Goal: Task Accomplishment & Management: Use online tool/utility

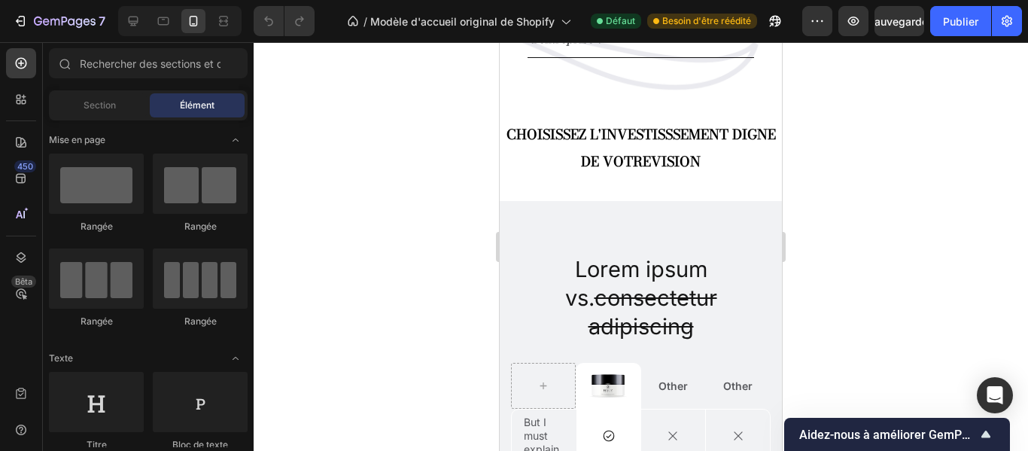
scroll to position [1475, 0]
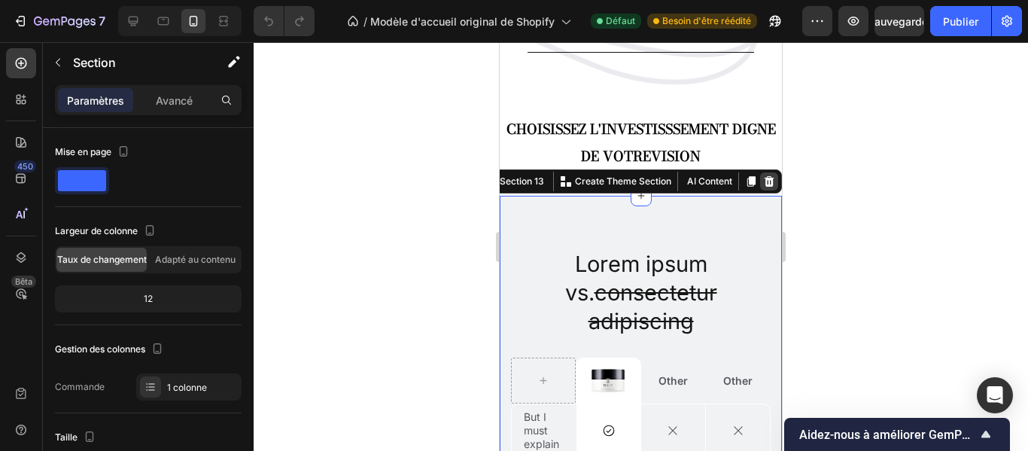
click at [765, 182] on icon at bounding box center [770, 181] width 10 height 11
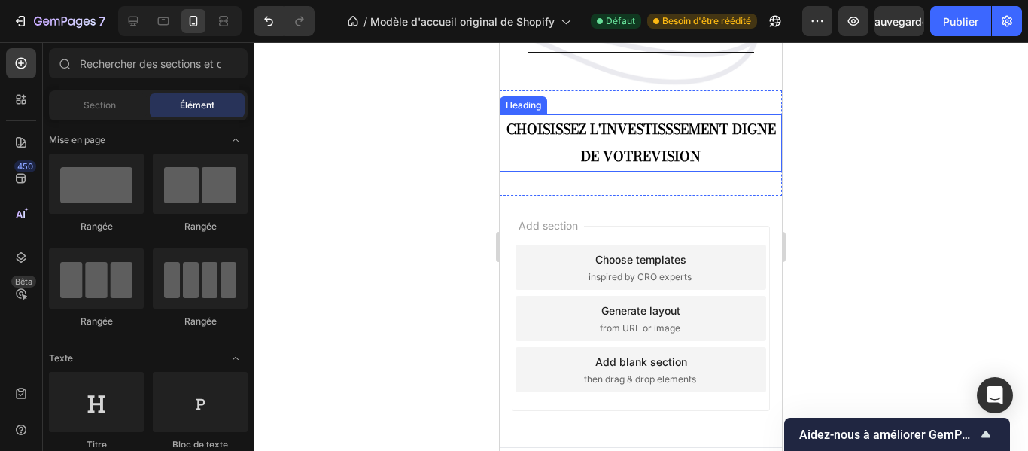
click at [660, 157] on h2 "CHOISISSEZ L'INVESTISSSEMENT DIGNE DE VOTREVISION" at bounding box center [641, 142] width 282 height 57
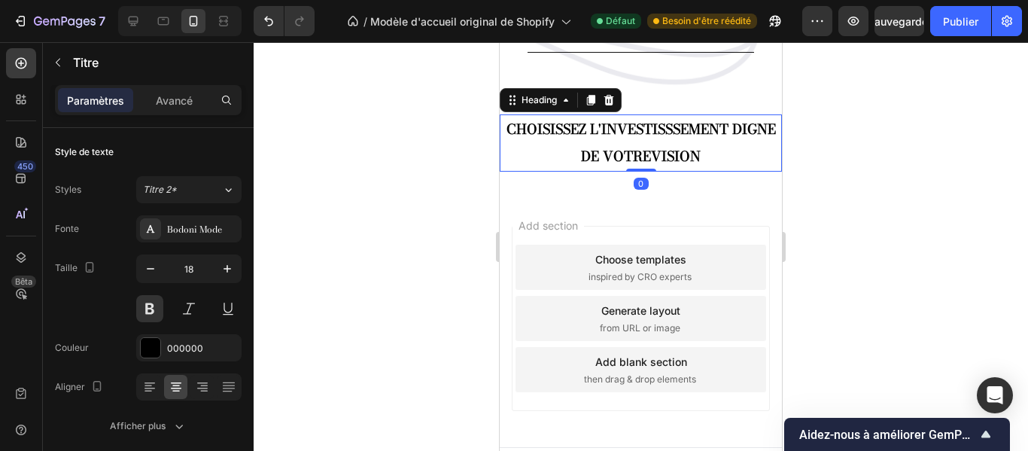
click at [671, 155] on h2 "CHOISISSEZ L'INVESTISSSEMENT DIGNE DE VOTREVISION" at bounding box center [641, 142] width 282 height 57
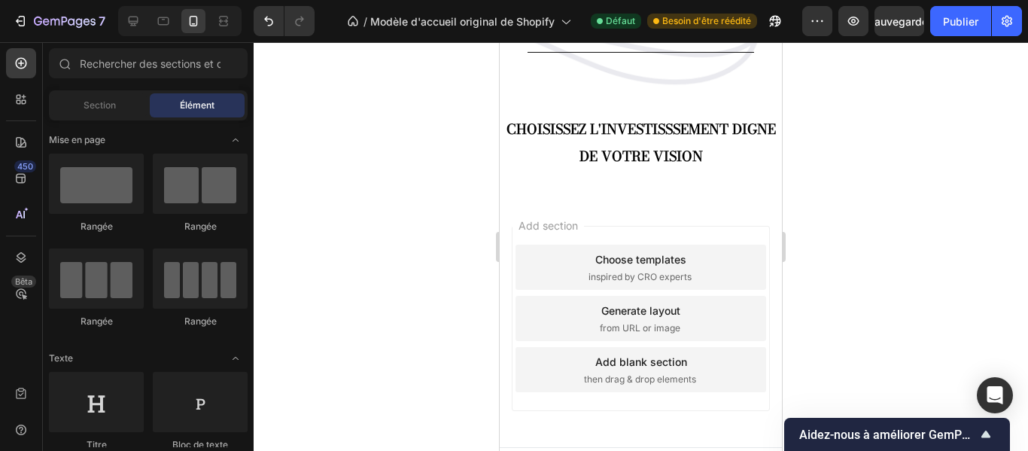
click at [615, 379] on span "then drag & drop elements" at bounding box center [640, 380] width 112 height 14
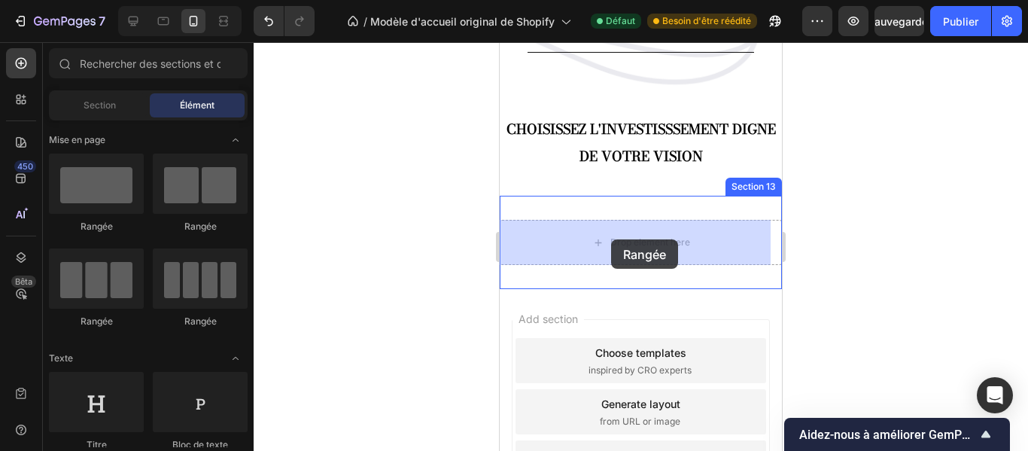
drag, startPoint x: 603, startPoint y: 337, endPoint x: 611, endPoint y: 239, distance: 98.2
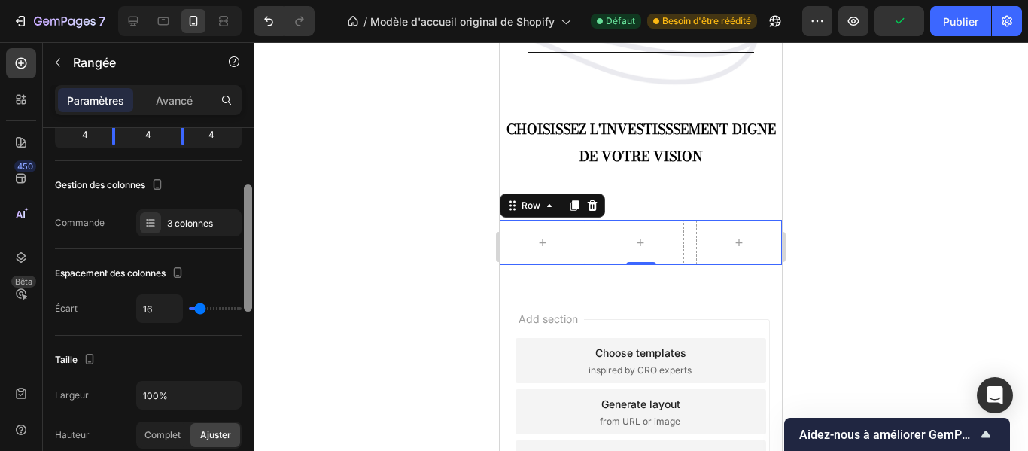
scroll to position [169, 0]
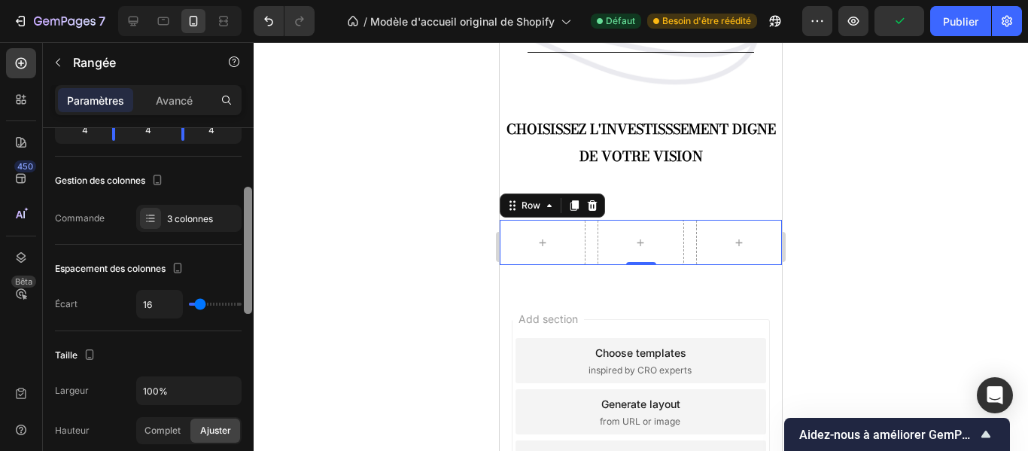
drag, startPoint x: 245, startPoint y: 187, endPoint x: 248, endPoint y: 245, distance: 58.8
click at [248, 245] on div at bounding box center [248, 250] width 8 height 127
click at [191, 217] on font "3 colonnes" at bounding box center [190, 218] width 46 height 11
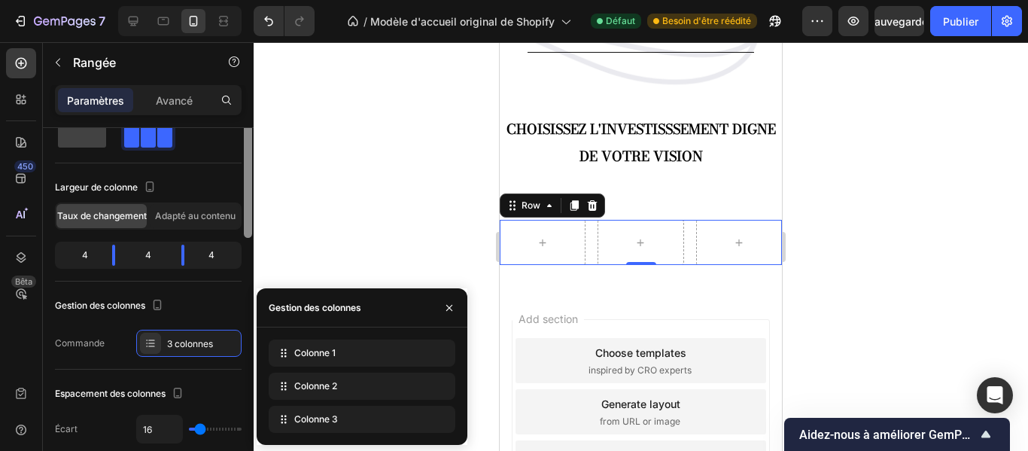
scroll to position [0, 0]
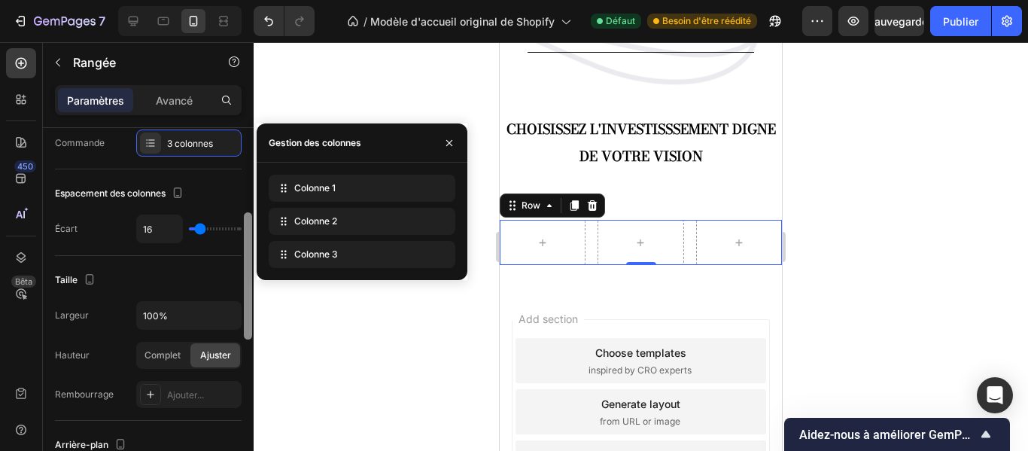
drag, startPoint x: 248, startPoint y: 247, endPoint x: 235, endPoint y: 276, distance: 32.0
click at [235, 276] on div "Mise en page Largeur de colonne Taux de changement Adapté au contenu 4 4 4 Gest…" at bounding box center [148, 311] width 211 height 366
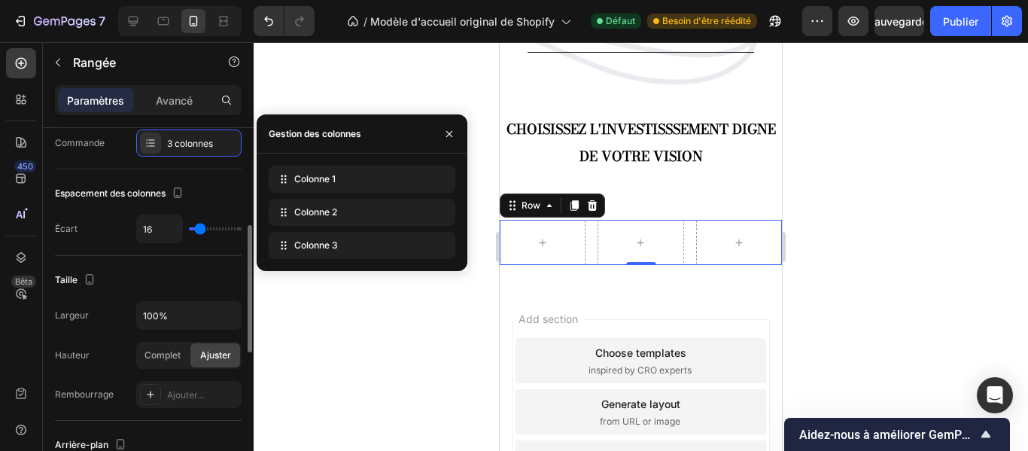
scroll to position [253, 0]
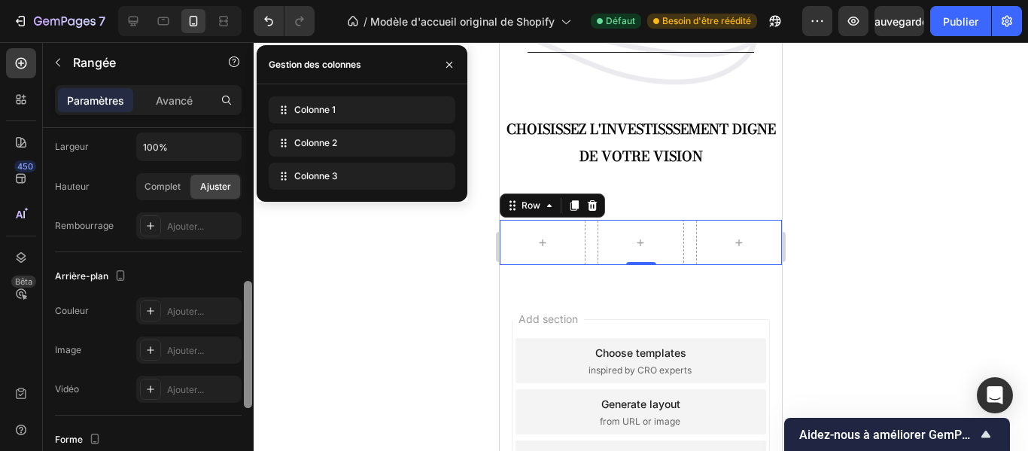
drag, startPoint x: 246, startPoint y: 260, endPoint x: 246, endPoint y: 318, distance: 58.0
click at [246, 318] on div at bounding box center [248, 344] width 8 height 127
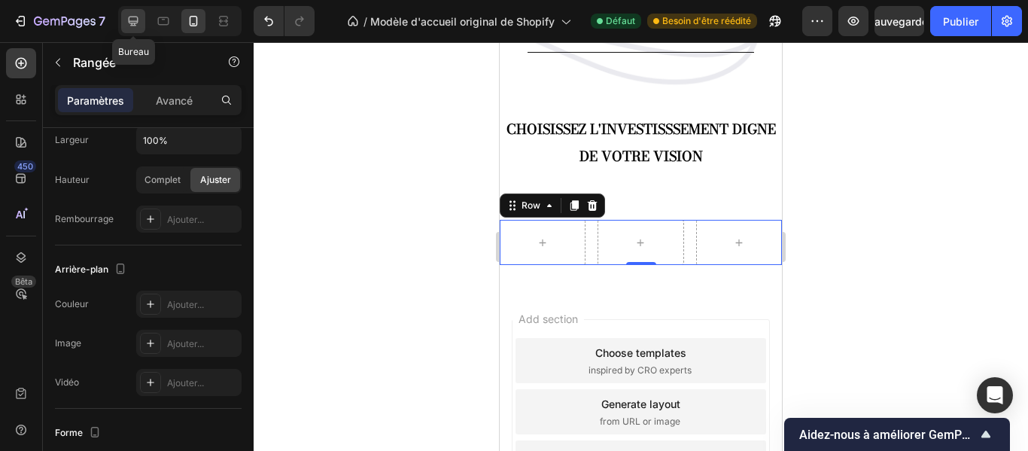
click at [139, 22] on icon at bounding box center [133, 21] width 15 height 15
type input "1200"
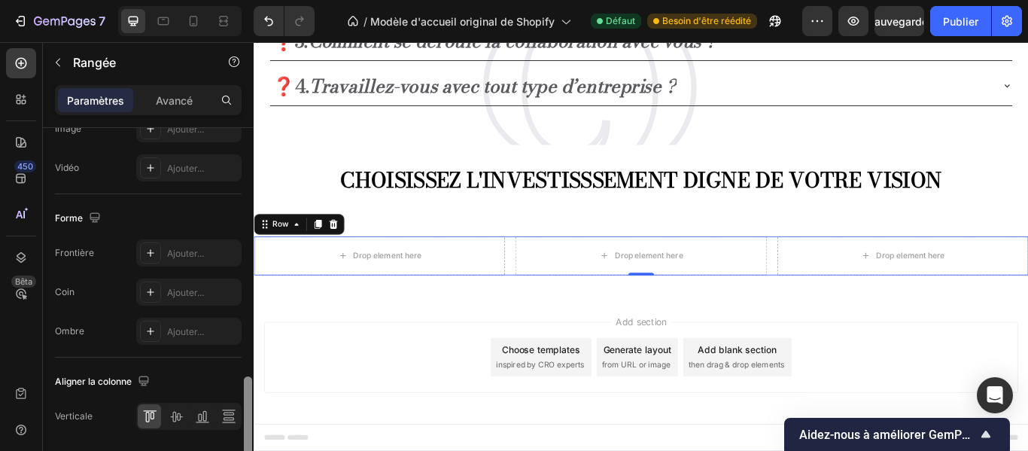
scroll to position [724, 0]
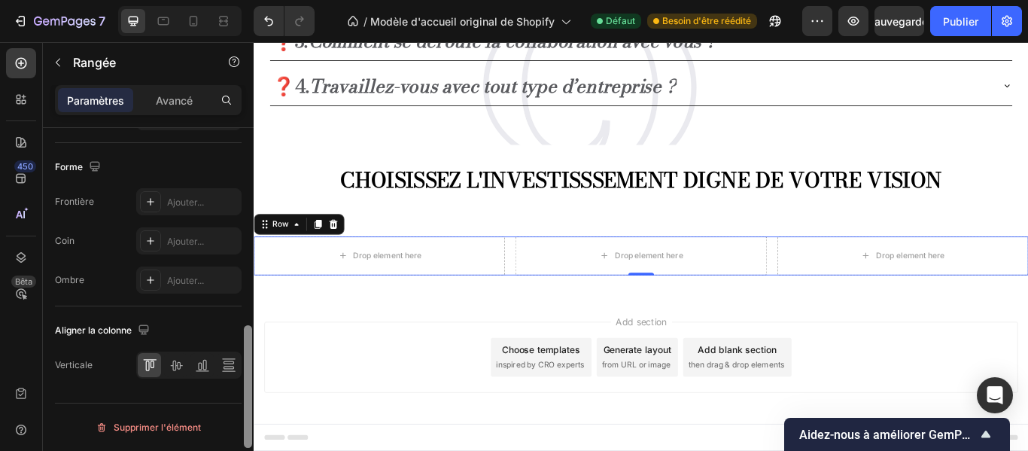
drag, startPoint x: 245, startPoint y: 306, endPoint x: 243, endPoint y: 430, distance: 124.2
click at [243, 430] on div at bounding box center [247, 277] width 11 height 366
drag, startPoint x: 243, startPoint y: 413, endPoint x: 246, endPoint y: 370, distance: 43.0
click at [246, 370] on div at bounding box center [247, 311] width 11 height 366
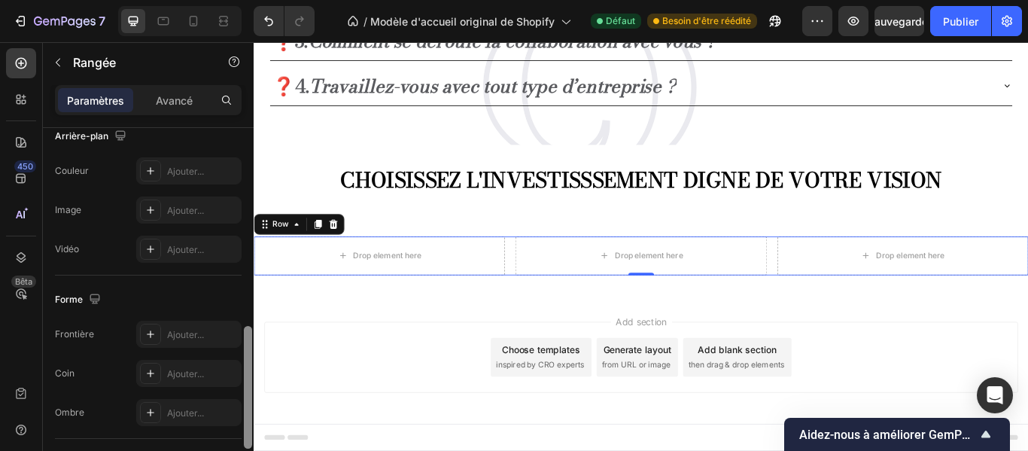
drag, startPoint x: 500, startPoint y: 435, endPoint x: 261, endPoint y: 365, distance: 248.7
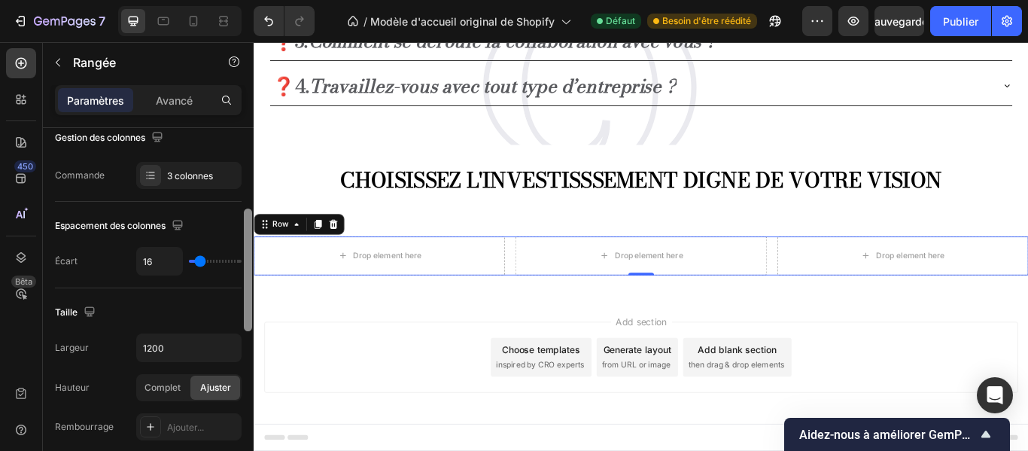
scroll to position [248, 0]
drag, startPoint x: 249, startPoint y: 346, endPoint x: 248, endPoint y: 233, distance: 112.2
click at [248, 233] on div at bounding box center [248, 272] width 8 height 123
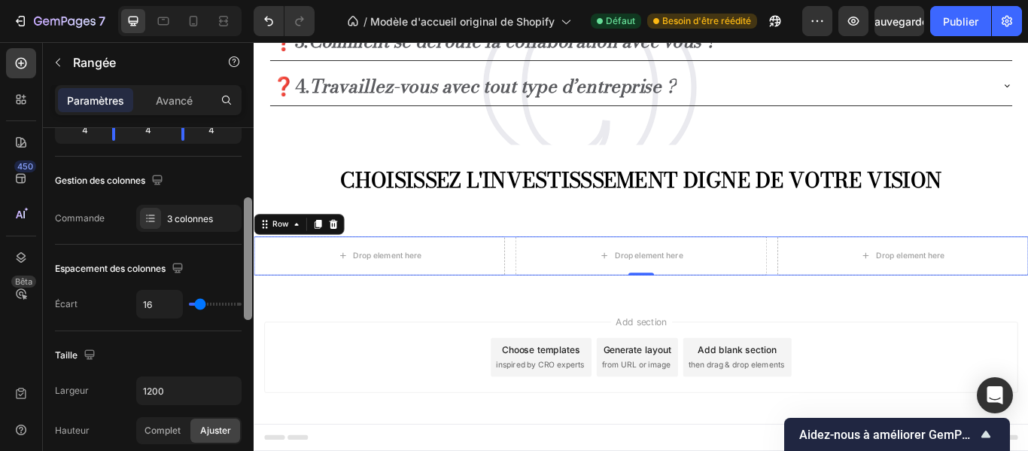
scroll to position [206, 0]
drag, startPoint x: 248, startPoint y: 233, endPoint x: 248, endPoint y: 219, distance: 14.3
click at [248, 219] on div at bounding box center [248, 257] width 8 height 123
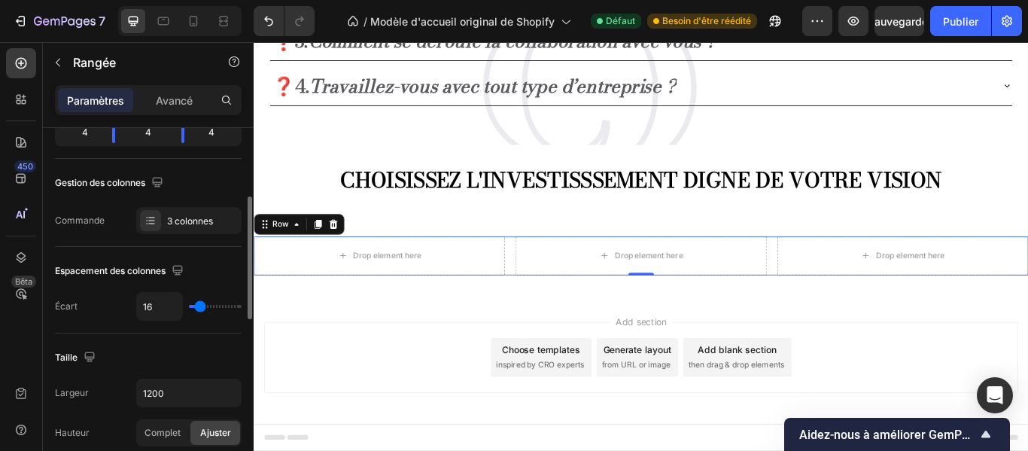
type input "22"
type input "29"
type input "31"
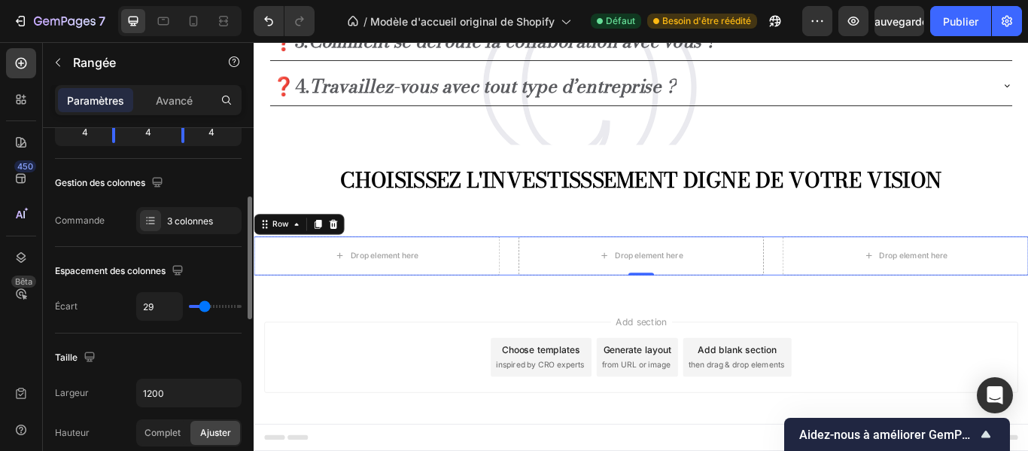
type input "31"
type input "36"
type input "38"
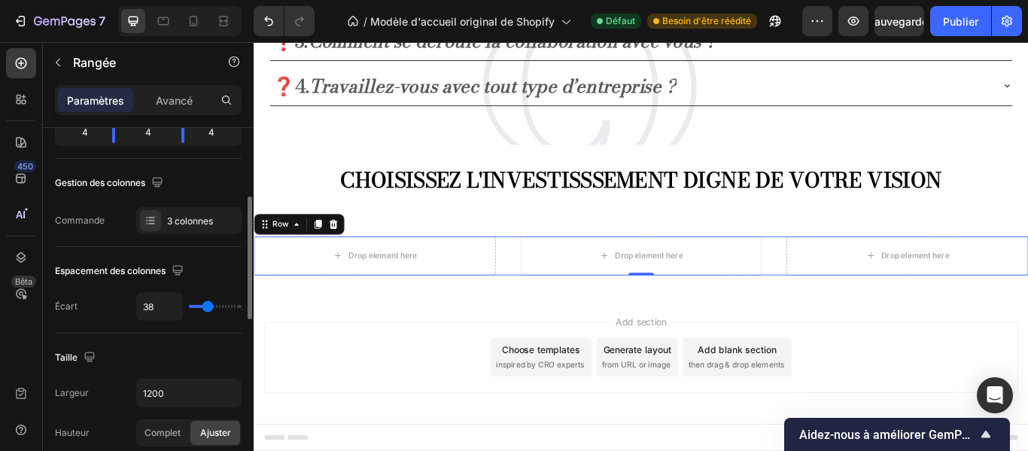
type input "40"
click at [209, 308] on input "range" at bounding box center [215, 306] width 53 height 3
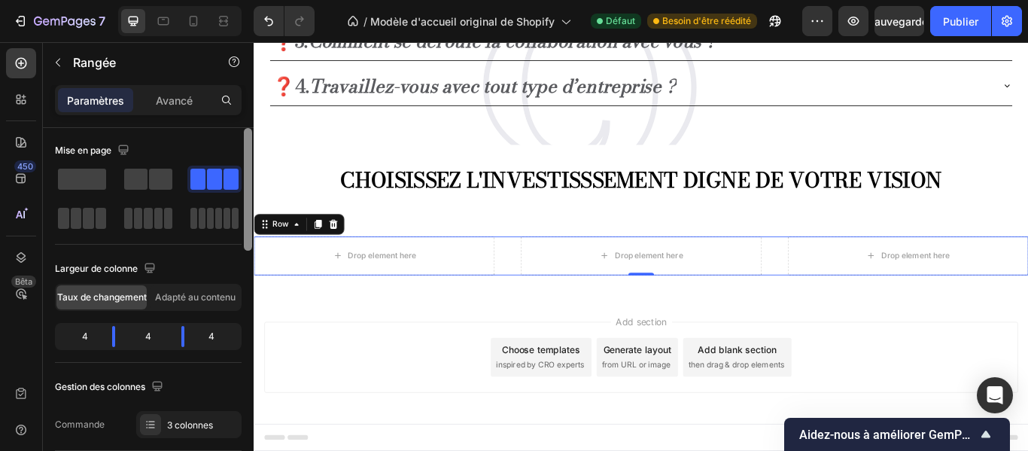
scroll to position [0, 0]
drag, startPoint x: 245, startPoint y: 288, endPoint x: 246, endPoint y: 216, distance: 72.3
click at [246, 216] on div at bounding box center [248, 189] width 8 height 123
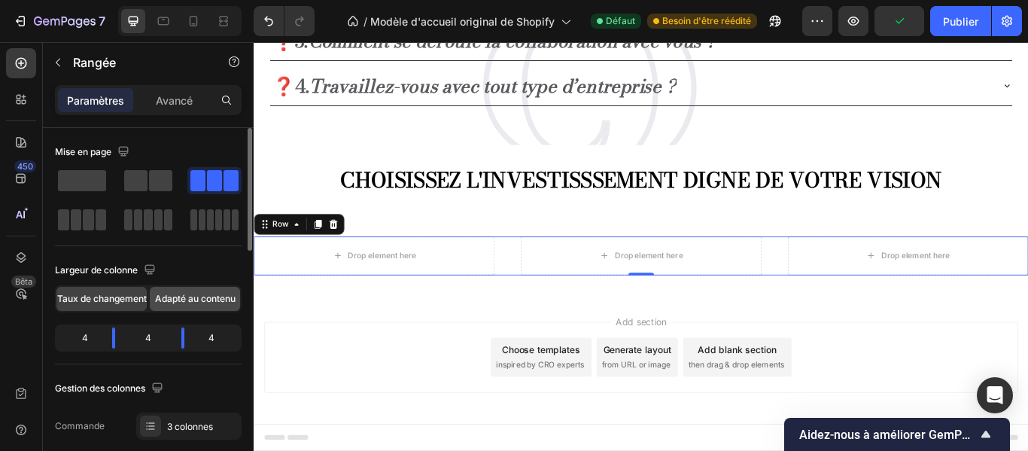
click at [218, 294] on font "Adapté au contenu" at bounding box center [195, 298] width 81 height 11
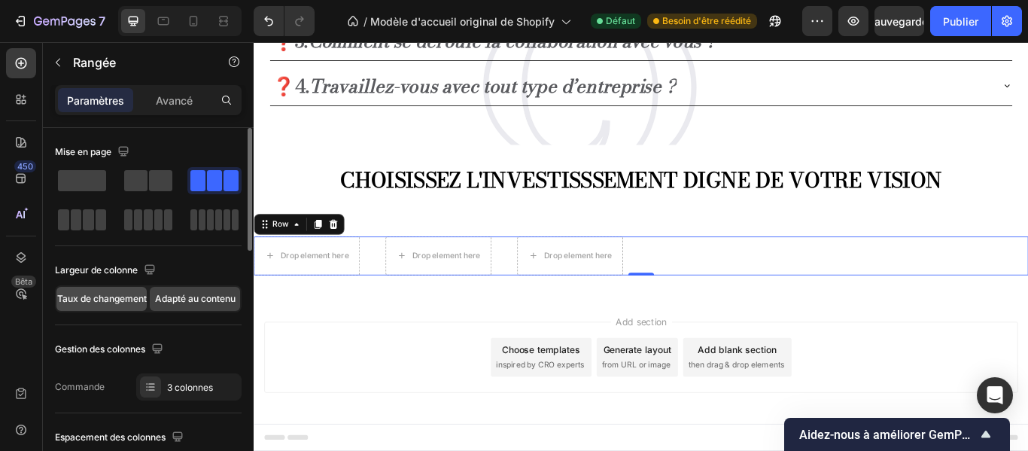
click at [124, 292] on span "Taux de changement" at bounding box center [102, 299] width 90 height 14
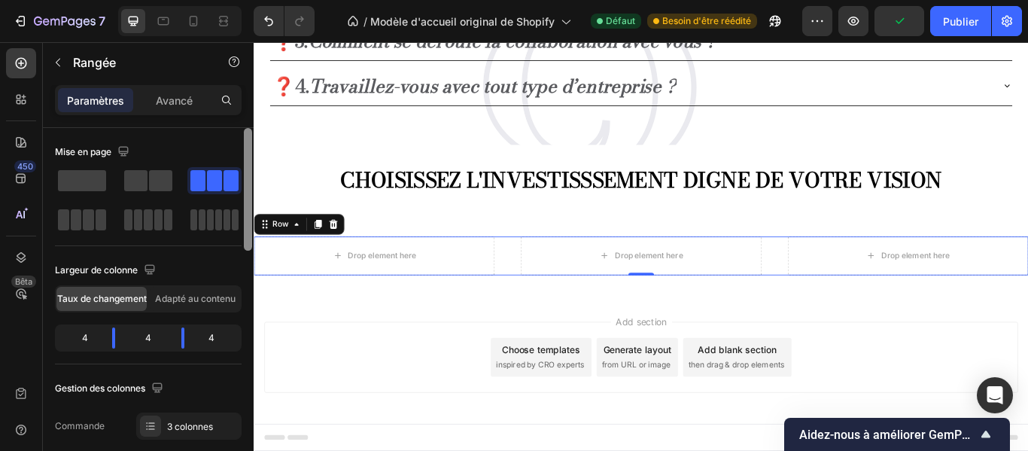
drag, startPoint x: 248, startPoint y: 244, endPoint x: 243, endPoint y: 212, distance: 32.8
click at [243, 212] on div at bounding box center [247, 311] width 11 height 366
click at [191, 14] on icon at bounding box center [193, 21] width 15 height 15
type input "16"
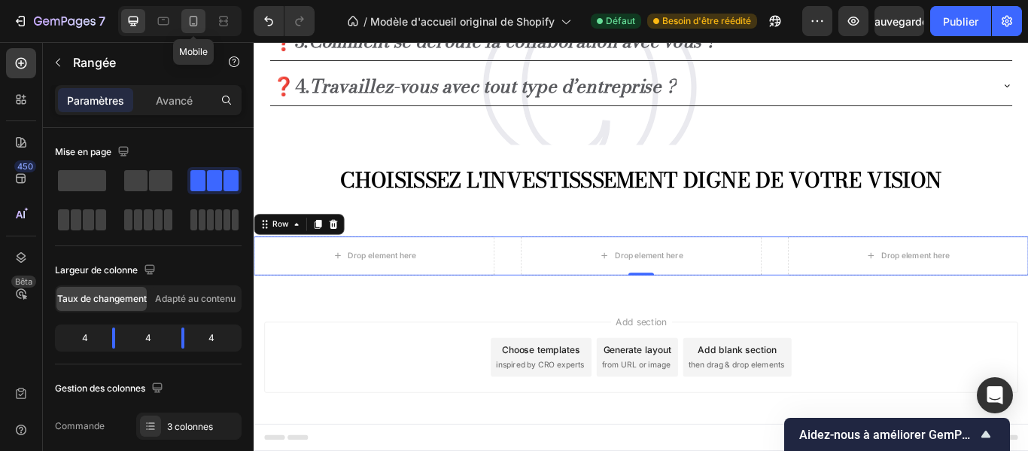
type input "100%"
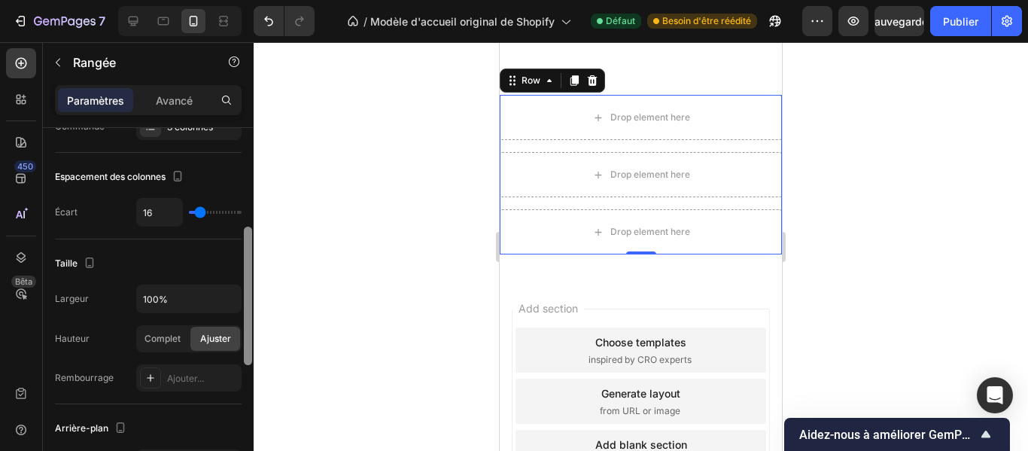
scroll to position [256, 0]
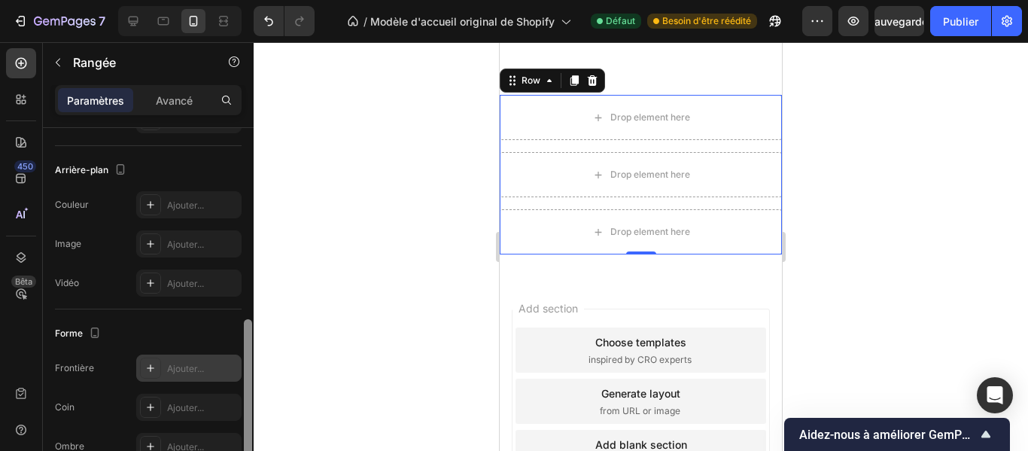
drag, startPoint x: 248, startPoint y: 160, endPoint x: 239, endPoint y: 357, distance: 197.4
click at [239, 357] on div "Mise en page Largeur de colonne Taux de changement Adapté au contenu 12 Gestion…" at bounding box center [148, 311] width 211 height 366
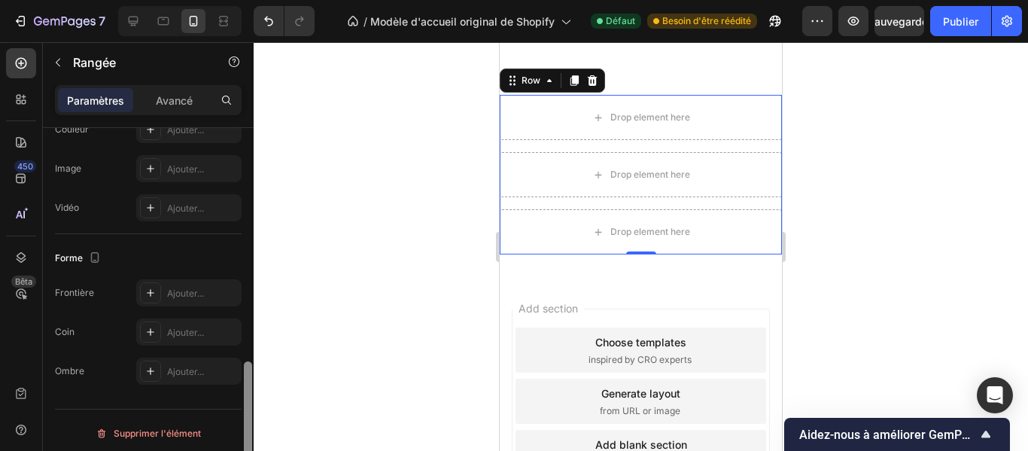
scroll to position [600, 0]
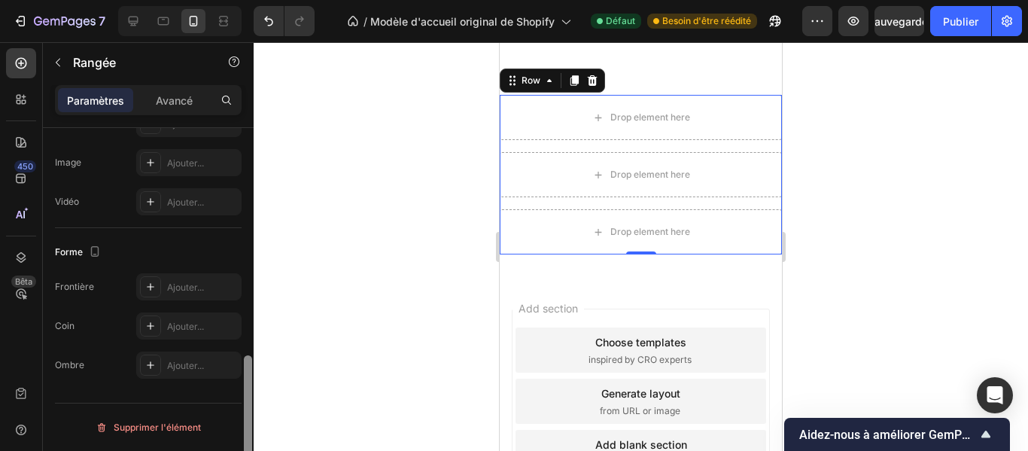
drag, startPoint x: 248, startPoint y: 355, endPoint x: 245, endPoint y: 420, distance: 64.9
click at [245, 420] on div at bounding box center [248, 424] width 8 height 139
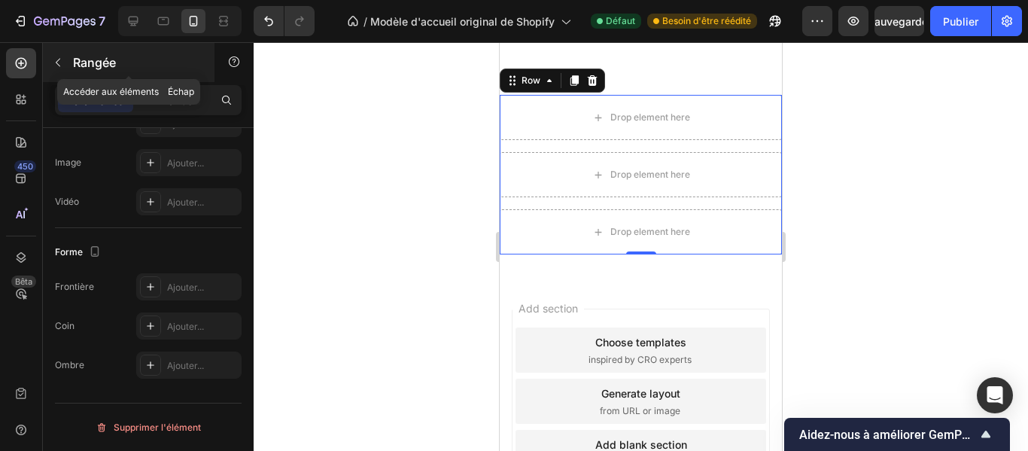
click at [53, 60] on icon "button" at bounding box center [58, 62] width 12 height 12
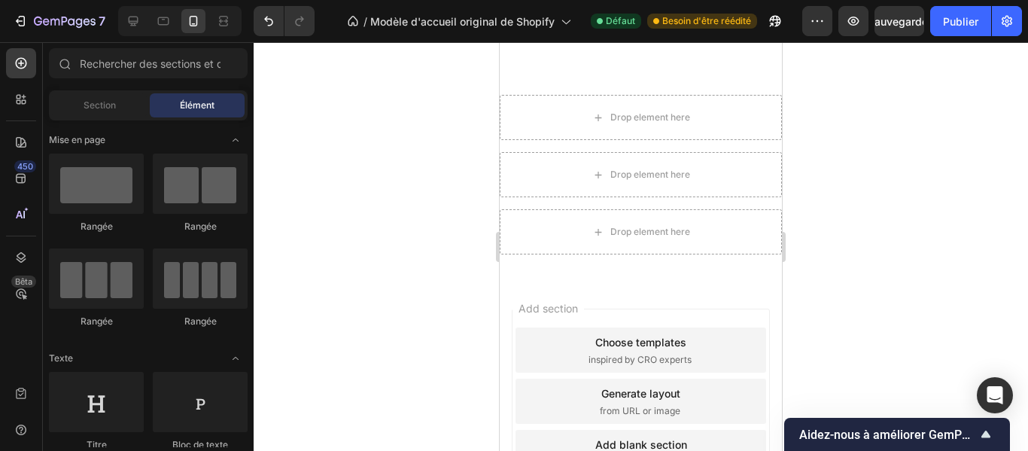
click at [239, 337] on div "Rangée [GEOGRAPHIC_DATA] [GEOGRAPHIC_DATA] [GEOGRAPHIC_DATA]" at bounding box center [148, 248] width 199 height 188
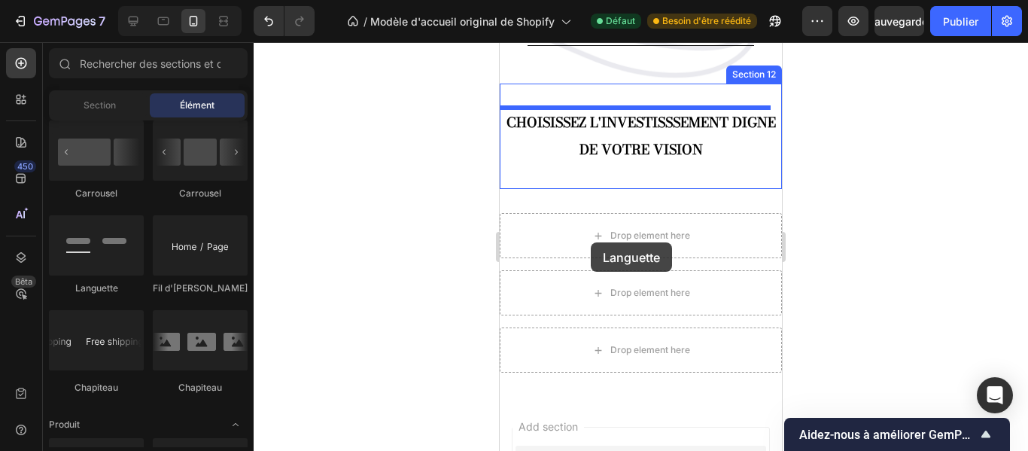
scroll to position [1473, 0]
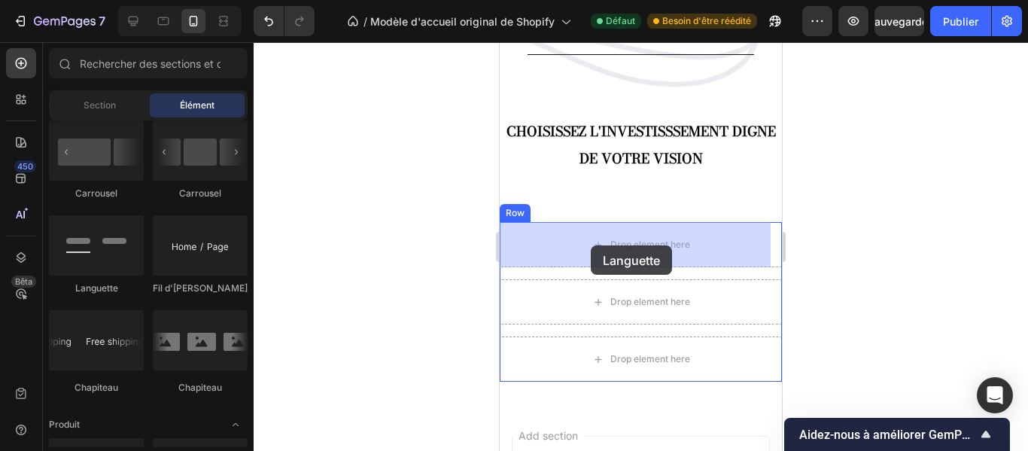
drag, startPoint x: 605, startPoint y: 304, endPoint x: 591, endPoint y: 245, distance: 60.3
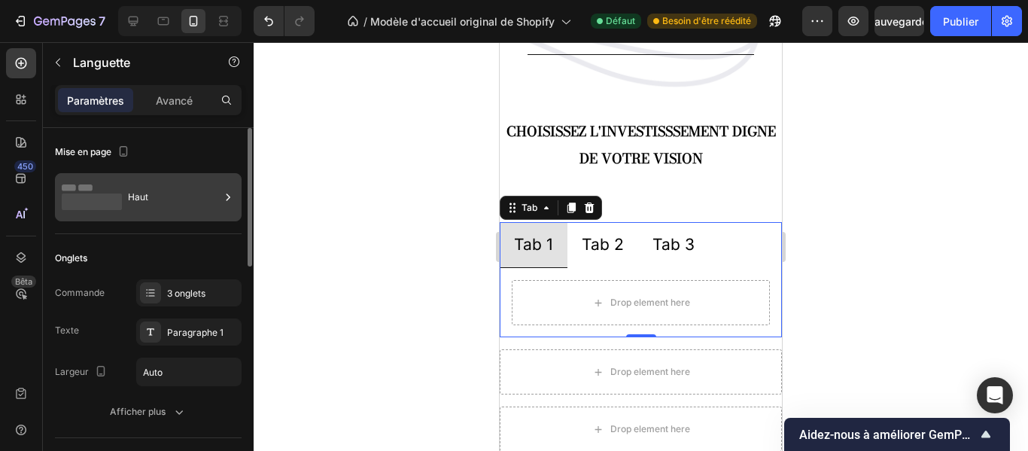
click at [186, 209] on div "Haut" at bounding box center [174, 197] width 92 height 35
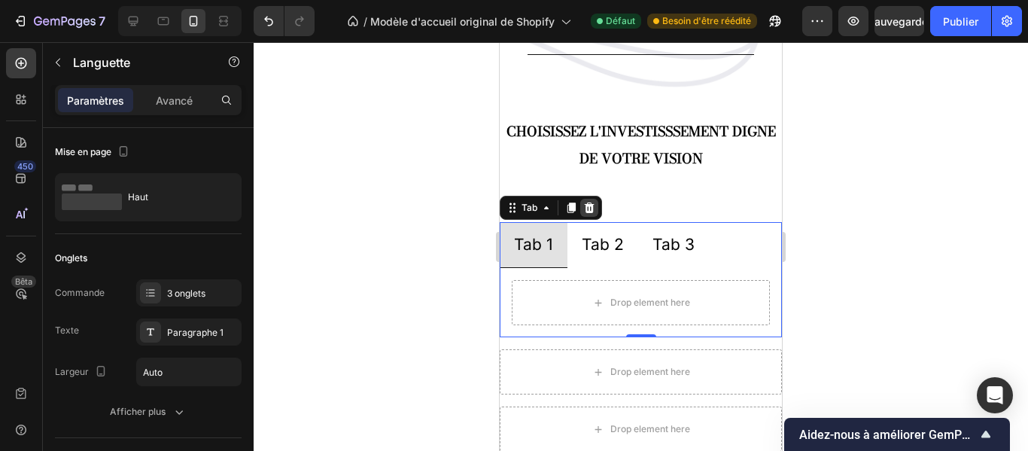
click at [595, 214] on icon at bounding box center [589, 208] width 12 height 12
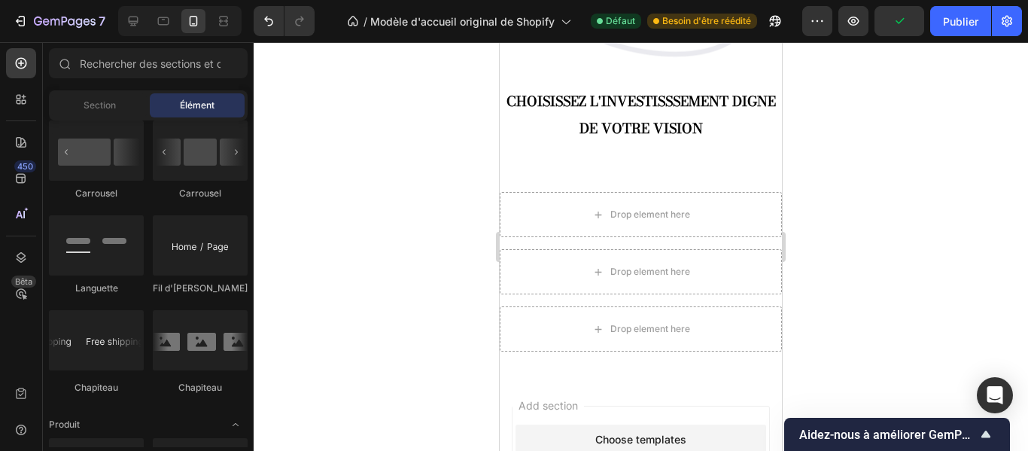
scroll to position [1533, 0]
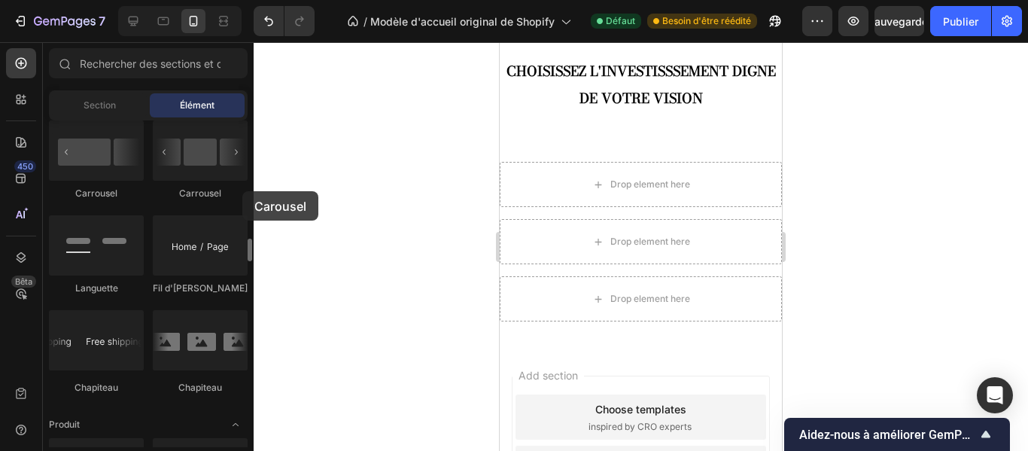
click at [242, 191] on div "Mise en page [GEOGRAPHIC_DATA] [GEOGRAPHIC_DATA] [GEOGRAPHIC_DATA] Rangée Texte…" at bounding box center [148, 283] width 211 height 327
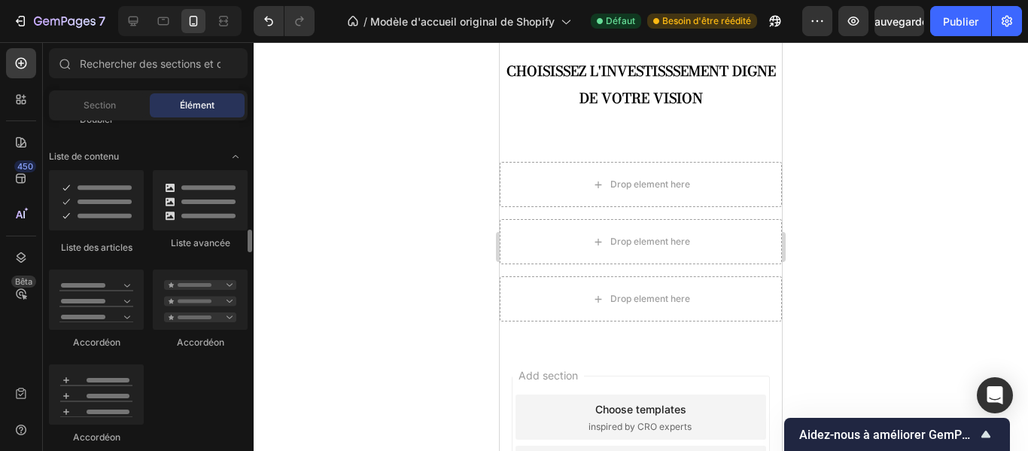
scroll to position [1220, 0]
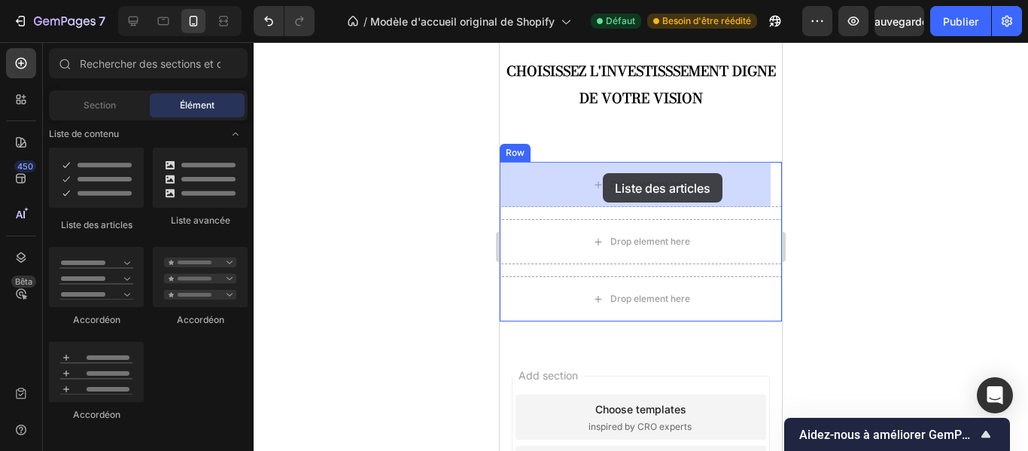
drag, startPoint x: 598, startPoint y: 227, endPoint x: 603, endPoint y: 173, distance: 53.6
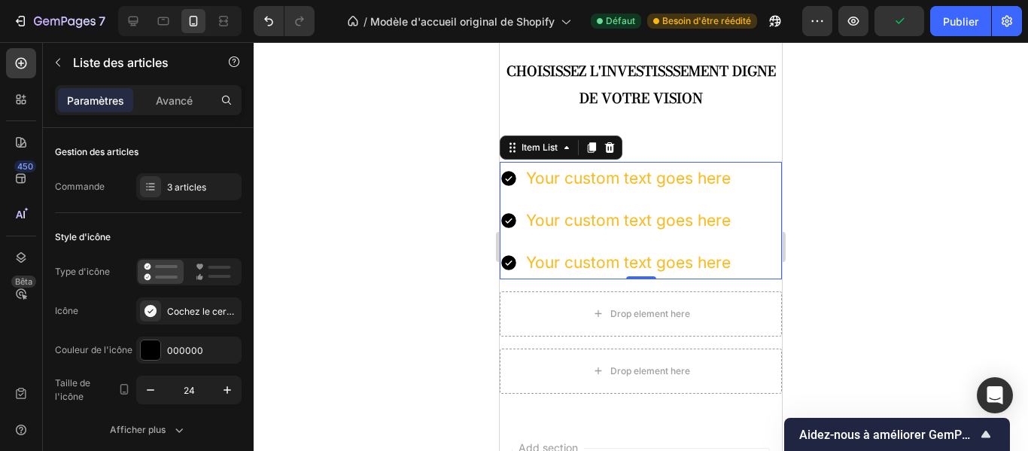
click at [554, 190] on div "Your custom text goes here" at bounding box center [628, 178] width 209 height 33
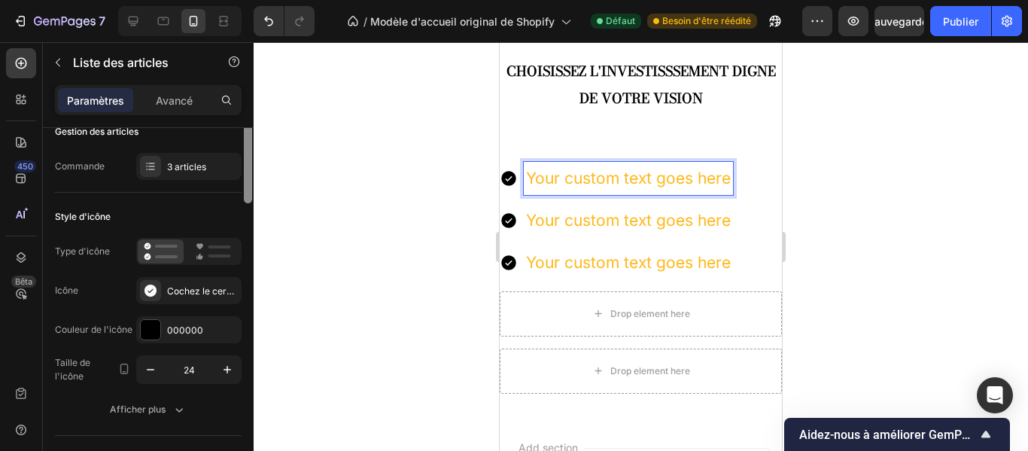
scroll to position [0, 0]
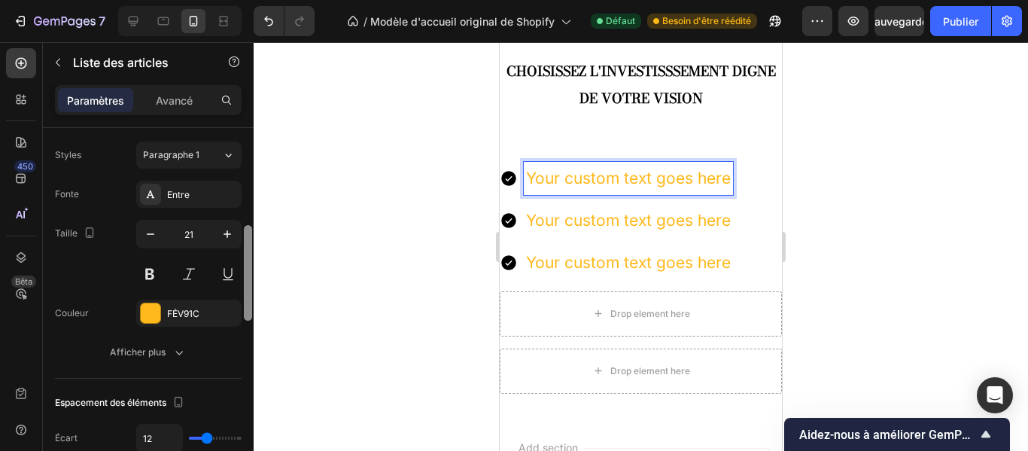
drag, startPoint x: 251, startPoint y: 151, endPoint x: 248, endPoint y: 246, distance: 95.6
click at [248, 246] on div at bounding box center [248, 273] width 8 height 96
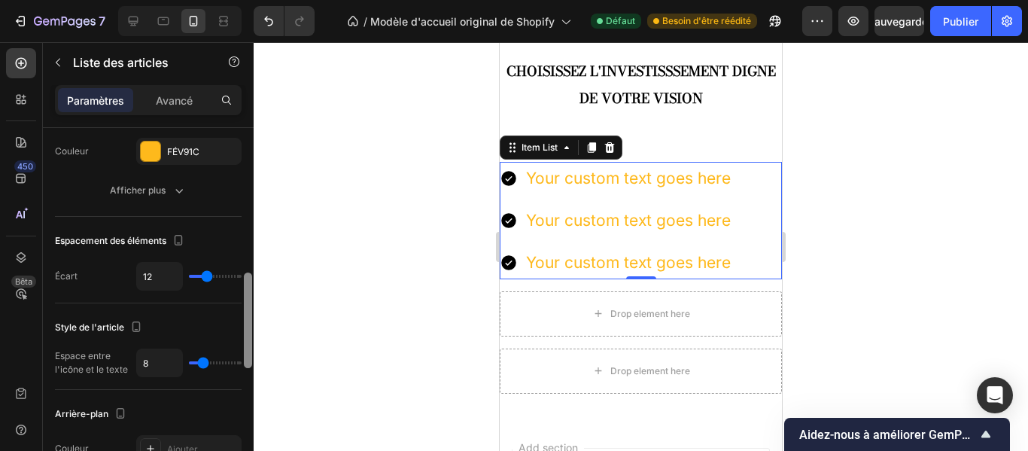
drag, startPoint x: 248, startPoint y: 246, endPoint x: 247, endPoint y: 290, distance: 43.7
click at [247, 290] on div at bounding box center [248, 321] width 8 height 96
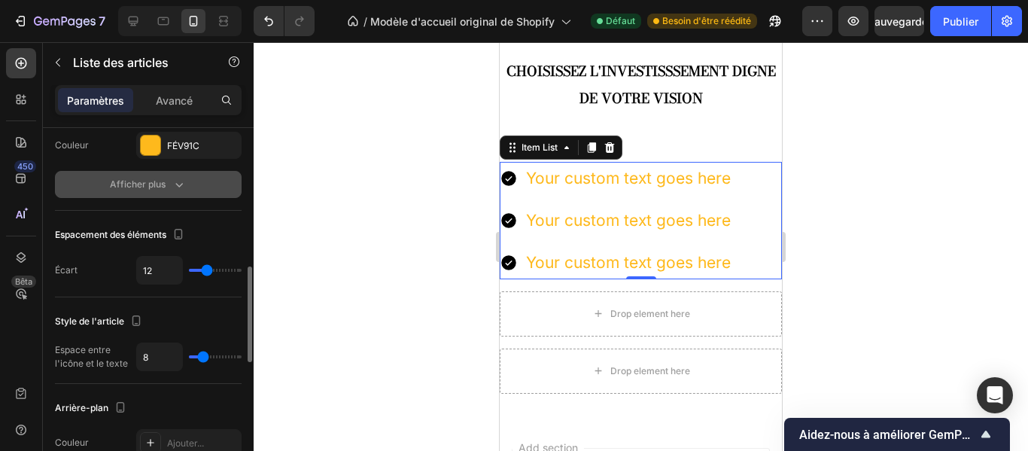
click at [172, 187] on icon "button" at bounding box center [179, 184] width 15 height 15
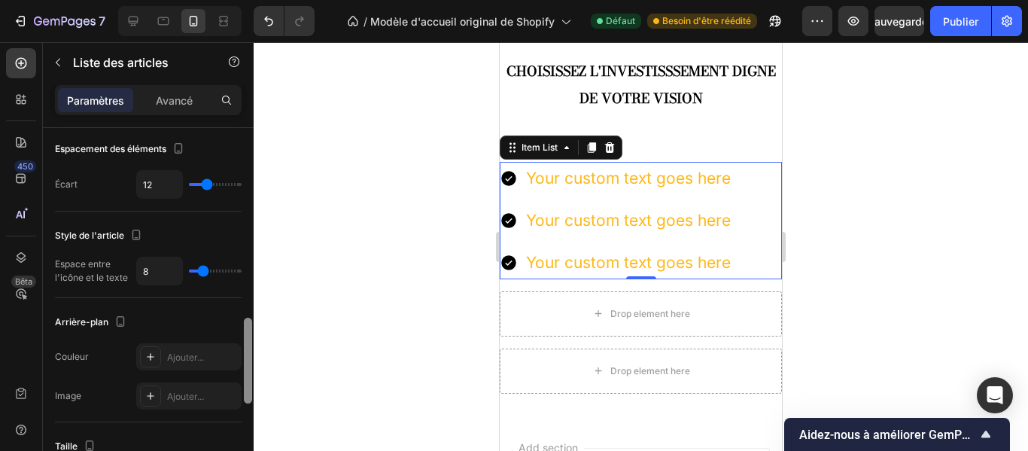
scroll to position [779, 0]
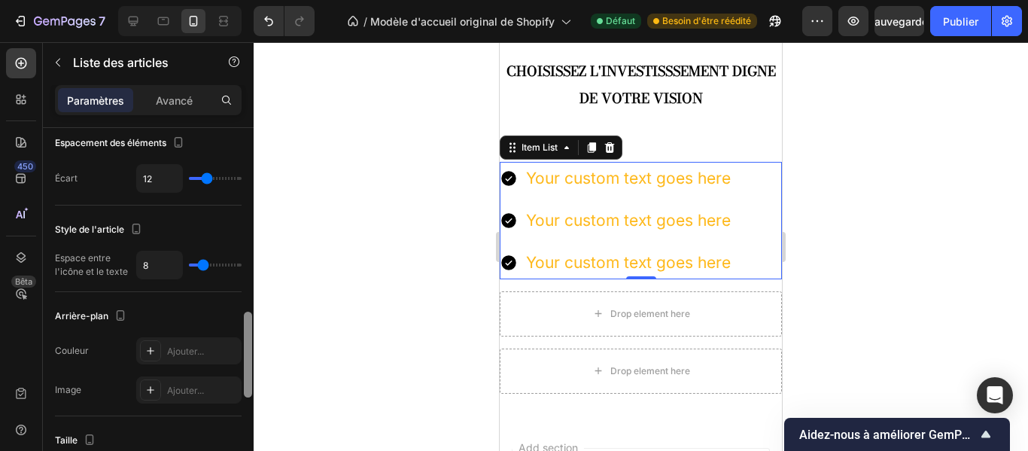
drag, startPoint x: 246, startPoint y: 318, endPoint x: 251, endPoint y: 385, distance: 66.5
click at [251, 385] on div at bounding box center [248, 355] width 8 height 86
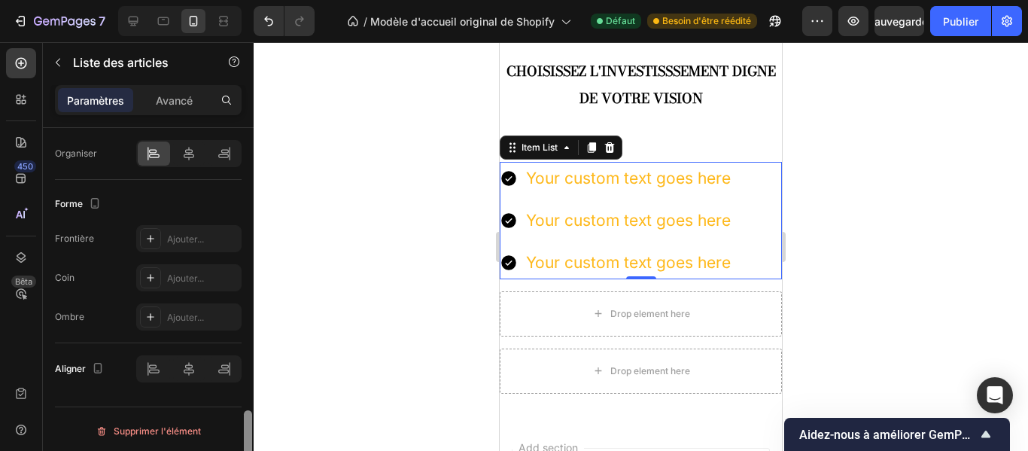
scroll to position [1184, 0]
drag, startPoint x: 245, startPoint y: 333, endPoint x: 257, endPoint y: 438, distance: 105.3
click at [257, 0] on div "7 / Modèle d'accueil original de Shopify Défaut Besoin d'être réédité Aperçu Sa…" at bounding box center [514, 0] width 1028 height 0
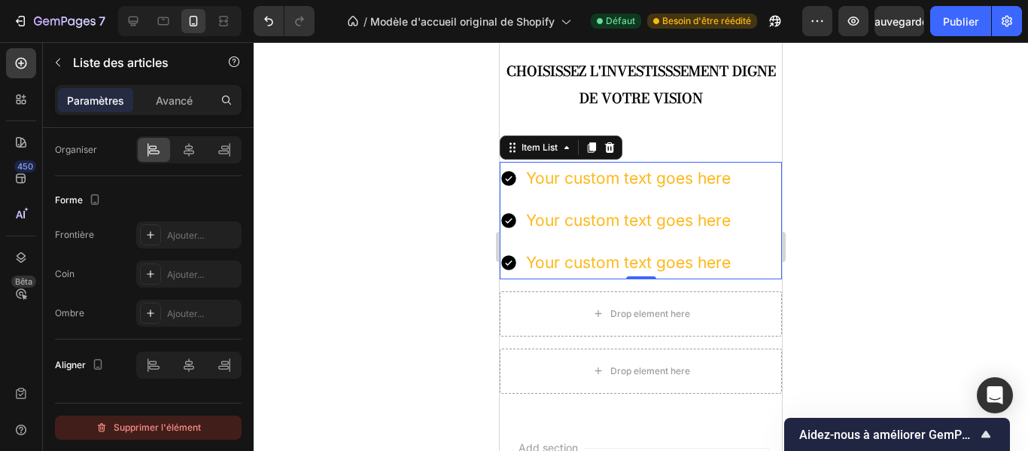
click at [190, 427] on font "Supprimer l'élément" at bounding box center [157, 427] width 87 height 11
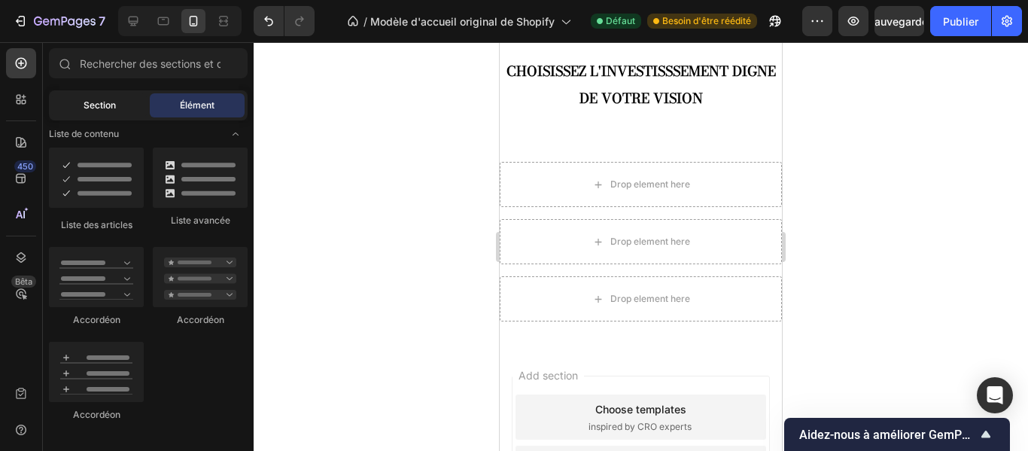
click at [84, 108] on font "Section" at bounding box center [100, 104] width 32 height 11
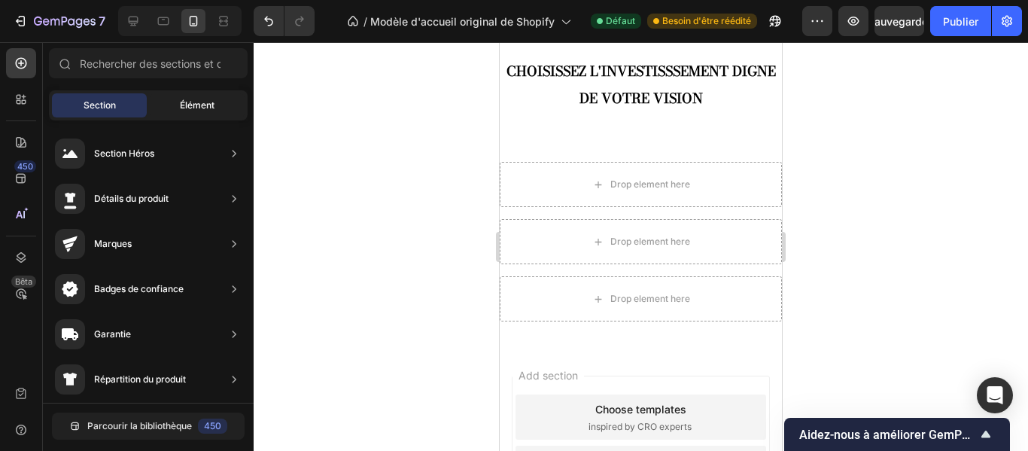
click at [209, 106] on font "Élément" at bounding box center [197, 104] width 35 height 11
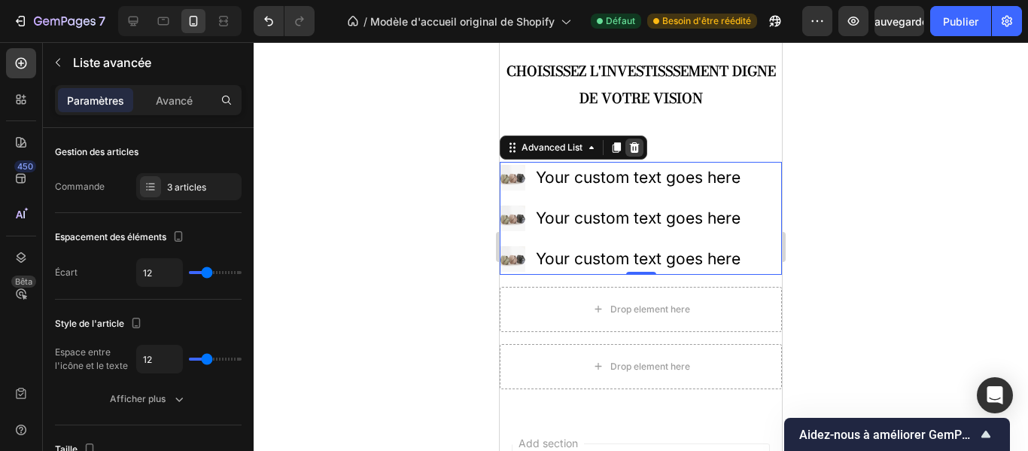
click at [638, 144] on icon at bounding box center [635, 148] width 12 height 12
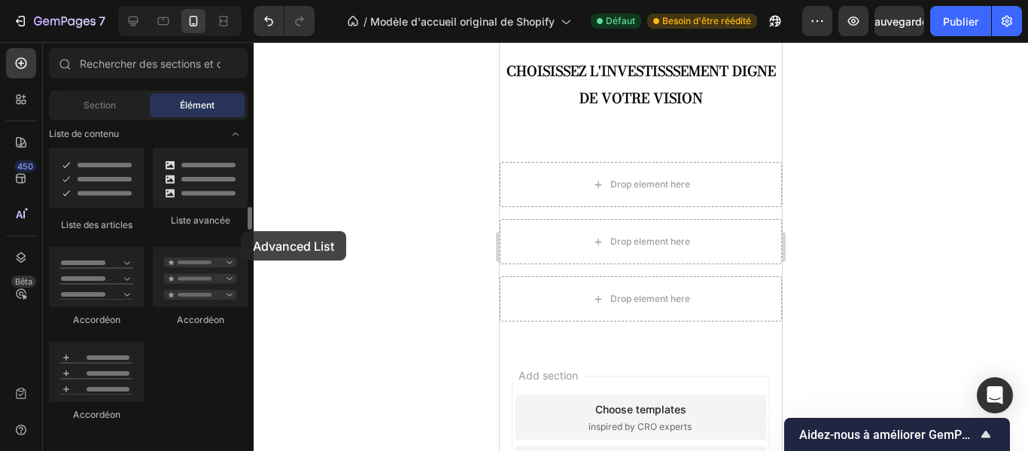
click at [241, 231] on div "Liste avancée" at bounding box center [200, 190] width 95 height 84
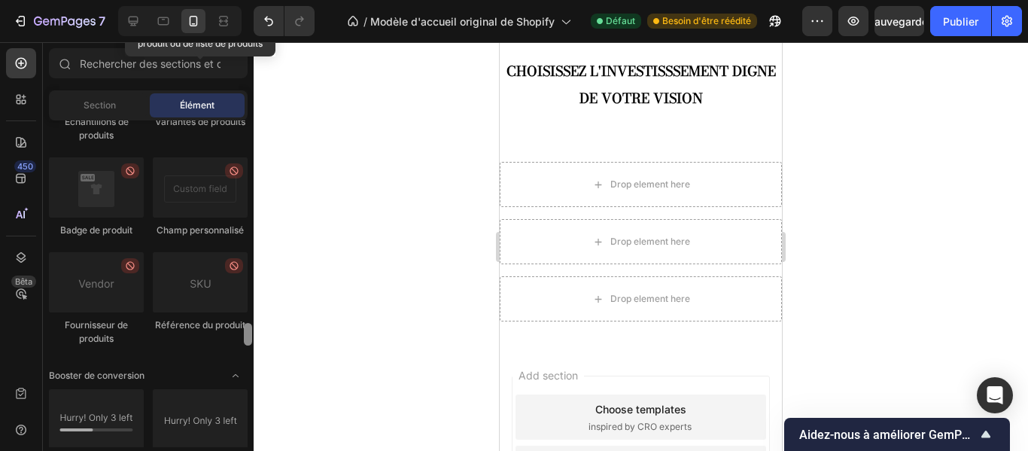
scroll to position [2824, 0]
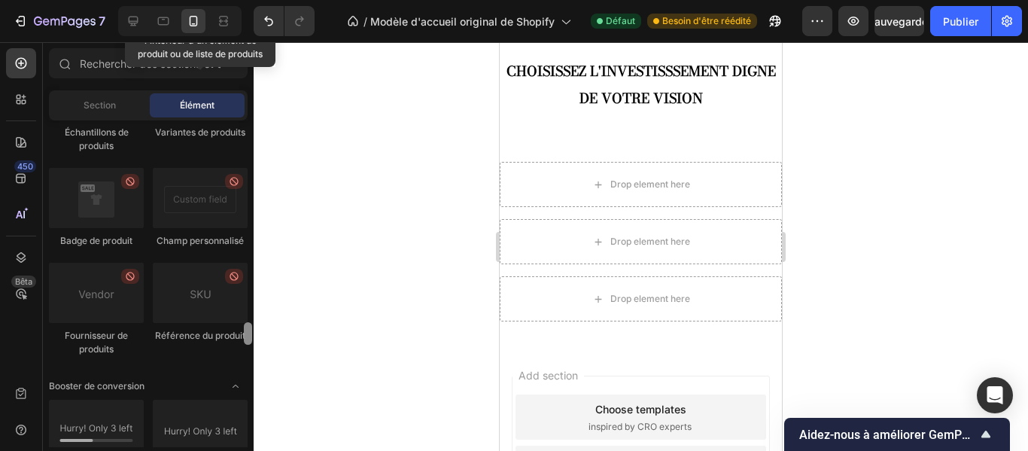
drag, startPoint x: 248, startPoint y: 437, endPoint x: 239, endPoint y: 334, distance: 102.8
click at [239, 334] on div "Mise en page [GEOGRAPHIC_DATA] [GEOGRAPHIC_DATA] [GEOGRAPHIC_DATA] Rangée Texte…" at bounding box center [148, 283] width 211 height 327
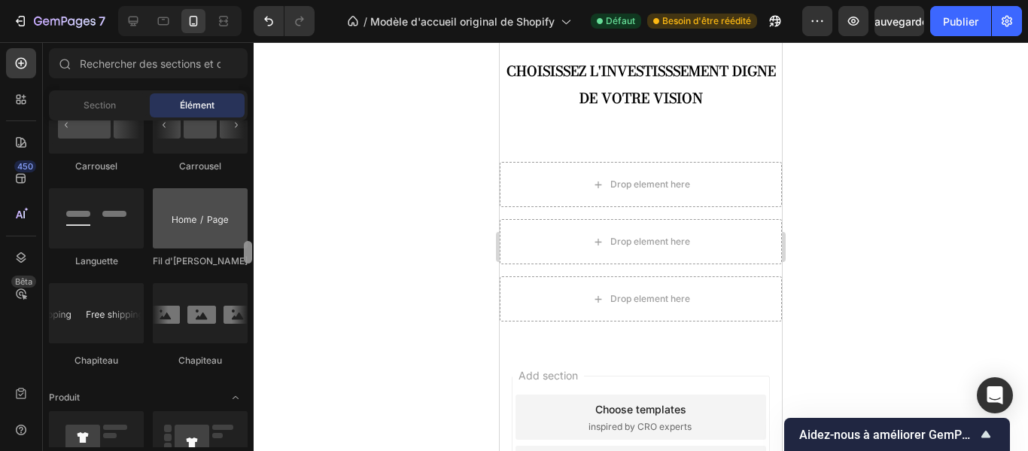
scroll to position [1665, 0]
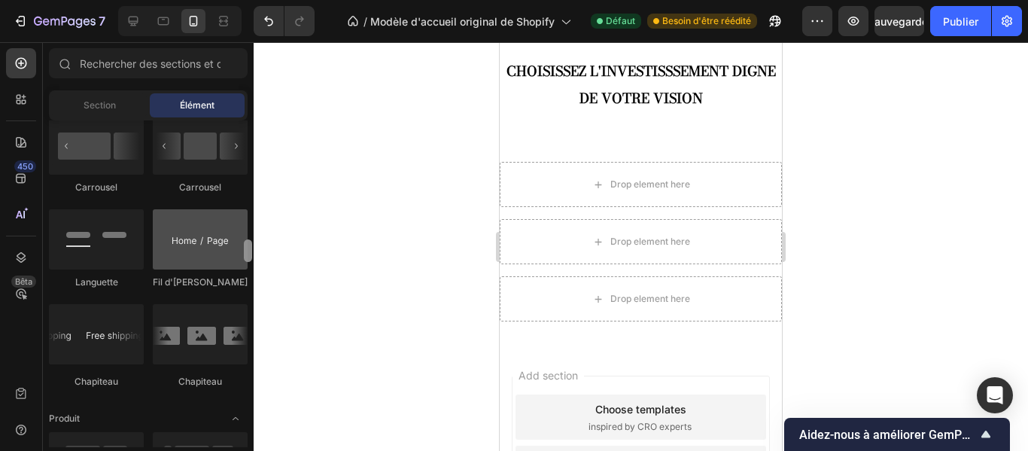
drag, startPoint x: 245, startPoint y: 335, endPoint x: 239, endPoint y: 252, distance: 83.1
click at [239, 252] on div "Mise en page [GEOGRAPHIC_DATA] [GEOGRAPHIC_DATA] [GEOGRAPHIC_DATA] Rangée Texte…" at bounding box center [148, 283] width 211 height 327
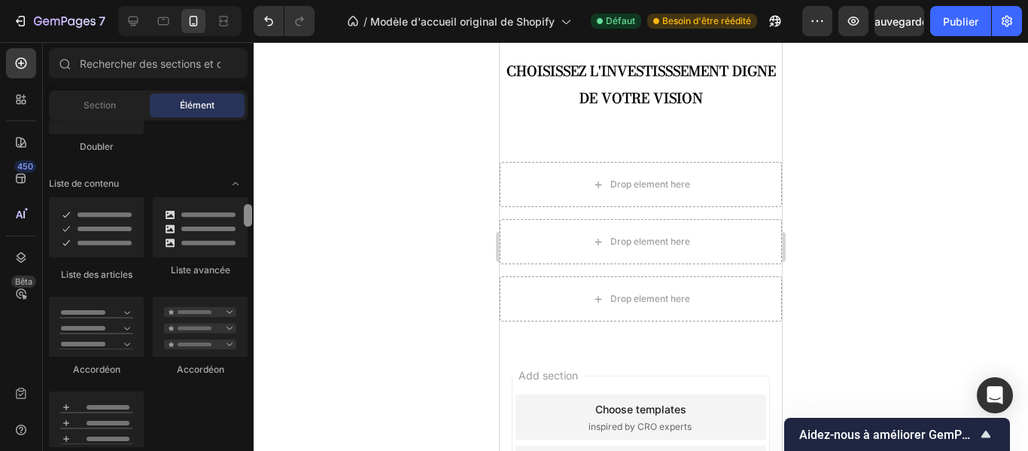
scroll to position [1159, 0]
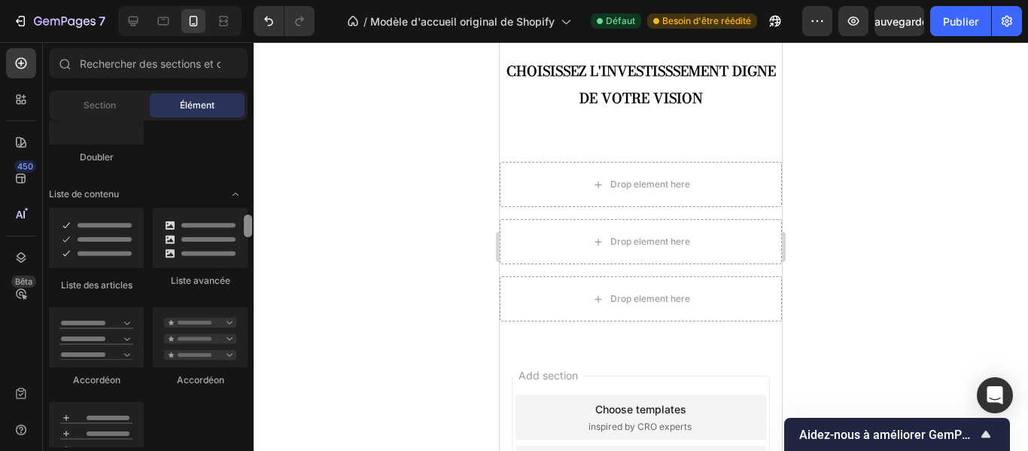
drag, startPoint x: 250, startPoint y: 257, endPoint x: 245, endPoint y: 221, distance: 36.5
click at [245, 221] on div at bounding box center [248, 226] width 8 height 23
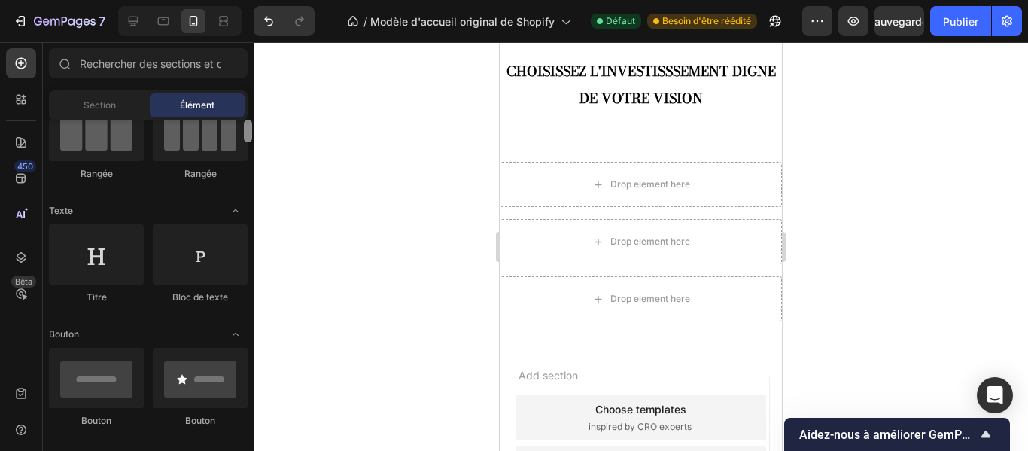
scroll to position [179, 0]
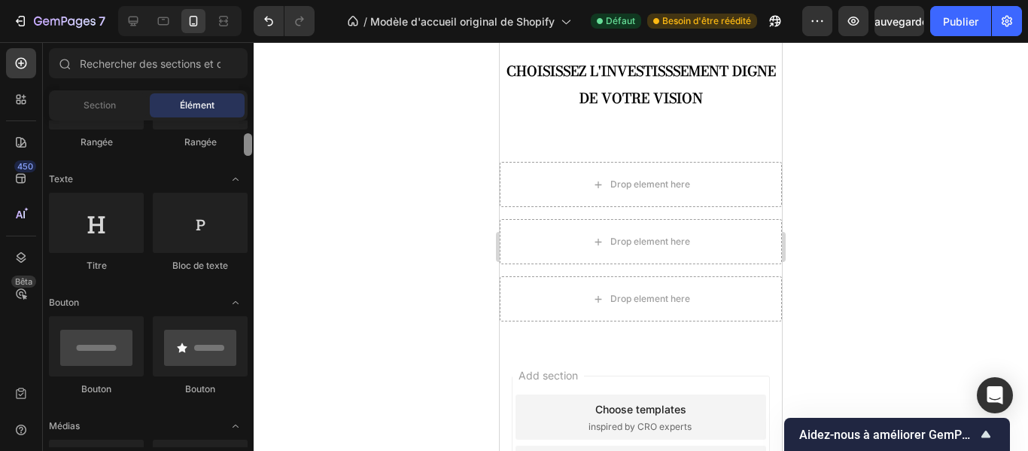
drag, startPoint x: 248, startPoint y: 214, endPoint x: 245, endPoint y: 144, distance: 70.1
click at [245, 144] on div at bounding box center [248, 144] width 8 height 23
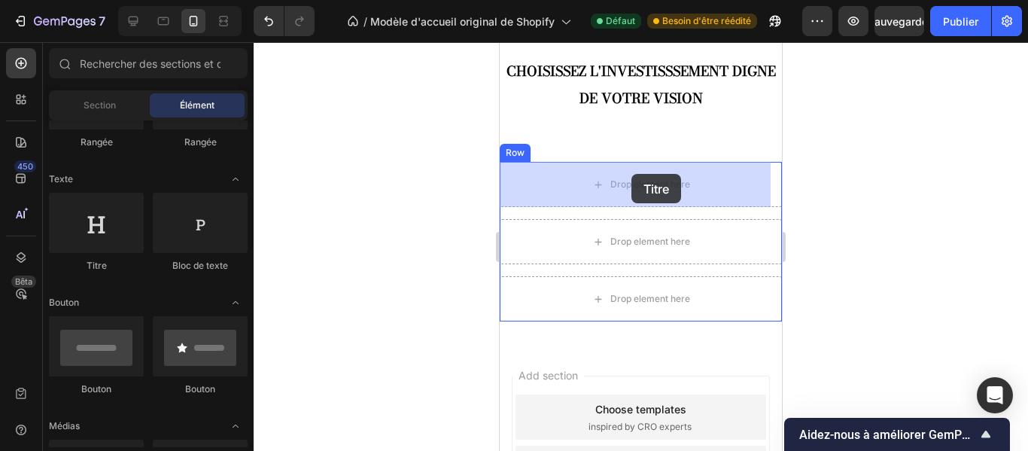
drag, startPoint x: 585, startPoint y: 275, endPoint x: 632, endPoint y: 174, distance: 111.2
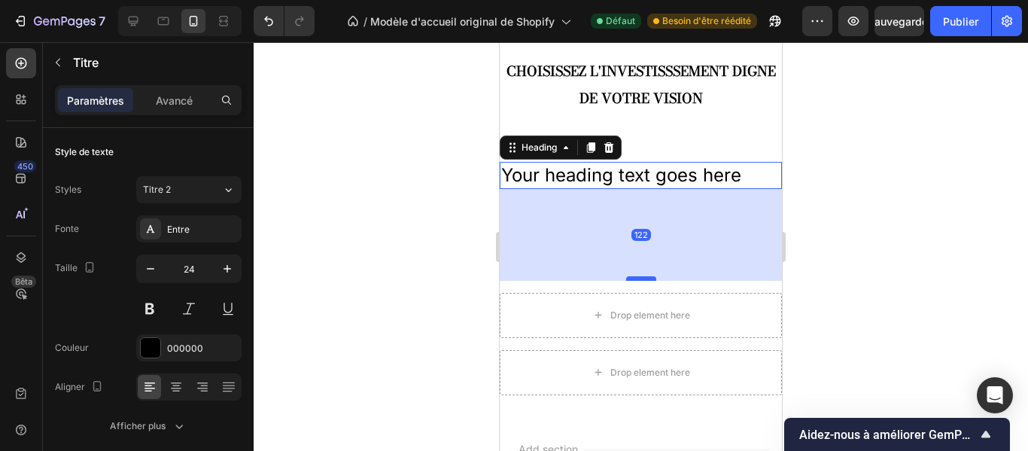
drag, startPoint x: 637, startPoint y: 187, endPoint x: 638, endPoint y: 279, distance: 91.8
click at [638, 279] on div at bounding box center [641, 278] width 30 height 5
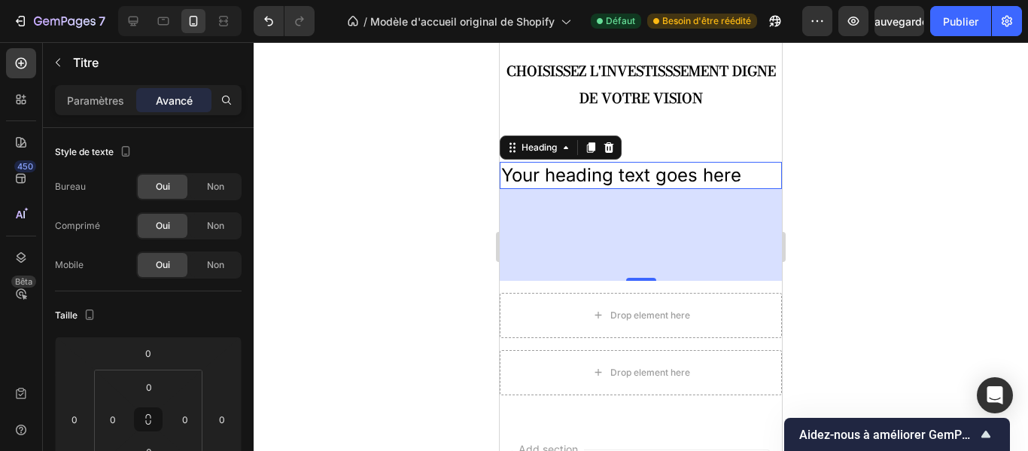
click at [744, 172] on h2 "Your heading text goes here" at bounding box center [641, 175] width 282 height 26
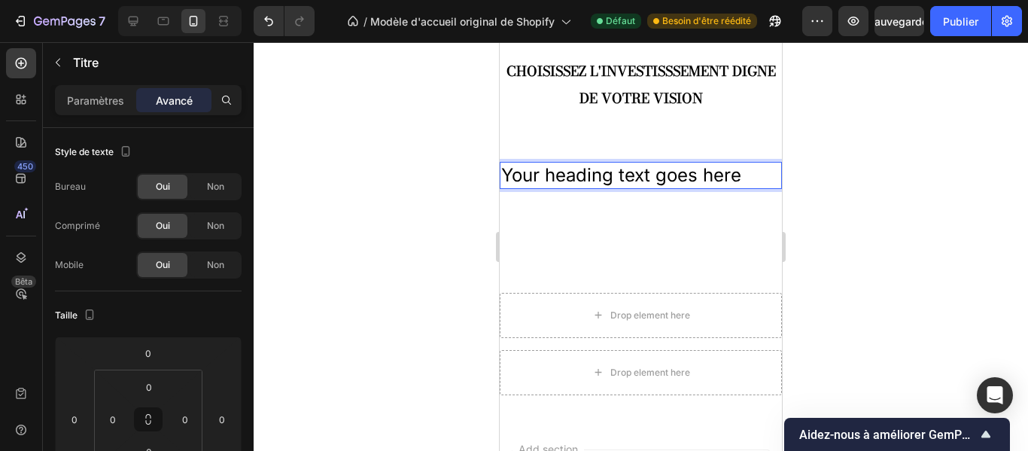
click at [745, 178] on p "Your heading text goes here" at bounding box center [640, 174] width 279 height 23
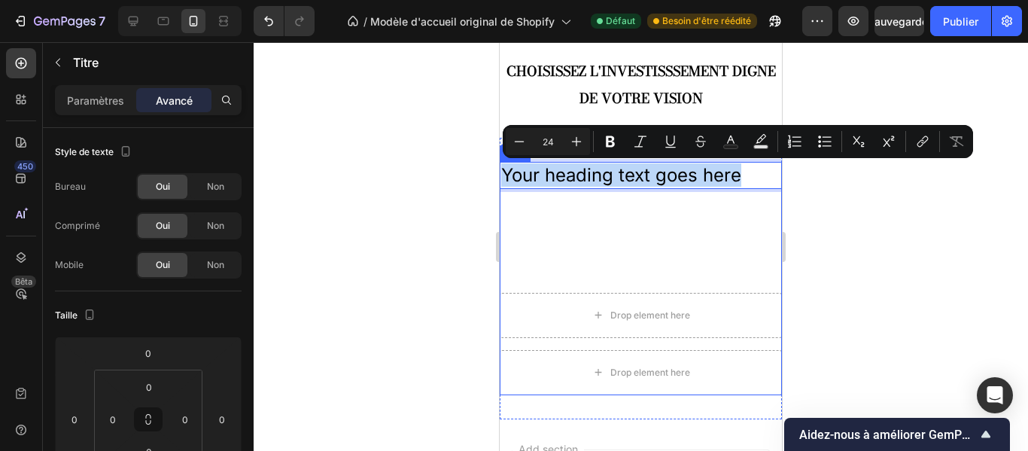
drag, startPoint x: 745, startPoint y: 178, endPoint x: 500, endPoint y: 215, distance: 248.2
click at [500, 215] on div "Your heading text goes here Heading 122" at bounding box center [641, 221] width 282 height 118
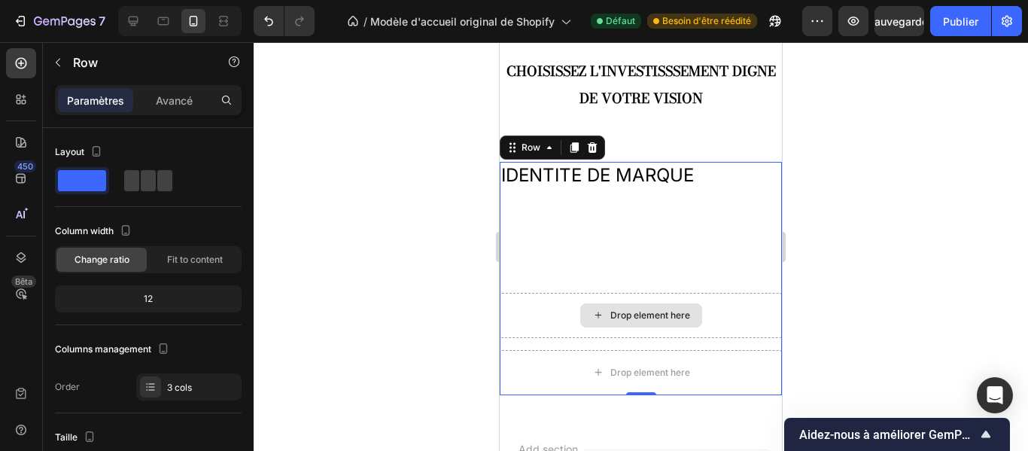
click at [528, 300] on div "Drop element here" at bounding box center [641, 315] width 282 height 45
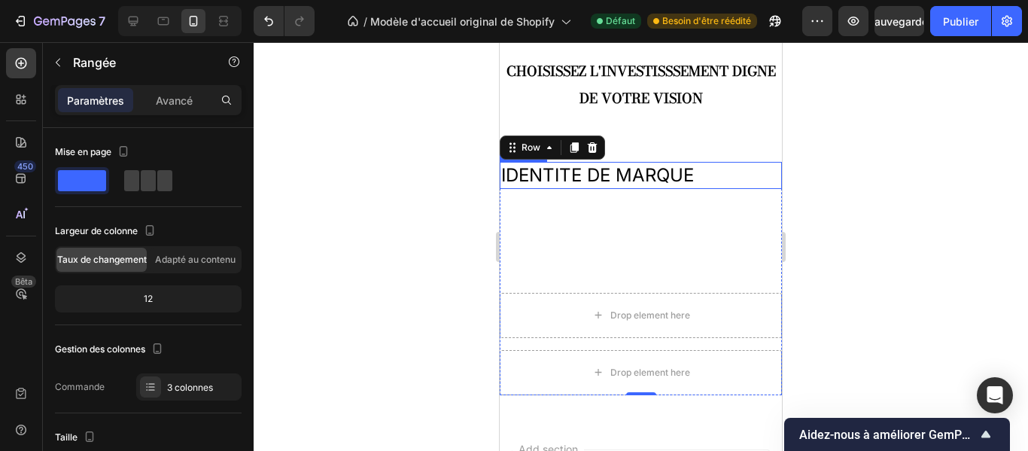
click at [687, 181] on p "IDENTITE DE MARQUE" at bounding box center [640, 174] width 279 height 23
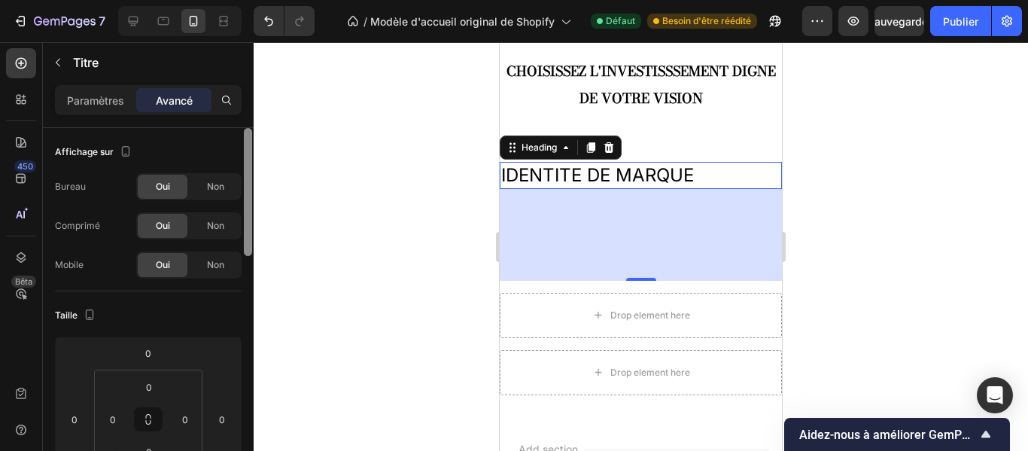
click at [248, 154] on div at bounding box center [248, 192] width 8 height 128
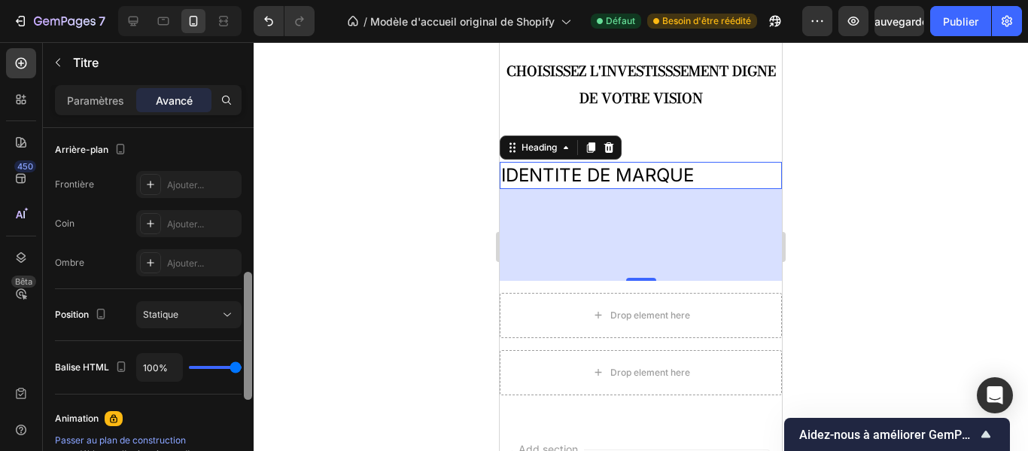
scroll to position [395, 0]
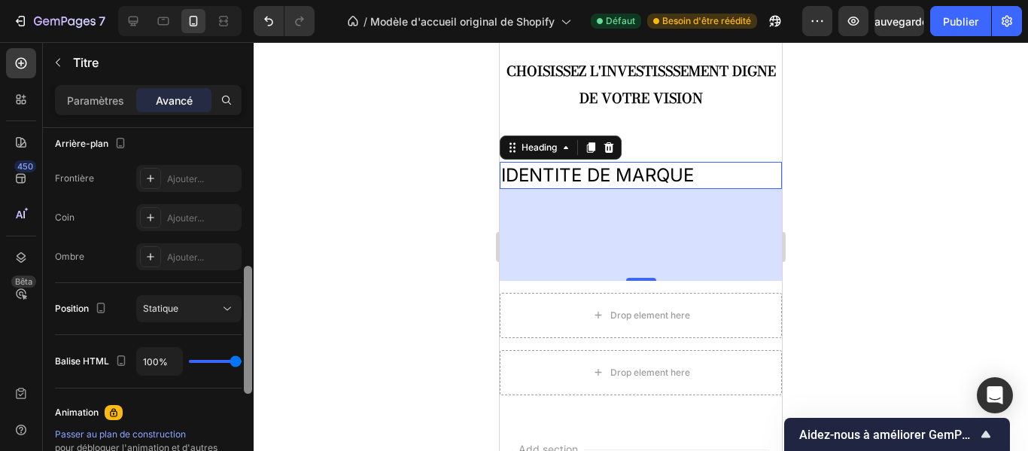
drag, startPoint x: 245, startPoint y: 192, endPoint x: 242, endPoint y: 330, distance: 138.6
click at [242, 330] on div "Affichage sur Bureau Oui Non Comprimé Oui Non Mobile Oui Non Taille 0 0 122 0 0…" at bounding box center [148, 311] width 211 height 366
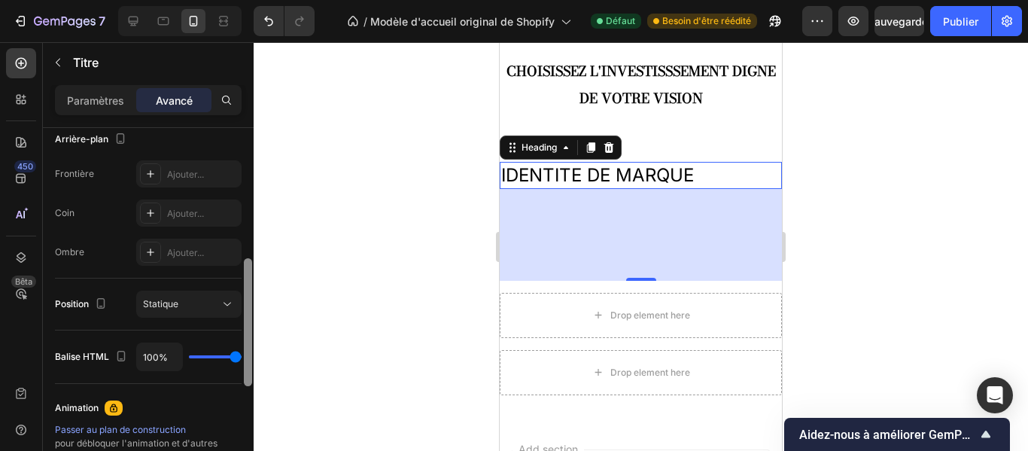
drag, startPoint x: 245, startPoint y: 297, endPoint x: 234, endPoint y: 296, distance: 10.6
click at [234, 296] on div "Affichage sur Bureau Oui Non Comprimé Oui Non Mobile Oui Non Taille 0 0 122 0 0…" at bounding box center [148, 311] width 211 height 366
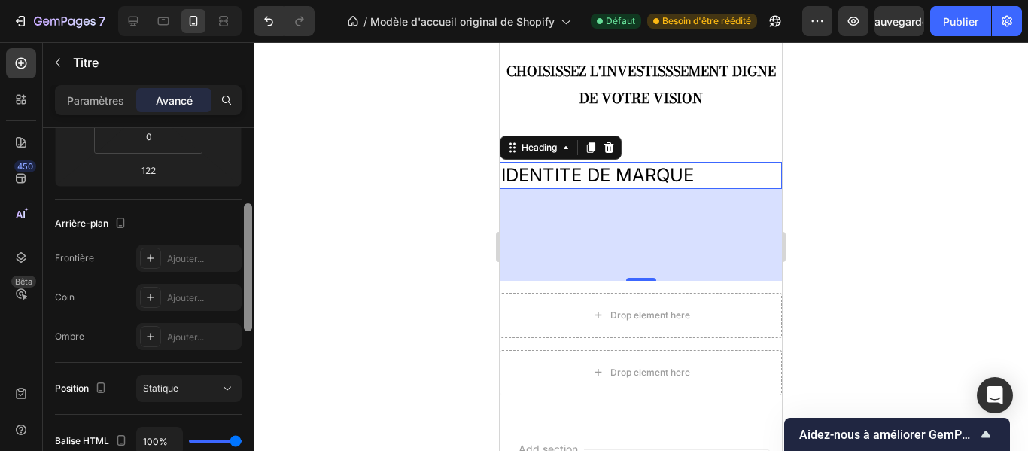
scroll to position [281, 0]
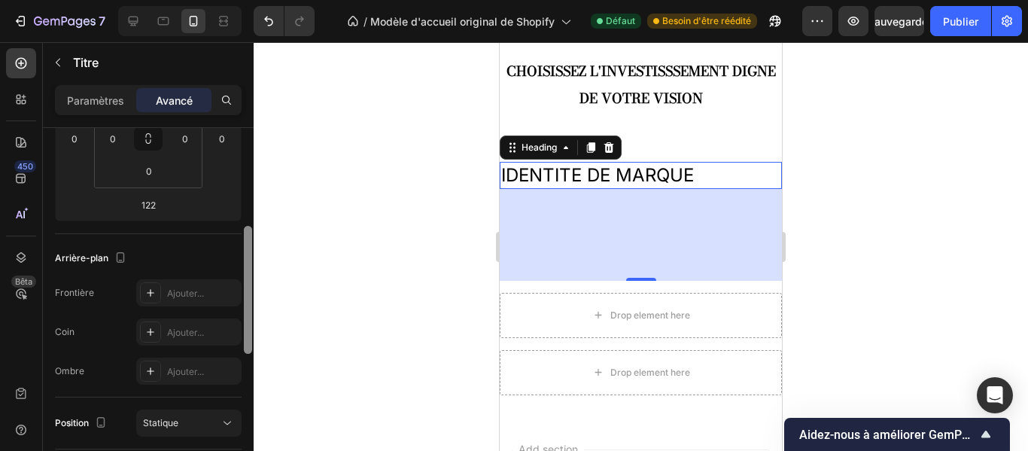
drag, startPoint x: 249, startPoint y: 329, endPoint x: 248, endPoint y: 291, distance: 38.4
click at [248, 291] on div at bounding box center [248, 290] width 8 height 128
click at [198, 329] on font "Ajouter..." at bounding box center [185, 332] width 37 height 11
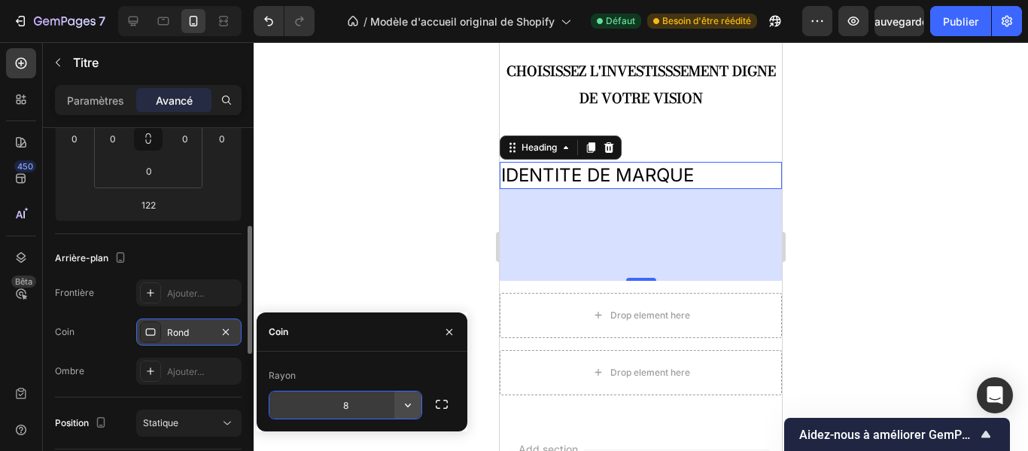
click at [406, 402] on icon "button" at bounding box center [407, 404] width 15 height 15
click at [375, 401] on input "8" at bounding box center [346, 404] width 152 height 27
type input "16"
click at [388, 260] on div at bounding box center [641, 246] width 775 height 409
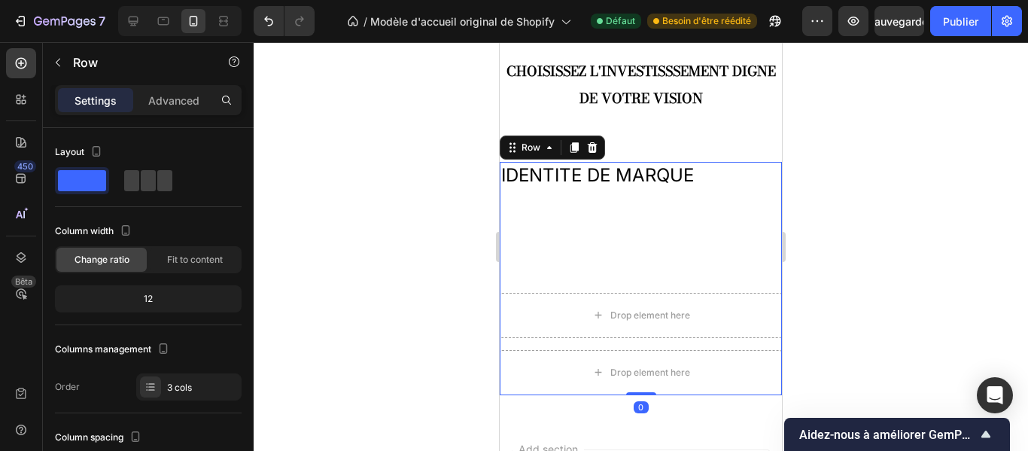
click at [593, 246] on div "IDENTITE DE MARQUE Heading" at bounding box center [641, 221] width 282 height 118
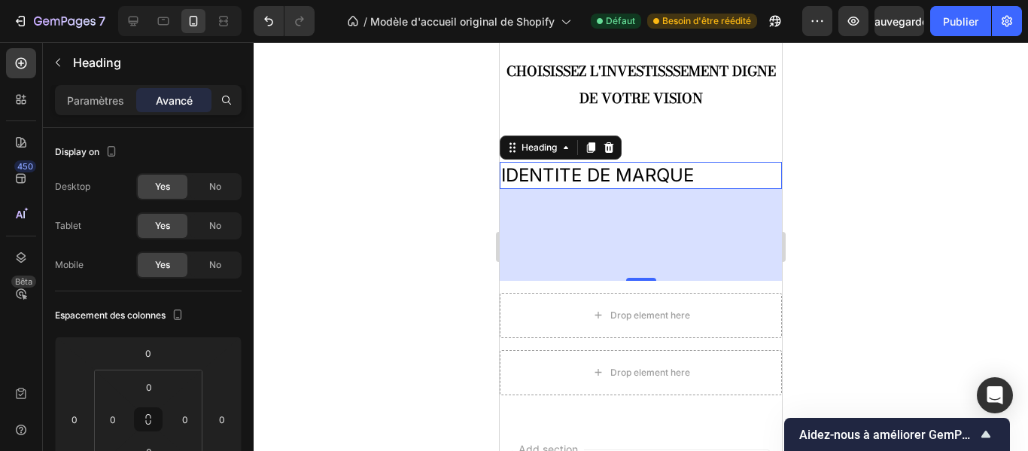
click at [688, 170] on p "IDENTITE DE MARQUE" at bounding box center [640, 174] width 279 height 23
click at [104, 102] on font "Paramètres" at bounding box center [95, 100] width 57 height 13
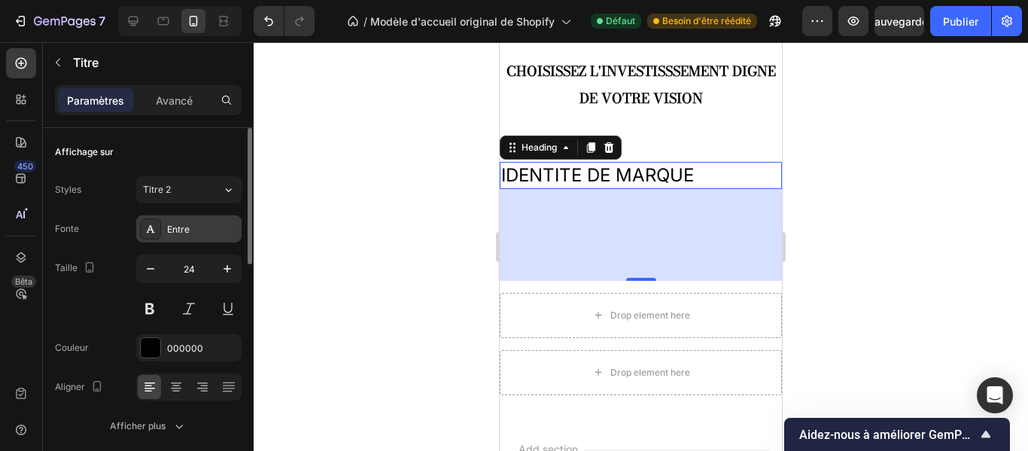
click at [203, 227] on div "Entre" at bounding box center [202, 230] width 71 height 14
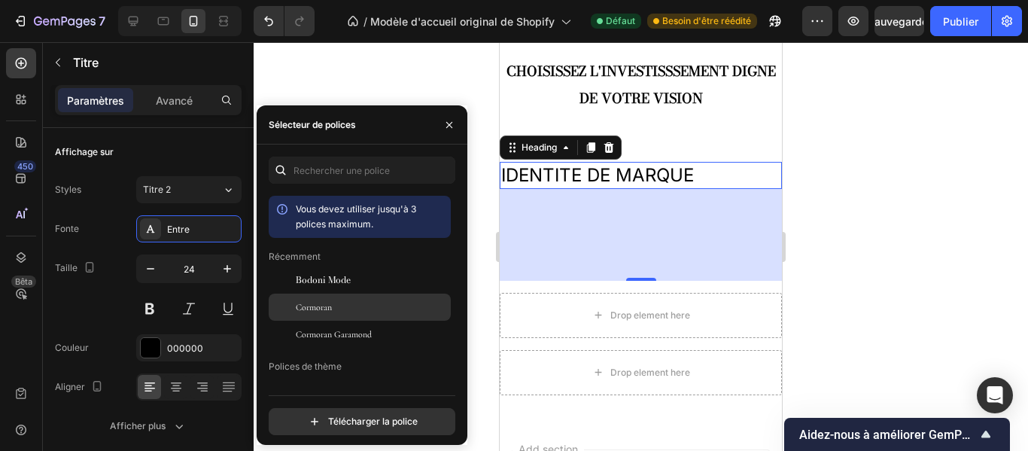
click at [316, 309] on font "Cormoran" at bounding box center [314, 307] width 36 height 11
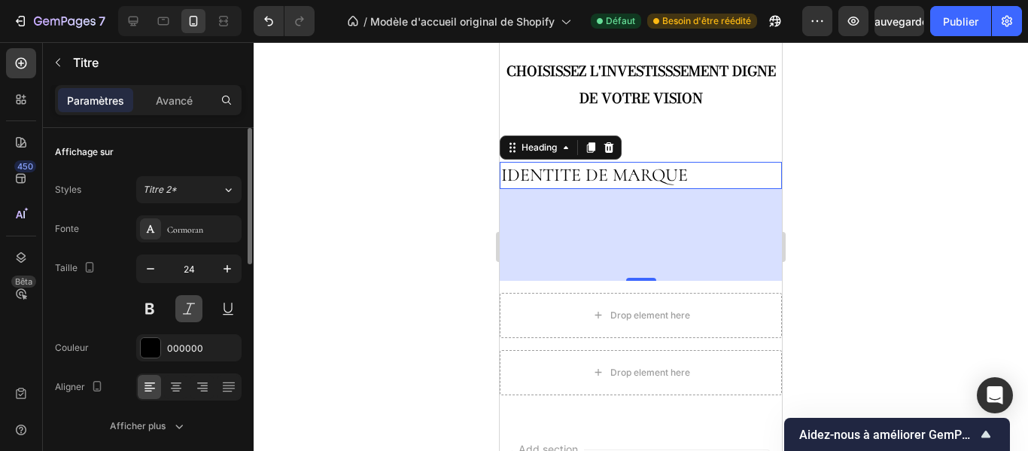
click at [186, 315] on button at bounding box center [188, 308] width 27 height 27
click at [152, 269] on icon "button" at bounding box center [151, 269] width 8 height 2
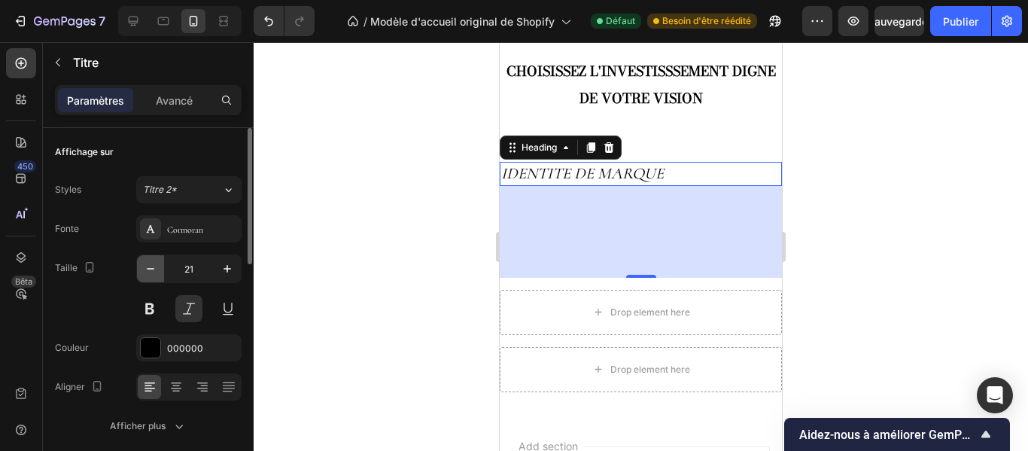
type input "20"
click at [196, 346] on font "000000" at bounding box center [185, 348] width 36 height 11
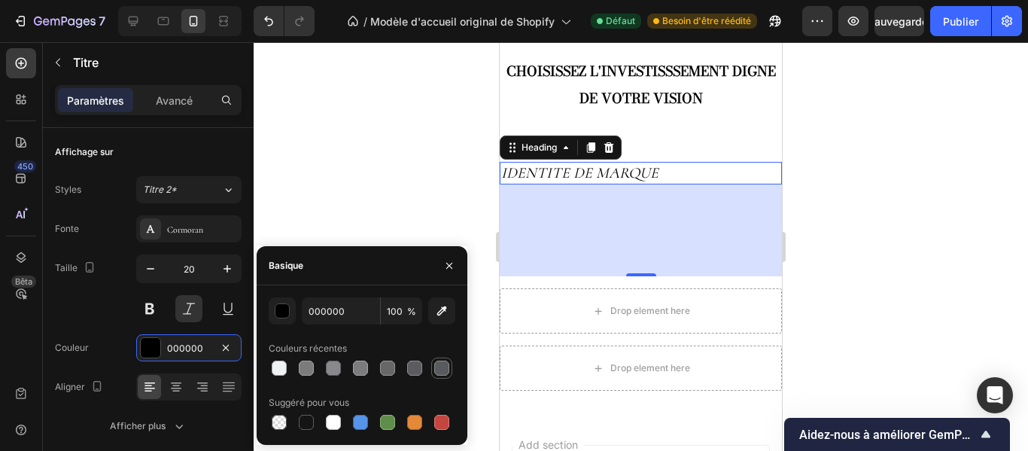
click at [440, 368] on div at bounding box center [441, 368] width 15 height 15
type input "595A5E"
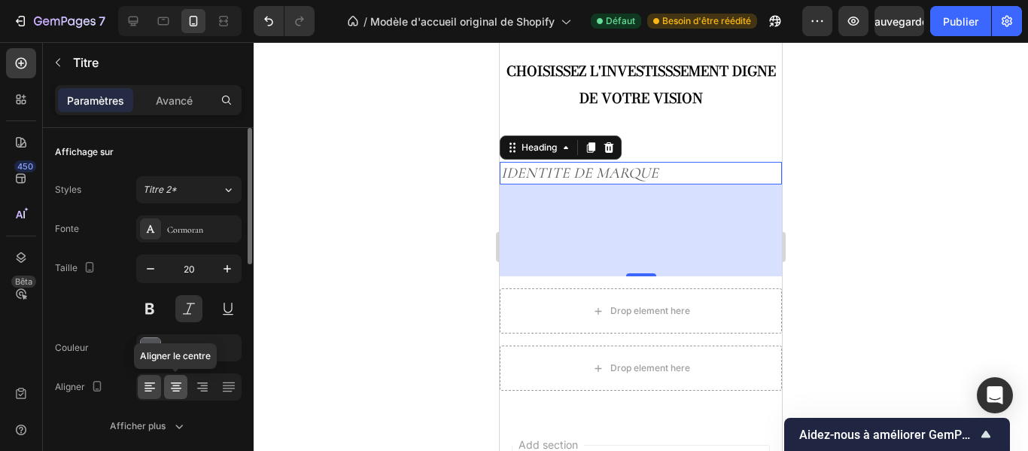
click at [175, 382] on icon at bounding box center [176, 386] width 15 height 15
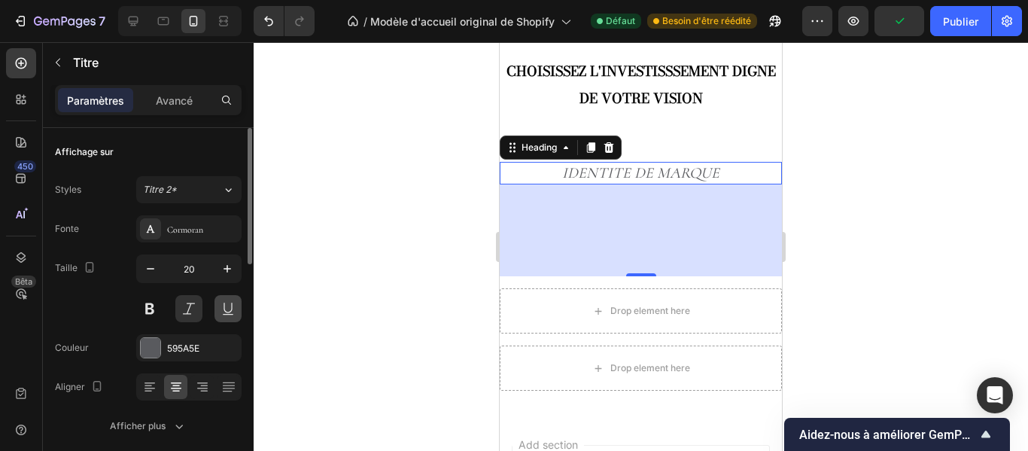
click at [225, 303] on button at bounding box center [228, 308] width 27 height 27
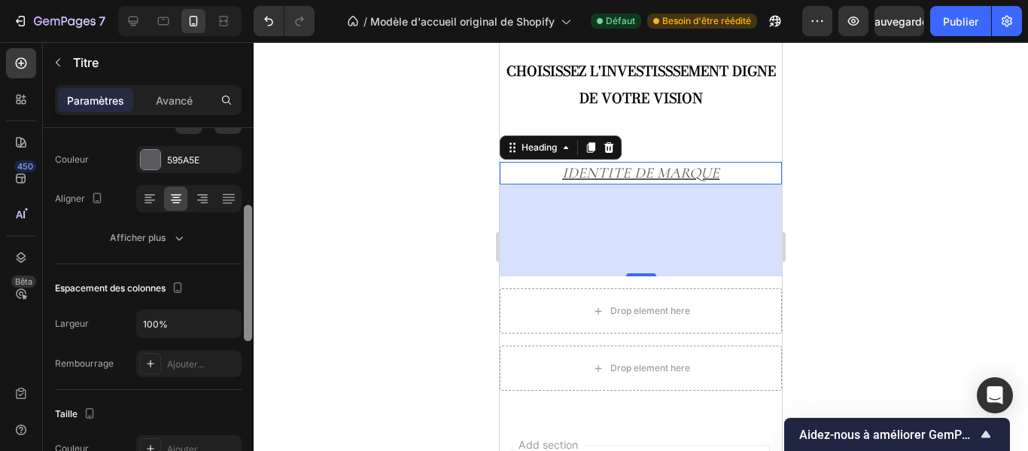
drag, startPoint x: 251, startPoint y: 254, endPoint x: 250, endPoint y: 326, distance: 72.3
click at [250, 326] on div at bounding box center [248, 273] width 8 height 136
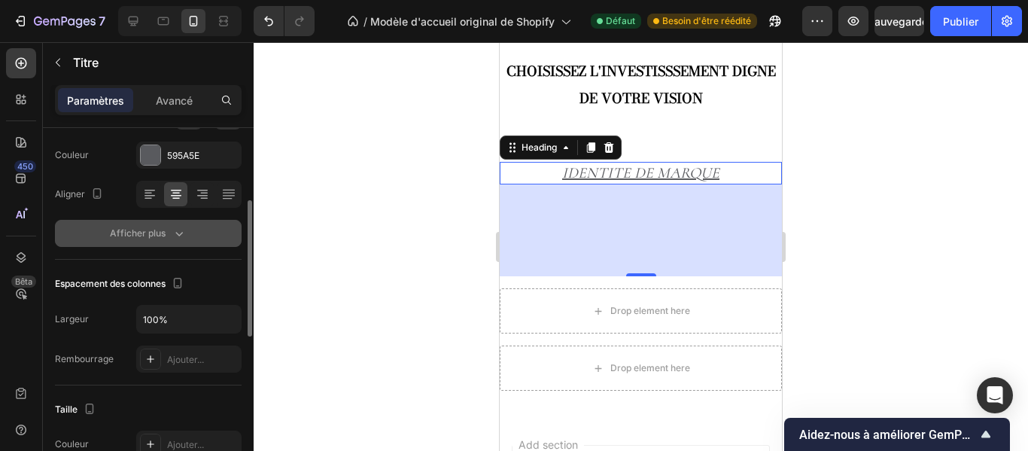
click at [178, 235] on icon "button" at bounding box center [180, 234] width 8 height 5
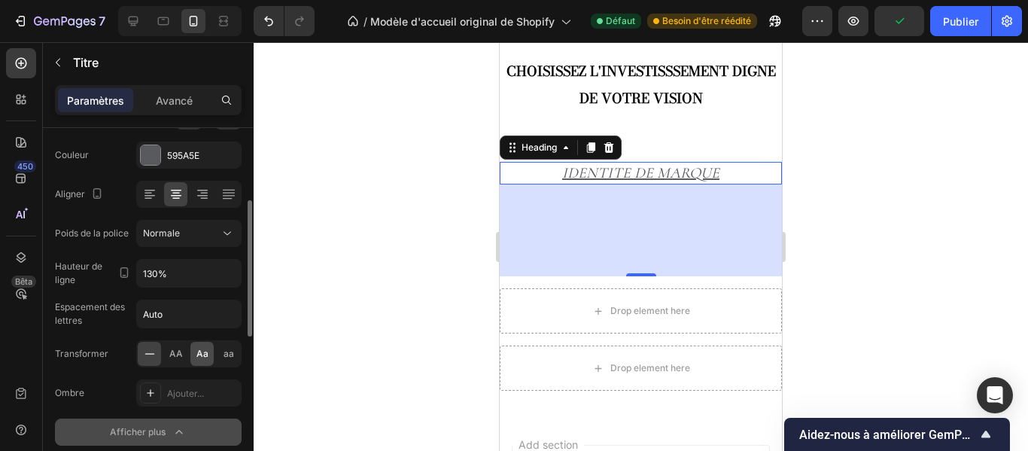
click at [198, 349] on font "Aa" at bounding box center [202, 353] width 12 height 11
click at [174, 352] on font "AA" at bounding box center [176, 353] width 14 height 11
click at [231, 352] on font "aa" at bounding box center [229, 353] width 11 height 11
click at [203, 355] on font "Aa" at bounding box center [202, 353] width 12 height 11
click at [175, 355] on font "AA" at bounding box center [176, 353] width 14 height 11
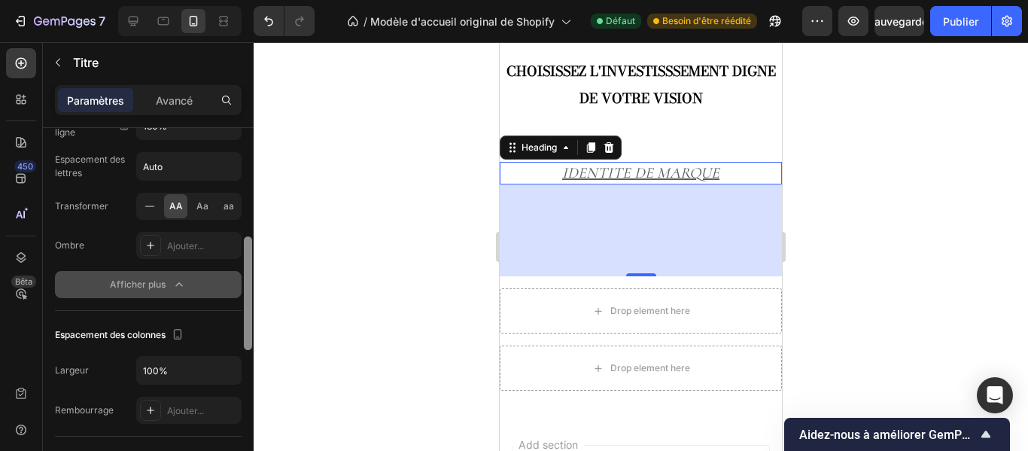
scroll to position [343, 0]
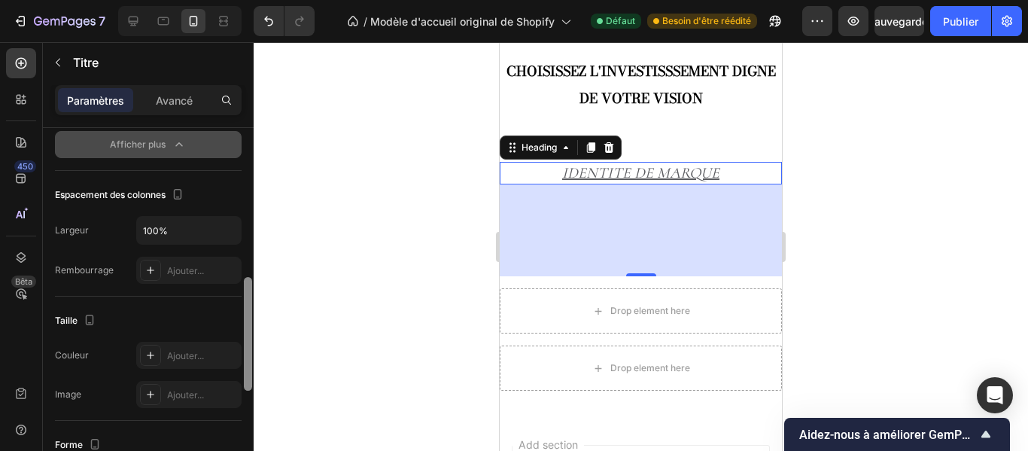
drag, startPoint x: 249, startPoint y: 282, endPoint x: 252, endPoint y: 373, distance: 91.1
click at [252, 373] on div at bounding box center [247, 311] width 11 height 366
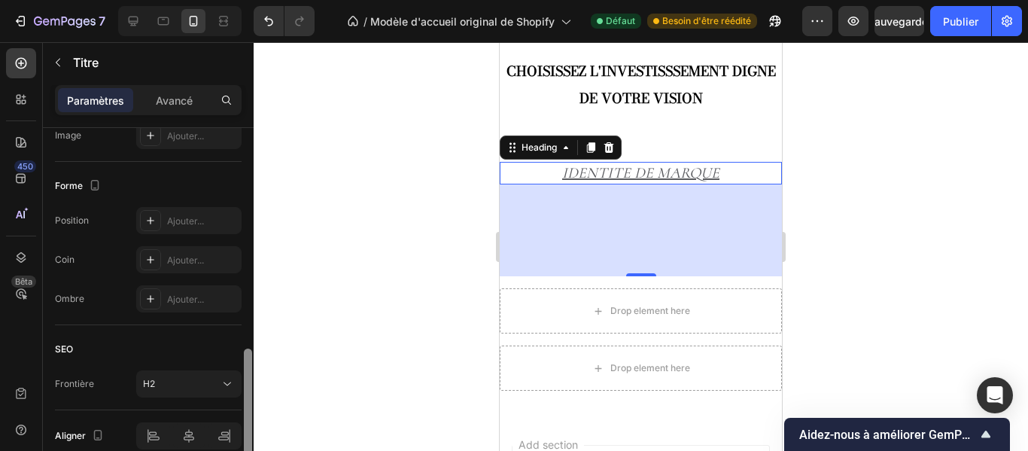
drag, startPoint x: 247, startPoint y: 337, endPoint x: 251, endPoint y: 417, distance: 79.9
click at [251, 417] on div at bounding box center [248, 406] width 8 height 114
click at [207, 252] on div "Ajouter..." at bounding box center [202, 258] width 71 height 14
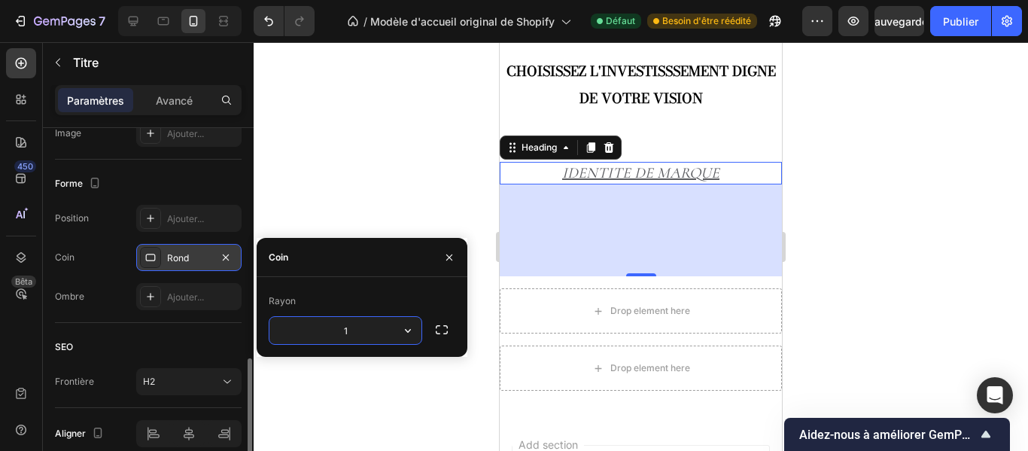
type input "16"
click at [230, 385] on icon at bounding box center [227, 381] width 15 height 15
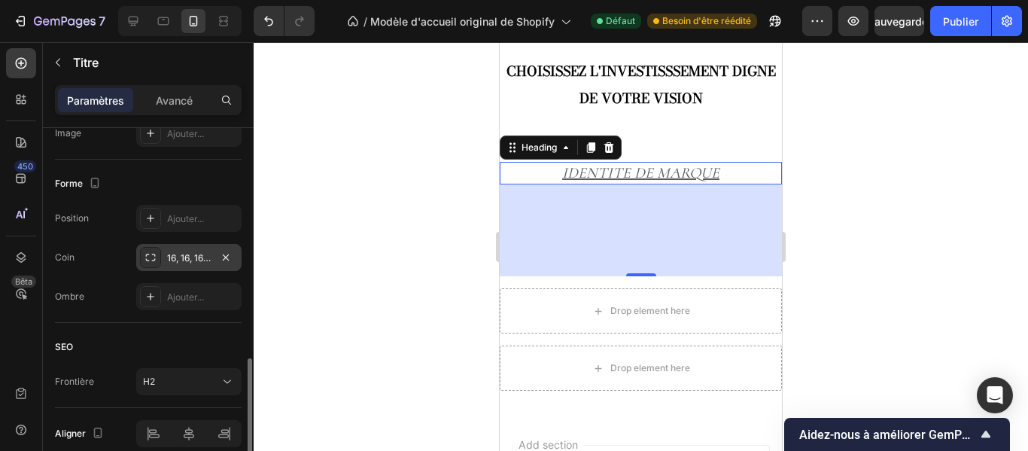
click at [111, 369] on div "Frontière H2" at bounding box center [148, 381] width 187 height 27
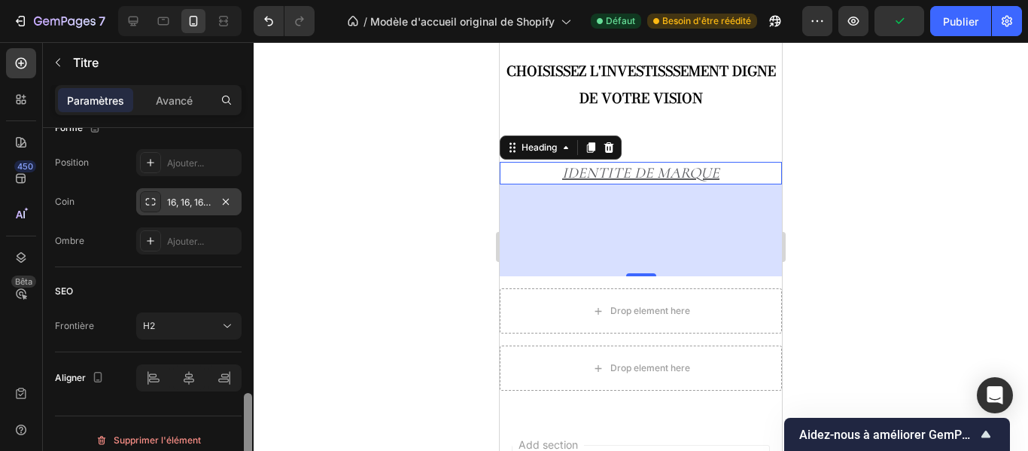
scroll to position [810, 0]
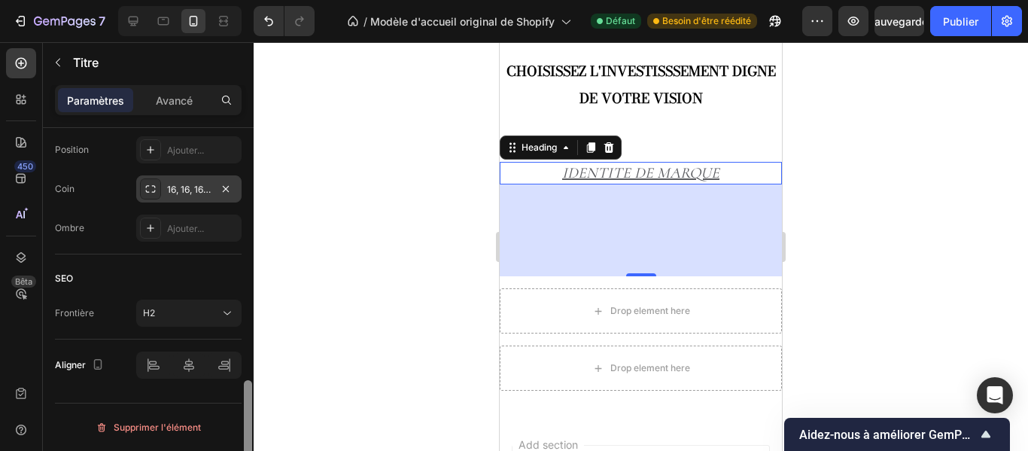
drag, startPoint x: 245, startPoint y: 373, endPoint x: 242, endPoint y: 400, distance: 27.4
click at [242, 400] on div "Affichage sur Styles Titre 2* Fonte Cormoran Taille 20 Couleur 595A5E Aligner P…" at bounding box center [148, 311] width 211 height 366
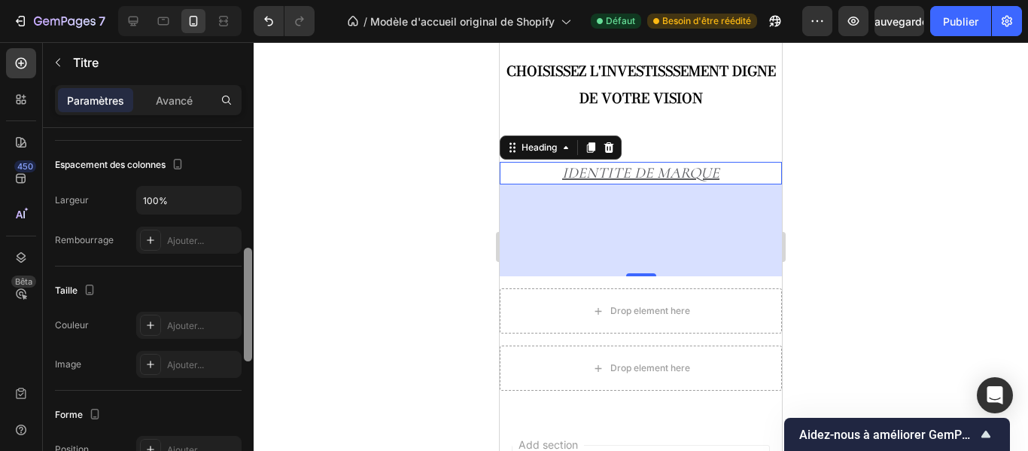
scroll to position [479, 0]
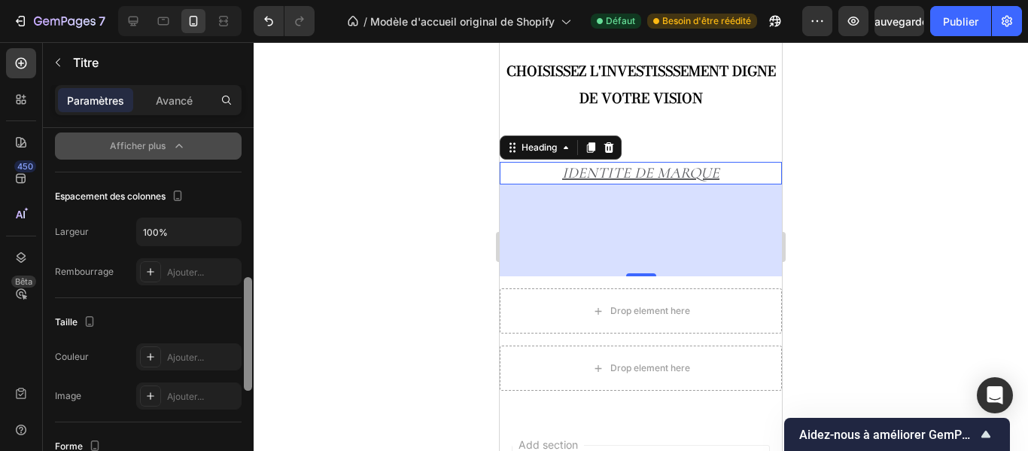
drag, startPoint x: 248, startPoint y: 403, endPoint x: 239, endPoint y: 300, distance: 103.5
click at [239, 300] on div "Affichage sur Styles Titre 2* Fonte Cormoran Taille 20 Couleur 595A5E Aligner P…" at bounding box center [148, 311] width 211 height 366
click at [224, 236] on icon "button" at bounding box center [227, 231] width 15 height 15
click at [180, 228] on input "100%" at bounding box center [189, 231] width 104 height 27
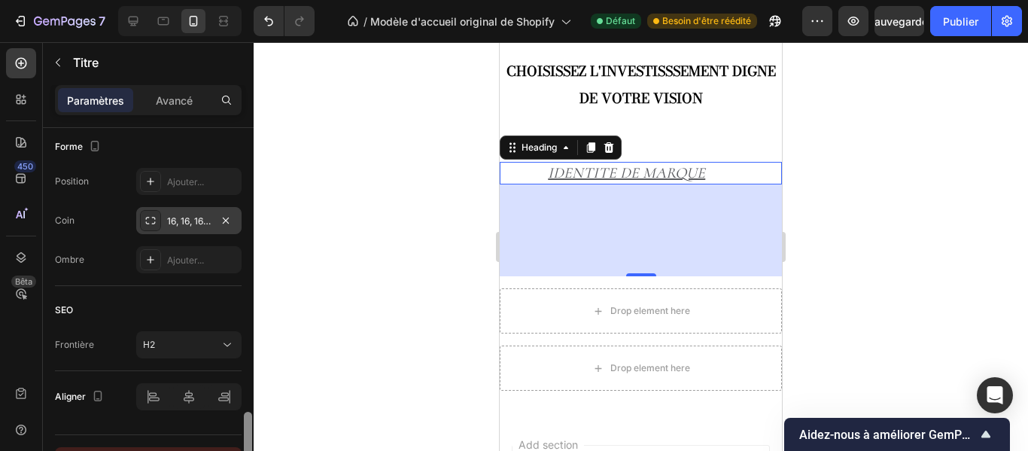
scroll to position [810, 0]
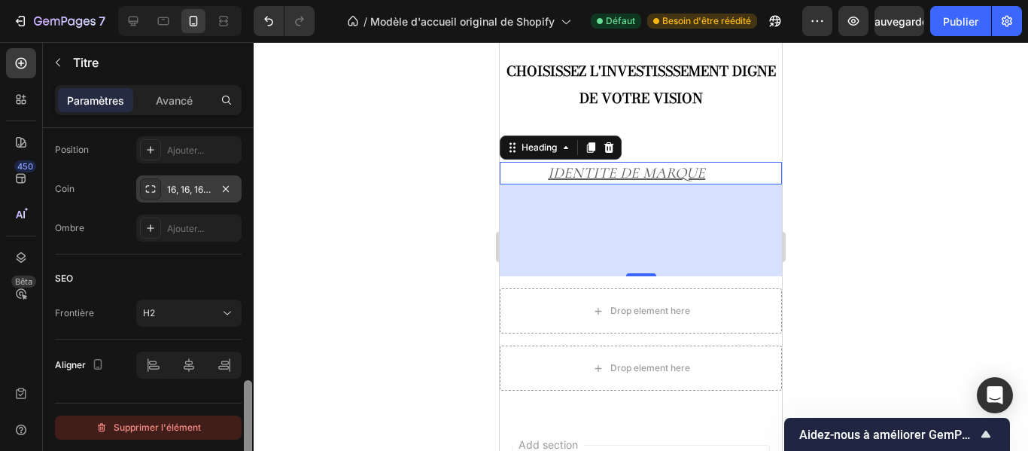
drag, startPoint x: 248, startPoint y: 291, endPoint x: 237, endPoint y: 431, distance: 141.2
click at [237, 431] on div "Affichage sur Styles Titre 2* Fonte Cormoran Taille 20 Couleur 595A5E Aligner P…" at bounding box center [148, 311] width 211 height 366
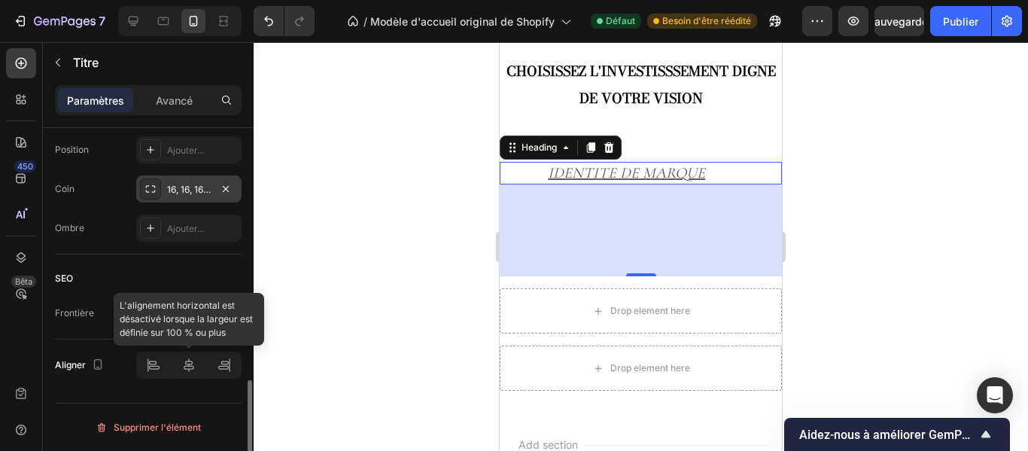
type input "90%"
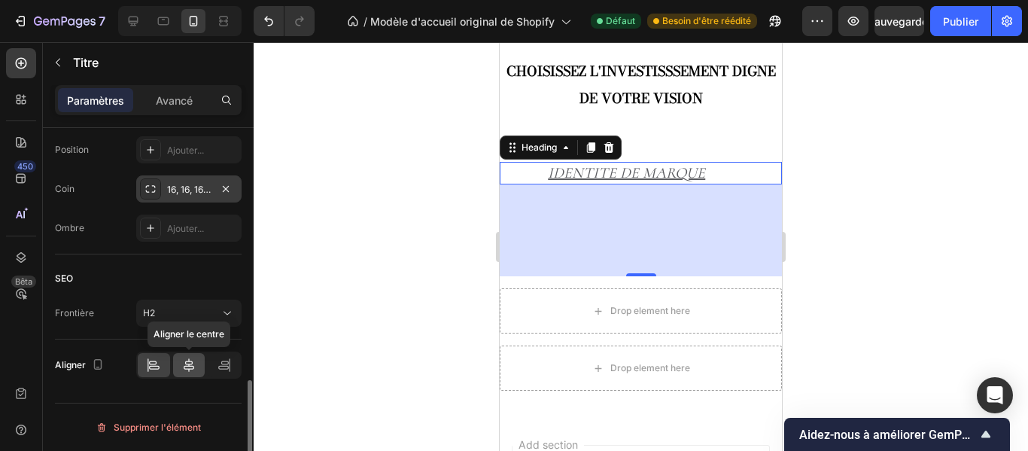
click at [187, 362] on icon at bounding box center [188, 365] width 15 height 15
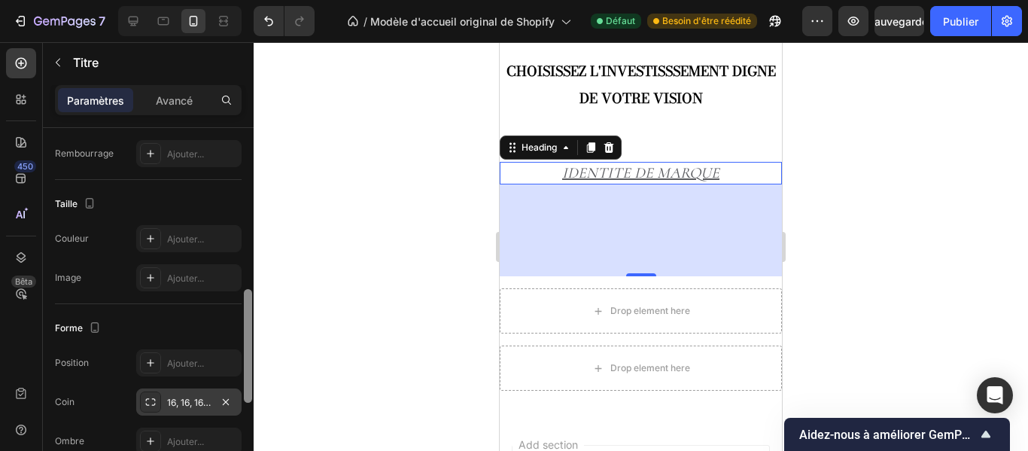
scroll to position [578, 0]
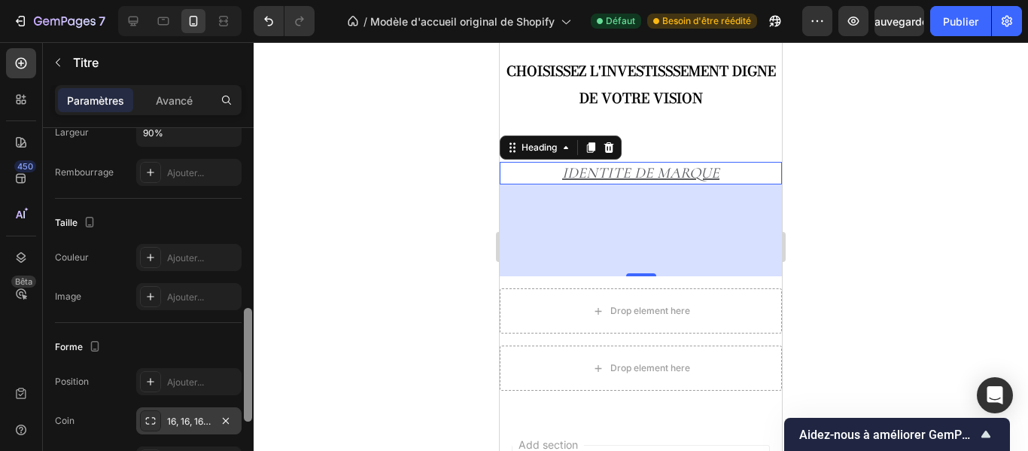
drag, startPoint x: 244, startPoint y: 411, endPoint x: 245, endPoint y: 339, distance: 72.3
click at [245, 339] on div at bounding box center [248, 365] width 8 height 114
click at [198, 253] on font "Ajouter..." at bounding box center [185, 257] width 37 height 11
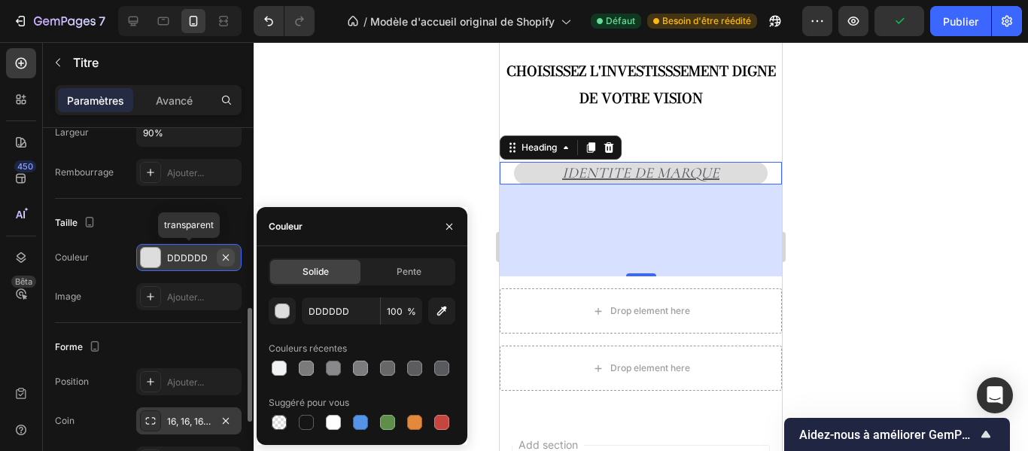
click at [226, 257] on icon "button" at bounding box center [226, 257] width 6 height 6
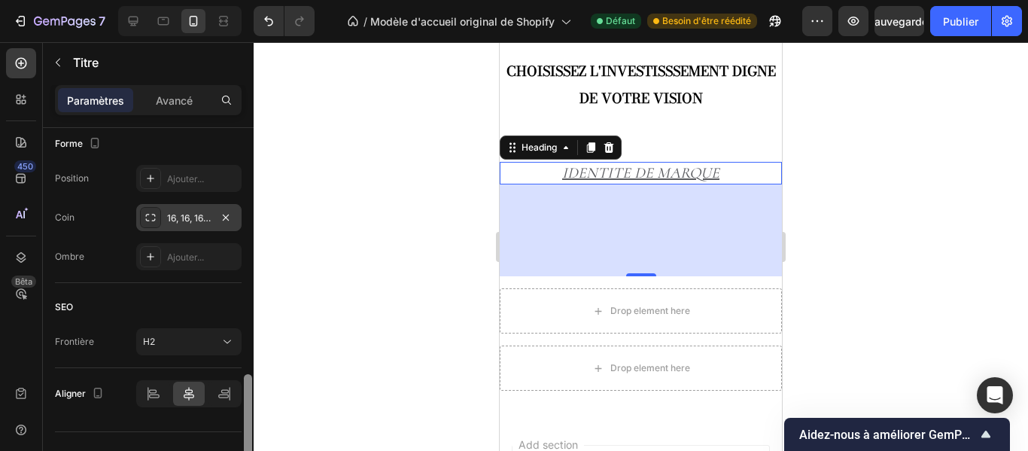
scroll to position [786, 0]
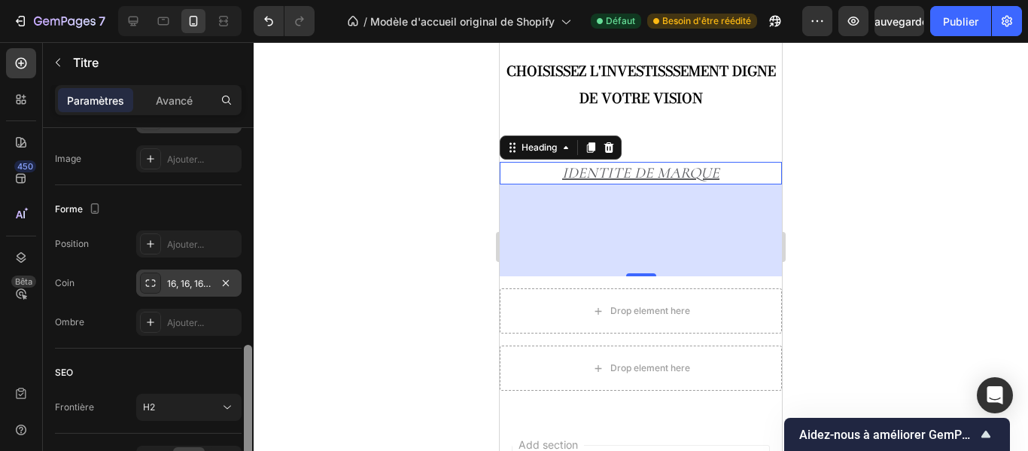
drag, startPoint x: 248, startPoint y: 324, endPoint x: 245, endPoint y: 365, distance: 40.8
click at [245, 365] on div at bounding box center [248, 402] width 8 height 114
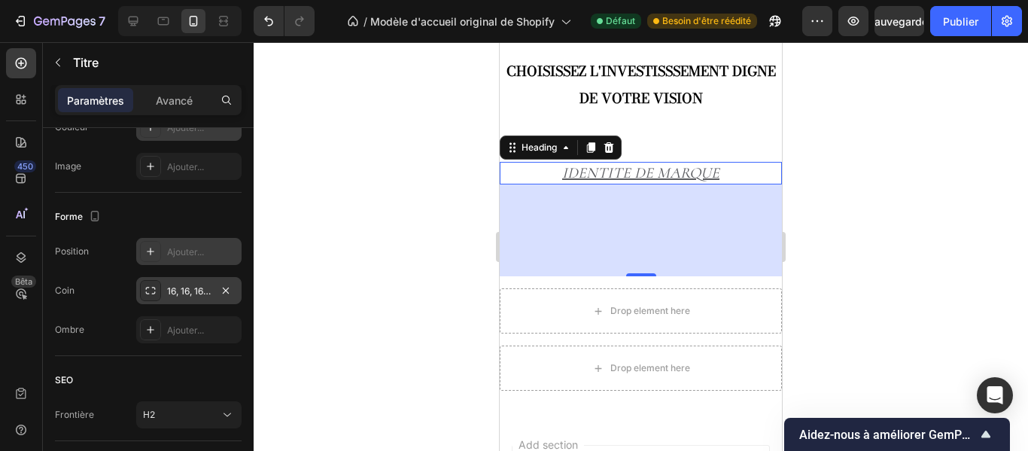
click at [204, 254] on font "Ajouter..." at bounding box center [185, 251] width 37 height 11
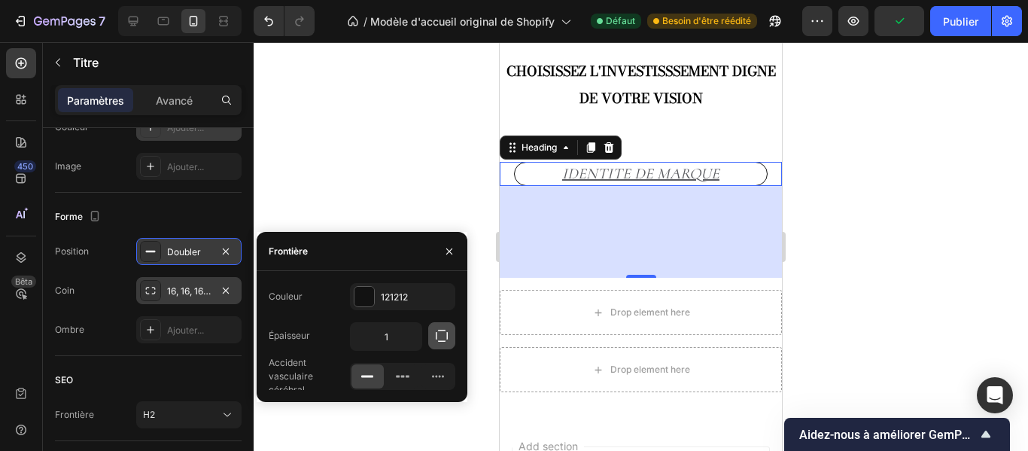
click at [443, 335] on icon "button" at bounding box center [441, 335] width 15 height 15
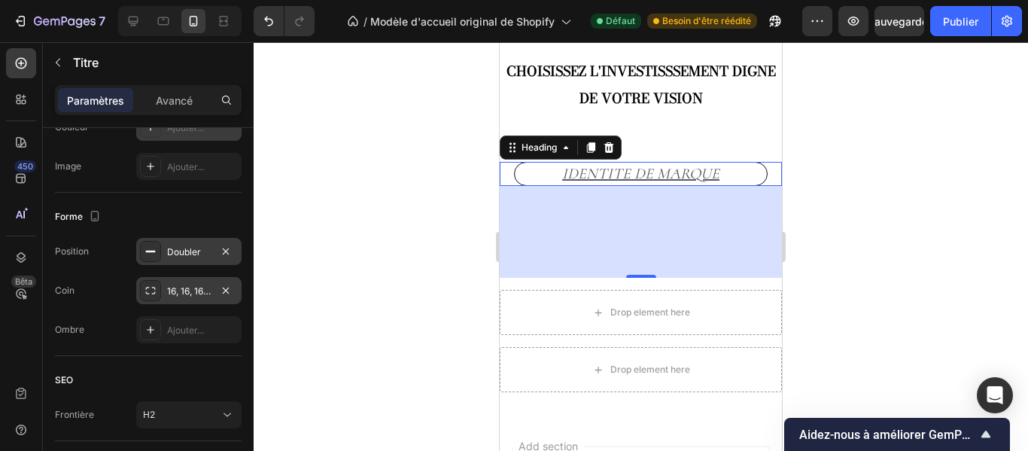
click at [856, 193] on div at bounding box center [641, 246] width 775 height 409
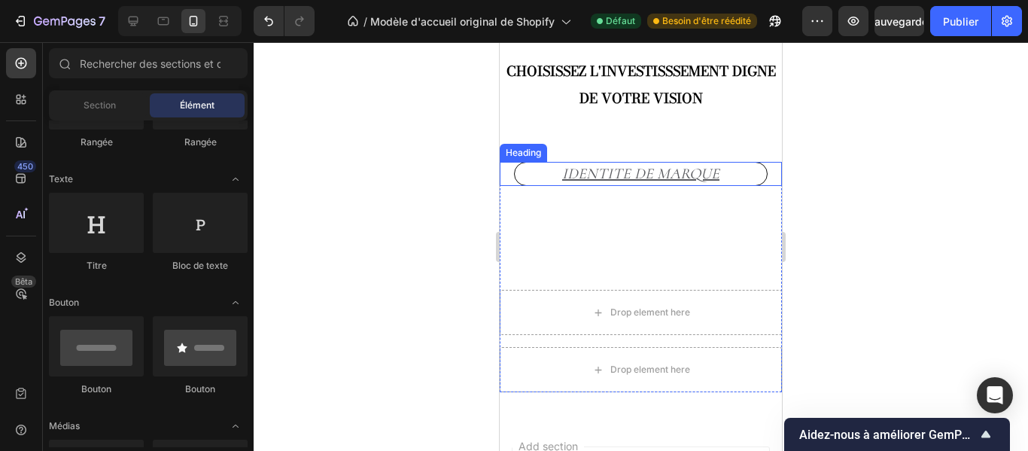
click at [725, 175] on h2 "IDENTITE DE MARQUE" at bounding box center [641, 174] width 254 height 24
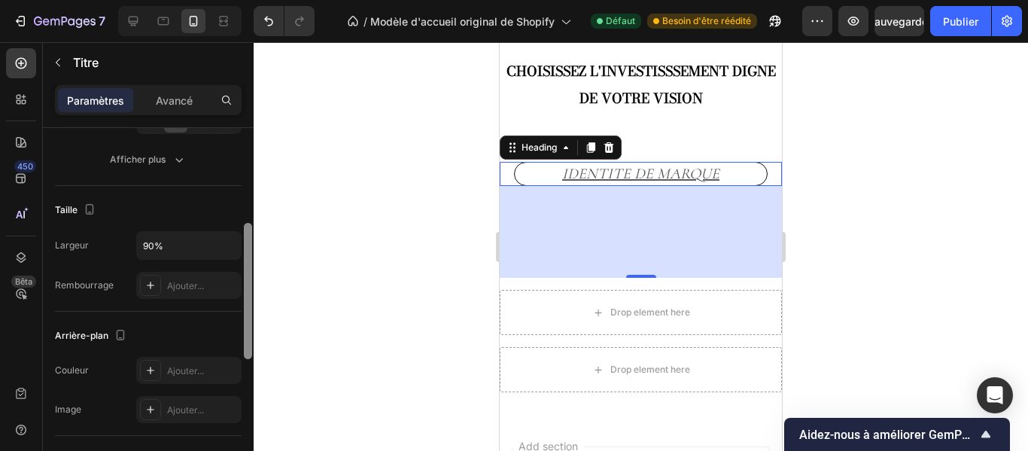
drag, startPoint x: 247, startPoint y: 199, endPoint x: 254, endPoint y: 300, distance: 101.1
click at [254, 0] on div "7 / Modèle d'accueil original de Shopify Défaut Besoin d'être réédité Aperçu Sa…" at bounding box center [514, 0] width 1028 height 0
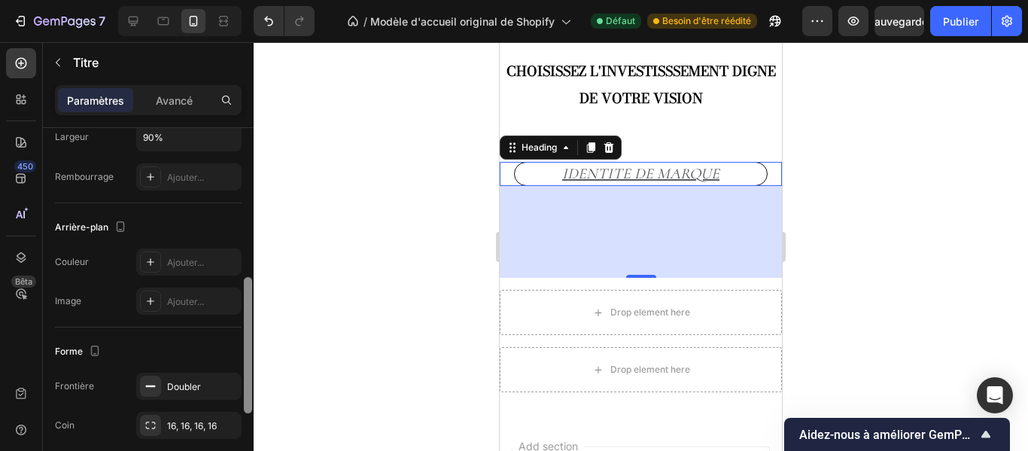
scroll to position [381, 0]
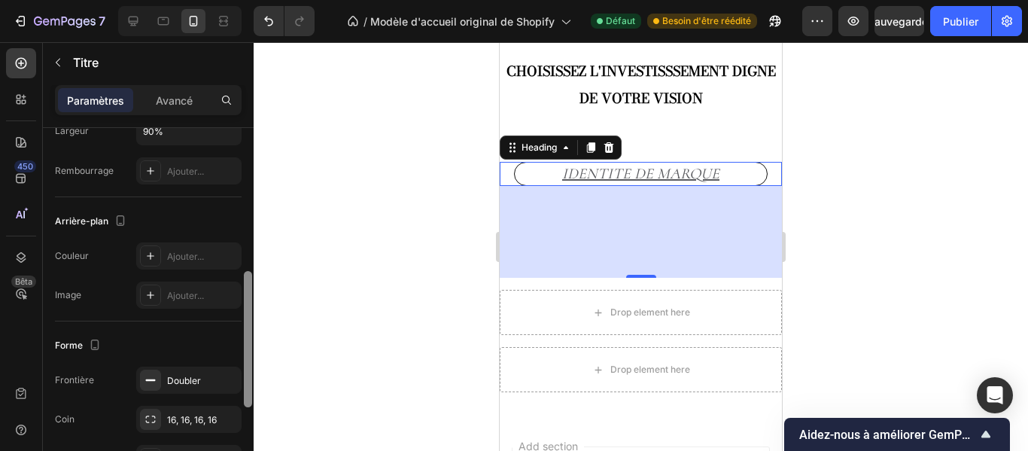
drag, startPoint x: 245, startPoint y: 243, endPoint x: 247, endPoint y: 285, distance: 42.2
click at [247, 285] on div at bounding box center [248, 339] width 8 height 136
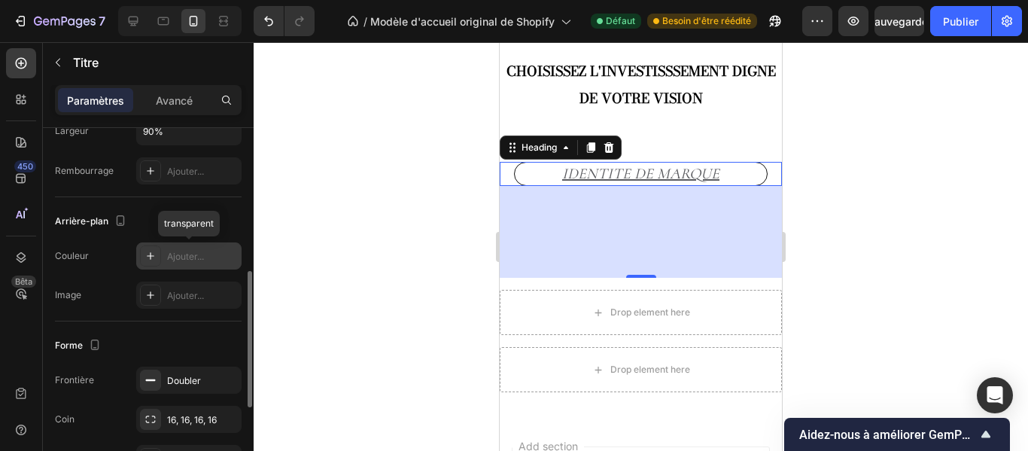
click at [193, 256] on font "Ajouter..." at bounding box center [185, 256] width 37 height 11
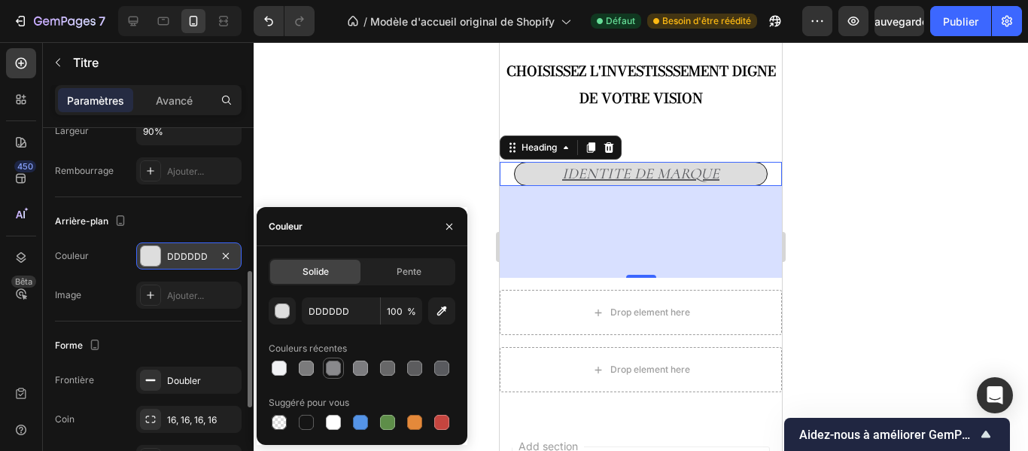
click at [335, 365] on div at bounding box center [333, 368] width 15 height 15
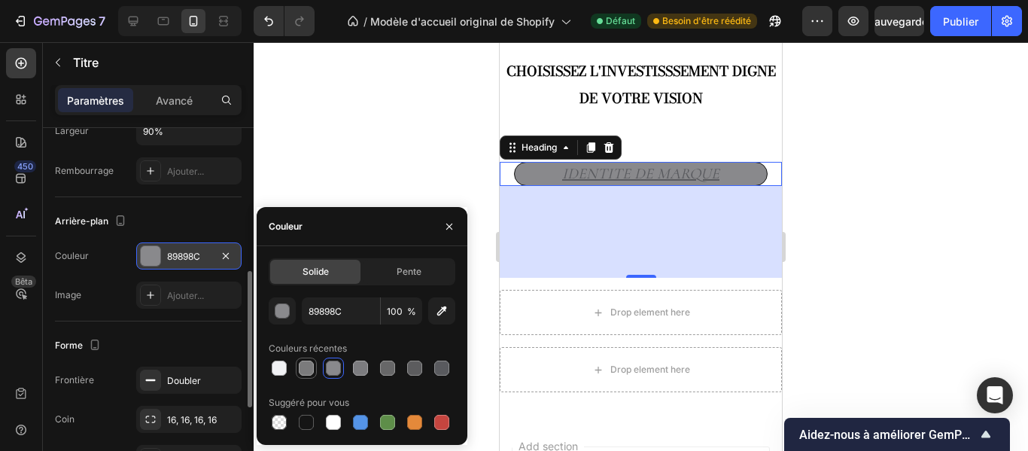
click at [304, 366] on div at bounding box center [306, 368] width 15 height 15
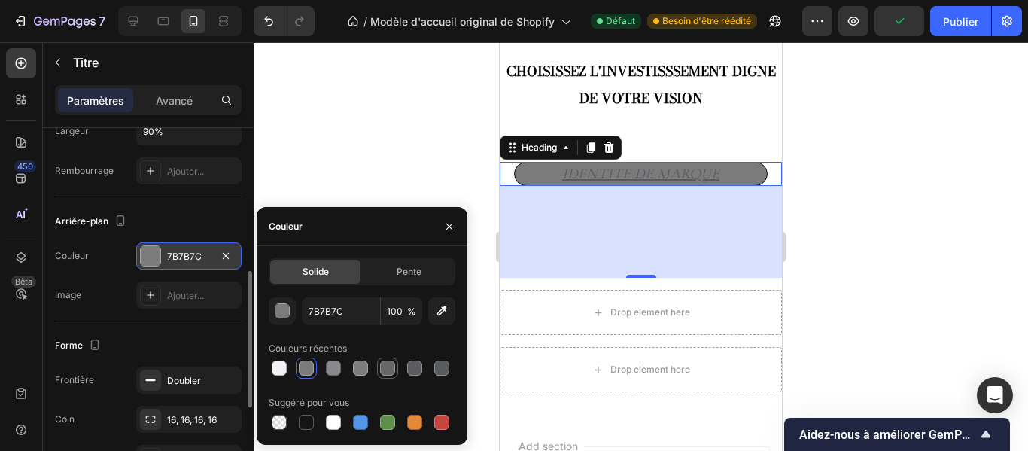
click at [391, 368] on div at bounding box center [387, 368] width 15 height 15
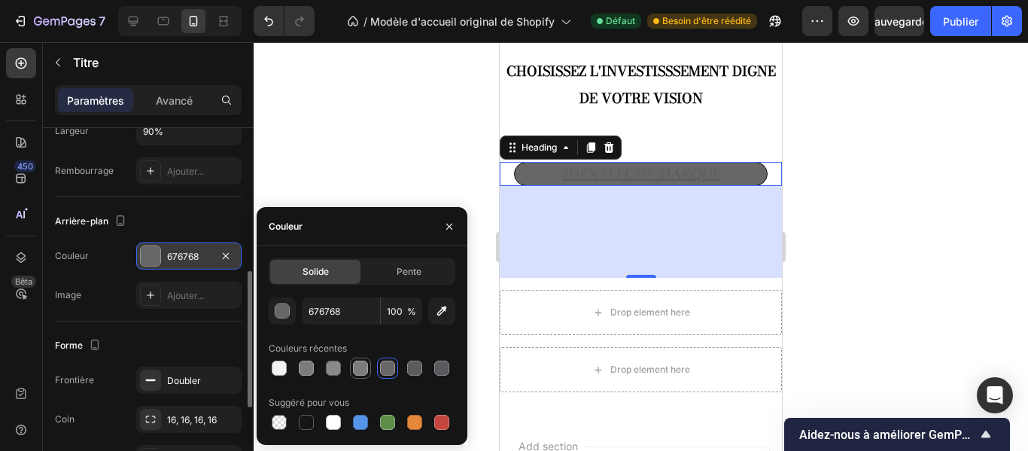
click at [359, 370] on div at bounding box center [360, 368] width 15 height 15
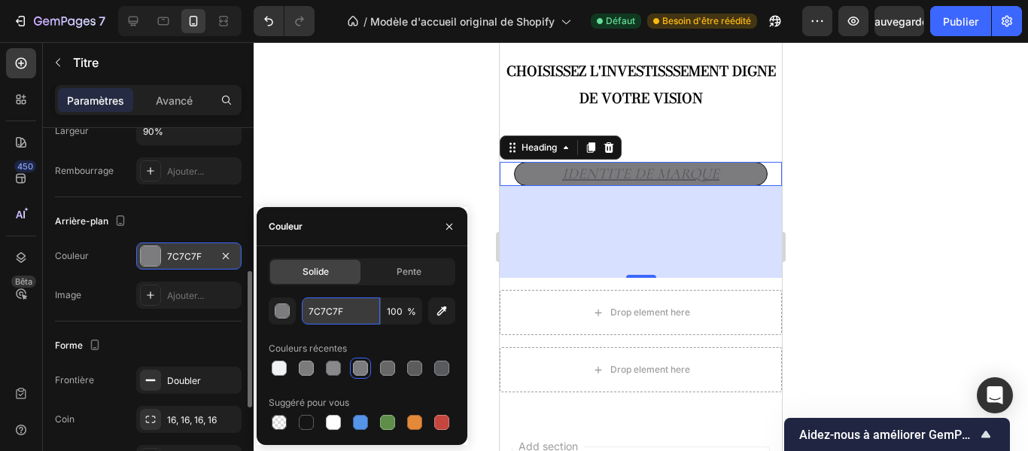
click at [346, 307] on input "7C7C7F" at bounding box center [341, 310] width 78 height 27
paste input "#f1f2f4"
type input "#f1f2f4"
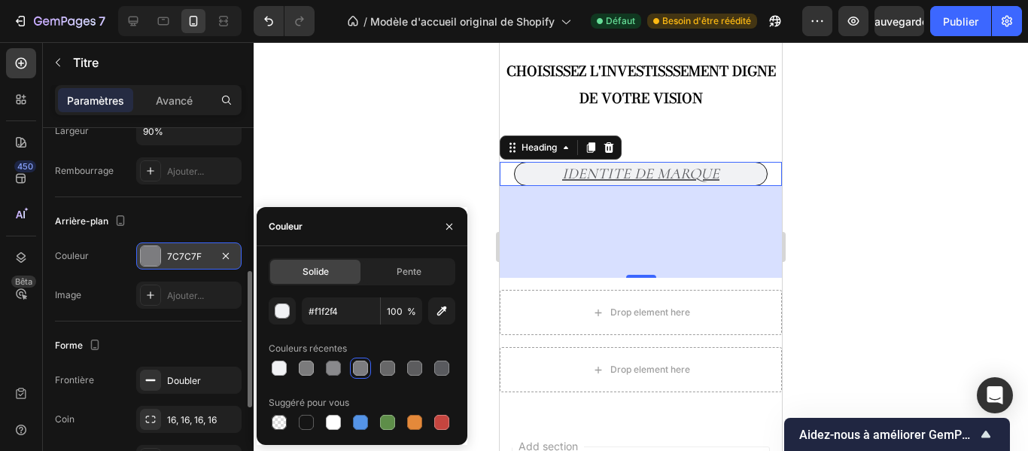
click at [385, 174] on div at bounding box center [641, 246] width 775 height 409
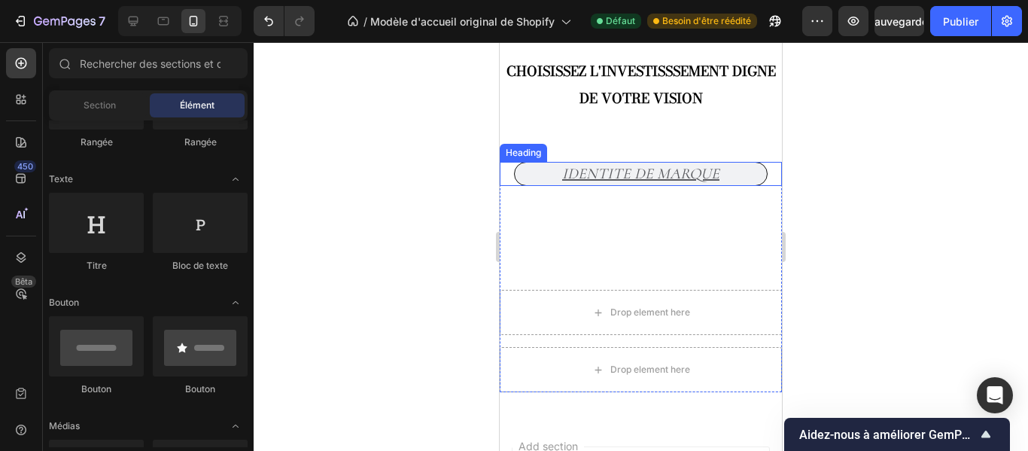
click at [550, 181] on h2 "IDENTITE DE MARQUE" at bounding box center [641, 174] width 254 height 24
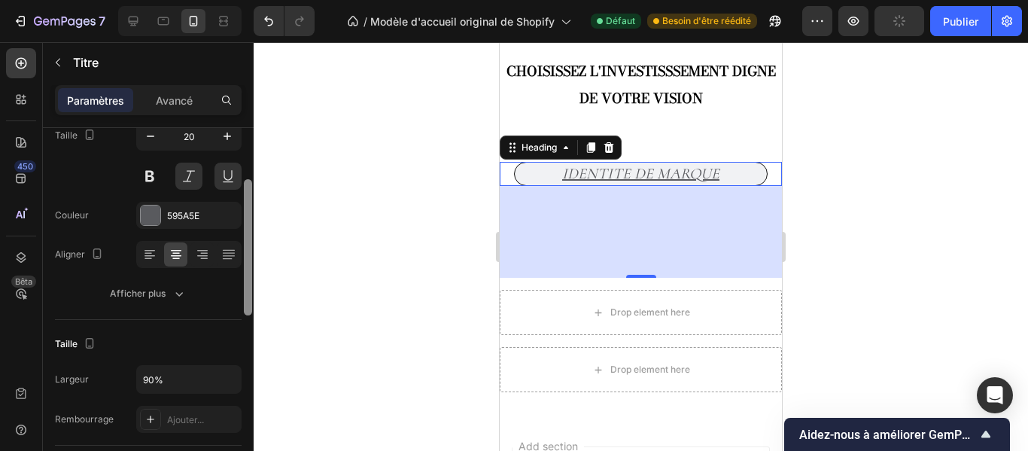
scroll to position [139, 0]
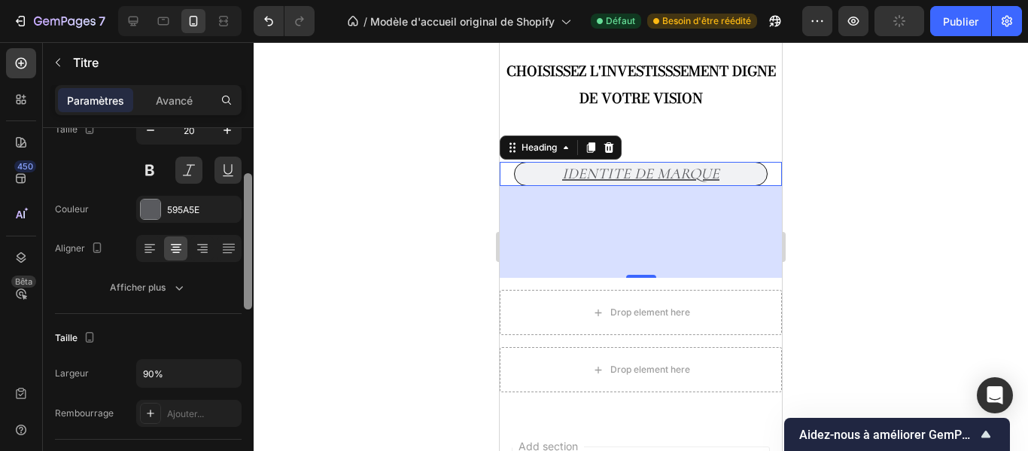
drag, startPoint x: 247, startPoint y: 248, endPoint x: 259, endPoint y: 300, distance: 53.3
click at [259, 0] on div "7 / Modèle d'accueil original de Shopify Défaut Besoin d'être réédité Aperçu Pu…" at bounding box center [514, 0] width 1028 height 0
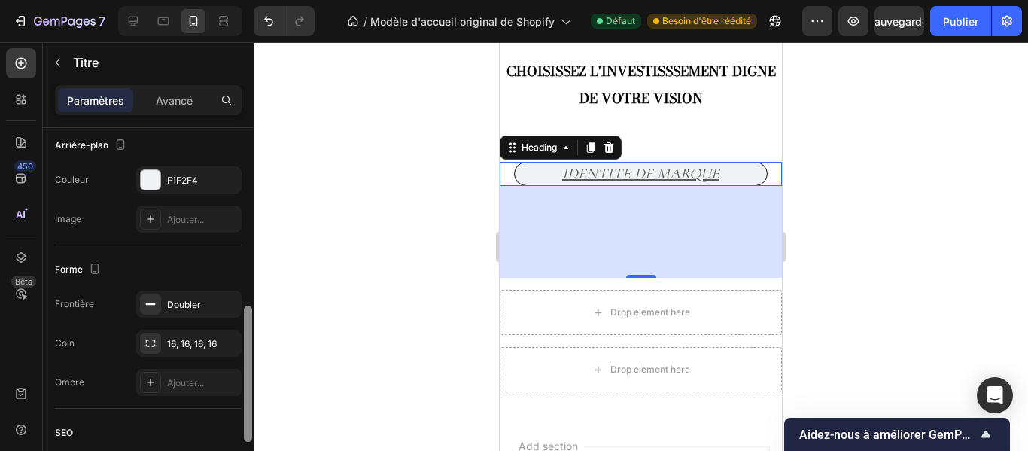
drag, startPoint x: 247, startPoint y: 233, endPoint x: 250, endPoint y: 355, distance: 122.7
click at [250, 355] on div at bounding box center [248, 374] width 8 height 136
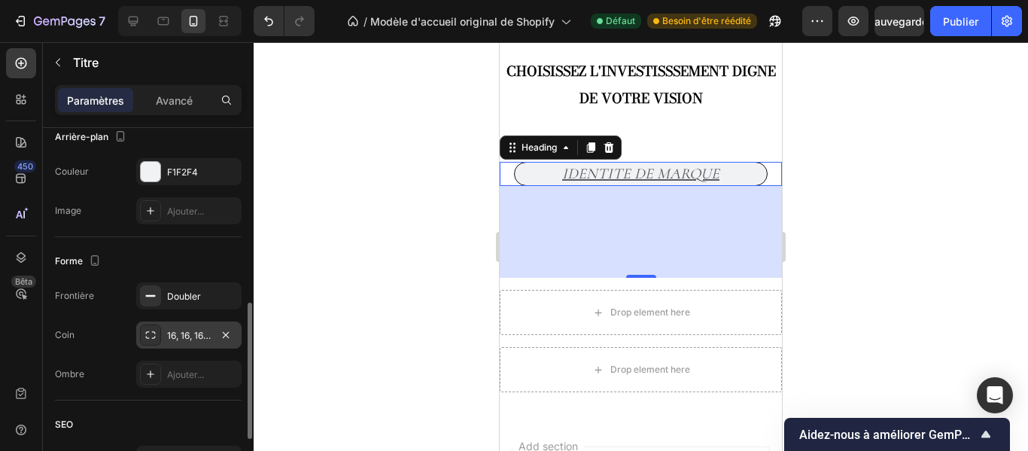
click at [212, 340] on div "16, 16, 16, 16" at bounding box center [188, 334] width 105 height 27
click at [210, 298] on div "Doubler" at bounding box center [189, 297] width 44 height 14
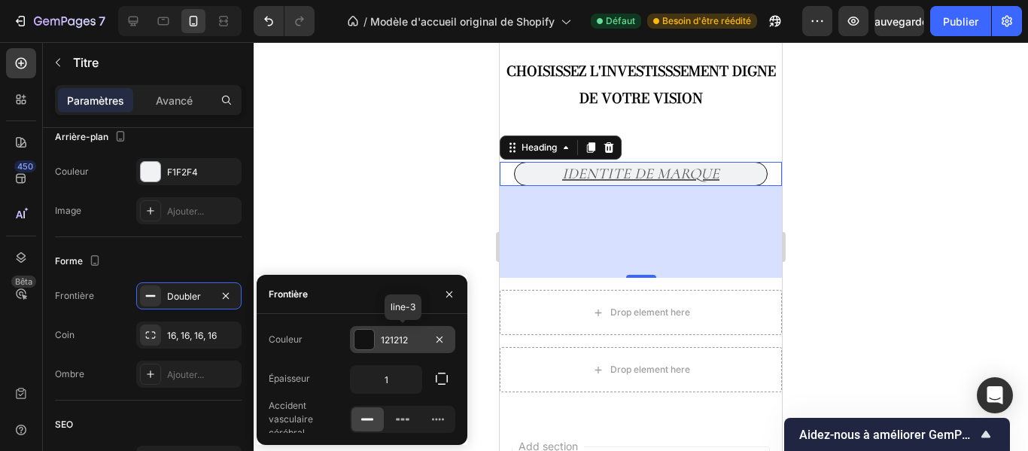
click at [409, 340] on div "121212" at bounding box center [403, 340] width 44 height 14
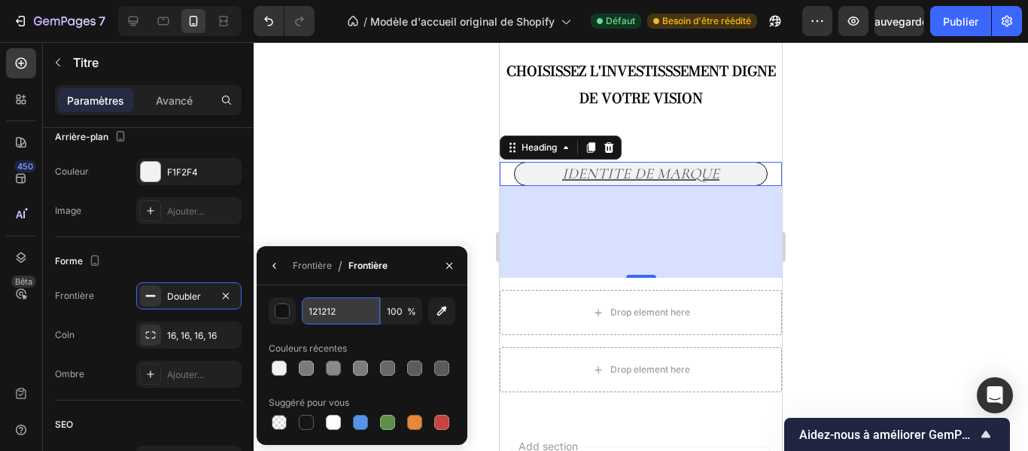
click at [337, 315] on input "121212" at bounding box center [341, 310] width 78 height 27
type input "202659"
click at [407, 211] on div at bounding box center [641, 246] width 775 height 409
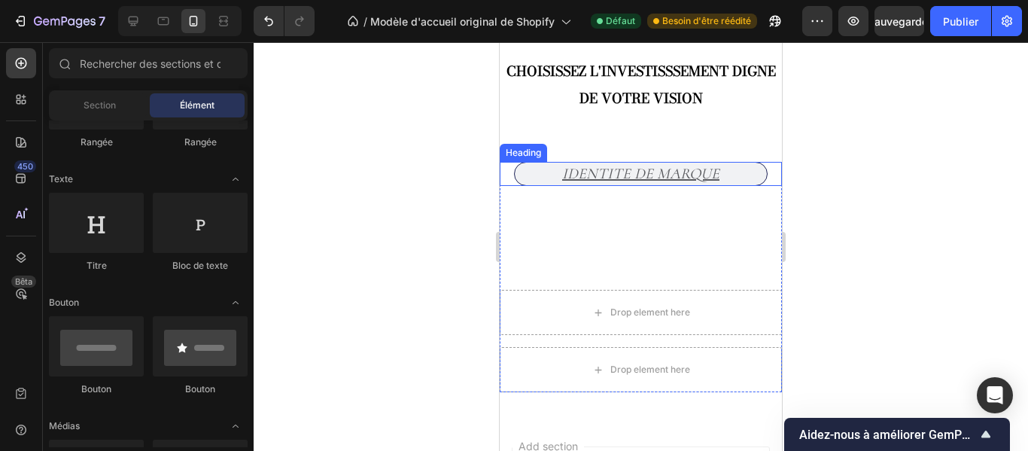
click at [552, 175] on h2 "IDENTITE DE MARQUE" at bounding box center [641, 174] width 254 height 24
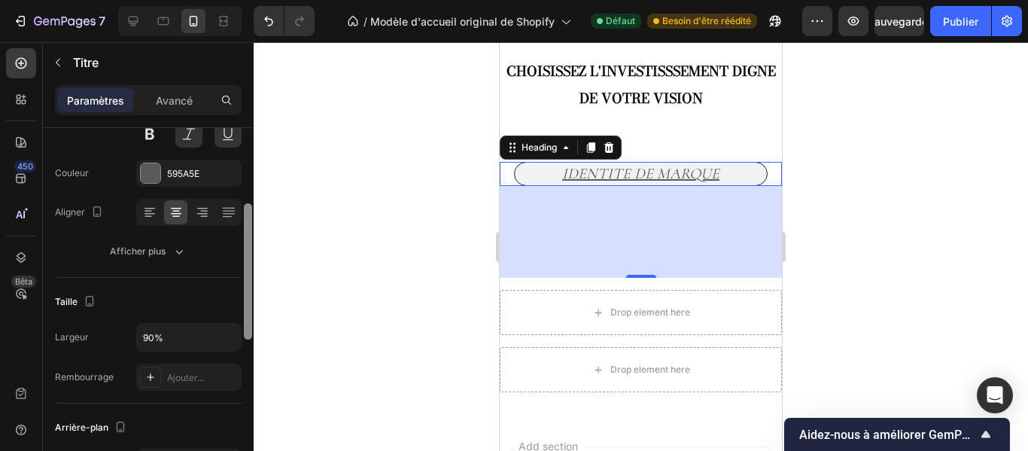
scroll to position [188, 0]
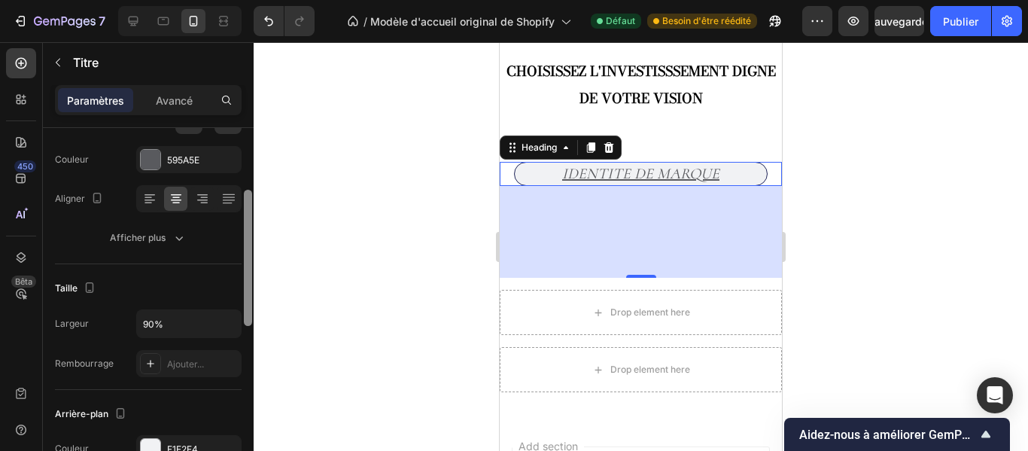
drag, startPoint x: 248, startPoint y: 224, endPoint x: 262, endPoint y: 294, distance: 72.1
click at [262, 0] on div "7 / Modèle d'accueil original de Shopify Défaut Besoin d'être réédité Aperçu Sa…" at bounding box center [514, 0] width 1028 height 0
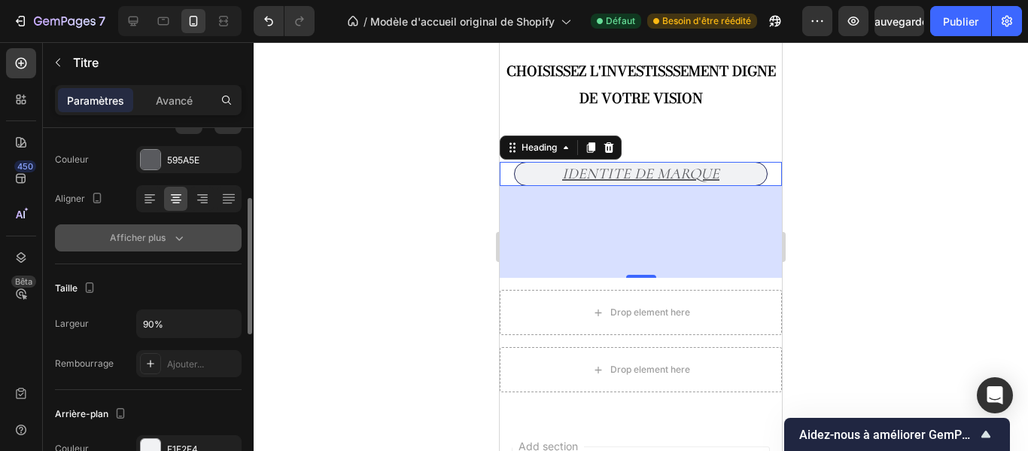
click at [176, 232] on icon "button" at bounding box center [179, 237] width 15 height 15
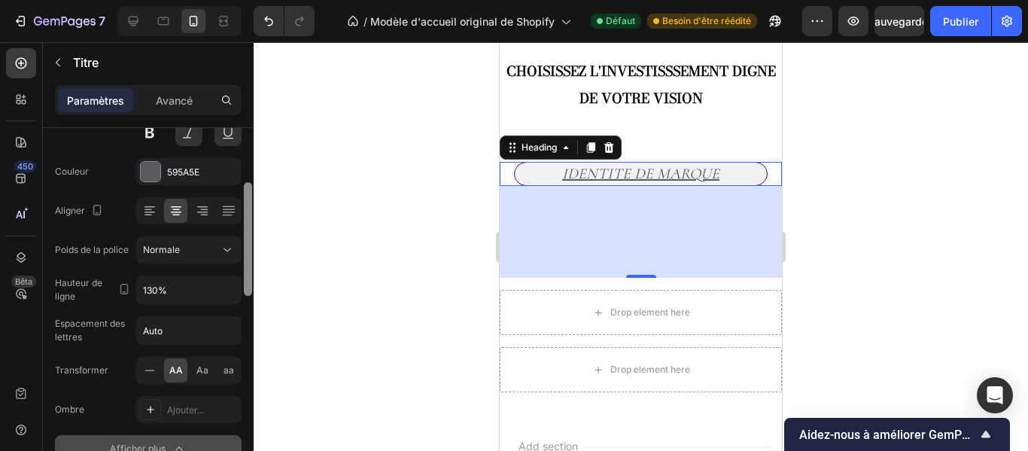
drag, startPoint x: 246, startPoint y: 253, endPoint x: 239, endPoint y: 223, distance: 31.0
click at [239, 223] on div "Style de texte Styles Titre 2* Fonte Cormoran Taille 20 Couleur 595A5E Aligner …" at bounding box center [148, 311] width 211 height 366
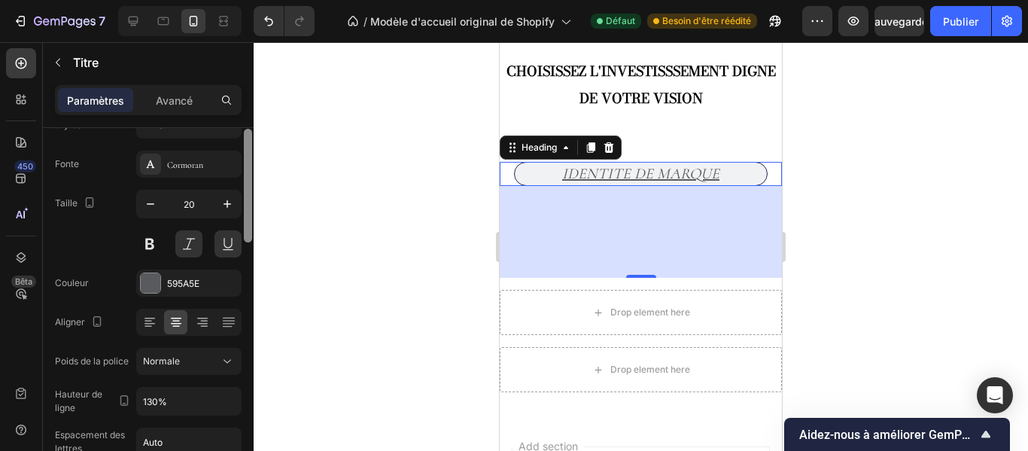
scroll to position [45, 0]
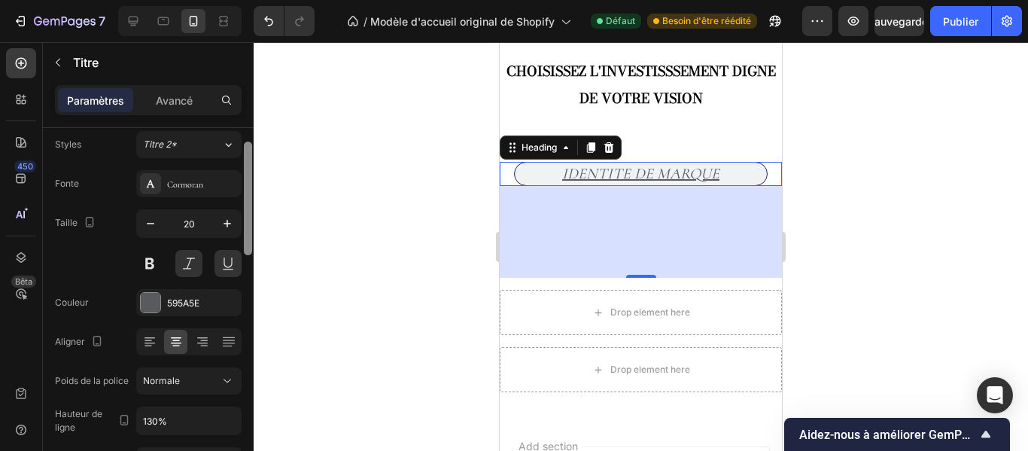
drag, startPoint x: 251, startPoint y: 221, endPoint x: 248, endPoint y: 201, distance: 19.8
click at [248, 201] on div at bounding box center [248, 199] width 8 height 114
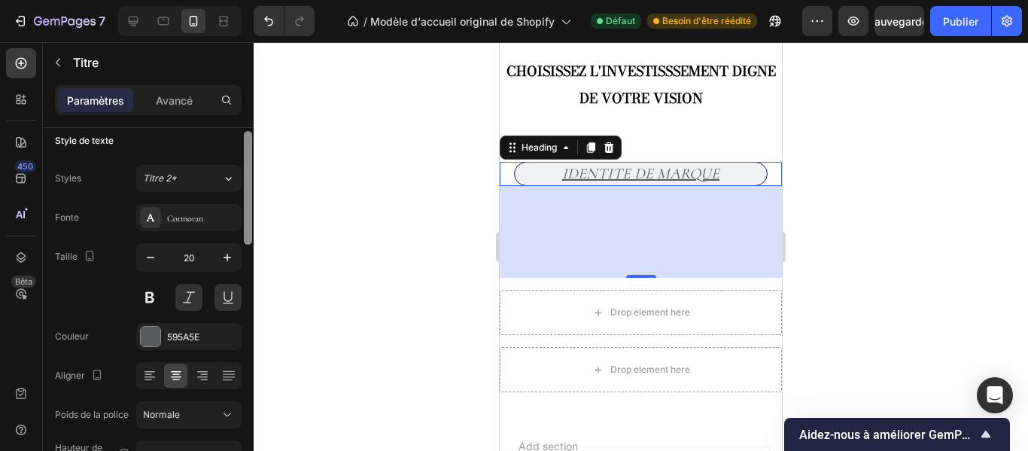
drag, startPoint x: 248, startPoint y: 201, endPoint x: 242, endPoint y: 190, distance: 12.1
click at [242, 190] on div at bounding box center [247, 311] width 11 height 366
click at [242, 198] on div at bounding box center [247, 311] width 11 height 366
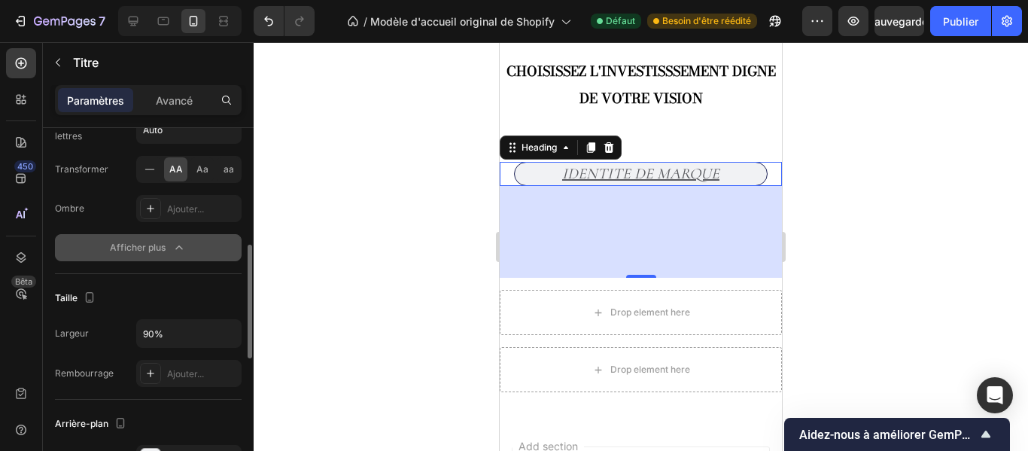
drag, startPoint x: 242, startPoint y: 198, endPoint x: 388, endPoint y: 249, distance: 154.0
click at [388, 0] on div "7 / Modèle d'accueil original de Shopify Défaut Besoin d'être réédité Aperçu Sa…" at bounding box center [514, 0] width 1028 height 0
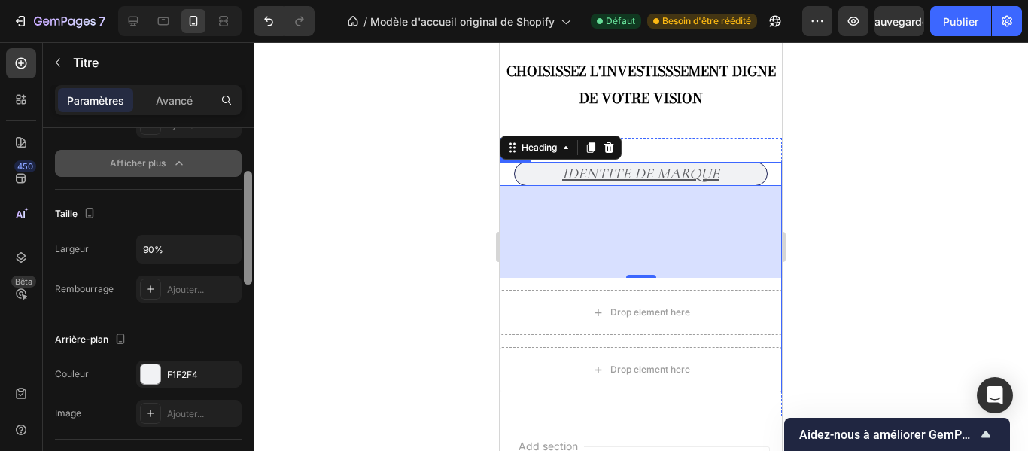
scroll to position [385, 0]
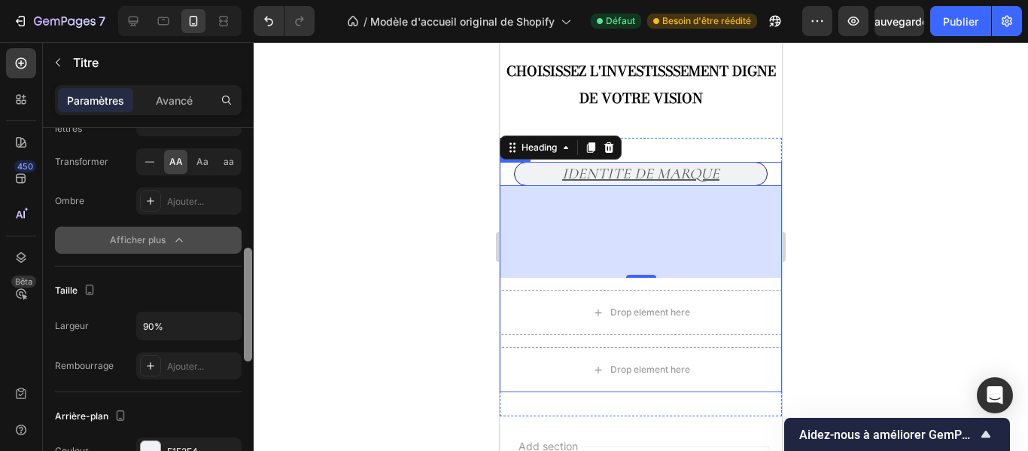
drag, startPoint x: 247, startPoint y: 256, endPoint x: 238, endPoint y: 258, distance: 9.3
click at [238, 258] on div "Style de texte Styles Titre 2* Fonte Cormoran Taille 20 Couleur 595A5E Aligner …" at bounding box center [148, 311] width 211 height 366
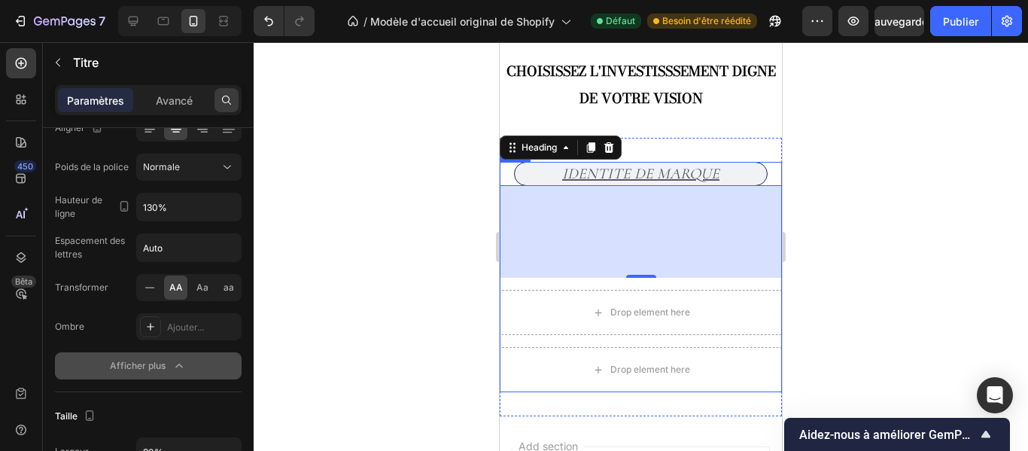
scroll to position [0, 0]
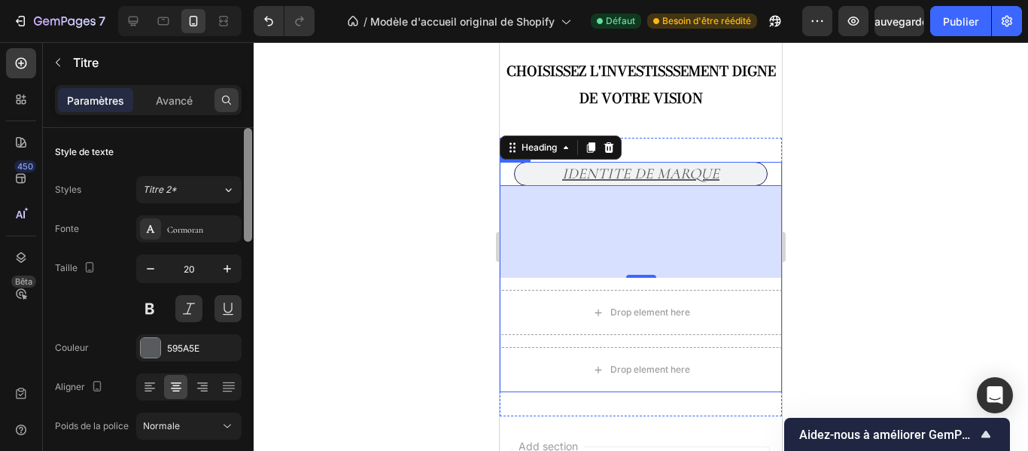
drag, startPoint x: 245, startPoint y: 259, endPoint x: 221, endPoint y: 100, distance: 160.5
click at [221, 100] on div "Paramètres Avancé Style de texte Styles Titre 2* Fonte Cormoran Taille 20 Coule…" at bounding box center [148, 289] width 211 height 409
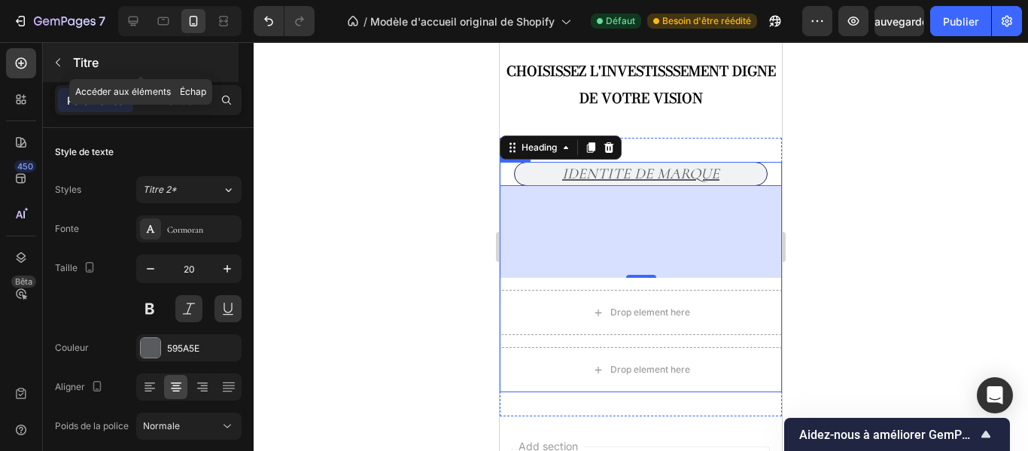
click at [59, 62] on icon "button" at bounding box center [58, 62] width 12 height 12
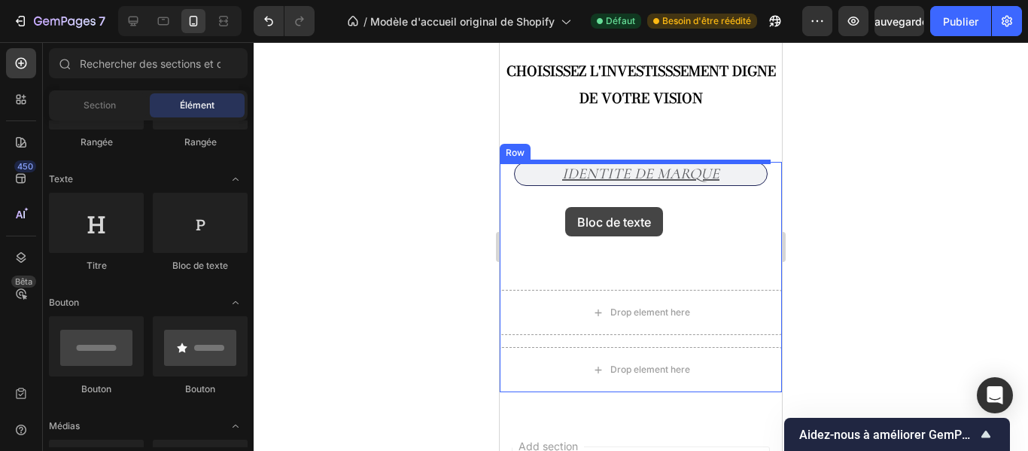
drag, startPoint x: 693, startPoint y: 283, endPoint x: 565, endPoint y: 207, distance: 148.2
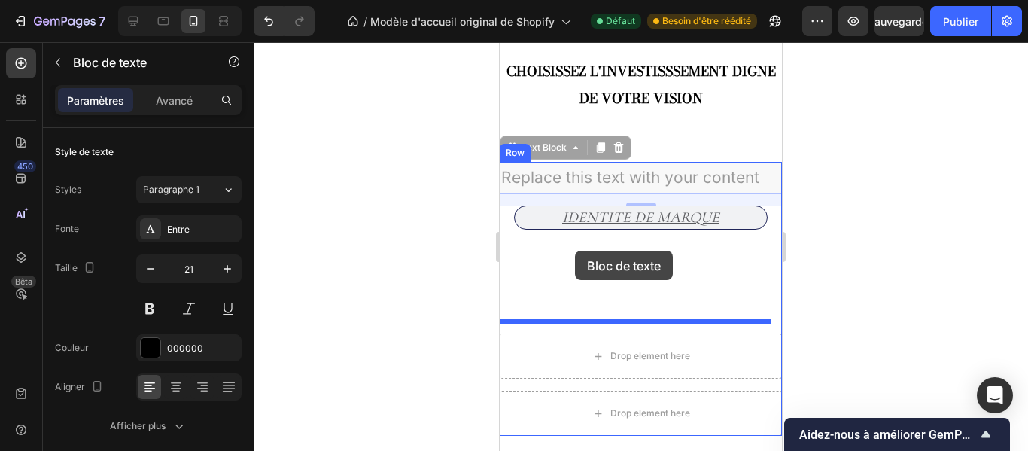
drag, startPoint x: 579, startPoint y: 177, endPoint x: 575, endPoint y: 251, distance: 73.9
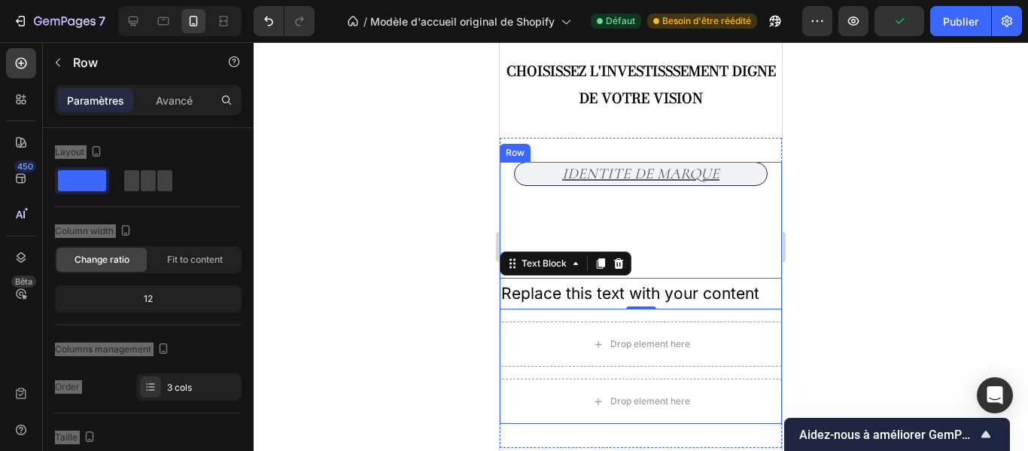
click at [687, 215] on div "IDENTITE DE MARQUE Heading Replace this text with your content Text Block 16" at bounding box center [641, 236] width 282 height 148
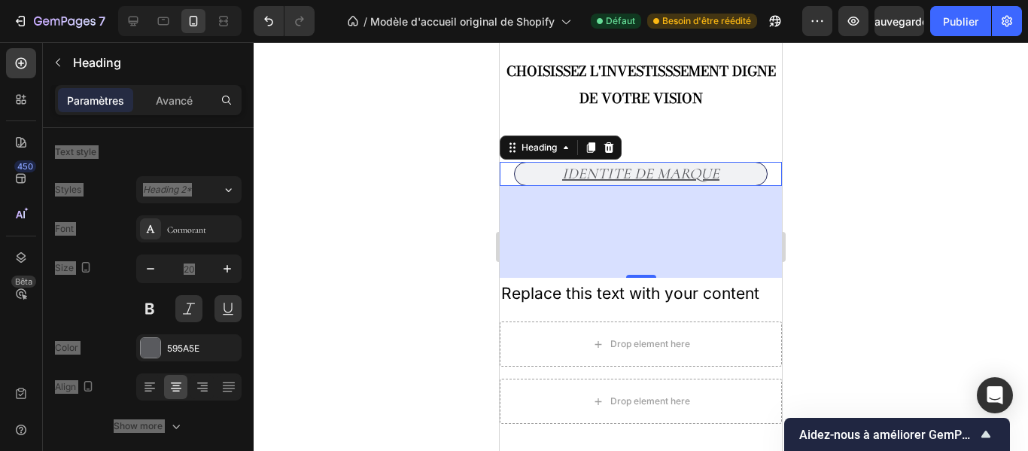
click at [690, 175] on h2 "IDENTITE DE MARQUE" at bounding box center [641, 174] width 254 height 24
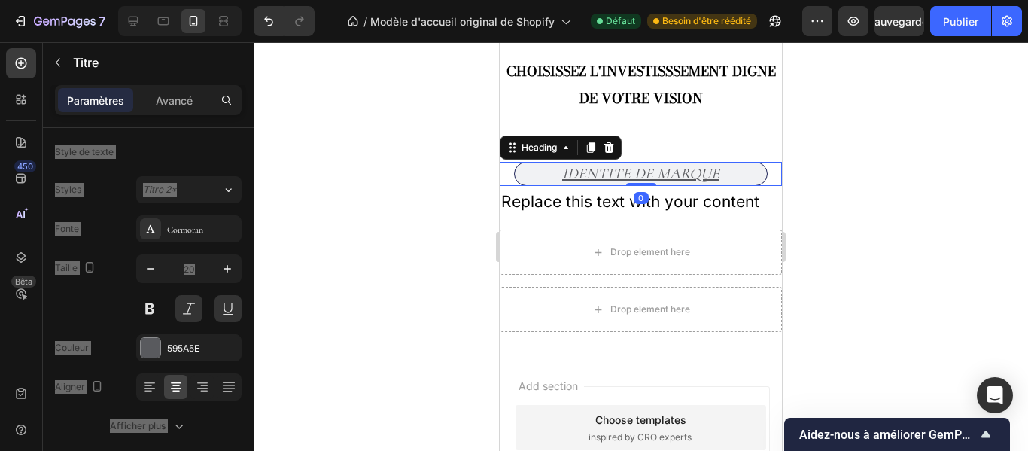
drag, startPoint x: 639, startPoint y: 278, endPoint x: 638, endPoint y: 171, distance: 106.9
click at [638, 171] on div "IDENTITE DE MARQUE Heading 0" at bounding box center [641, 174] width 282 height 24
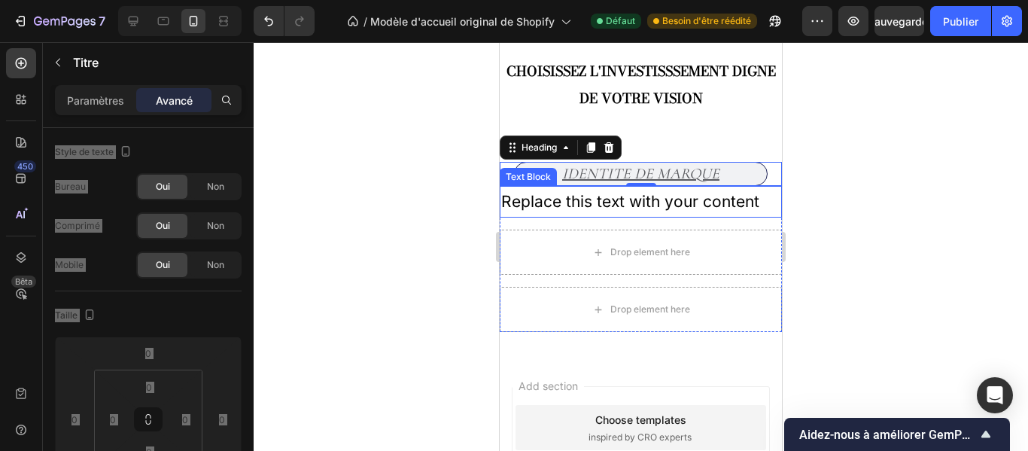
click at [697, 200] on p "Replace this text with your content" at bounding box center [640, 201] width 279 height 29
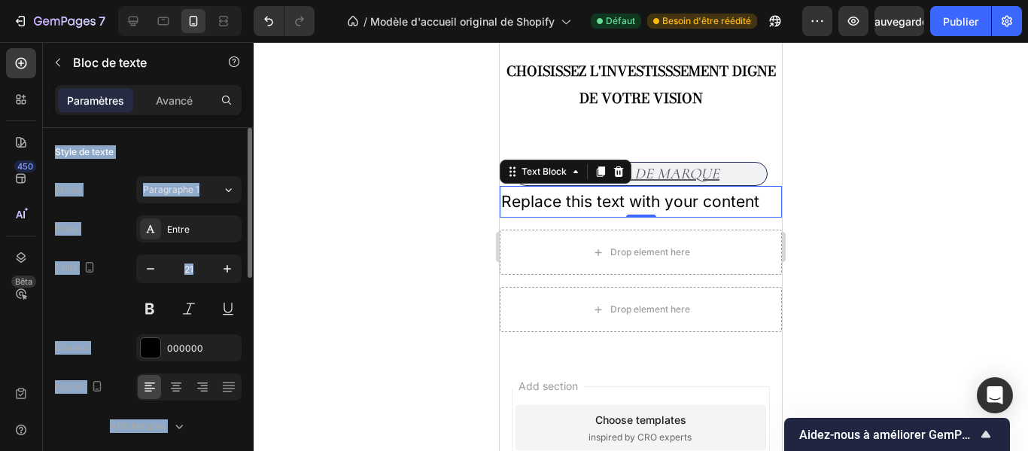
click at [112, 296] on div "Taille 21" at bounding box center [148, 288] width 187 height 68
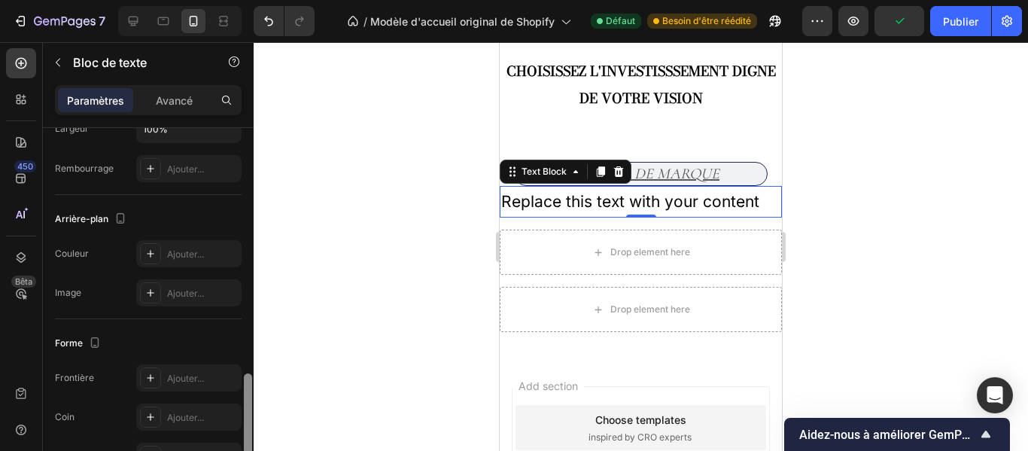
drag, startPoint x: 247, startPoint y: 248, endPoint x: 256, endPoint y: 437, distance: 189.2
click at [256, 0] on div "7 / Modèle d'accueil original de Shopify Défaut Besoin d'être réédité Aperçu Pu…" at bounding box center [514, 0] width 1028 height 0
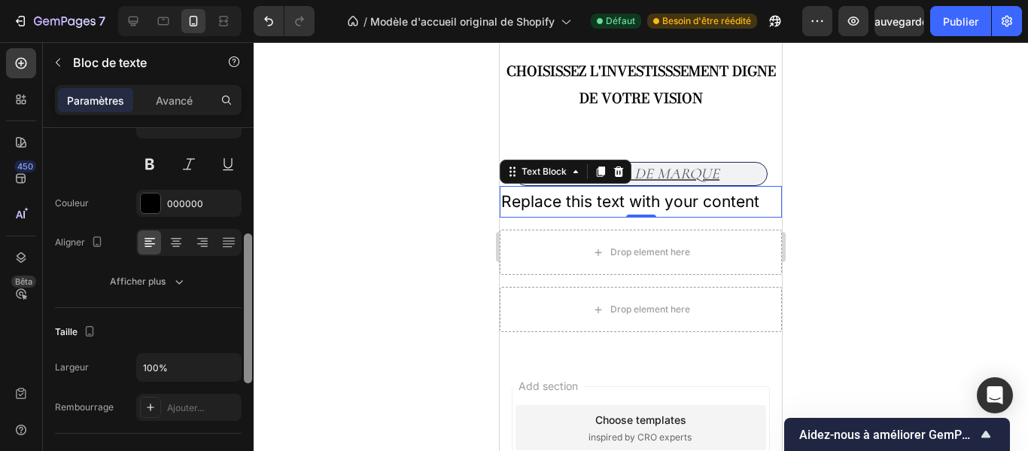
scroll to position [178, 0]
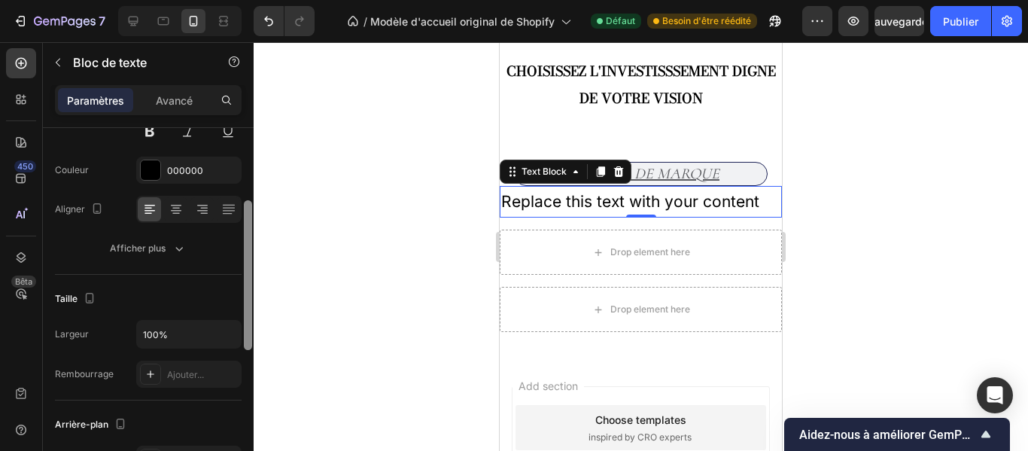
drag, startPoint x: 247, startPoint y: 427, endPoint x: 231, endPoint y: 311, distance: 117.0
click at [231, 311] on div "Style de texte Styles Paragraphe 1 Fonte Entre Taille 21 Couleur 000000 Aligner…" at bounding box center [148, 311] width 211 height 366
click at [187, 330] on input "100%" at bounding box center [189, 334] width 104 height 27
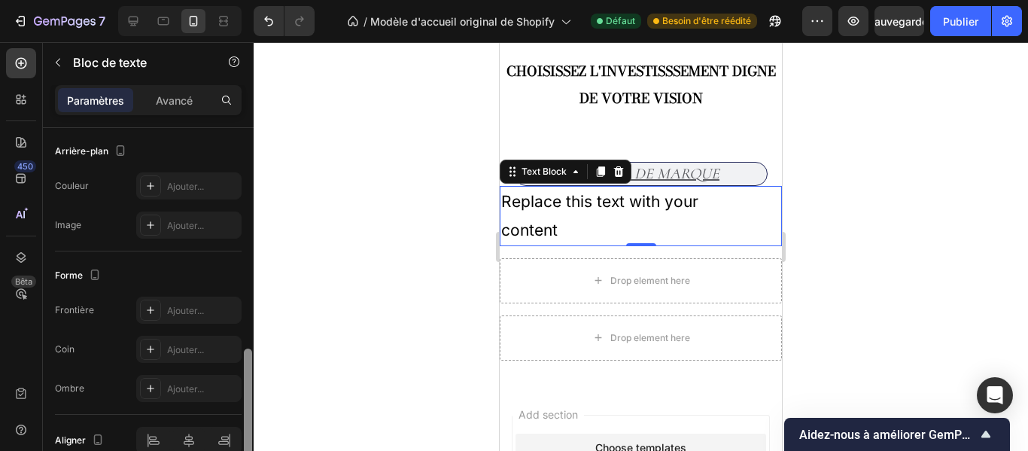
scroll to position [526, 0]
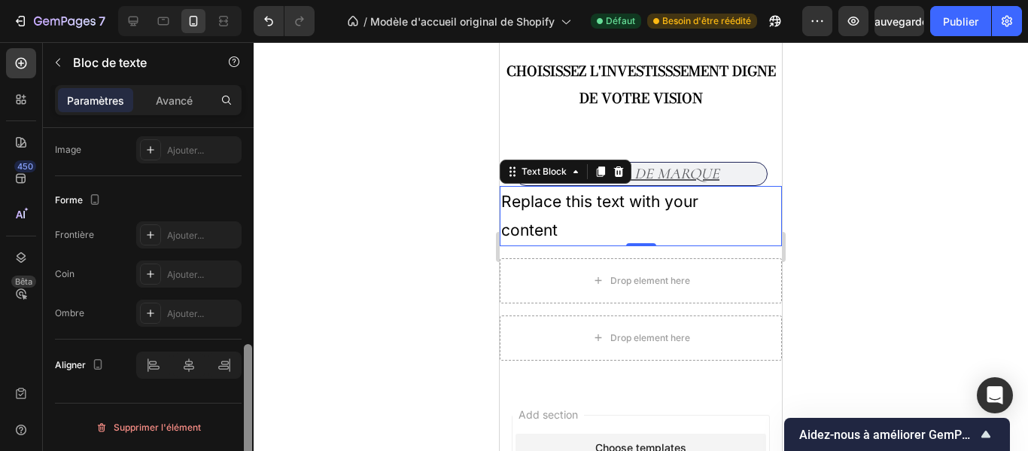
drag, startPoint x: 251, startPoint y: 276, endPoint x: 257, endPoint y: 453, distance: 177.0
click at [257, 0] on html "7 / Modèle d'accueil original de Shopify Défaut Besoin d'être réédité Aperçu Sa…" at bounding box center [514, 0] width 1028 height 0
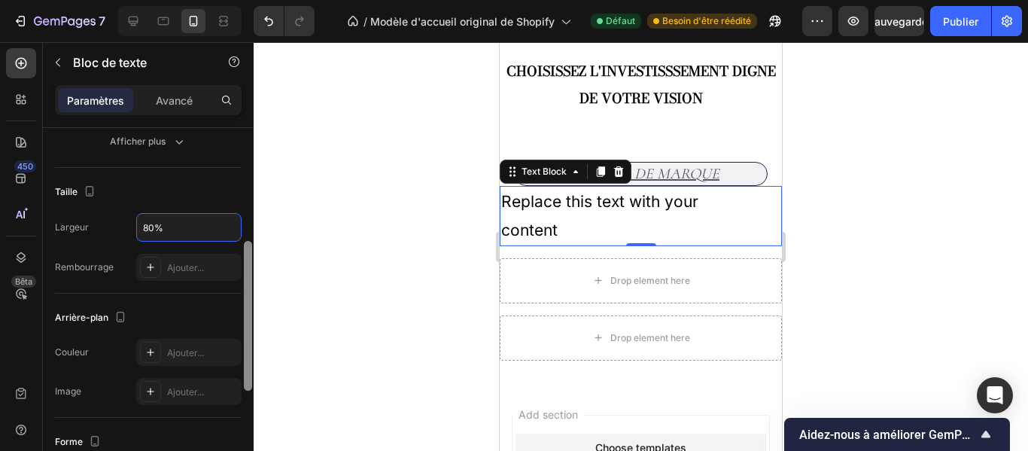
drag, startPoint x: 247, startPoint y: 391, endPoint x: 242, endPoint y: 291, distance: 100.2
click at [242, 291] on div at bounding box center [247, 309] width 11 height 366
type input "80%"
click at [211, 176] on div "Taille Largeur 80% Rembourrage Ajouter..." at bounding box center [148, 233] width 187 height 126
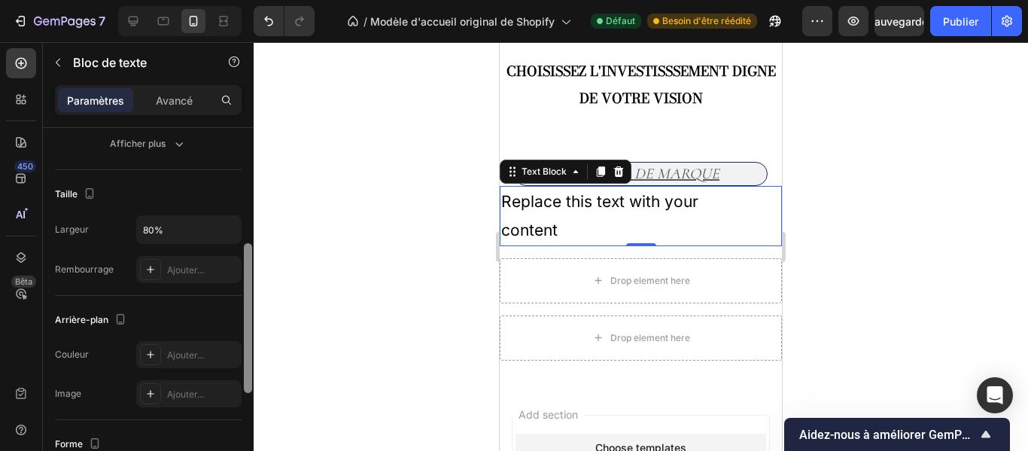
scroll to position [526, 0]
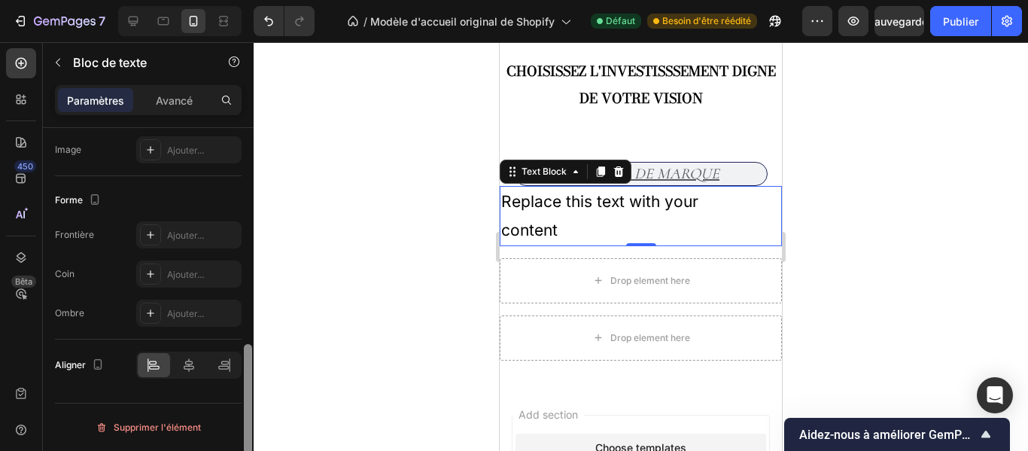
drag, startPoint x: 251, startPoint y: 260, endPoint x: 261, endPoint y: 433, distance: 172.7
click at [261, 0] on div "7 / Modèle d'accueil original de Shopify Défaut Besoin d'être réédité Aperçu Sa…" at bounding box center [514, 0] width 1028 height 0
click at [187, 368] on icon at bounding box center [188, 365] width 15 height 15
drag, startPoint x: 252, startPoint y: 391, endPoint x: 251, endPoint y: 330, distance: 61.0
click at [251, 330] on div at bounding box center [247, 311] width 11 height 366
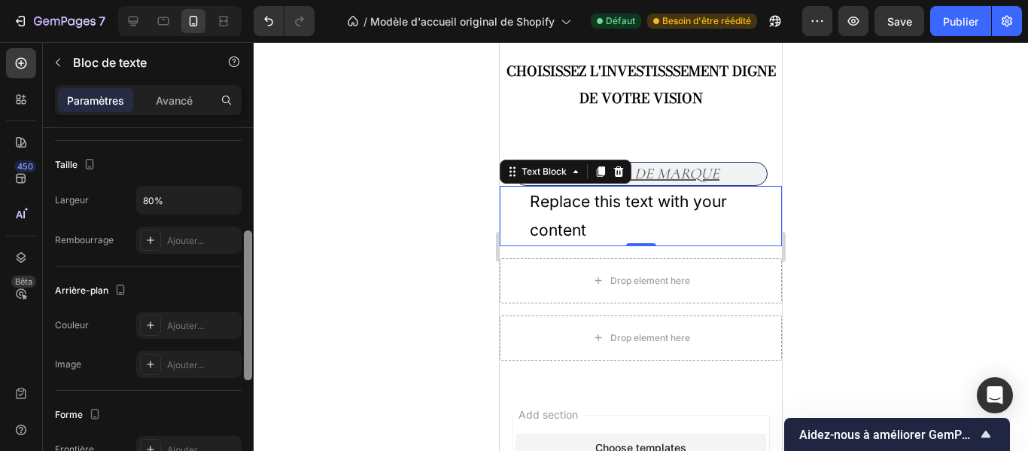
scroll to position [285, 0]
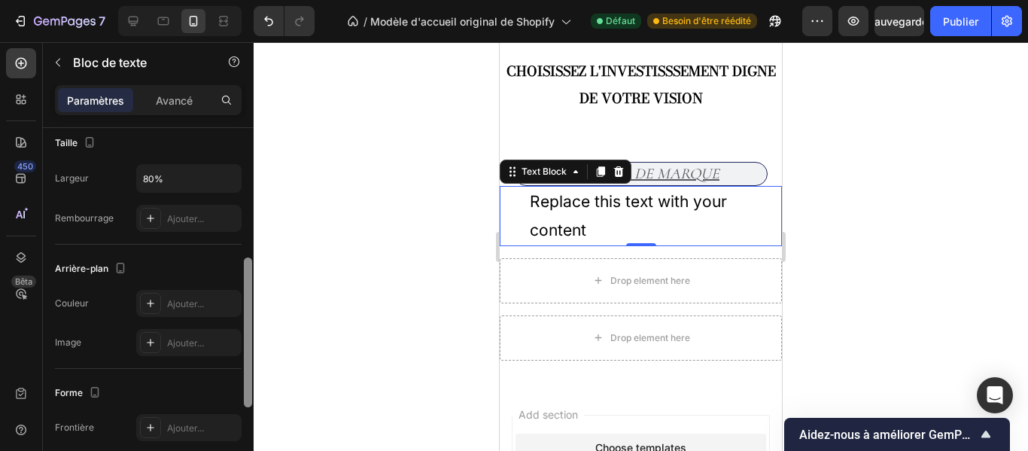
drag, startPoint x: 248, startPoint y: 384, endPoint x: 247, endPoint y: 306, distance: 78.3
click at [247, 306] on div at bounding box center [248, 332] width 8 height 150
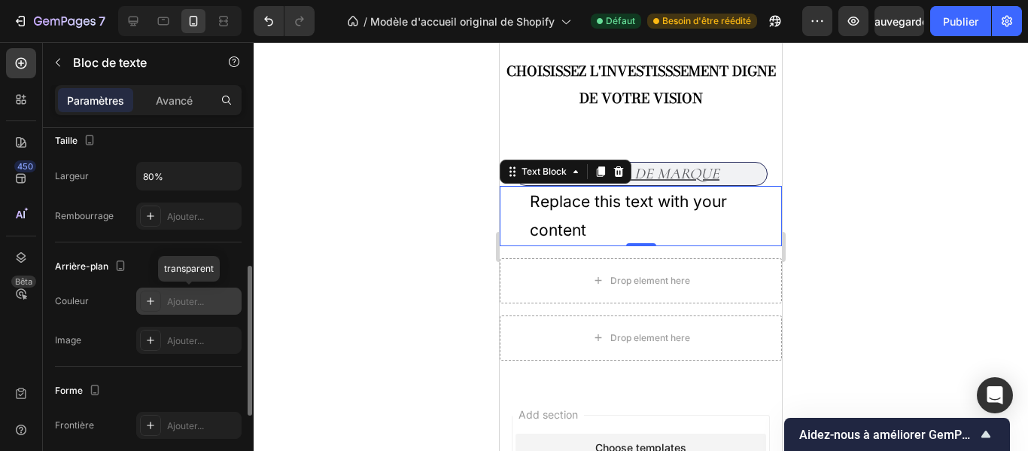
click at [199, 297] on font "Ajouter..." at bounding box center [185, 301] width 37 height 11
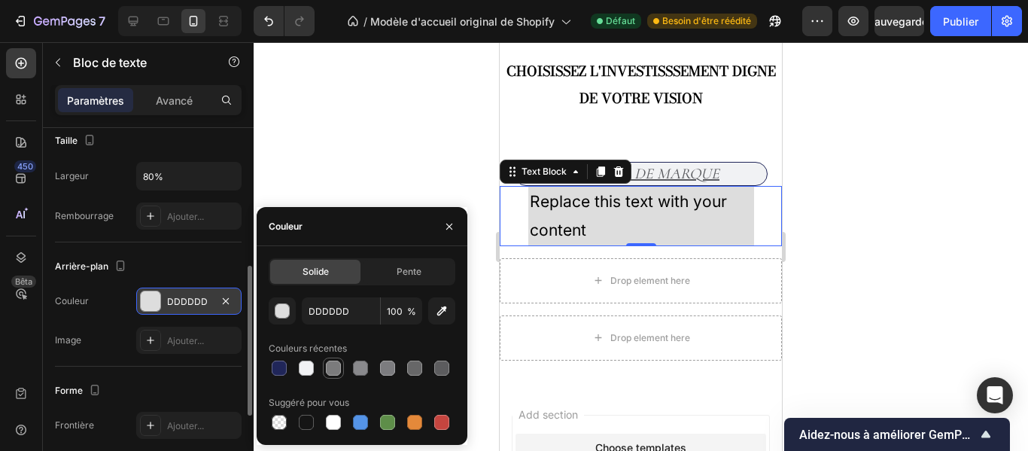
click at [329, 365] on div at bounding box center [333, 368] width 15 height 15
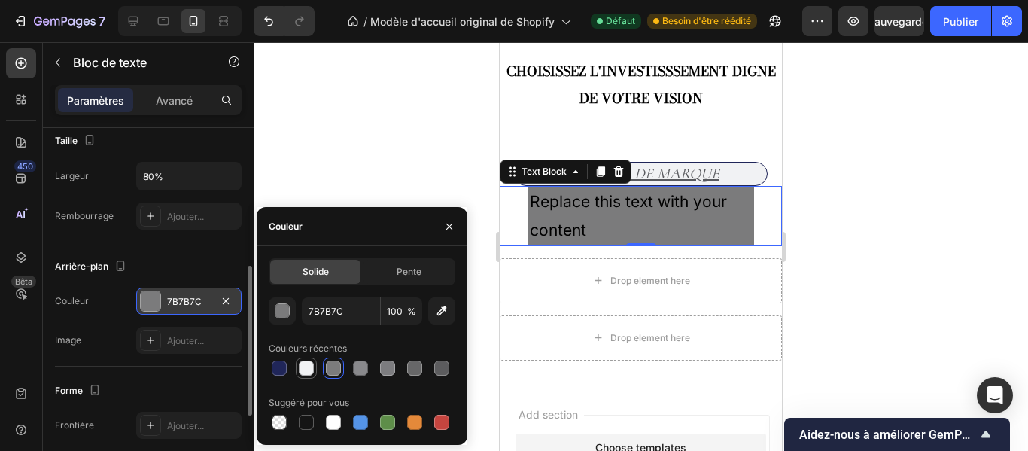
click at [311, 365] on div at bounding box center [306, 368] width 15 height 15
type input "F1F2F4"
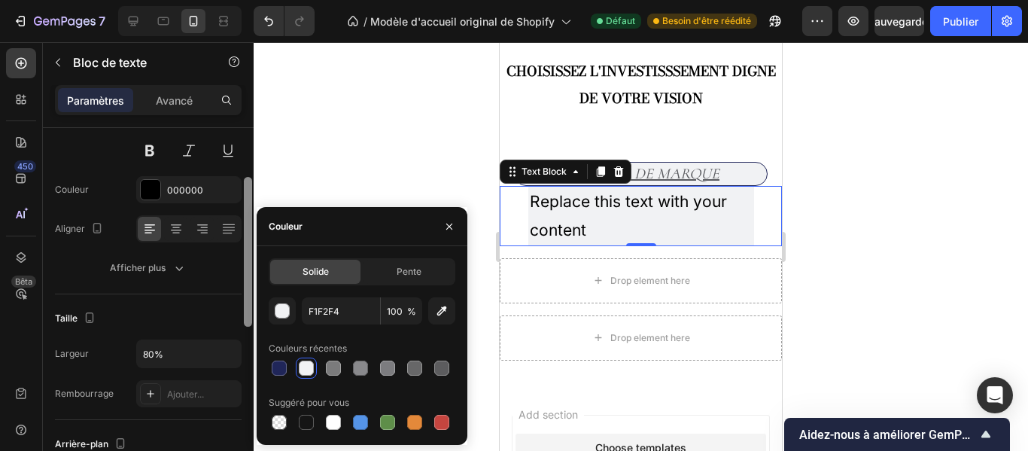
scroll to position [142, 0]
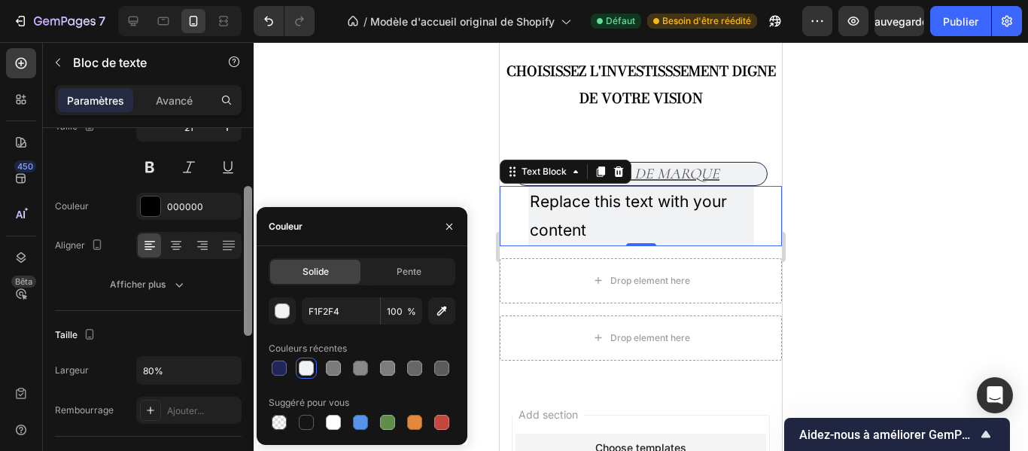
drag, startPoint x: 249, startPoint y: 282, endPoint x: 249, endPoint y: 203, distance: 79.8
click at [249, 203] on div at bounding box center [248, 261] width 8 height 150
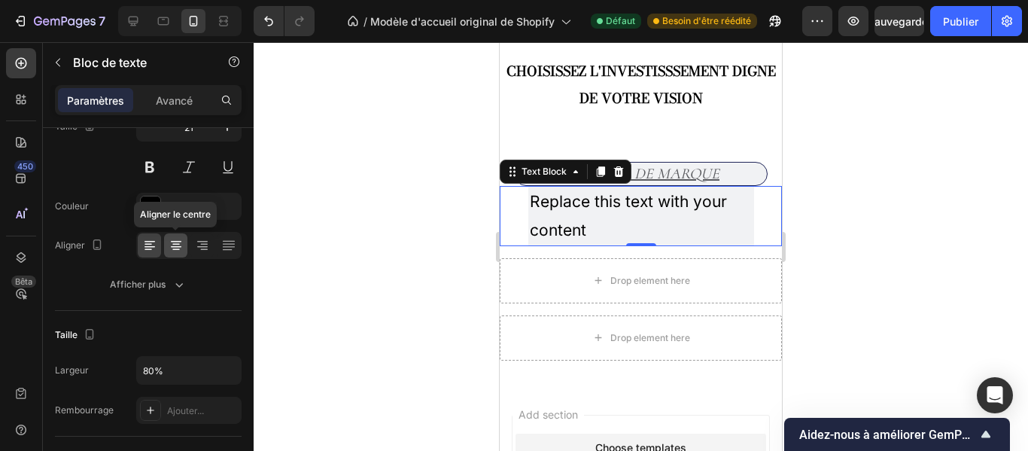
click at [175, 243] on icon at bounding box center [176, 245] width 15 height 15
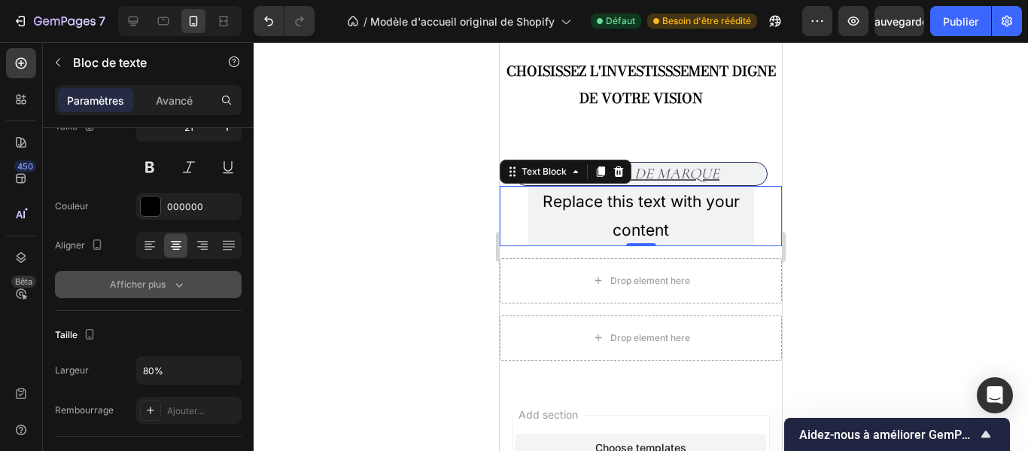
click at [181, 282] on icon "button" at bounding box center [179, 284] width 15 height 15
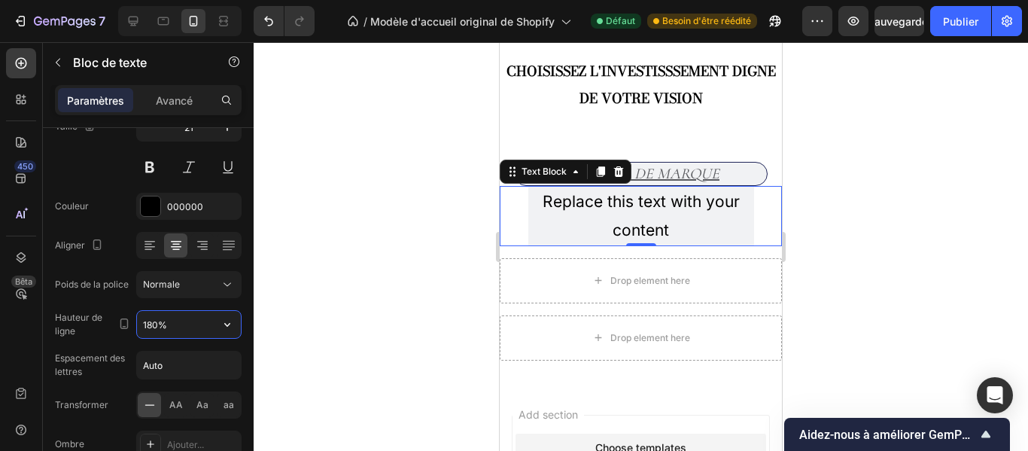
click at [185, 321] on input "180%" at bounding box center [189, 324] width 104 height 27
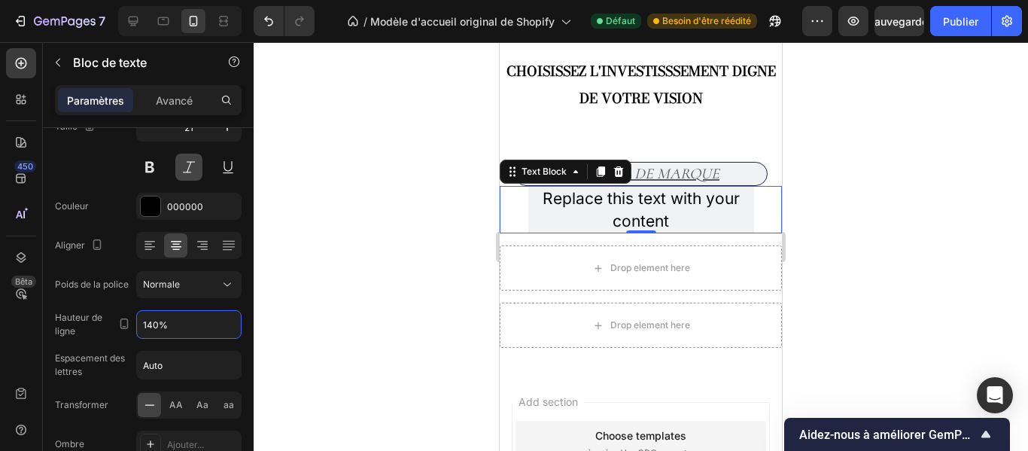
type input "140%"
click at [187, 168] on button at bounding box center [188, 167] width 27 height 27
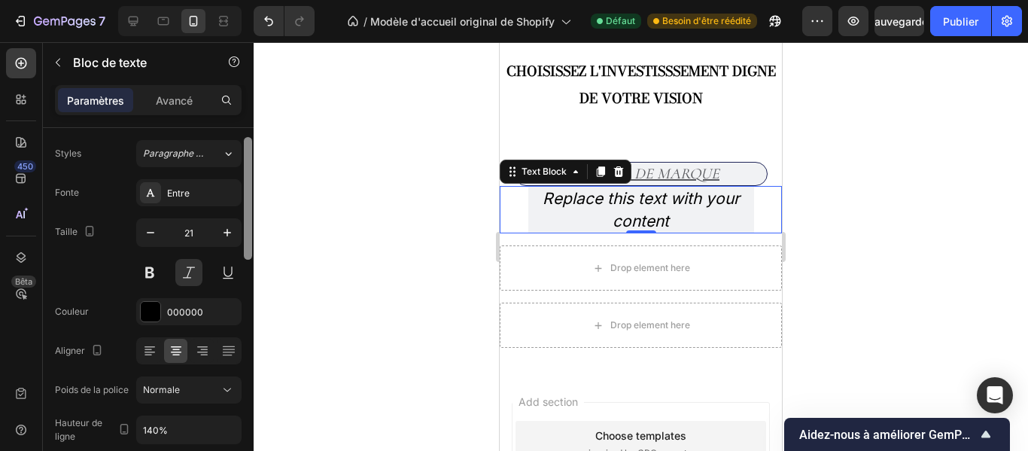
scroll to position [34, 0]
drag, startPoint x: 246, startPoint y: 247, endPoint x: 247, endPoint y: 211, distance: 36.1
click at [247, 211] on div at bounding box center [248, 200] width 8 height 123
click at [193, 270] on button at bounding box center [188, 274] width 27 height 27
click at [153, 233] on icon "button" at bounding box center [150, 234] width 15 height 15
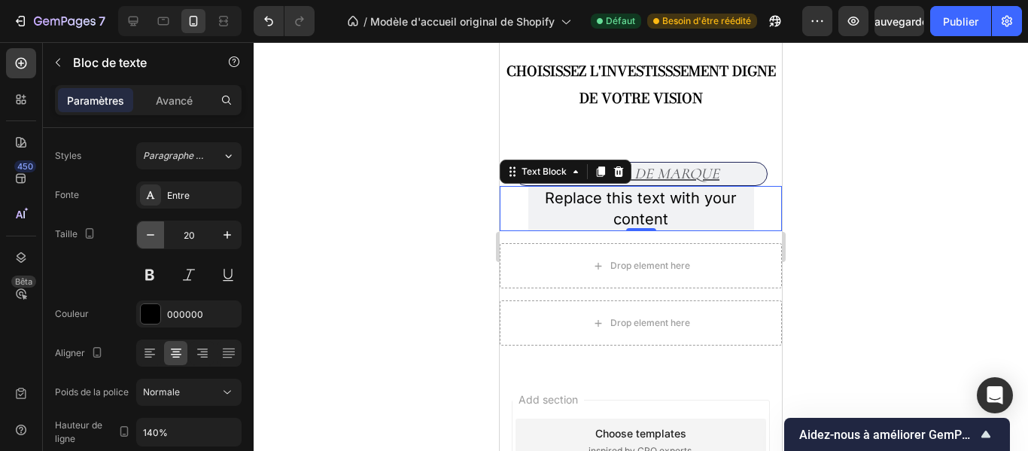
click at [153, 233] on icon "button" at bounding box center [150, 234] width 15 height 15
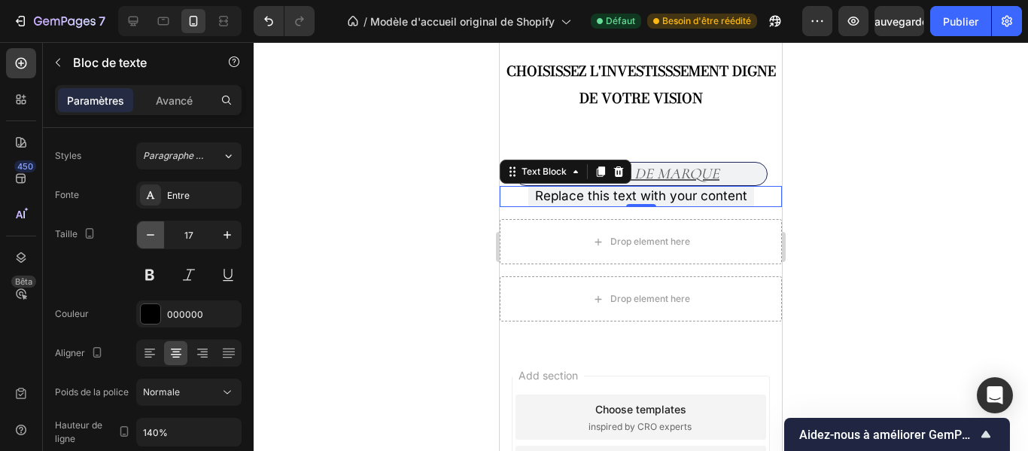
click at [153, 233] on icon "button" at bounding box center [150, 234] width 15 height 15
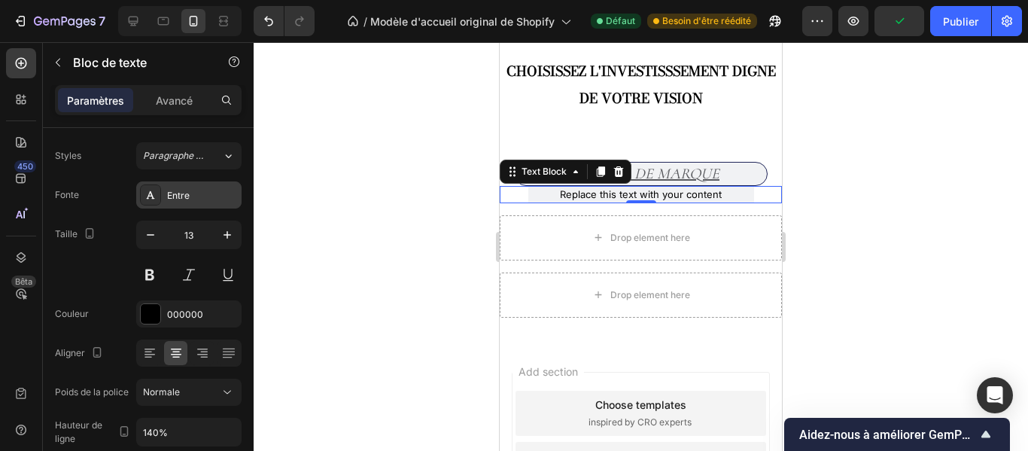
click at [203, 190] on div "Entre" at bounding box center [202, 196] width 71 height 14
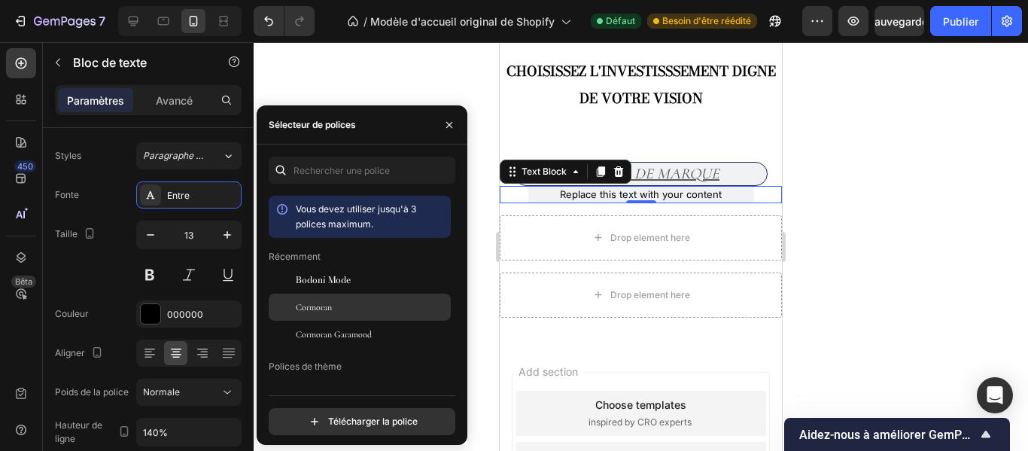
click at [324, 306] on font "Cormoran" at bounding box center [314, 307] width 36 height 11
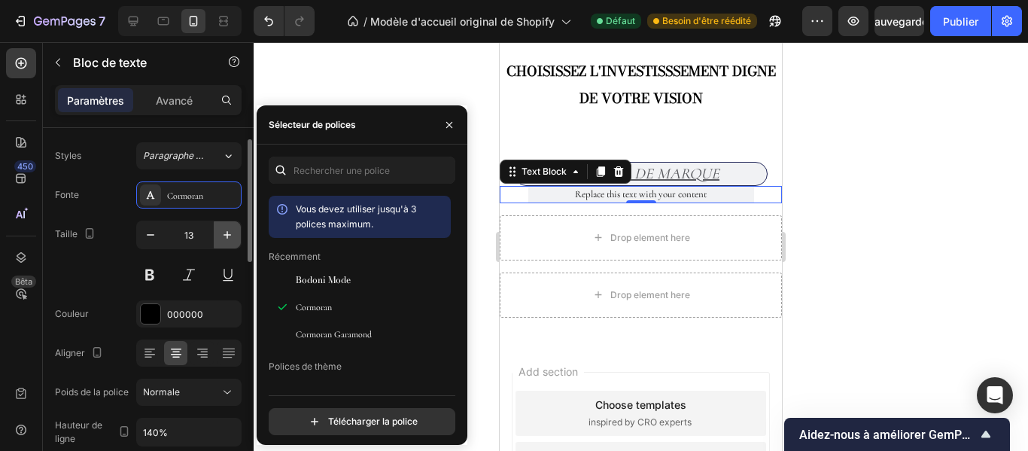
click at [227, 231] on icon "button" at bounding box center [227, 234] width 15 height 15
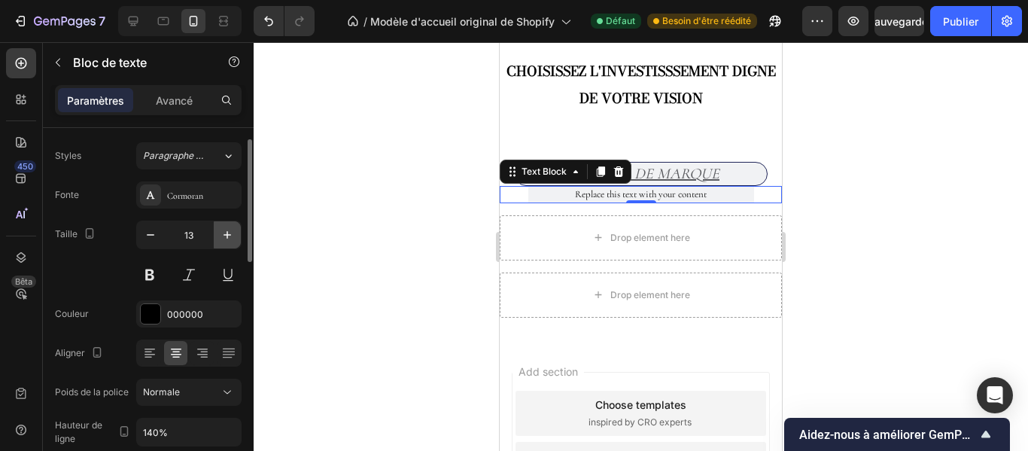
click at [227, 231] on icon "button" at bounding box center [227, 234] width 15 height 15
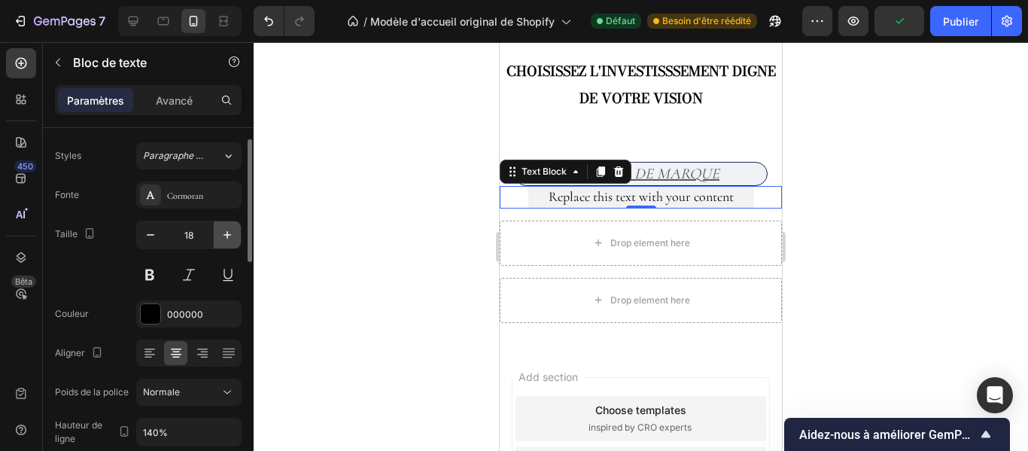
click at [227, 231] on icon "button" at bounding box center [227, 234] width 15 height 15
click at [156, 237] on icon "button" at bounding box center [150, 234] width 15 height 15
type input "18"
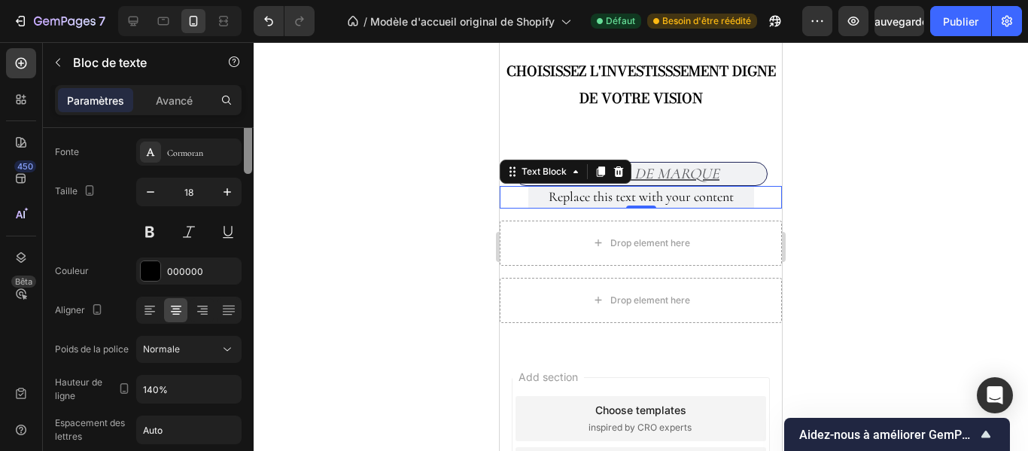
scroll to position [0, 0]
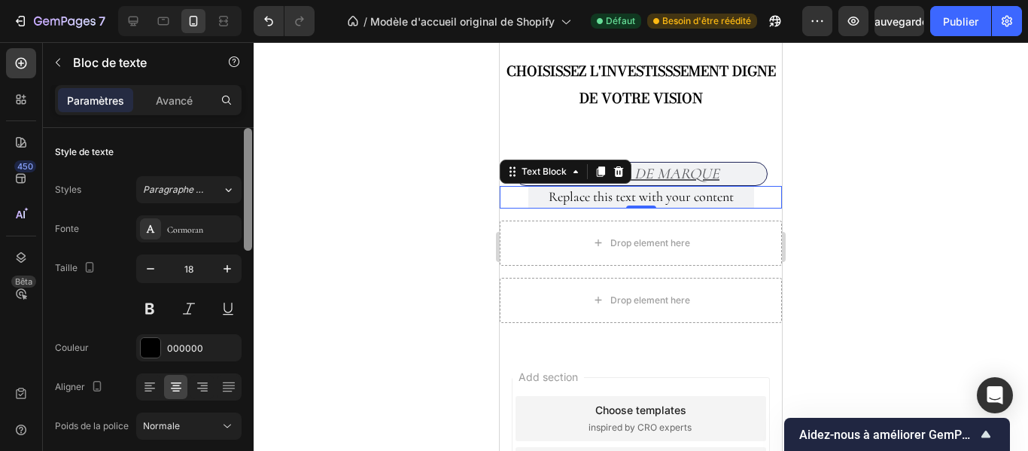
drag, startPoint x: 249, startPoint y: 178, endPoint x: 252, endPoint y: 153, distance: 25.8
click at [252, 153] on div at bounding box center [247, 311] width 11 height 366
click at [901, 324] on div at bounding box center [641, 246] width 775 height 409
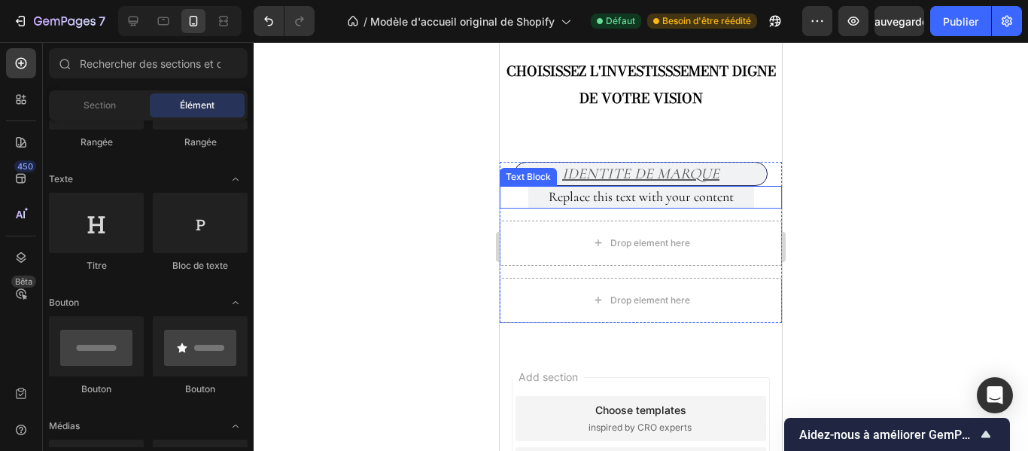
click at [732, 197] on p "Replace this text with your content" at bounding box center [641, 196] width 223 height 19
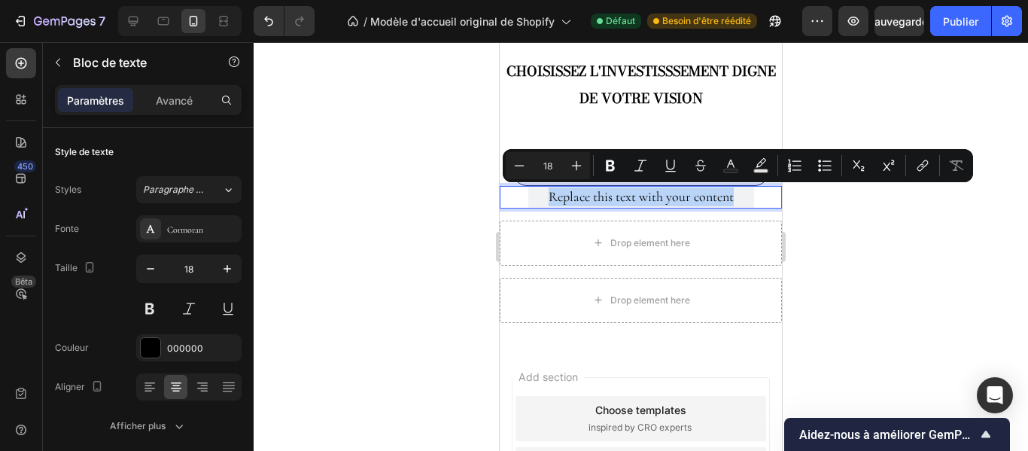
drag, startPoint x: 732, startPoint y: 197, endPoint x: 538, endPoint y: 195, distance: 193.5
click at [538, 195] on p "Replace this text with your content" at bounding box center [641, 196] width 223 height 19
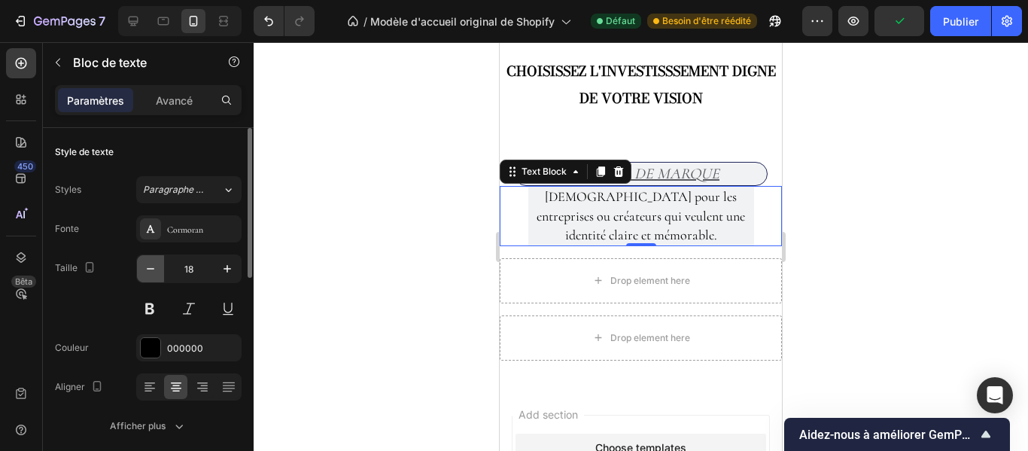
click at [150, 272] on icon "button" at bounding box center [150, 268] width 15 height 15
type input "16"
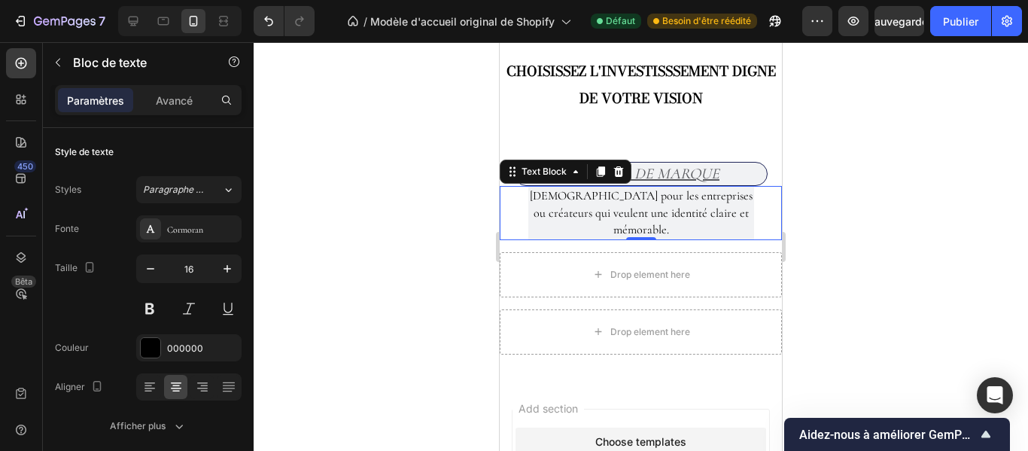
click at [897, 235] on div at bounding box center [641, 246] width 775 height 409
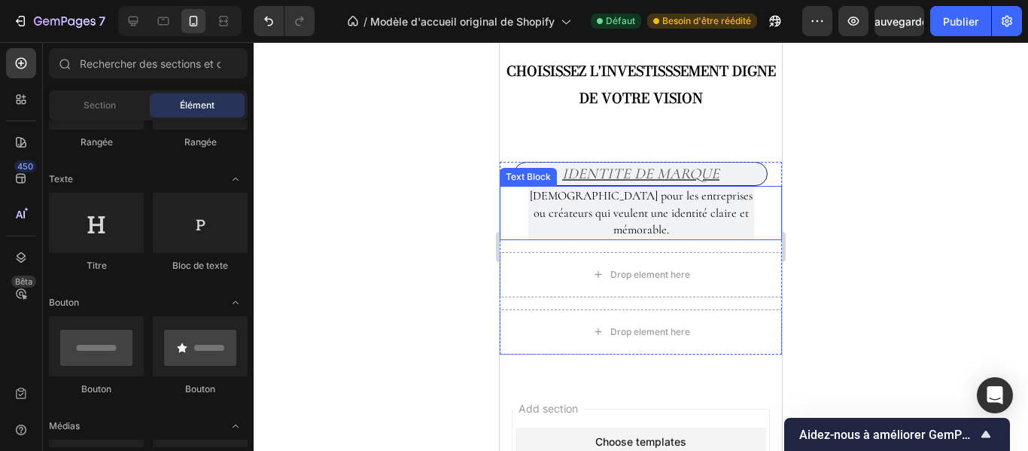
click at [736, 212] on p "[DEMOGRAPHIC_DATA] pour les entreprises ou créateurs qui veulent une identité c…" at bounding box center [641, 212] width 223 height 50
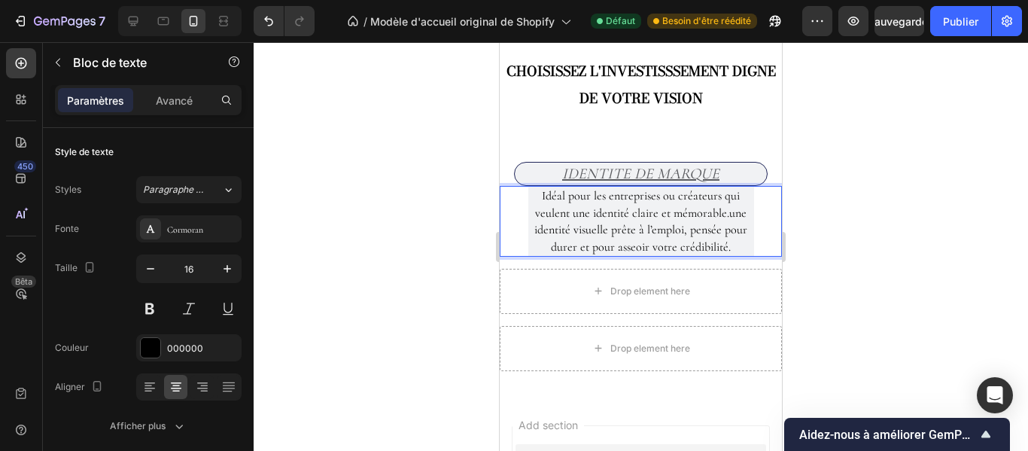
click at [678, 230] on p "Idéal pour les entreprises ou créateurs qui veulent une identité claire et mémo…" at bounding box center [641, 221] width 223 height 68
click at [683, 232] on p "Idéal pour les entreprises ou créateurs qui veulent une identité claire et mémo…" at bounding box center [641, 221] width 223 height 68
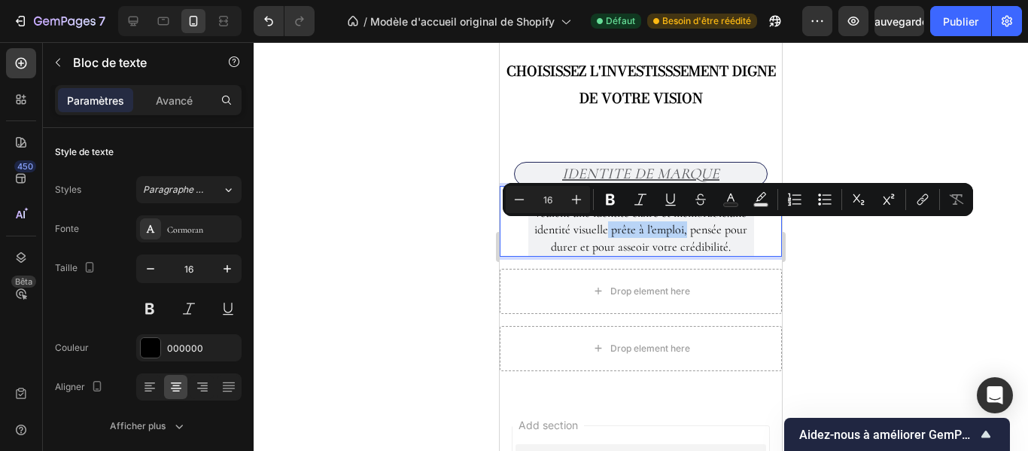
drag, startPoint x: 683, startPoint y: 232, endPoint x: 605, endPoint y: 229, distance: 78.4
click at [605, 229] on p "Idéal pour les entreprises ou créateurs qui veulent une identité claire et mémo…" at bounding box center [641, 221] width 223 height 68
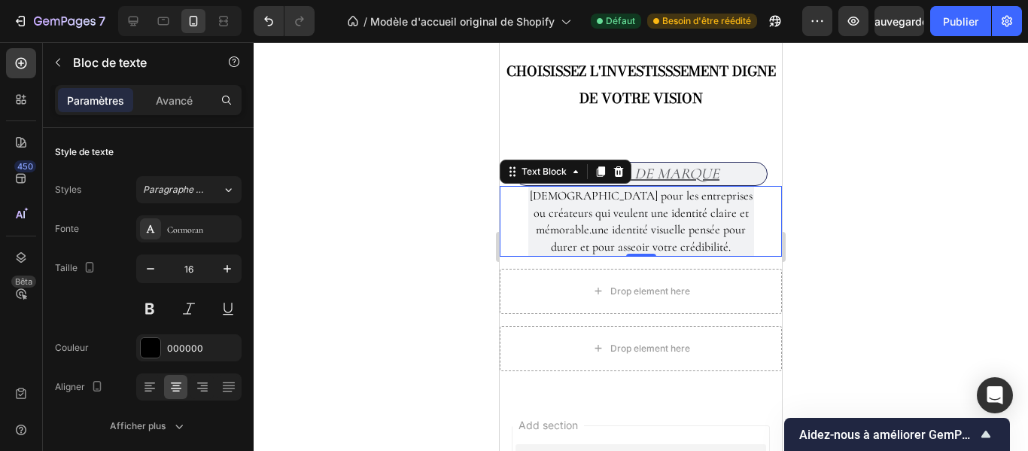
click at [836, 212] on div at bounding box center [641, 246] width 775 height 409
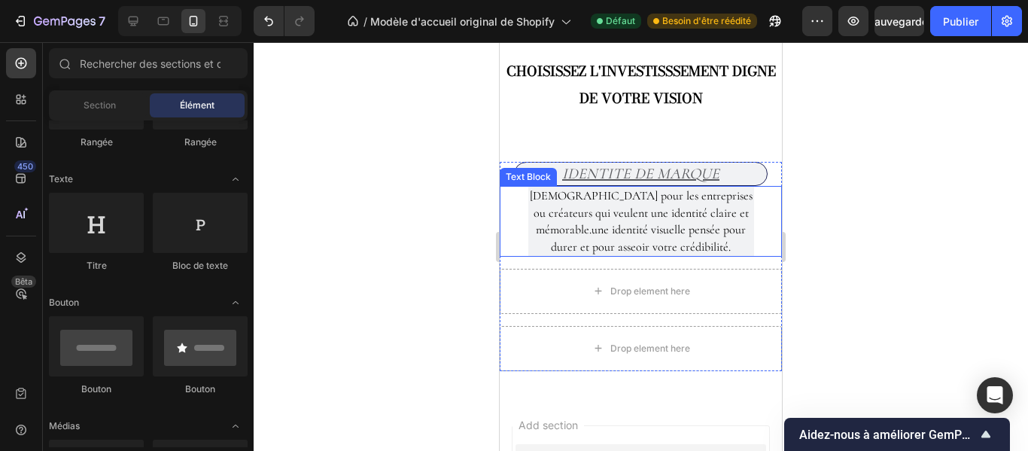
click at [735, 191] on p "[DEMOGRAPHIC_DATA] pour les entreprises ou créateurs qui veulent une identité c…" at bounding box center [641, 221] width 223 height 68
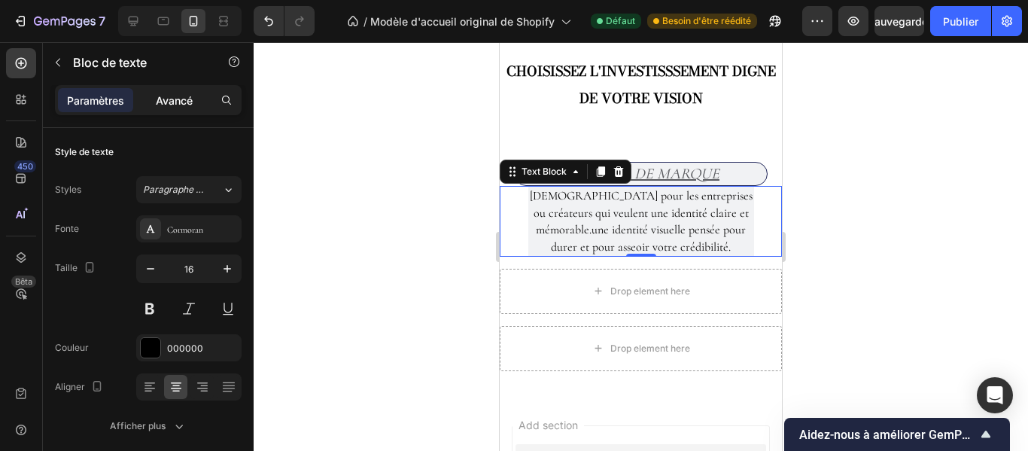
click at [188, 101] on font "Avancé" at bounding box center [174, 100] width 37 height 13
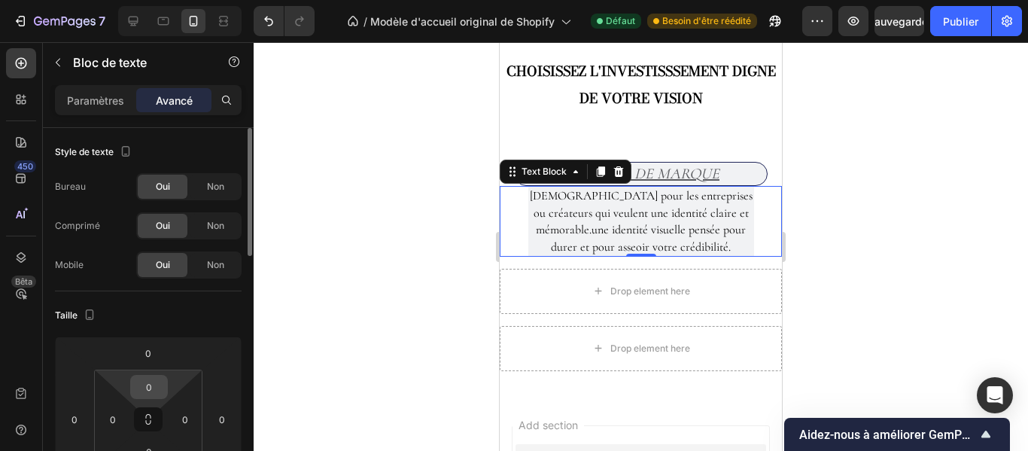
click at [158, 385] on input "0" at bounding box center [149, 387] width 30 height 23
type input "5"
click at [888, 219] on div at bounding box center [641, 246] width 775 height 409
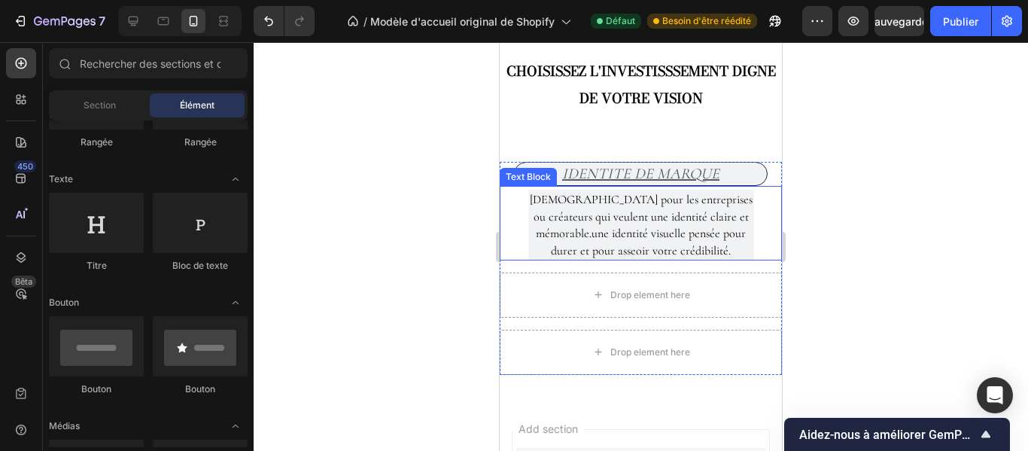
click at [699, 245] on p "[DEMOGRAPHIC_DATA] pour les entreprises ou créateurs qui veulent une identité c…" at bounding box center [641, 225] width 223 height 68
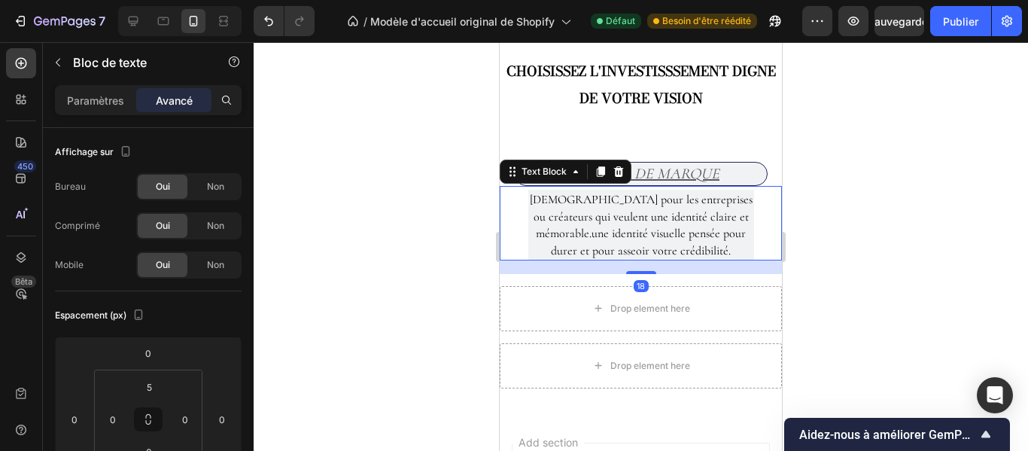
drag, startPoint x: 650, startPoint y: 259, endPoint x: 659, endPoint y: 273, distance: 16.7
click at [659, 260] on div "18" at bounding box center [641, 260] width 282 height 0
type input "18"
click at [872, 213] on div at bounding box center [641, 246] width 775 height 409
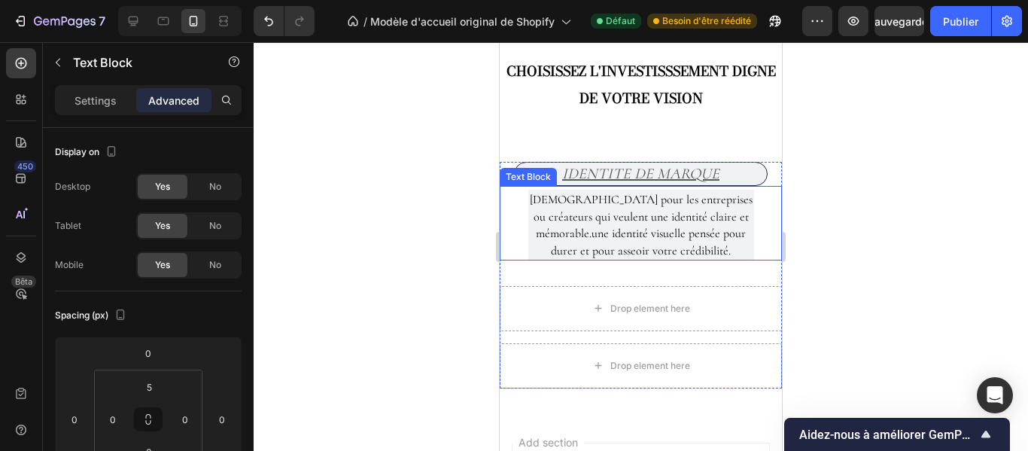
click at [725, 250] on p "[DEMOGRAPHIC_DATA] pour les entreprises ou créateurs qui veulent une identité c…" at bounding box center [641, 225] width 223 height 68
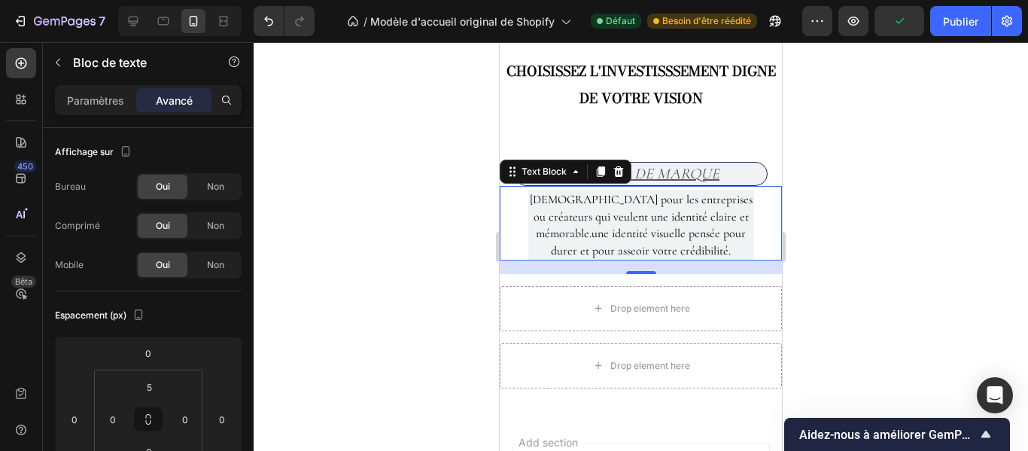
click at [830, 246] on div at bounding box center [641, 246] width 775 height 409
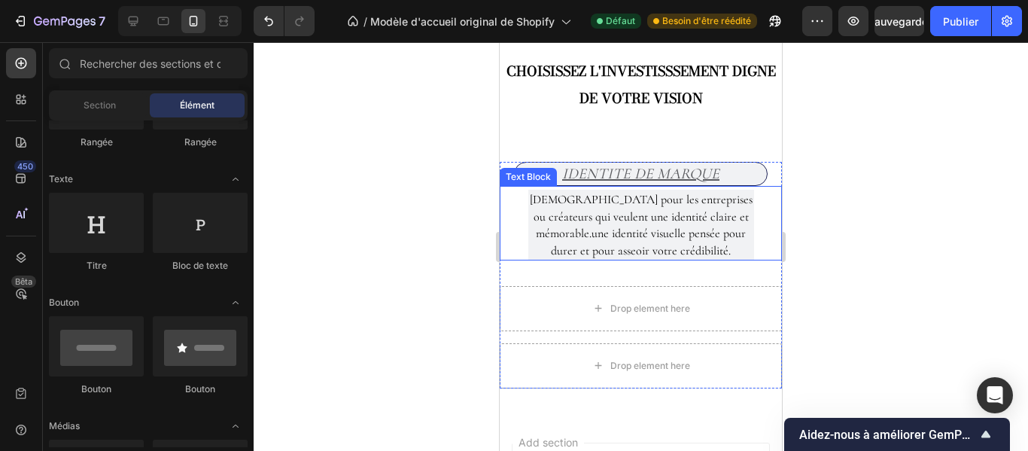
click at [541, 195] on p "[DEMOGRAPHIC_DATA] pour les entreprises ou créateurs qui veulent une identité c…" at bounding box center [641, 225] width 223 height 68
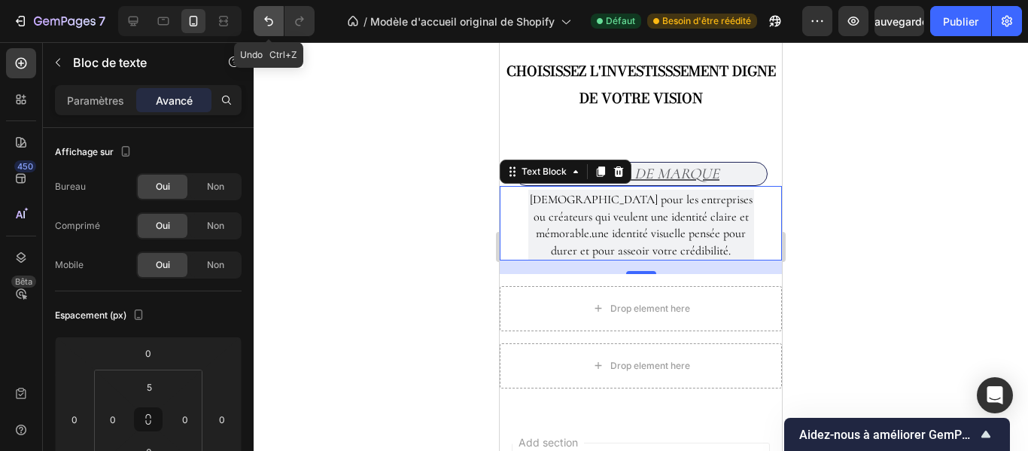
click at [270, 31] on button "Annuler/Rétablir" at bounding box center [269, 21] width 30 height 30
type input "0"
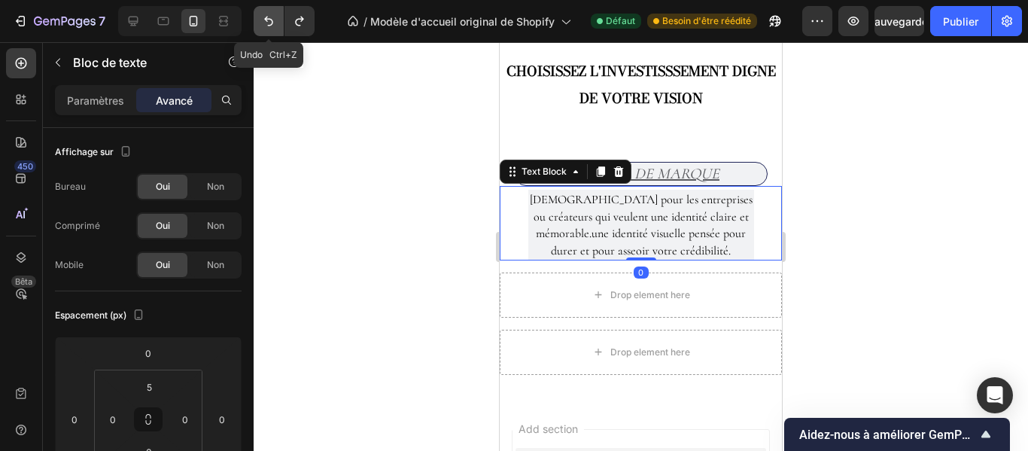
click at [270, 31] on button "Annuler/Rétablir" at bounding box center [269, 21] width 30 height 30
type input "0"
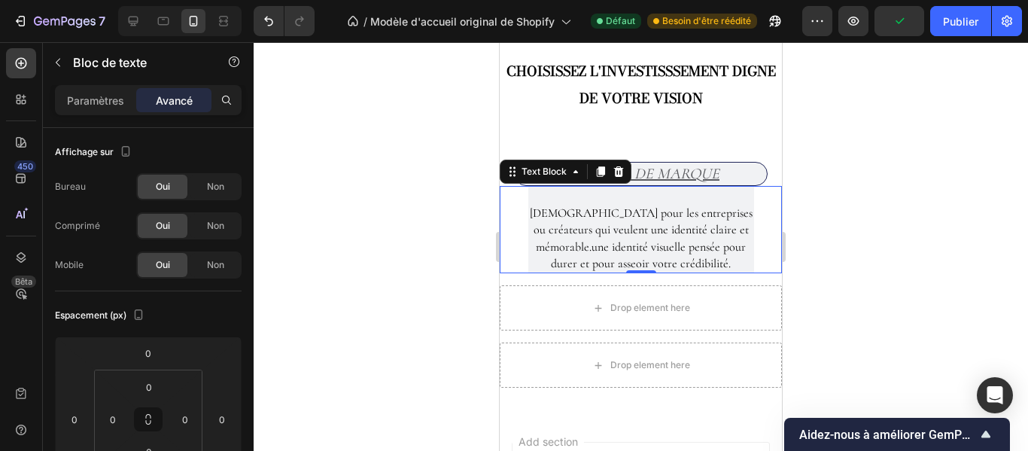
click at [848, 198] on div at bounding box center [641, 246] width 775 height 409
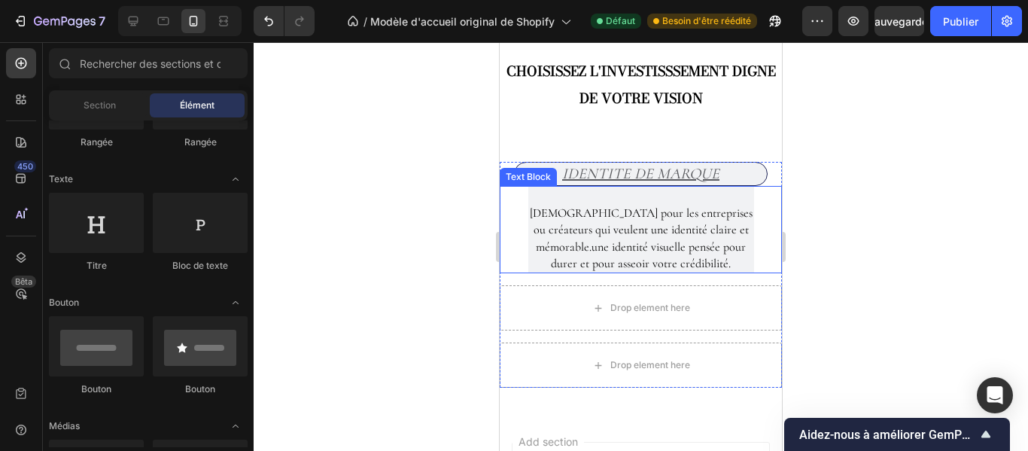
click at [767, 222] on div "[DEMOGRAPHIC_DATA] pour les entreprises ou créateurs qui veulent une identité c…" at bounding box center [641, 229] width 282 height 87
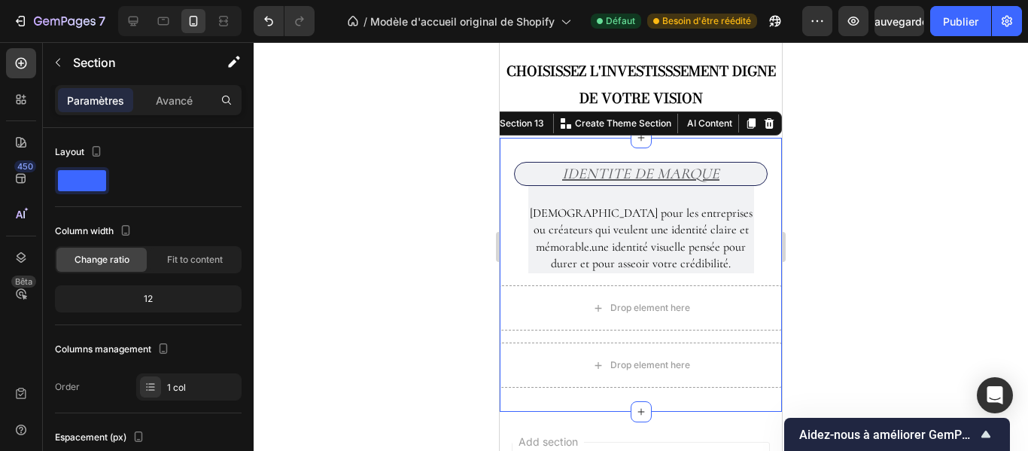
click at [762, 398] on div "IDENTITE DE MARQUE Heading Idéal pour les entreprises ou créateurs qui veulent …" at bounding box center [641, 275] width 282 height 274
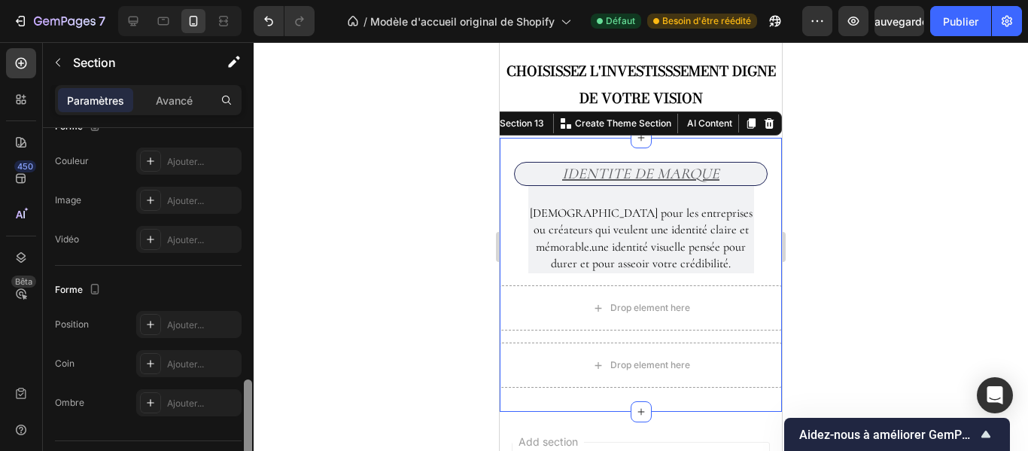
scroll to position [513, 0]
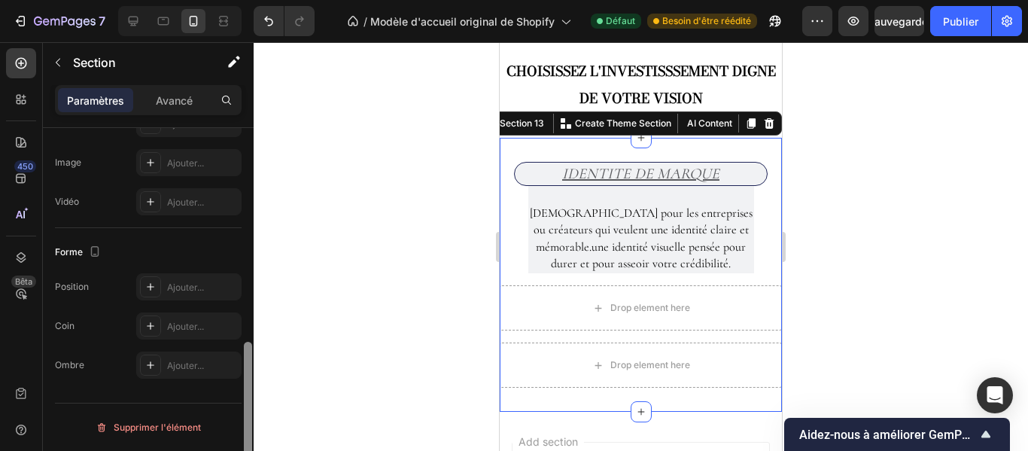
drag, startPoint x: 245, startPoint y: 167, endPoint x: 245, endPoint y: 474, distance: 306.4
click at [245, 0] on html "7 / Modèle d'accueil original de Shopify Défaut Besoin d'être réédité Aperçu Sa…" at bounding box center [514, 0] width 1028 height 0
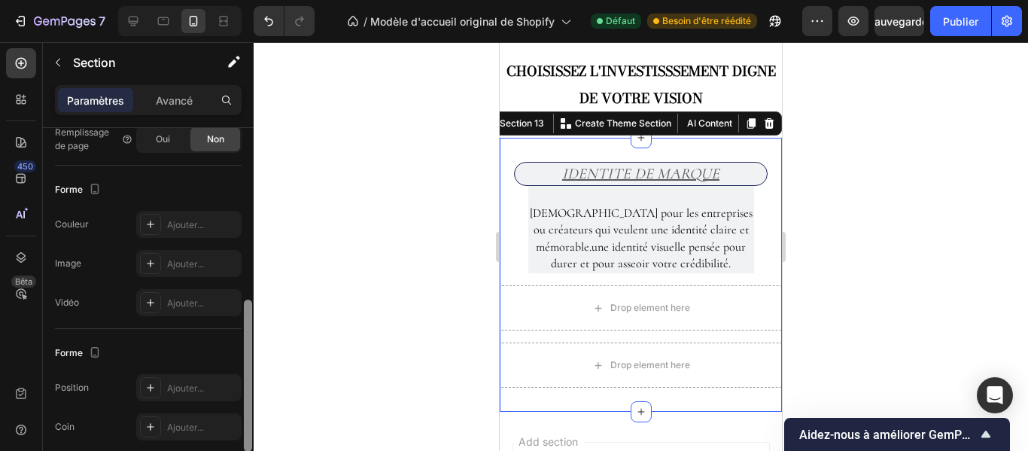
scroll to position [409, 0]
drag, startPoint x: 248, startPoint y: 388, endPoint x: 234, endPoint y: 344, distance: 45.7
click at [234, 344] on div "Mise en page Largeur de colonne Taux de changement Adapté au contenu 12 Gestion…" at bounding box center [148, 311] width 211 height 366
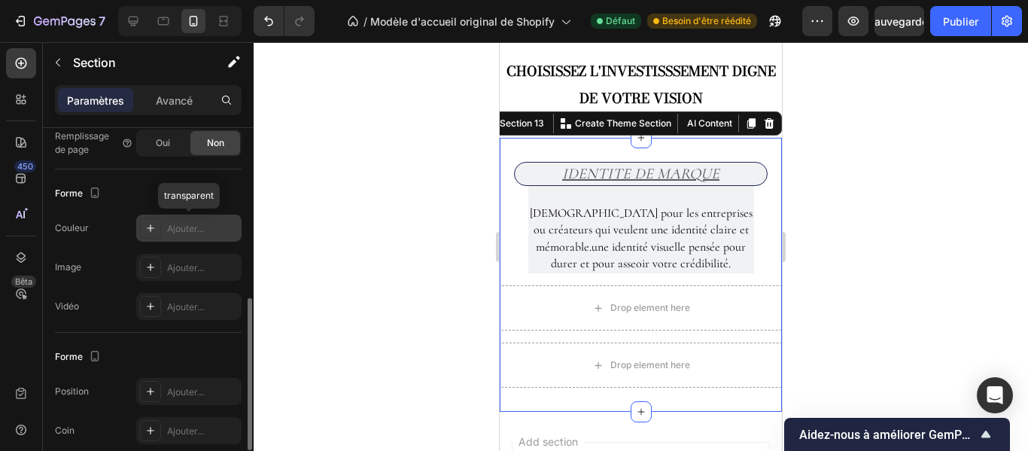
click at [191, 227] on font "Ajouter..." at bounding box center [185, 228] width 37 height 11
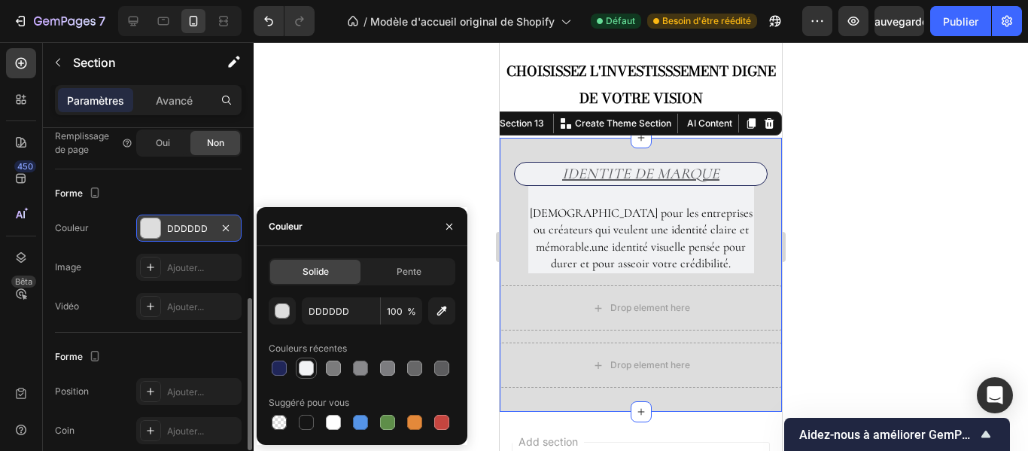
click at [308, 366] on div at bounding box center [306, 368] width 15 height 15
type input "F1F2F4"
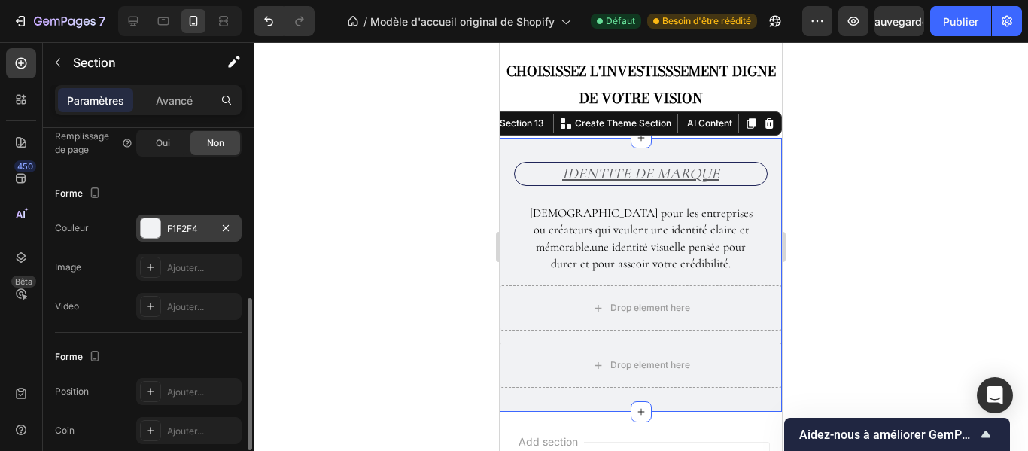
click at [455, 166] on div at bounding box center [641, 246] width 775 height 409
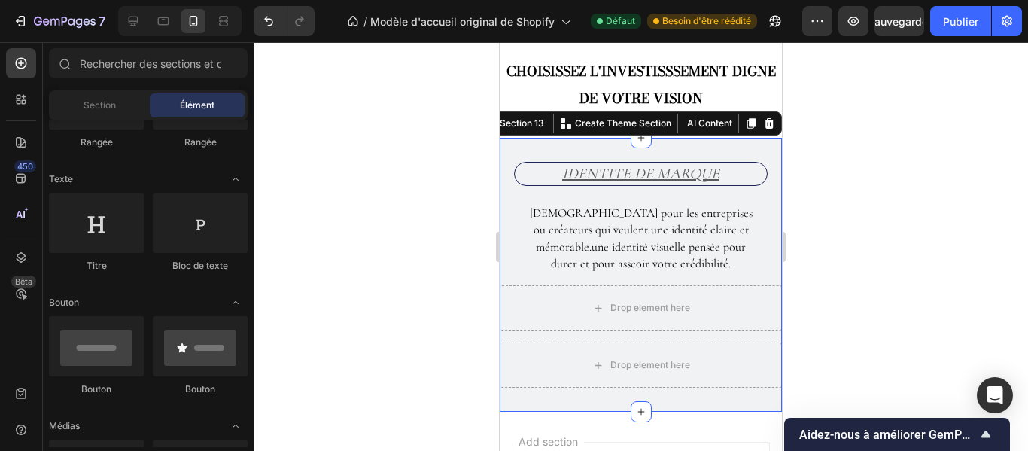
click at [585, 147] on div "IDENTITE DE MARQUE Heading Idéal pour les entreprises ou créateurs qui veulent …" at bounding box center [641, 275] width 282 height 274
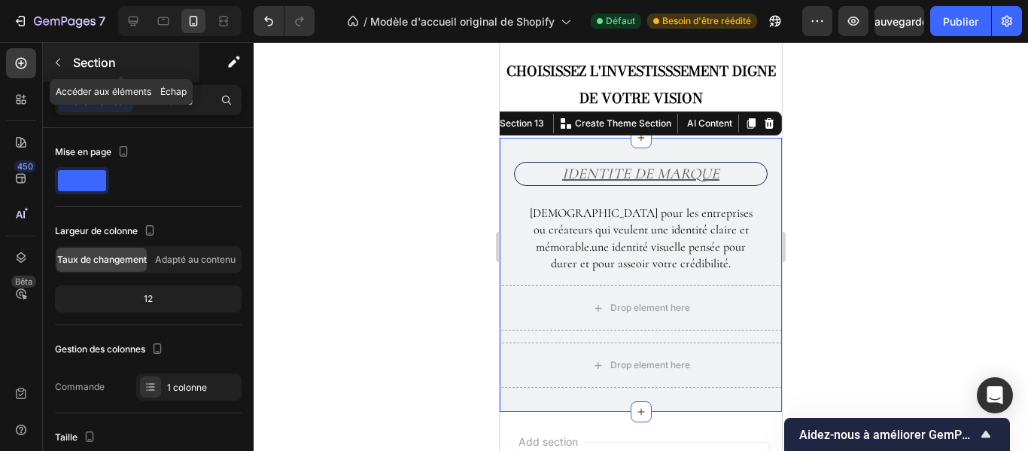
click at [49, 58] on button "button" at bounding box center [58, 62] width 24 height 24
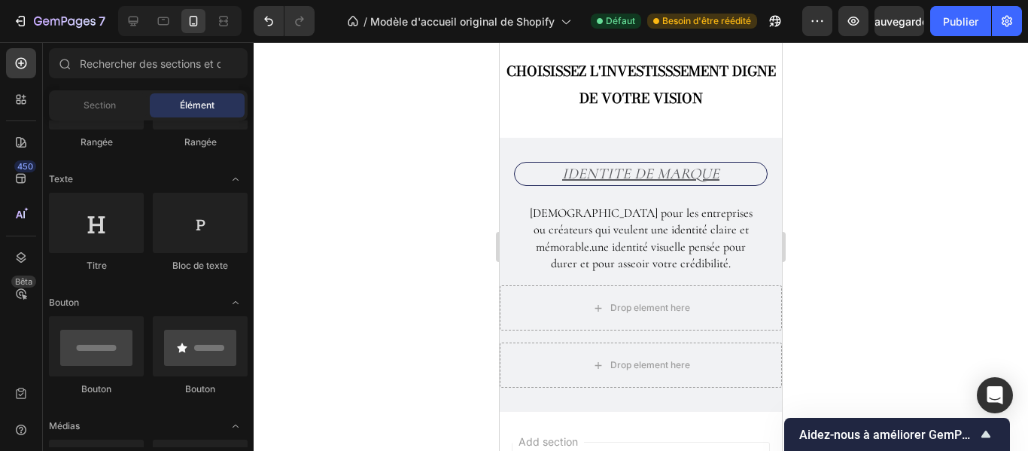
click at [239, 150] on div "Rangée [GEOGRAPHIC_DATA] [GEOGRAPHIC_DATA] [GEOGRAPHIC_DATA]" at bounding box center [148, 68] width 199 height 188
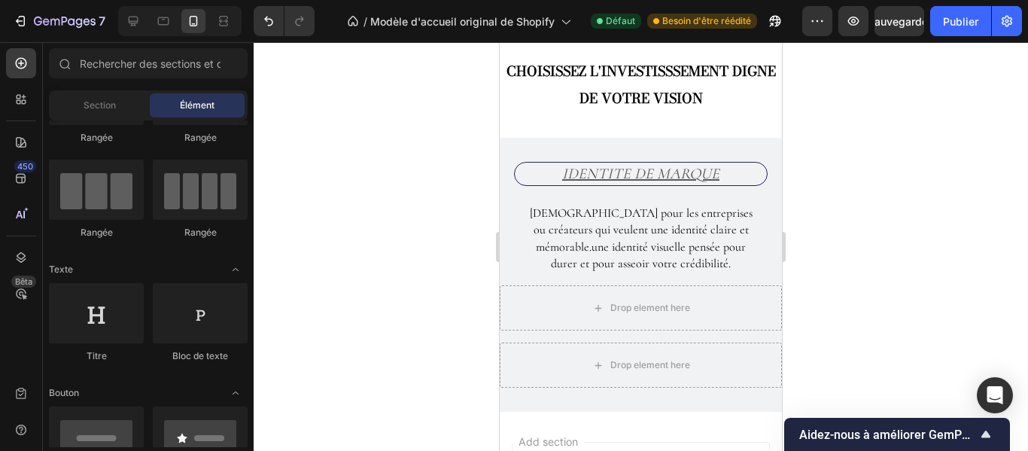
scroll to position [0, 0]
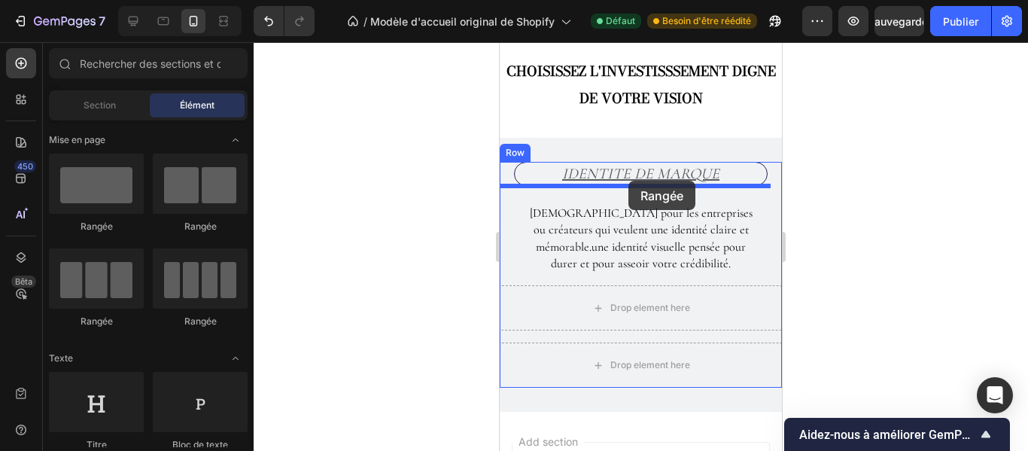
drag, startPoint x: 577, startPoint y: 237, endPoint x: 629, endPoint y: 181, distance: 76.2
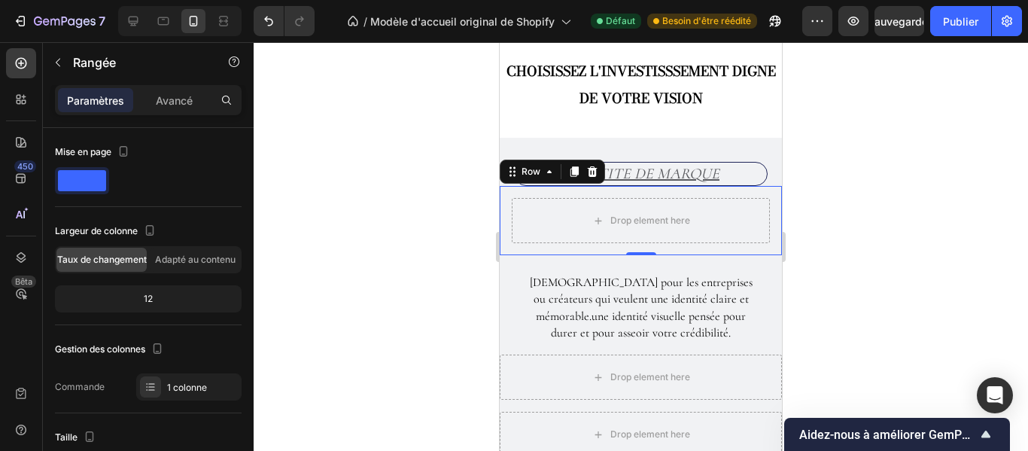
click at [810, 184] on div at bounding box center [641, 246] width 775 height 409
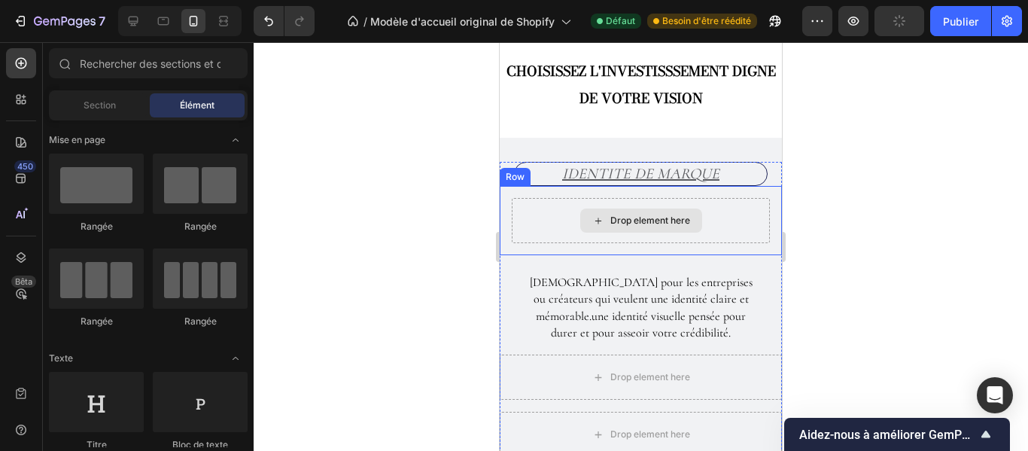
click at [729, 212] on div "Drop element here" at bounding box center [641, 220] width 258 height 45
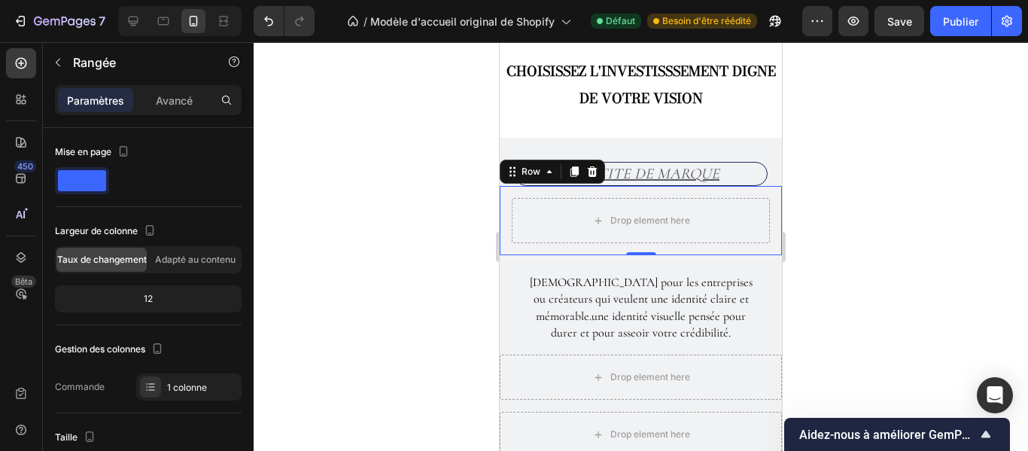
click at [842, 186] on div at bounding box center [641, 246] width 775 height 409
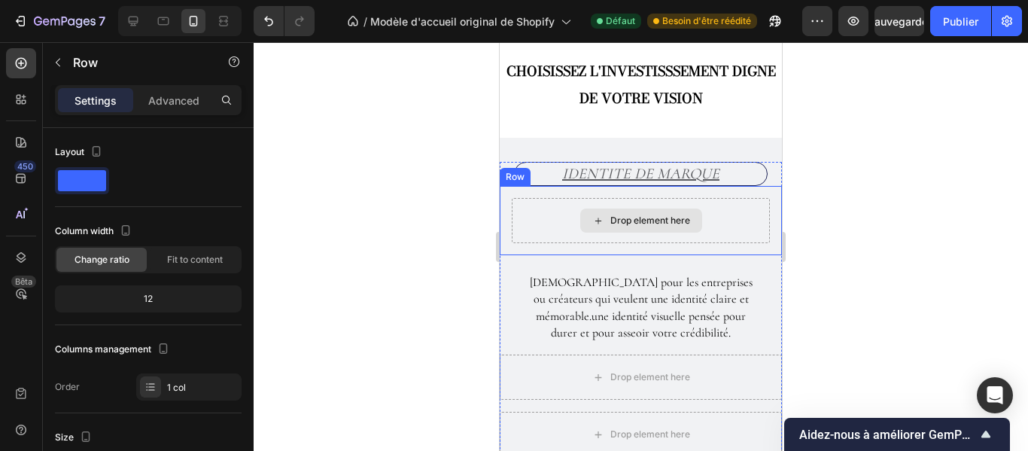
click at [733, 227] on div "Drop element here" at bounding box center [641, 220] width 258 height 45
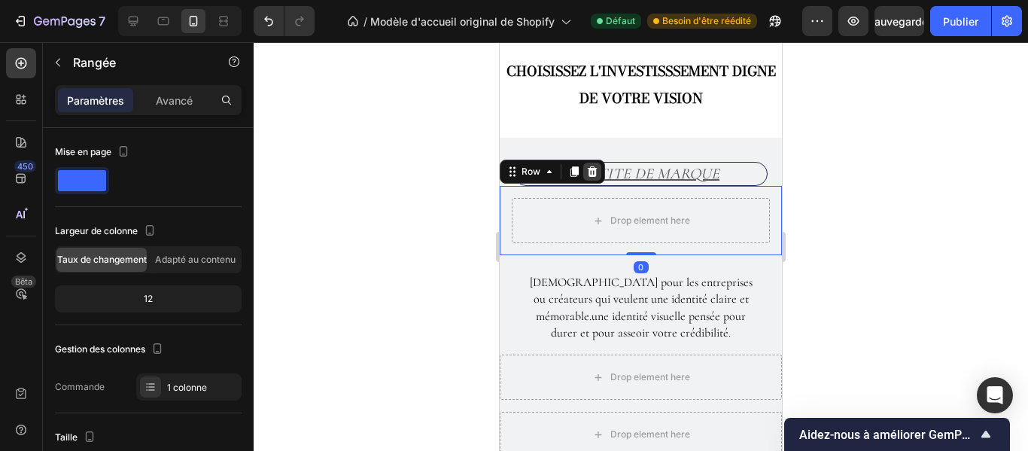
click at [592, 176] on icon at bounding box center [593, 171] width 10 height 11
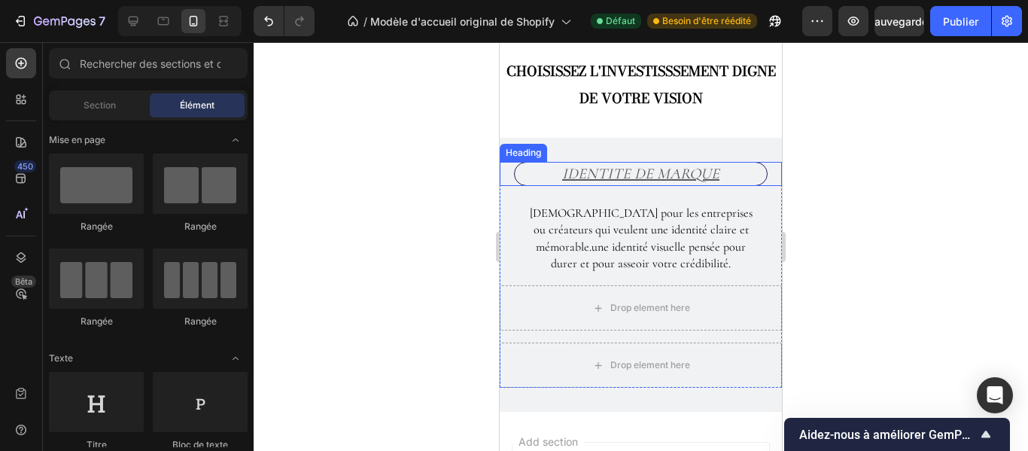
click at [745, 180] on h2 "IDENTITE DE MARQUE" at bounding box center [641, 174] width 254 height 24
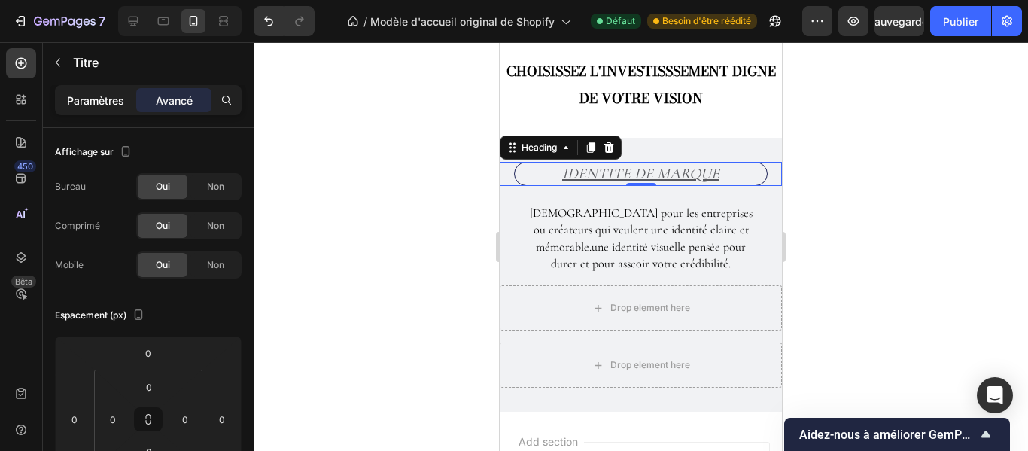
click at [117, 103] on font "Paramètres" at bounding box center [95, 100] width 57 height 13
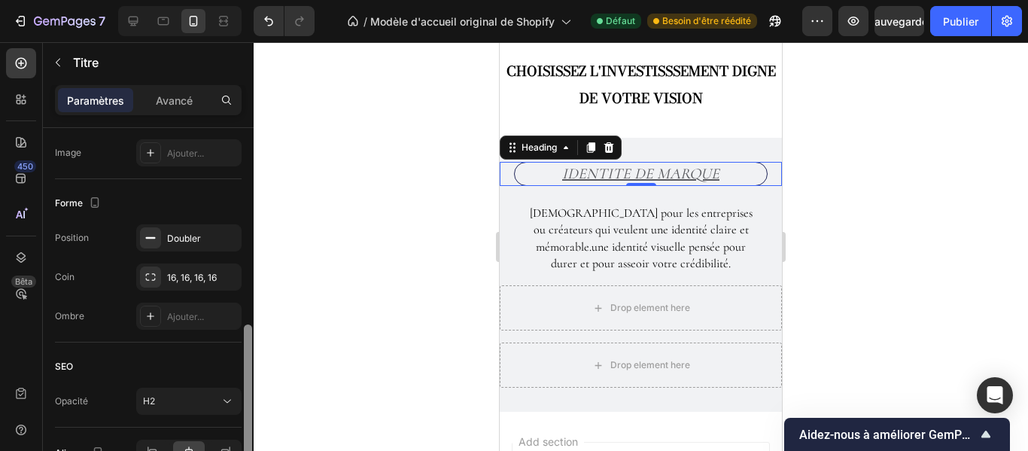
scroll to position [521, 0]
drag, startPoint x: 245, startPoint y: 176, endPoint x: 242, endPoint y: 372, distance: 195.7
click at [242, 372] on div at bounding box center [247, 311] width 11 height 366
click at [199, 239] on font "Doubler" at bounding box center [184, 240] width 34 height 11
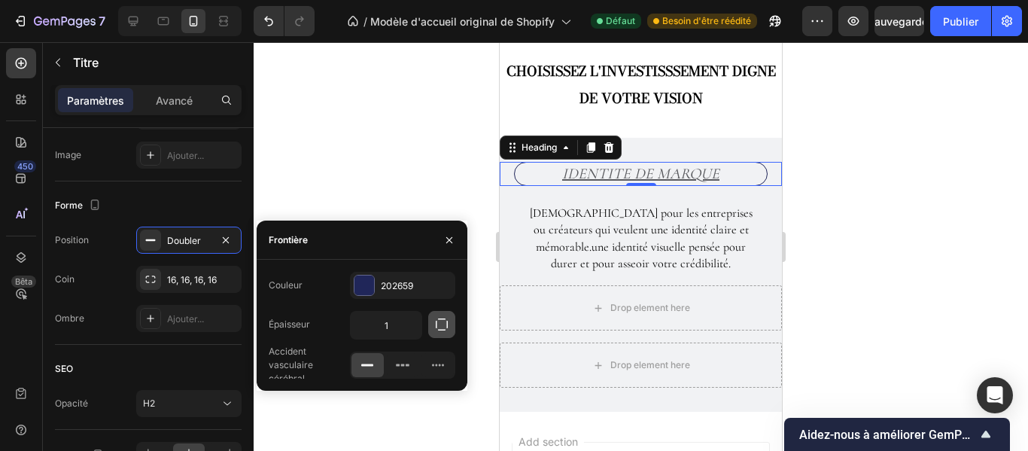
click at [440, 324] on icon "button" at bounding box center [441, 324] width 15 height 15
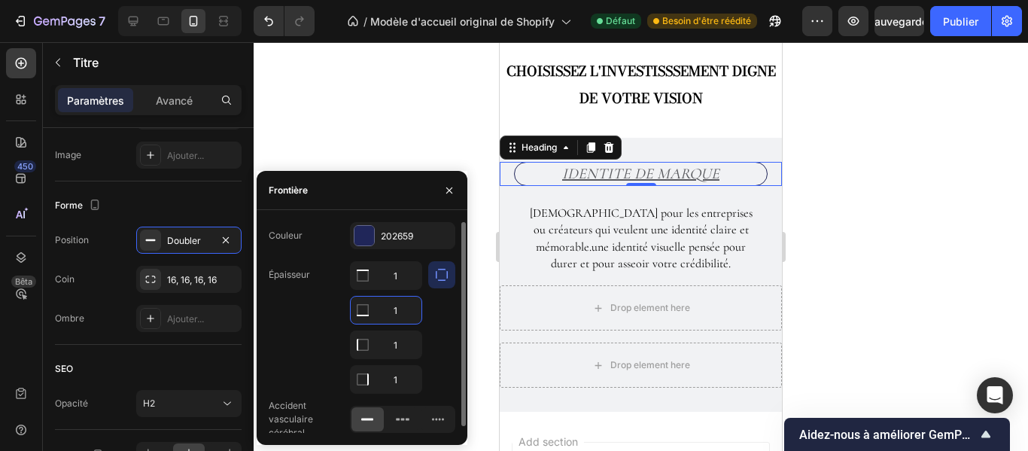
click at [399, 318] on input "1" at bounding box center [386, 310] width 71 height 27
type input "0"
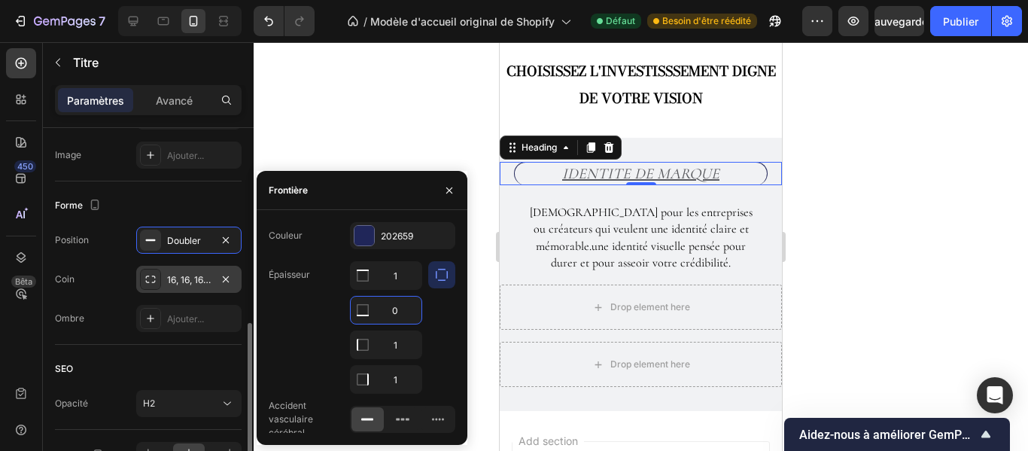
click at [202, 286] on div "16, 16, 16, 16" at bounding box center [189, 280] width 44 height 14
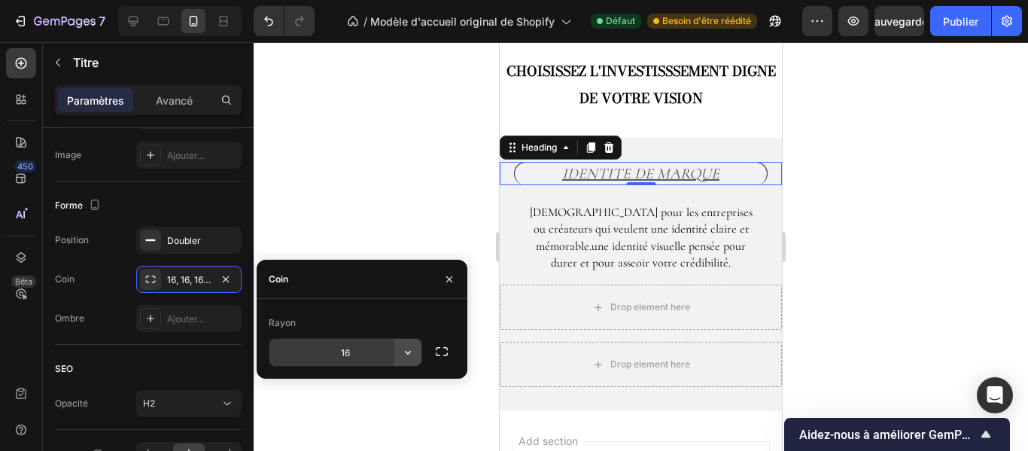
click at [413, 347] on icon "button" at bounding box center [407, 352] width 15 height 15
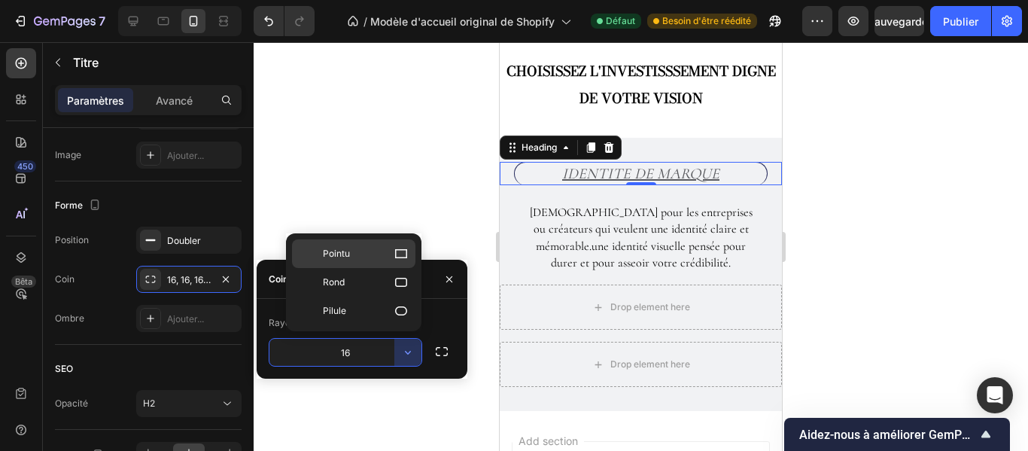
click at [402, 254] on icon at bounding box center [401, 253] width 15 height 15
type input "0"
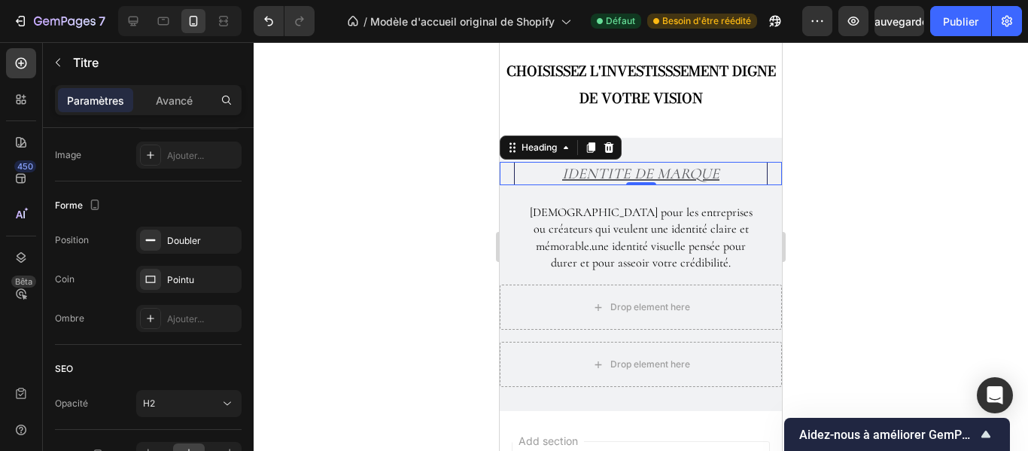
click at [801, 206] on div at bounding box center [641, 246] width 775 height 409
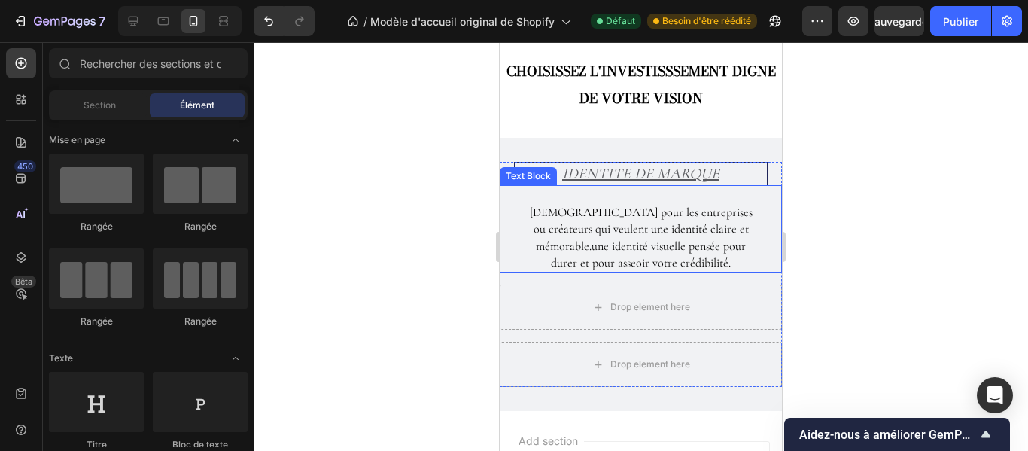
click at [712, 242] on p "[DEMOGRAPHIC_DATA] pour les entreprises ou créateurs qui veulent une identité c…" at bounding box center [641, 238] width 223 height 68
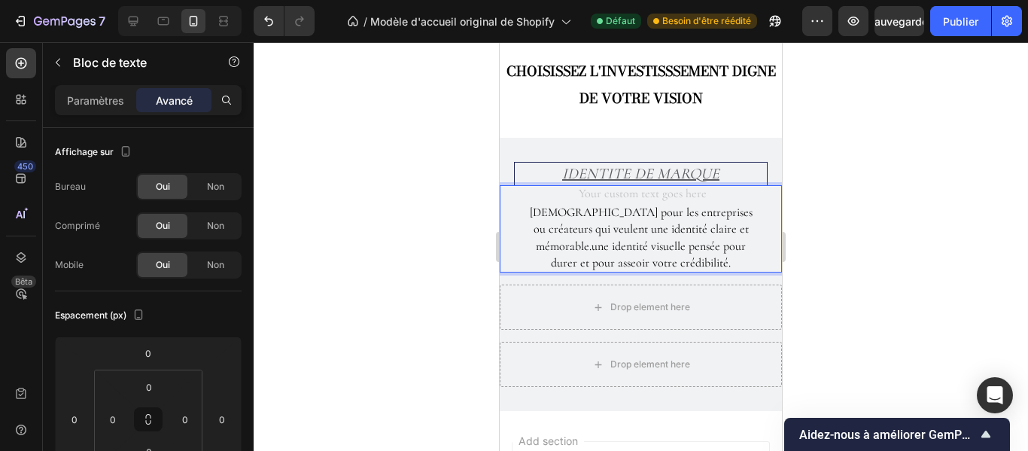
click at [538, 213] on p "[DEMOGRAPHIC_DATA] pour les entreprises ou créateurs qui veulent une identité c…" at bounding box center [641, 238] width 223 height 68
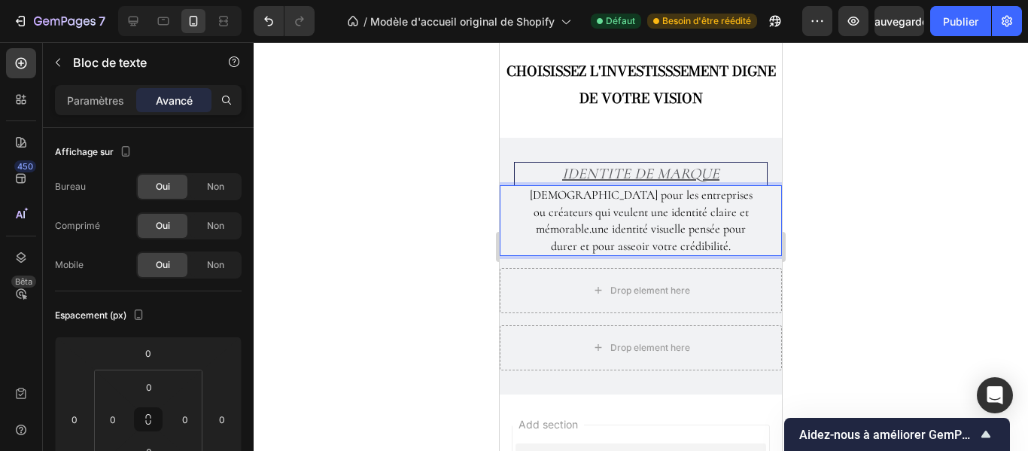
click at [795, 190] on div at bounding box center [641, 246] width 775 height 409
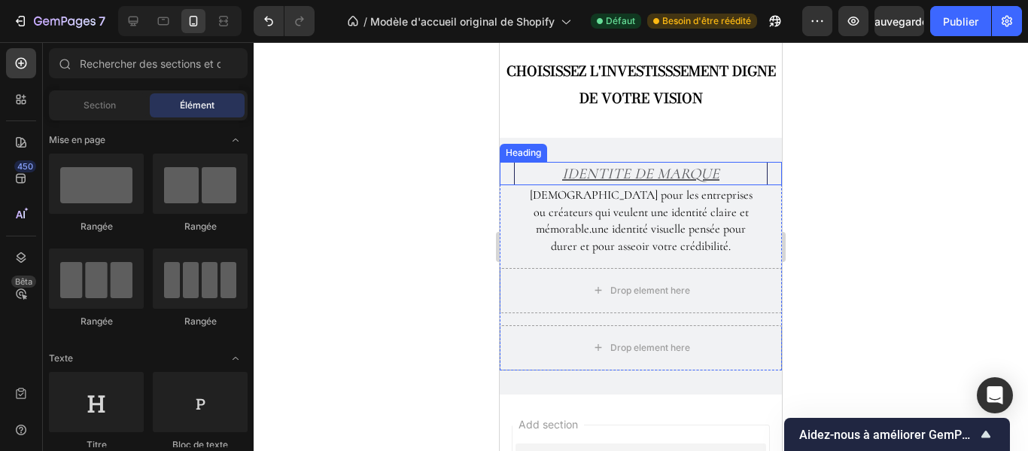
click at [701, 181] on h2 "IDENTITE DE MARQUE" at bounding box center [641, 173] width 254 height 23
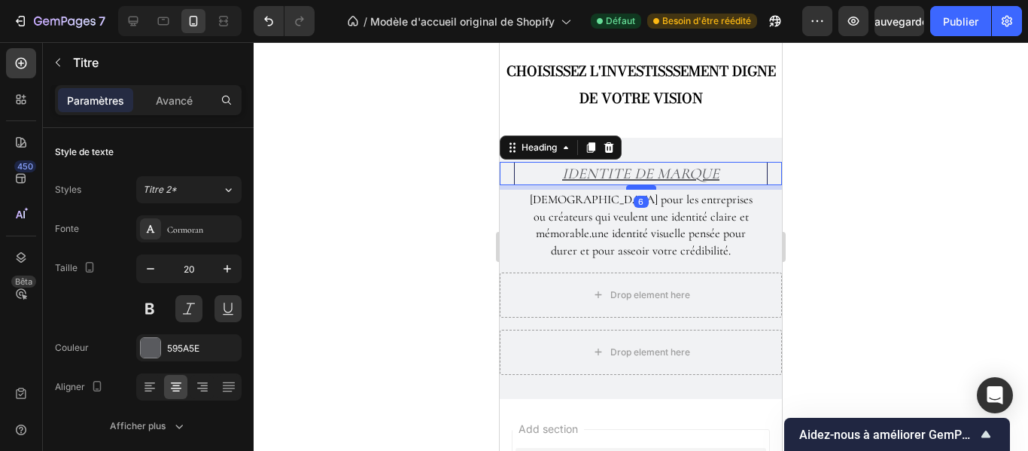
click at [641, 185] on div at bounding box center [641, 187] width 30 height 5
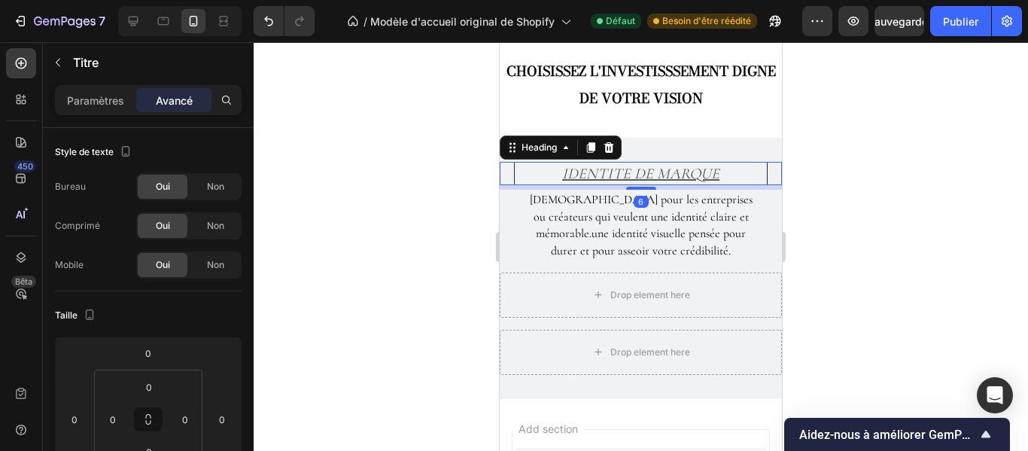
click at [865, 182] on div at bounding box center [641, 246] width 775 height 409
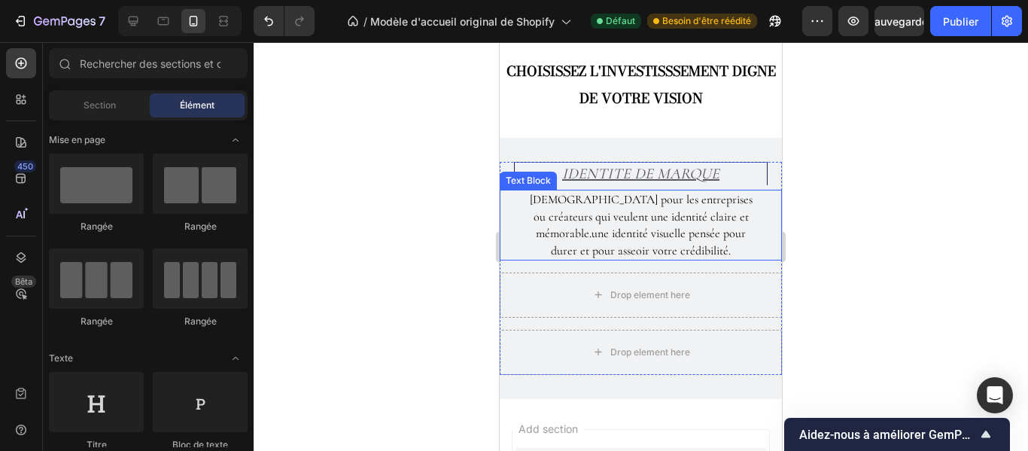
click at [688, 223] on p "[DEMOGRAPHIC_DATA] pour les entreprises ou créateurs qui veulent une identité c…" at bounding box center [641, 225] width 223 height 68
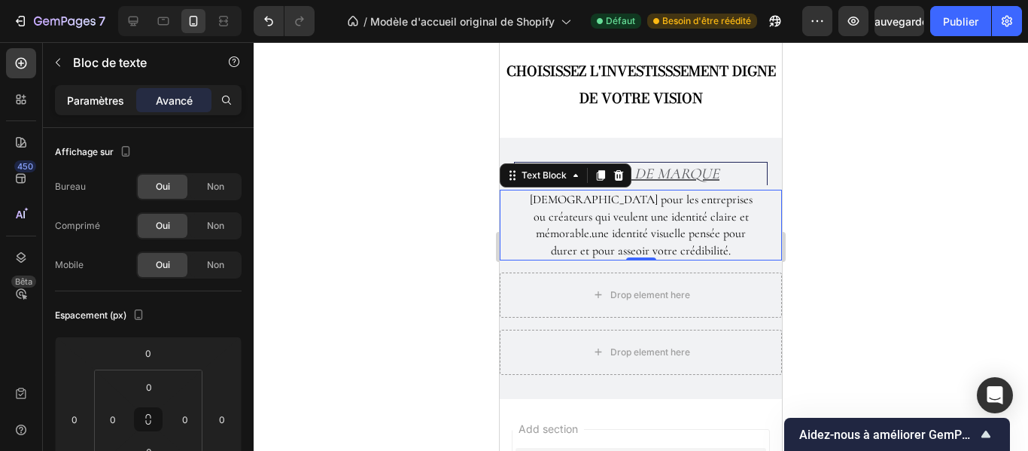
click at [120, 102] on font "Paramètres" at bounding box center [95, 100] width 57 height 13
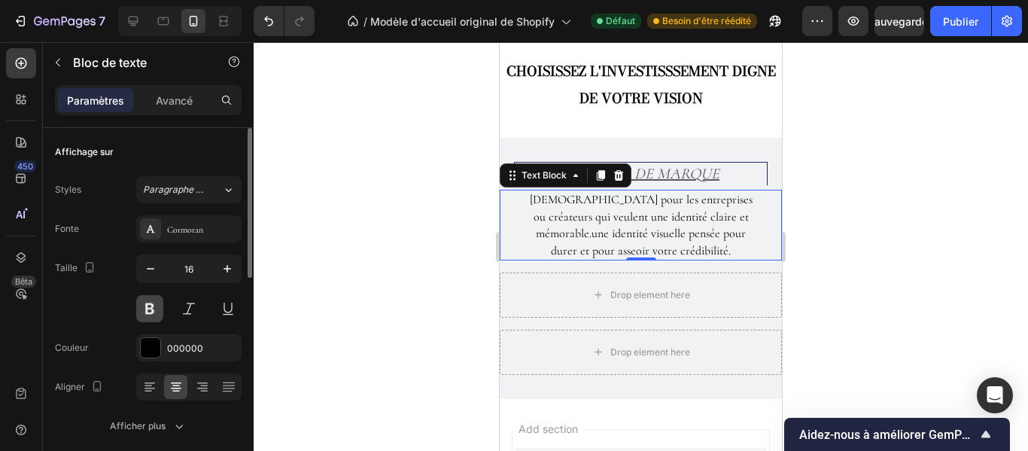
click at [149, 305] on button at bounding box center [149, 308] width 27 height 27
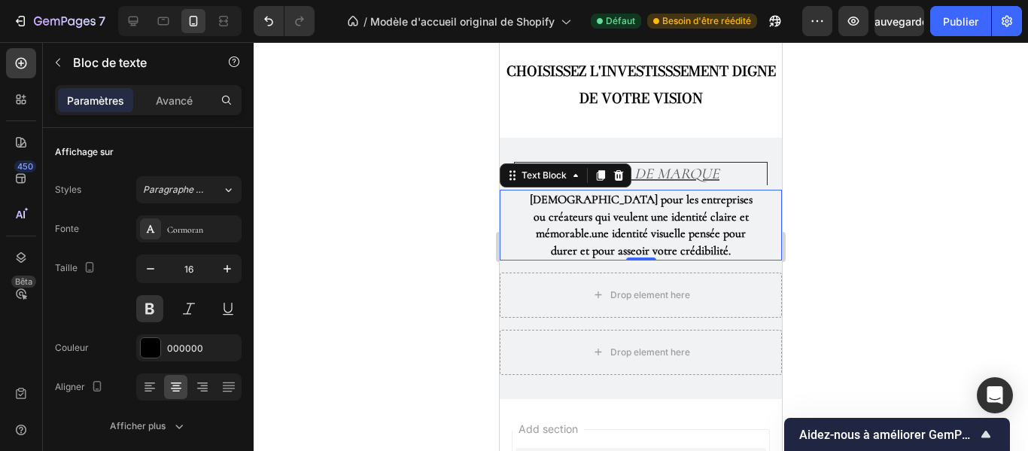
click at [905, 171] on div at bounding box center [641, 246] width 775 height 409
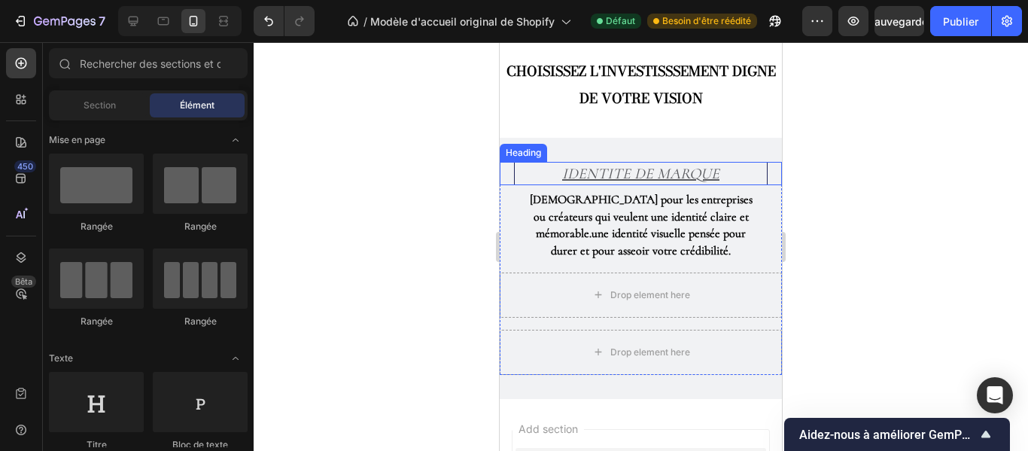
click at [703, 182] on h2 "IDENTITE DE MARQUE" at bounding box center [641, 173] width 254 height 23
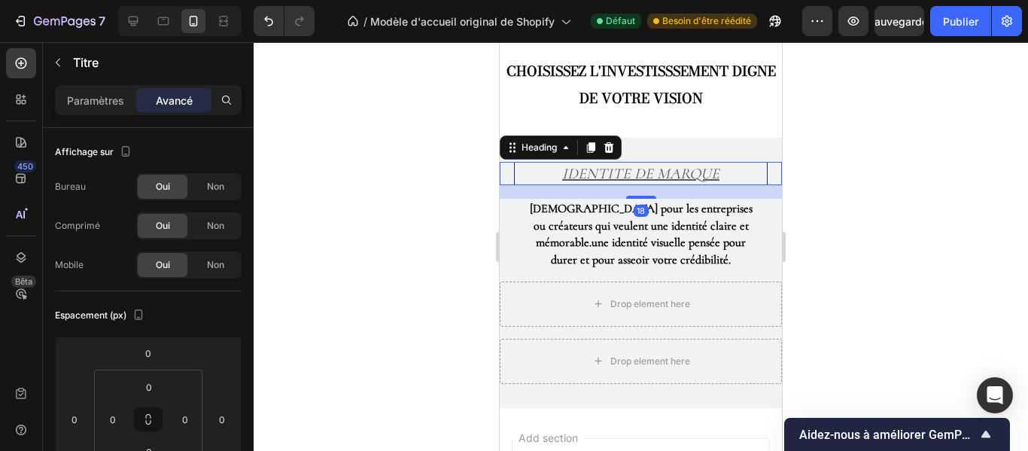
drag, startPoint x: 643, startPoint y: 190, endPoint x: 647, endPoint y: 199, distance: 9.8
click at [647, 199] on div at bounding box center [641, 197] width 30 height 3
type input "18"
click at [848, 212] on div at bounding box center [641, 246] width 775 height 409
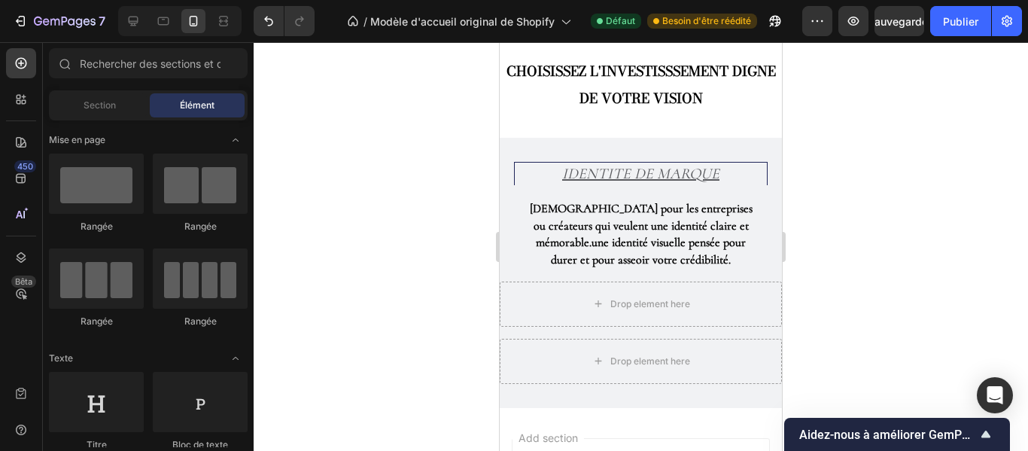
click at [848, 212] on div at bounding box center [641, 246] width 775 height 409
click at [708, 169] on h2 "IDENTITE DE MARQUE" at bounding box center [641, 173] width 254 height 23
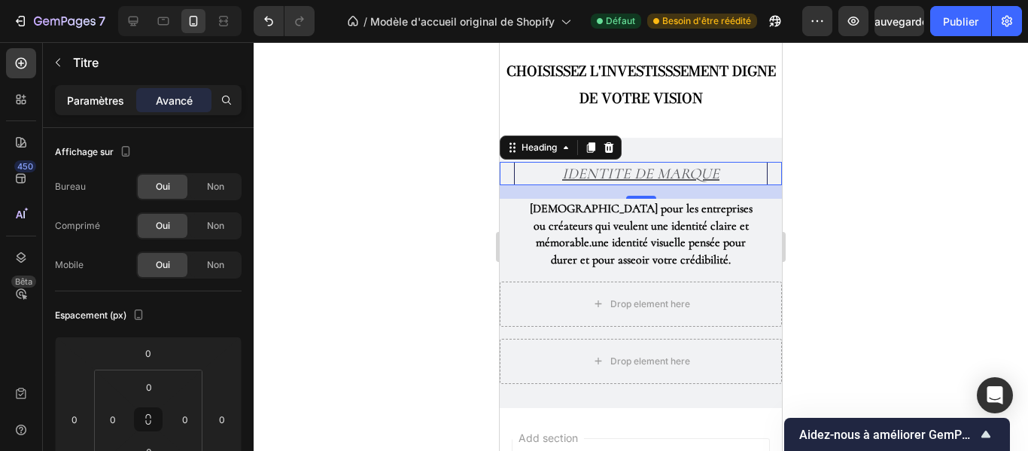
click at [121, 99] on font "Paramètres" at bounding box center [95, 100] width 57 height 13
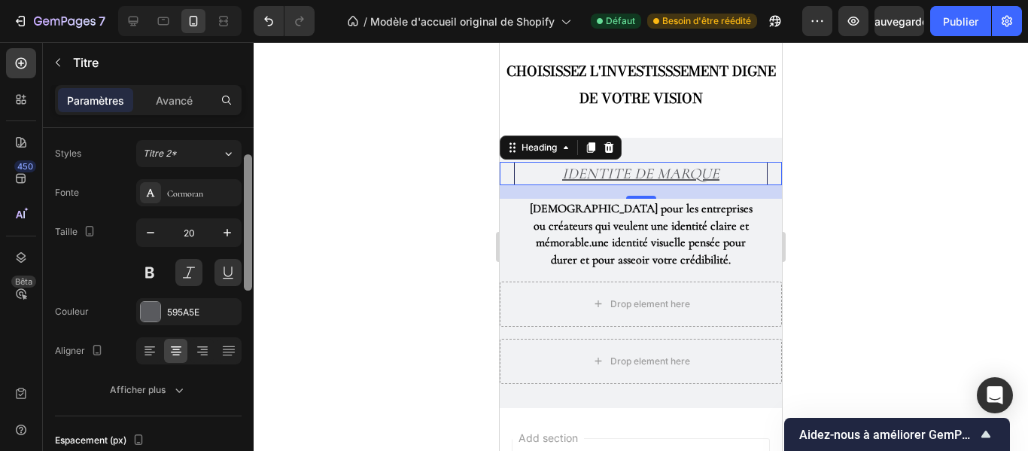
drag, startPoint x: 248, startPoint y: 254, endPoint x: 252, endPoint y: 272, distance: 17.7
click at [252, 272] on div at bounding box center [247, 321] width 11 height 366
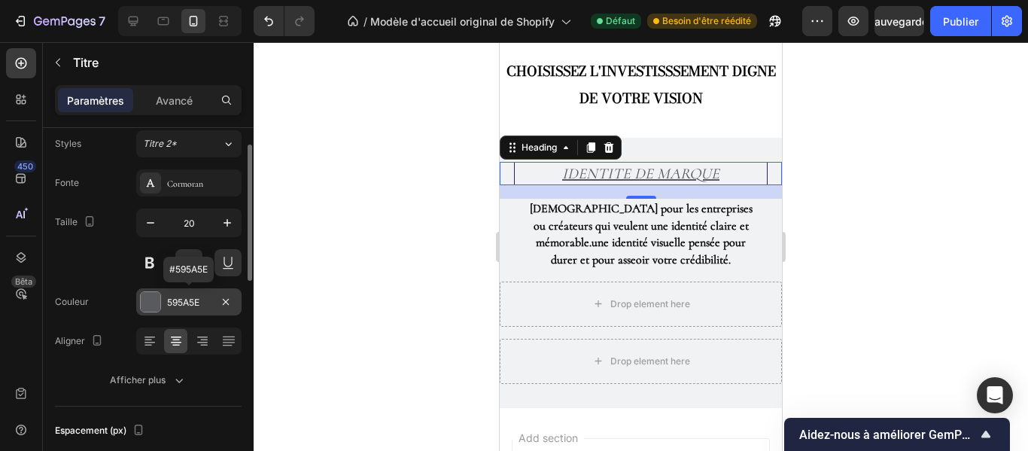
click at [204, 294] on div "595A5E" at bounding box center [188, 301] width 105 height 27
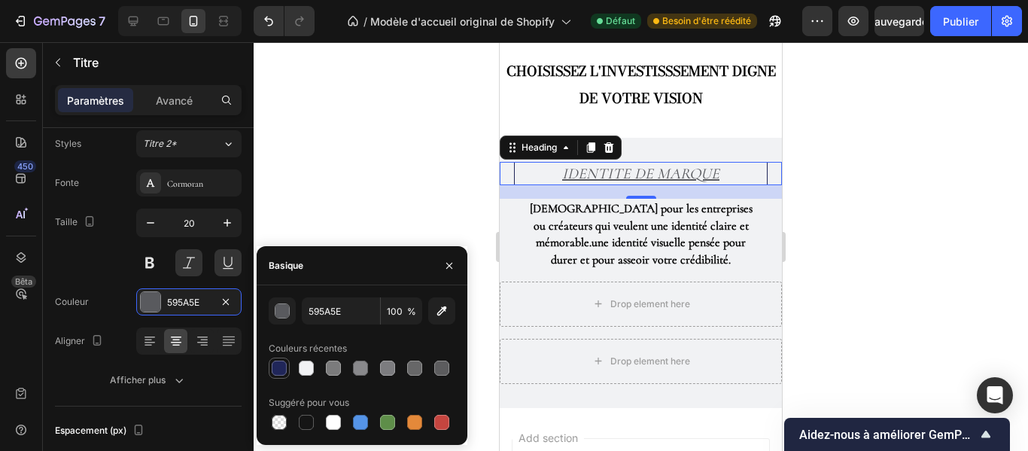
click at [276, 371] on div at bounding box center [279, 368] width 15 height 15
type input "202659"
click at [145, 267] on button at bounding box center [149, 262] width 27 height 27
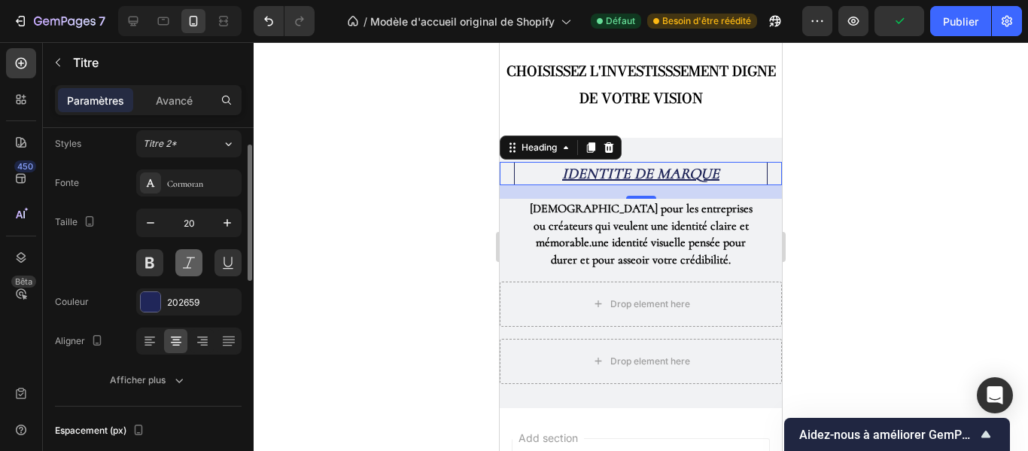
click at [194, 264] on button at bounding box center [188, 262] width 27 height 27
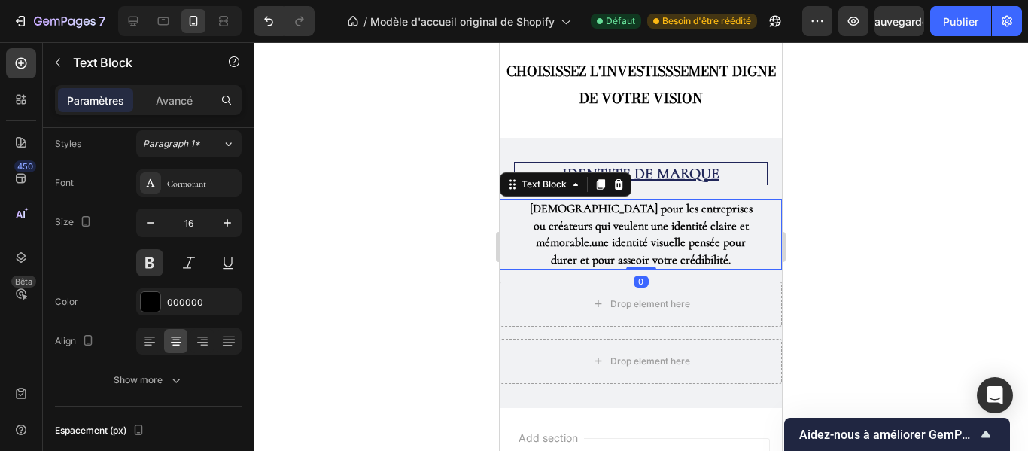
click at [652, 249] on p "[DEMOGRAPHIC_DATA] pour les entreprises ou créateurs qui veulent une identité c…" at bounding box center [641, 234] width 223 height 68
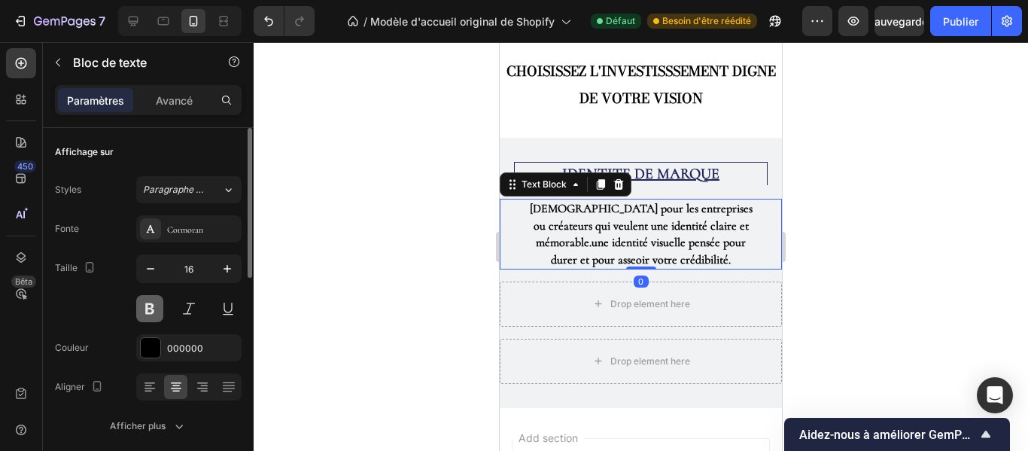
click at [148, 314] on button at bounding box center [149, 308] width 27 height 27
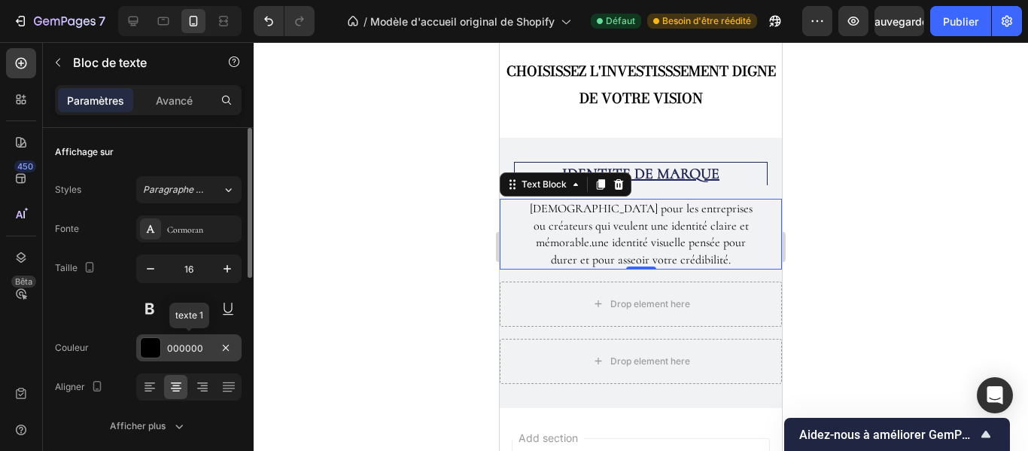
click at [204, 354] on div "000000" at bounding box center [189, 349] width 44 height 14
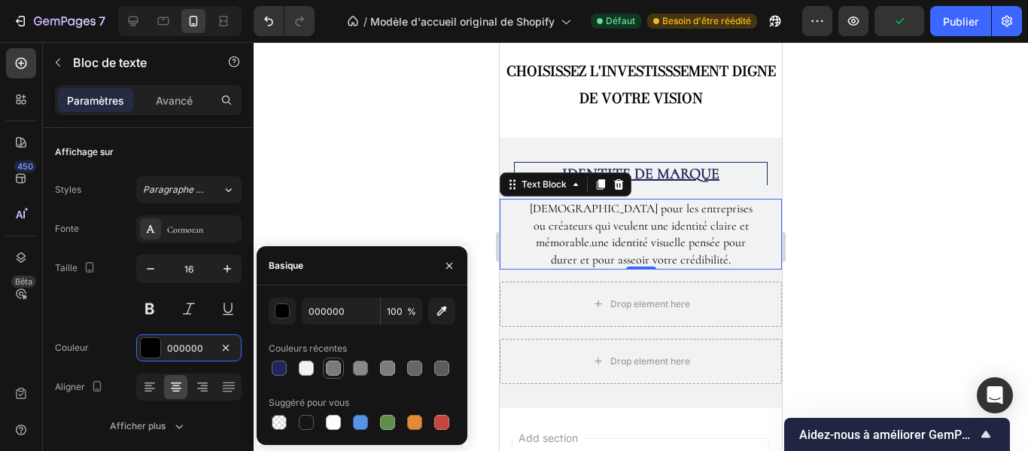
click at [328, 374] on div at bounding box center [333, 368] width 15 height 15
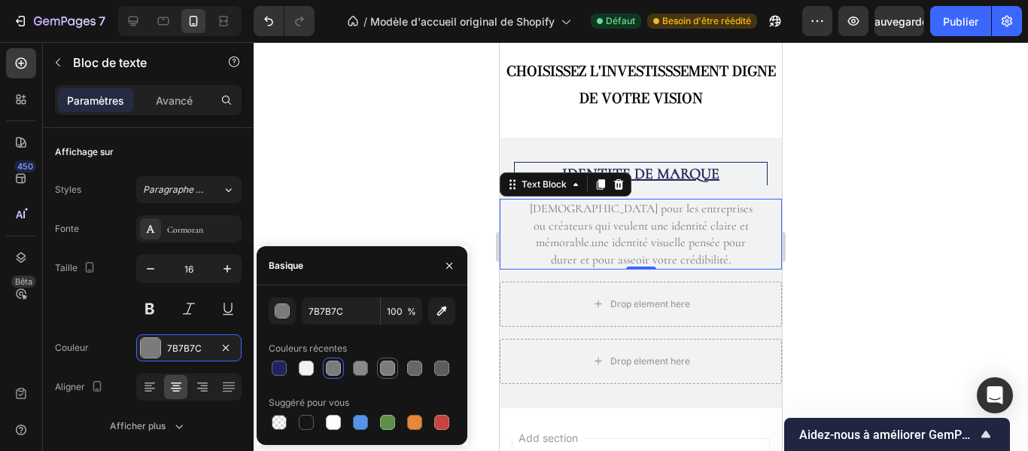
click at [387, 372] on div at bounding box center [387, 368] width 15 height 15
click at [440, 365] on div at bounding box center [441, 368] width 15 height 15
click at [419, 367] on div at bounding box center [414, 368] width 15 height 15
click at [443, 362] on div at bounding box center [441, 368] width 15 height 15
type input "5C5C5E"
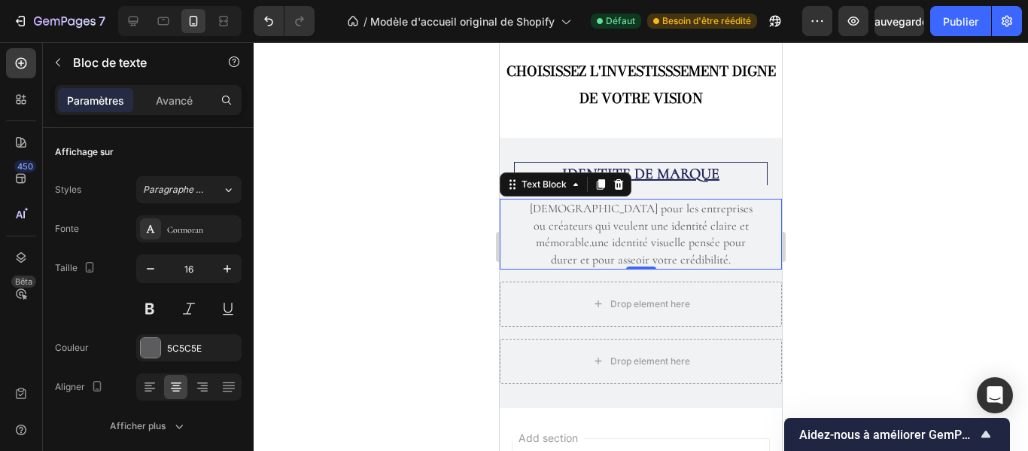
click at [817, 282] on div at bounding box center [641, 246] width 775 height 409
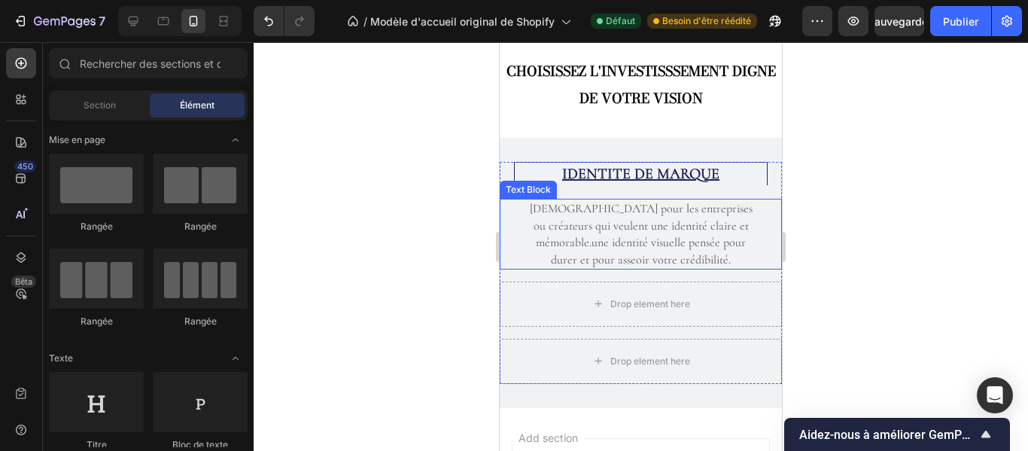
click at [712, 251] on p "[DEMOGRAPHIC_DATA] pour les entreprises ou créateurs qui veulent une identité c…" at bounding box center [641, 234] width 223 height 68
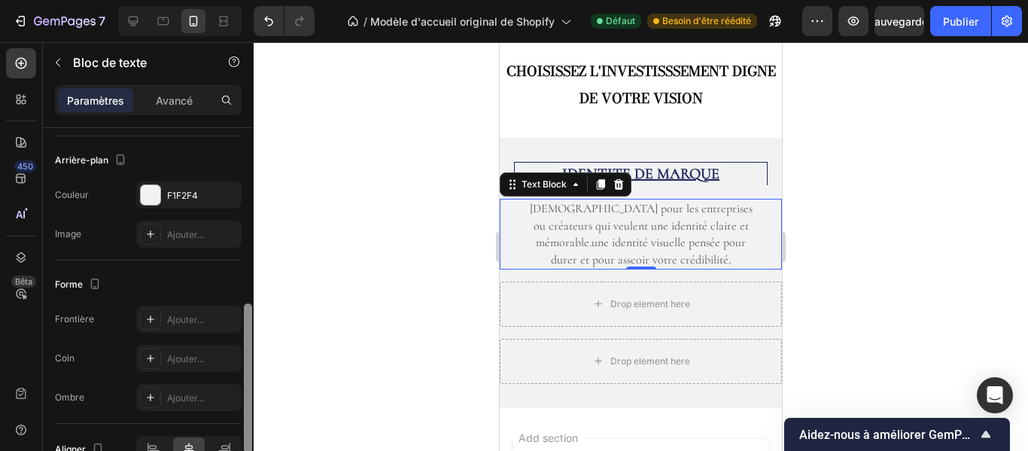
drag, startPoint x: 249, startPoint y: 160, endPoint x: 263, endPoint y: 342, distance: 182.7
click at [263, 0] on div "7 / Modèle d'accueil original de Shopify Défaut Besoin d'être réédité Aperçu Sa…" at bounding box center [514, 0] width 1028 height 0
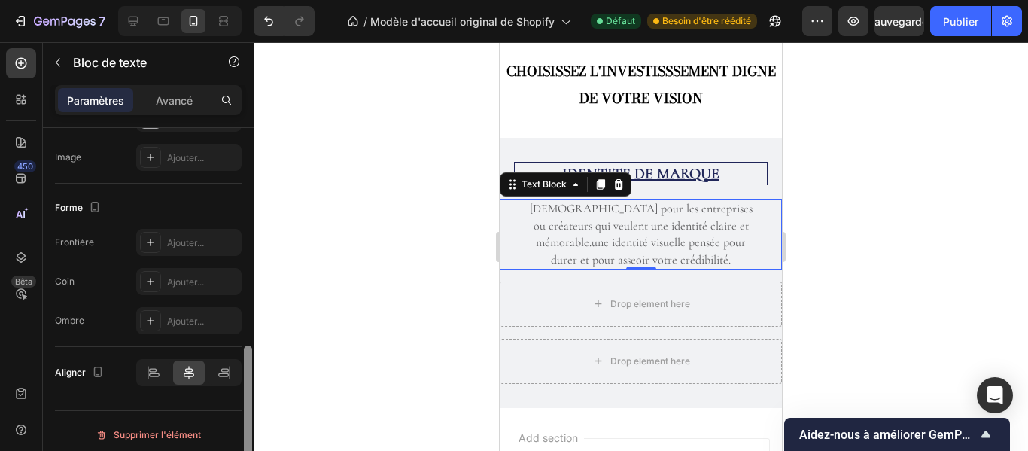
scroll to position [526, 0]
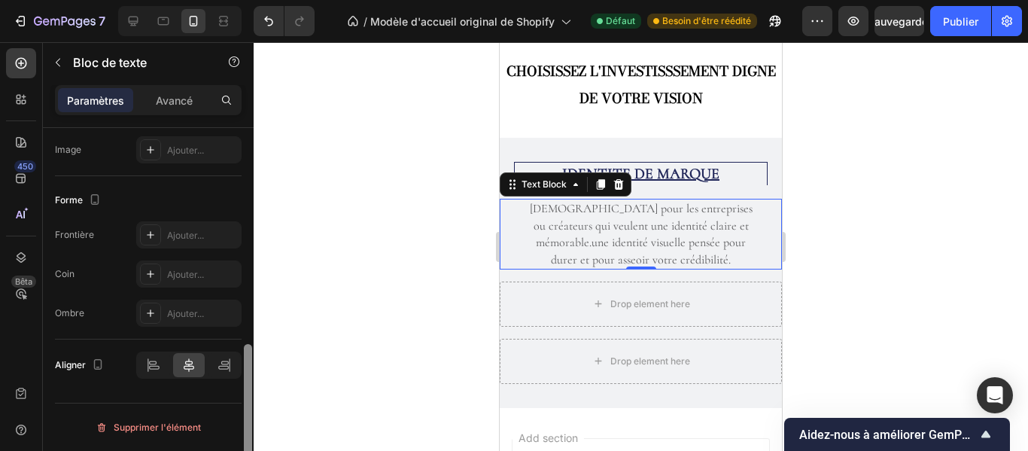
drag, startPoint x: 250, startPoint y: 318, endPoint x: 252, endPoint y: 376, distance: 58.0
click at [252, 376] on div at bounding box center [247, 311] width 11 height 366
click at [194, 242] on div "Ajouter..." at bounding box center [202, 236] width 71 height 14
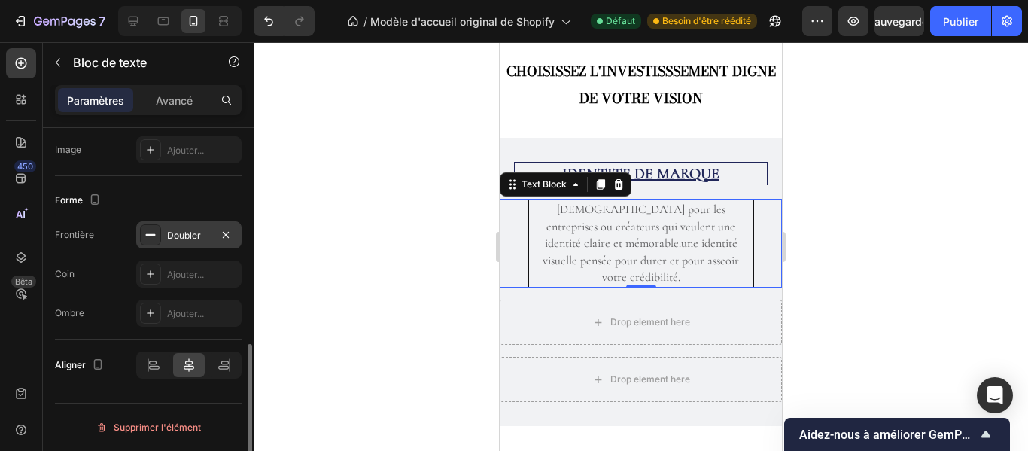
click at [397, 154] on div at bounding box center [641, 246] width 775 height 409
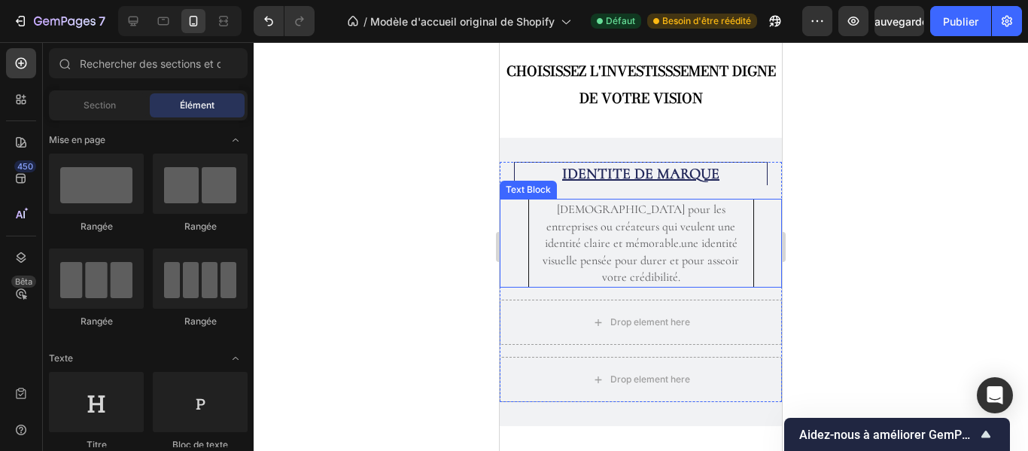
click at [549, 233] on p "[DEMOGRAPHIC_DATA] pour les entreprises ou créateurs qui veulent une identité c…" at bounding box center [641, 243] width 221 height 84
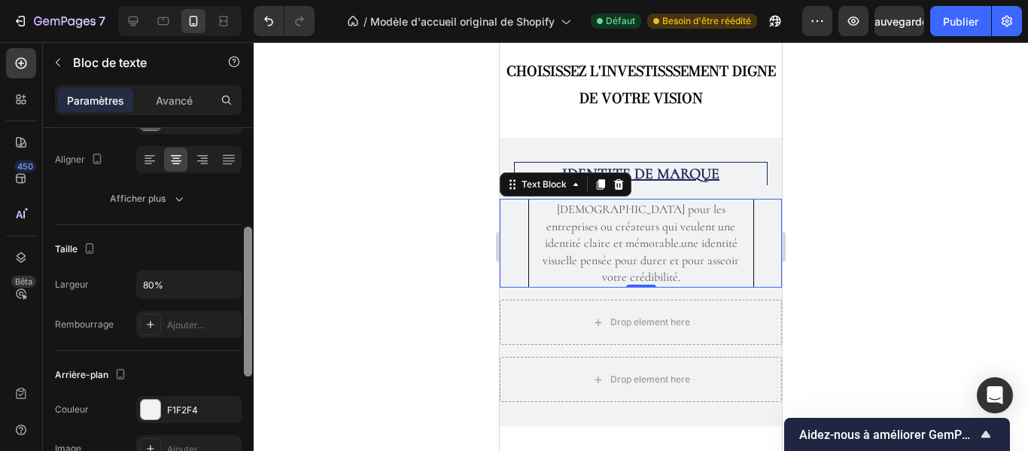
drag, startPoint x: 251, startPoint y: 227, endPoint x: 266, endPoint y: 321, distance: 96.0
click at [266, 0] on div "7 / Modèle d'accueil original de Shopify Défaut Besoin d'être réédité Aperçu Sa…" at bounding box center [514, 0] width 1028 height 0
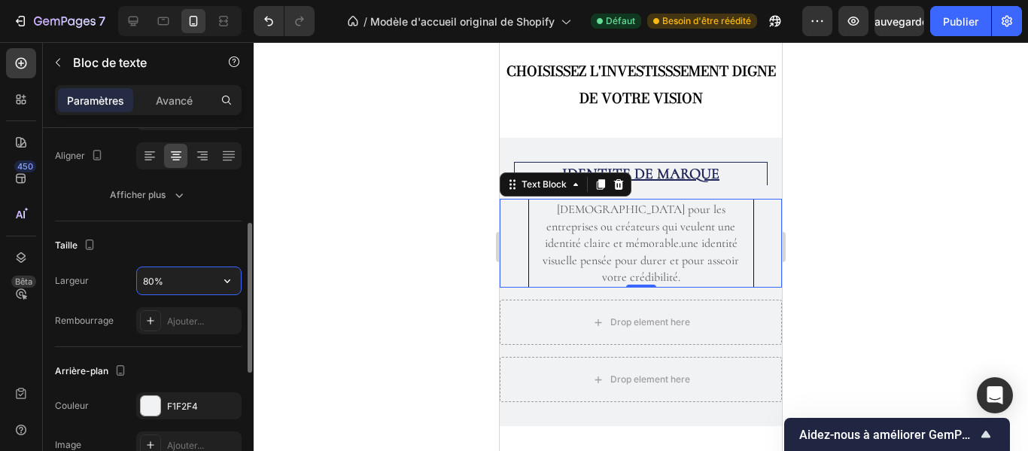
click at [167, 286] on input "80%" at bounding box center [189, 280] width 104 height 27
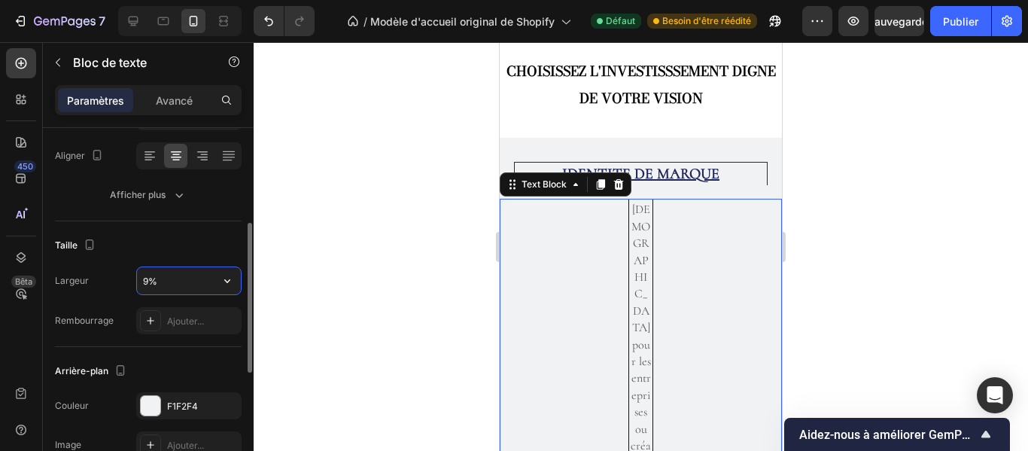
type input "90%"
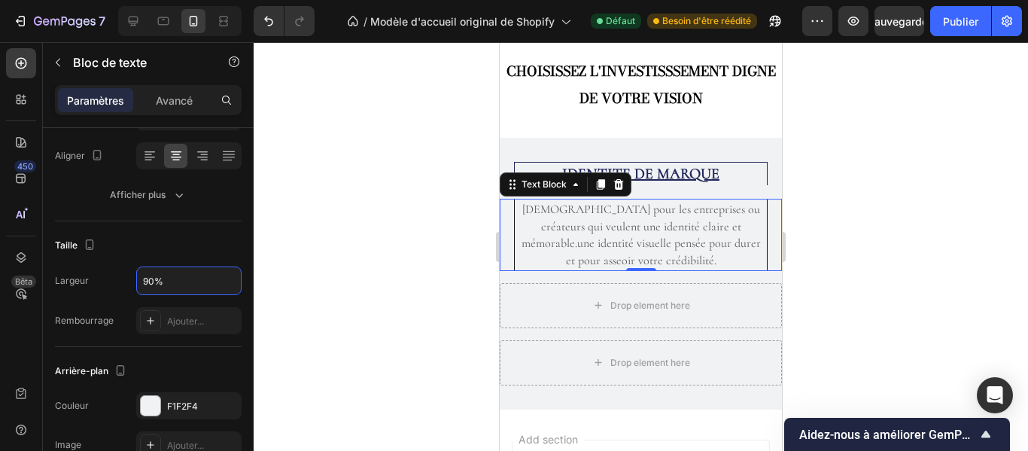
click at [827, 178] on div at bounding box center [641, 246] width 775 height 409
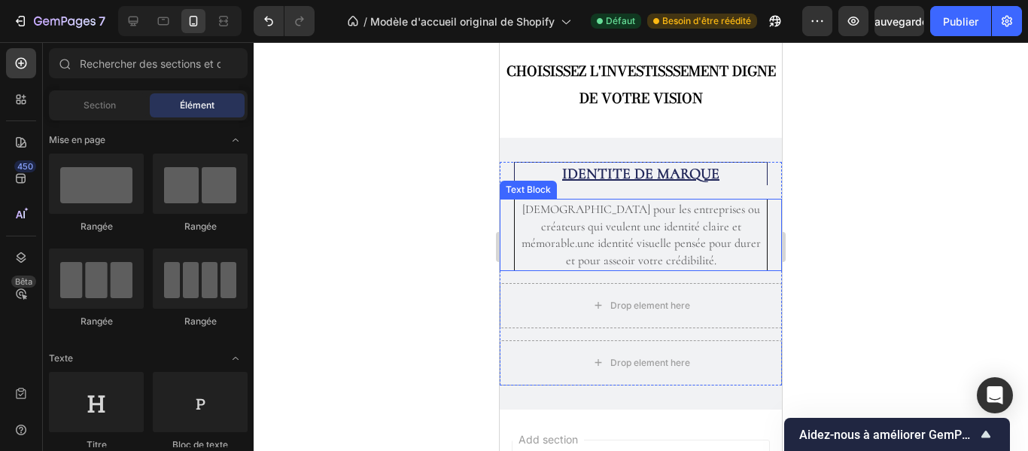
click at [698, 235] on p "[DEMOGRAPHIC_DATA] pour les entreprises ou créateurs qui veulent une identité c…" at bounding box center [641, 235] width 250 height 68
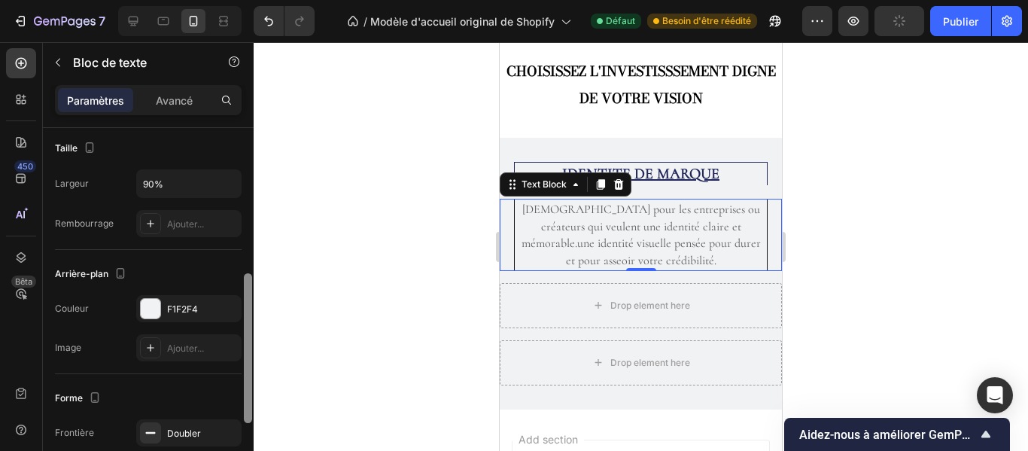
scroll to position [337, 0]
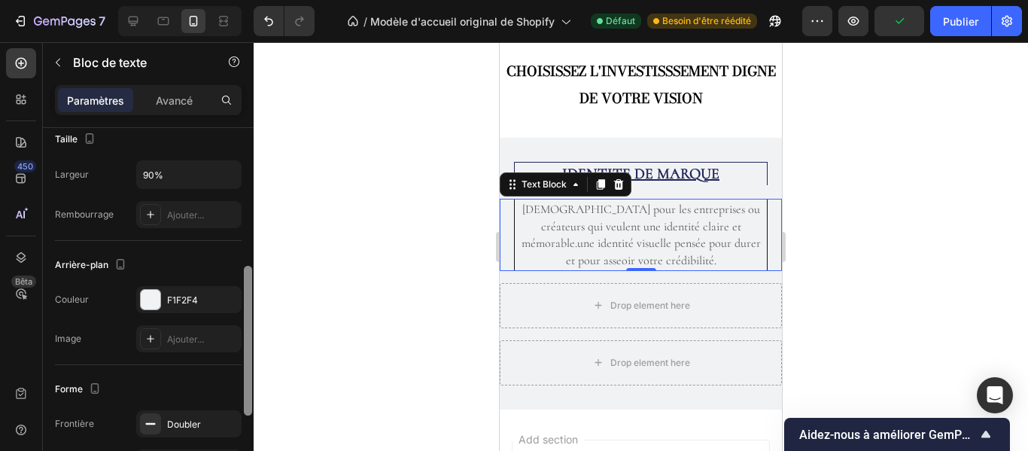
drag, startPoint x: 247, startPoint y: 224, endPoint x: 261, endPoint y: 362, distance: 139.3
click at [261, 0] on div "7 / Modèle d'accueil original de Shopify Défaut Besoin d'être réédité Aperçu Pu…" at bounding box center [514, 0] width 1028 height 0
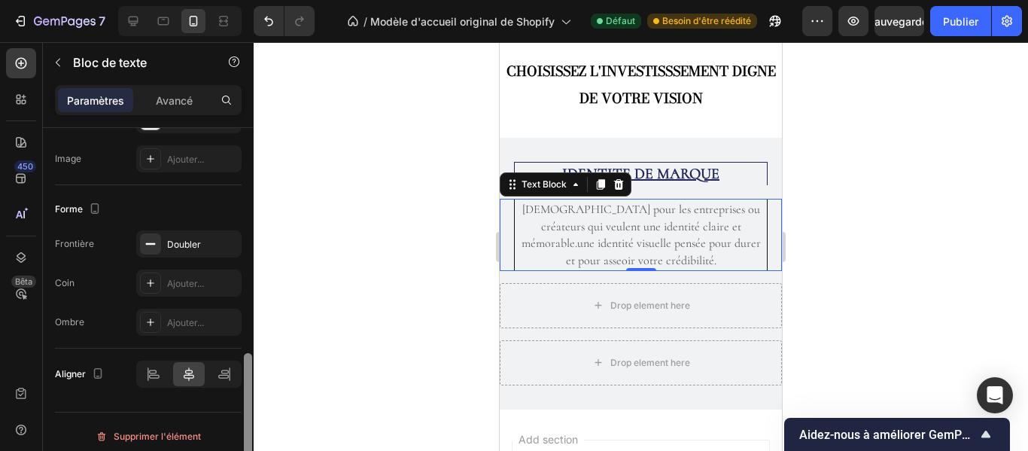
scroll to position [526, 0]
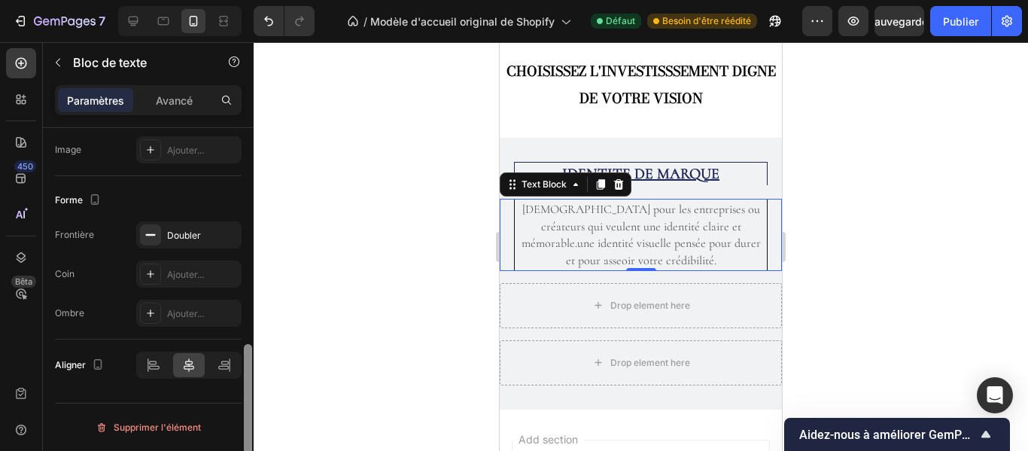
drag, startPoint x: 245, startPoint y: 339, endPoint x: 246, endPoint y: 424, distance: 85.1
click at [246, 424] on div at bounding box center [248, 419] width 8 height 150
click at [185, 230] on font "Doubler" at bounding box center [184, 235] width 34 height 11
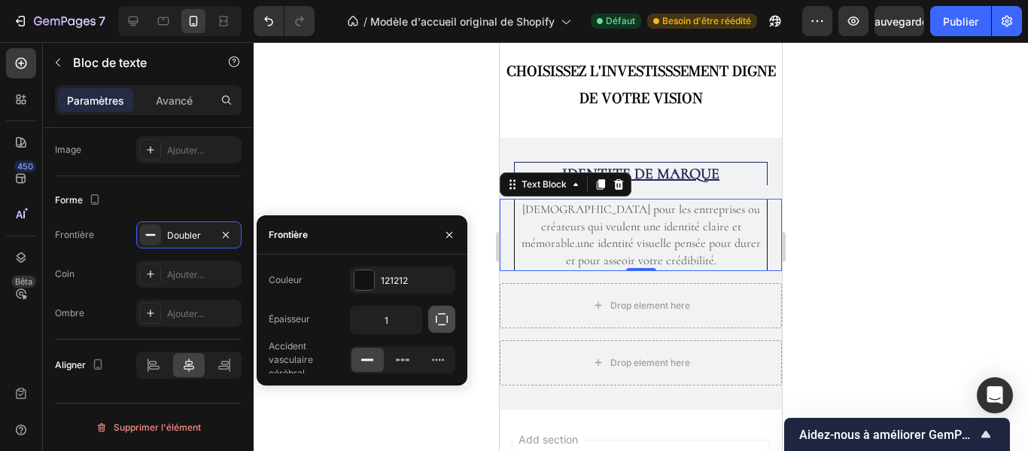
click at [442, 319] on icon "button" at bounding box center [441, 319] width 15 height 15
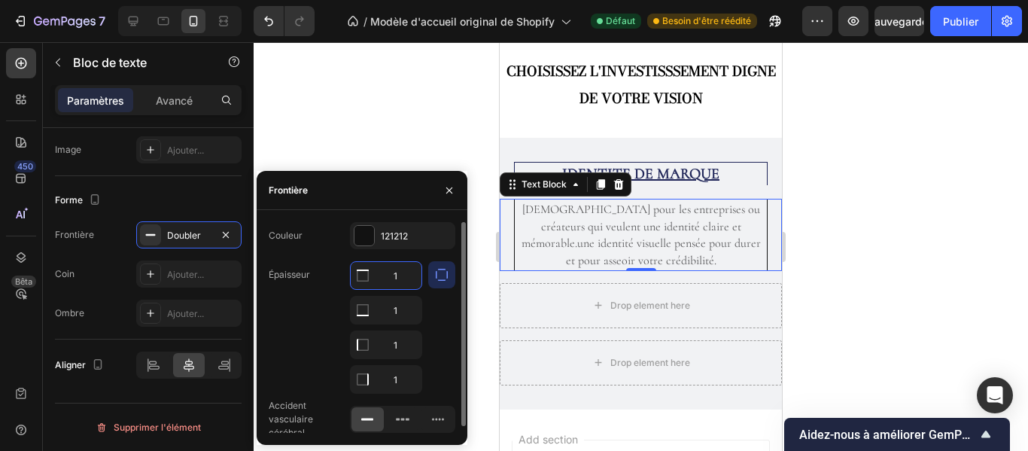
click at [400, 275] on input "1" at bounding box center [386, 275] width 71 height 27
type input "0"
click at [355, 228] on div at bounding box center [365, 236] width 20 height 20
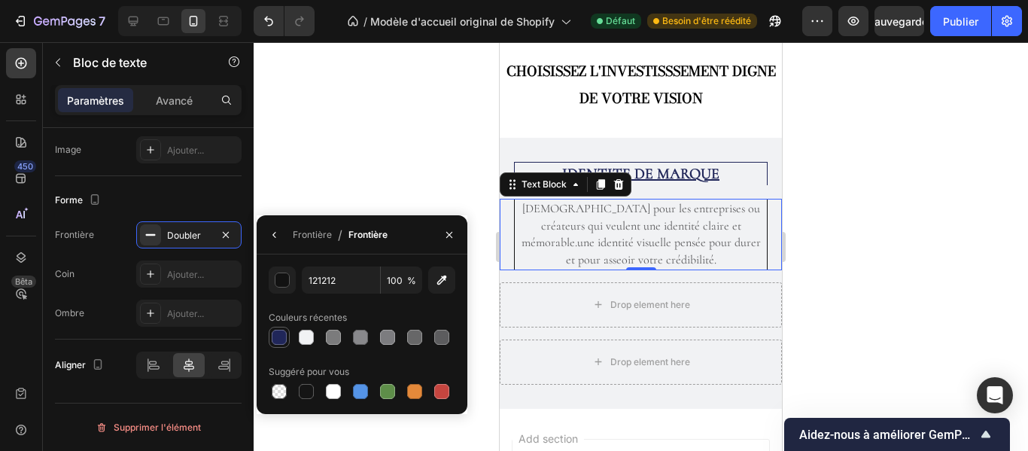
click at [274, 343] on div at bounding box center [279, 337] width 15 height 15
type input "202659"
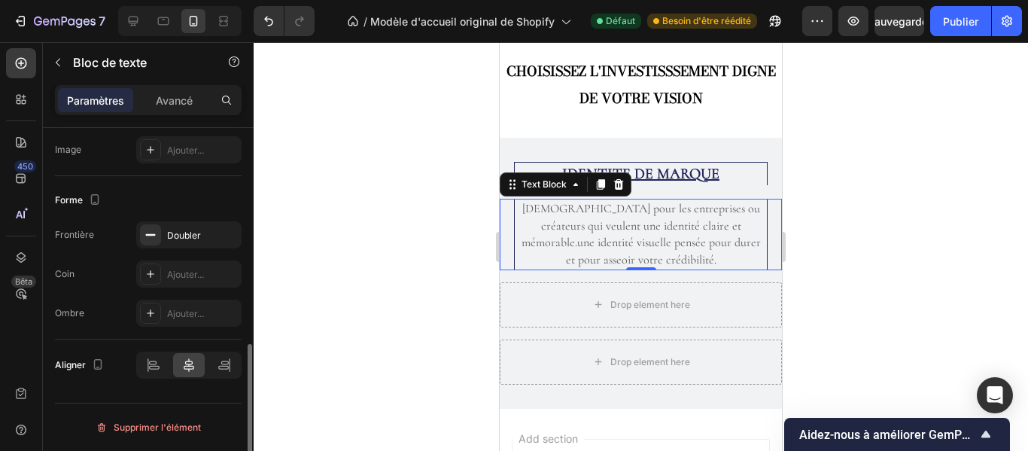
click at [217, 199] on div "Forme" at bounding box center [148, 200] width 187 height 24
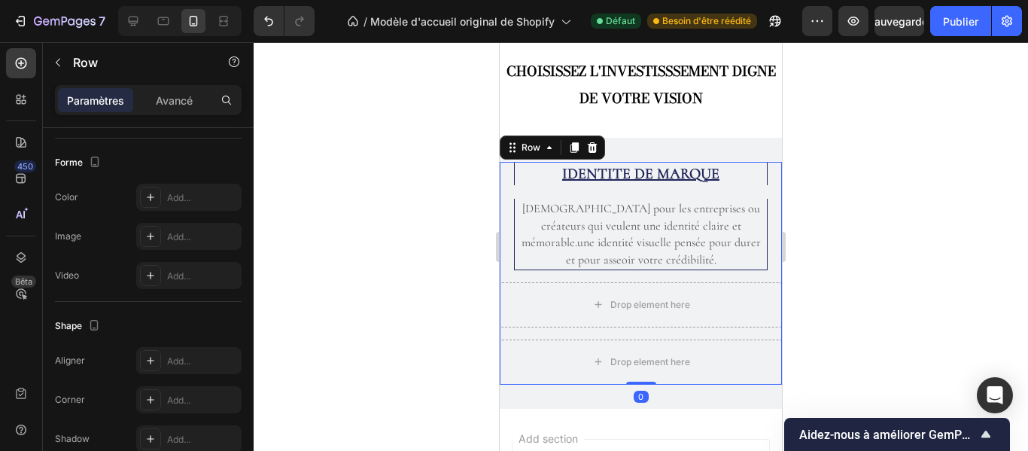
click at [669, 190] on div "IDENTITE DE MARQUE Heading Idéal pour les entreprises ou créateurs qui veulent …" at bounding box center [641, 216] width 282 height 108
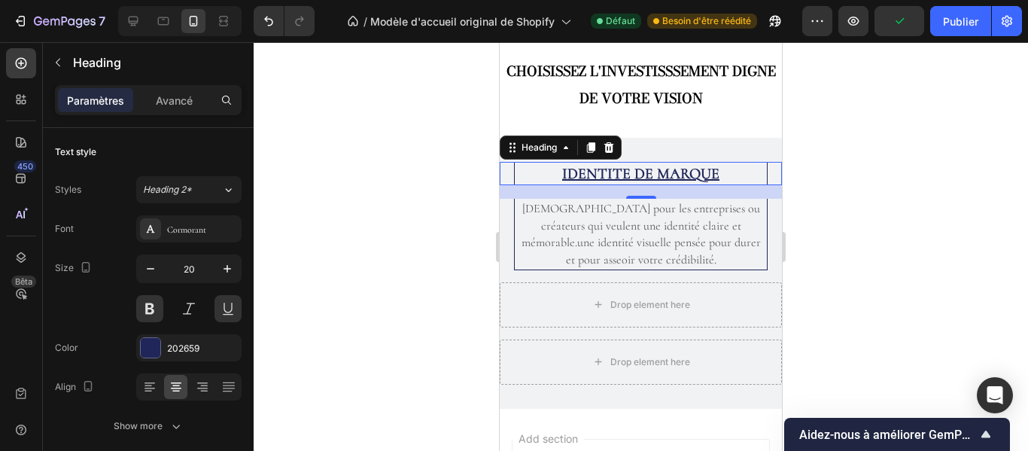
click at [668, 177] on h2 "IDENTITE DE MARQUE" at bounding box center [641, 173] width 254 height 23
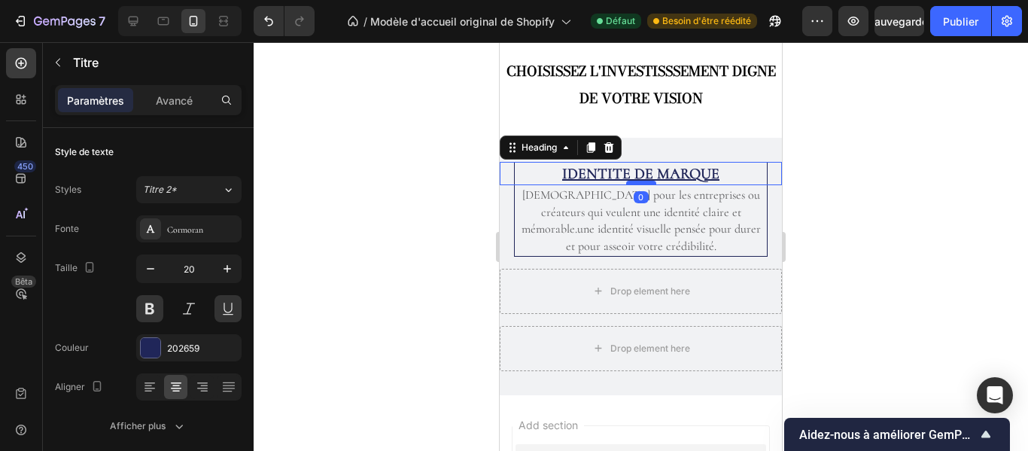
drag, startPoint x: 645, startPoint y: 198, endPoint x: 635, endPoint y: 181, distance: 19.6
click at [635, 181] on div at bounding box center [641, 183] width 30 height 5
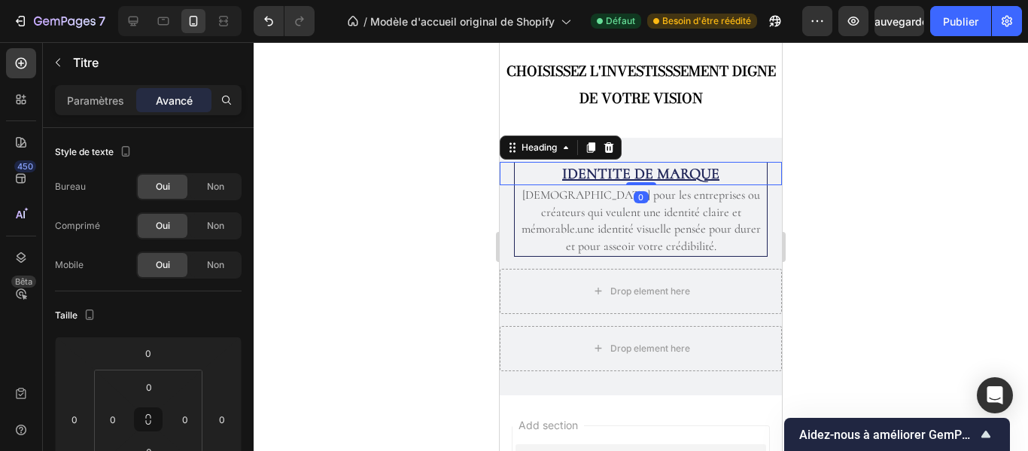
click at [882, 192] on div at bounding box center [641, 246] width 775 height 409
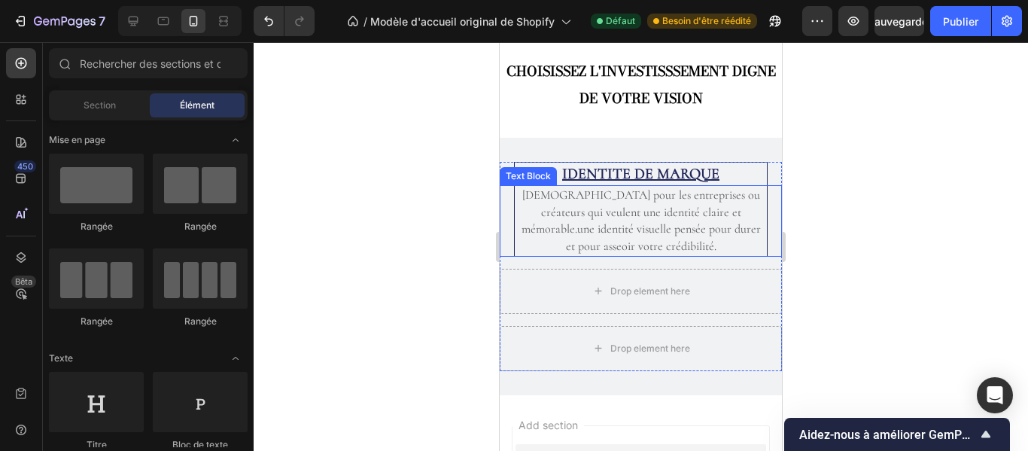
click at [683, 190] on p "[DEMOGRAPHIC_DATA] pour les entreprises ou créateurs qui veulent une identité c…" at bounding box center [641, 221] width 250 height 68
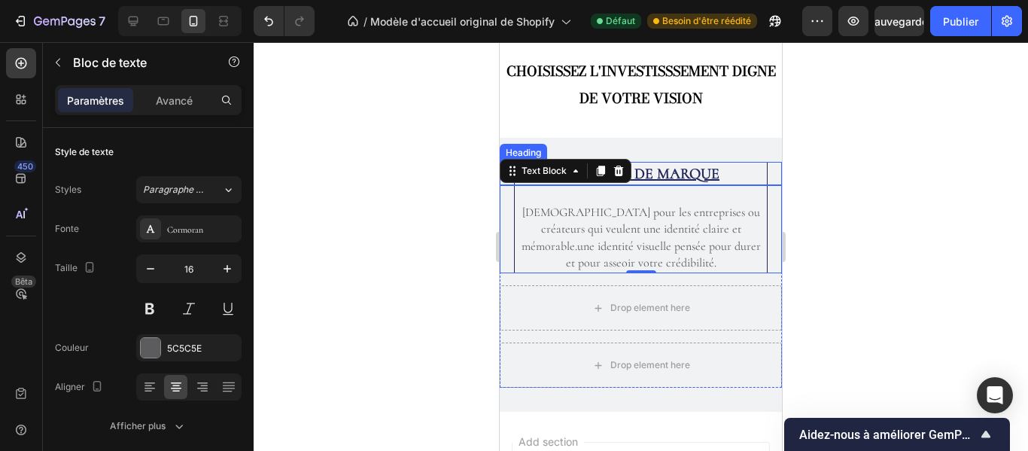
click at [862, 181] on div at bounding box center [641, 246] width 775 height 409
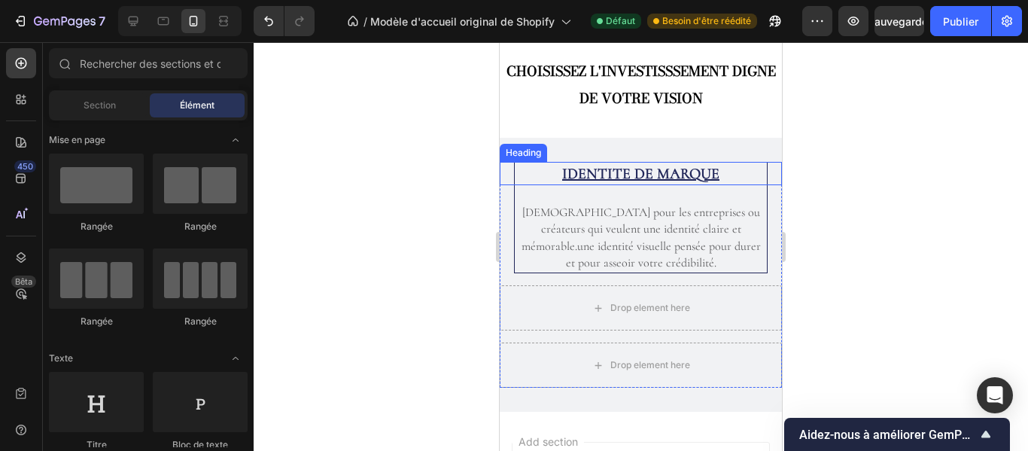
click at [862, 181] on div at bounding box center [641, 246] width 775 height 409
click at [812, 126] on div at bounding box center [641, 246] width 775 height 409
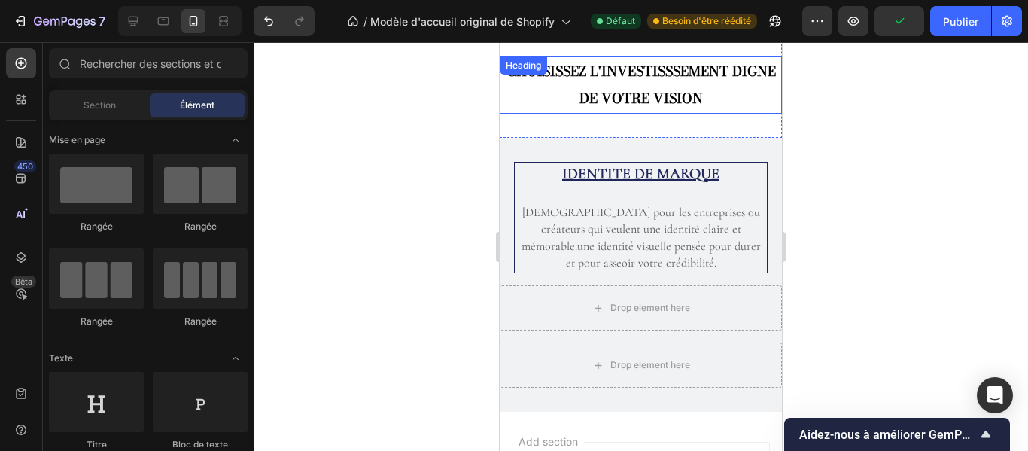
click at [753, 103] on p "CHOISISSEZ L'INVESTISSSEMENT DIGNE DE VOTRE VISION" at bounding box center [640, 85] width 279 height 54
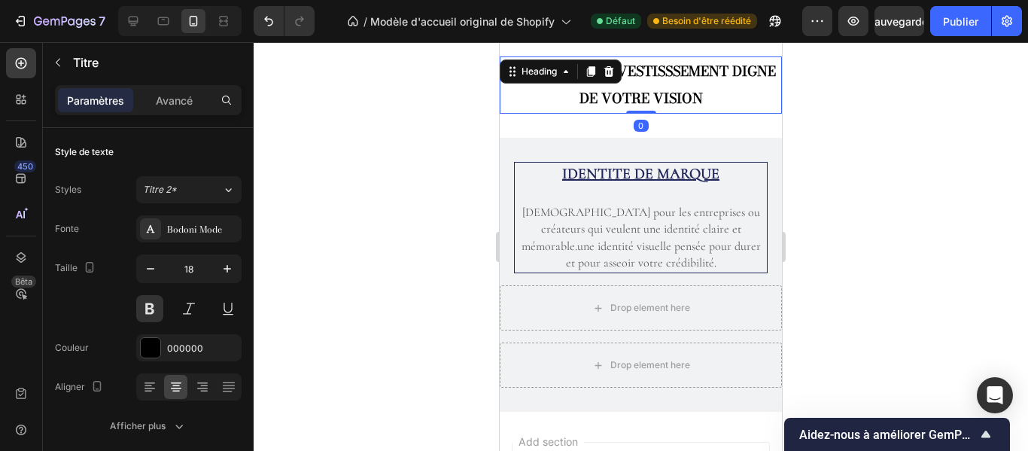
click at [832, 136] on div at bounding box center [641, 246] width 775 height 409
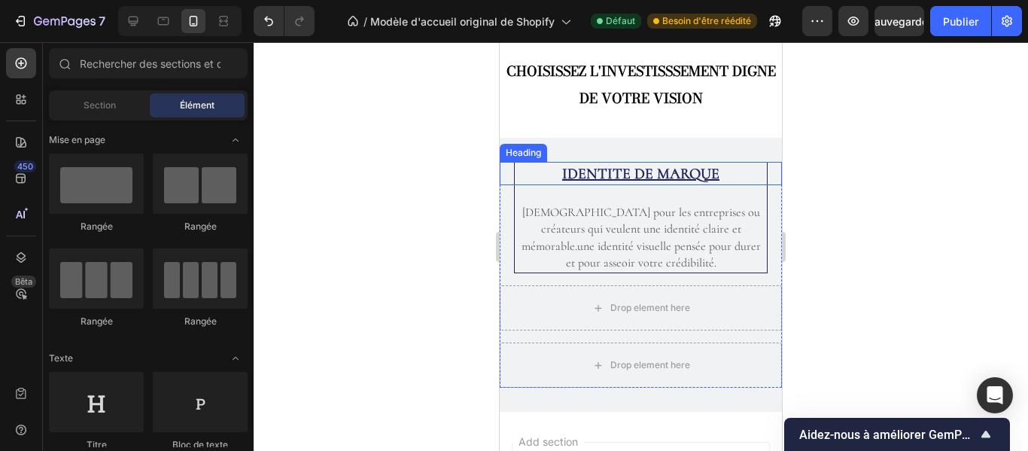
click at [747, 173] on h2 "IDENTITE DE MARQUE" at bounding box center [641, 173] width 254 height 23
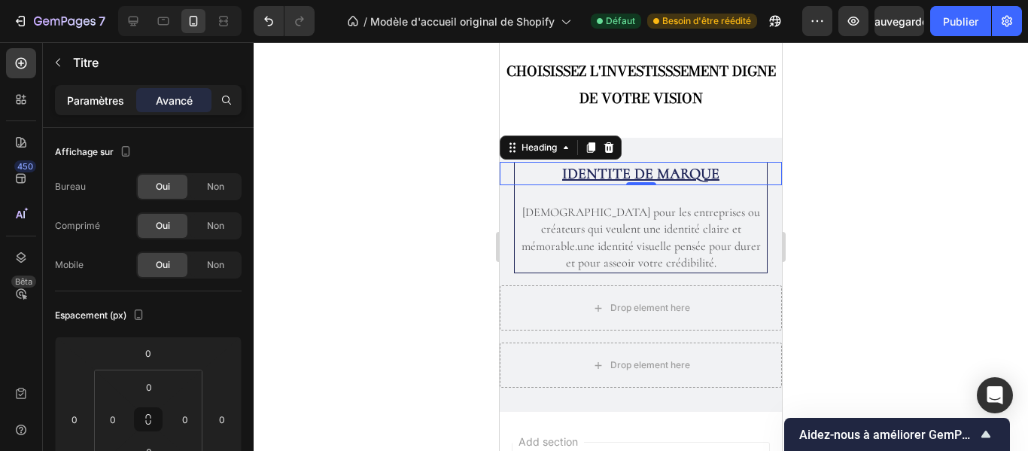
click at [105, 93] on p "Paramètres" at bounding box center [95, 101] width 57 height 16
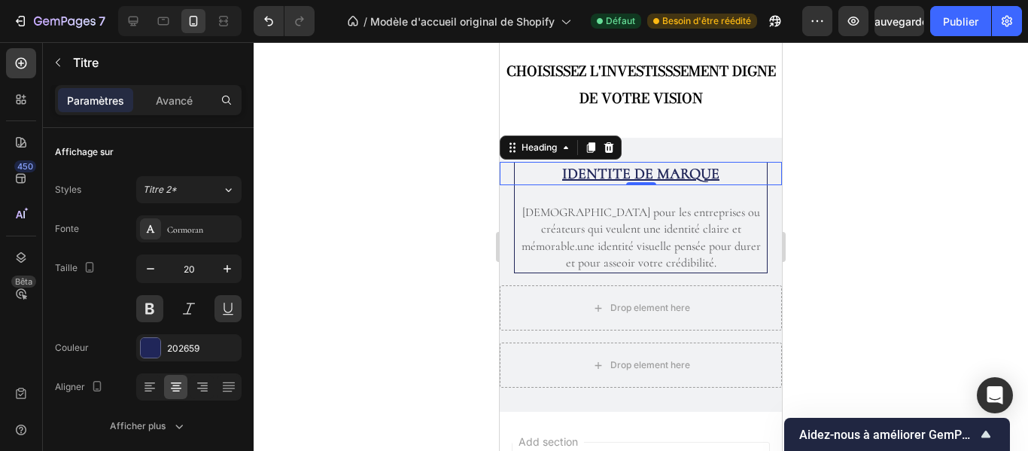
scroll to position [366, 0]
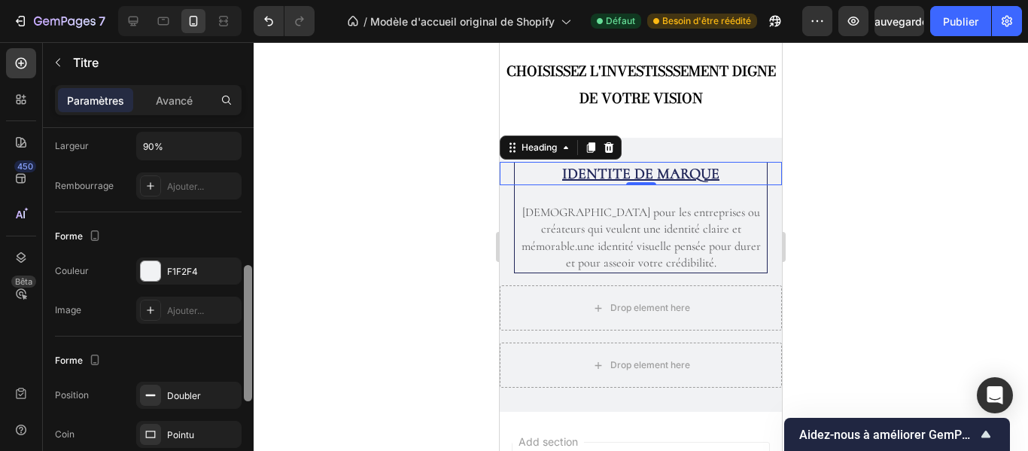
drag, startPoint x: 243, startPoint y: 170, endPoint x: 252, endPoint y: 211, distance: 41.6
click at [252, 211] on div at bounding box center [247, 311] width 11 height 366
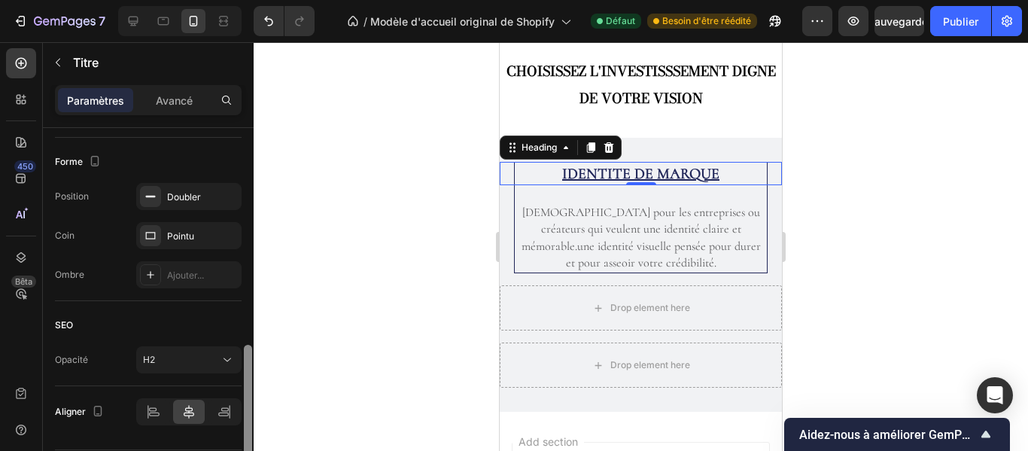
drag, startPoint x: 250, startPoint y: 278, endPoint x: 251, endPoint y: 355, distance: 77.6
click at [251, 355] on div at bounding box center [248, 413] width 8 height 136
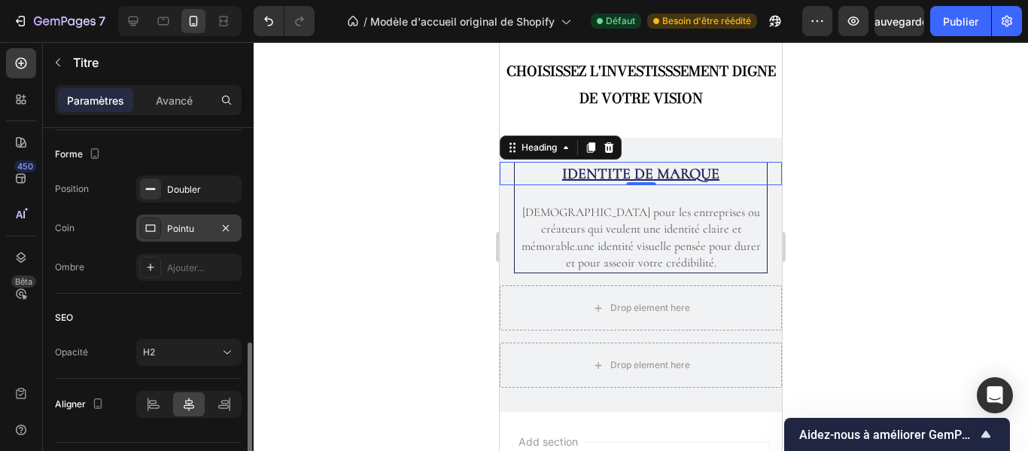
click at [192, 228] on font "Pointu" at bounding box center [180, 228] width 27 height 11
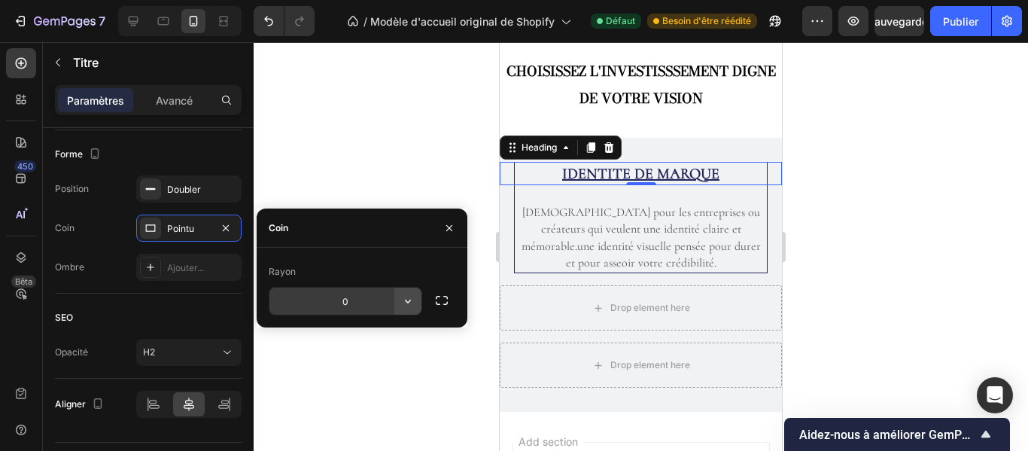
click at [397, 301] on button "button" at bounding box center [407, 301] width 27 height 27
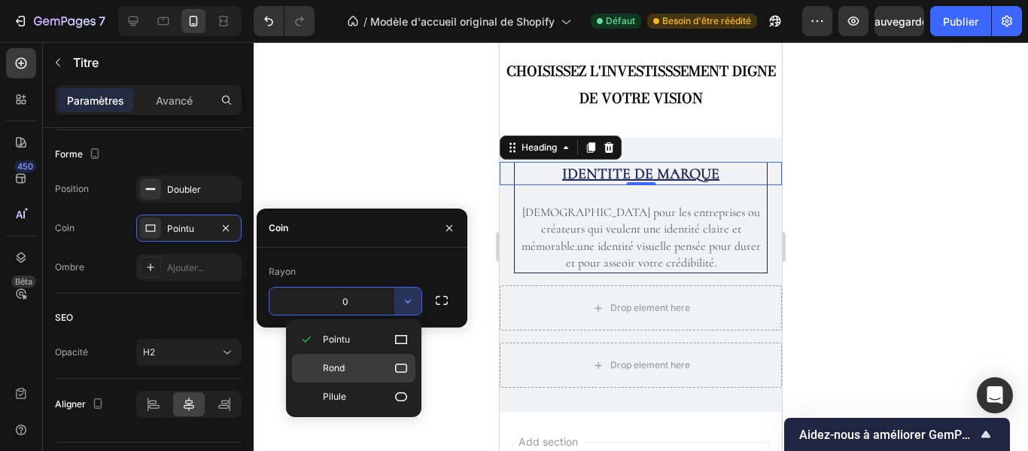
click at [379, 359] on div "Rond" at bounding box center [353, 368] width 123 height 29
type input "8"
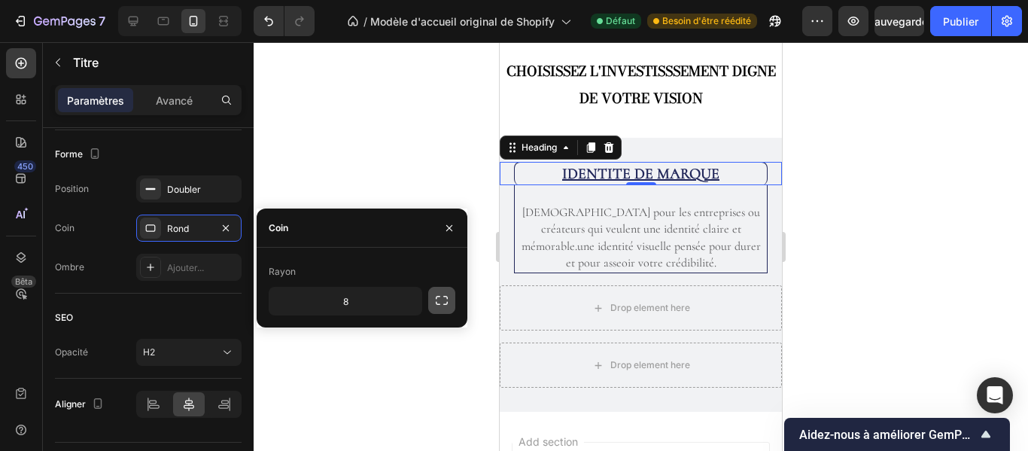
click at [440, 300] on icon "button" at bounding box center [441, 300] width 15 height 15
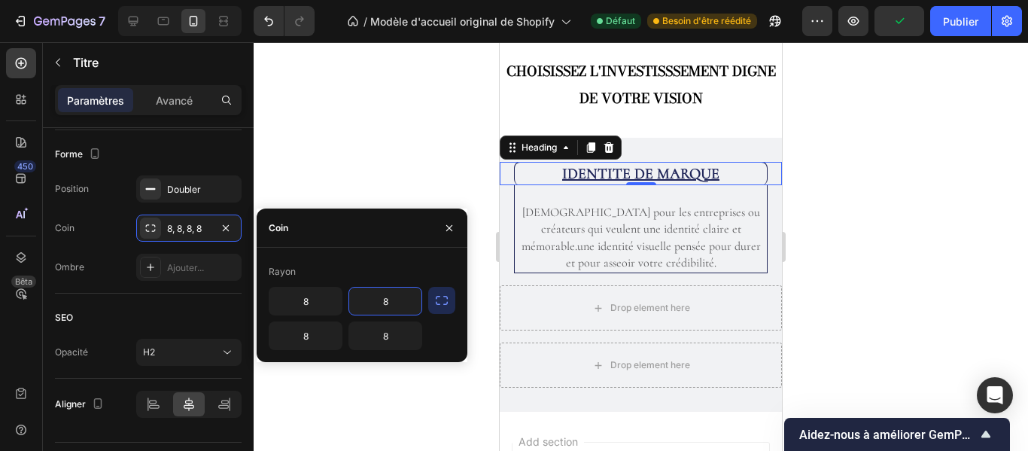
click at [401, 304] on input "8" at bounding box center [385, 301] width 72 height 27
type input "0"
click at [403, 333] on input "8" at bounding box center [385, 335] width 72 height 27
type input "0"
click at [399, 295] on input "0" at bounding box center [385, 301] width 72 height 27
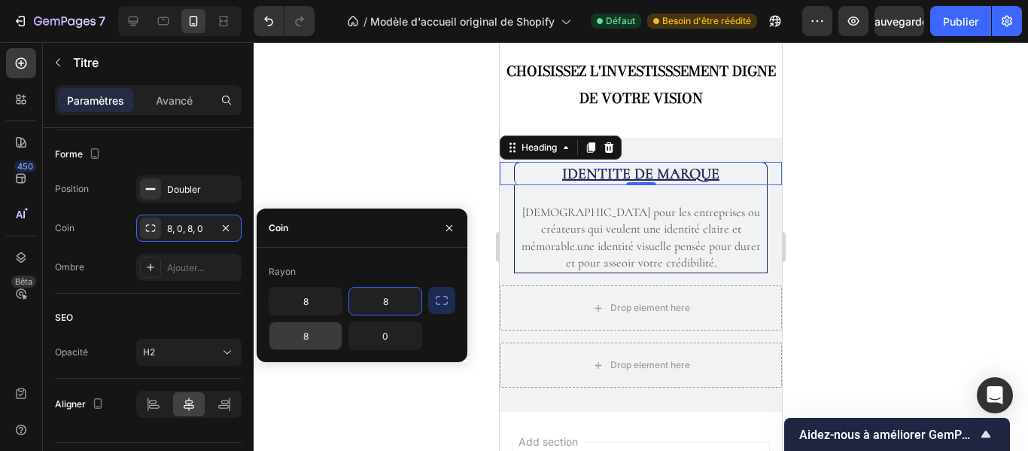
type input "8"
click at [328, 336] on input "8" at bounding box center [306, 335] width 72 height 27
type input "0"
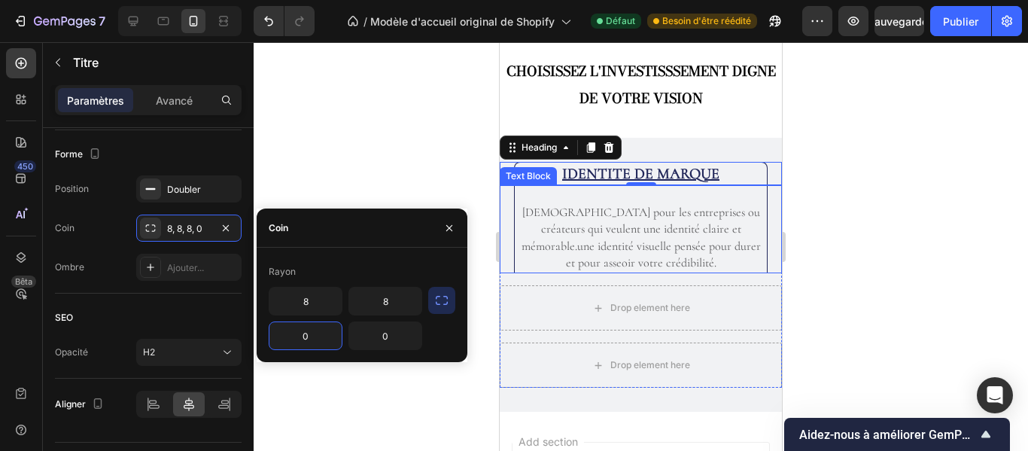
click at [531, 262] on p "[DEMOGRAPHIC_DATA] pour les entreprises ou créateurs qui veulent une identité c…" at bounding box center [641, 238] width 250 height 68
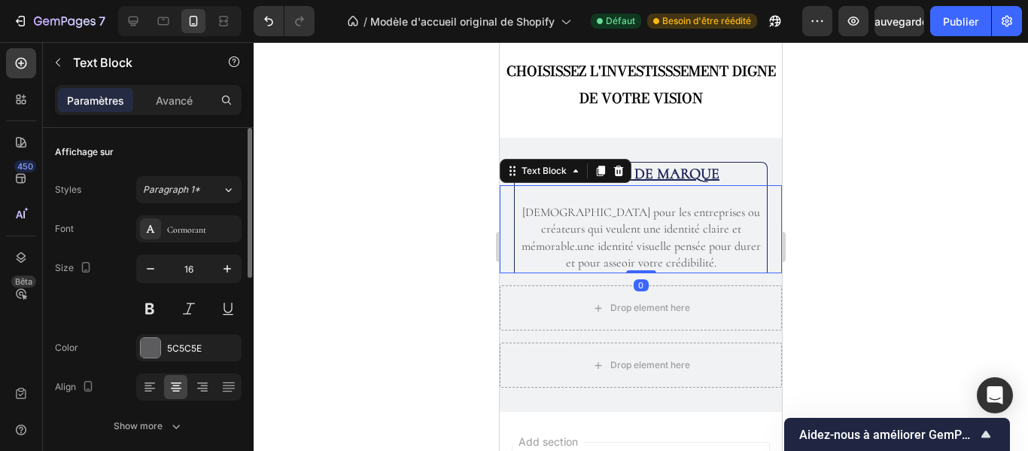
scroll to position [0, 0]
click at [842, 188] on div at bounding box center [641, 246] width 775 height 409
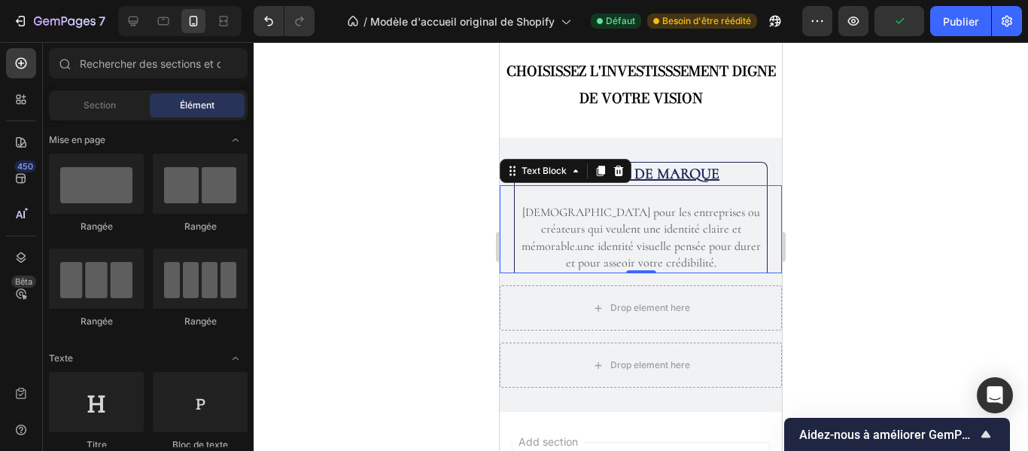
click at [739, 267] on p "[DEMOGRAPHIC_DATA] pour les entreprises ou créateurs qui veulent une identité c…" at bounding box center [641, 238] width 250 height 68
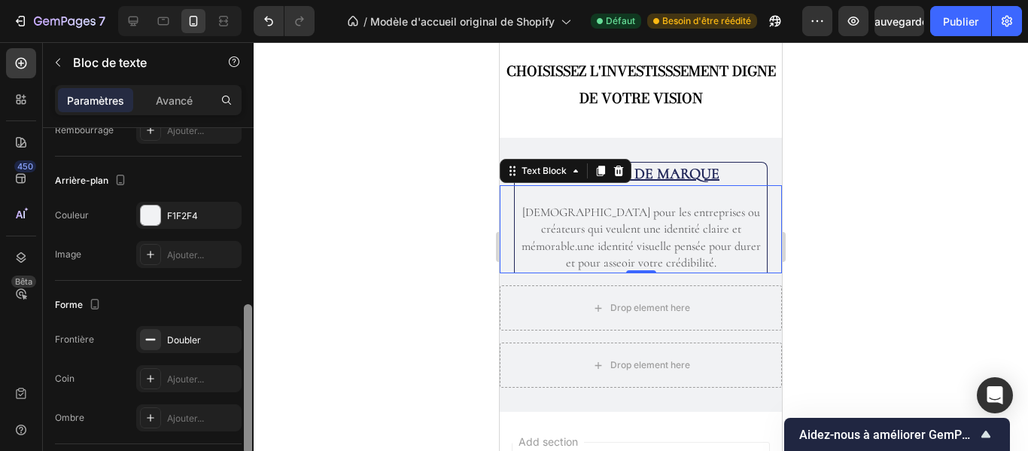
scroll to position [424, 0]
drag, startPoint x: 245, startPoint y: 254, endPoint x: 248, endPoint y: 428, distance: 173.9
click at [248, 428] on div at bounding box center [248, 377] width 8 height 150
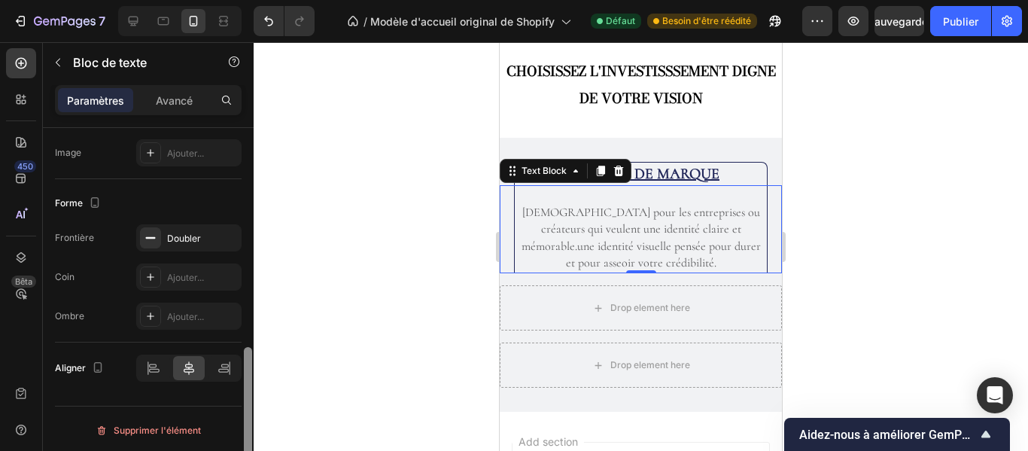
scroll to position [526, 0]
drag, startPoint x: 250, startPoint y: 370, endPoint x: 252, endPoint y: 413, distance: 43.0
click at [252, 413] on div at bounding box center [247, 311] width 11 height 366
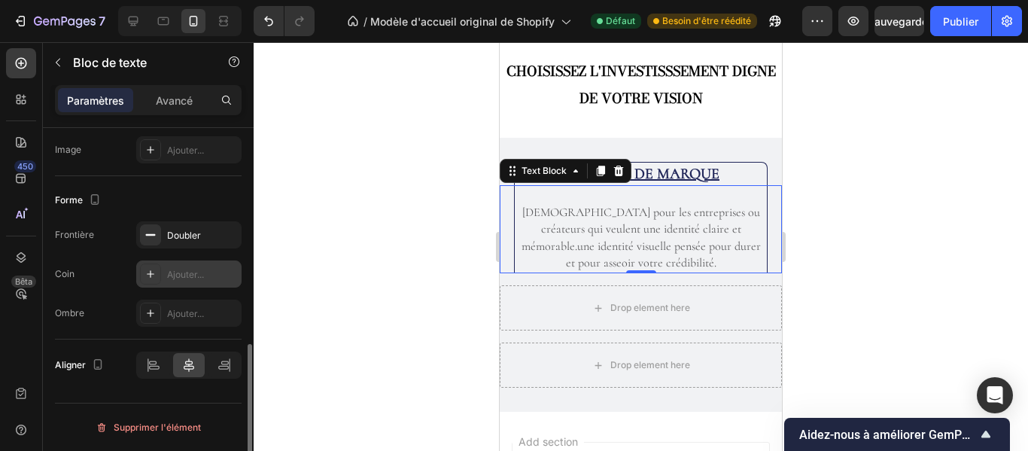
click at [175, 284] on div "Ajouter..." at bounding box center [188, 273] width 105 height 27
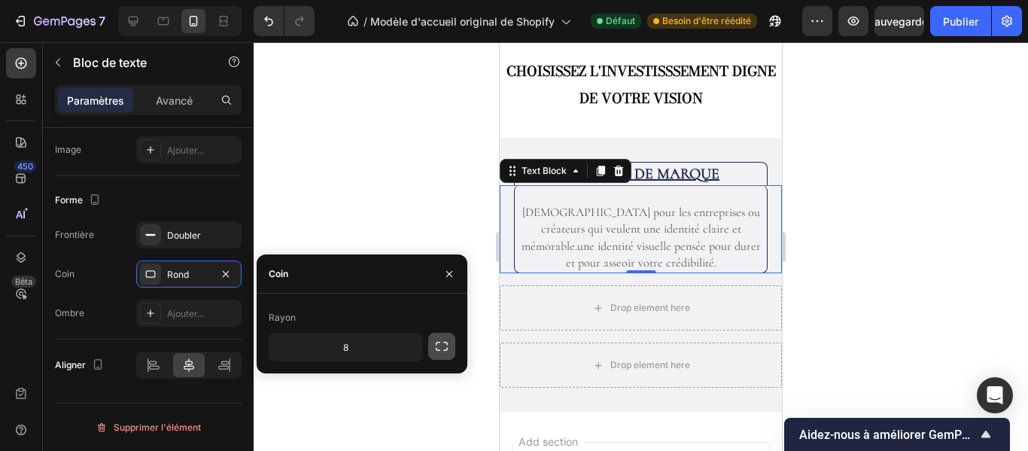
click at [443, 343] on icon "button" at bounding box center [441, 346] width 15 height 15
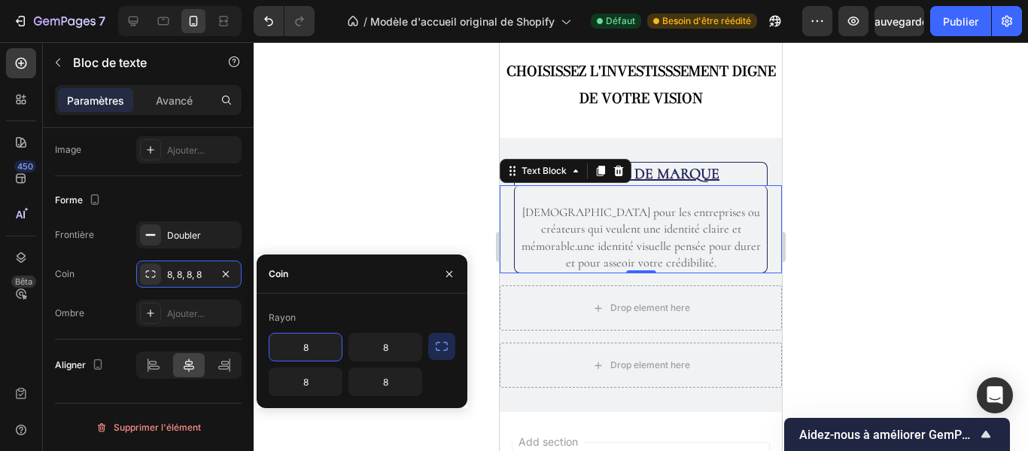
click at [318, 351] on input "8" at bounding box center [306, 346] width 72 height 27
type input "8"
type input "0"
click at [321, 379] on input "8" at bounding box center [306, 381] width 72 height 27
type input "0"
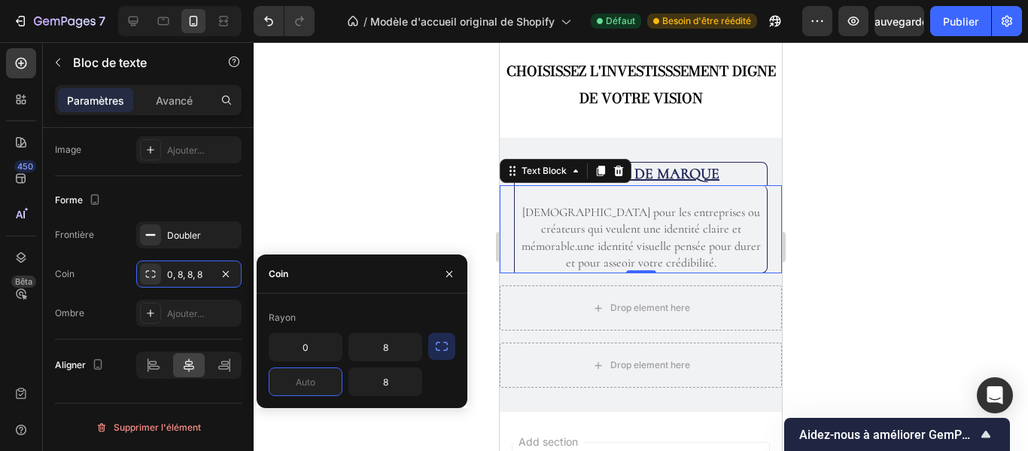
type input "8"
click at [396, 354] on input "8" at bounding box center [385, 346] width 72 height 27
type input "0"
click at [869, 288] on div at bounding box center [641, 246] width 775 height 409
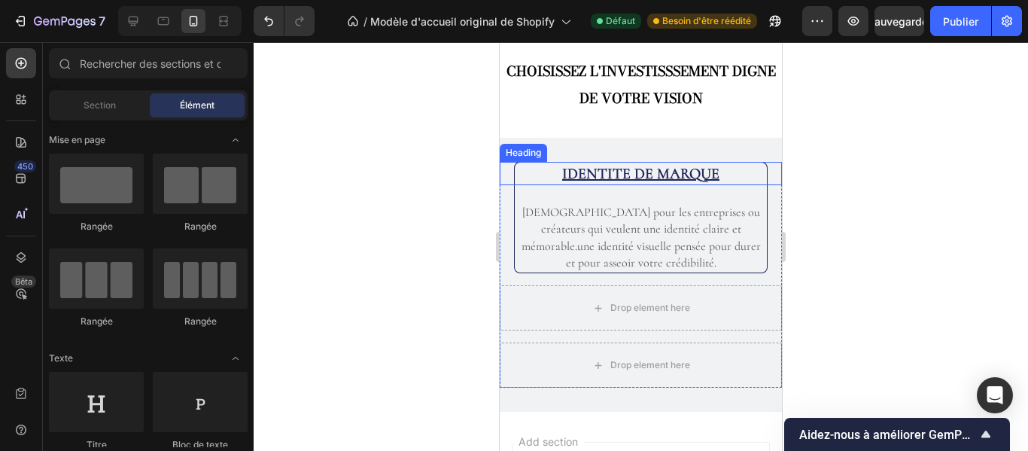
click at [743, 181] on h2 "IDENTITE DE MARQUE" at bounding box center [641, 173] width 254 height 23
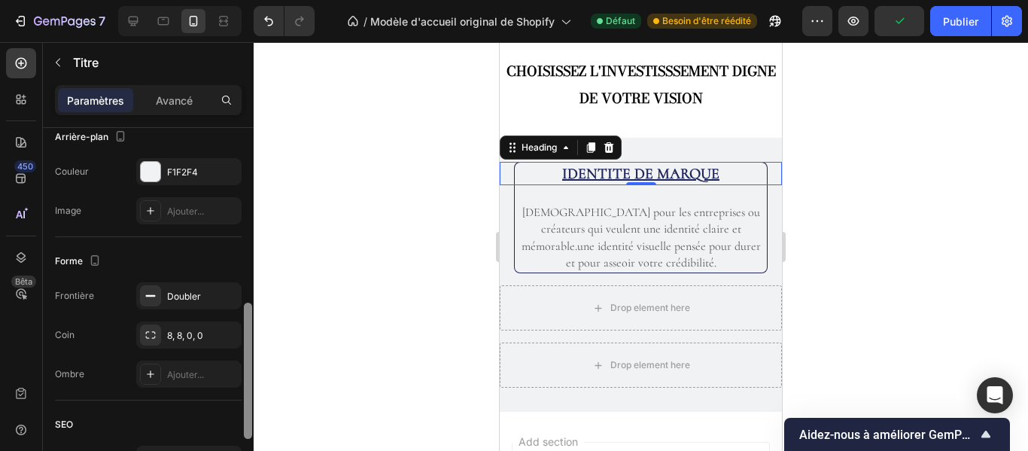
drag, startPoint x: 248, startPoint y: 172, endPoint x: 269, endPoint y: 348, distance: 177.4
click at [269, 0] on div "7 / Modèle d'accueil original de Shopify Défaut Besoin d'être réédité Aperçu Pu…" at bounding box center [514, 0] width 1028 height 0
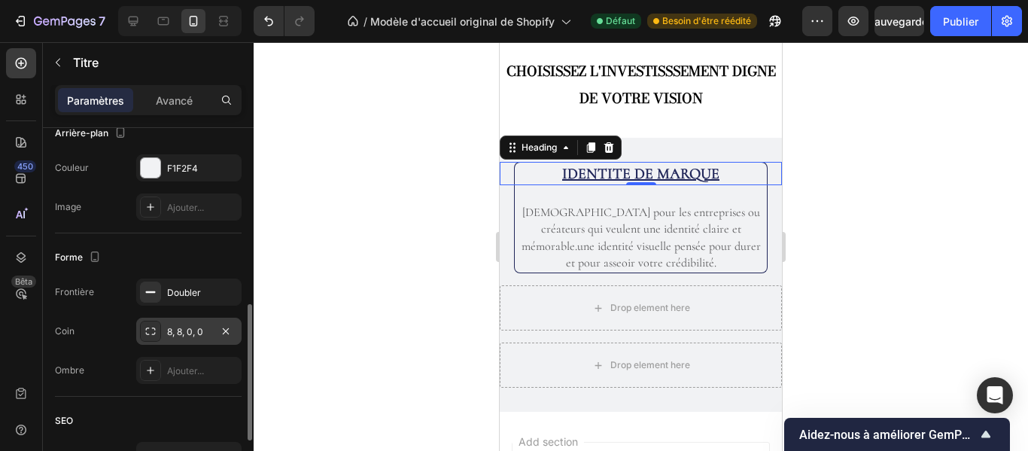
click at [210, 337] on div "8, 8, 0, 0" at bounding box center [189, 332] width 44 height 14
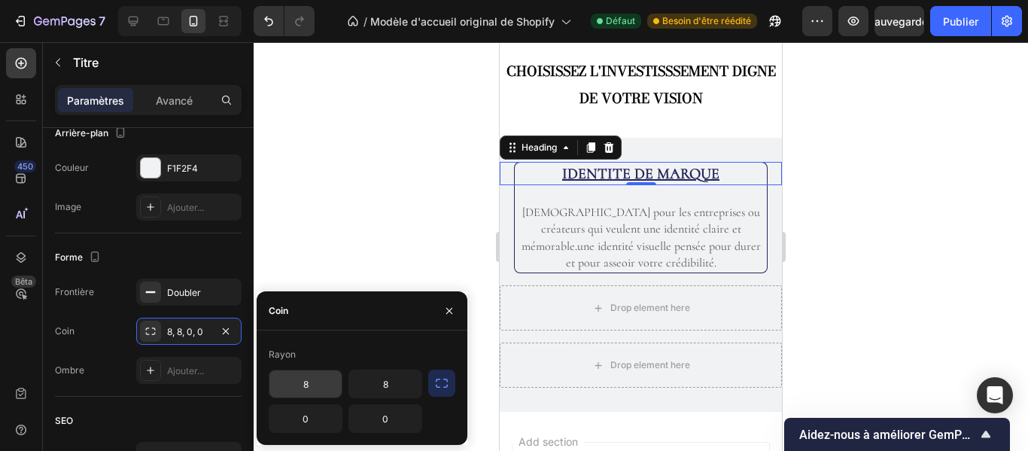
click at [317, 388] on input "8" at bounding box center [306, 383] width 72 height 27
type input "15"
click at [397, 385] on input "8" at bounding box center [385, 383] width 72 height 27
type input "15"
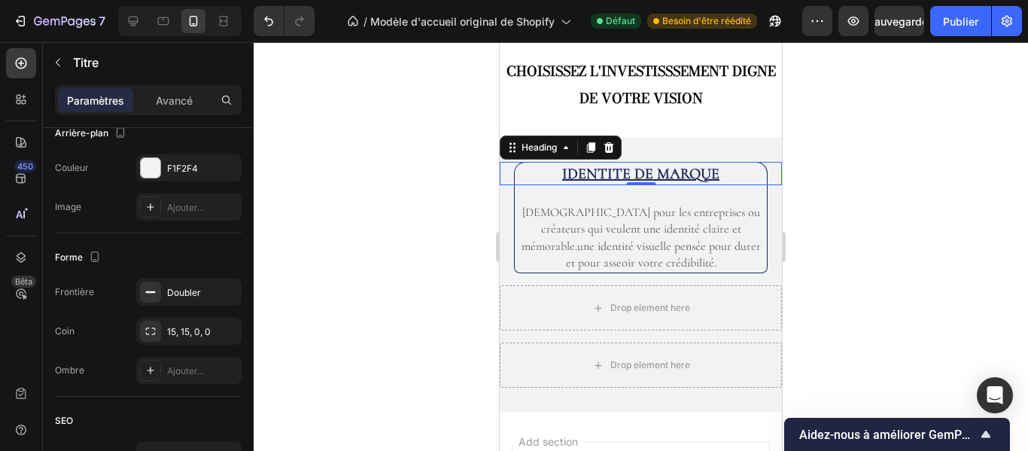
click at [833, 303] on div at bounding box center [641, 246] width 775 height 409
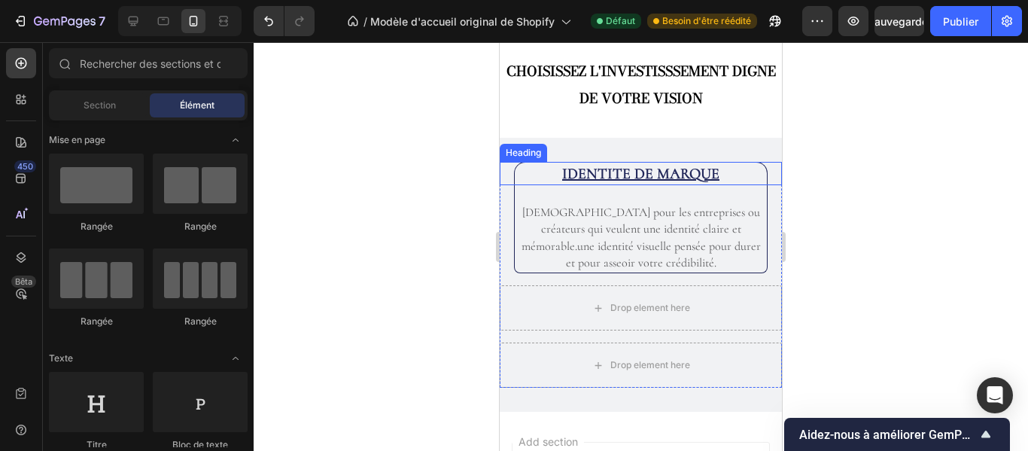
click at [583, 178] on h2 "IDENTITE DE MARQUE" at bounding box center [641, 173] width 254 height 23
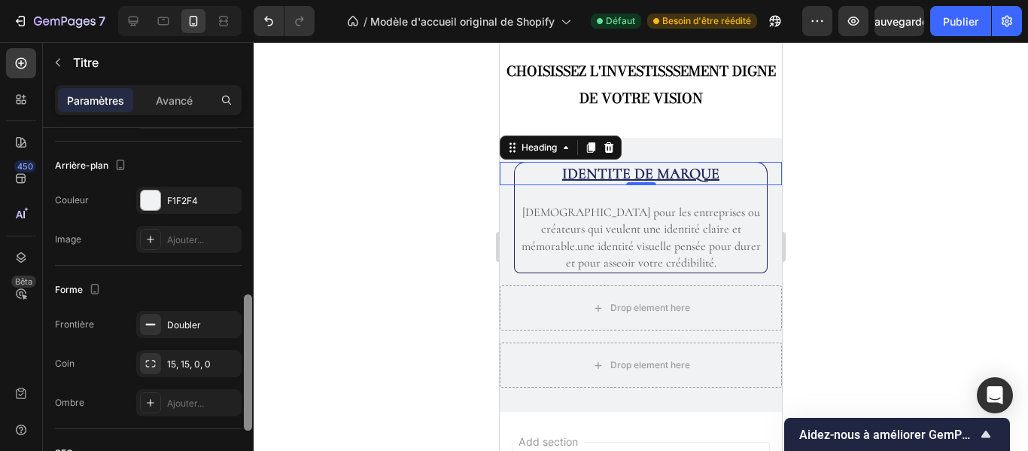
scroll to position [439, 0]
drag, startPoint x: 249, startPoint y: 224, endPoint x: 260, endPoint y: 388, distance: 165.3
click at [260, 0] on div "7 / Modèle d'accueil original de Shopify Défaut Besoin d'être réédité Aperçu Sa…" at bounding box center [514, 0] width 1028 height 0
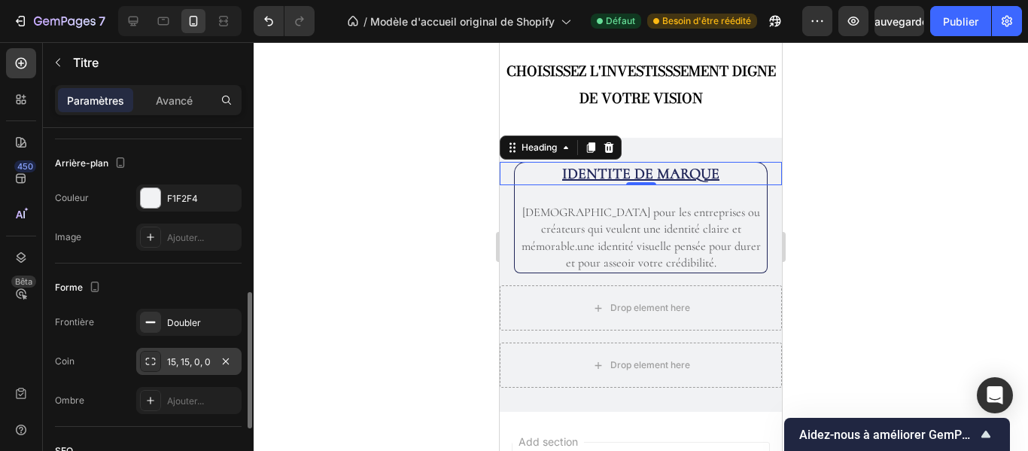
click at [189, 362] on font "15, 15, 0, 0" at bounding box center [189, 361] width 44 height 11
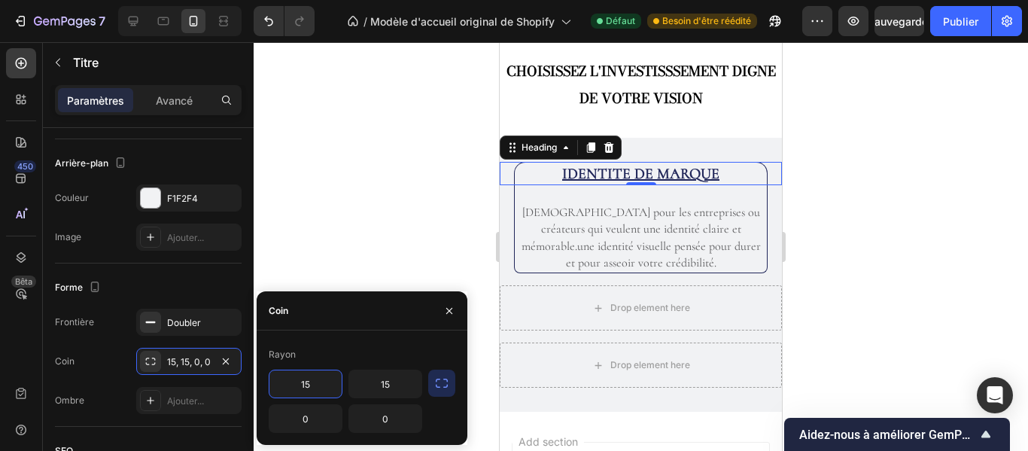
click at [313, 385] on input "15" at bounding box center [306, 383] width 72 height 27
type input "20"
click at [400, 385] on input "15" at bounding box center [385, 383] width 72 height 27
type input "20"
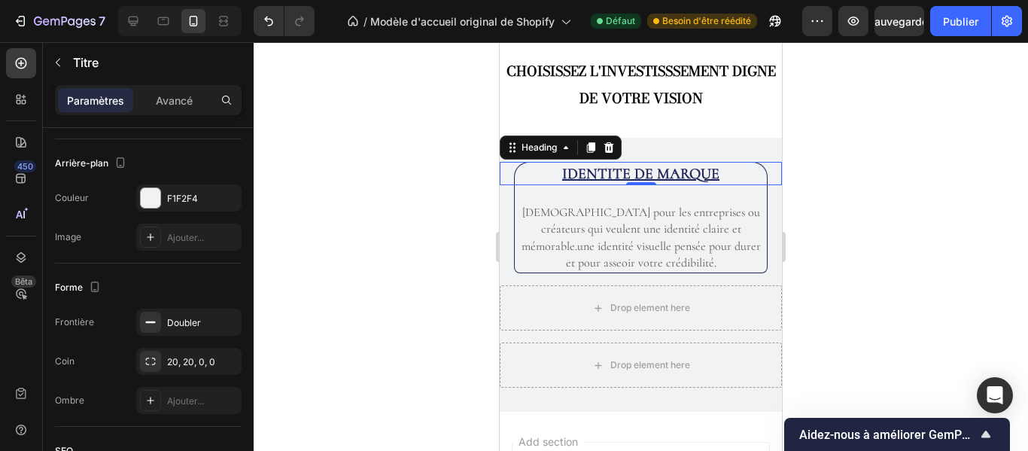
click at [885, 251] on div at bounding box center [641, 246] width 775 height 409
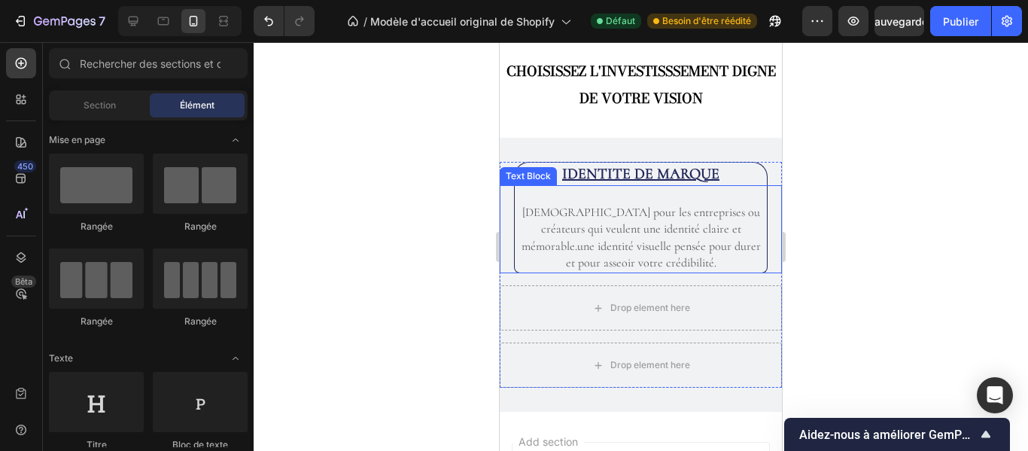
click at [690, 260] on p "[DEMOGRAPHIC_DATA] pour les entreprises ou créateurs qui veulent une identité c…" at bounding box center [641, 238] width 250 height 68
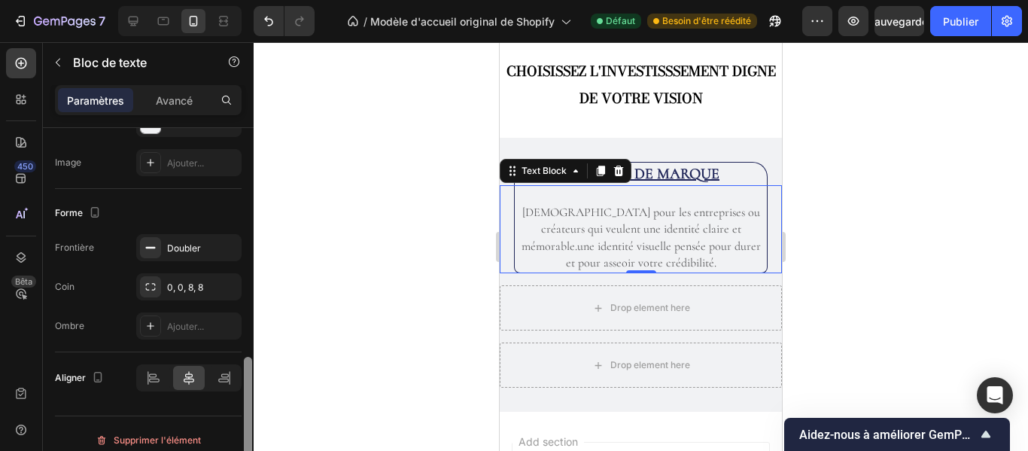
drag, startPoint x: 245, startPoint y: 179, endPoint x: 251, endPoint y: 409, distance: 229.7
click at [251, 409] on div at bounding box center [248, 432] width 8 height 150
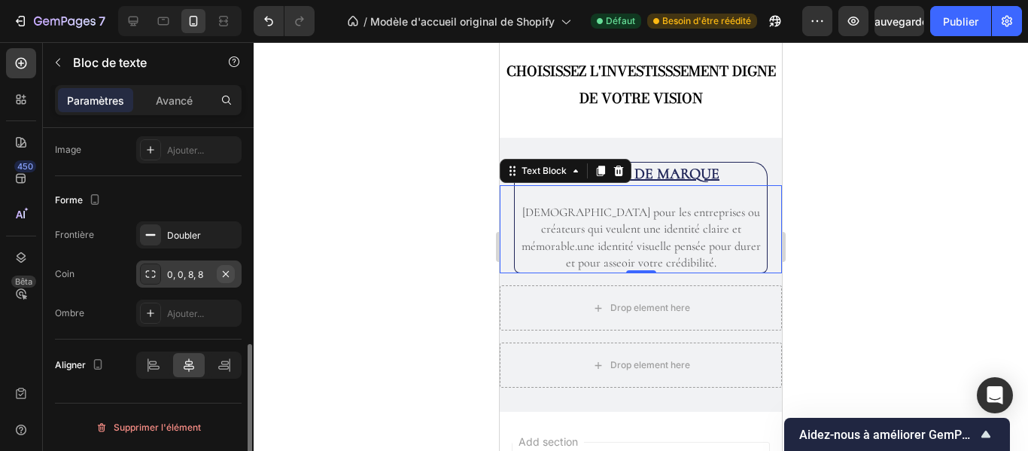
click at [222, 273] on icon "button" at bounding box center [226, 274] width 12 height 12
click at [407, 282] on div at bounding box center [641, 246] width 775 height 409
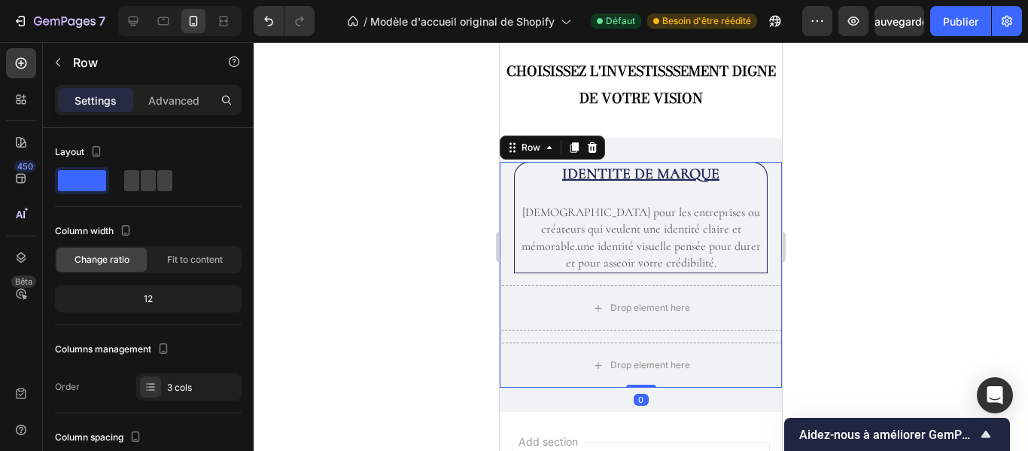
click at [677, 276] on div "IDENTITE DE MARQUE Heading Idéal pour les entreprises ou créateurs qui veulent …" at bounding box center [641, 275] width 282 height 226
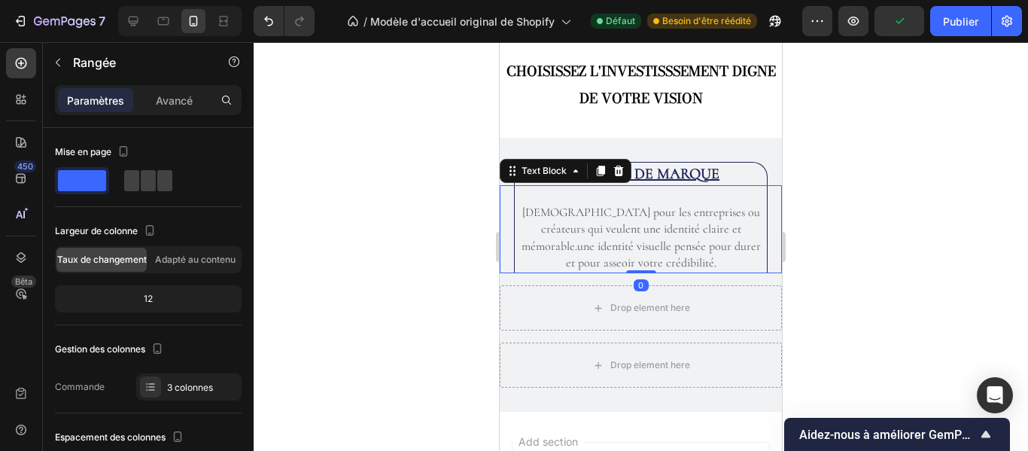
click at [667, 271] on p "[DEMOGRAPHIC_DATA] pour les entreprises ou créateurs qui veulent une identité c…" at bounding box center [641, 238] width 250 height 68
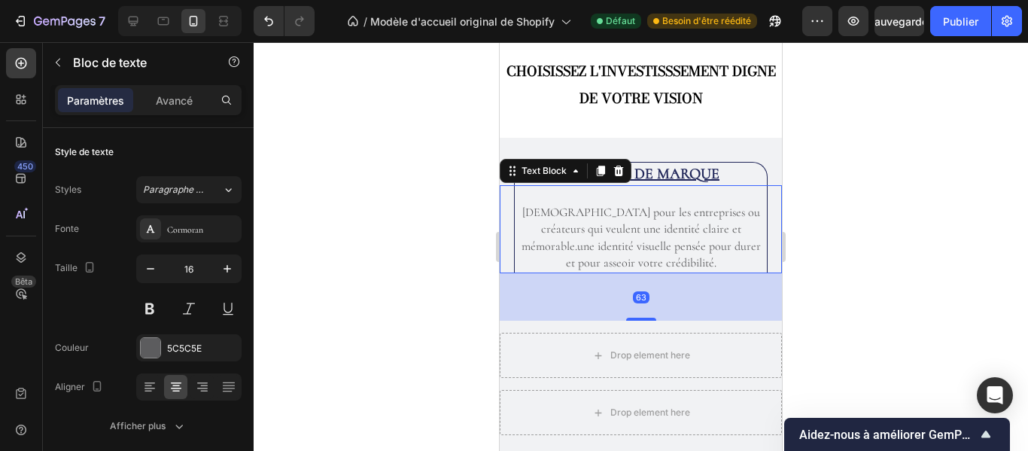
drag, startPoint x: 643, startPoint y: 273, endPoint x: 653, endPoint y: 320, distance: 48.4
click at [653, 273] on div "63" at bounding box center [641, 273] width 282 height 0
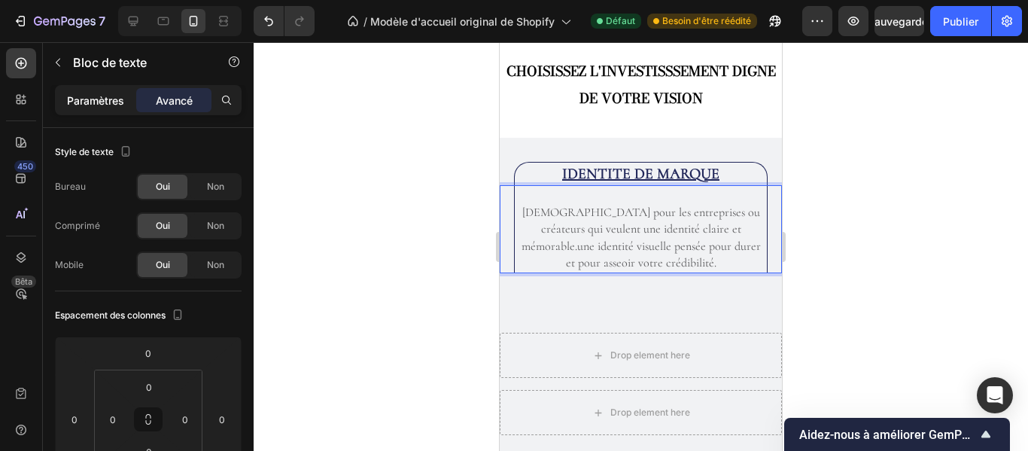
click at [117, 109] on div "Paramètres" at bounding box center [95, 100] width 75 height 24
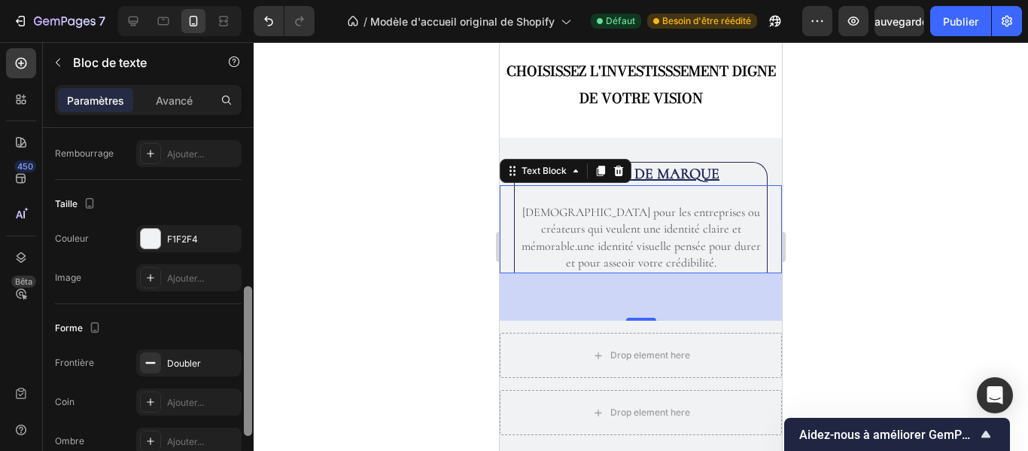
drag, startPoint x: 245, startPoint y: 196, endPoint x: 259, endPoint y: 361, distance: 165.4
click at [259, 0] on div "7 / Modèle d'accueil original de Shopify Défaut Besoin d'être réédité Aperçu Sa…" at bounding box center [514, 0] width 1028 height 0
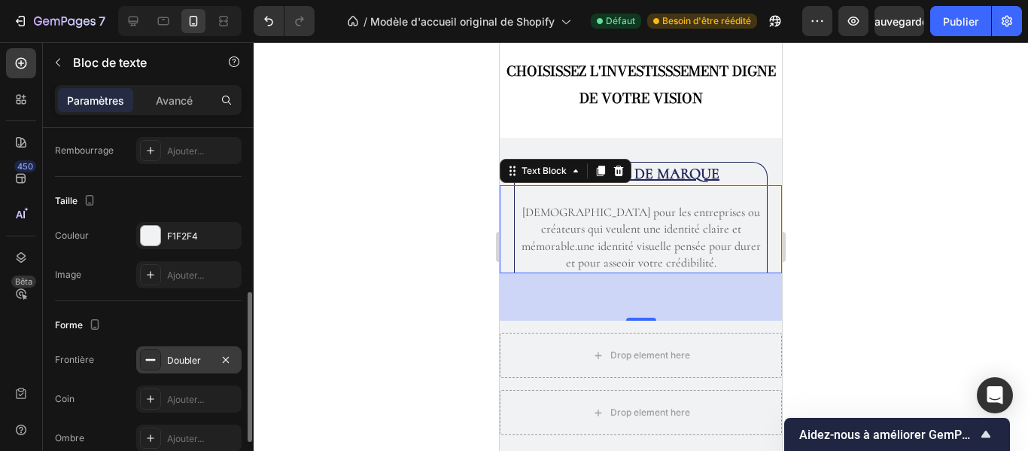
click at [201, 360] on div "Doubler" at bounding box center [189, 361] width 44 height 14
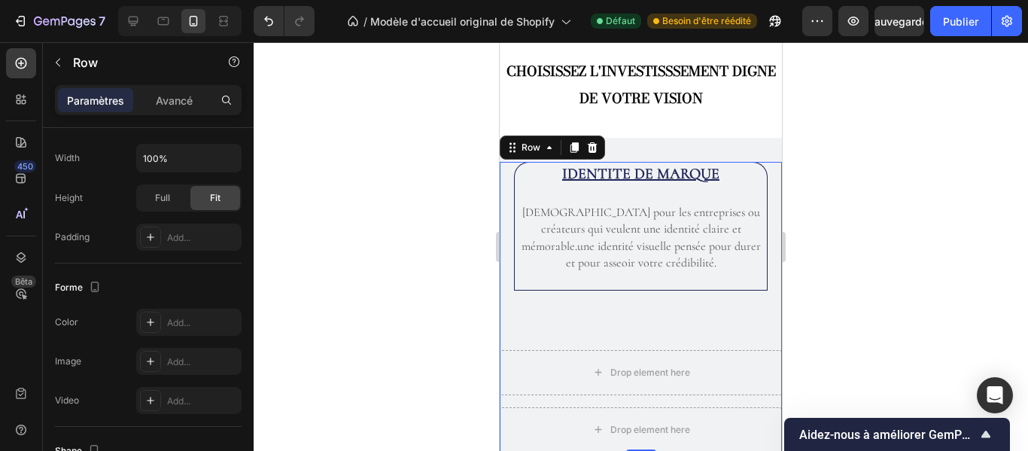
click at [680, 309] on div "IDENTITE DE MARQUE Heading Idéal pour les entreprises ou créateurs qui veulent …" at bounding box center [641, 249] width 282 height 175
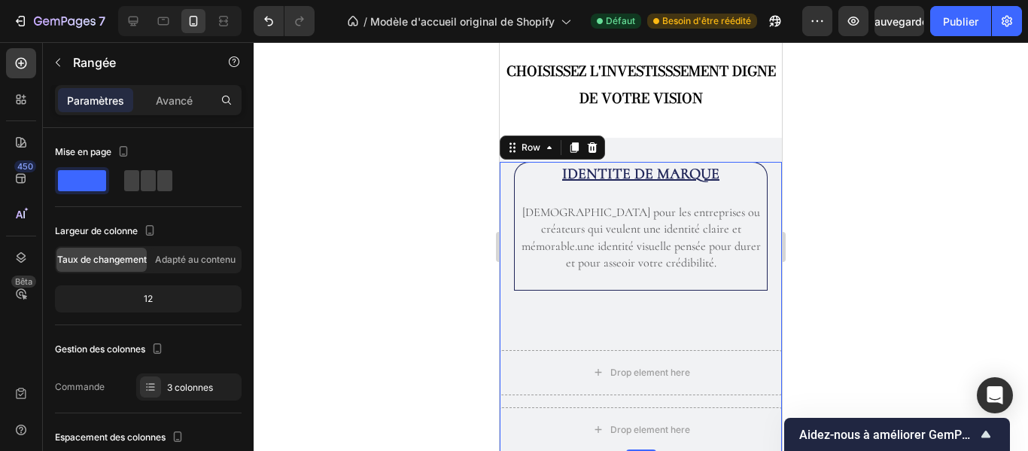
click at [837, 279] on div at bounding box center [641, 246] width 775 height 409
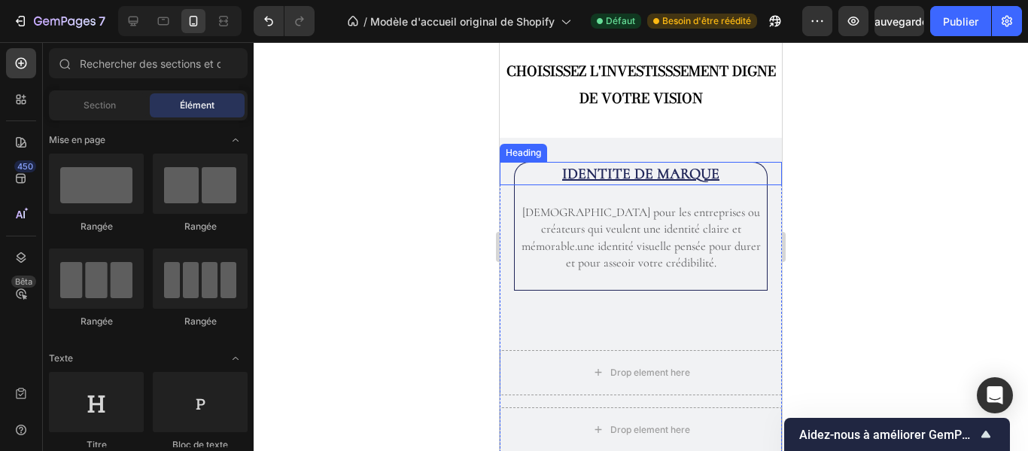
click at [690, 180] on h2 "IDENTITE DE MARQUE" at bounding box center [641, 173] width 254 height 23
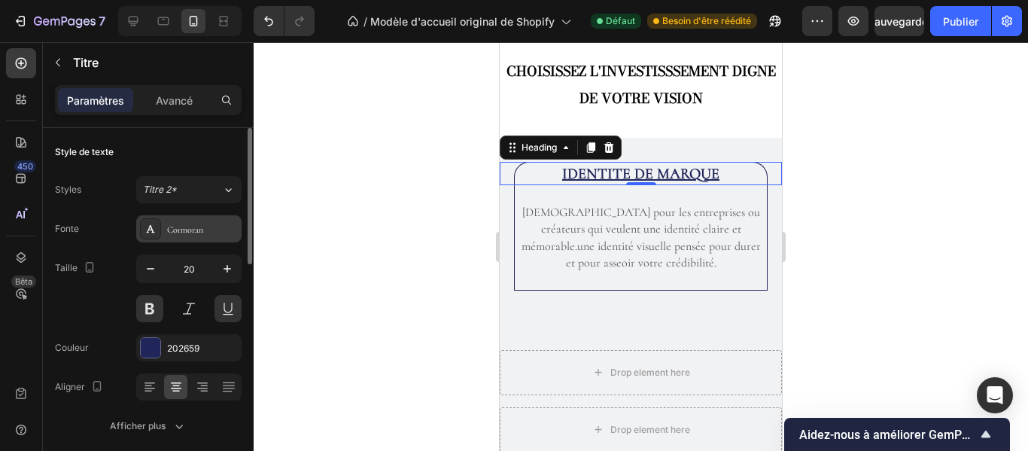
click at [210, 224] on div "Cormoran" at bounding box center [202, 230] width 71 height 14
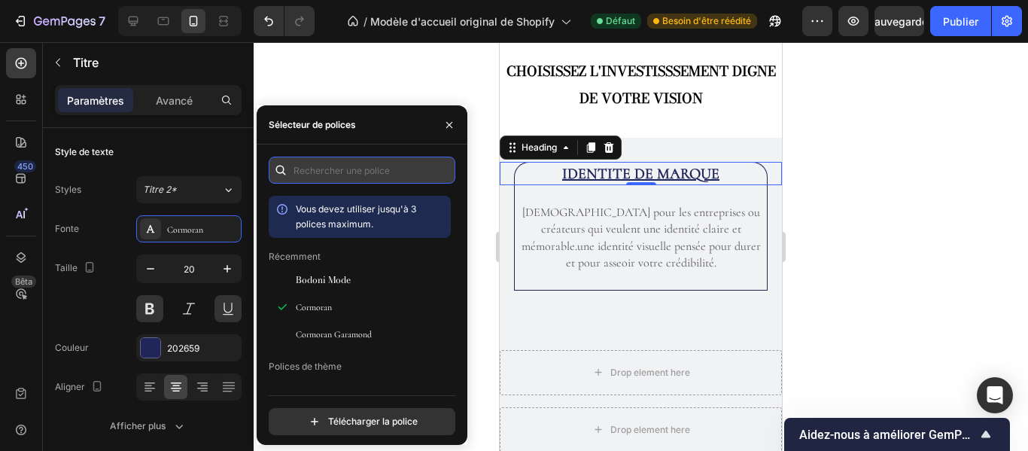
click at [332, 165] on input "text" at bounding box center [362, 170] width 187 height 27
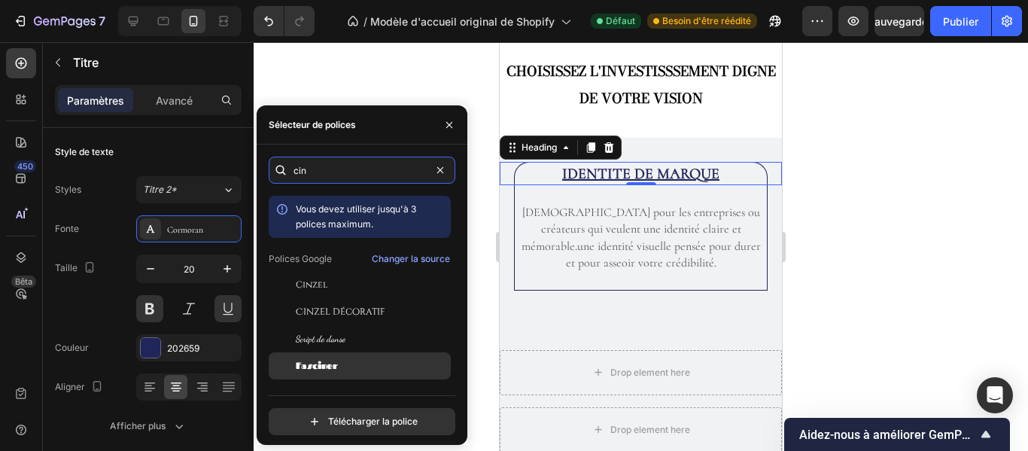
type input "cin"
click at [317, 362] on font "Fasciner" at bounding box center [317, 365] width 42 height 11
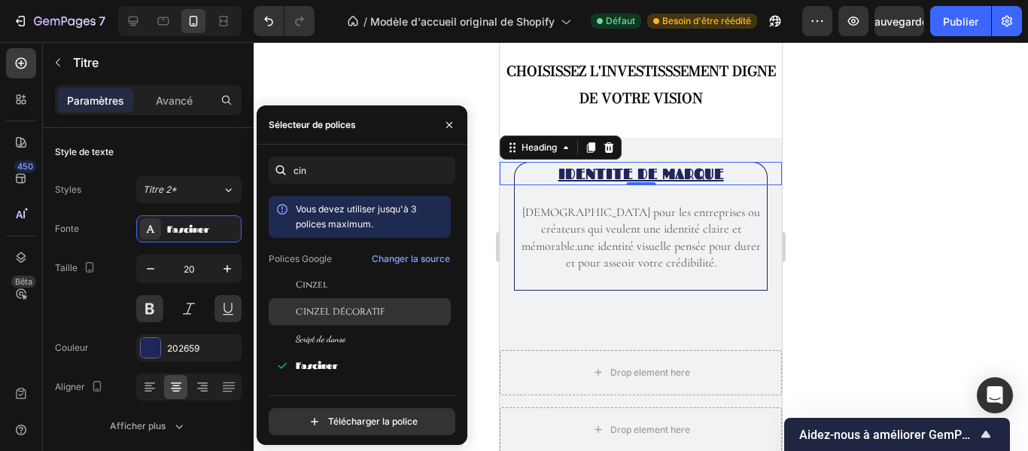
click at [349, 311] on font "Cinzel décoratif" at bounding box center [340, 312] width 89 height 12
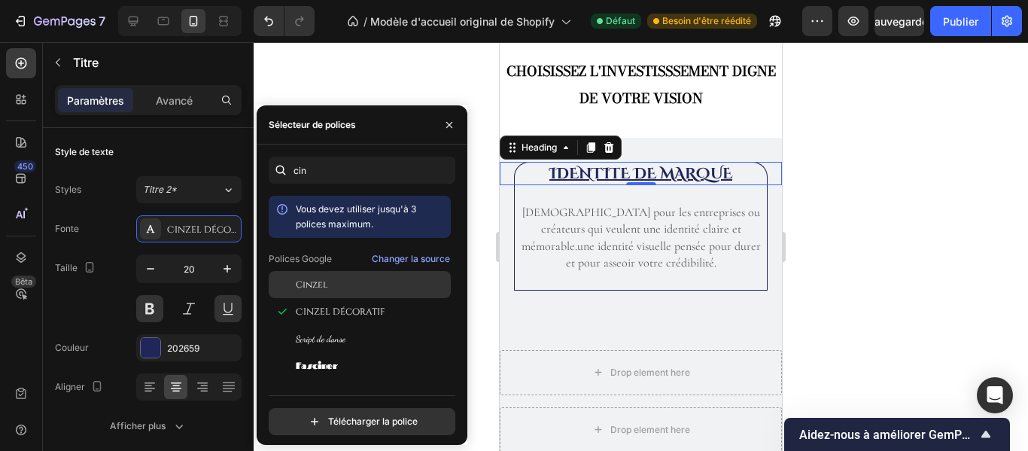
click at [350, 281] on div "Cinzel" at bounding box center [372, 285] width 152 height 14
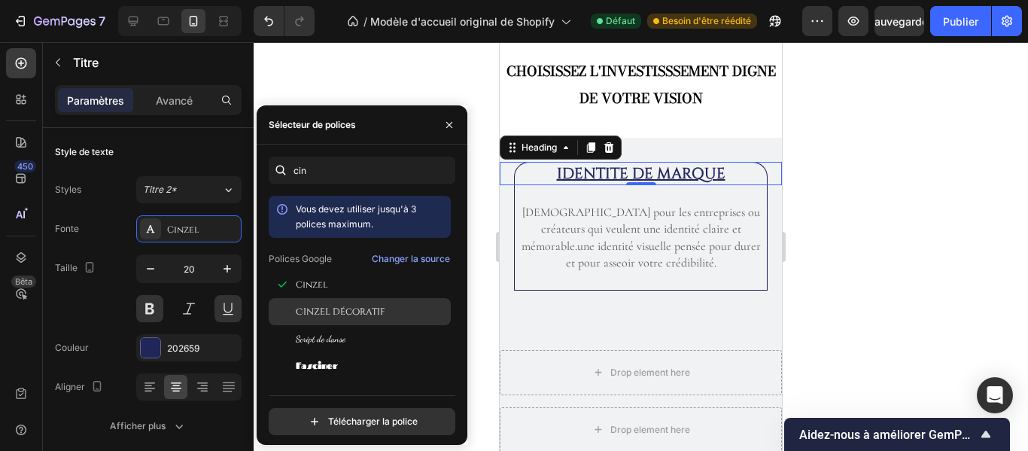
click at [352, 307] on font "Cinzel décoratif" at bounding box center [340, 312] width 89 height 12
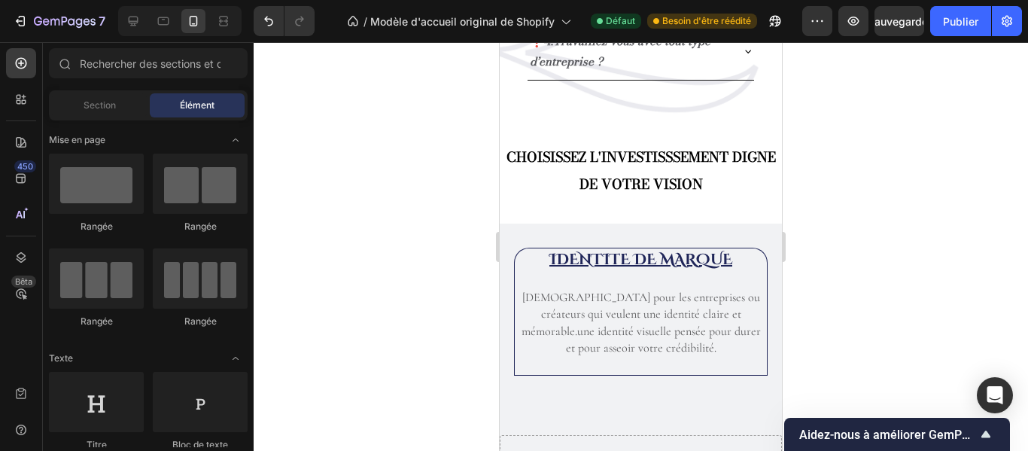
scroll to position [2127, 0]
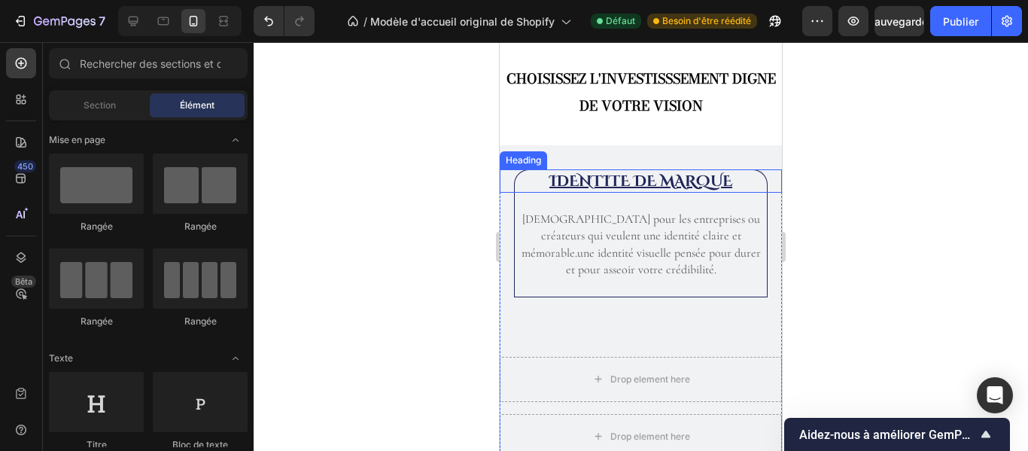
click at [693, 178] on h2 "IDENTITE DE MARQUE" at bounding box center [641, 180] width 254 height 23
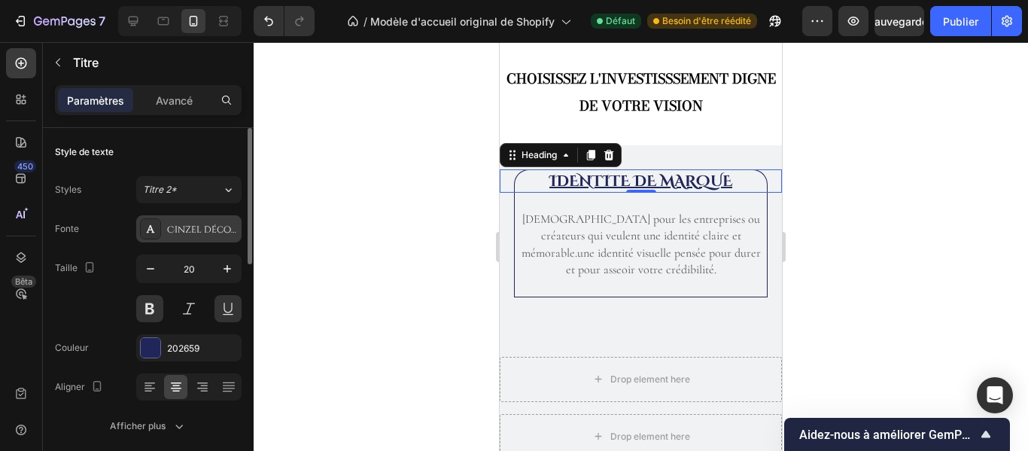
click at [199, 235] on font "Cinzel décoratif" at bounding box center [211, 230] width 89 height 12
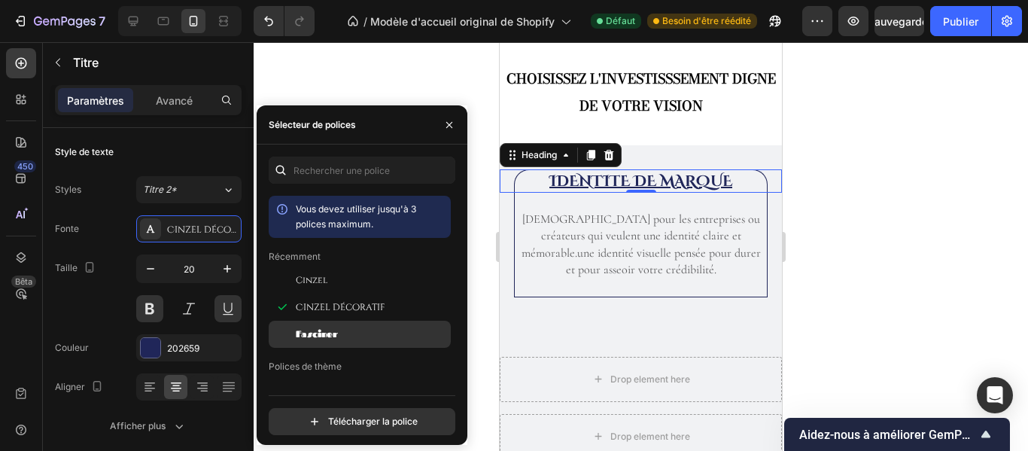
click at [326, 329] on font "Fasciner" at bounding box center [317, 333] width 42 height 11
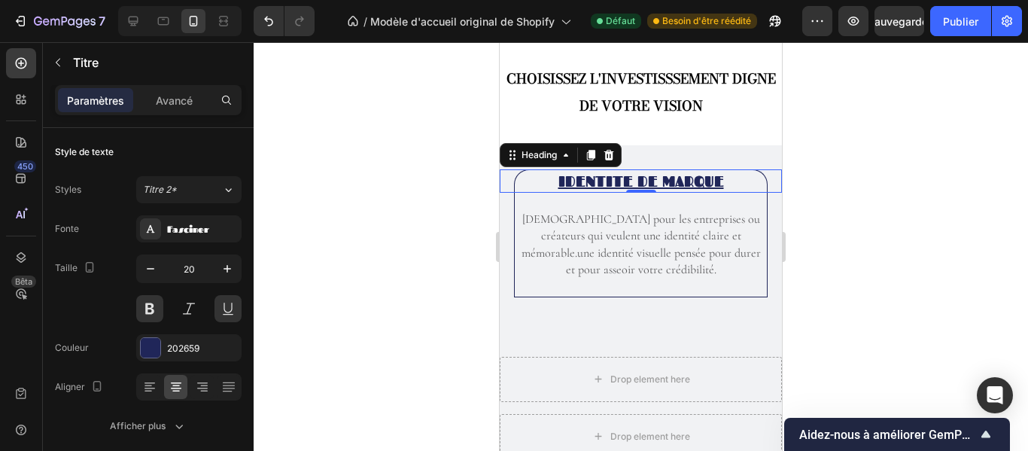
click at [808, 317] on div at bounding box center [641, 246] width 775 height 409
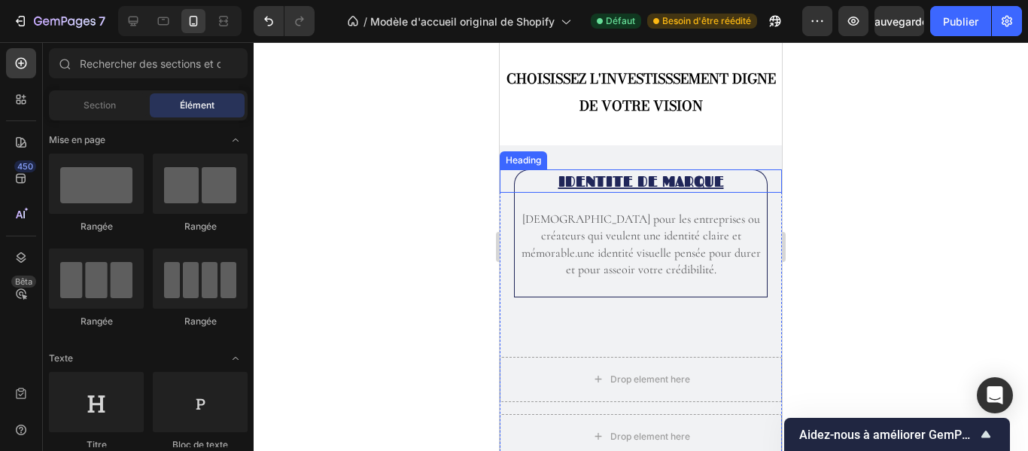
click at [711, 186] on h2 "IDENTITE DE MARQUE" at bounding box center [641, 180] width 254 height 23
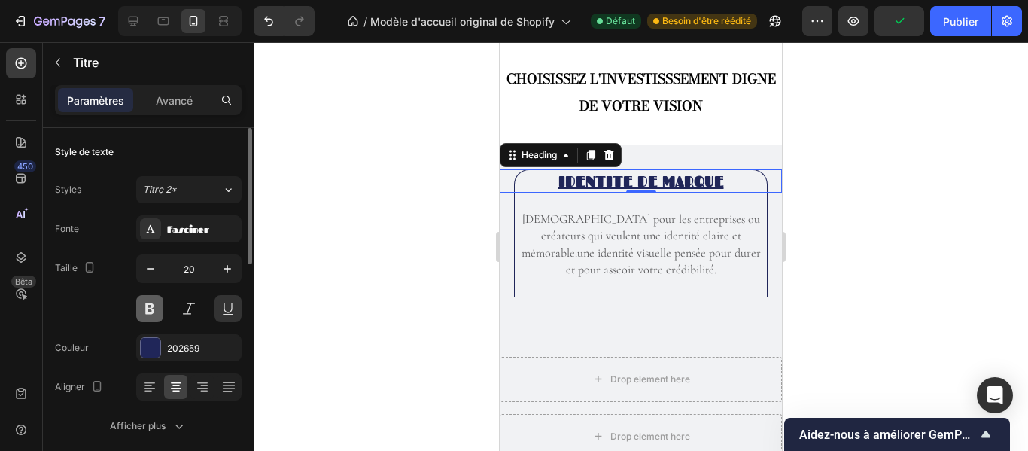
click at [154, 313] on button at bounding box center [149, 308] width 27 height 27
click at [153, 314] on button at bounding box center [149, 308] width 27 height 27
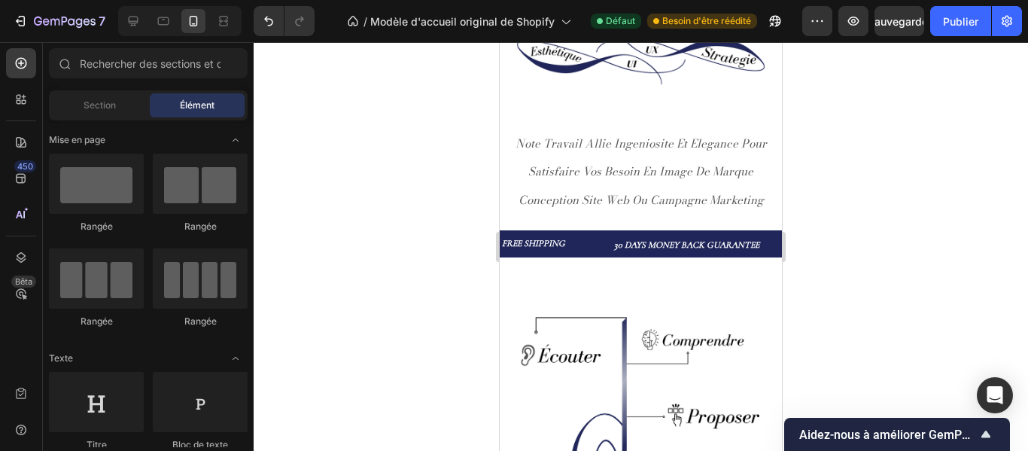
scroll to position [0, 0]
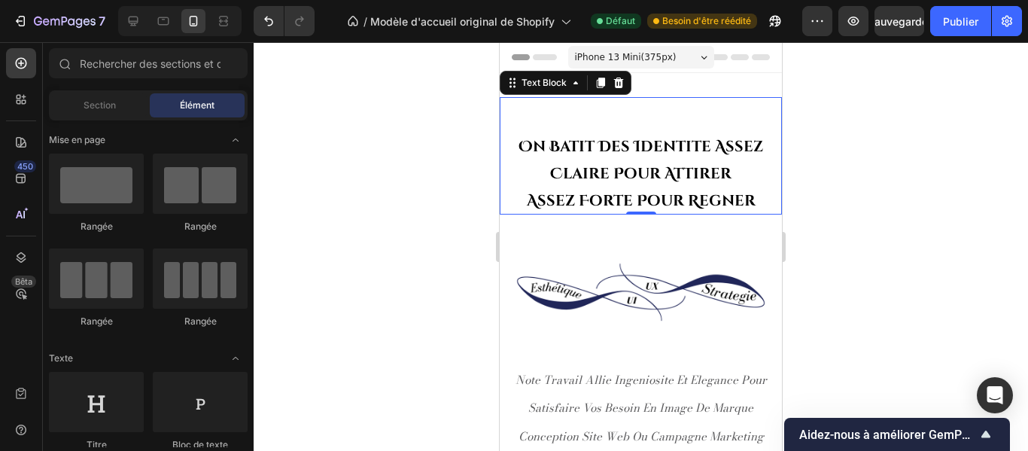
click at [674, 187] on p "on batit des identite assez claire pour attirer" at bounding box center [641, 160] width 282 height 54
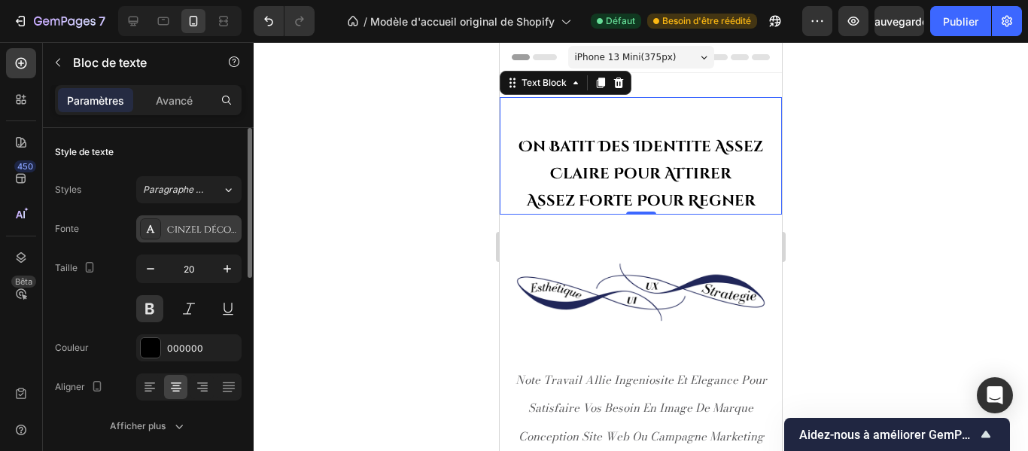
click at [182, 232] on font "Cinzel décoratif" at bounding box center [211, 230] width 89 height 12
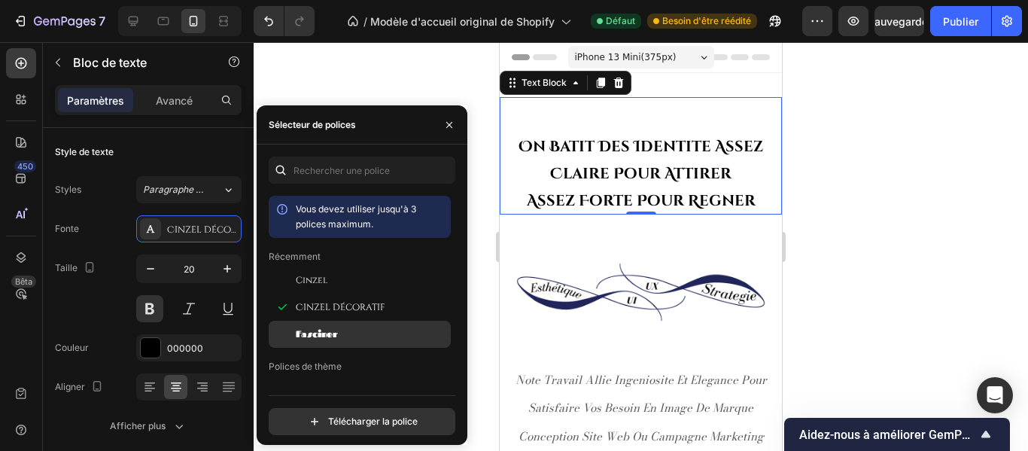
click at [312, 324] on div "Fasciner" at bounding box center [360, 334] width 182 height 27
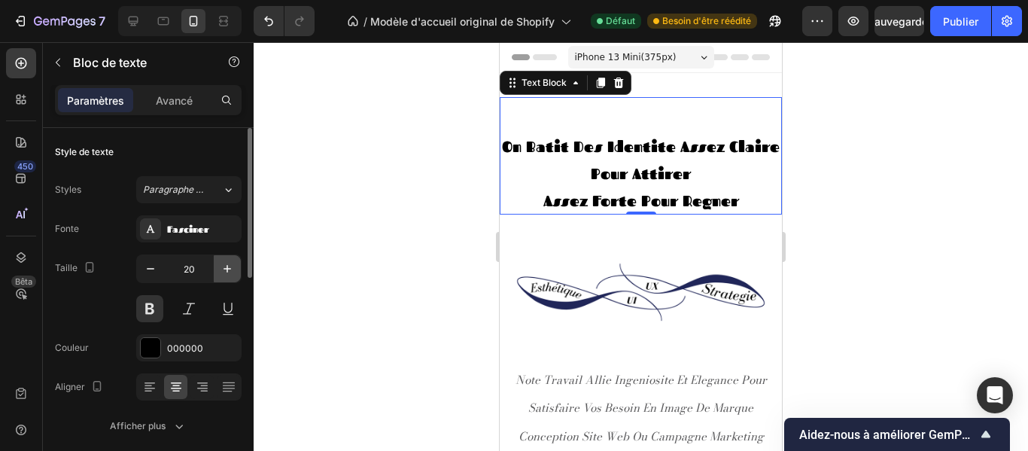
click at [227, 270] on icon "button" at bounding box center [228, 269] width 8 height 8
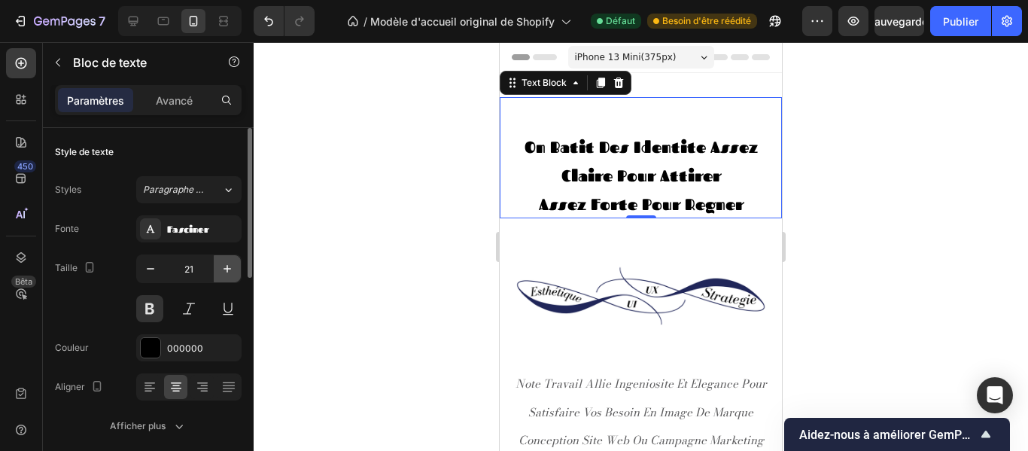
click at [227, 270] on icon "button" at bounding box center [228, 269] width 8 height 8
type input "22"
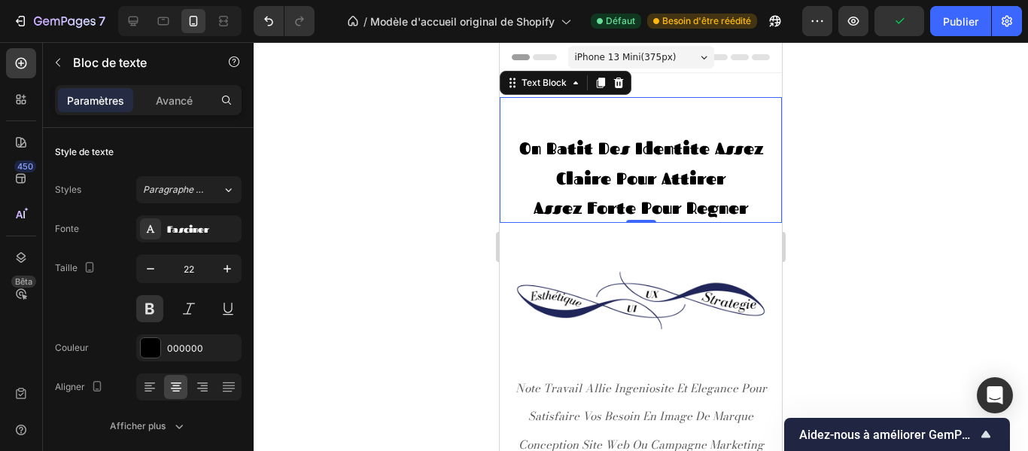
click at [869, 193] on div at bounding box center [641, 246] width 775 height 409
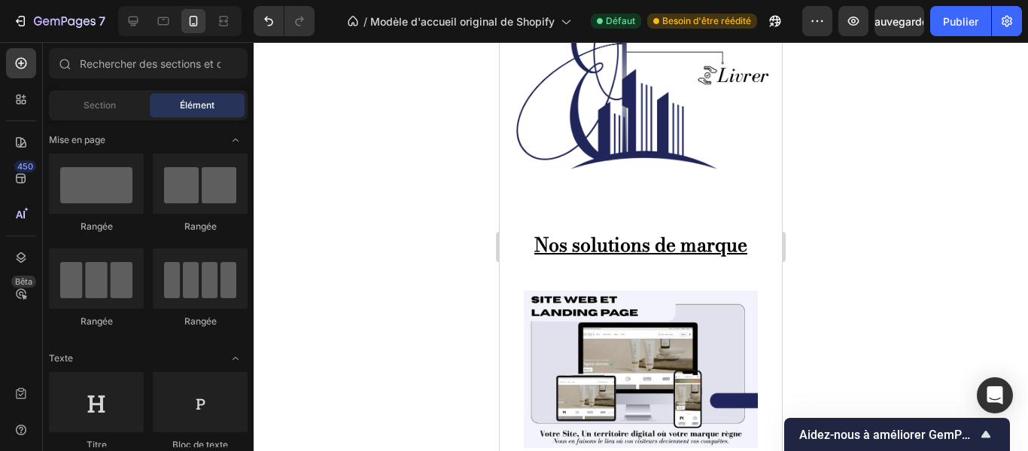
scroll to position [676, 0]
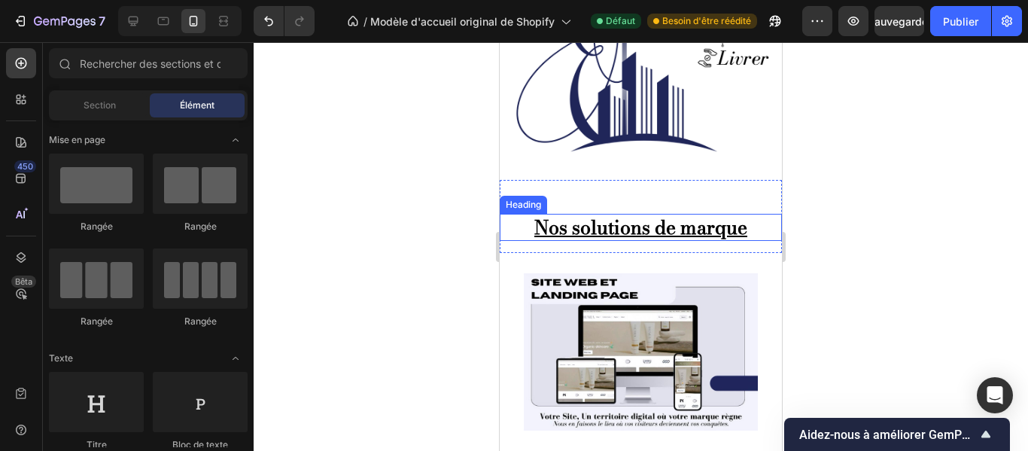
click at [708, 216] on strong "Nos solutions de marque" at bounding box center [640, 227] width 213 height 29
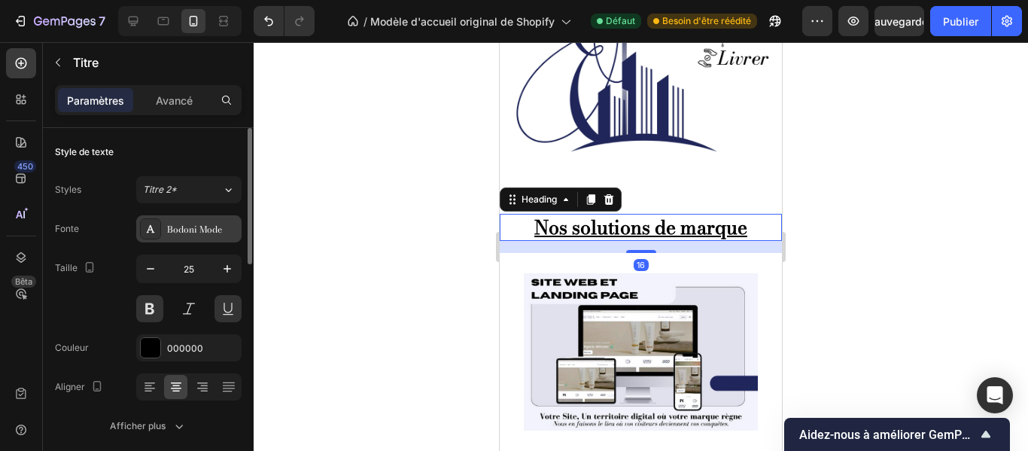
click at [203, 235] on font "Bodoni Mode" at bounding box center [194, 229] width 55 height 14
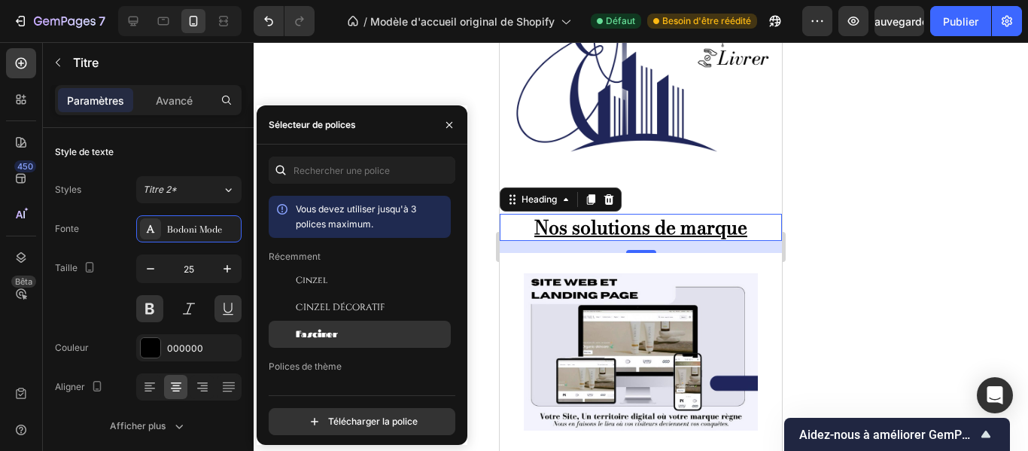
click at [323, 333] on font "Fasciner" at bounding box center [317, 333] width 42 height 11
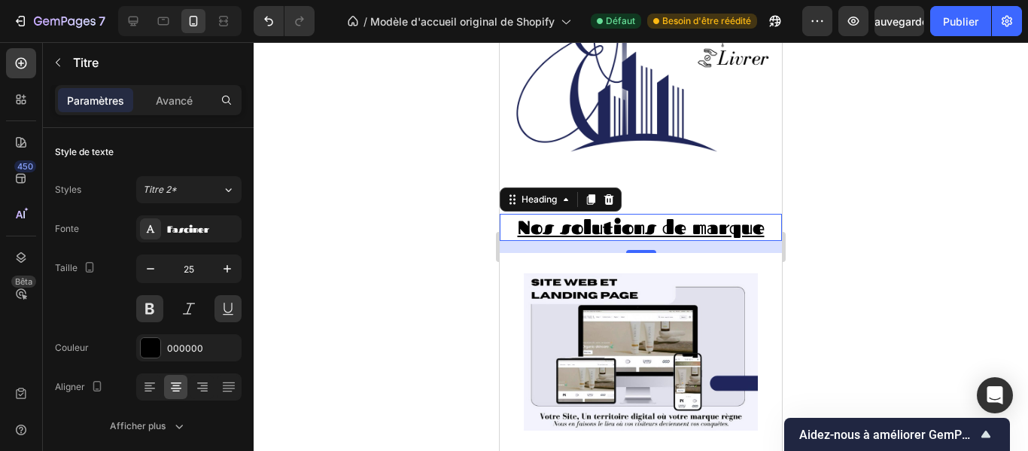
click at [803, 200] on div at bounding box center [641, 246] width 775 height 409
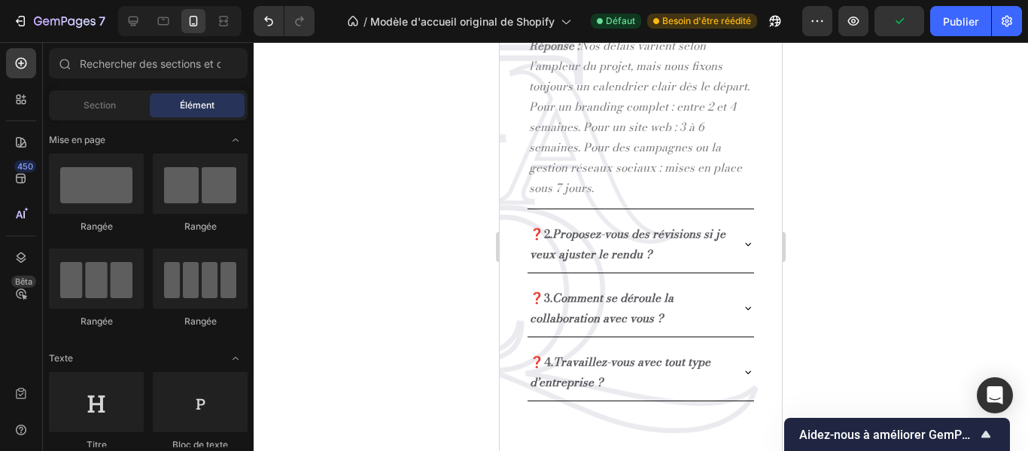
scroll to position [1747, 0]
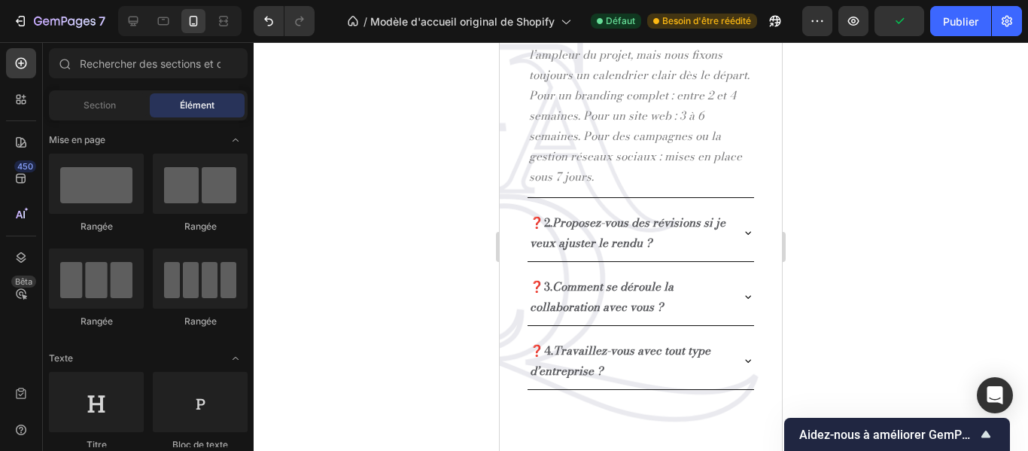
drag, startPoint x: 774, startPoint y: 174, endPoint x: 1296, endPoint y: 359, distance: 553.6
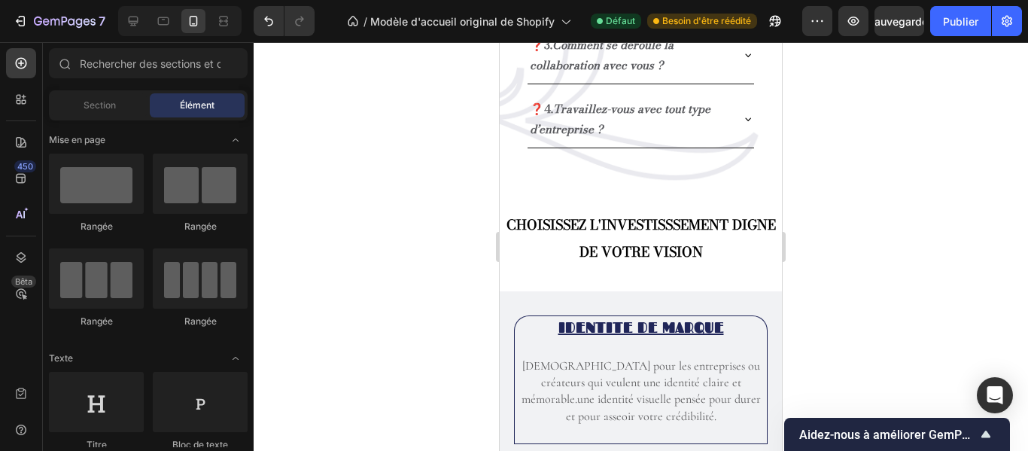
scroll to position [1983, 0]
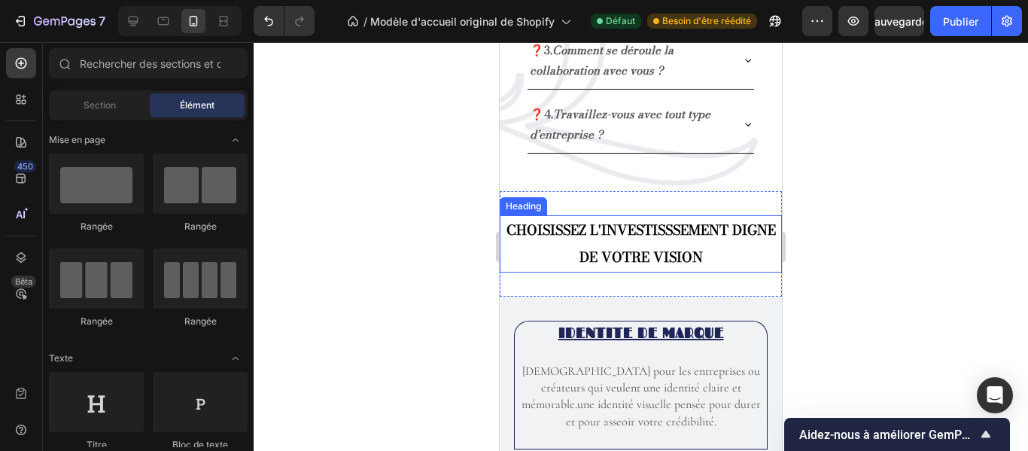
click at [709, 239] on h2 "CHOISISSEZ L'INVESTISSSEMENT DIGNE DE VOTRE VISION" at bounding box center [641, 243] width 282 height 57
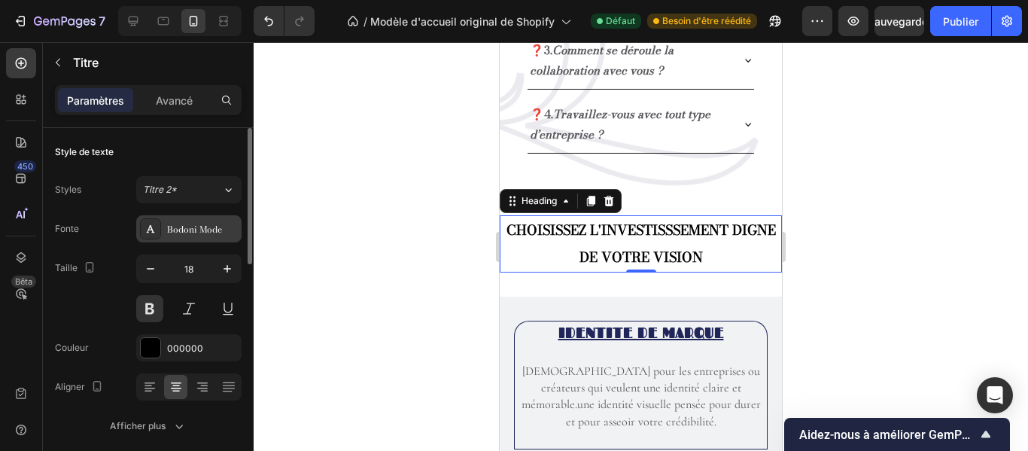
click at [221, 230] on font "Bodoni Mode" at bounding box center [194, 229] width 55 height 14
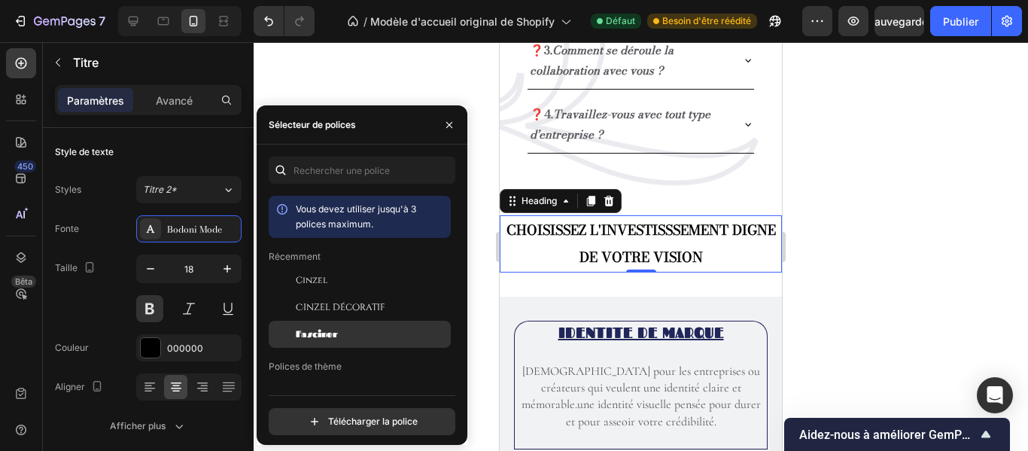
click at [320, 332] on font "Fasciner" at bounding box center [317, 333] width 42 height 11
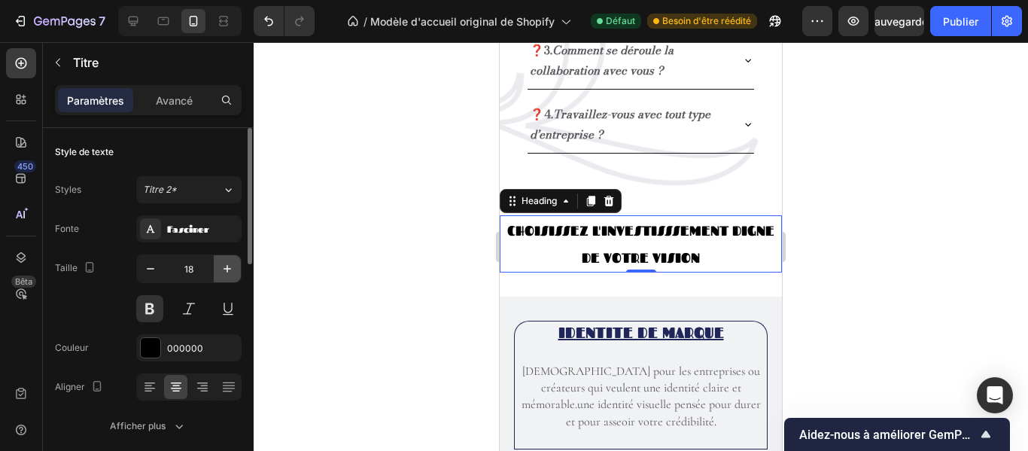
click at [226, 263] on icon "button" at bounding box center [227, 268] width 15 height 15
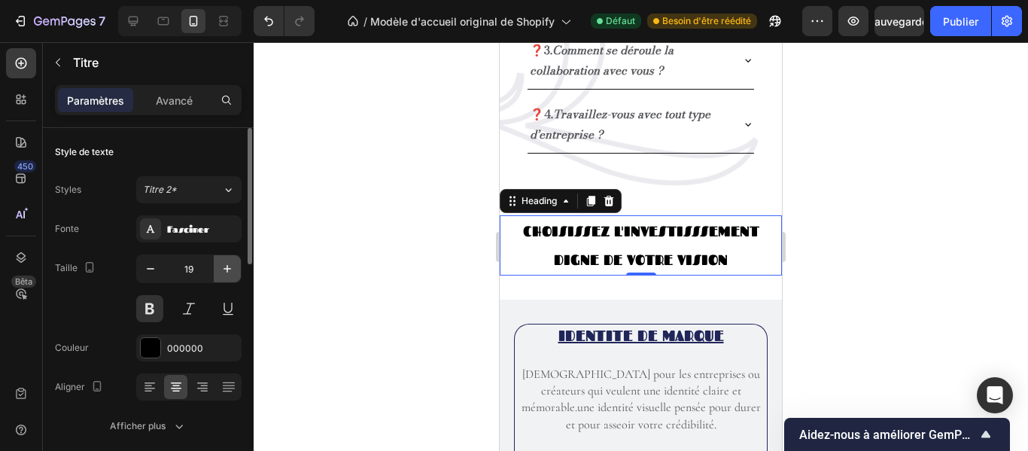
type input "20"
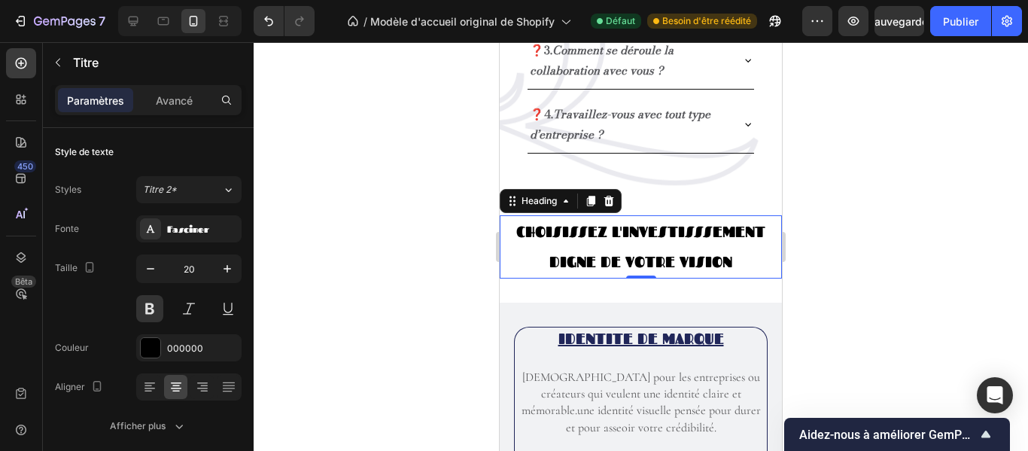
click at [935, 82] on div at bounding box center [641, 246] width 775 height 409
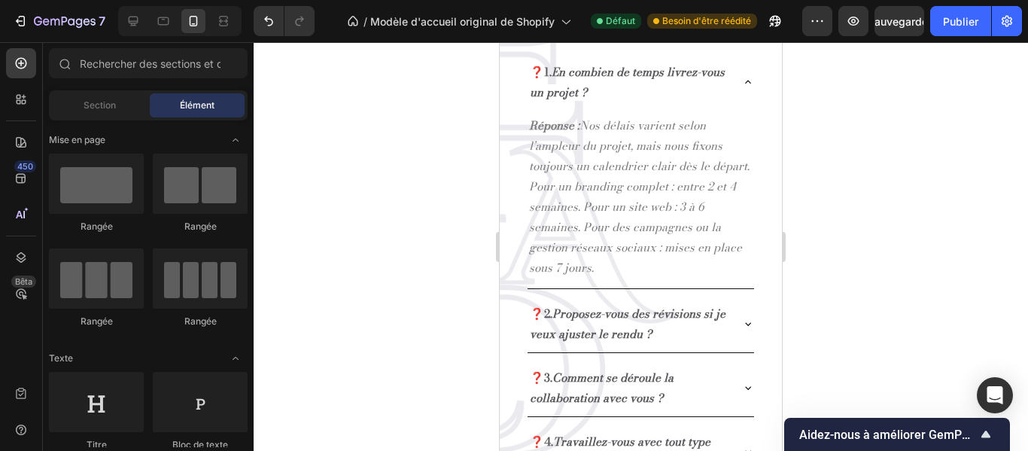
scroll to position [1661, 0]
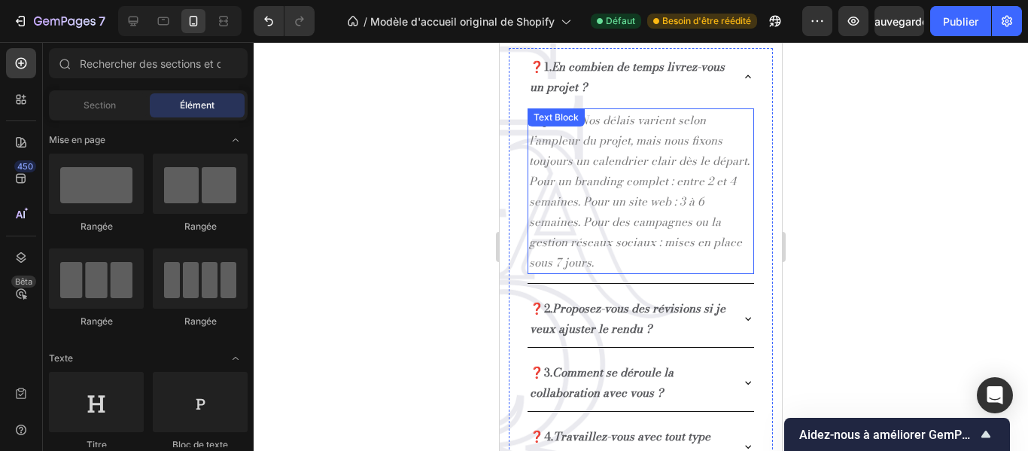
click at [668, 245] on p "Réponse : Nos délais varient selon l’ampleur du projet, mais nous fixons toujou…" at bounding box center [641, 191] width 224 height 163
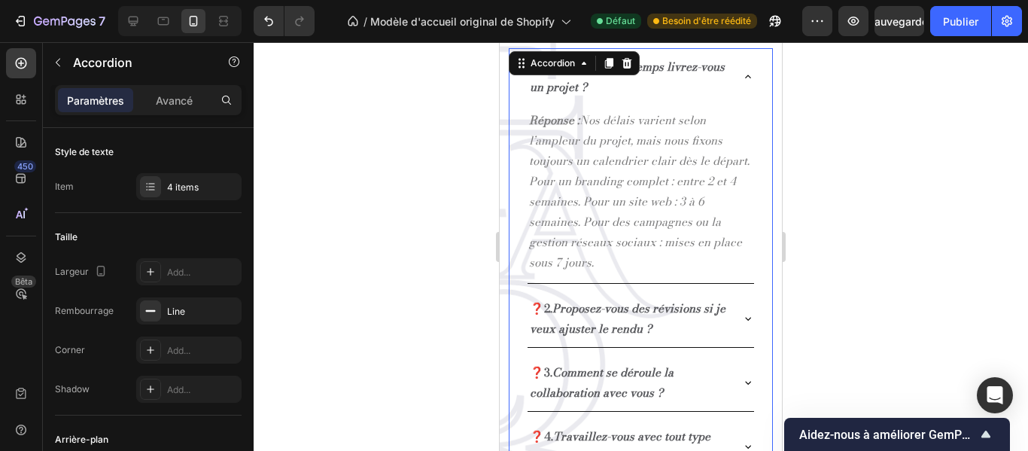
click at [742, 81] on icon at bounding box center [748, 77] width 12 height 12
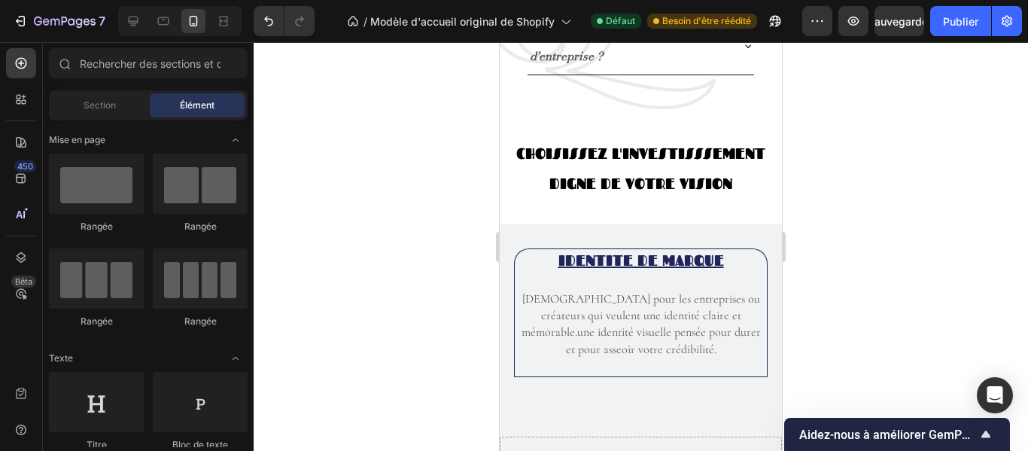
scroll to position [1878, 0]
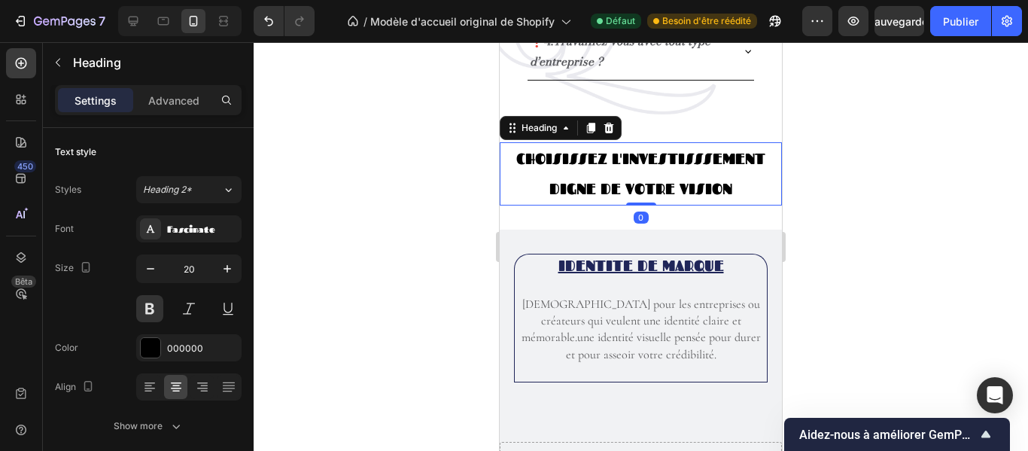
click at [690, 190] on h2 "CHOISISSEZ L'INVESTISSSEMENT DIGNE DE VOTRE VISION" at bounding box center [641, 173] width 282 height 63
click at [193, 314] on button at bounding box center [188, 308] width 27 height 27
click at [726, 190] on h2 "CHOISISSEZ L'INVESTISSSEMENT DIGNE DE VOTRE VISION" at bounding box center [641, 173] width 282 height 63
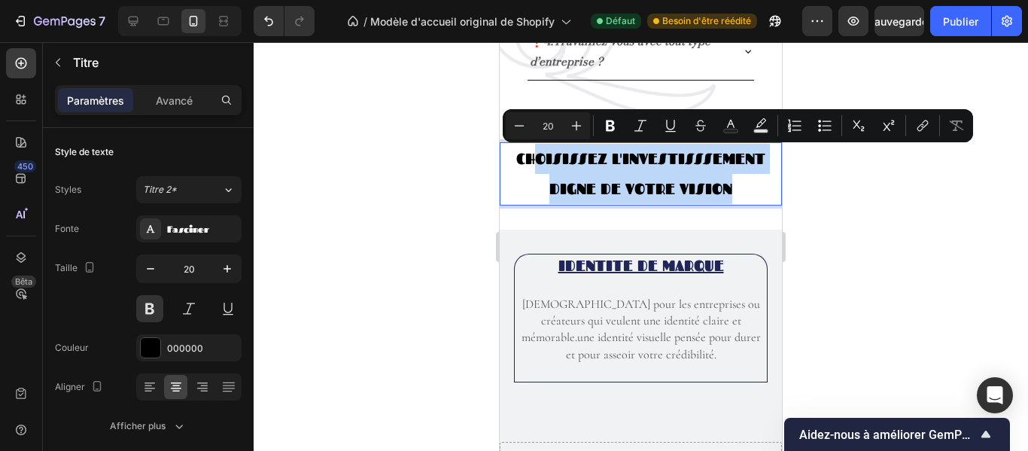
drag, startPoint x: 726, startPoint y: 190, endPoint x: 534, endPoint y: 169, distance: 193.2
click at [534, 169] on p "CHOISISSEZ L'INVESTISSSEMENT DIGNE DE VOTRE VISION" at bounding box center [640, 174] width 279 height 60
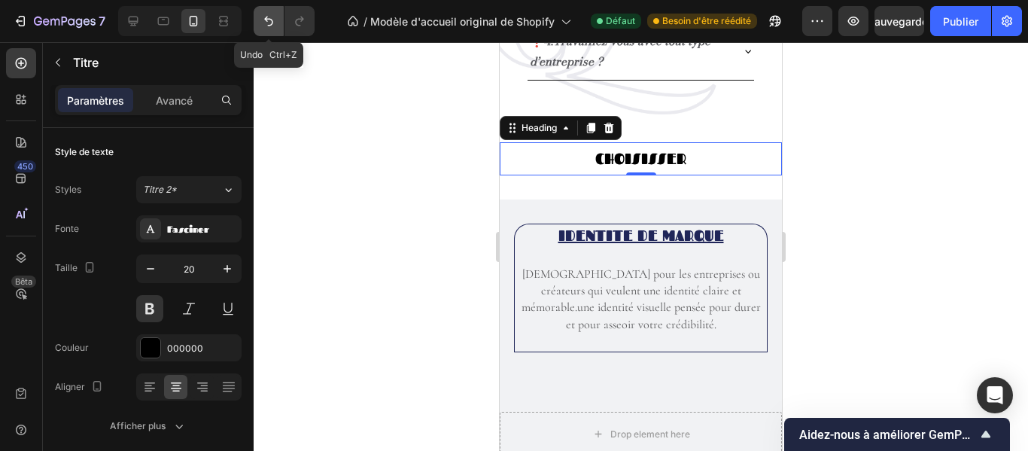
click at [275, 16] on icon "Annuler/Rétablir" at bounding box center [268, 21] width 15 height 15
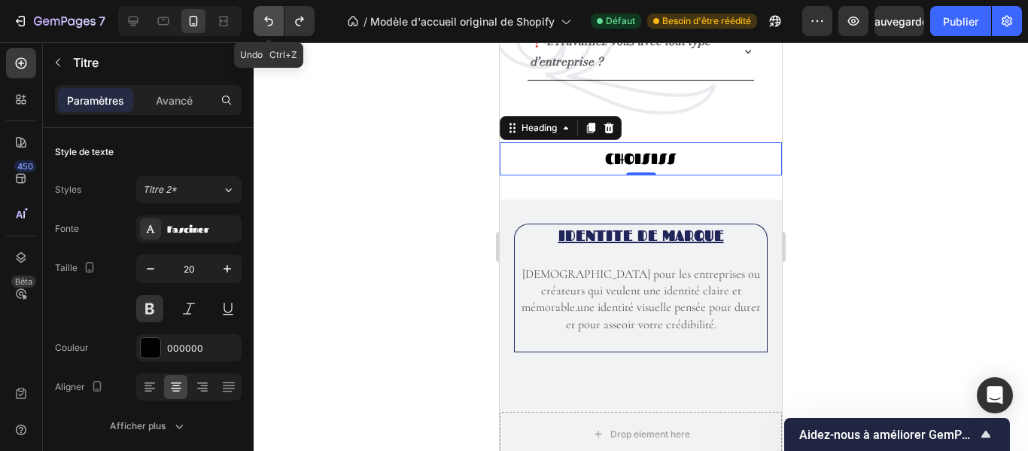
click at [275, 16] on icon "Annuler/Rétablir" at bounding box center [268, 21] width 15 height 15
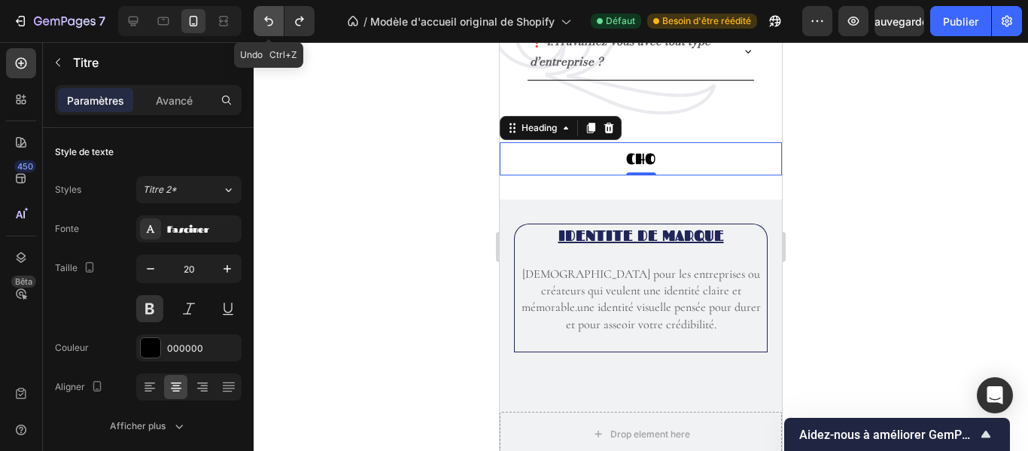
click at [275, 16] on icon "Annuler/Rétablir" at bounding box center [268, 21] width 15 height 15
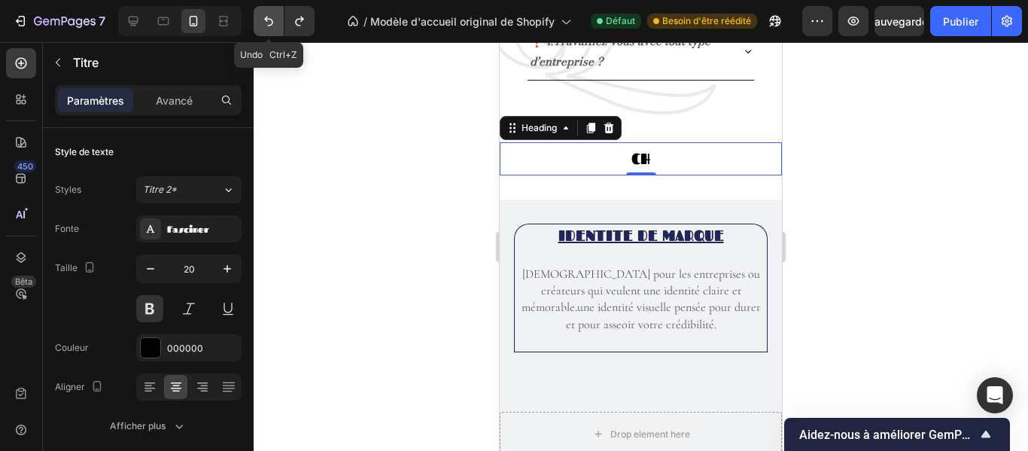
click at [275, 16] on icon "Annuler/Rétablir" at bounding box center [268, 21] width 15 height 15
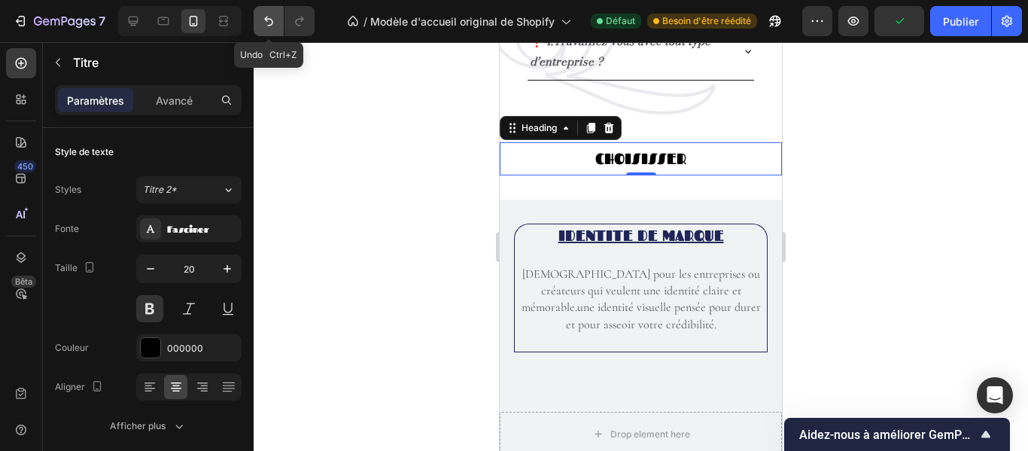
click at [275, 16] on icon "Annuler/Rétablir" at bounding box center [268, 21] width 15 height 15
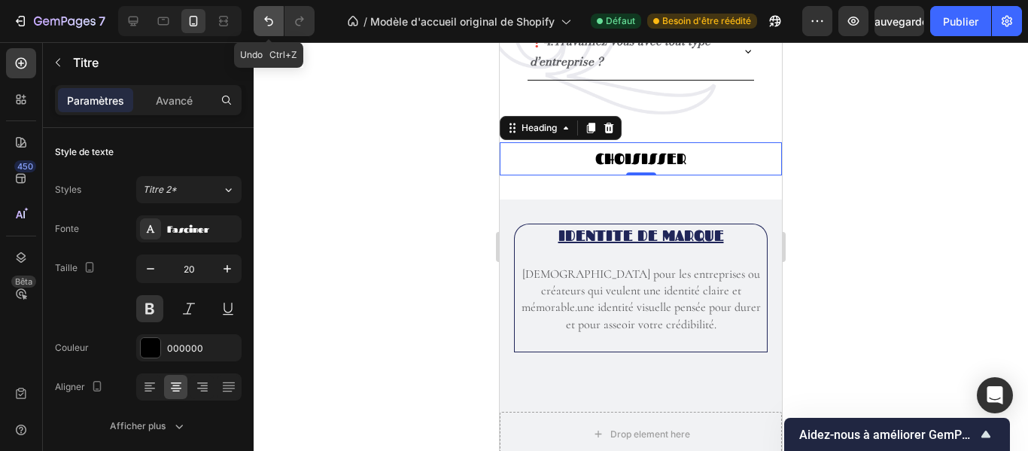
click at [275, 16] on icon "Annuler/Rétablir" at bounding box center [268, 21] width 15 height 15
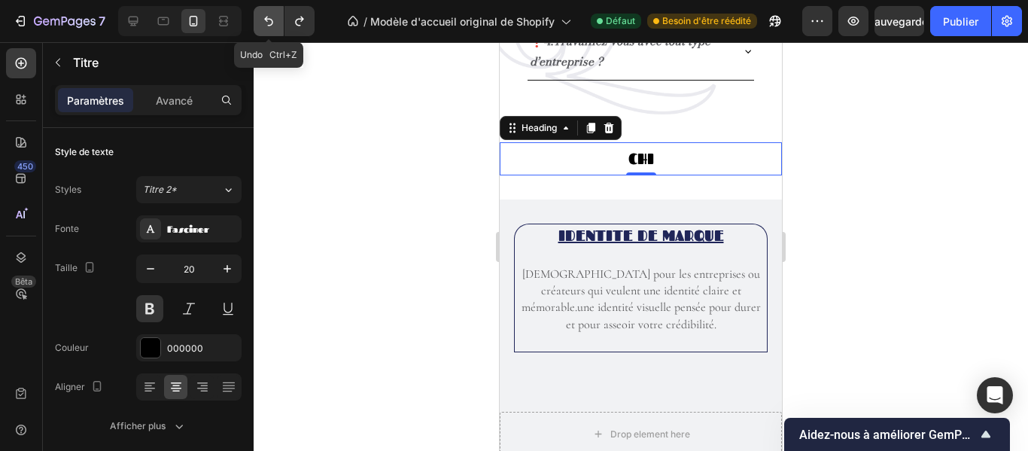
click at [275, 16] on icon "Annuler/Rétablir" at bounding box center [268, 21] width 15 height 15
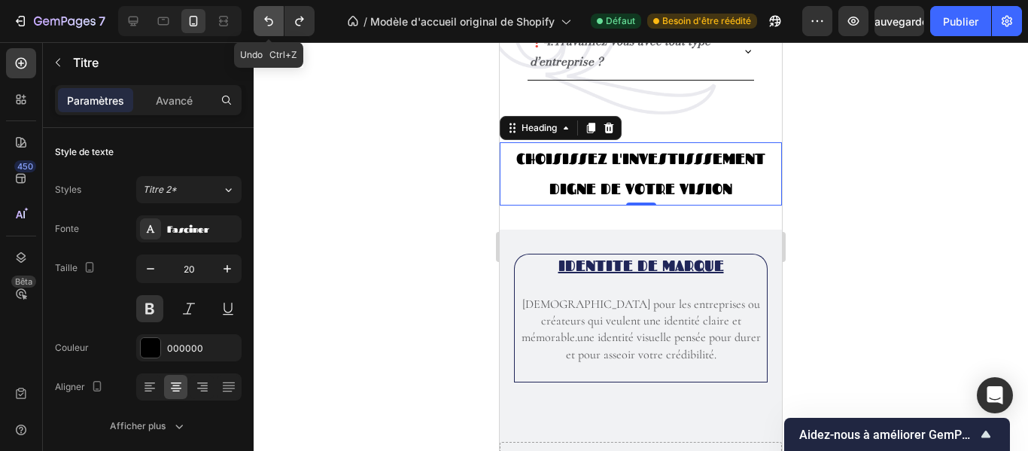
click at [275, 16] on icon "Annuler/Rétablir" at bounding box center [268, 21] width 15 height 15
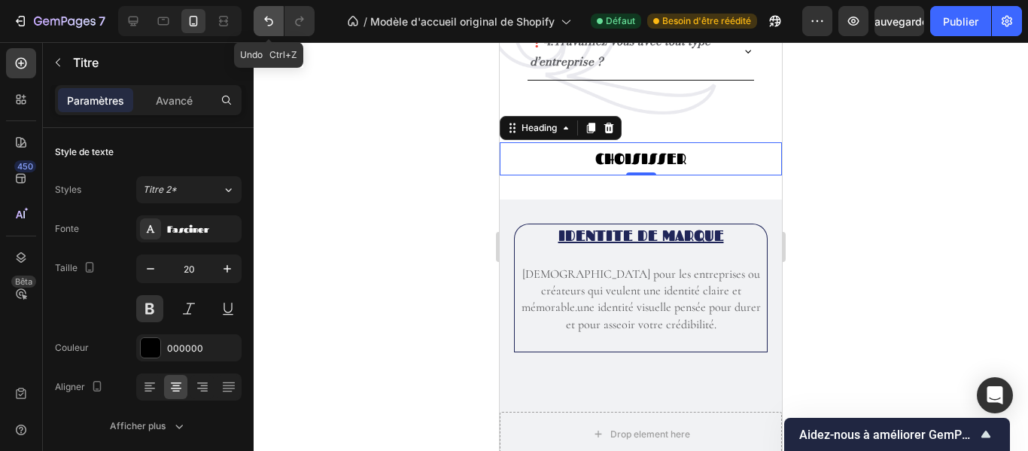
click at [271, 25] on icon "Annuler/Rétablir" at bounding box center [268, 22] width 9 height 10
click at [262, 26] on icon "Annuler/Rétablir" at bounding box center [268, 21] width 15 height 15
click at [271, 23] on icon "Annuler/Rétablir" at bounding box center [268, 21] width 15 height 15
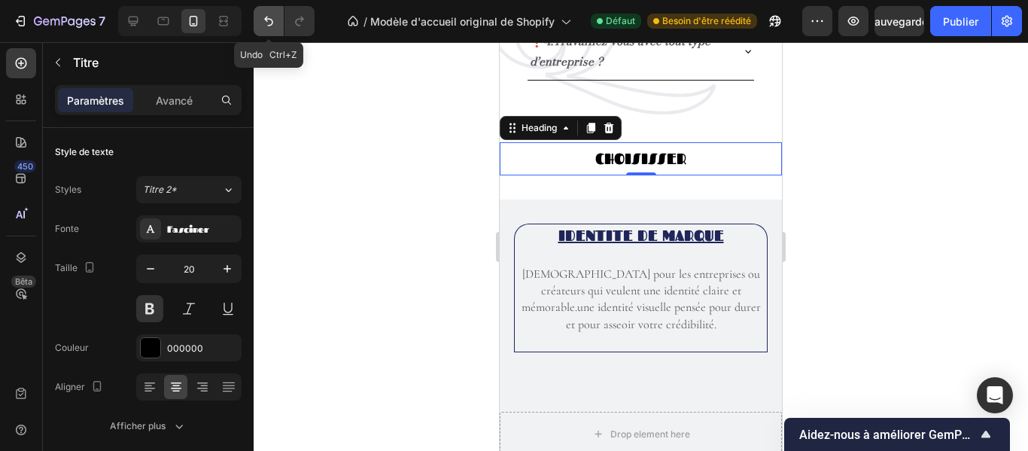
click at [271, 23] on icon "Annuler/Rétablir" at bounding box center [268, 21] width 15 height 15
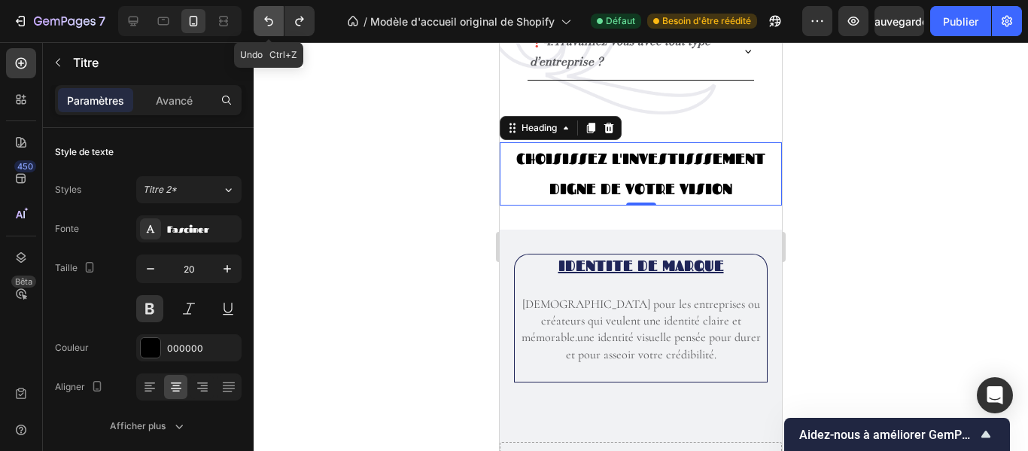
click at [271, 23] on icon "Annuler/Rétablir" at bounding box center [268, 21] width 15 height 15
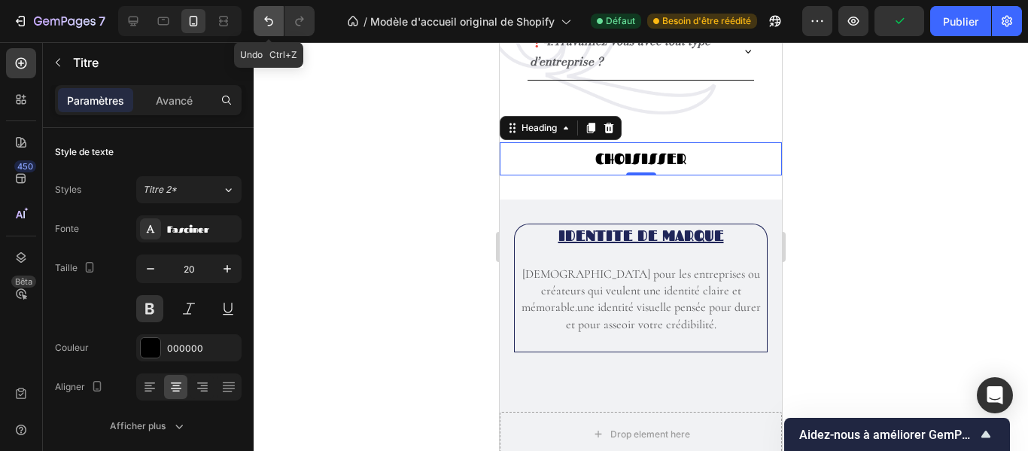
click at [271, 23] on icon "Annuler/Rétablir" at bounding box center [268, 21] width 15 height 15
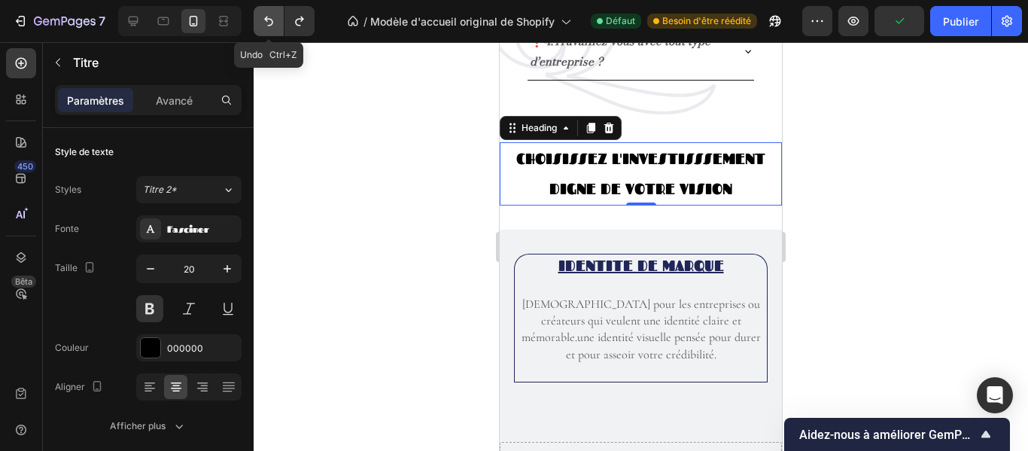
click at [271, 23] on icon "Annuler/Rétablir" at bounding box center [268, 21] width 15 height 15
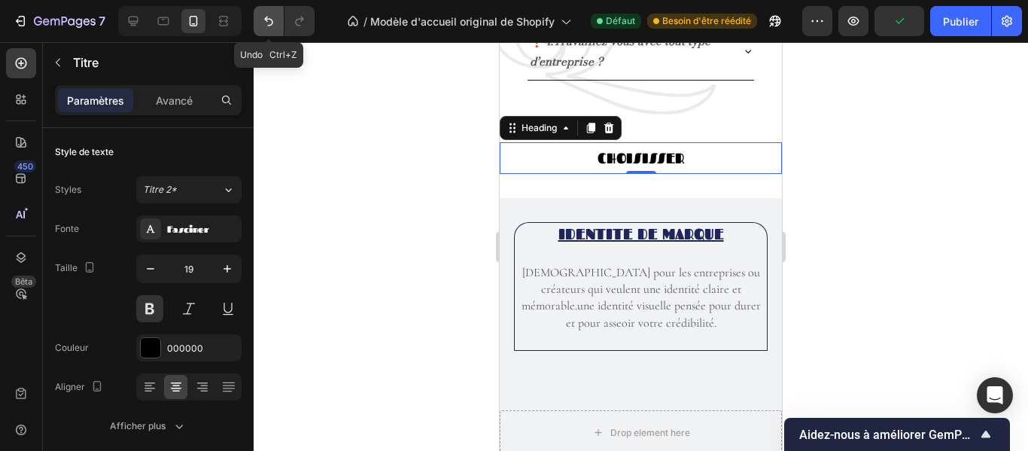
click at [271, 23] on icon "Annuler/Rétablir" at bounding box center [268, 21] width 15 height 15
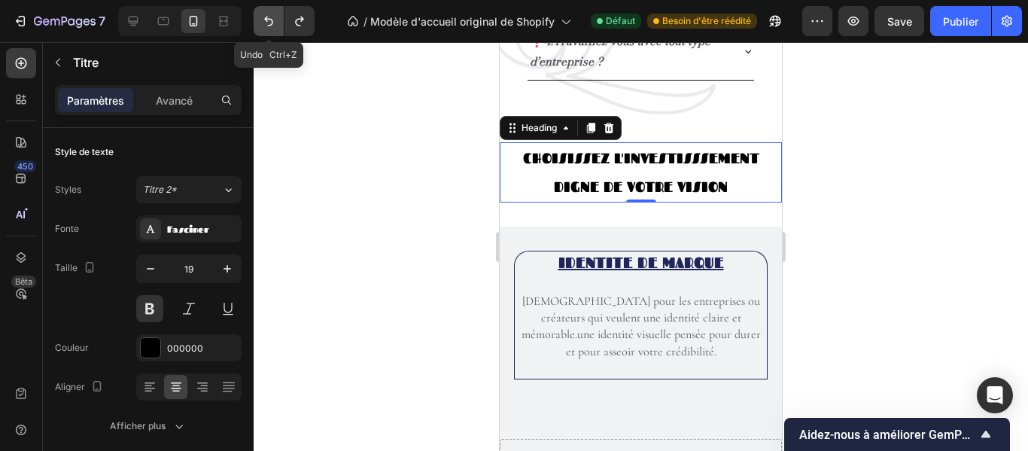
click at [271, 23] on icon "Annuler/Rétablir" at bounding box center [268, 21] width 15 height 15
type input "18"
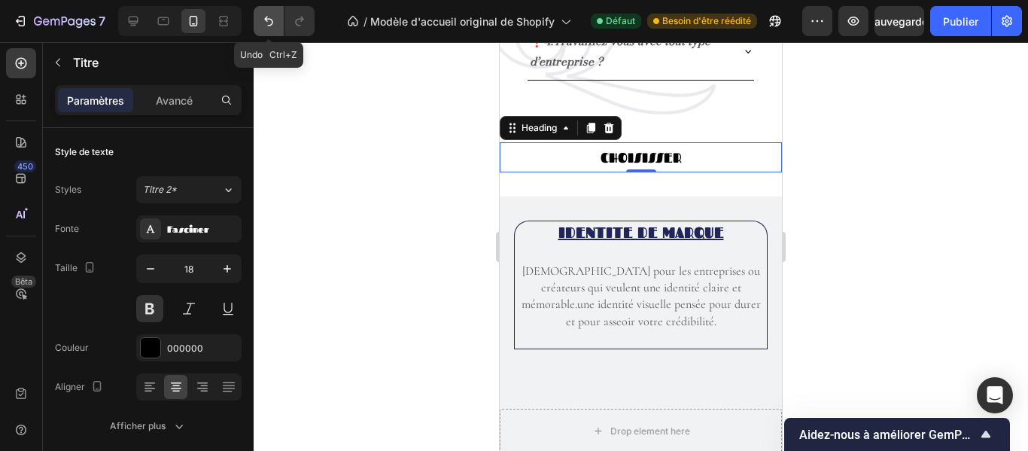
click at [271, 23] on icon "Annuler/Rétablir" at bounding box center [268, 21] width 15 height 15
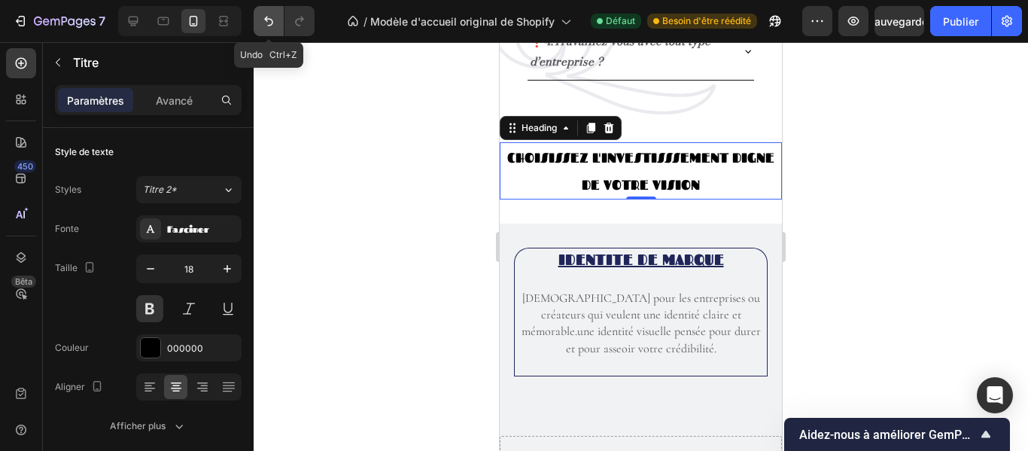
click at [271, 23] on icon "Annuler/Rétablir" at bounding box center [268, 21] width 15 height 15
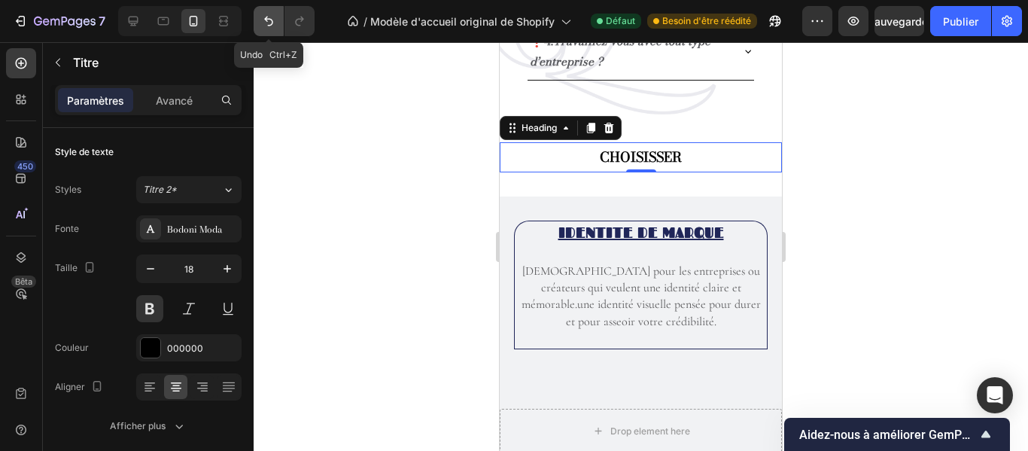
click at [271, 23] on icon "Annuler/Rétablir" at bounding box center [268, 21] width 15 height 15
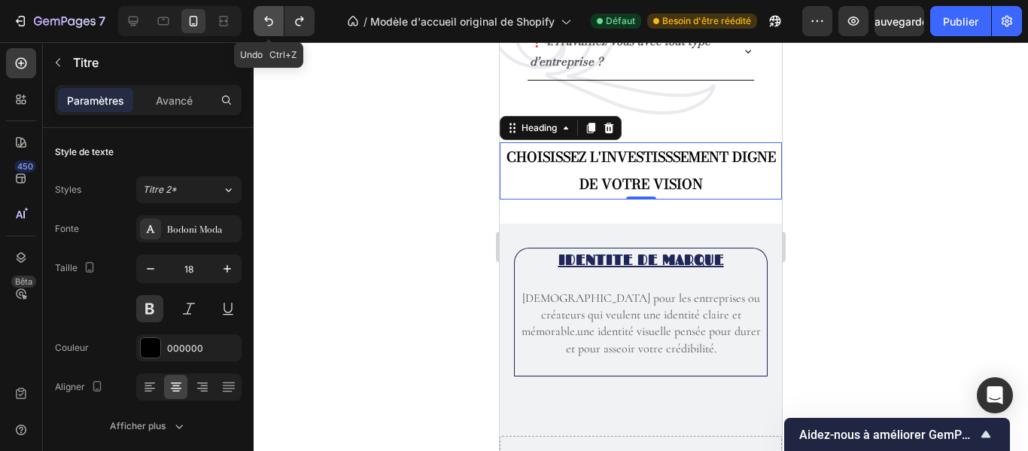
click at [271, 23] on icon "Annuler/Rétablir" at bounding box center [268, 21] width 15 height 15
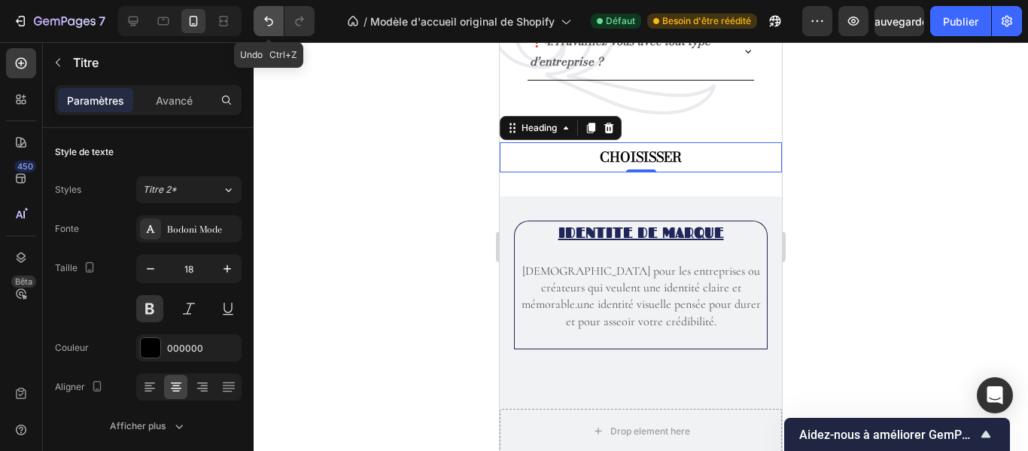
click at [265, 24] on icon "Annuler/Rétablir" at bounding box center [268, 21] width 15 height 15
click at [675, 154] on p "CHOISISSER" at bounding box center [640, 157] width 279 height 27
click at [272, 28] on icon "Annuler/Rétablir" at bounding box center [268, 21] width 15 height 15
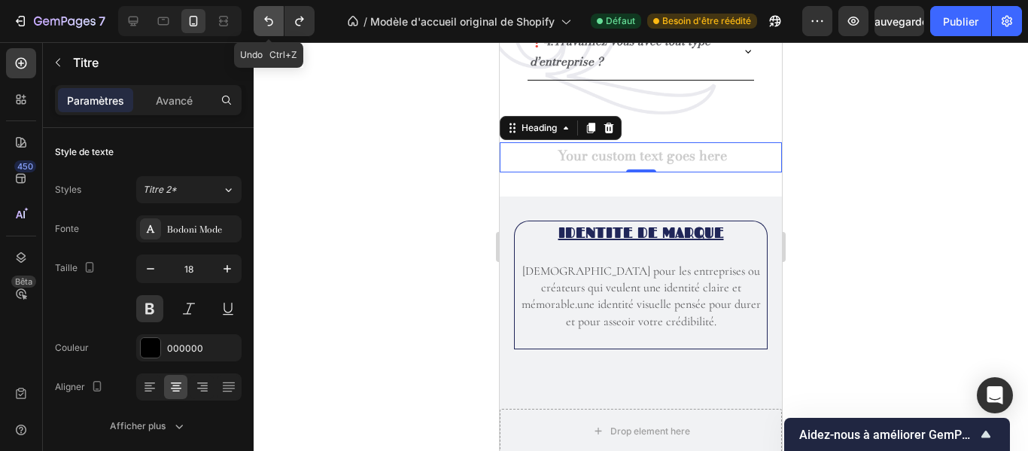
click at [272, 28] on icon "Annuler/Rétablir" at bounding box center [268, 21] width 15 height 15
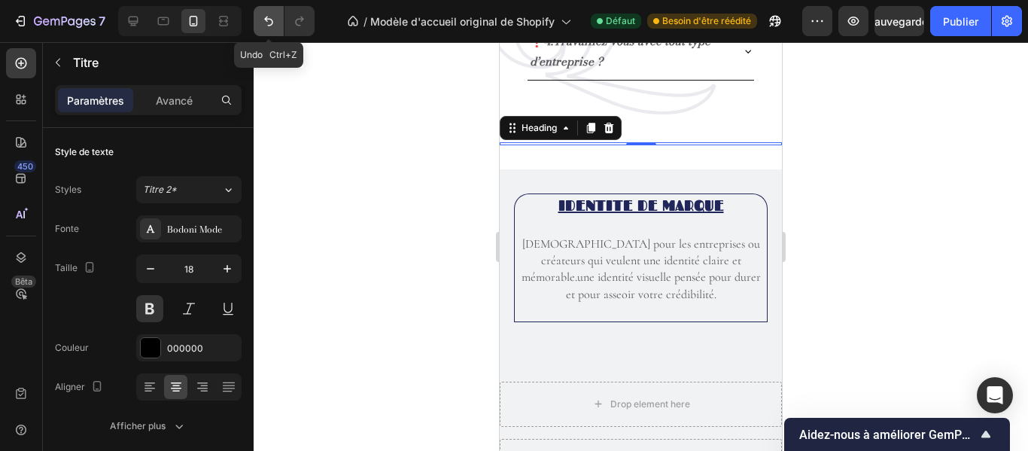
click at [272, 28] on icon "Annuler/Rétablir" at bounding box center [268, 21] width 15 height 15
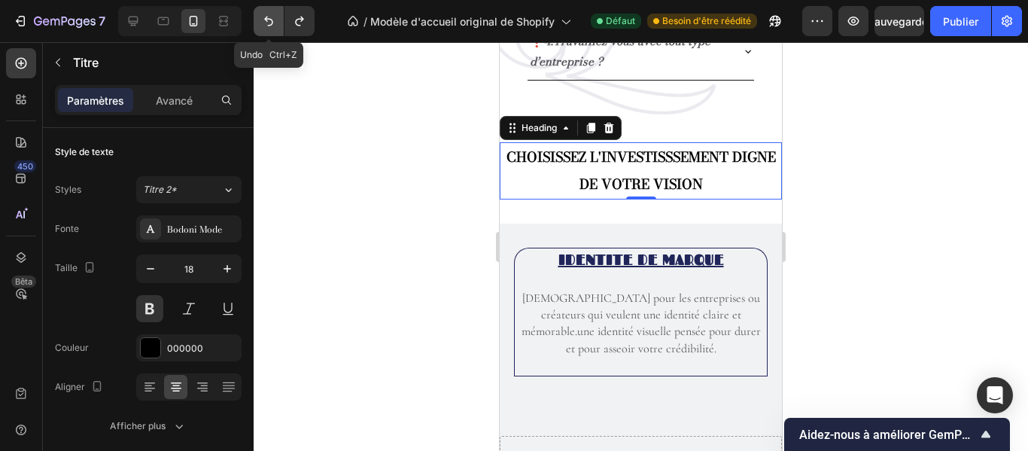
click at [272, 28] on icon "Annuler/Rétablir" at bounding box center [268, 21] width 15 height 15
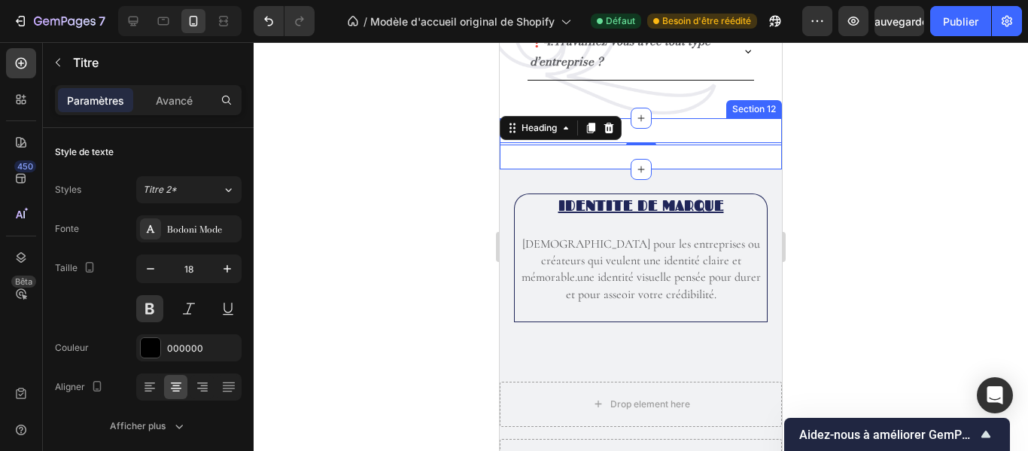
click at [690, 140] on div "Heading 0 Section 12" at bounding box center [641, 143] width 282 height 51
click at [680, 145] on h2 "Rich Text Editor. Editing area: main" at bounding box center [641, 143] width 282 height 3
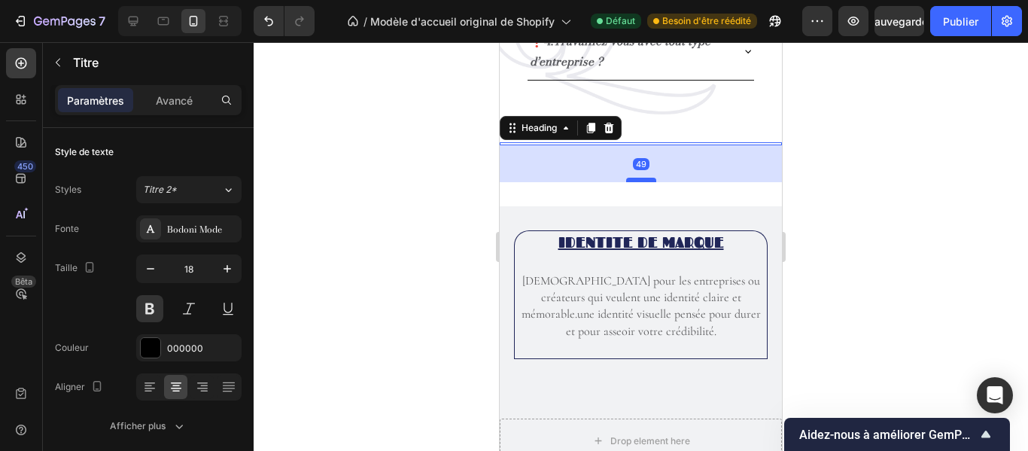
drag, startPoint x: 639, startPoint y: 142, endPoint x: 640, endPoint y: 179, distance: 36.9
click at [640, 179] on div at bounding box center [641, 180] width 30 height 5
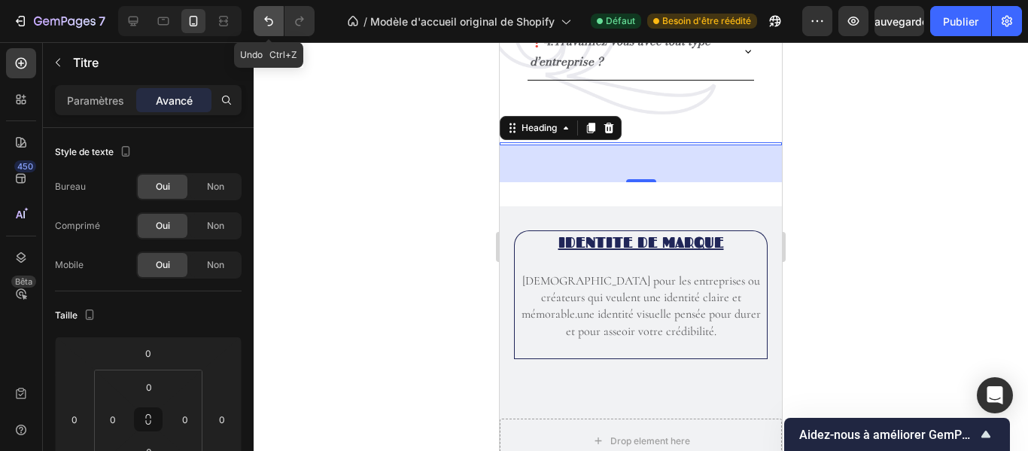
click at [269, 30] on button "Annuler/Rétablir" at bounding box center [269, 21] width 30 height 30
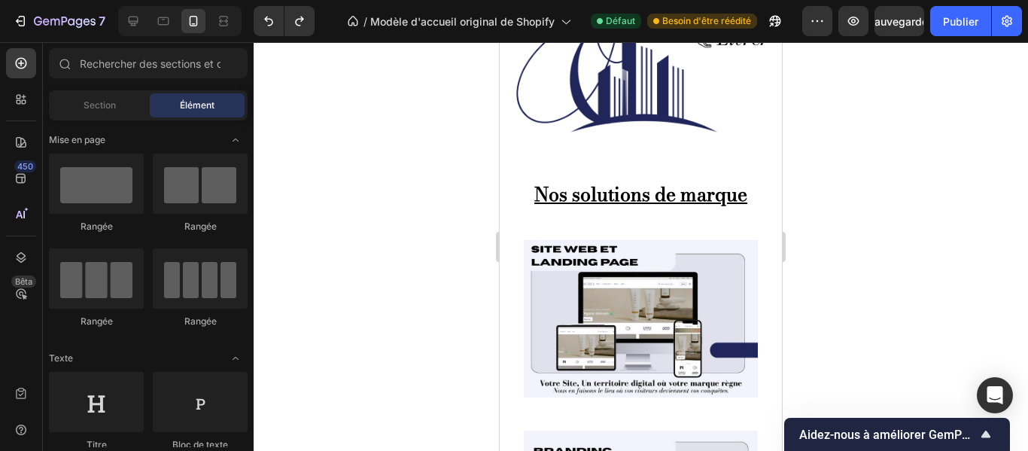
scroll to position [701, 0]
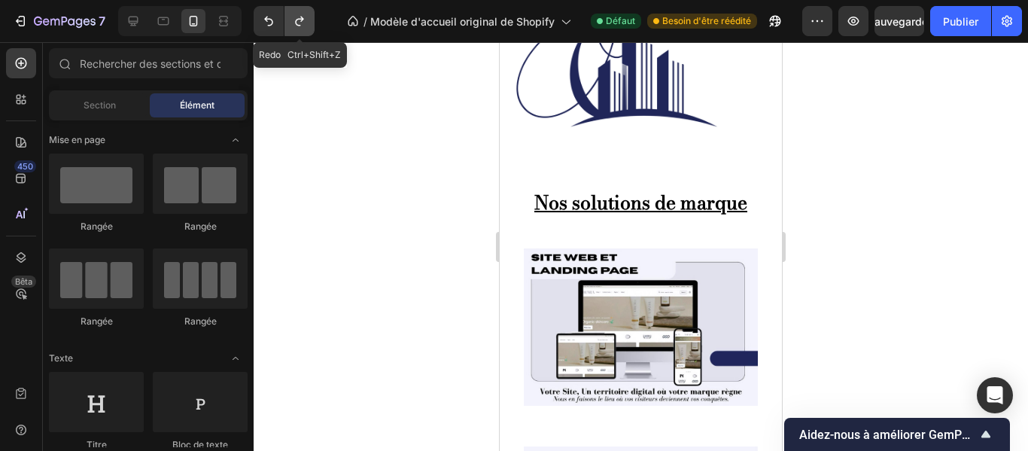
click at [306, 29] on button "Annuler/Rétablir" at bounding box center [300, 21] width 30 height 30
click at [298, 23] on icon "Annuler/Rétablir" at bounding box center [299, 21] width 15 height 15
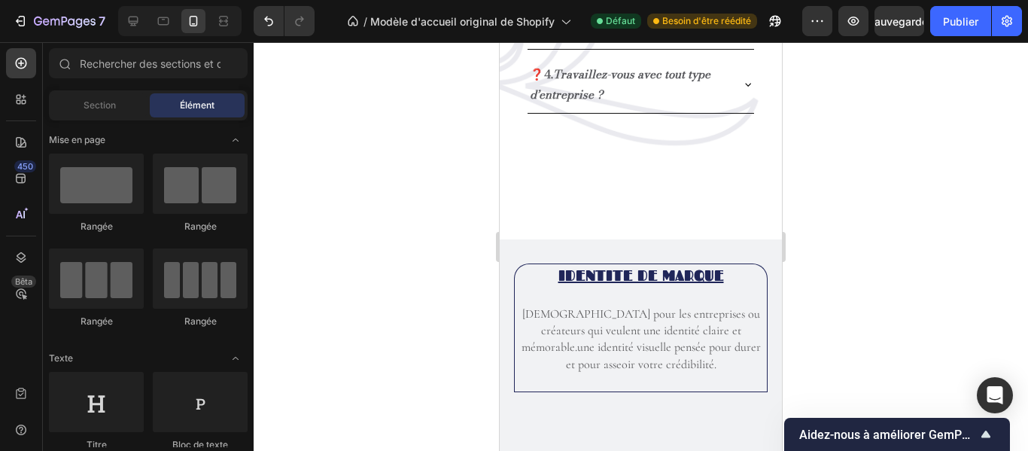
scroll to position [2034, 0]
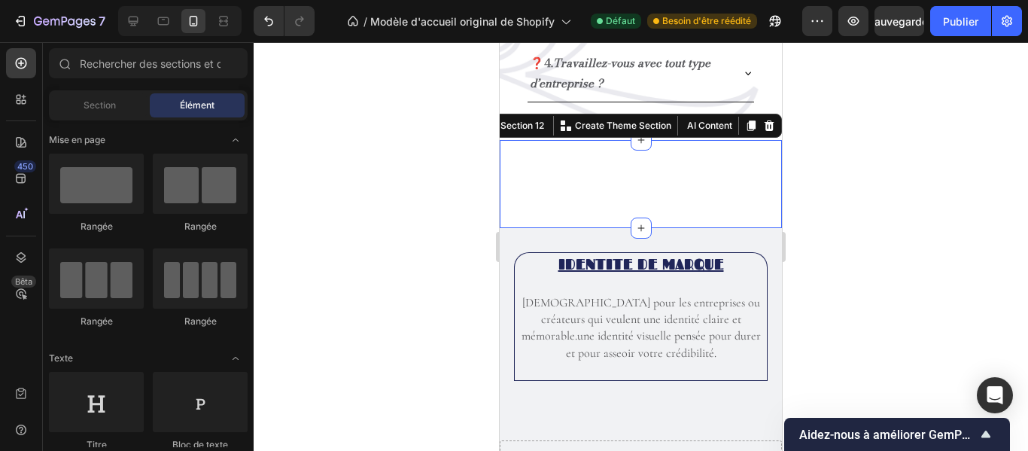
click at [665, 152] on div "Heading Section 12 You can create reusable sections Create Theme Section AI Con…" at bounding box center [641, 184] width 282 height 88
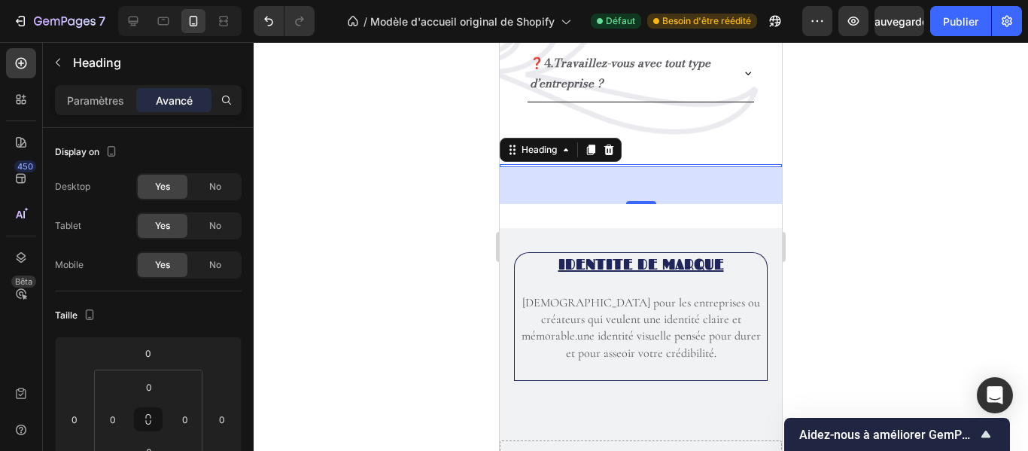
click at [550, 166] on h2 at bounding box center [641, 165] width 282 height 3
click at [101, 99] on font "Paramètres" at bounding box center [95, 100] width 57 height 13
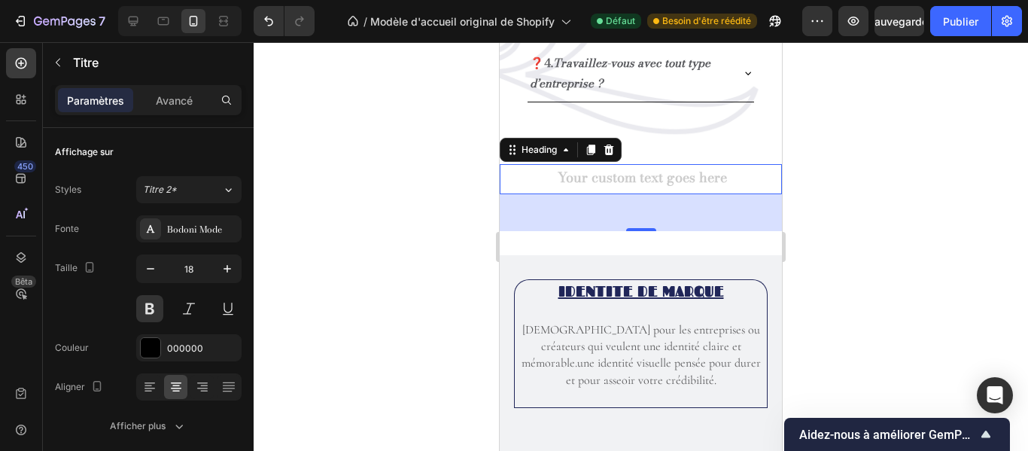
click at [644, 180] on h2 "Rich Text Editor. Editing area: main" at bounding box center [641, 179] width 282 height 30
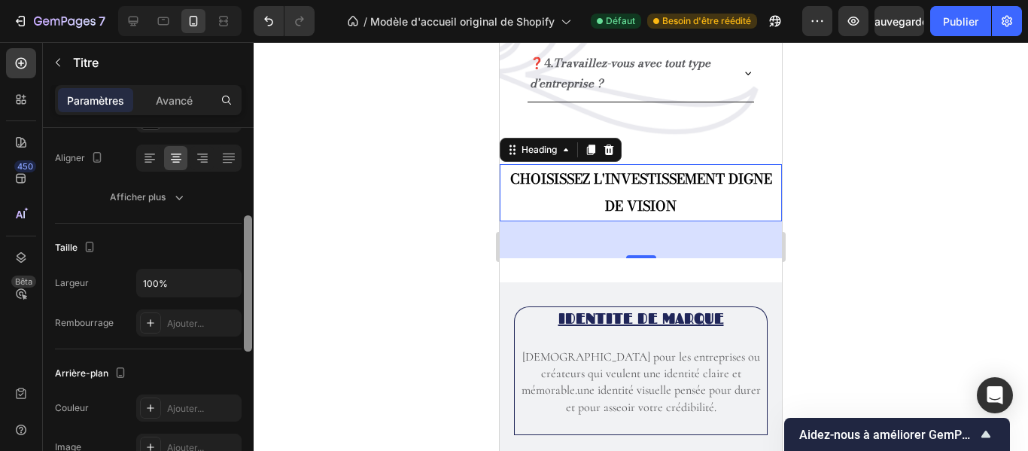
scroll to position [234, 0]
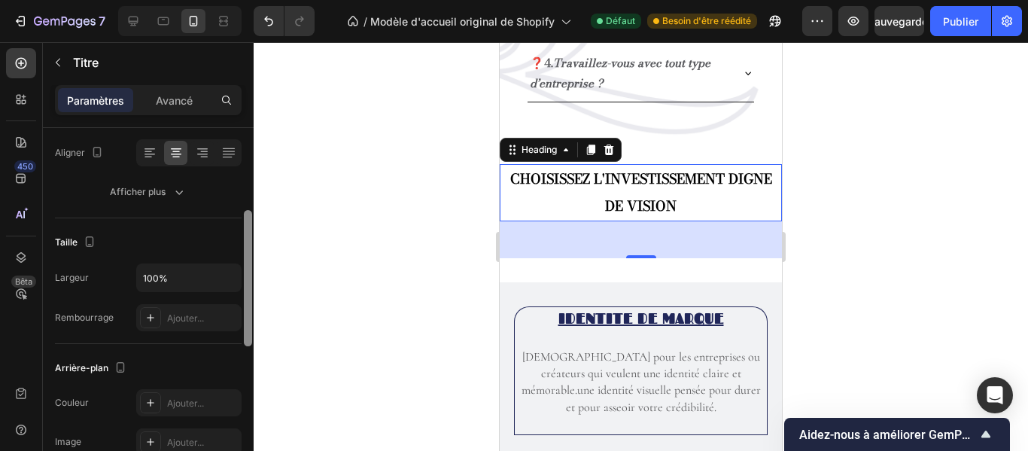
drag, startPoint x: 251, startPoint y: 218, endPoint x: 260, endPoint y: 306, distance: 88.6
click at [260, 0] on div "7 / Modèle d'accueil original de Shopify Défaut Besoin d'être réédité Aperçu Sa…" at bounding box center [514, 0] width 1028 height 0
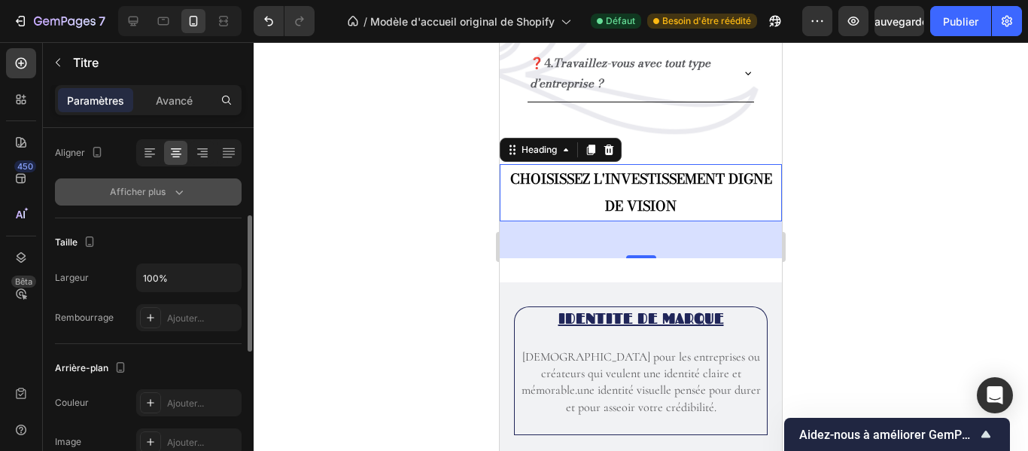
click at [178, 184] on icon "button" at bounding box center [179, 191] width 15 height 15
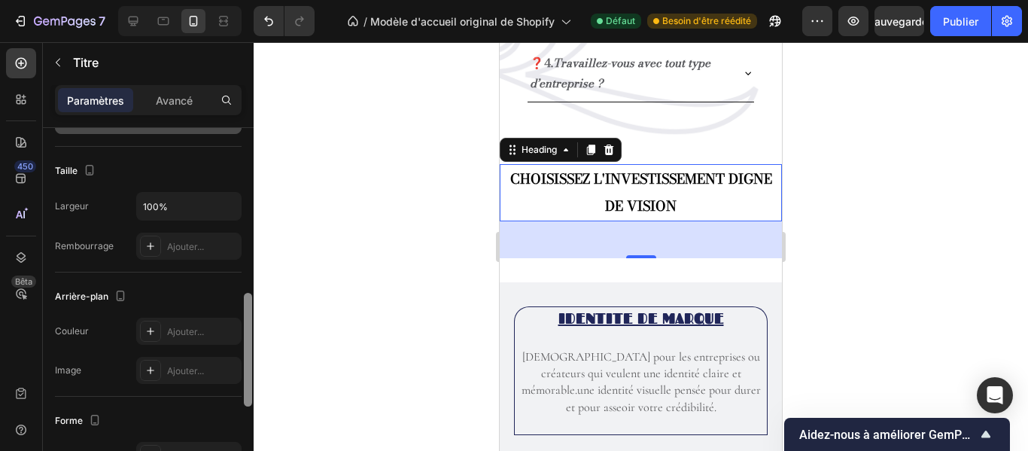
scroll to position [513, 0]
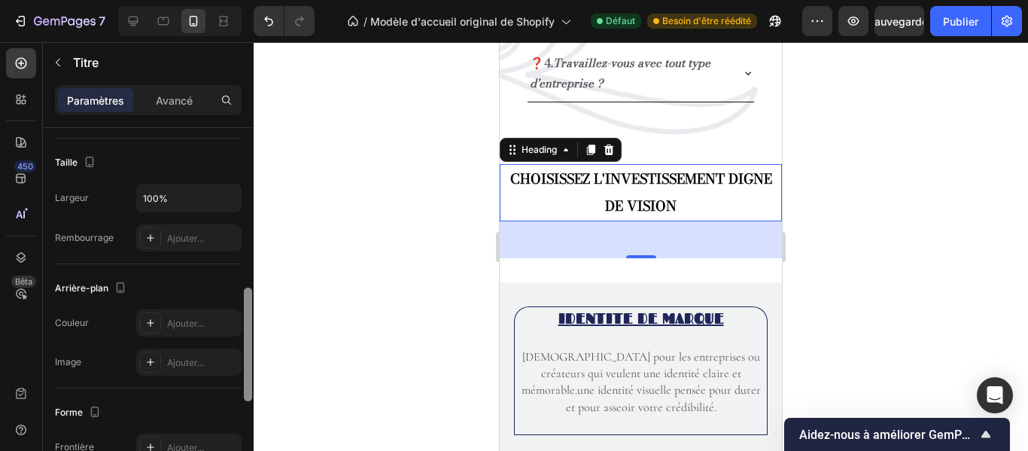
drag, startPoint x: 247, startPoint y: 246, endPoint x: 262, endPoint y: 351, distance: 105.7
click at [262, 0] on div "7 / Modèle d'accueil original de Shopify Défaut Besoin d'être réédité Aperçu Sa…" at bounding box center [514, 0] width 1028 height 0
click at [176, 196] on input "100%" at bounding box center [189, 197] width 104 height 27
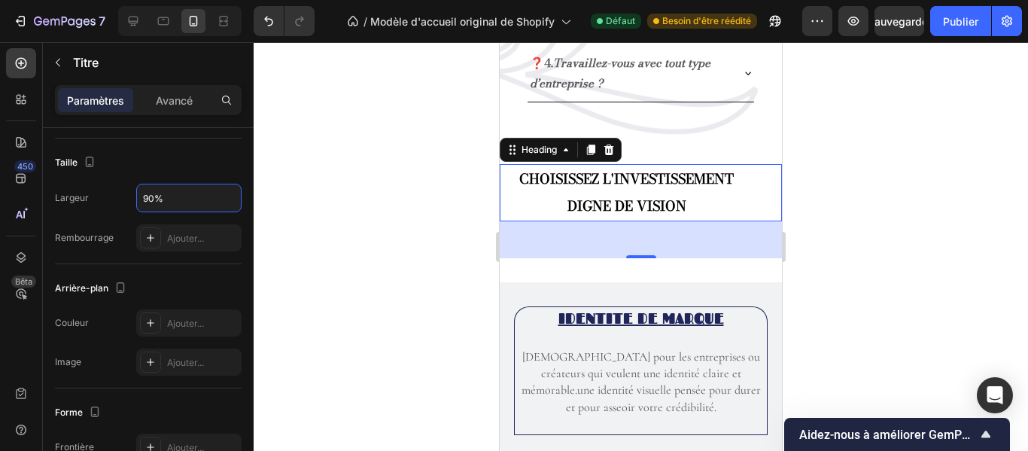
type input "90%"
click at [229, 282] on div "Arrière-plan" at bounding box center [148, 288] width 187 height 24
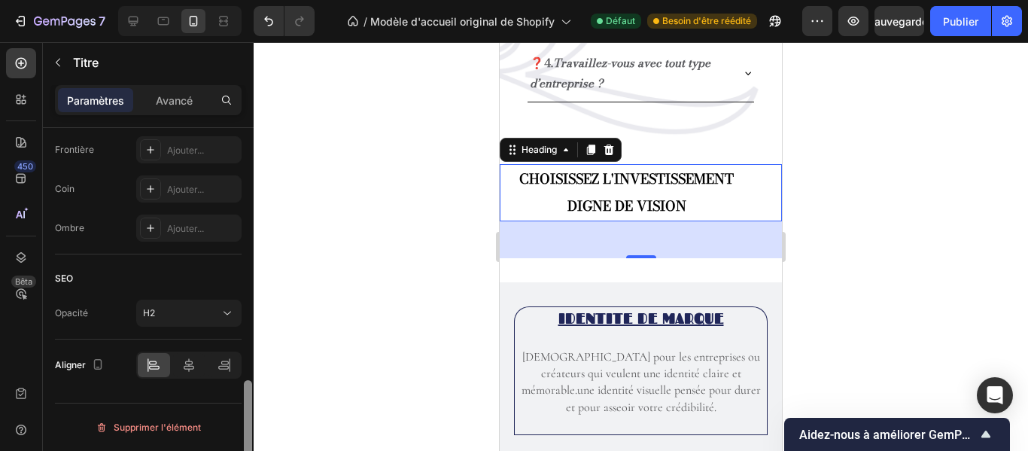
drag, startPoint x: 250, startPoint y: 301, endPoint x: 256, endPoint y: 486, distance: 185.3
click at [256, 0] on html "7 / Modèle d'accueil original de Shopify Défaut Besoin d'être réédité Aperçu Sa…" at bounding box center [514, 0] width 1028 height 0
click at [183, 367] on icon at bounding box center [188, 365] width 15 height 15
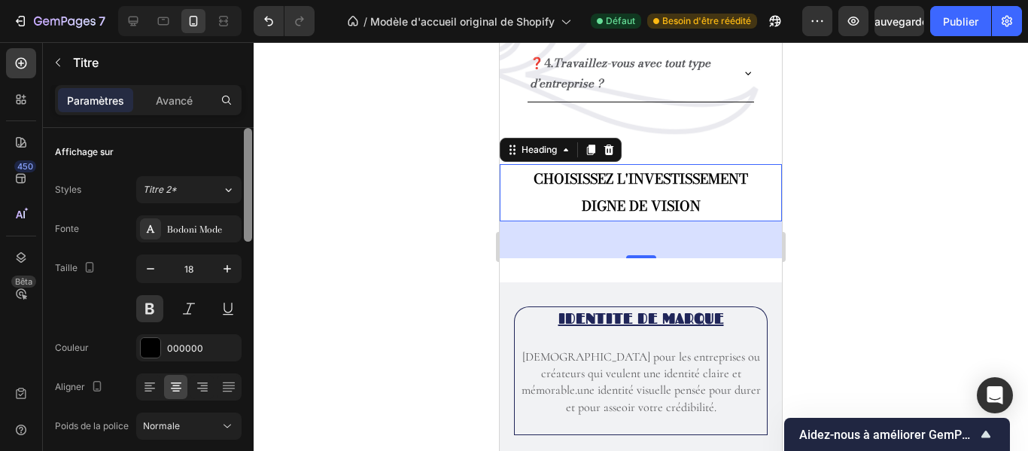
drag, startPoint x: 251, startPoint y: 397, endPoint x: 250, endPoint y: 50, distance: 346.3
click at [250, 50] on div "Sections(18) Éléments (83) Section Élément Section Héros Détails du produit Mar…" at bounding box center [148, 246] width 211 height 409
click at [214, 228] on font "Bodoni Mode" at bounding box center [194, 229] width 55 height 14
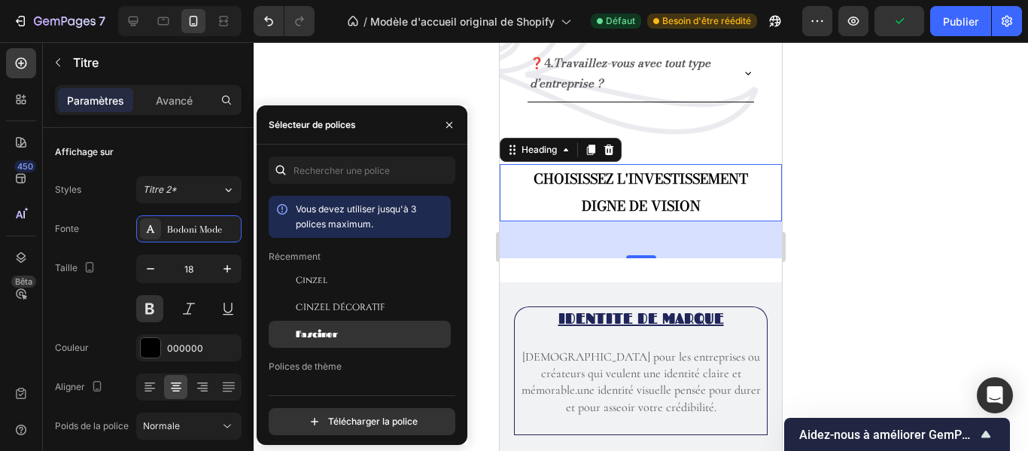
click at [330, 327] on div "Fasciner" at bounding box center [360, 334] width 182 height 27
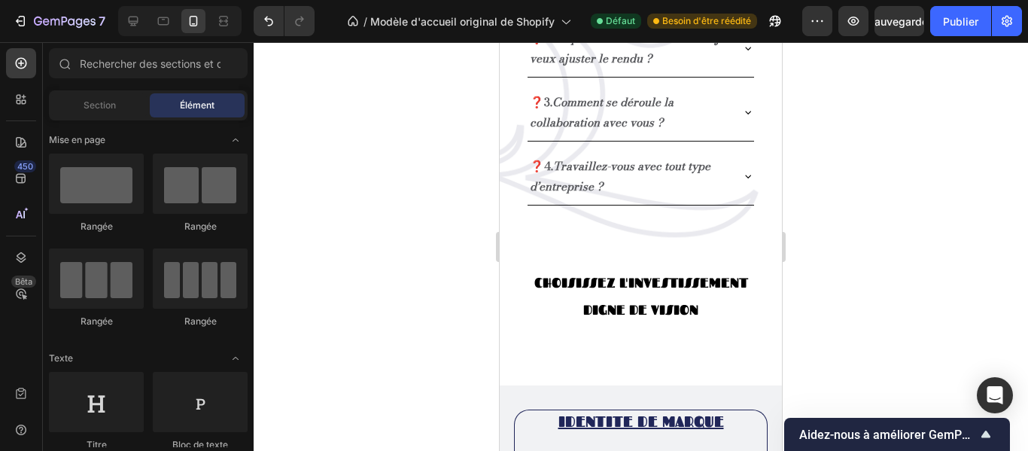
scroll to position [1942, 0]
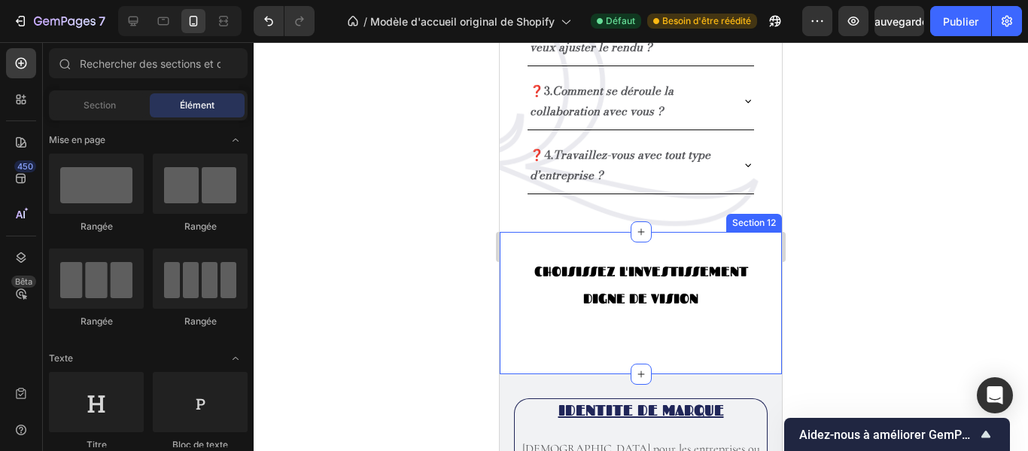
click at [712, 319] on div "CHOISISSEZ L'INVESTISSEMENT DIGNE DE VISION Heading" at bounding box center [641, 303] width 282 height 94
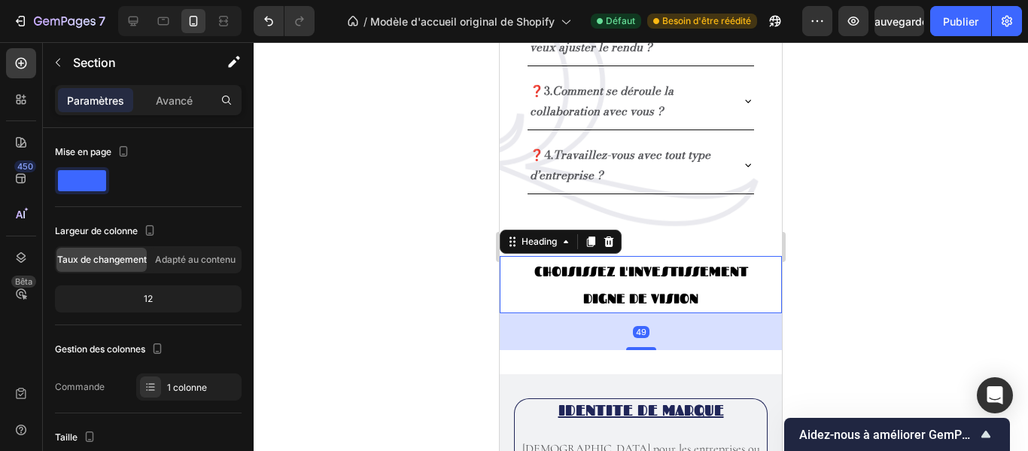
click at [734, 272] on p "CHOISISSEZ L'INVESTISSEMENT DIGNE DE VISION" at bounding box center [641, 284] width 251 height 54
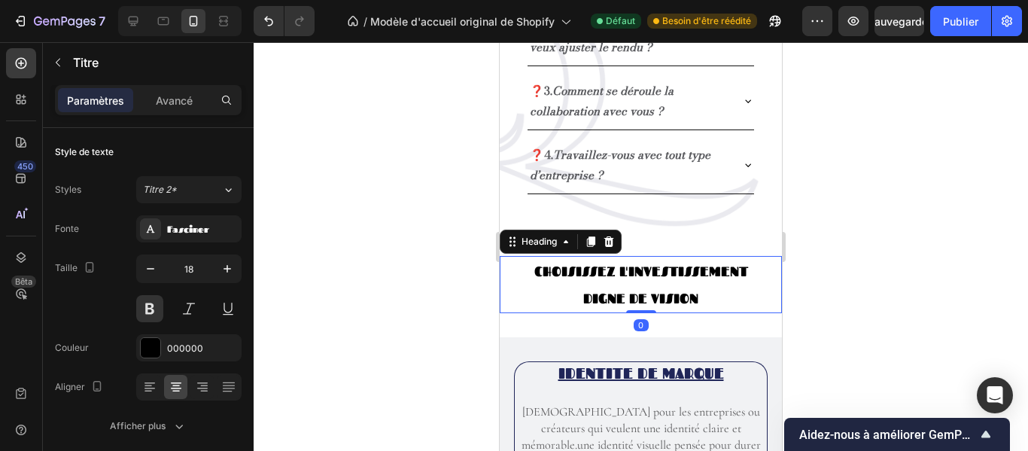
drag, startPoint x: 643, startPoint y: 349, endPoint x: 640, endPoint y: 306, distance: 43.8
click at [640, 306] on div "CHOISISSEZ L'INVESTISSEMENT DIGNE DE VISION Heading 0" at bounding box center [641, 284] width 282 height 57
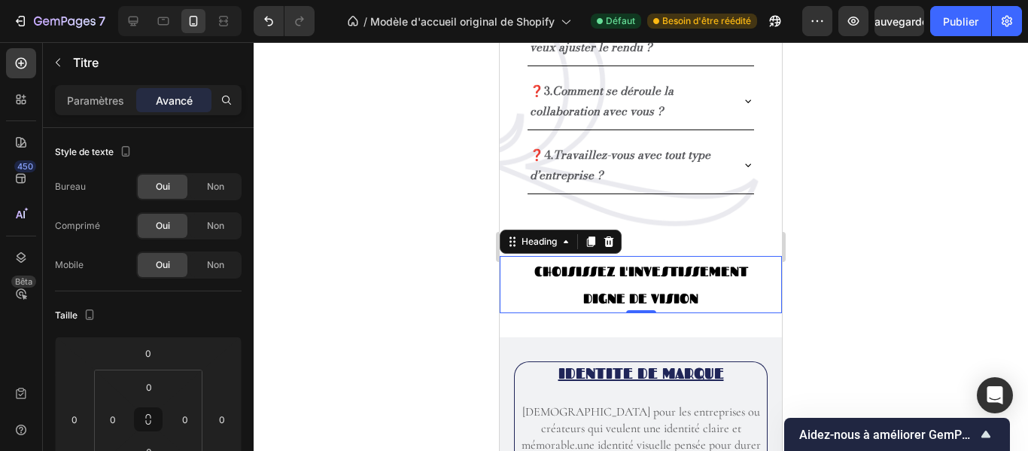
click at [799, 220] on div at bounding box center [641, 246] width 775 height 409
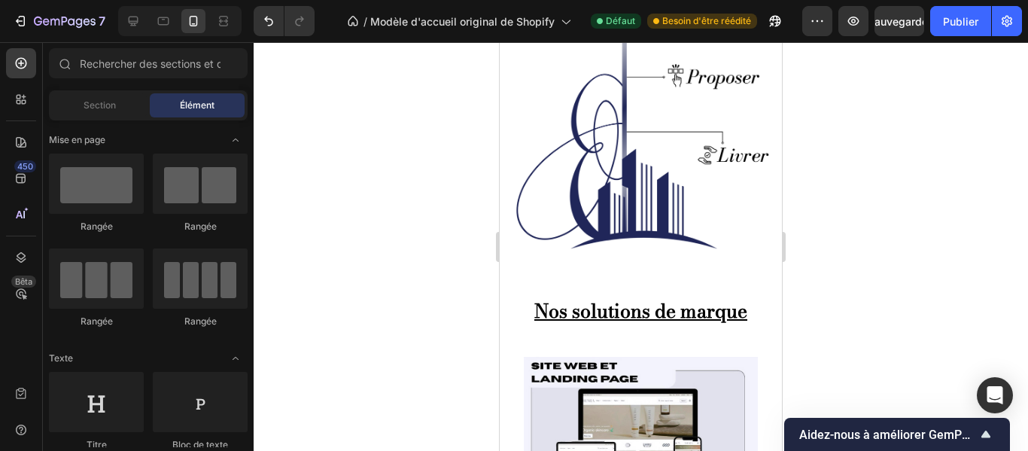
scroll to position [568, 0]
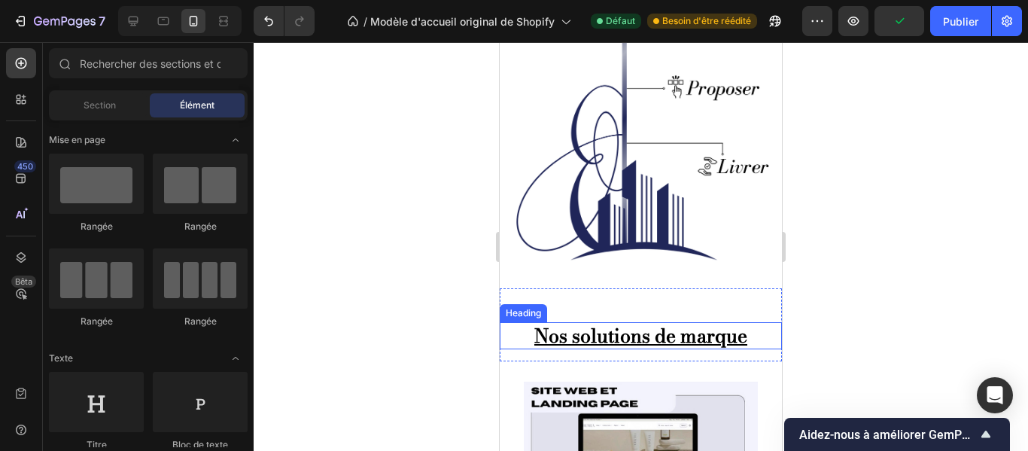
click at [697, 321] on strong "Nos solutions de marque" at bounding box center [640, 335] width 213 height 29
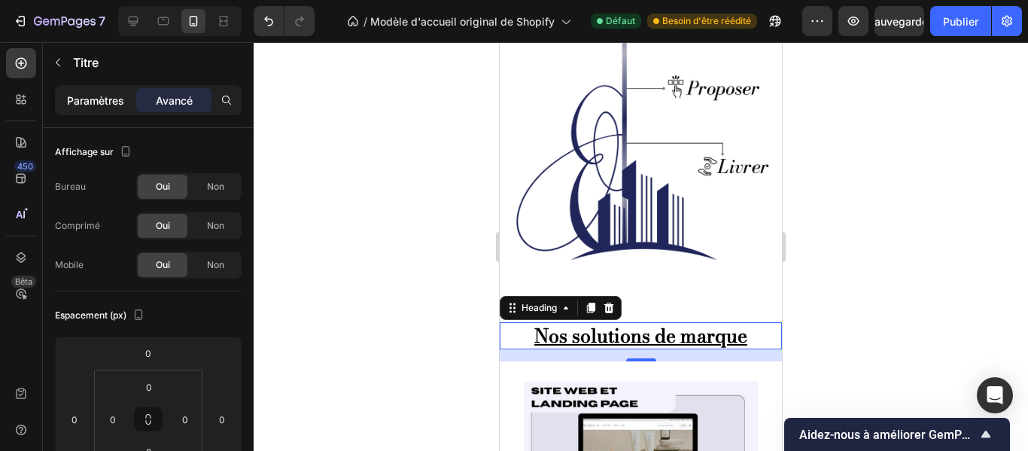
click at [116, 93] on p "Paramètres" at bounding box center [95, 101] width 57 height 16
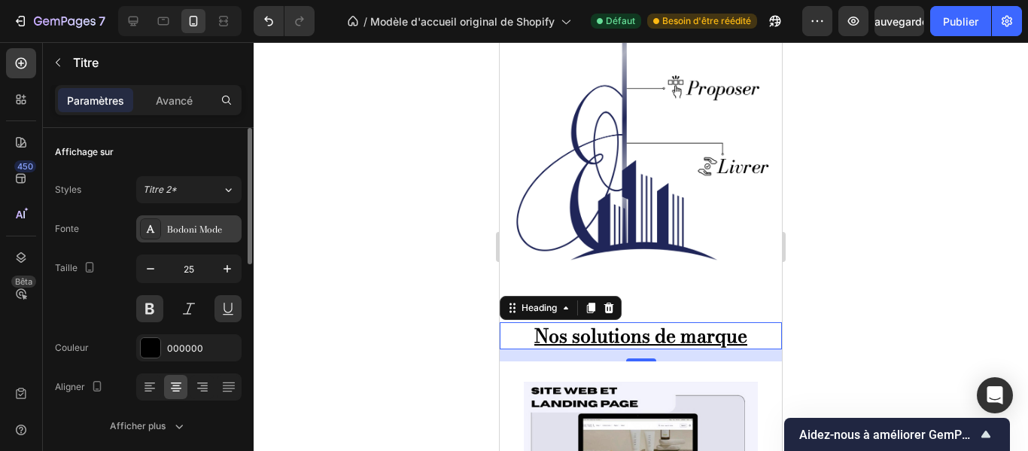
click at [216, 231] on font "Bodoni Mode" at bounding box center [194, 229] width 55 height 14
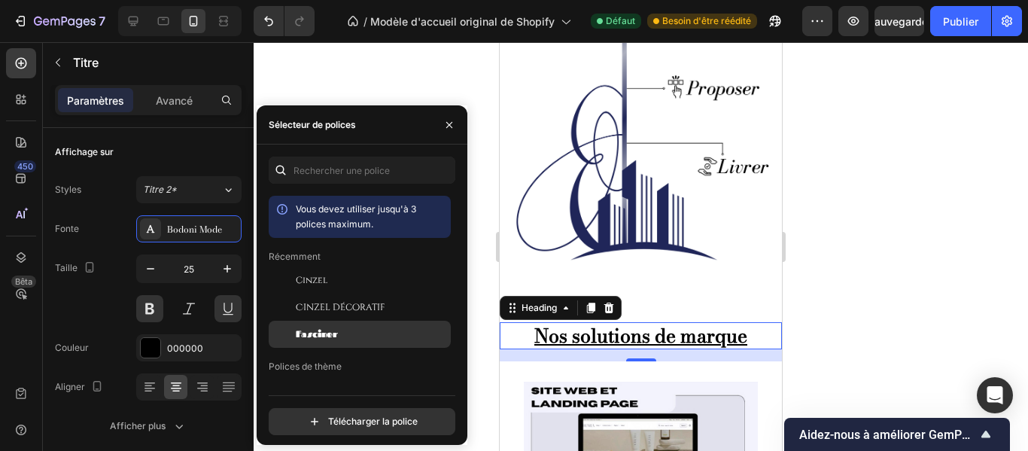
click at [328, 333] on font "Fasciner" at bounding box center [317, 333] width 42 height 11
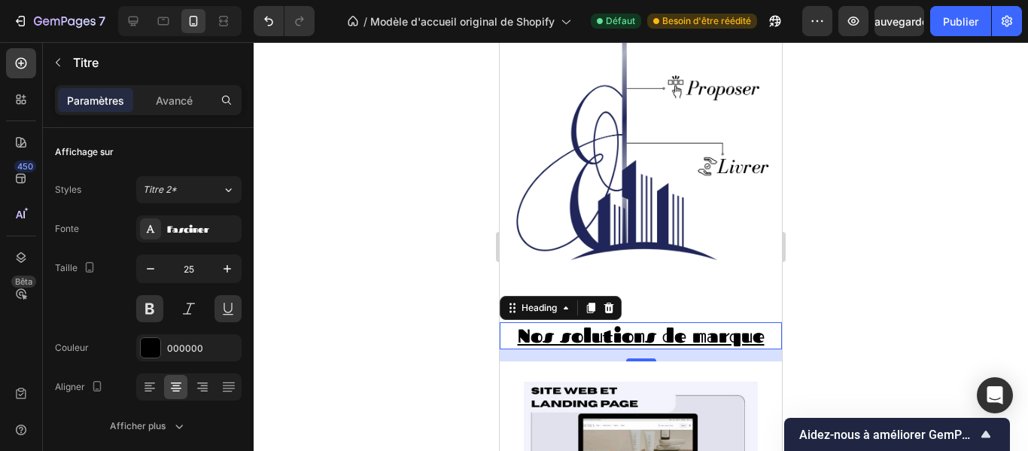
click at [805, 317] on div at bounding box center [641, 246] width 775 height 409
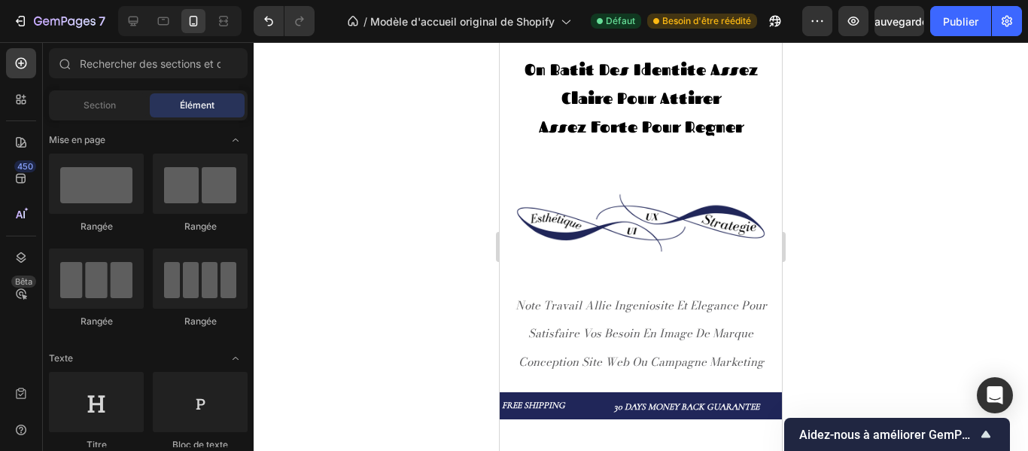
scroll to position [0, 0]
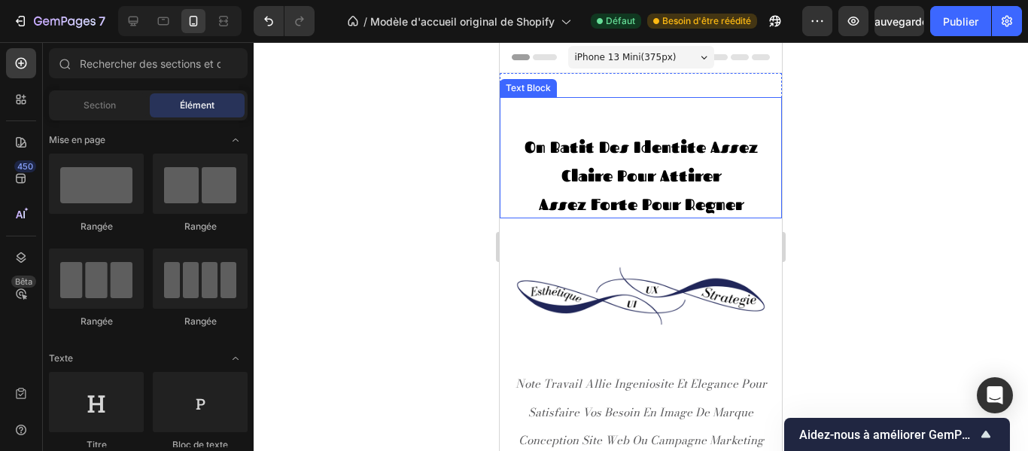
click at [705, 165] on strong "on batit des identite assez claire pour attirer" at bounding box center [641, 161] width 233 height 50
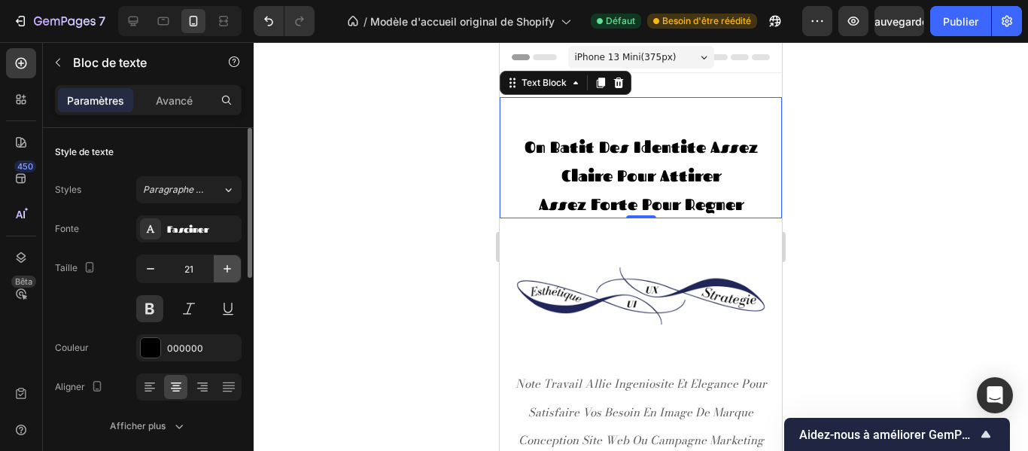
click at [230, 272] on icon "button" at bounding box center [227, 268] width 15 height 15
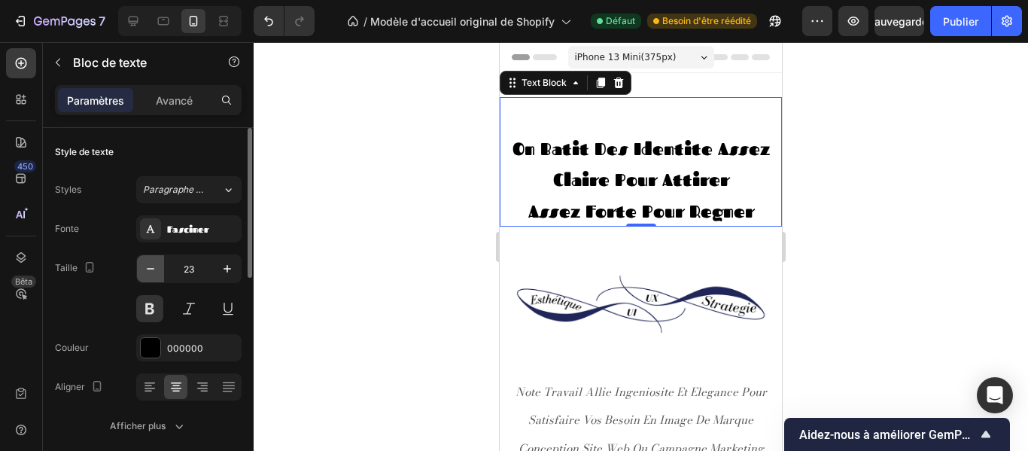
click at [156, 266] on icon "button" at bounding box center [150, 268] width 15 height 15
type input "22"
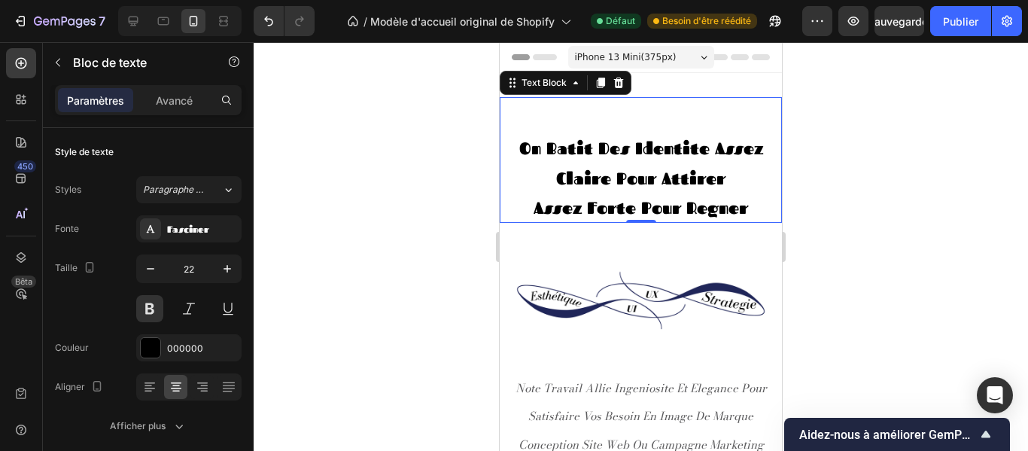
click at [831, 218] on div at bounding box center [641, 246] width 775 height 409
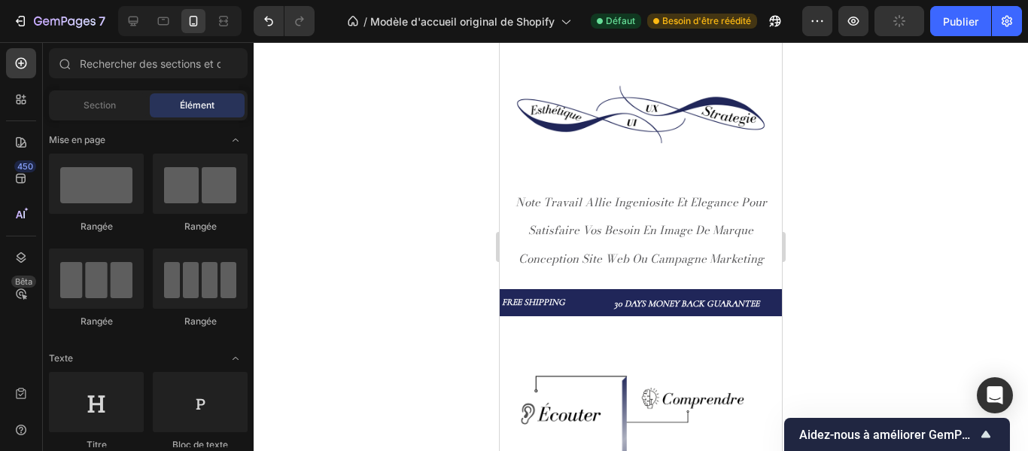
scroll to position [209, 0]
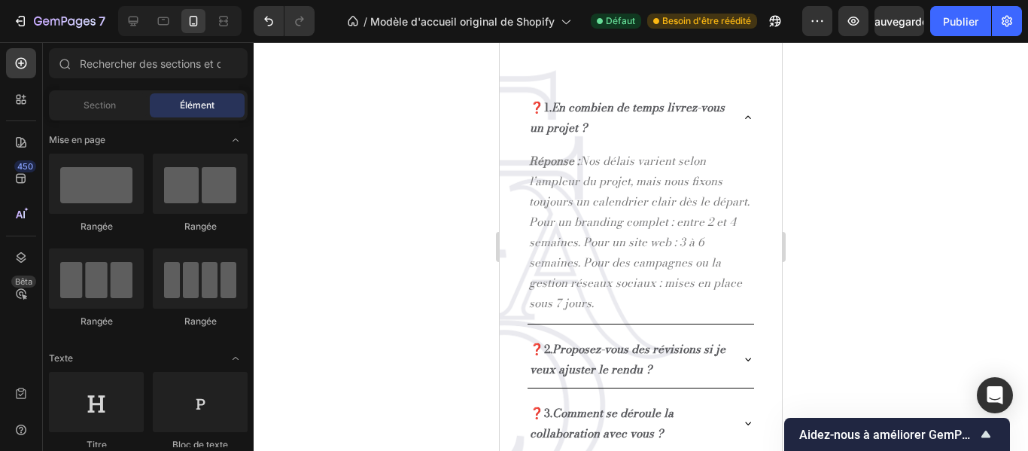
scroll to position [1634, 0]
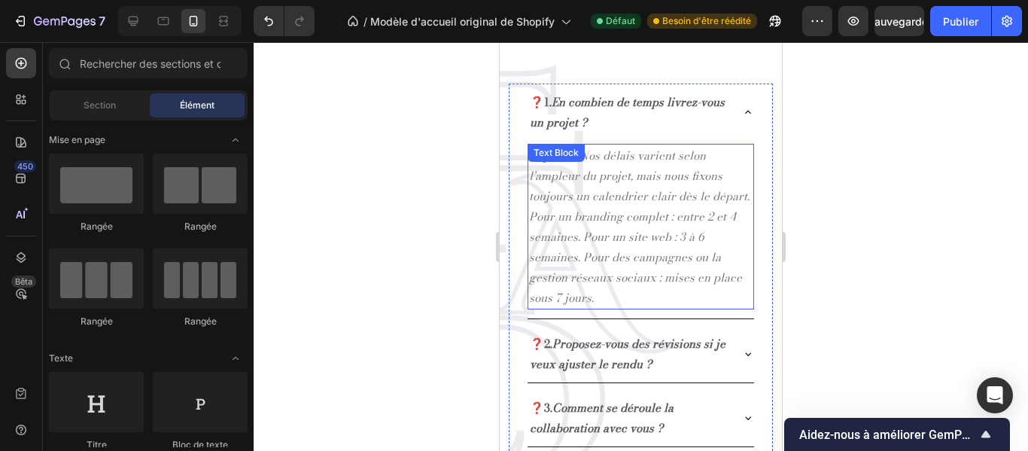
click at [678, 239] on p "Réponse : Nos délais varient selon l’ampleur du projet, mais nous fixons toujou…" at bounding box center [641, 226] width 224 height 163
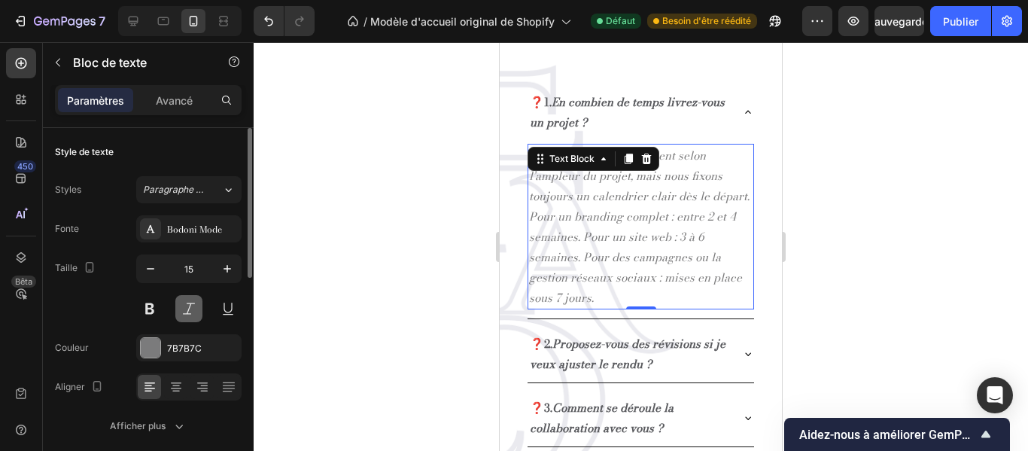
click at [185, 307] on button at bounding box center [188, 308] width 27 height 27
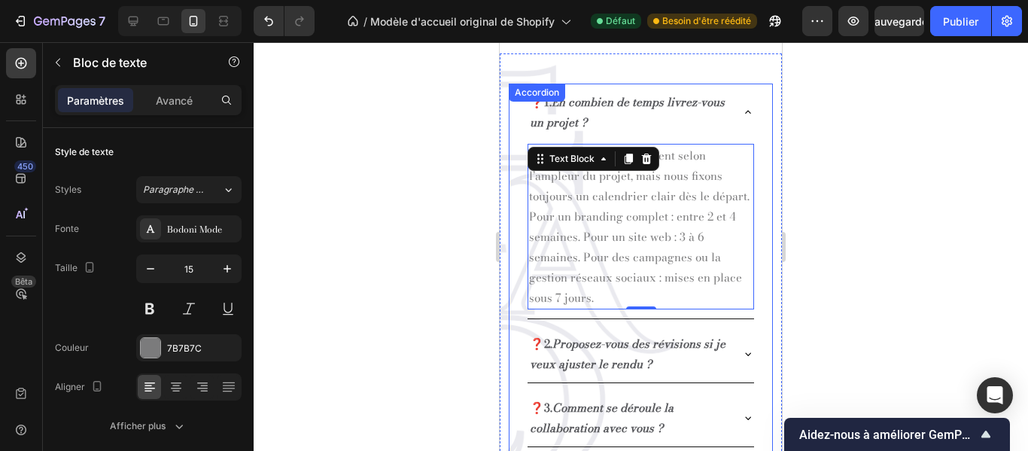
click at [577, 104] on p "❓1. En combien de temps livrez-vous un projet ?" at bounding box center [629, 112] width 198 height 41
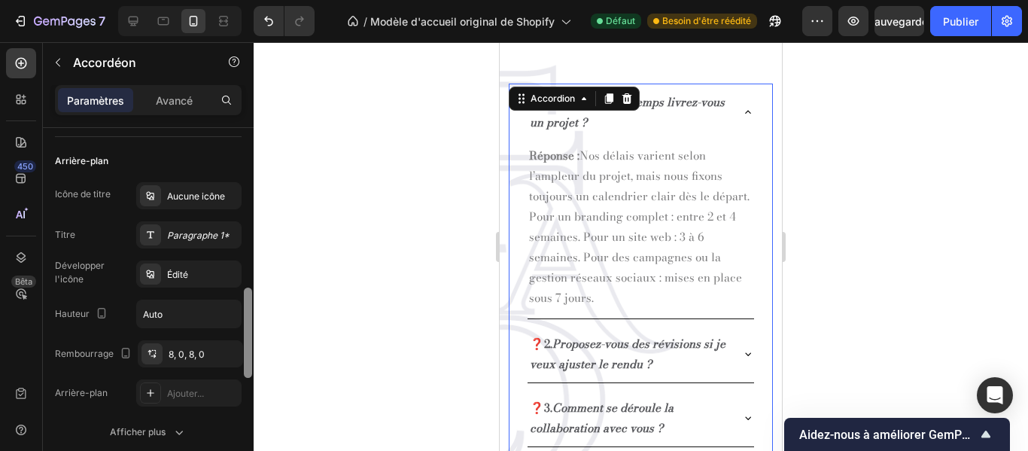
scroll to position [351, 0]
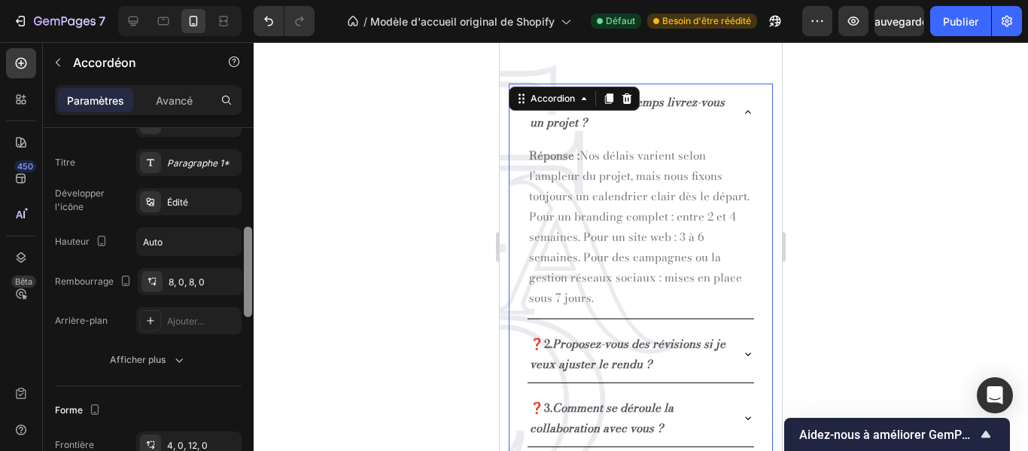
drag, startPoint x: 247, startPoint y: 181, endPoint x: 246, endPoint y: 126, distance: 55.0
click at [246, 126] on div "Paramètres Avancé Style de texte Article 4 articles Taille Largeur Ajouter... R…" at bounding box center [148, 289] width 211 height 409
click at [596, 111] on icon "En combien de temps livrez-vous un projet ?" at bounding box center [627, 112] width 195 height 38
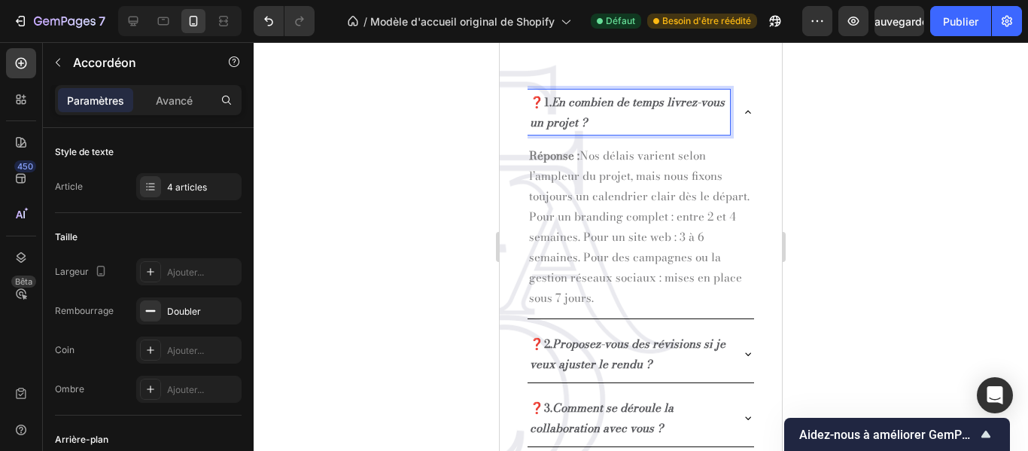
click at [604, 111] on icon "En combien de temps livrez-vous un projet ?" at bounding box center [627, 112] width 195 height 38
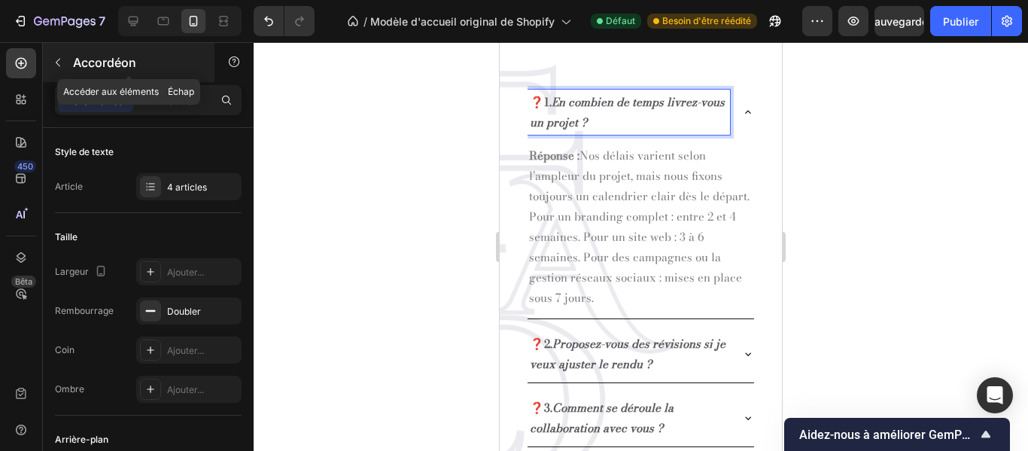
click at [58, 62] on icon "button" at bounding box center [58, 62] width 12 height 12
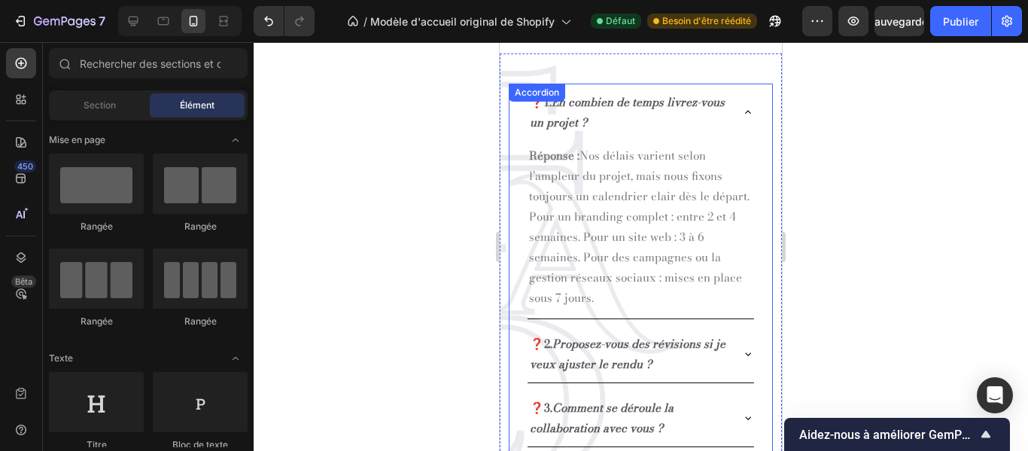
click at [611, 105] on icon "En combien de temps livrez-vous un projet ?" at bounding box center [627, 112] width 195 height 38
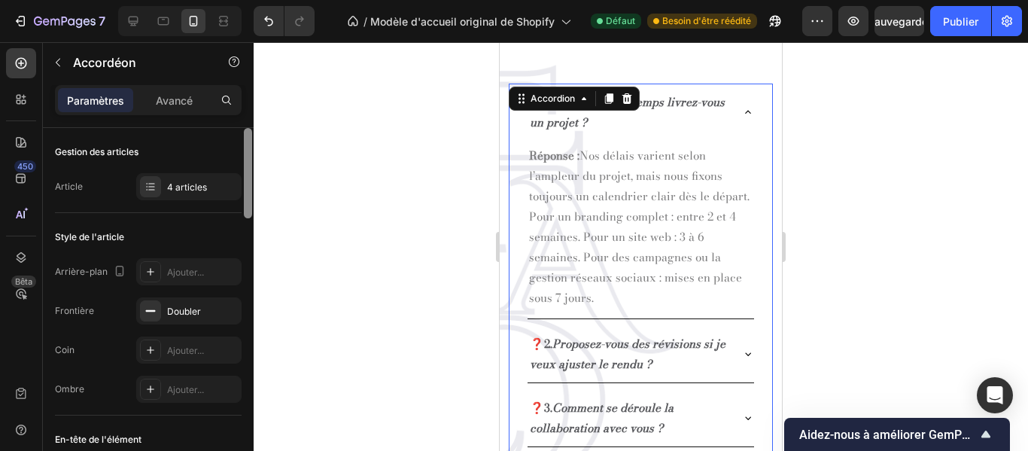
click at [247, 160] on div at bounding box center [248, 173] width 8 height 90
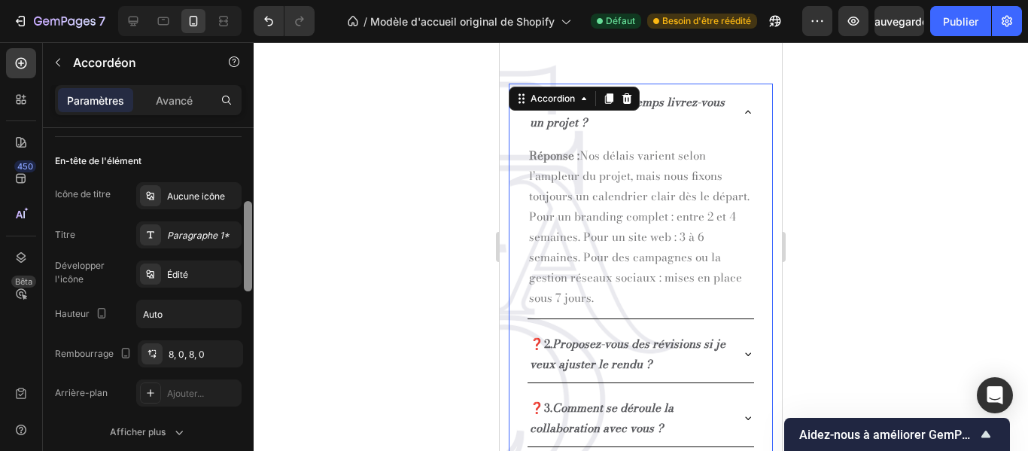
scroll to position [285, 0]
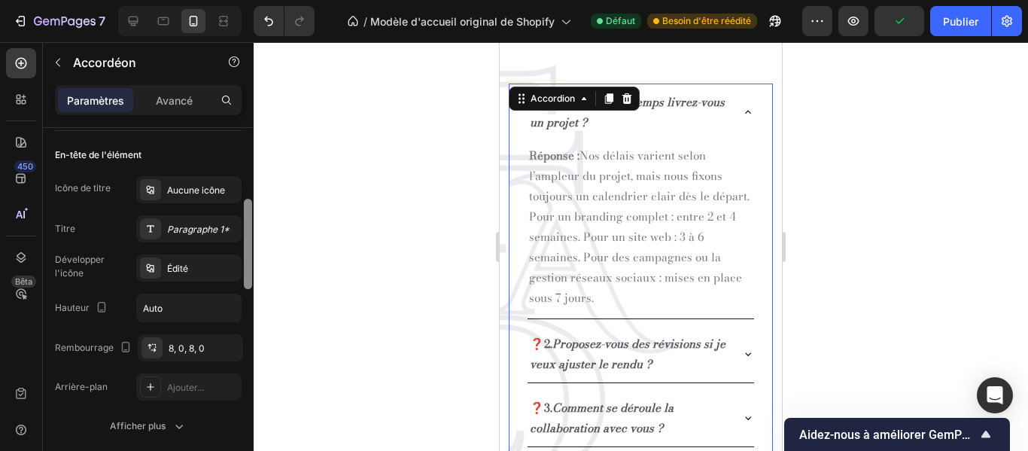
drag, startPoint x: 247, startPoint y: 160, endPoint x: 251, endPoint y: 231, distance: 70.9
click at [251, 231] on div at bounding box center [248, 244] width 8 height 90
click at [188, 264] on font "Édité" at bounding box center [177, 268] width 21 height 11
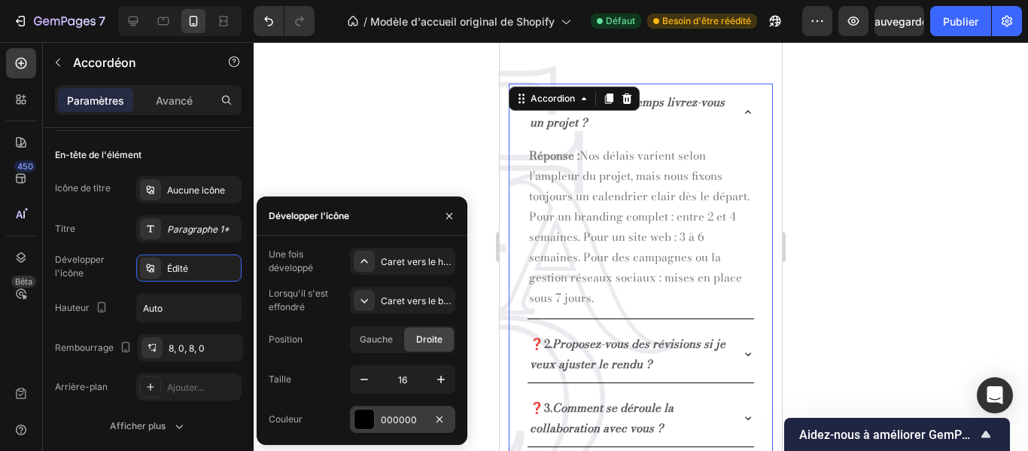
click at [361, 416] on div at bounding box center [365, 420] width 20 height 20
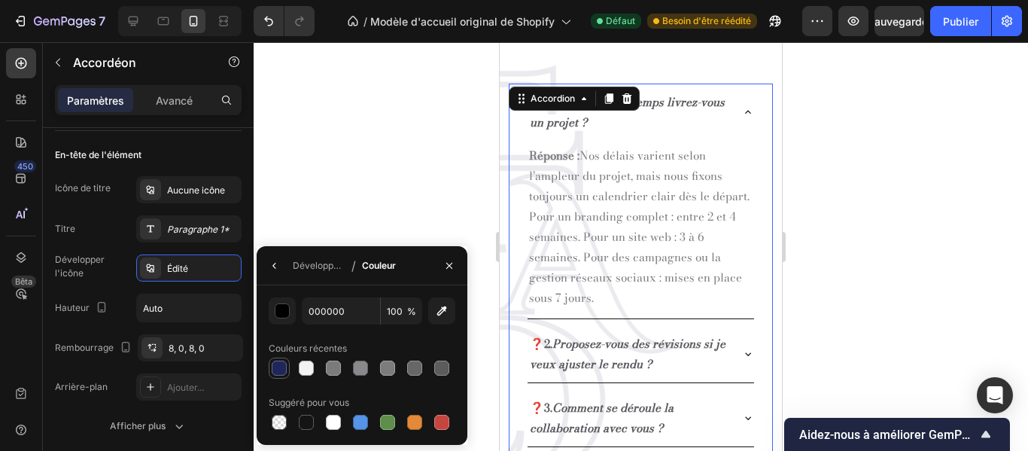
click at [276, 367] on div at bounding box center [279, 368] width 15 height 15
type input "202659"
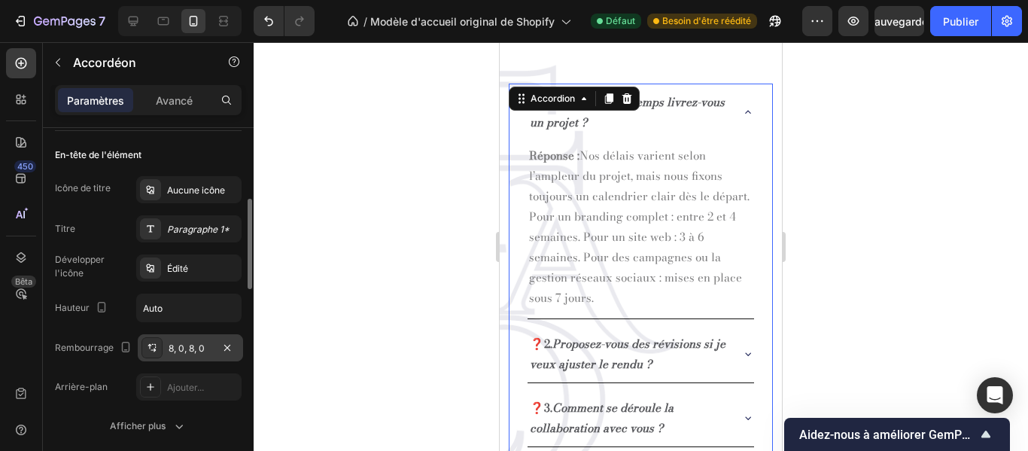
click at [208, 356] on div "8, 0, 8, 0" at bounding box center [190, 347] width 105 height 27
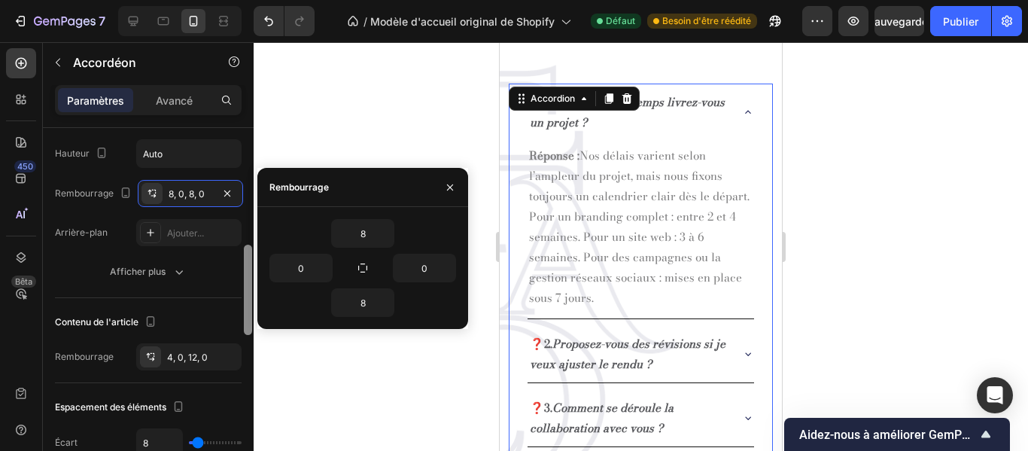
scroll to position [451, 0]
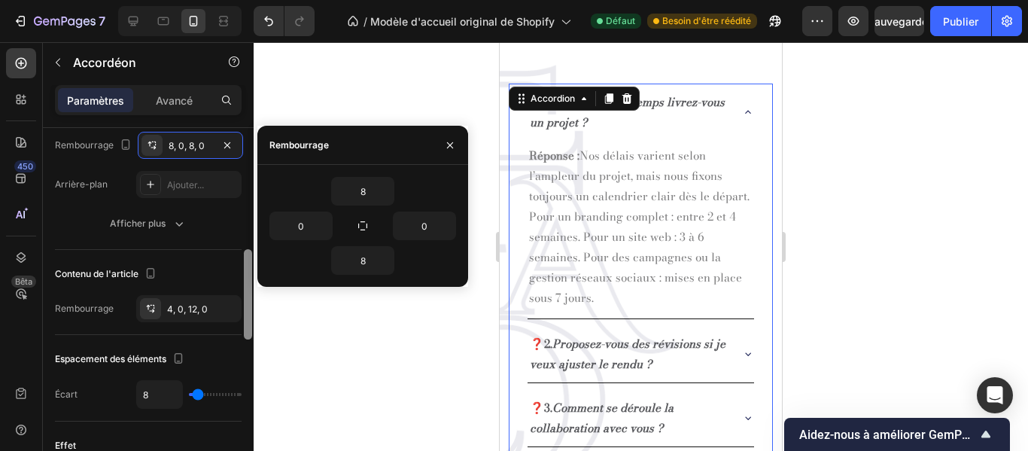
drag, startPoint x: 245, startPoint y: 250, endPoint x: 252, endPoint y: 297, distance: 47.9
click at [252, 297] on div at bounding box center [247, 311] width 11 height 366
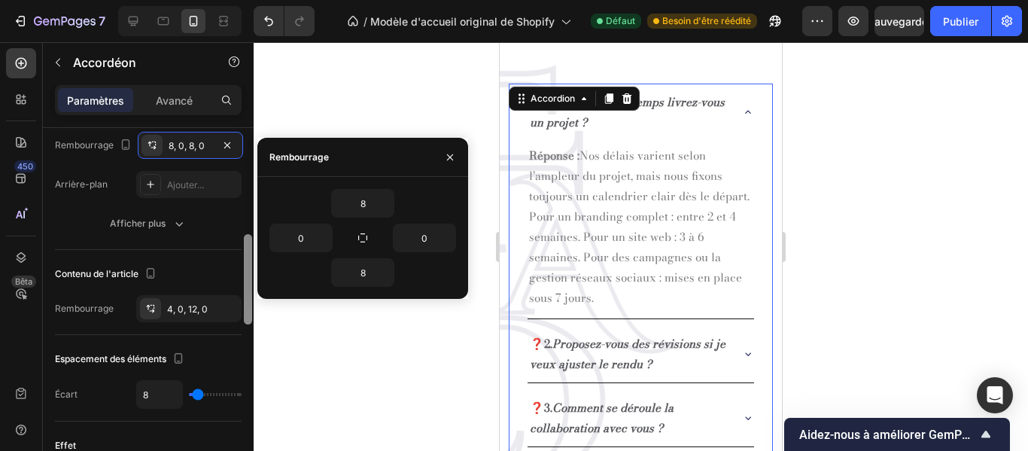
scroll to position [475, 0]
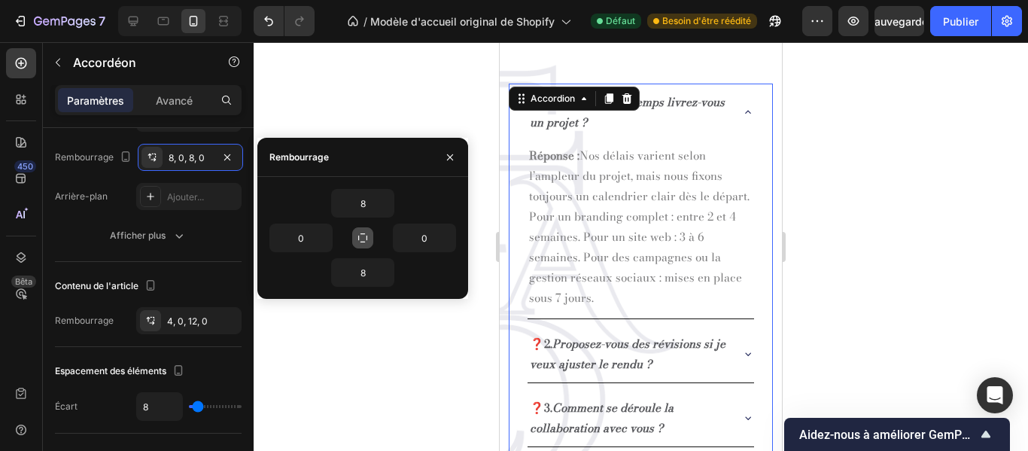
click at [364, 242] on icon "button" at bounding box center [362, 237] width 9 height 9
type input "8"
click at [364, 242] on icon "button" at bounding box center [362, 237] width 8 height 8
click at [364, 242] on icon "button" at bounding box center [362, 237] width 9 height 9
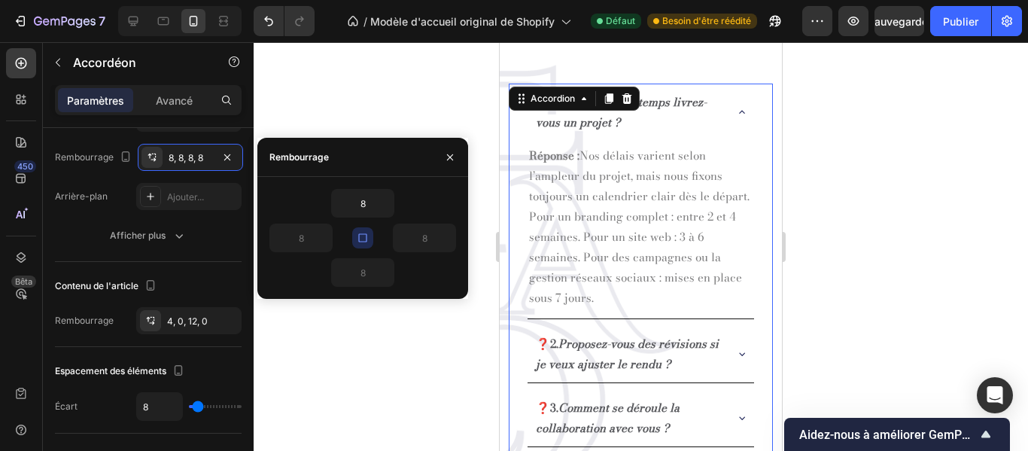
click at [364, 242] on icon "button" at bounding box center [362, 237] width 8 height 8
click at [364, 242] on icon "button" at bounding box center [362, 237] width 9 height 9
click at [364, 242] on icon "button" at bounding box center [362, 237] width 8 height 8
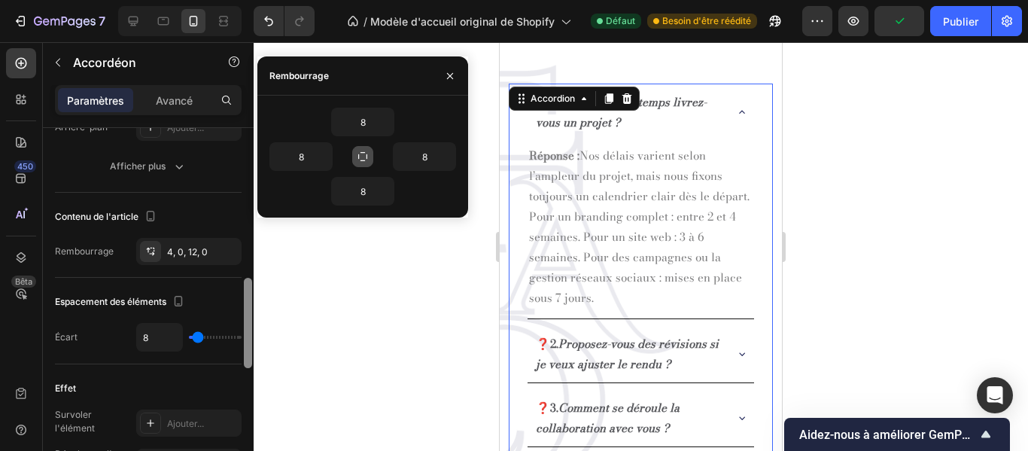
scroll to position [556, 0]
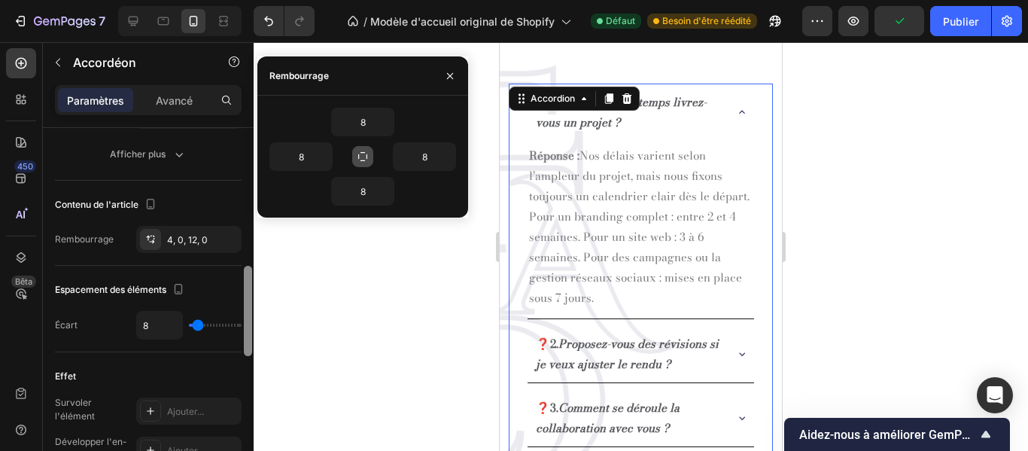
drag, startPoint x: 247, startPoint y: 257, endPoint x: 247, endPoint y: 277, distance: 20.3
click at [247, 277] on div at bounding box center [248, 311] width 8 height 90
click at [196, 245] on div "4, 0, 12, 0" at bounding box center [189, 240] width 44 height 14
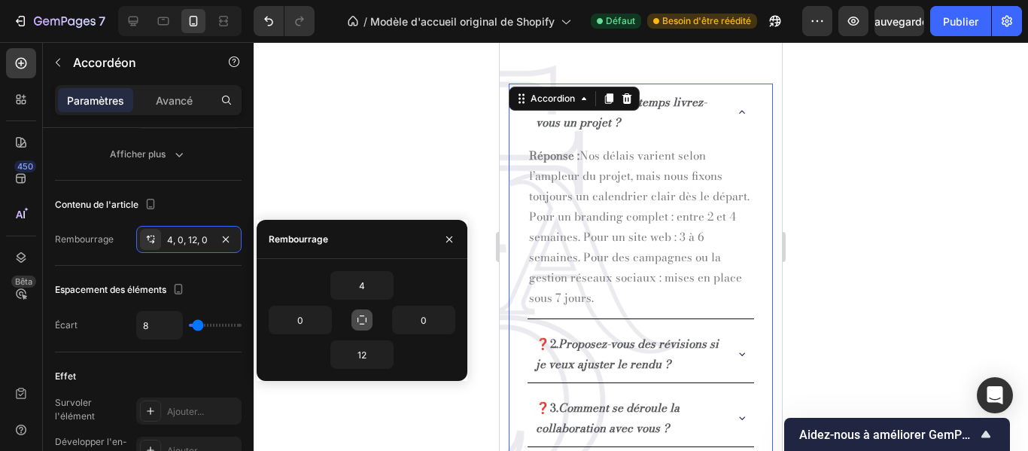
click at [355, 321] on button "button" at bounding box center [362, 319] width 21 height 21
type input "4"
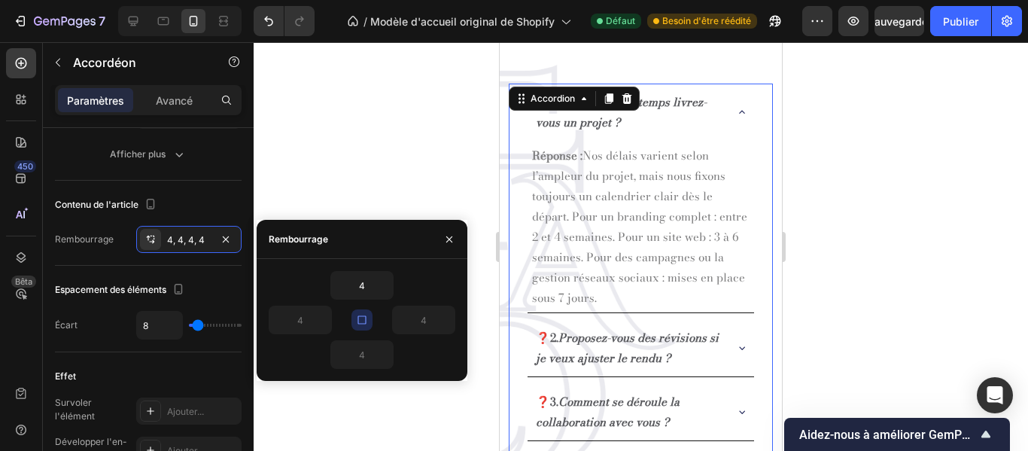
click at [355, 321] on button "button" at bounding box center [362, 319] width 21 height 21
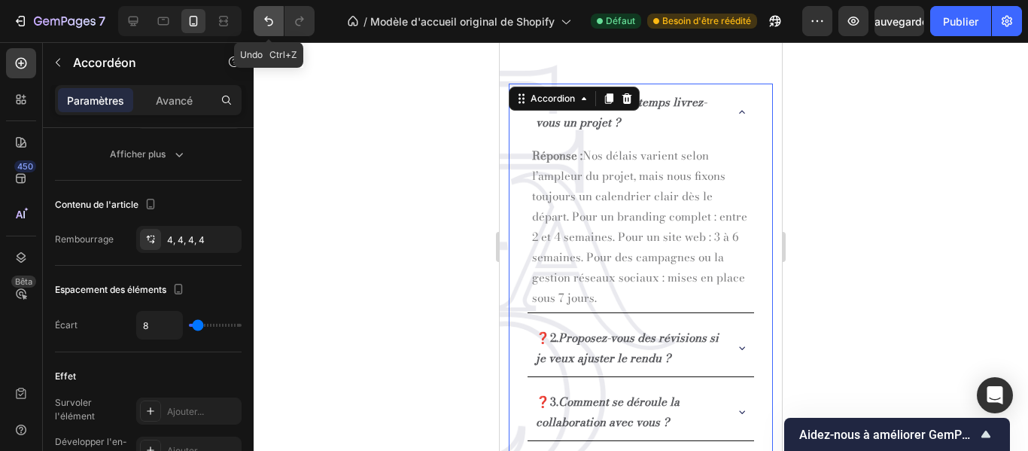
click at [263, 23] on icon "Annuler/Rétablir" at bounding box center [268, 21] width 15 height 15
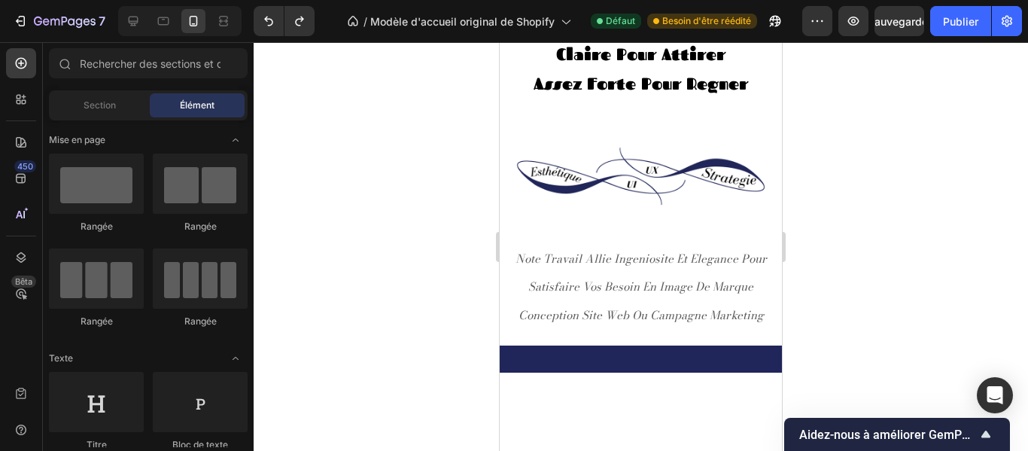
scroll to position [0, 0]
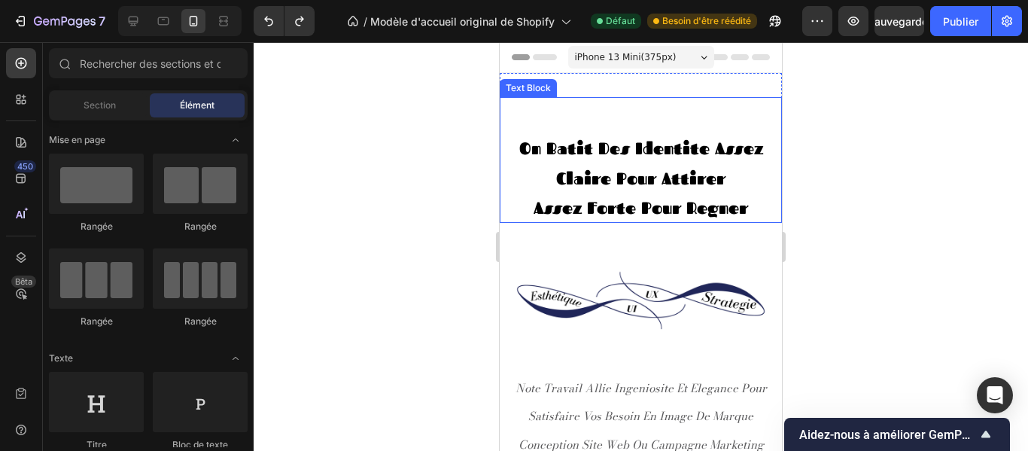
click at [726, 178] on p "on batit des identite assez claire pour attirer" at bounding box center [641, 162] width 282 height 59
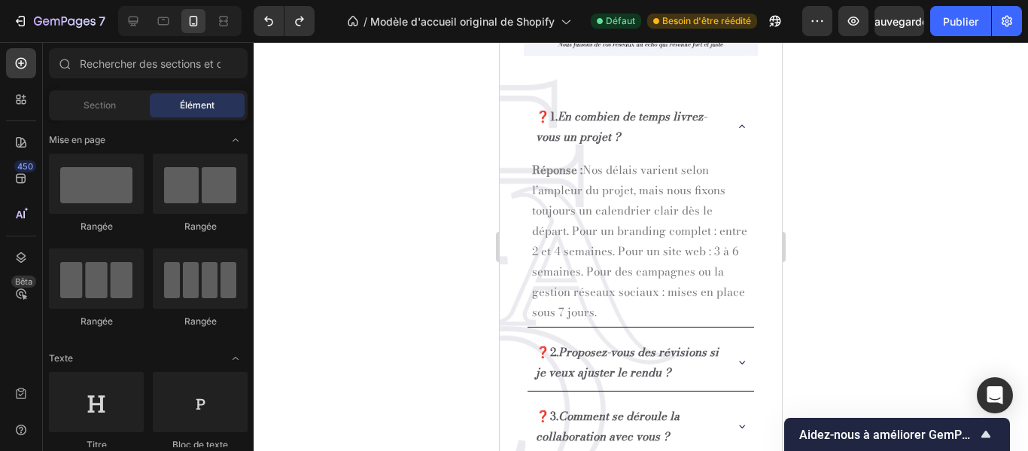
scroll to position [1605, 0]
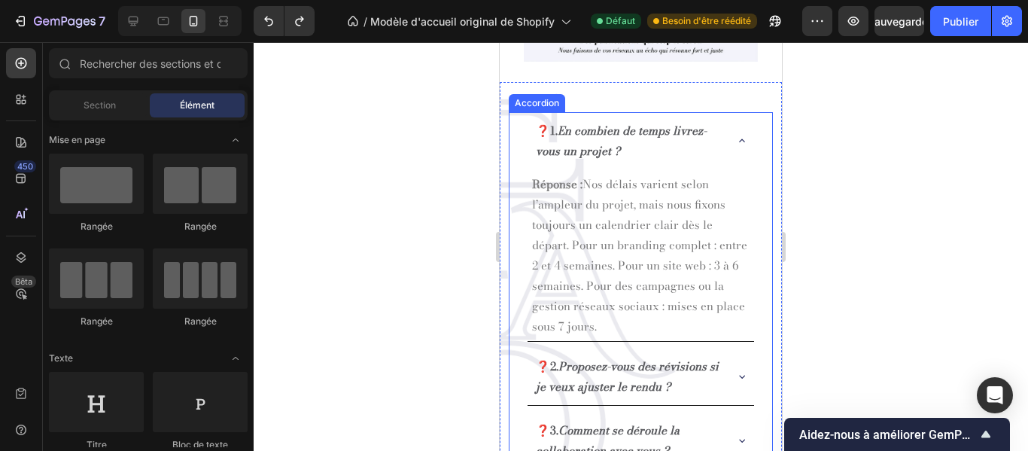
click at [669, 337] on div "❓1. En combien de temps livrez-vous un projet ? Réponse : Nos délais varient se…" at bounding box center [641, 323] width 228 height 422
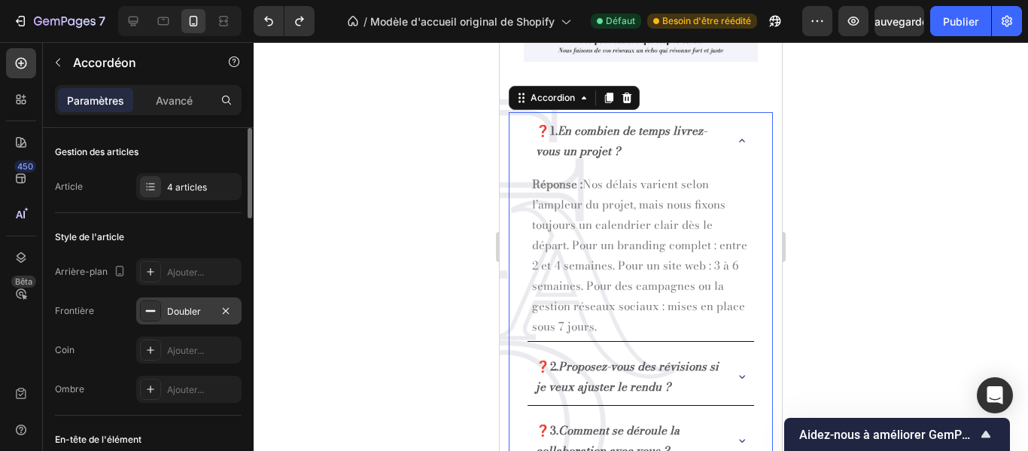
click at [199, 319] on div "Doubler" at bounding box center [188, 310] width 105 height 27
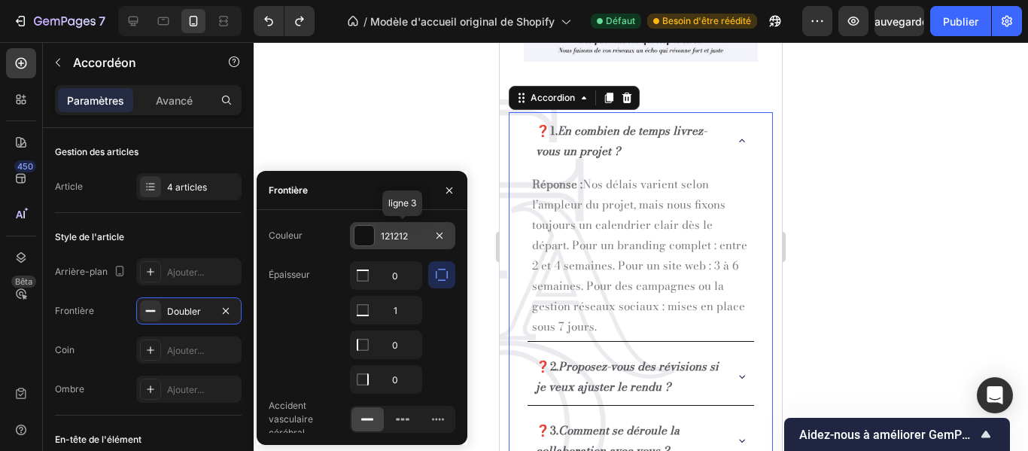
click at [410, 241] on div "121212" at bounding box center [403, 237] width 44 height 14
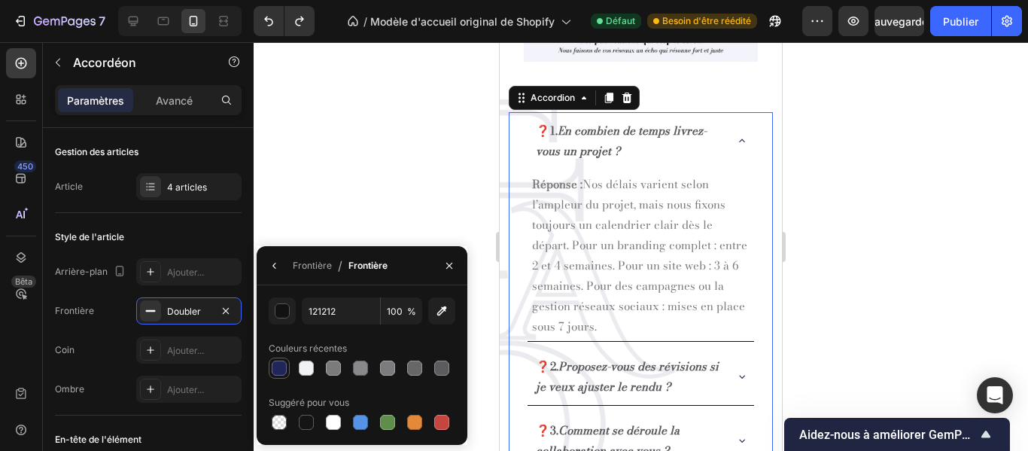
click at [277, 367] on div at bounding box center [279, 368] width 15 height 15
type input "202659"
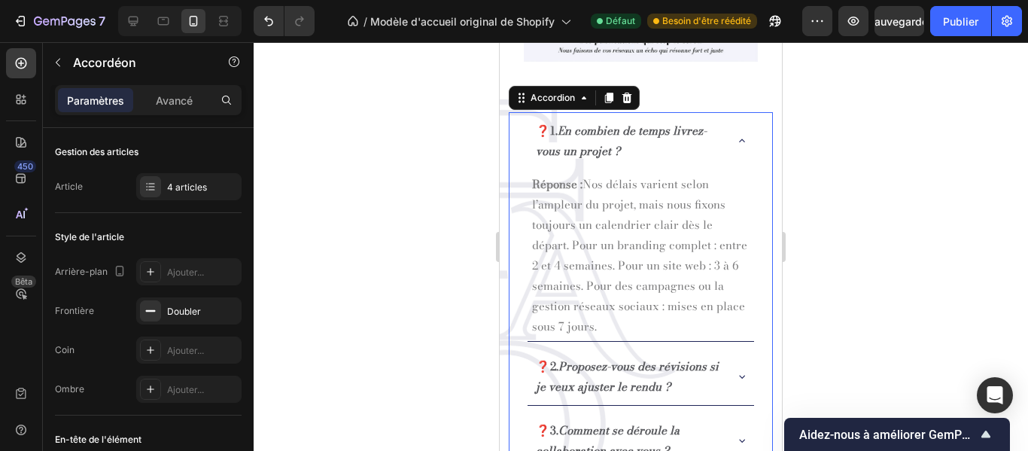
click at [427, 177] on div at bounding box center [641, 246] width 775 height 409
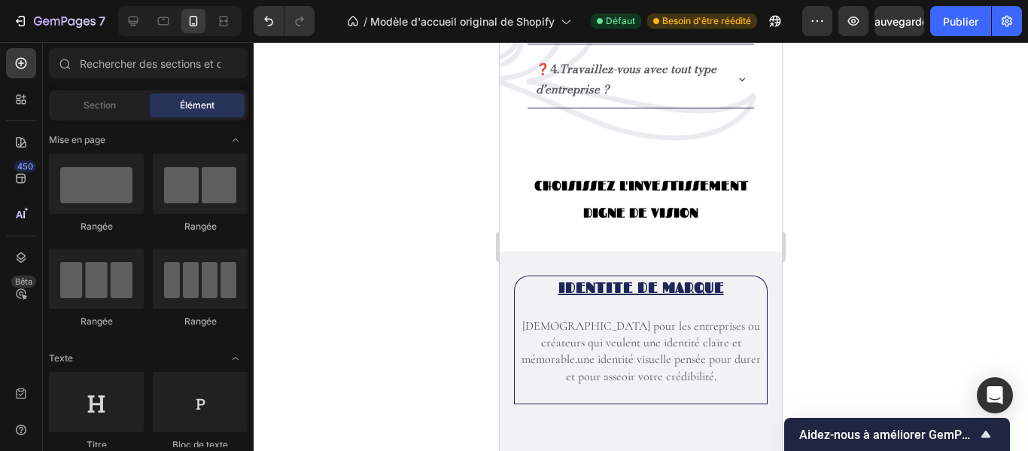
scroll to position [2011, 0]
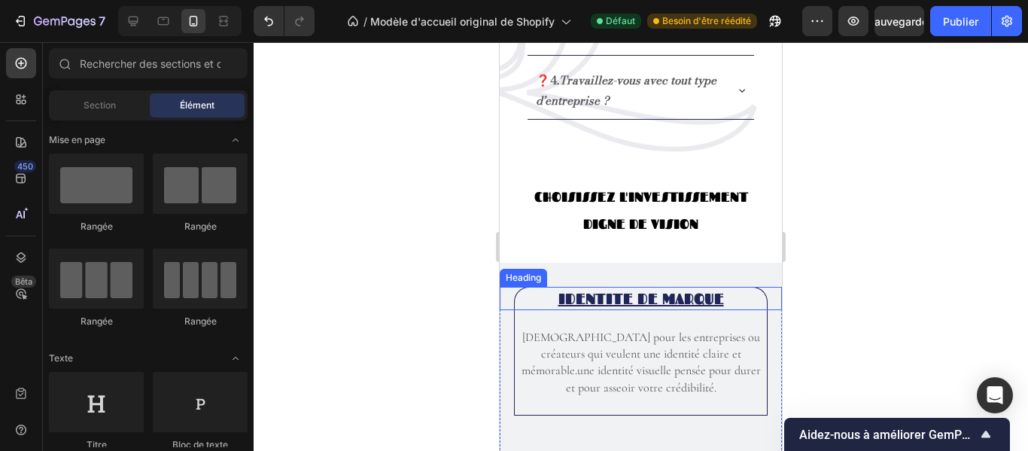
click at [723, 303] on h2 "IDENTITE DE MARQUE" at bounding box center [641, 298] width 254 height 23
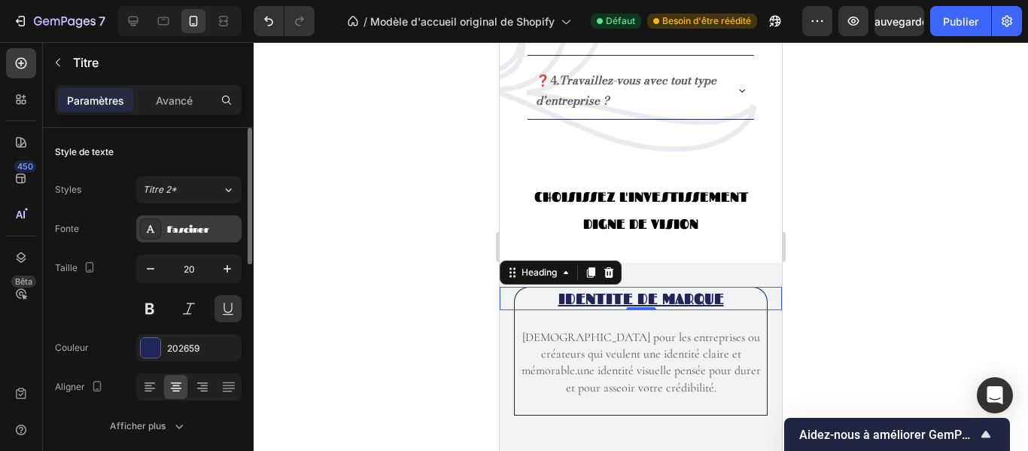
click at [214, 226] on div "Fasciner" at bounding box center [202, 230] width 71 height 14
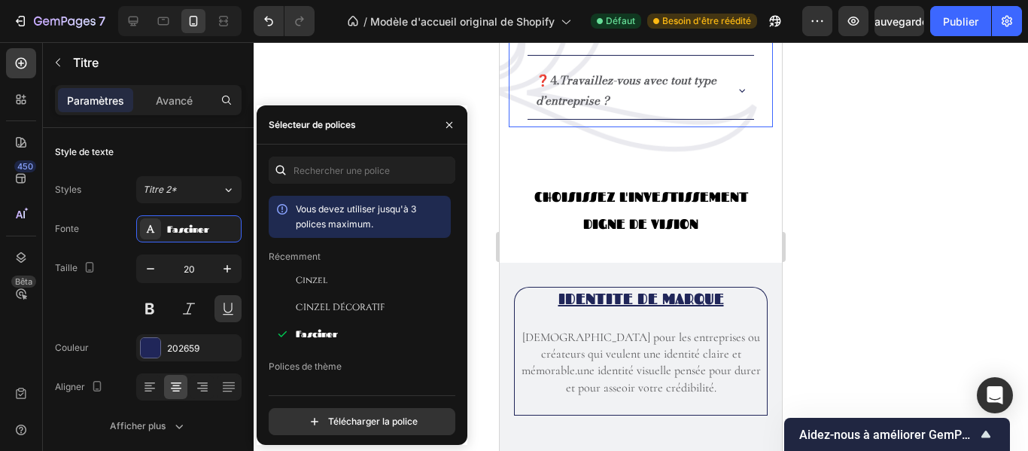
click at [628, 101] on icon "Travaillez-vous avec tout type d’entreprise ?" at bounding box center [626, 91] width 181 height 38
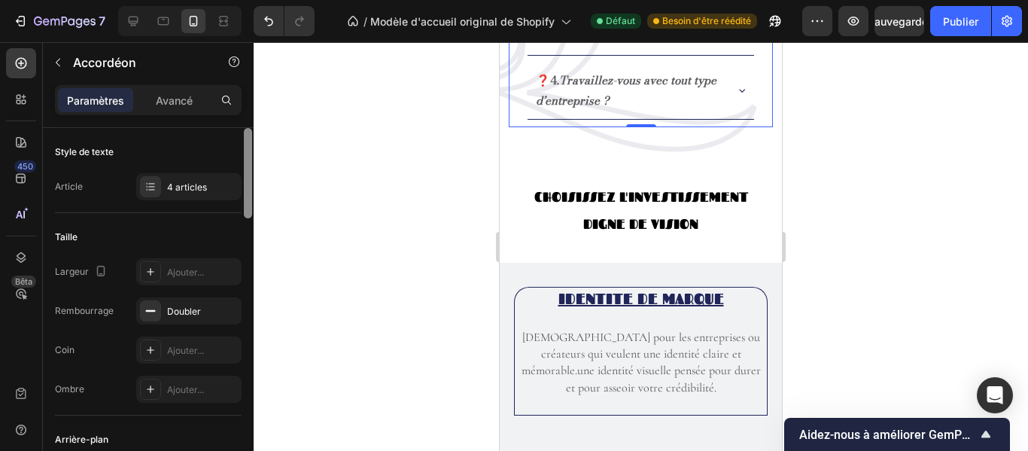
scroll to position [366, 0]
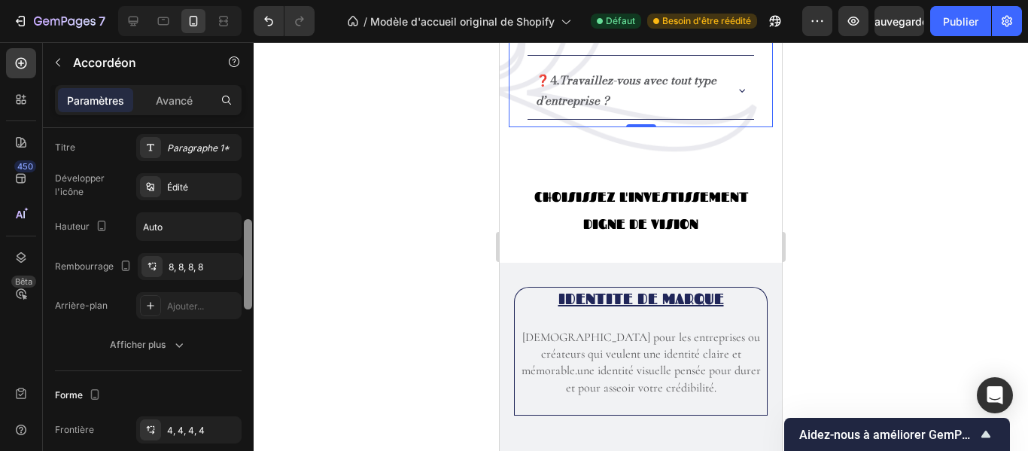
drag, startPoint x: 242, startPoint y: 195, endPoint x: 245, endPoint y: 231, distance: 36.3
click at [245, 231] on div at bounding box center [247, 311] width 11 height 366
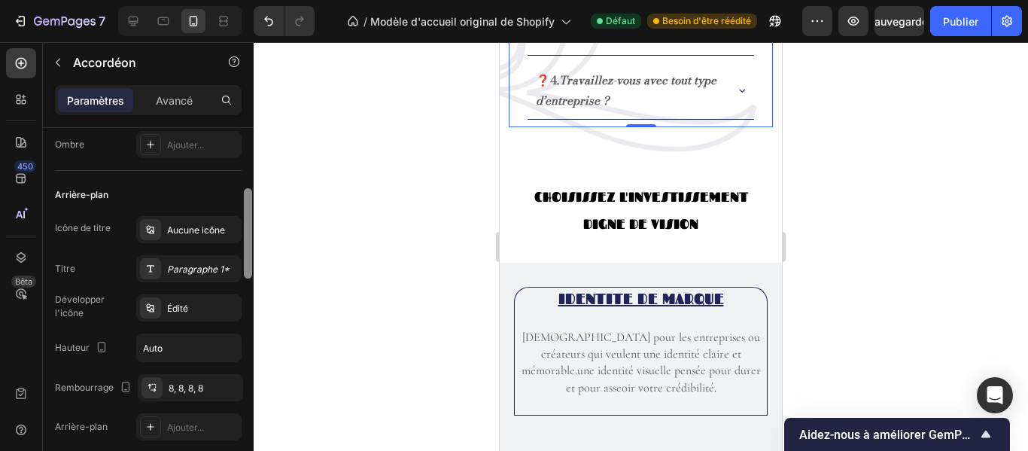
scroll to position [236, 0]
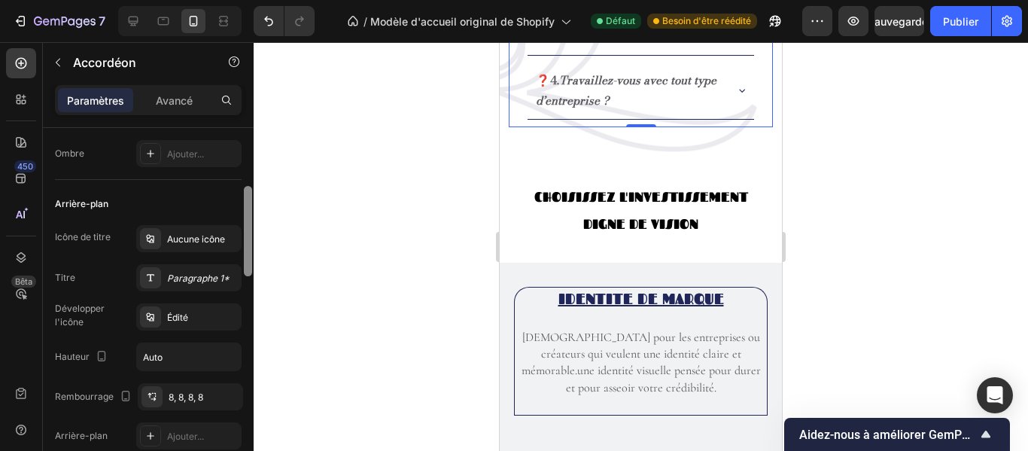
drag, startPoint x: 245, startPoint y: 249, endPoint x: 237, endPoint y: 217, distance: 33.4
click at [237, 217] on div "Style de texte Article 4 articles Taille Largeur Ajouter... Rembourrage Doubler…" at bounding box center [148, 311] width 211 height 366
click at [210, 276] on font "Paragraphe 1*" at bounding box center [198, 278] width 62 height 11
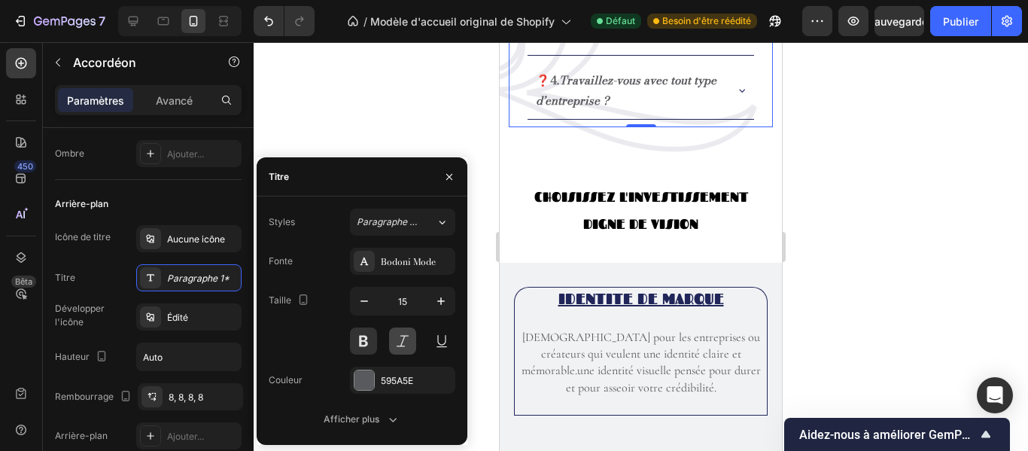
click at [397, 343] on button at bounding box center [402, 340] width 27 height 27
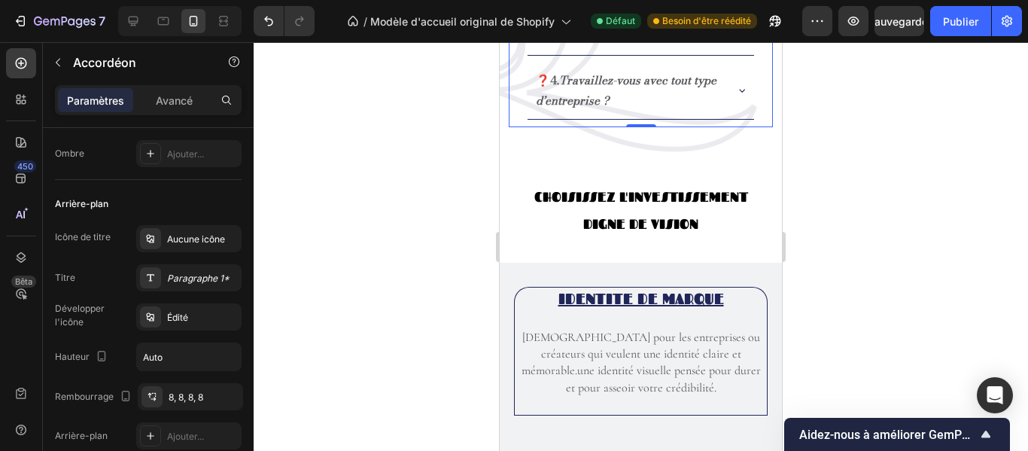
click at [472, 332] on div at bounding box center [641, 246] width 775 height 409
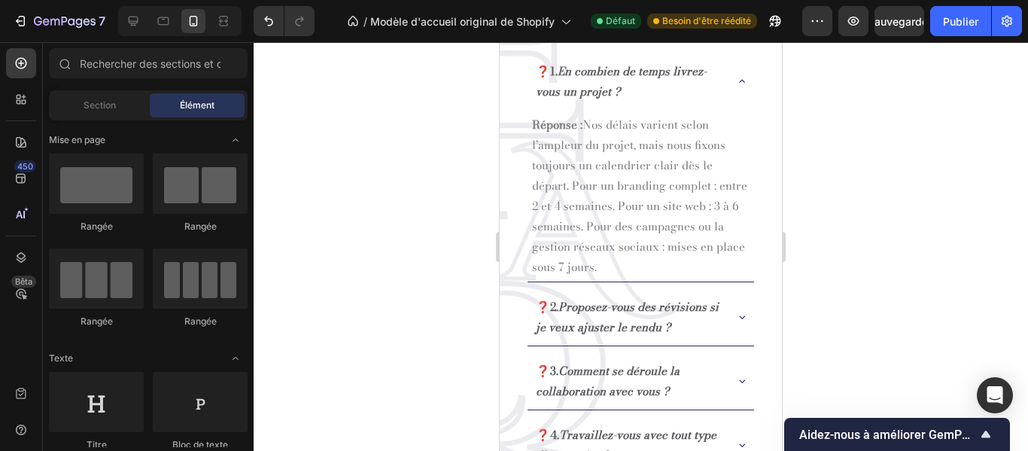
scroll to position [1639, 0]
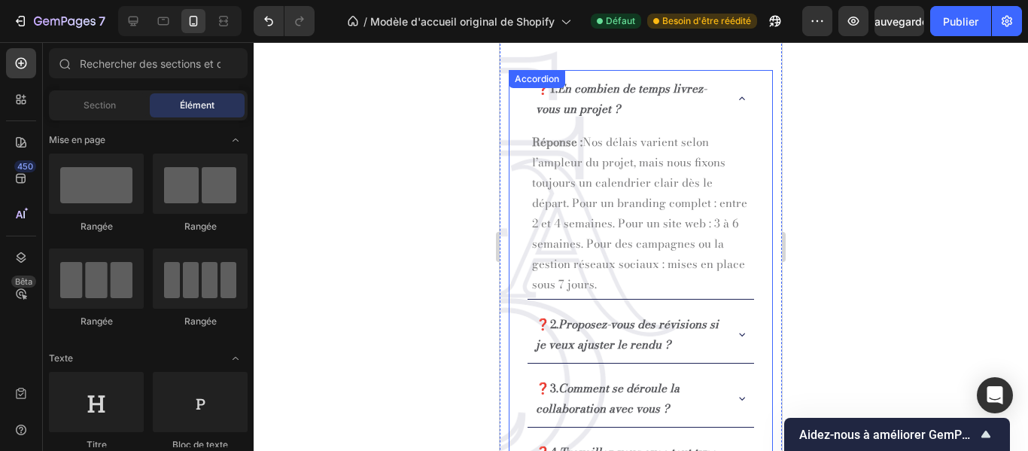
click at [648, 111] on p "❓1. En combien de temps livrez-vous un projet ?" at bounding box center [629, 98] width 186 height 41
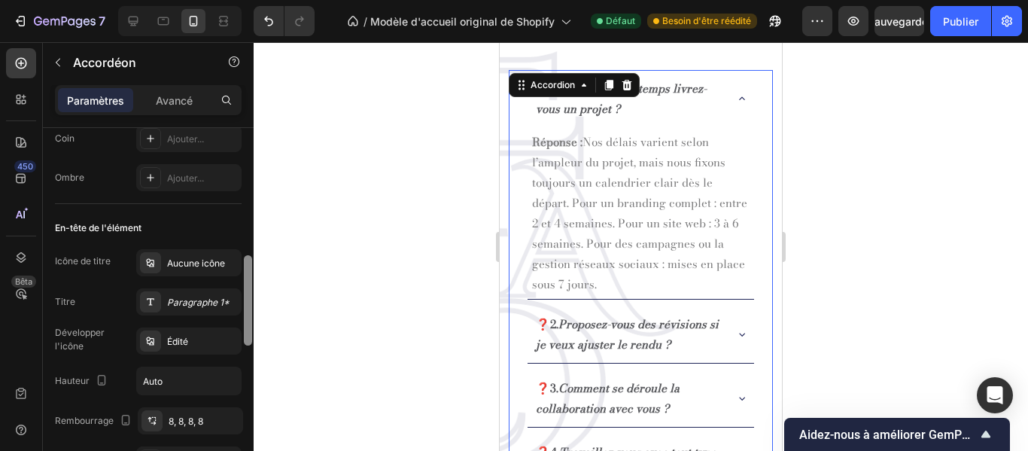
scroll to position [272, 0]
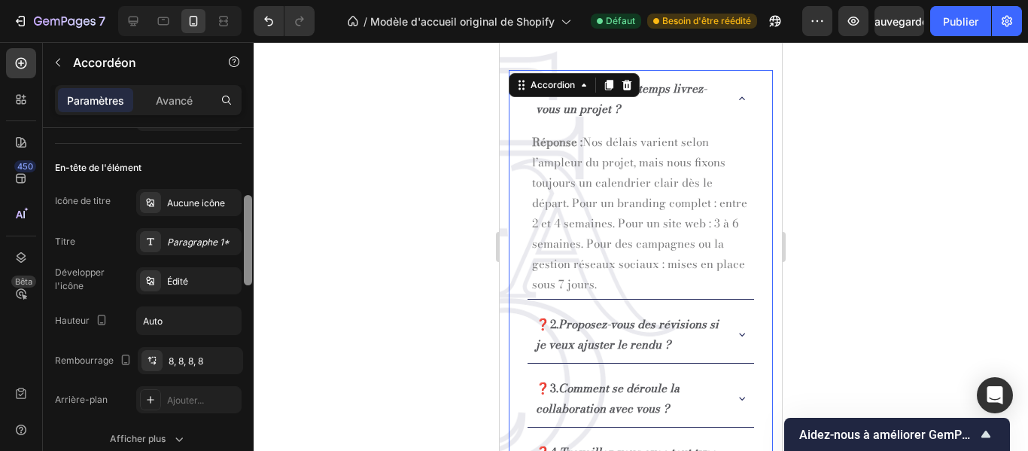
drag, startPoint x: 245, startPoint y: 193, endPoint x: 256, endPoint y: 261, distance: 68.6
click at [256, 0] on div "7 / Modèle d'accueil original de Shopify Défaut Besoin d'être réédité Aperçu Sa…" at bounding box center [514, 0] width 1028 height 0
click at [203, 242] on font "Paragraphe 1*" at bounding box center [198, 241] width 62 height 11
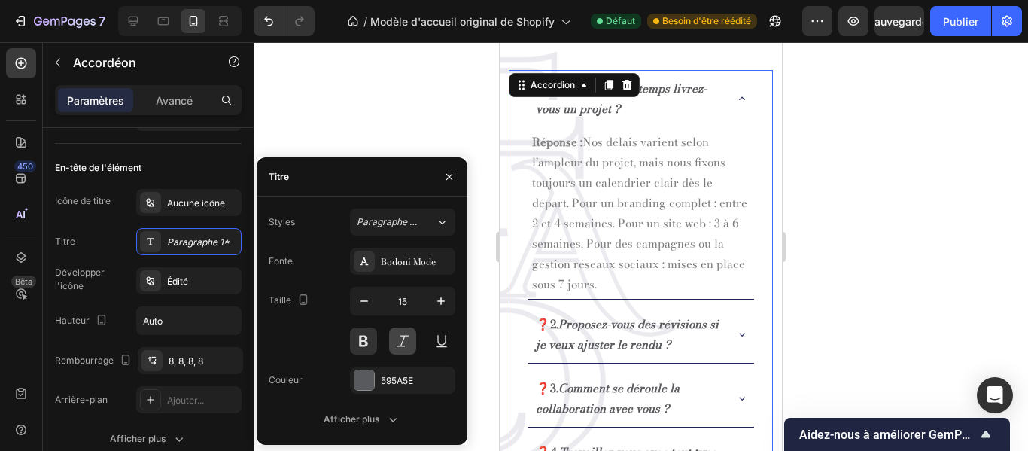
click at [404, 340] on button at bounding box center [402, 340] width 27 height 27
click at [736, 334] on icon at bounding box center [742, 334] width 12 height 12
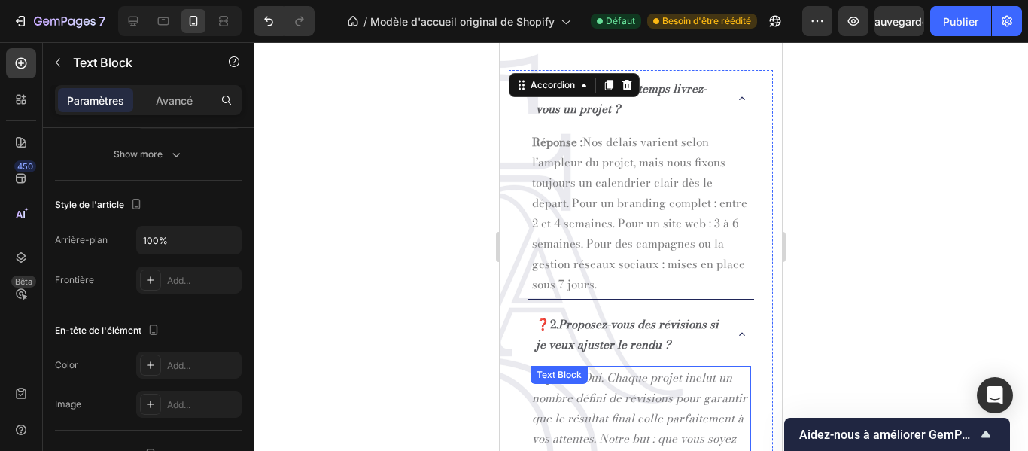
click at [670, 396] on p "Réponse : Oui. Chaque projet inclut un nombre défini de révisions pour garantir…" at bounding box center [641, 418] width 218 height 102
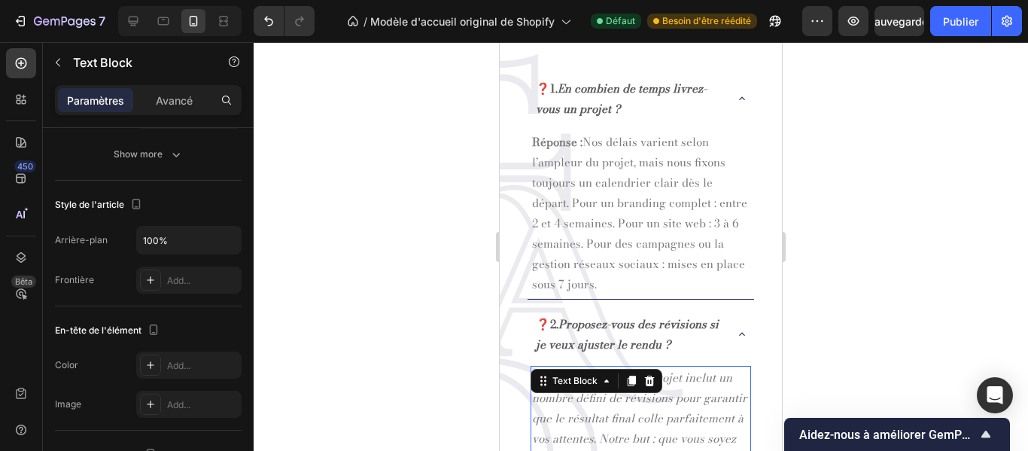
scroll to position [0, 0]
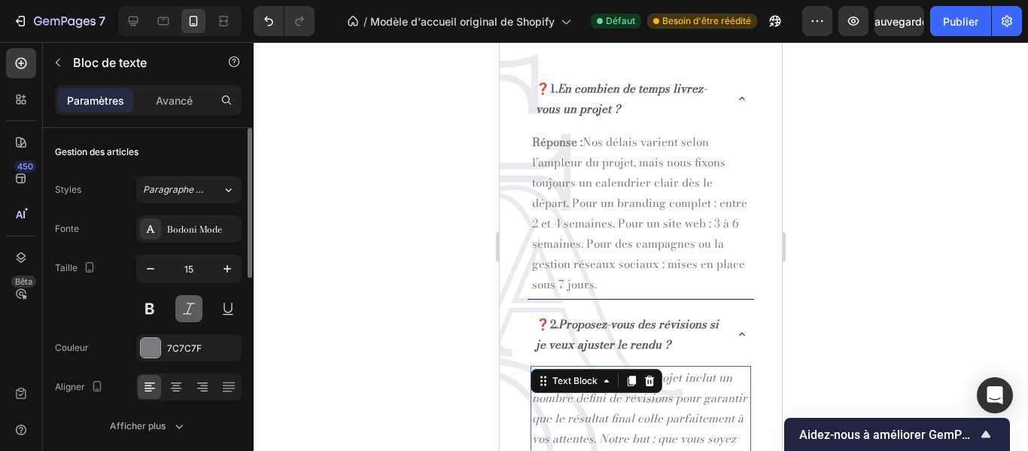
click at [193, 309] on button at bounding box center [188, 308] width 27 height 27
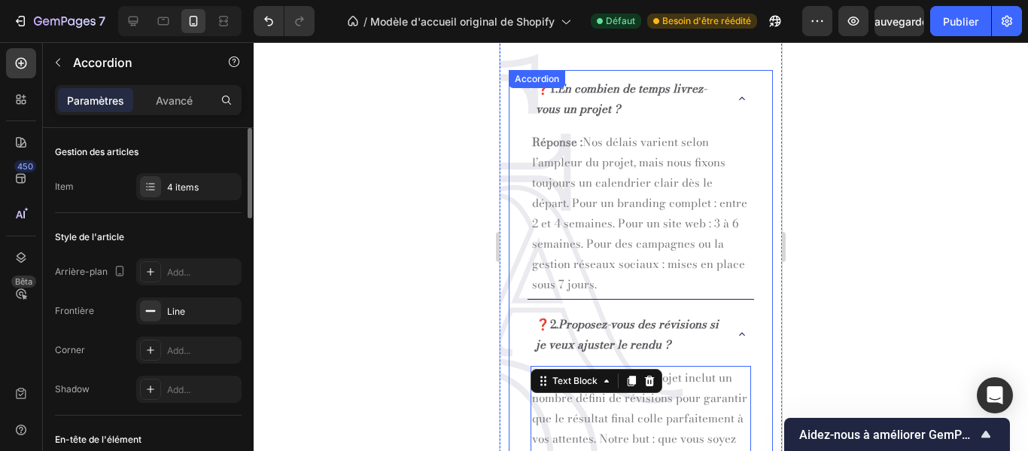
click at [736, 332] on icon at bounding box center [742, 334] width 12 height 12
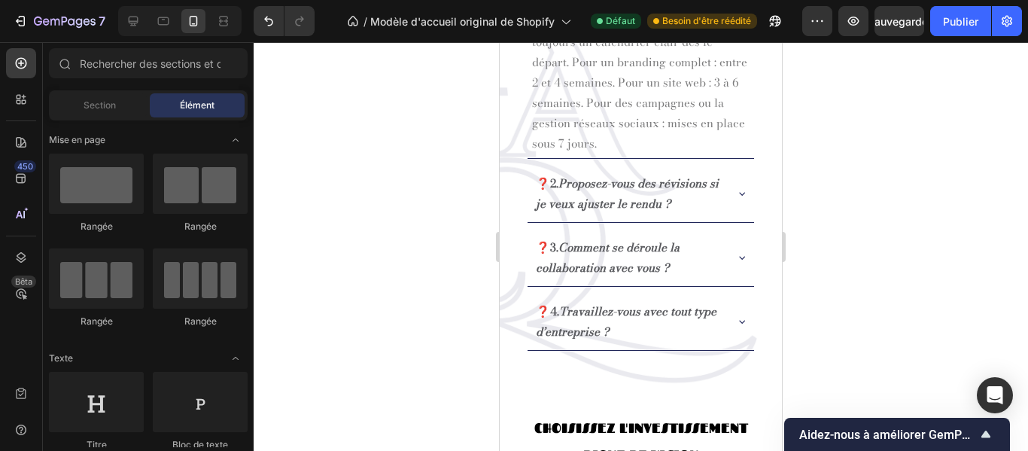
scroll to position [1814, 0]
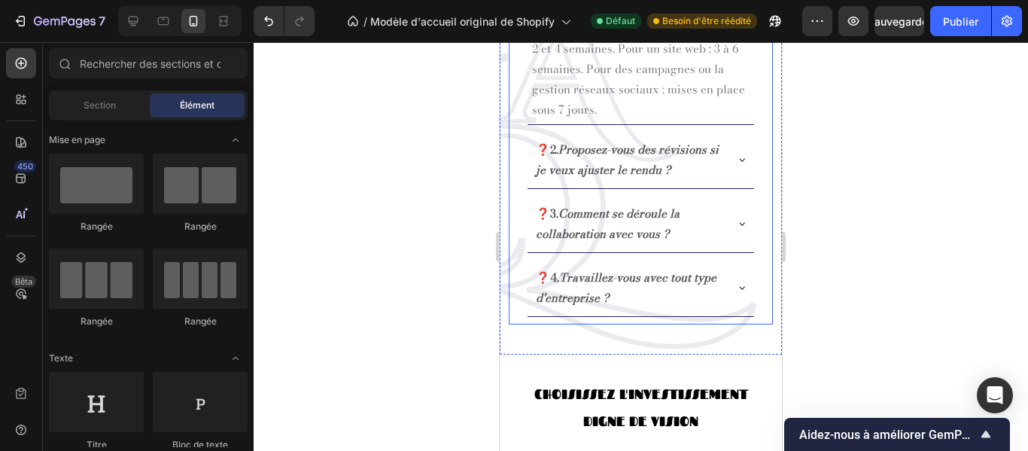
click at [654, 211] on icon "Comment se déroule la collaboration avec vous ?" at bounding box center [608, 224] width 144 height 38
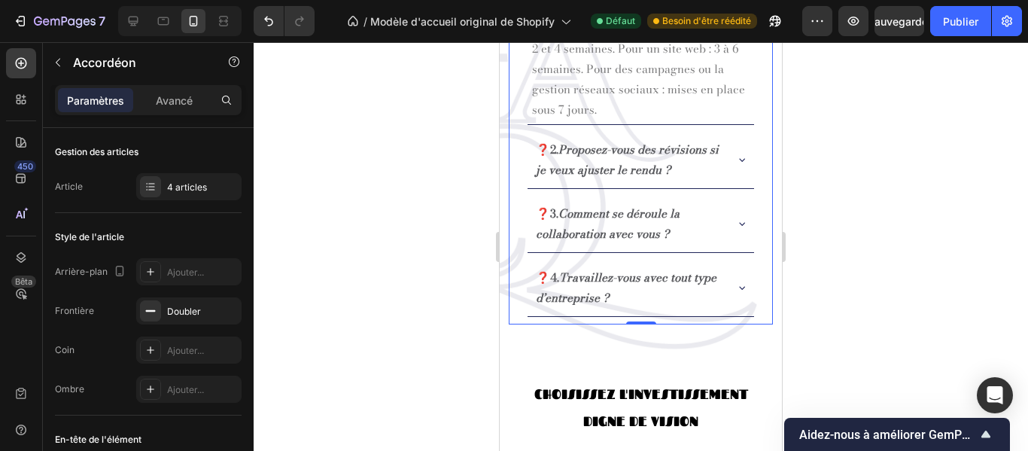
click at [739, 224] on icon at bounding box center [742, 224] width 6 height 3
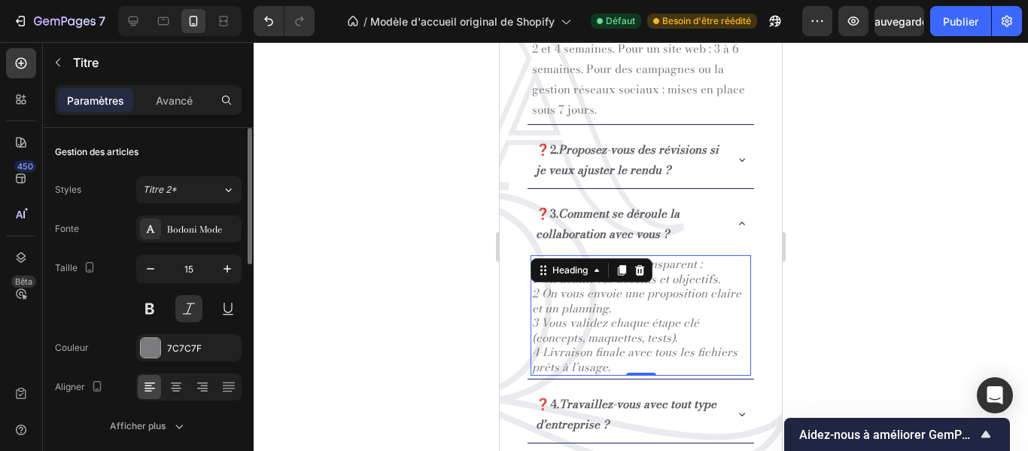
click at [186, 323] on div "Fonte Bodoni Mode Taille 15 Couleur 7C7C7F Aligner Afficher plus" at bounding box center [148, 327] width 187 height 224
click at [186, 310] on button at bounding box center [188, 308] width 27 height 27
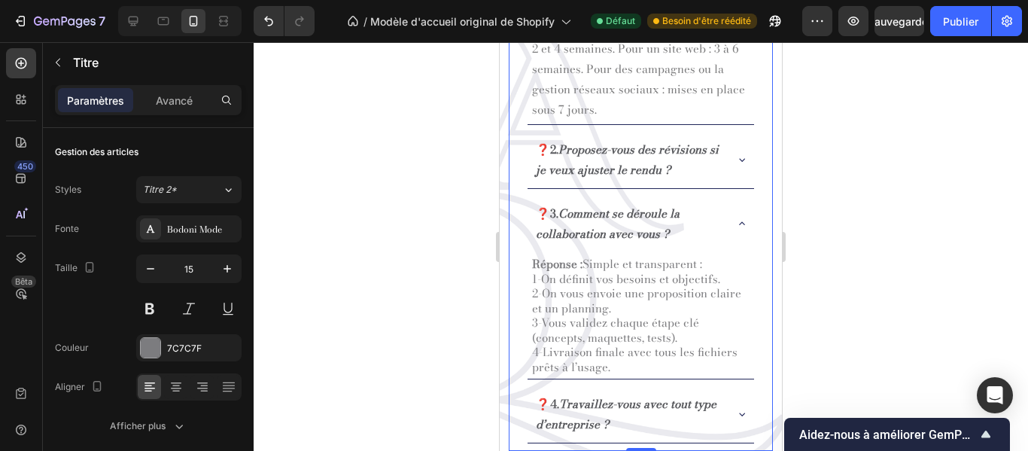
click at [736, 223] on icon at bounding box center [742, 224] width 12 height 12
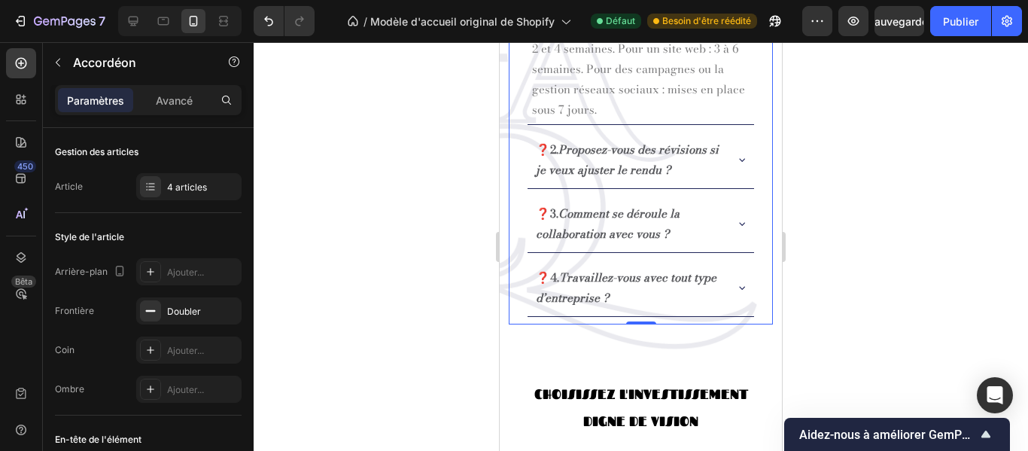
click at [736, 287] on icon at bounding box center [742, 288] width 12 height 12
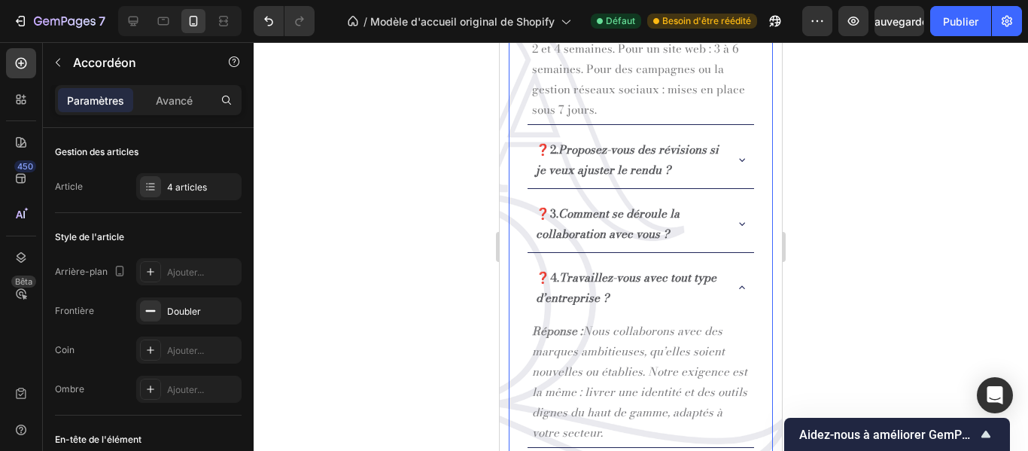
click at [736, 287] on icon at bounding box center [742, 288] width 12 height 12
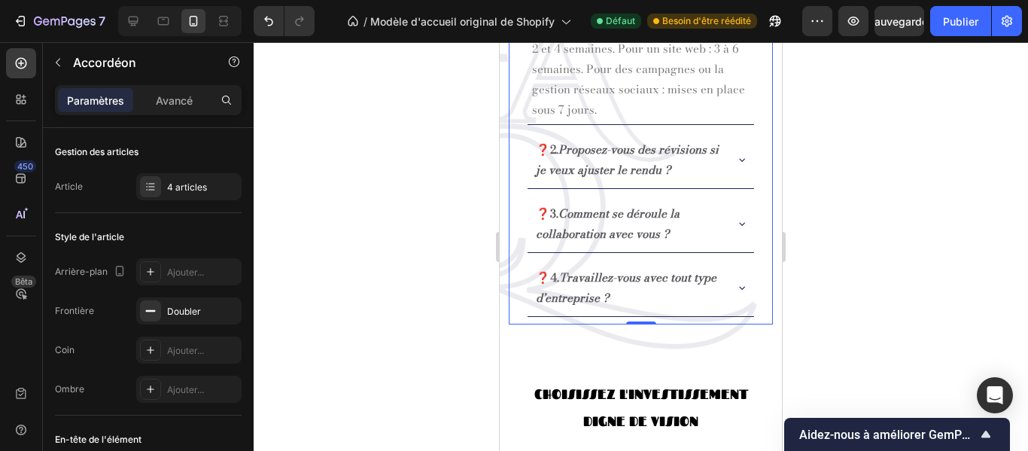
click at [736, 287] on icon at bounding box center [742, 288] width 12 height 12
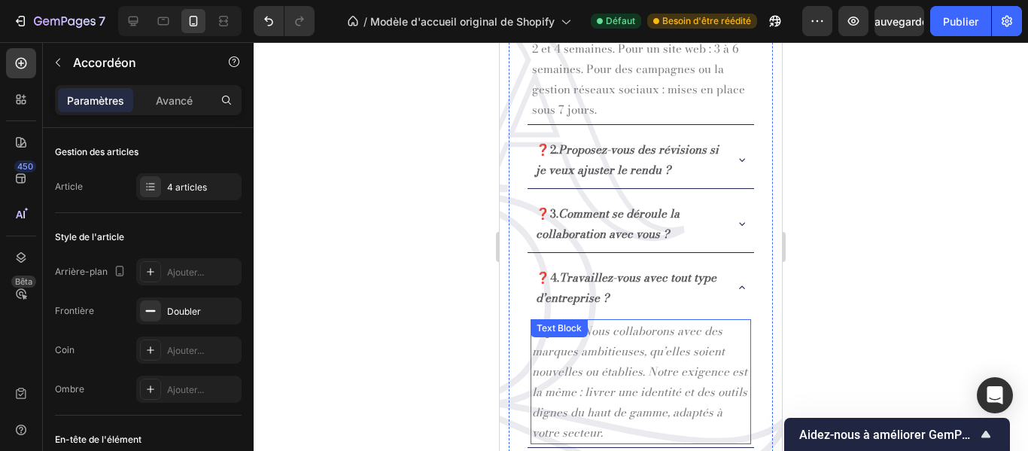
click at [679, 370] on p "Réponse : Nous collaborons avec des marques ambitieuses, qu’elles soient nouvel…" at bounding box center [641, 382] width 218 height 122
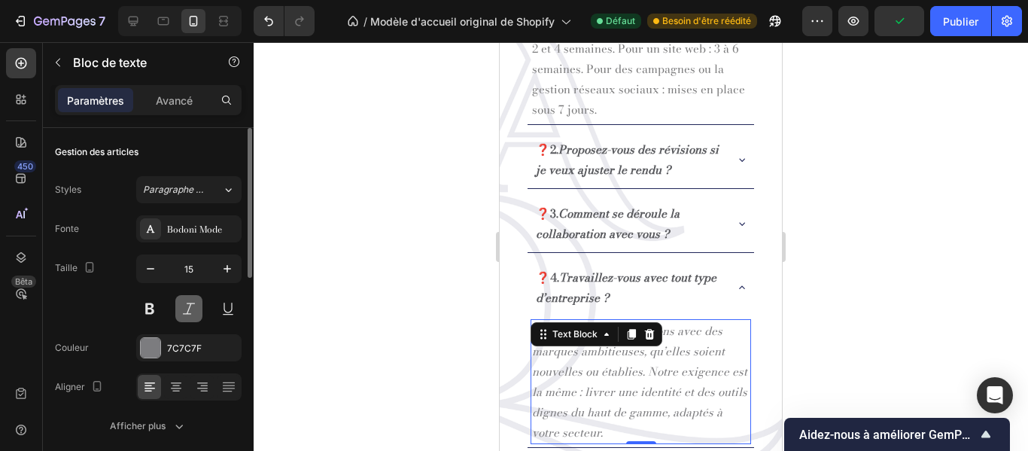
click at [194, 318] on button at bounding box center [188, 308] width 27 height 27
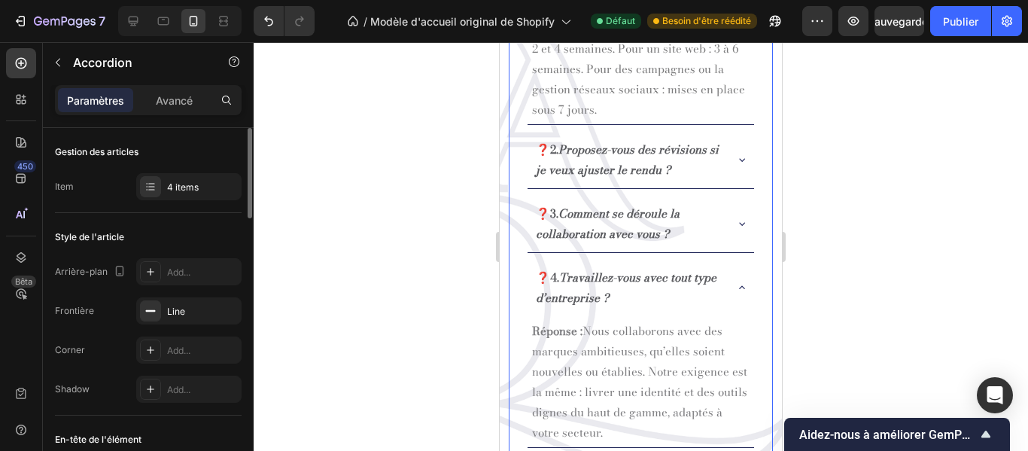
click at [525, 313] on div "❓1. En combien de temps livrez-vous un projet ? Réponse : Nos délais varient se…" at bounding box center [641, 175] width 264 height 560
click at [842, 297] on div at bounding box center [641, 246] width 775 height 409
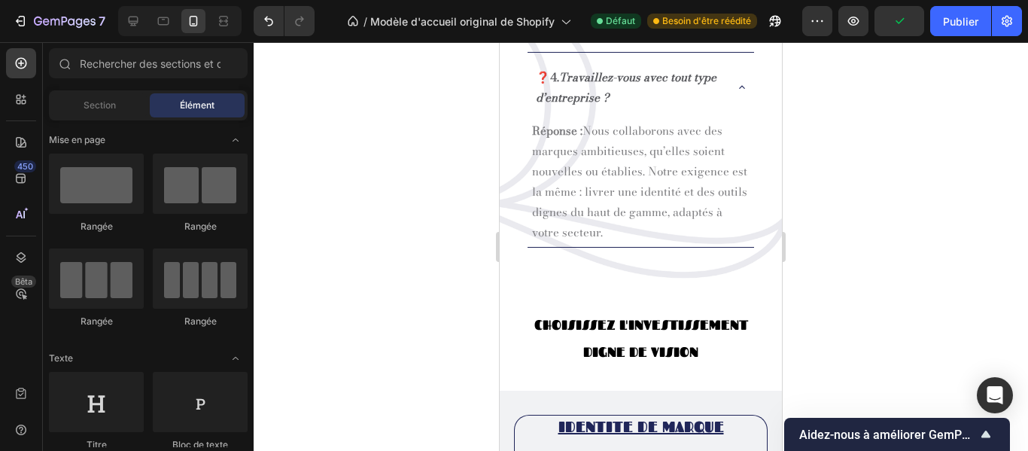
scroll to position [2019, 0]
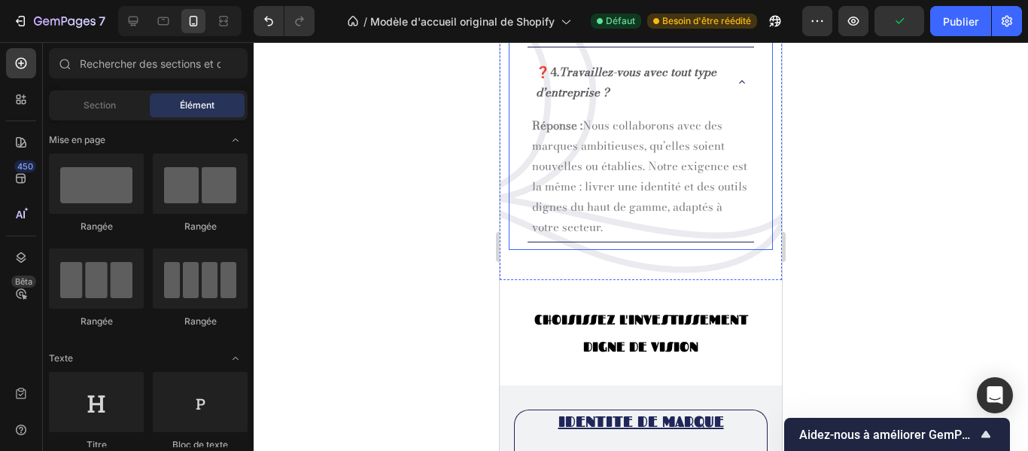
click at [736, 88] on icon at bounding box center [742, 82] width 12 height 12
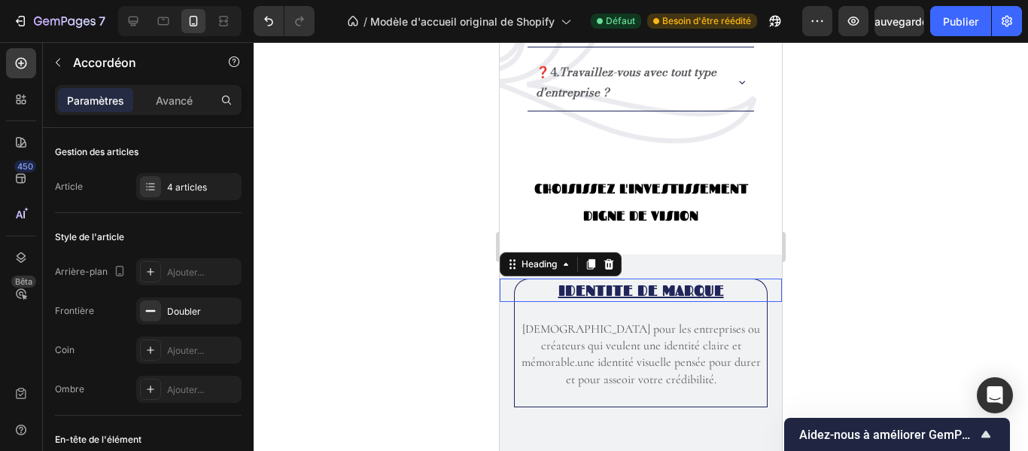
click at [712, 295] on h2 "IDENTITE DE MARQUE" at bounding box center [641, 290] width 254 height 23
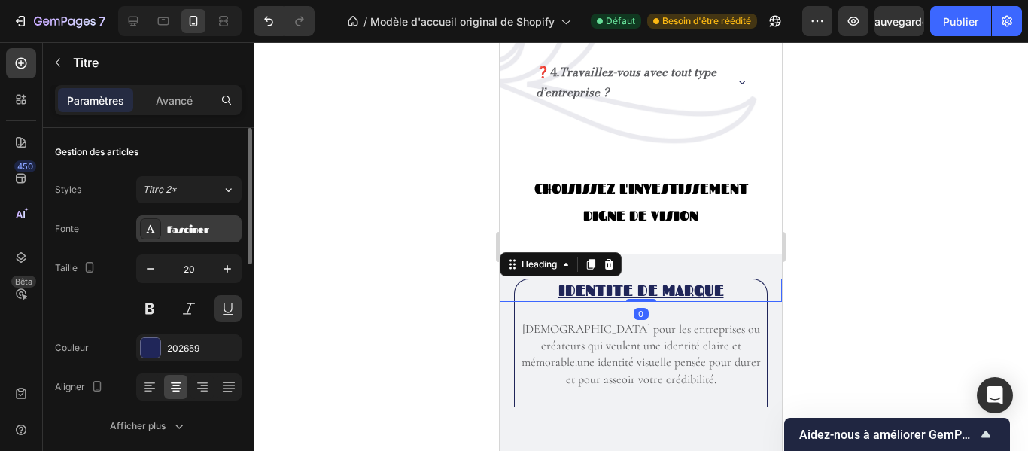
click at [218, 227] on div "Fasciner" at bounding box center [202, 230] width 71 height 14
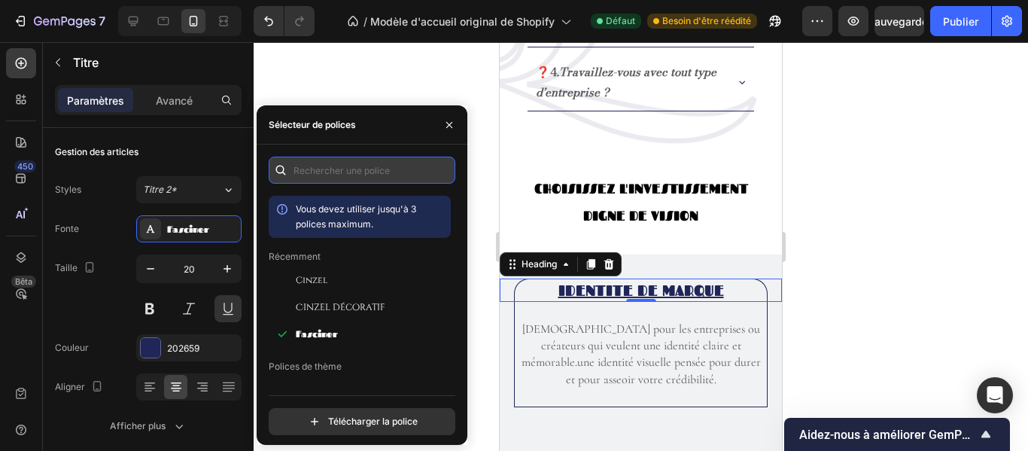
click at [361, 169] on input "text" at bounding box center [362, 170] width 187 height 27
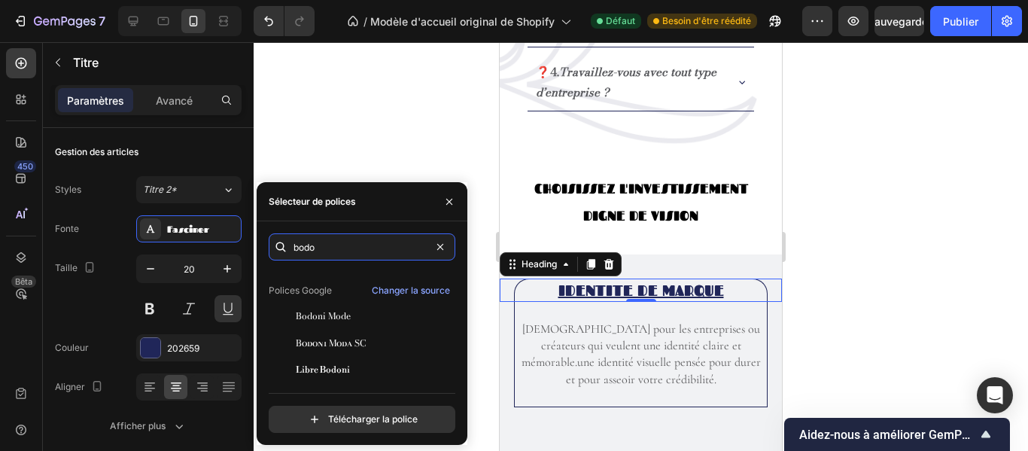
scroll to position [48, 0]
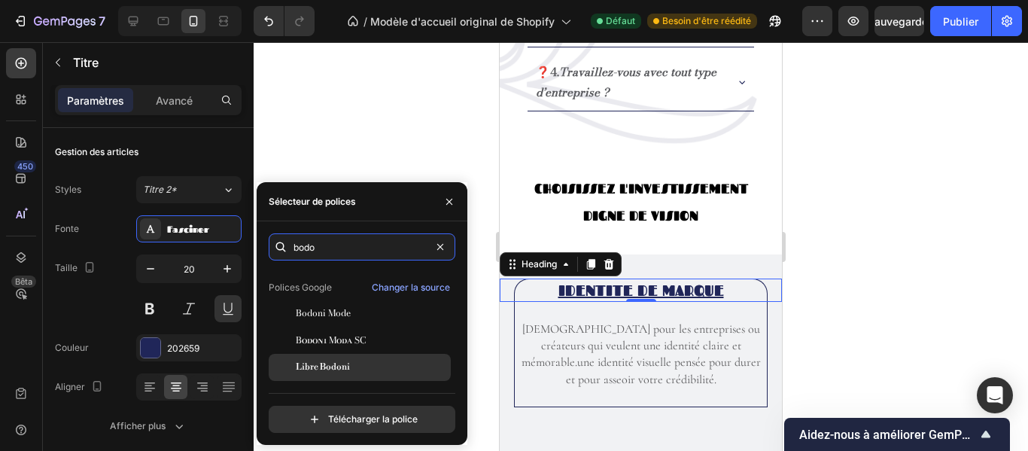
type input "bodo"
click at [340, 361] on span "Libre Bodoni" at bounding box center [323, 368] width 54 height 14
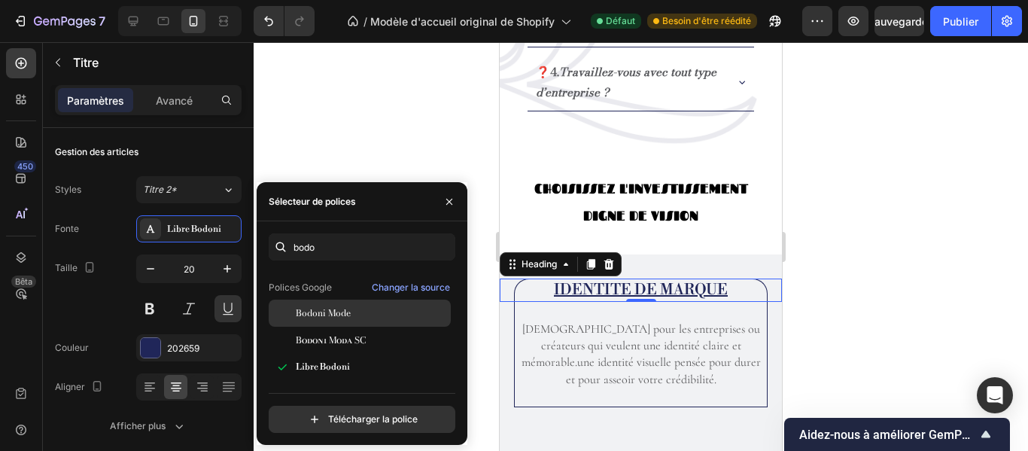
click at [333, 308] on font "Bodoni Mode" at bounding box center [323, 313] width 55 height 14
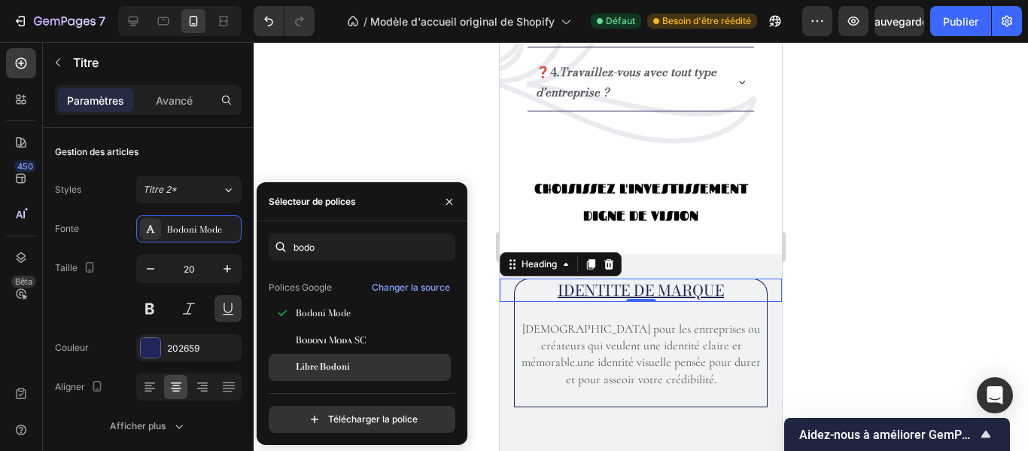
click at [327, 361] on span "Libre Bodoni" at bounding box center [323, 368] width 54 height 14
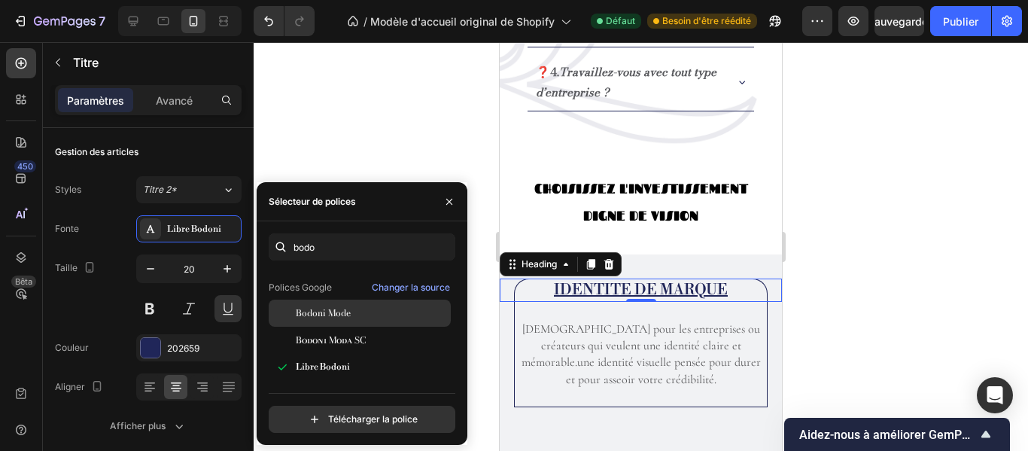
click at [322, 319] on font "Bodoni Mode" at bounding box center [323, 313] width 55 height 14
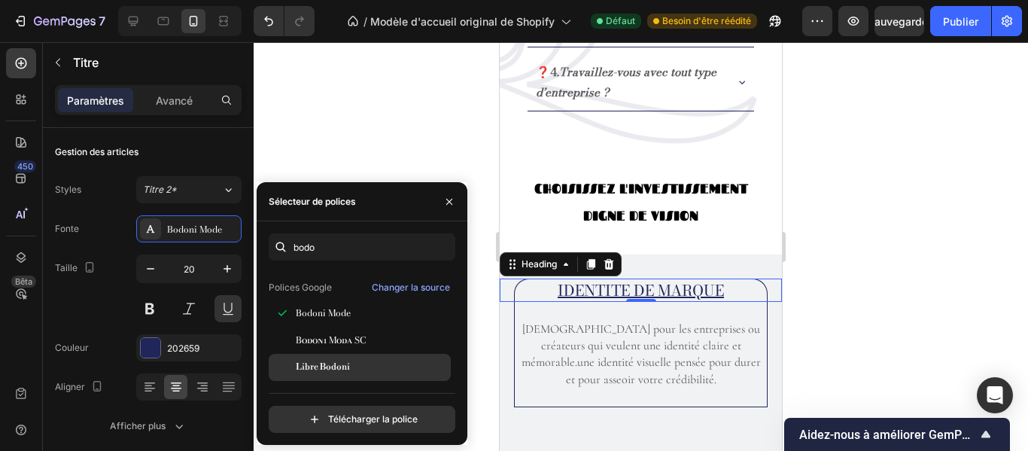
click at [333, 365] on font "Libre Bodoni" at bounding box center [323, 366] width 54 height 11
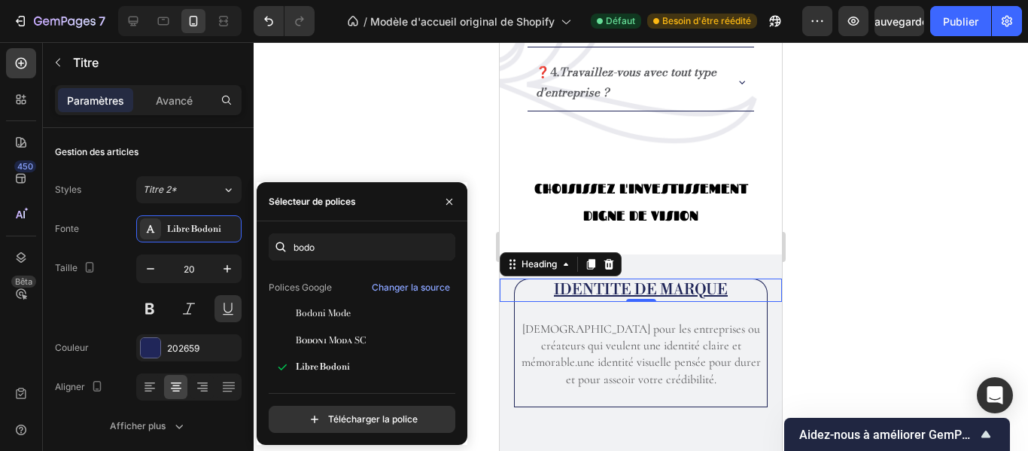
click at [841, 211] on div at bounding box center [641, 246] width 775 height 409
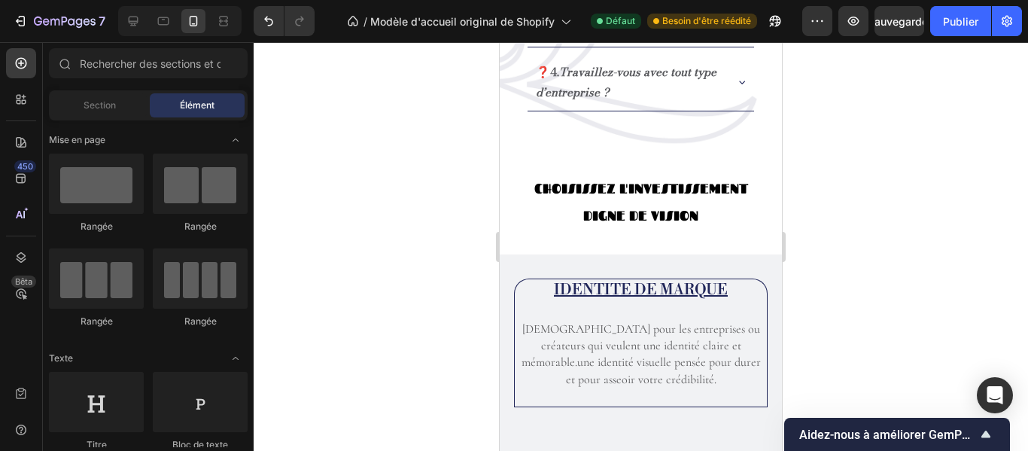
click at [841, 211] on div at bounding box center [641, 246] width 775 height 409
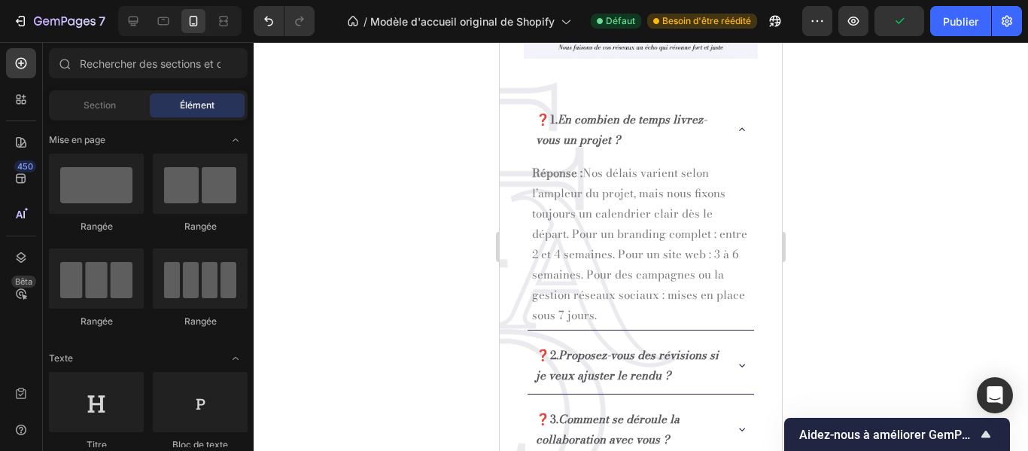
scroll to position [1603, 0]
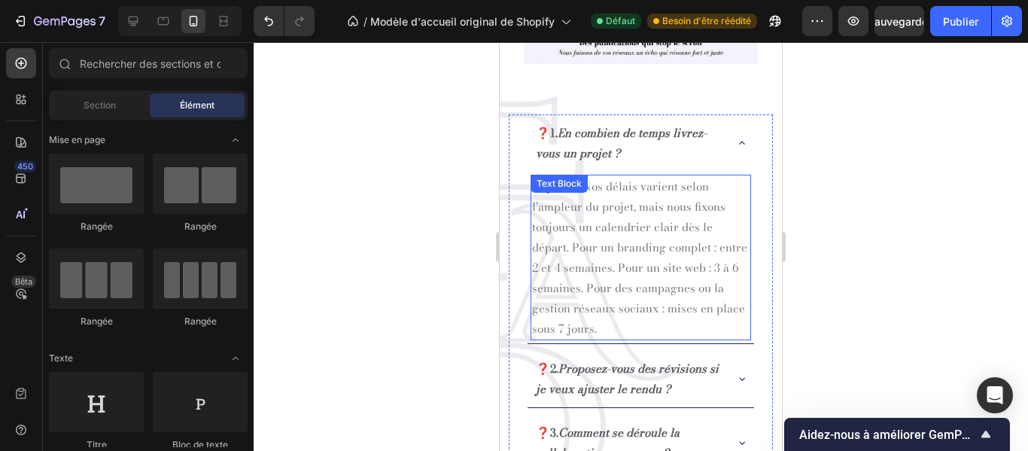
click at [658, 240] on p "Réponse : Nos délais varient selon l’ampleur du projet, mais nous fixons toujou…" at bounding box center [641, 257] width 218 height 163
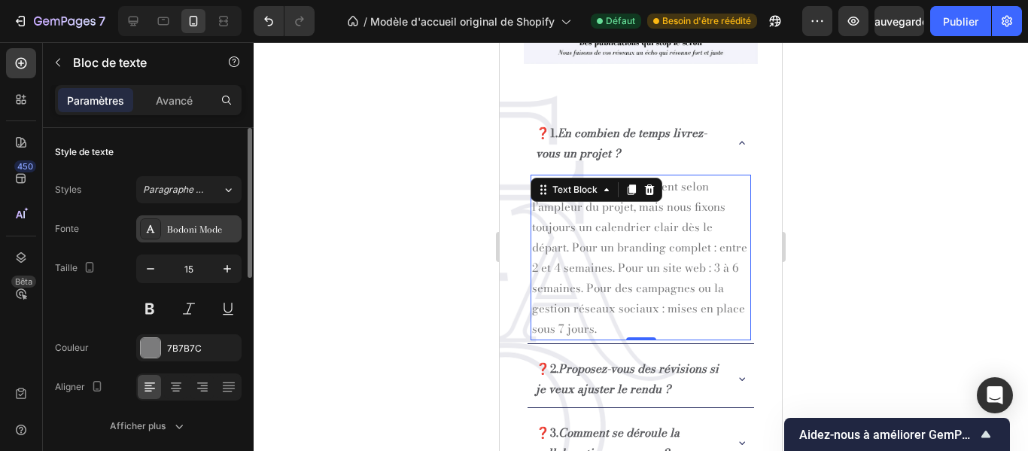
click at [218, 230] on font "Bodoni Mode" at bounding box center [194, 229] width 55 height 14
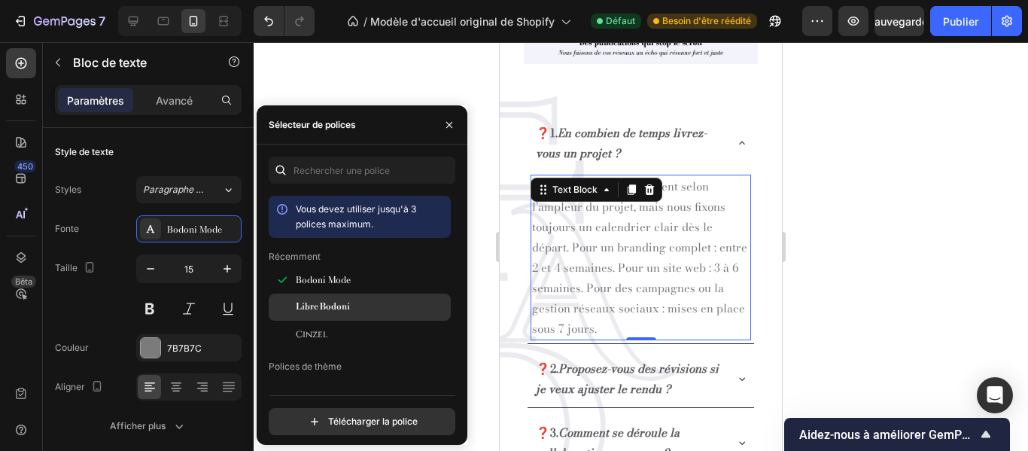
click at [320, 304] on font "Libre Bodoni" at bounding box center [323, 306] width 54 height 11
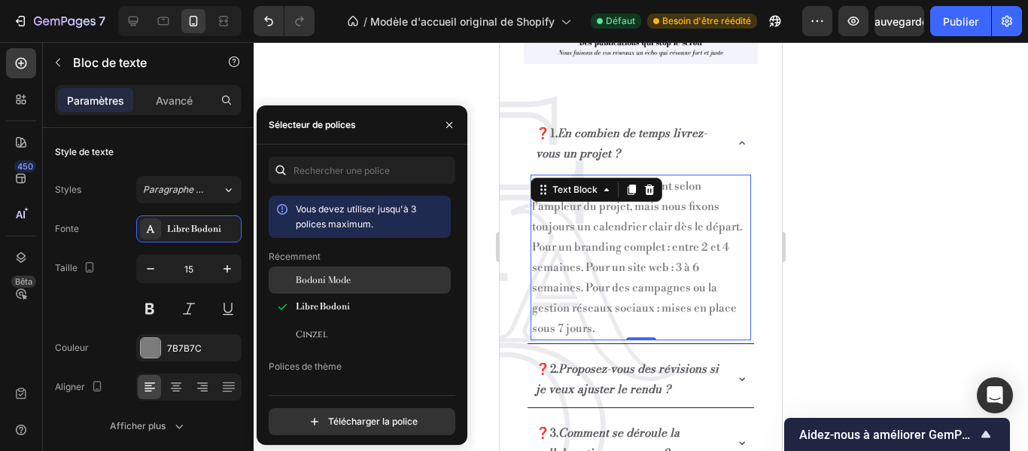
click at [315, 288] on div "Bodoni Mode" at bounding box center [360, 279] width 182 height 27
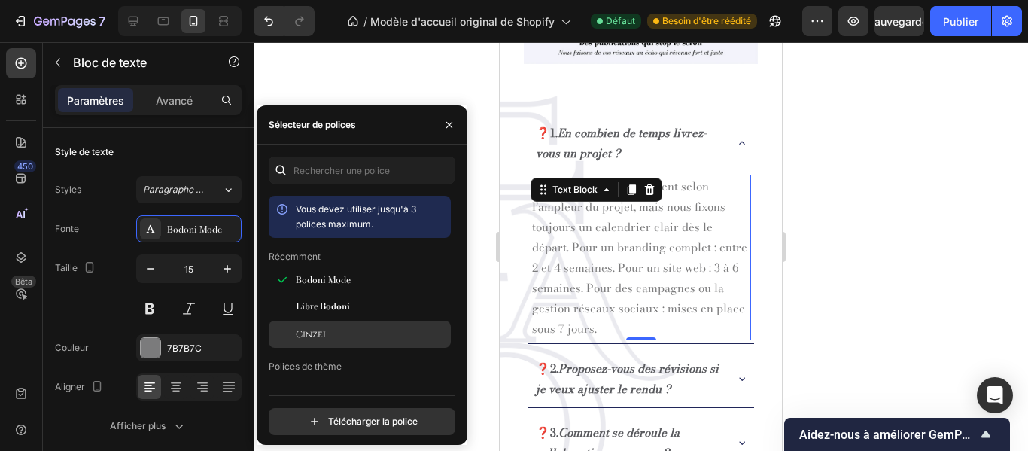
click at [314, 329] on font "Cinzel" at bounding box center [312, 334] width 32 height 12
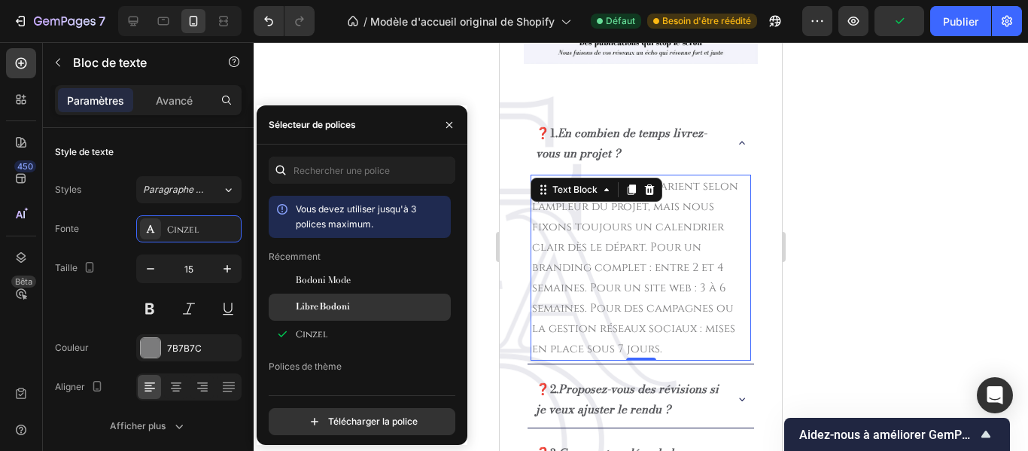
click at [314, 311] on font "Libre Bodoni" at bounding box center [323, 306] width 54 height 11
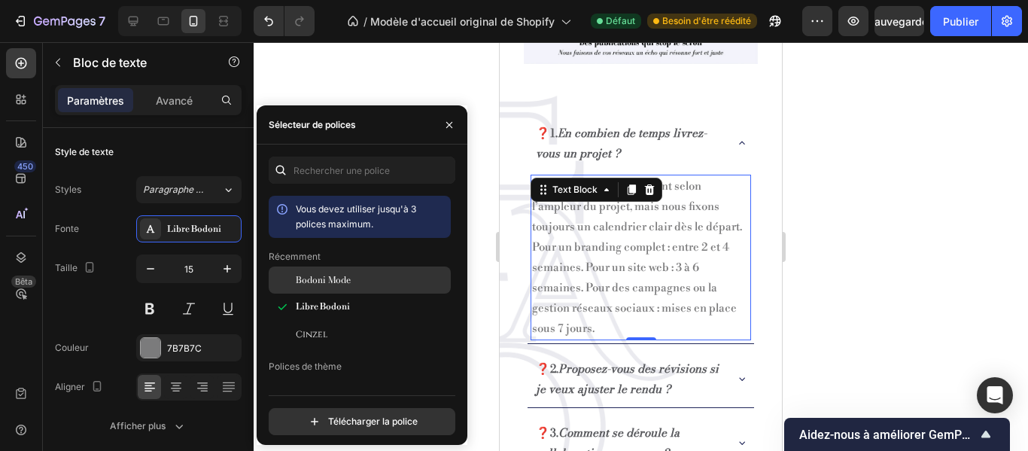
click at [321, 283] on font "Bodoni Mode" at bounding box center [323, 280] width 55 height 14
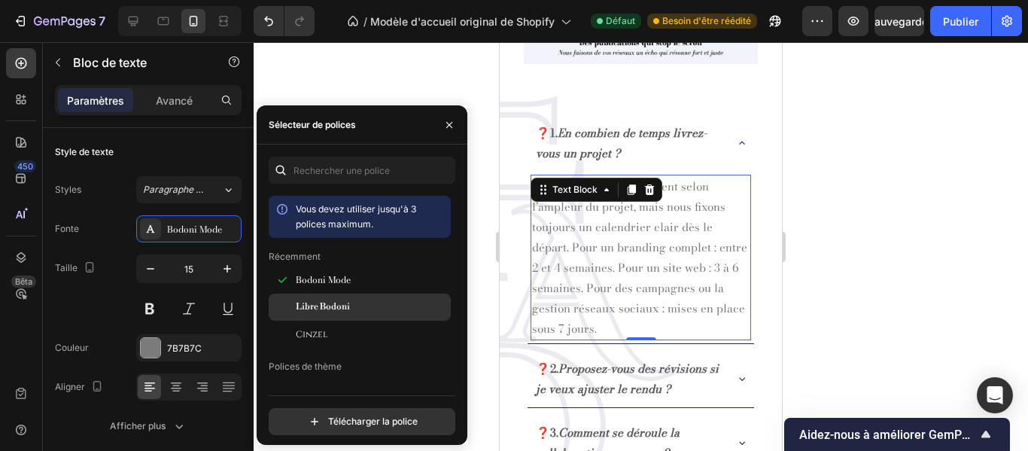
click at [320, 298] on div "Libre Bodoni" at bounding box center [360, 307] width 182 height 27
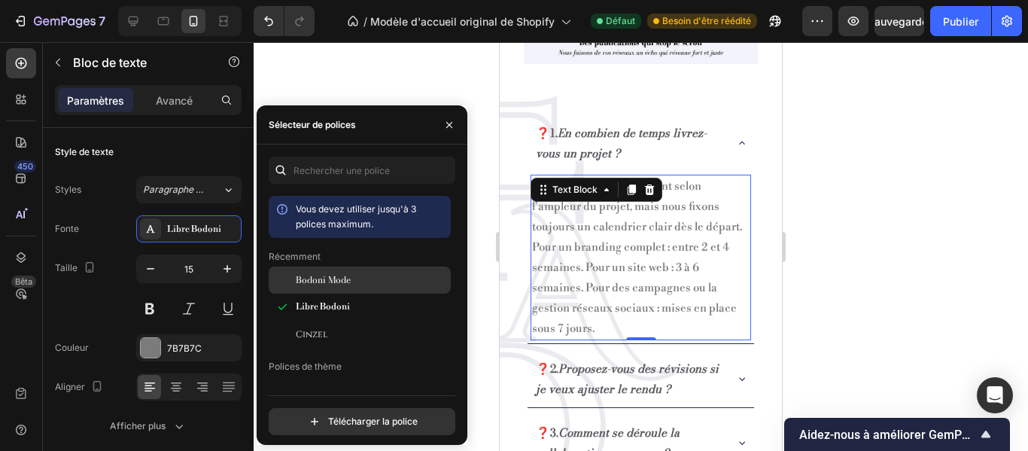
click at [322, 270] on div "Bodoni Mode" at bounding box center [360, 279] width 182 height 27
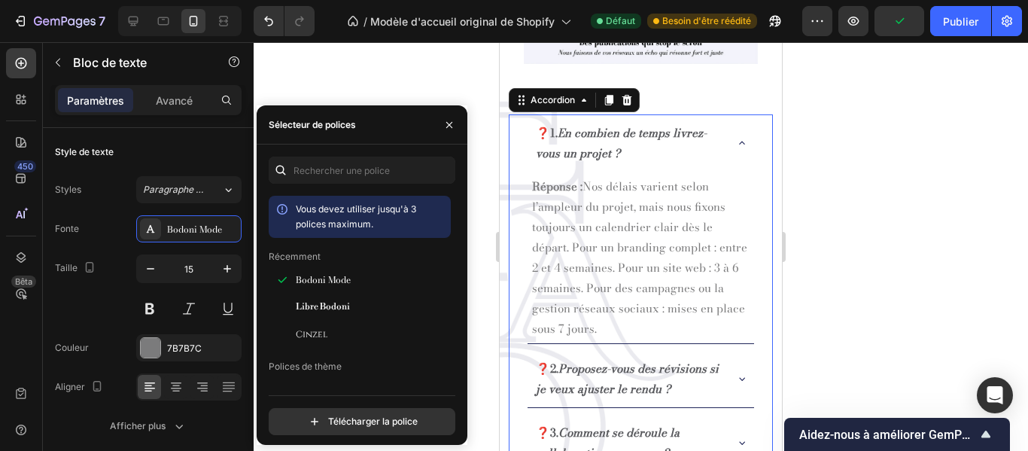
click at [736, 137] on icon at bounding box center [742, 143] width 12 height 12
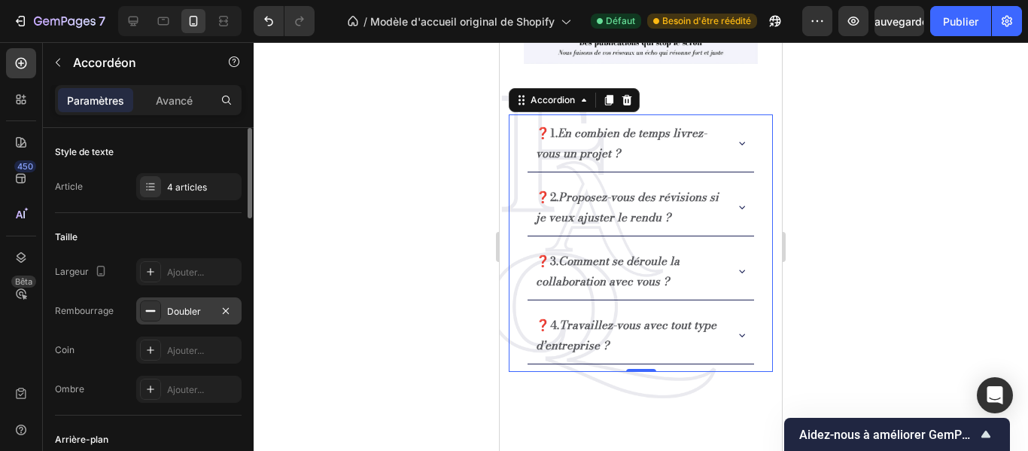
click at [199, 310] on font "Doubler" at bounding box center [184, 311] width 34 height 11
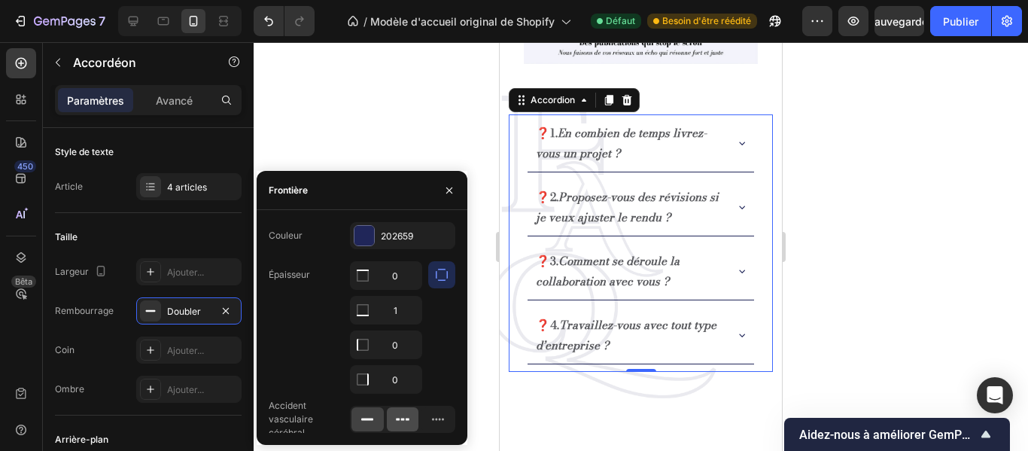
click at [404, 425] on icon at bounding box center [402, 419] width 15 height 15
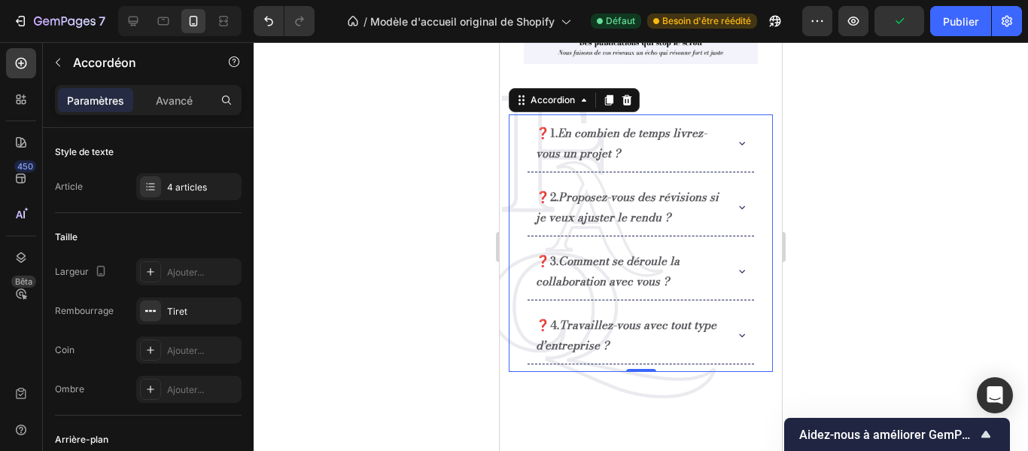
click at [862, 184] on div at bounding box center [641, 246] width 775 height 409
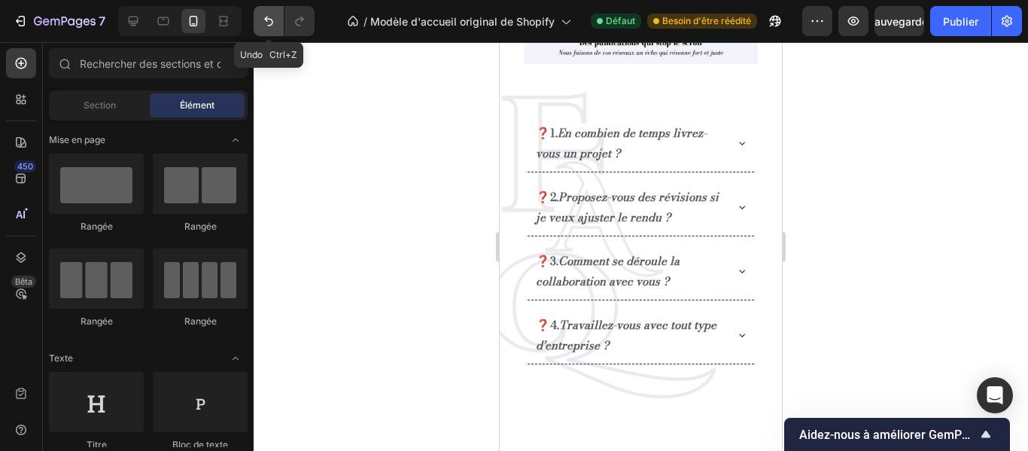
click at [274, 26] on icon "Annuler/Rétablir" at bounding box center [268, 21] width 15 height 15
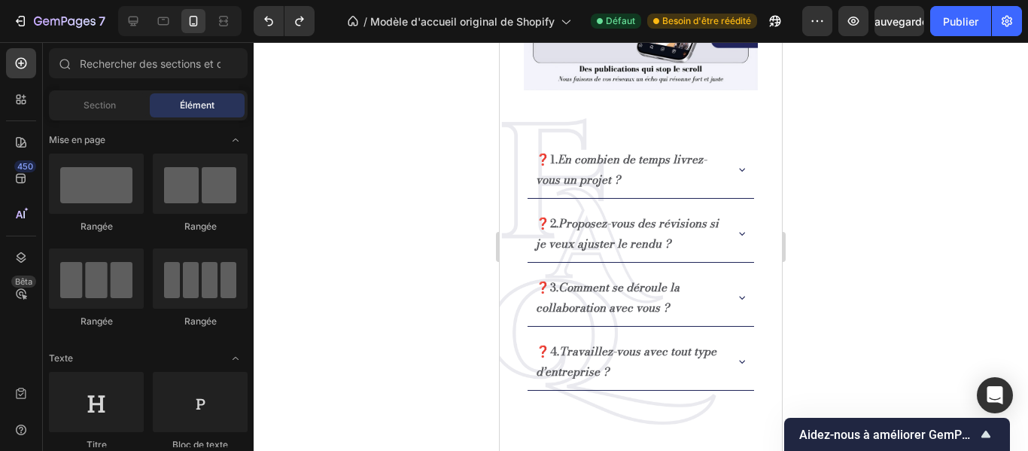
scroll to position [1582, 0]
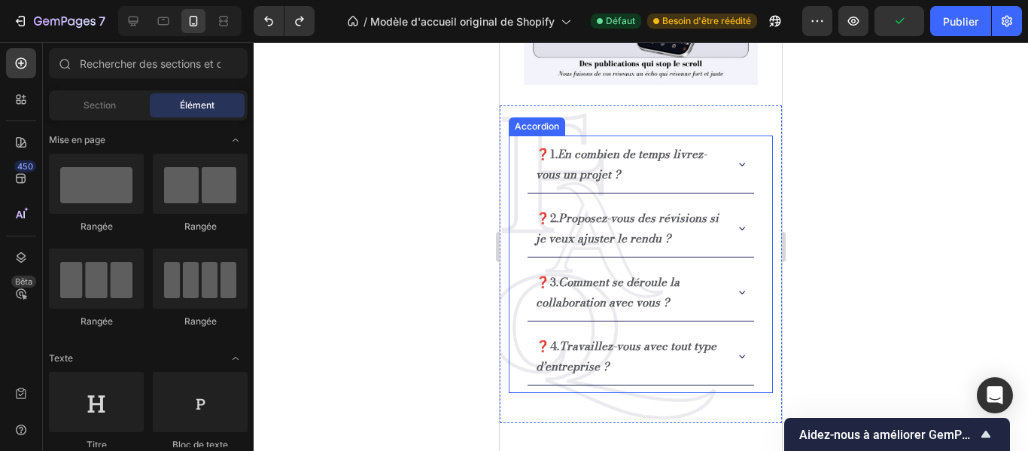
click at [752, 292] on div "❓1. En combien de temps livrez-vous un projet ? ❓2. Proposez-vous des révisions…" at bounding box center [641, 264] width 264 height 257
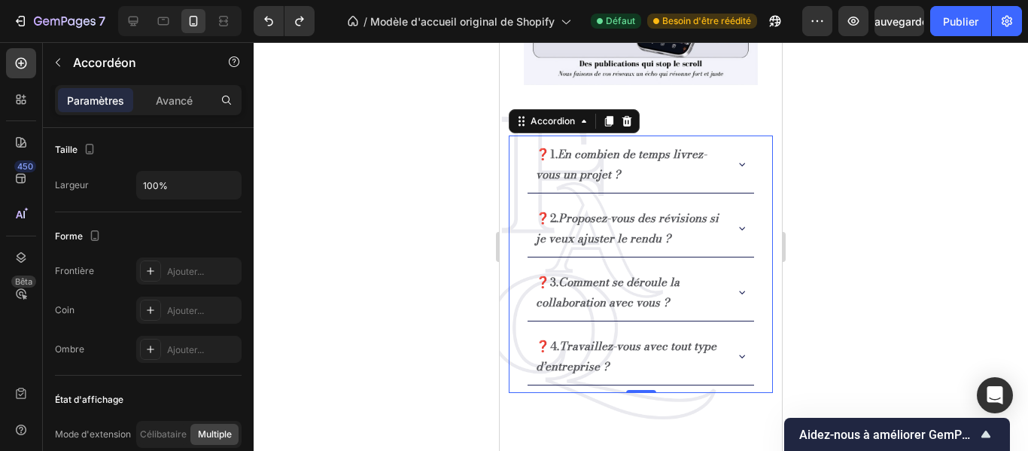
scroll to position [1107, 0]
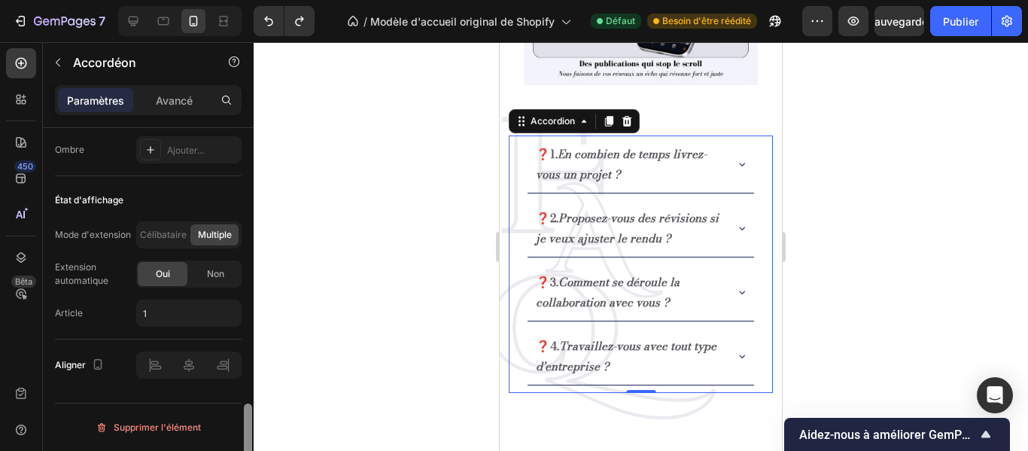
drag, startPoint x: 246, startPoint y: 198, endPoint x: 249, endPoint y: 486, distance: 288.3
click at [249, 0] on html "7 / Modèle d'accueil original de Shopify Défaut Besoin d'être réédité Aperçu Sa…" at bounding box center [514, 0] width 1028 height 0
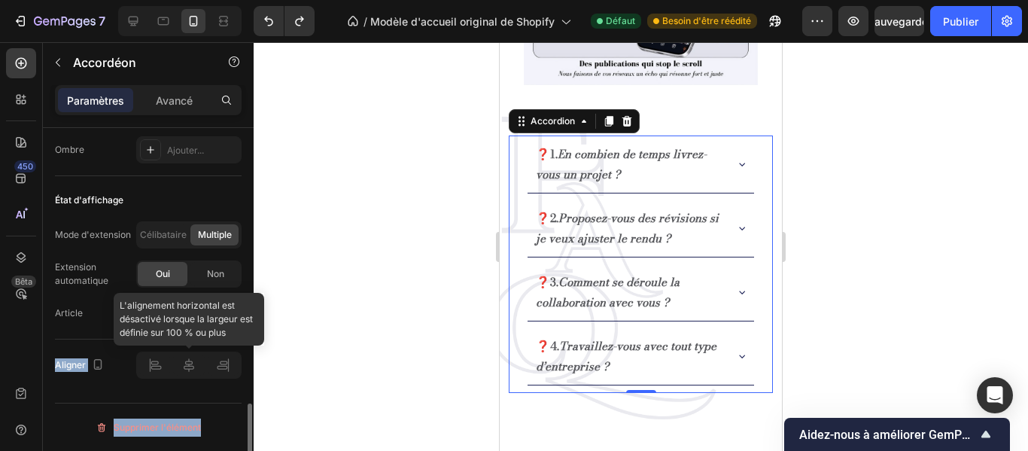
drag, startPoint x: 252, startPoint y: 427, endPoint x: 238, endPoint y: 355, distance: 72.9
click at [238, 355] on div "Gestion des articles Article 4 articles Style de l'article Arrière-plan Ajouter…" at bounding box center [148, 311] width 211 height 366
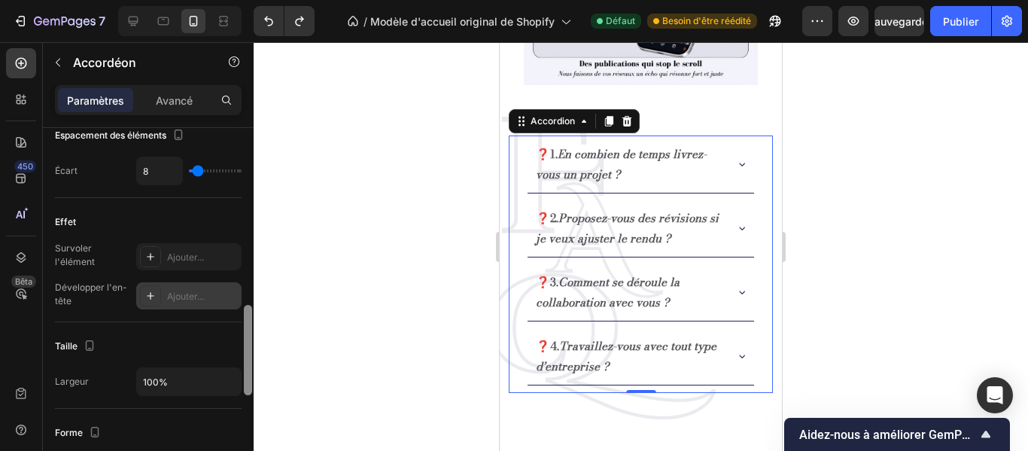
scroll to position [693, 0]
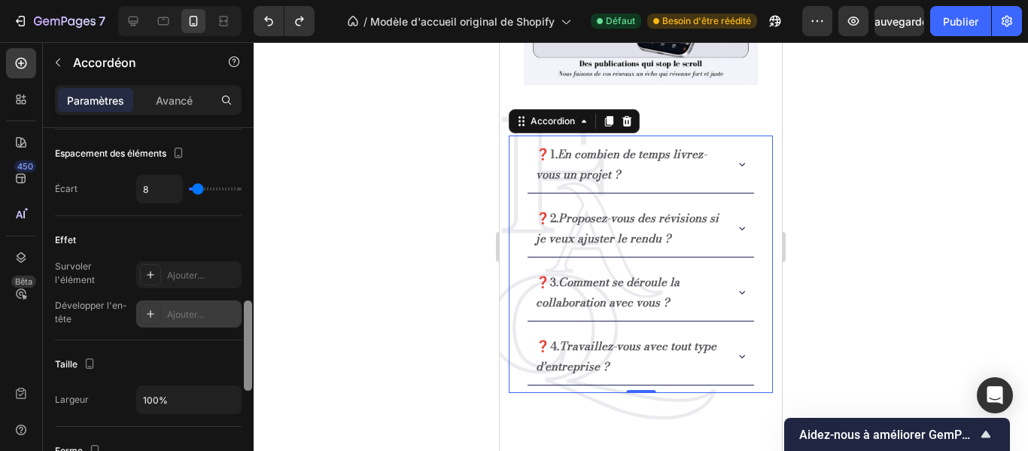
drag, startPoint x: 244, startPoint y: 419, endPoint x: 234, endPoint y: 316, distance: 103.6
click at [234, 316] on div "Gestion des articles Article 4 articles Style de l'article Arrière-plan Ajouter…" at bounding box center [148, 311] width 211 height 366
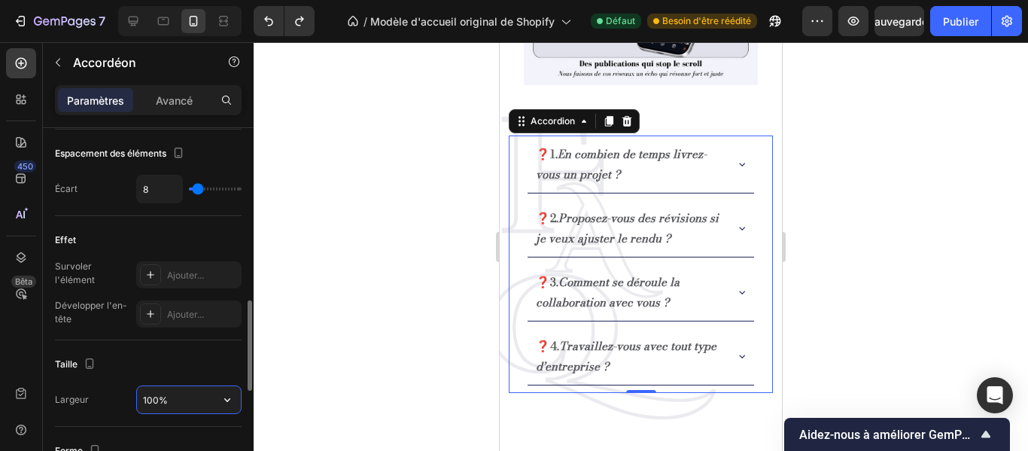
click at [187, 404] on input "100%" at bounding box center [189, 399] width 104 height 27
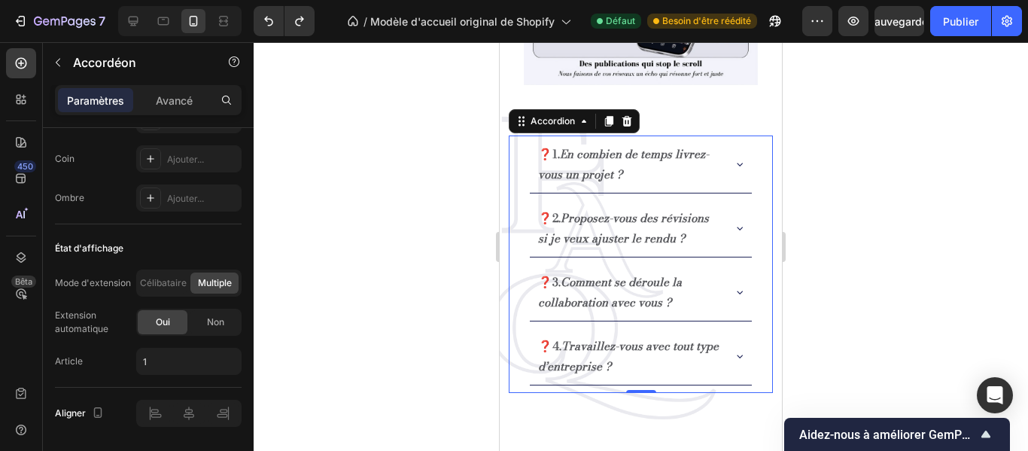
scroll to position [1107, 0]
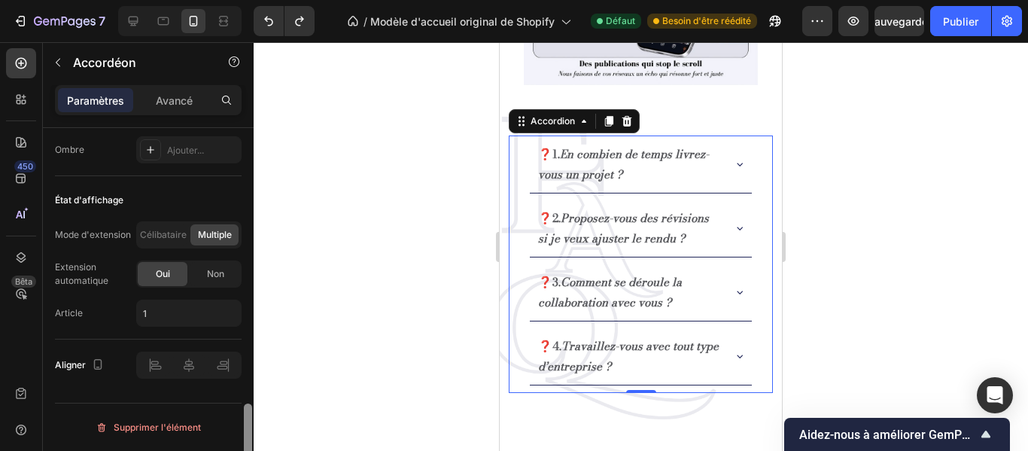
drag, startPoint x: 247, startPoint y: 355, endPoint x: 237, endPoint y: 486, distance: 131.4
click at [237, 0] on html "7 / Modèle d'accueil original de Shopify Défaut Besoin d'être réédité Aperçu Sa…" at bounding box center [514, 0] width 1028 height 0
type input "98%"
click at [157, 363] on icon at bounding box center [155, 365] width 15 height 15
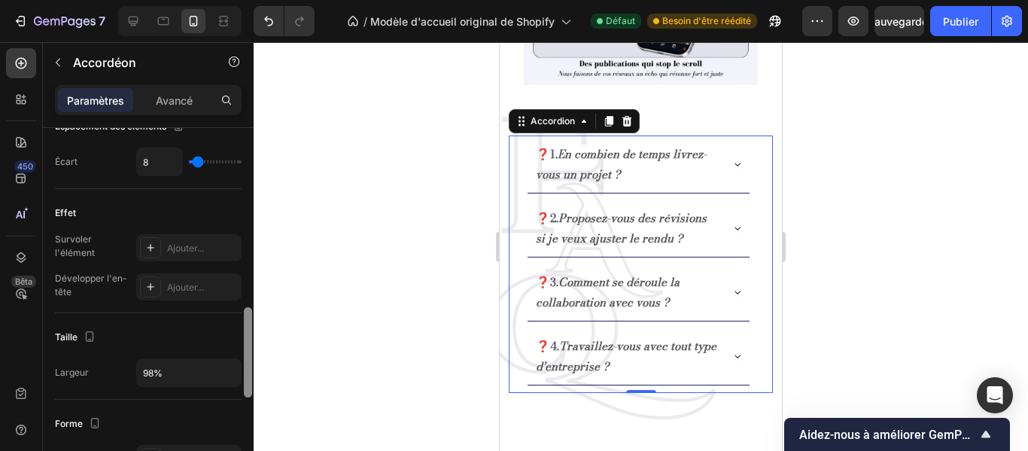
drag, startPoint x: 245, startPoint y: 420, endPoint x: 160, endPoint y: 132, distance: 300.8
click at [230, 323] on div "Gestion des articles Article 4 articles Style de l'article Arrière-plan Ajouter…" at bounding box center [148, 311] width 211 height 366
click at [163, 100] on font "Avancé" at bounding box center [174, 100] width 37 height 13
type input "100%"
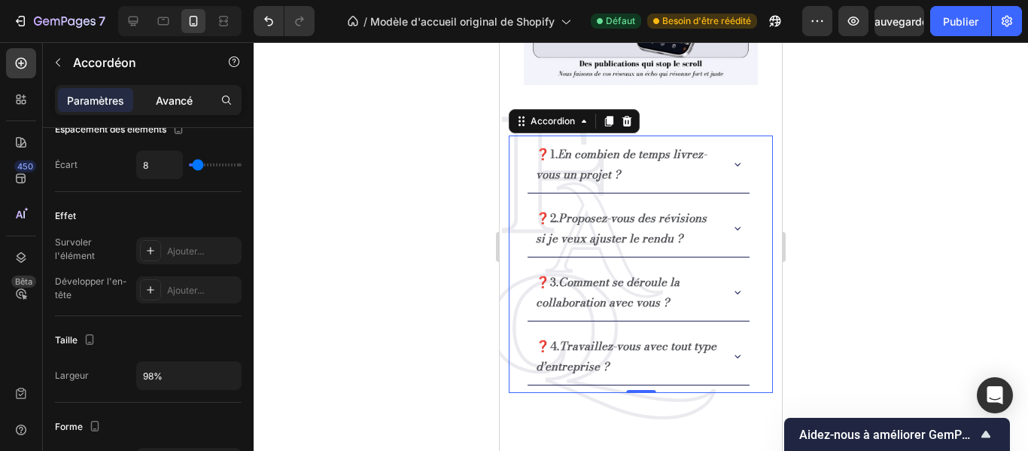
type input "100"
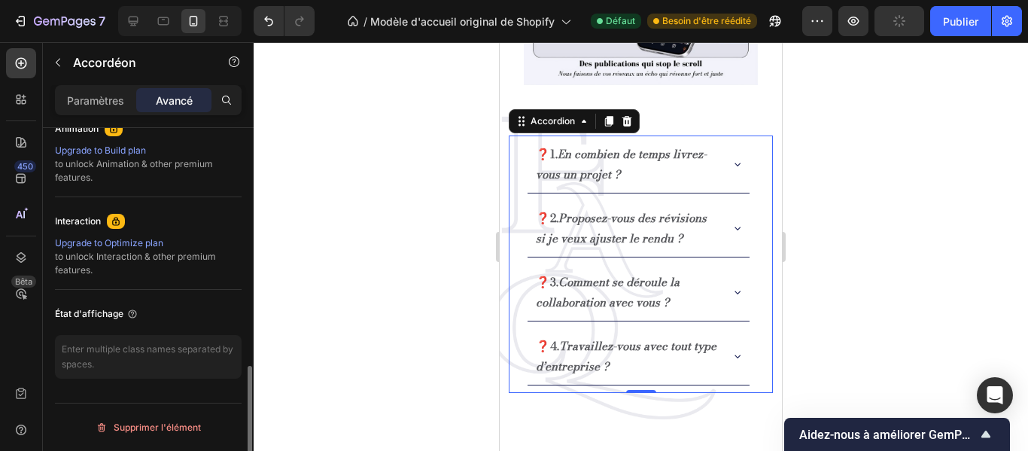
scroll to position [679, 0]
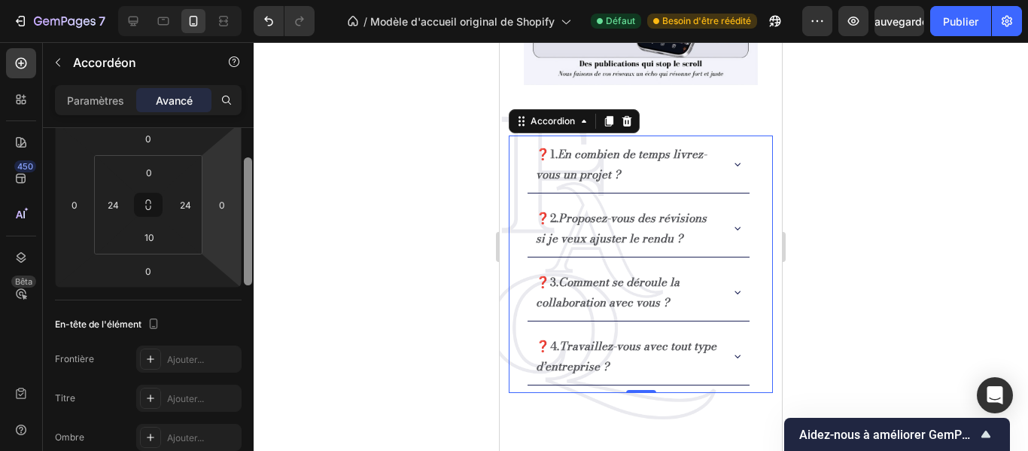
drag, startPoint x: 249, startPoint y: 378, endPoint x: 240, endPoint y: 203, distance: 175.6
click at [240, 203] on div "Gestion des articles Bureau Oui Non Comprimé Oui Non Mobile Oui Non Style de l'…" at bounding box center [148, 311] width 211 height 366
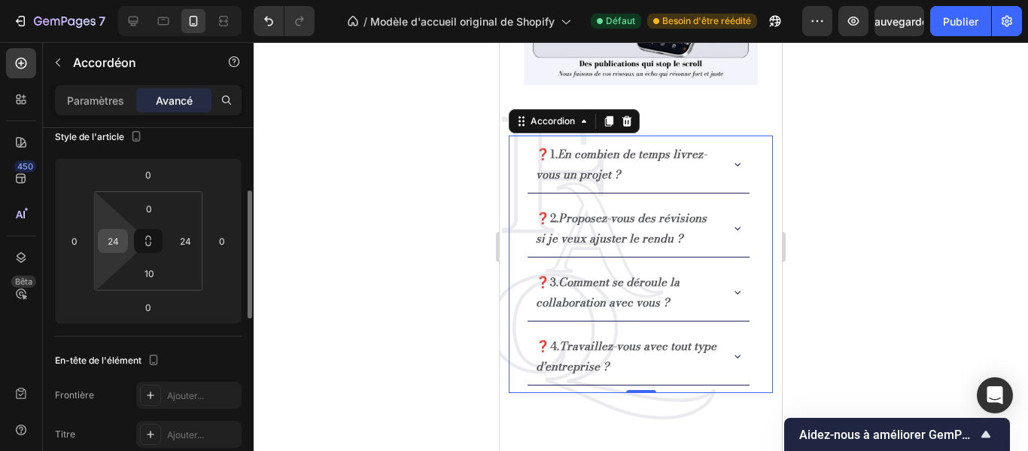
click at [125, 245] on div "24" at bounding box center [113, 241] width 30 height 24
click at [120, 241] on input "24" at bounding box center [113, 241] width 23 height 23
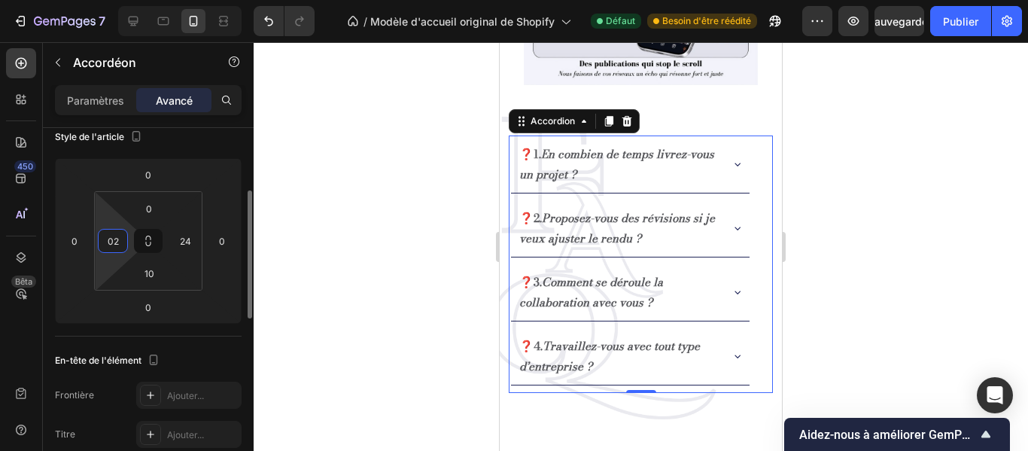
type input "0"
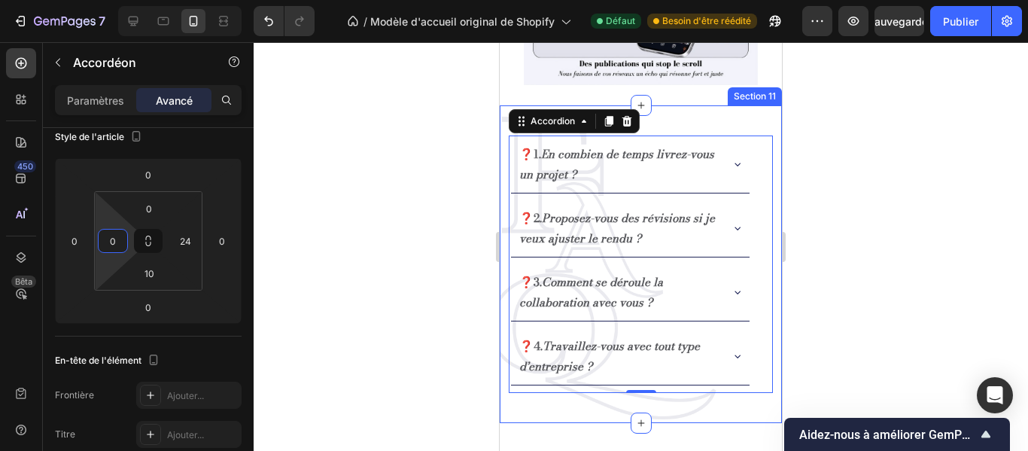
click at [508, 227] on div "❓1. En combien de temps livrez-vous un projet ? ❓2. Proposez-vous des révisions…" at bounding box center [641, 264] width 282 height 318
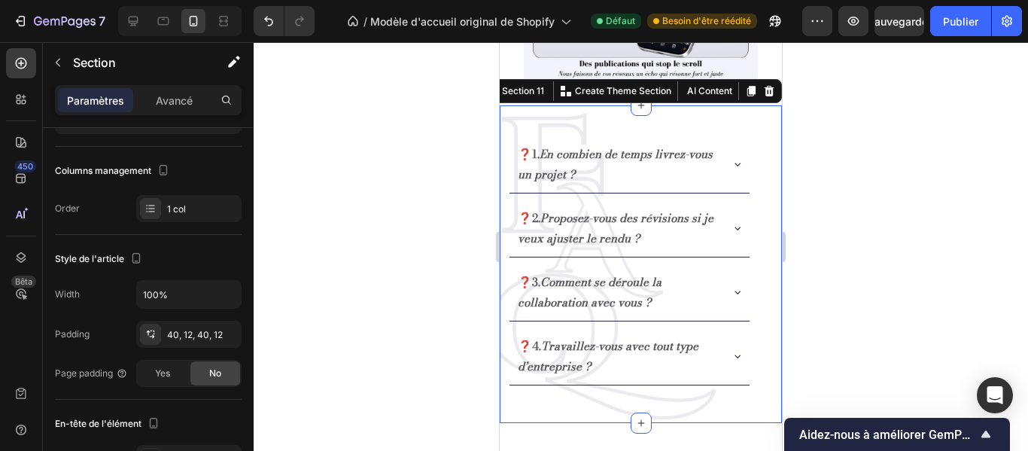
scroll to position [0, 0]
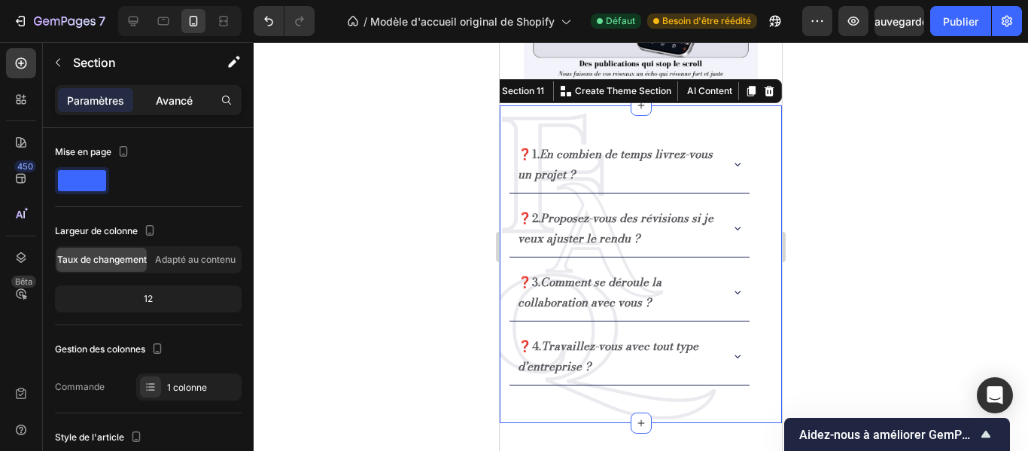
click at [160, 96] on font "Avancé" at bounding box center [174, 100] width 37 height 13
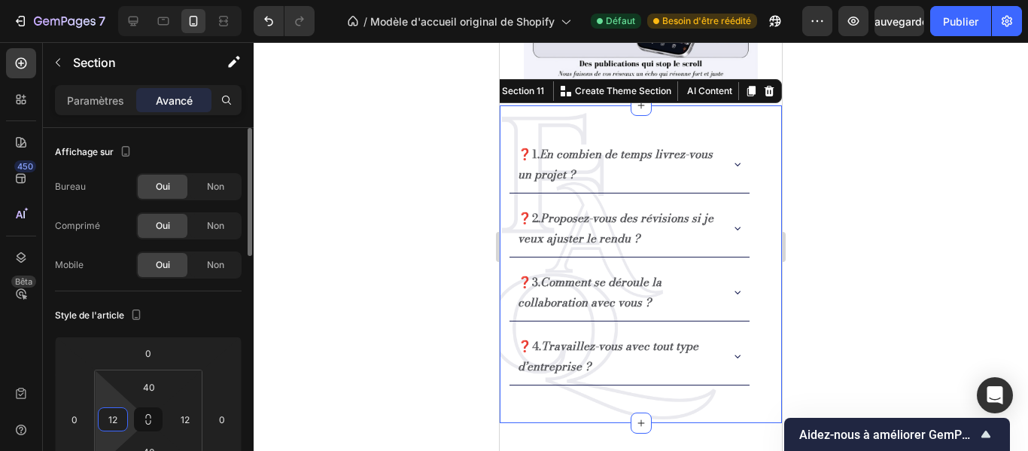
click at [122, 421] on input "12" at bounding box center [113, 419] width 23 height 23
type input "0"
click at [322, 382] on div at bounding box center [641, 246] width 775 height 409
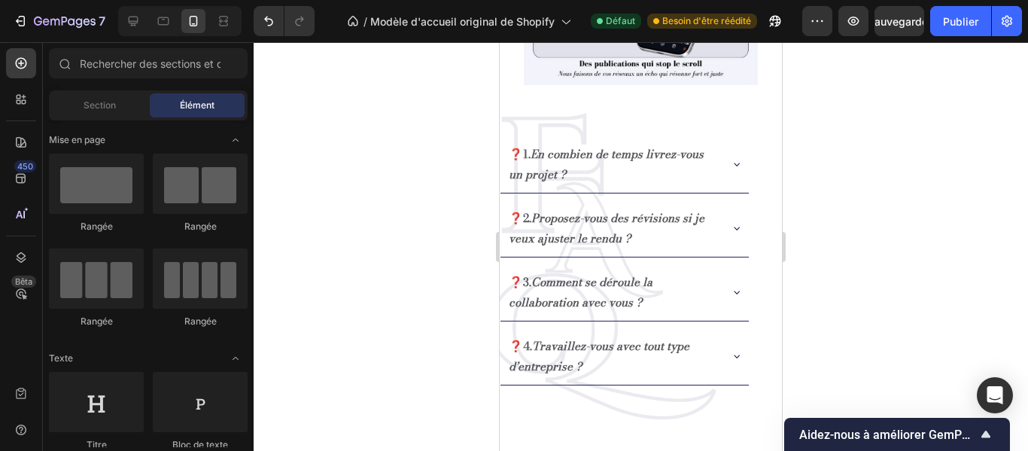
click at [825, 169] on div at bounding box center [641, 246] width 775 height 409
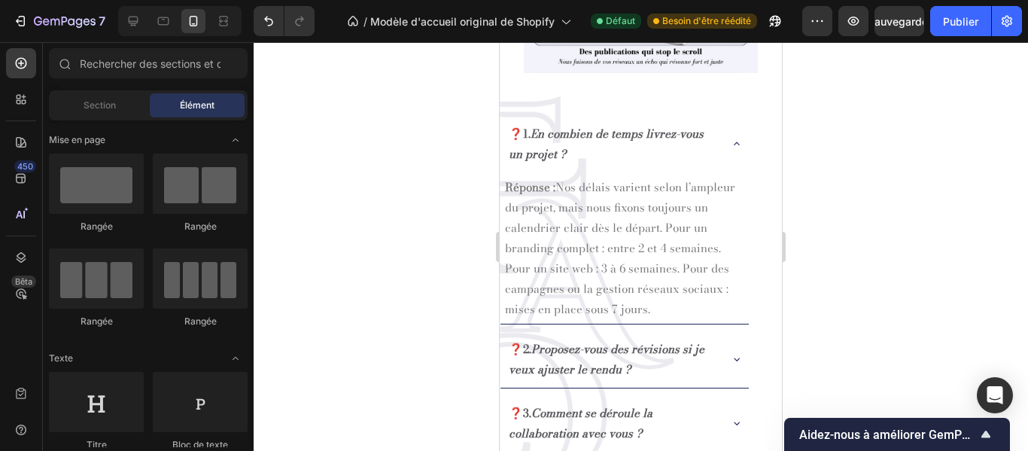
scroll to position [1588, 0]
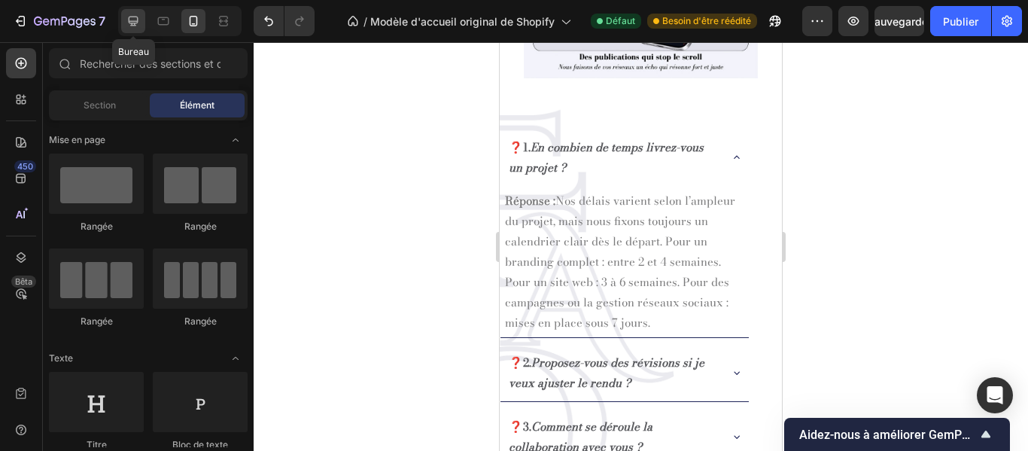
click at [134, 22] on icon at bounding box center [134, 22] width 10 height 10
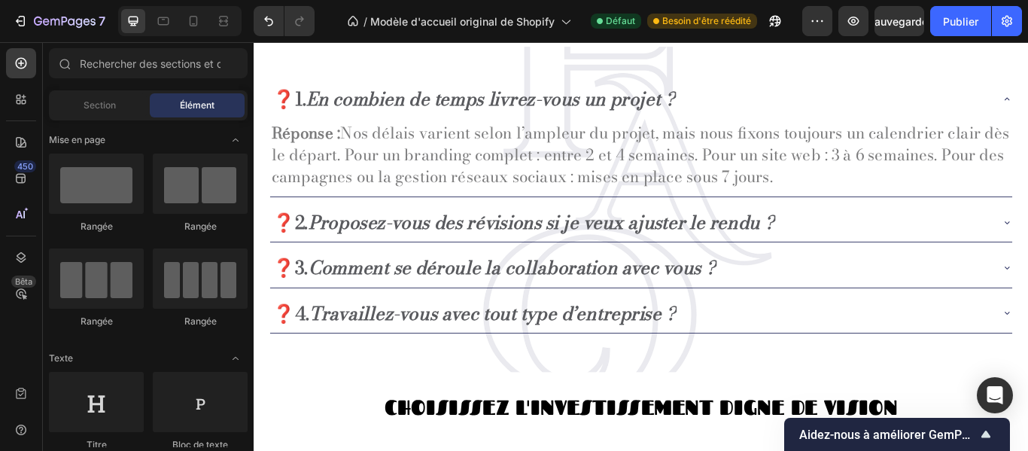
scroll to position [2021, 0]
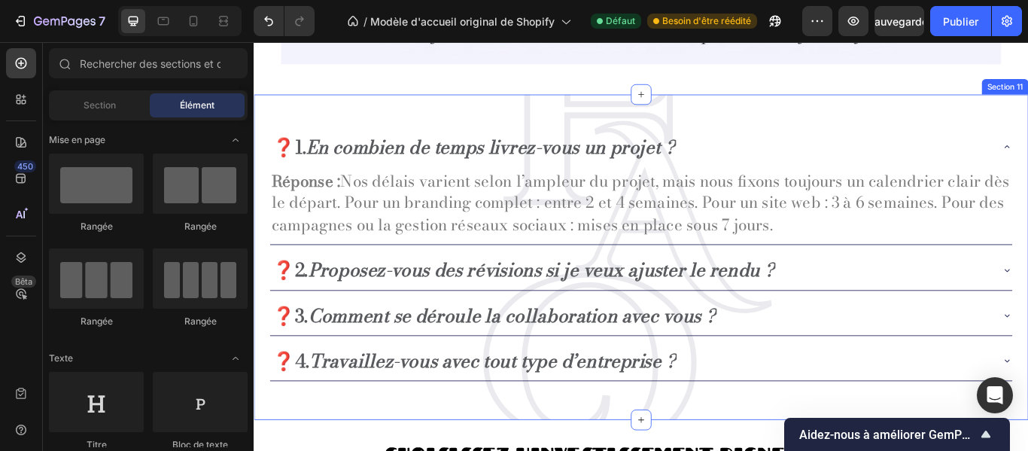
click at [1028, 117] on div "❓1. En combien de temps livrez-vous un projet ? Réponse : Nos délais varient se…" at bounding box center [705, 292] width 903 height 379
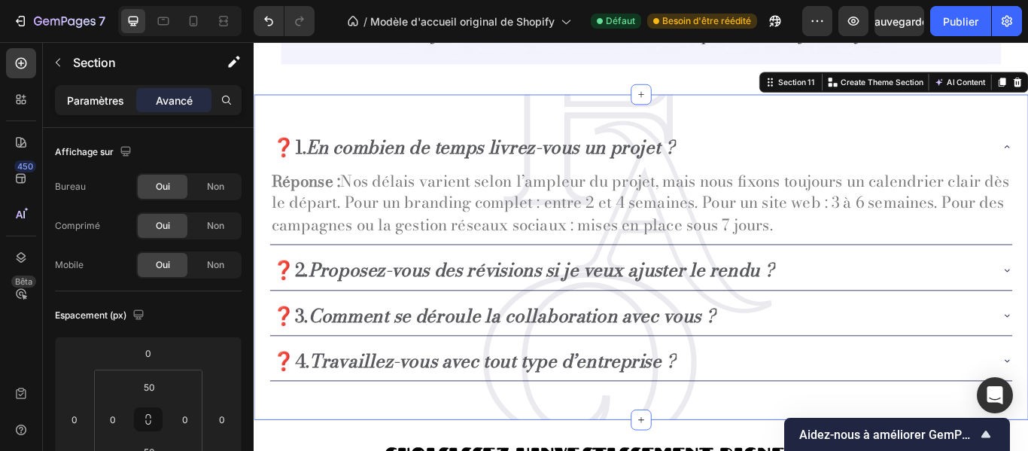
click at [108, 107] on p "Paramètres" at bounding box center [95, 101] width 57 height 16
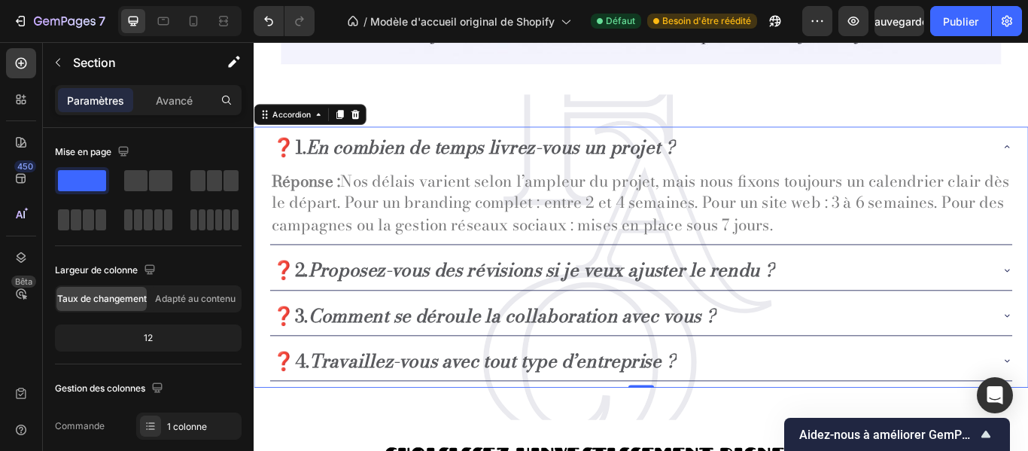
click at [288, 178] on div "❓1. En combien de temps livrez-vous un projet ?" at bounding box center [706, 164] width 866 height 46
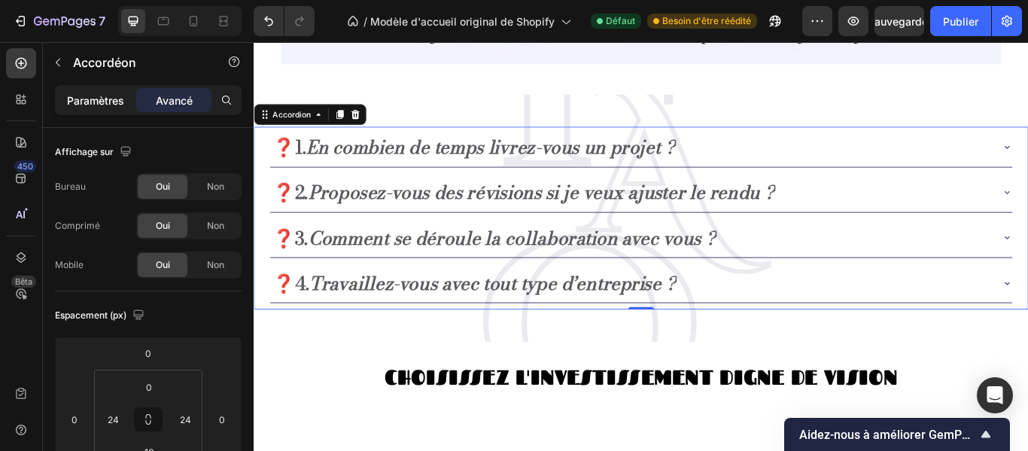
click at [115, 102] on font "Paramètres" at bounding box center [95, 100] width 57 height 13
type input "8"
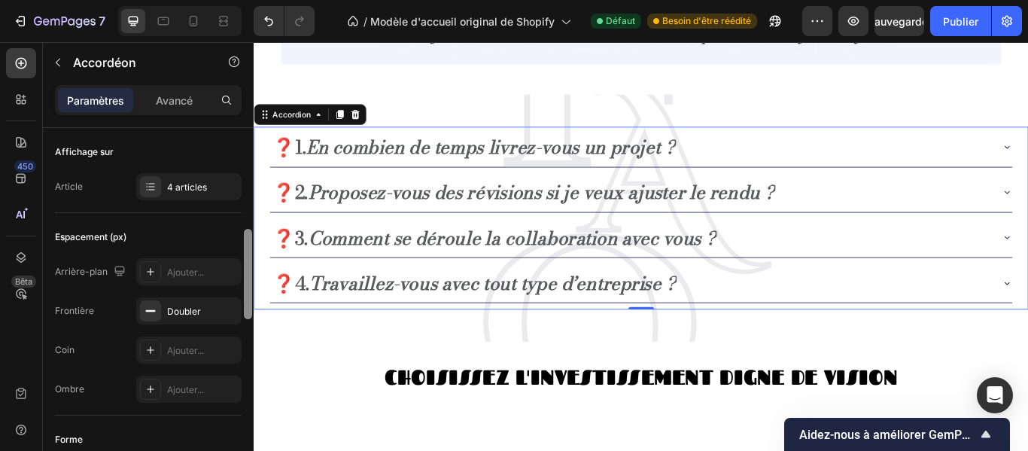
scroll to position [84, 0]
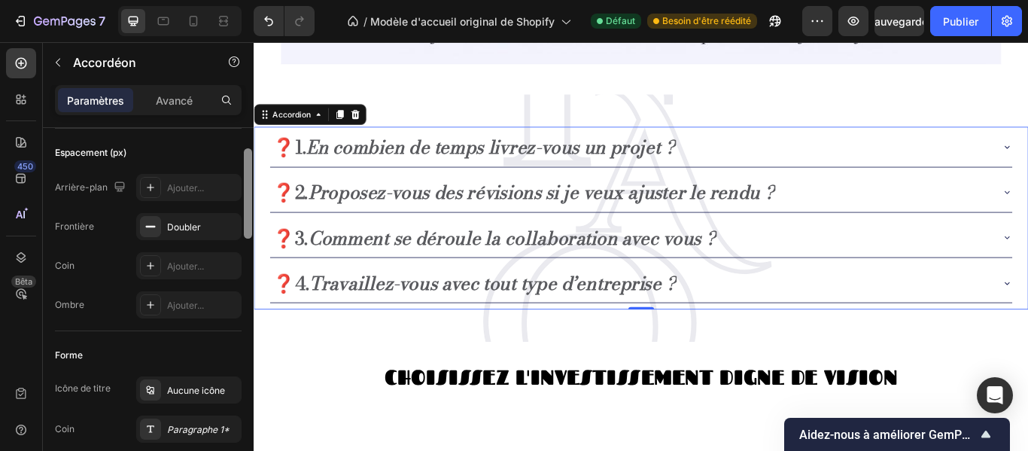
drag, startPoint x: 499, startPoint y: 215, endPoint x: 257, endPoint y: 271, distance: 248.7
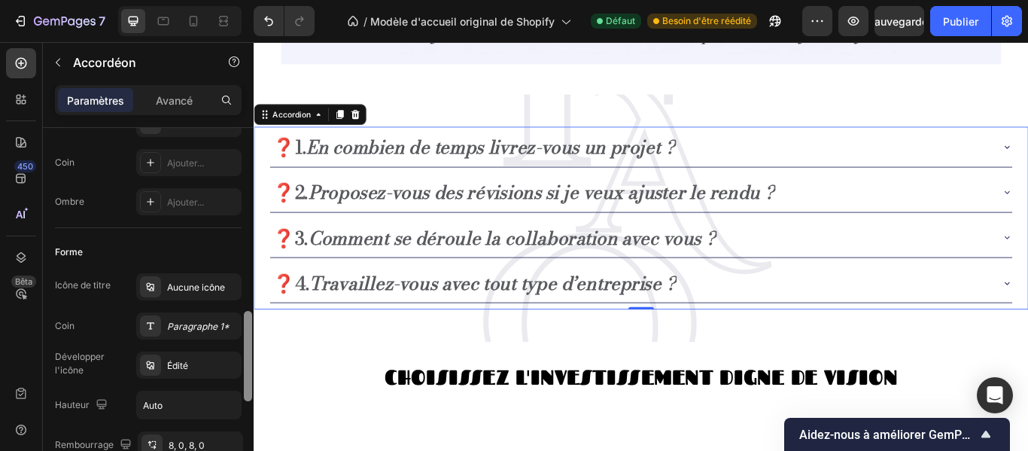
scroll to position [297, 0]
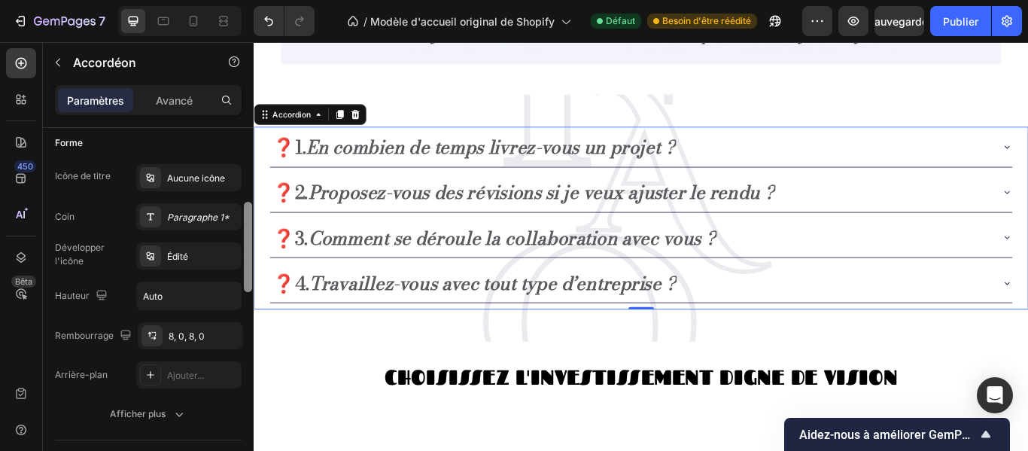
drag, startPoint x: 501, startPoint y: 262, endPoint x: 256, endPoint y: 315, distance: 250.4
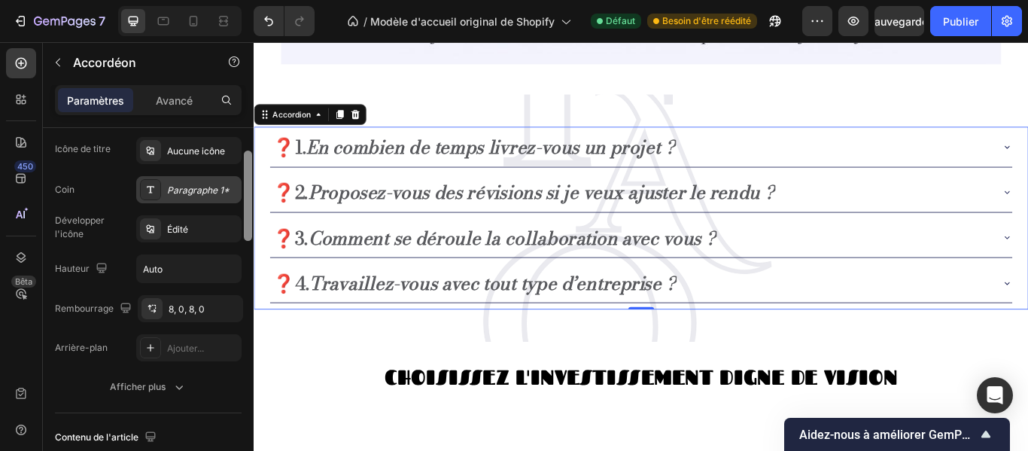
scroll to position [266, 0]
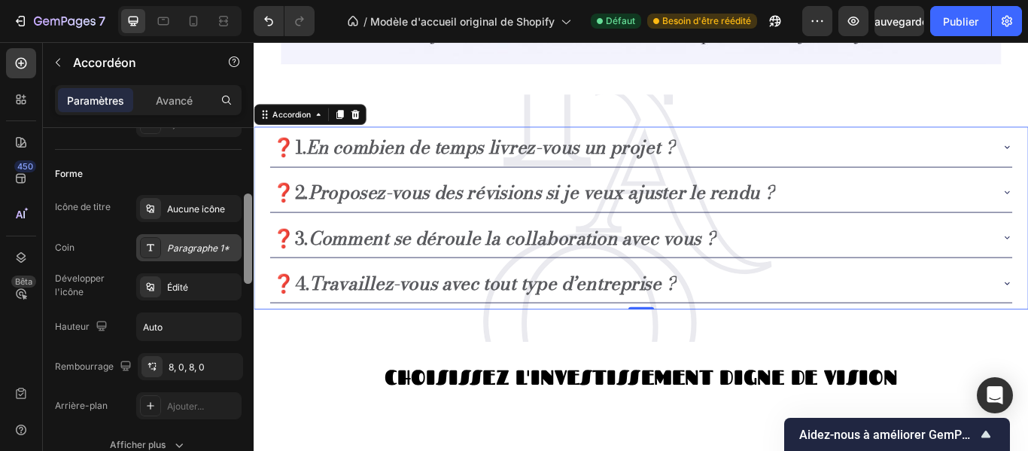
click at [198, 239] on div "Paragraphe 1*" at bounding box center [188, 247] width 105 height 27
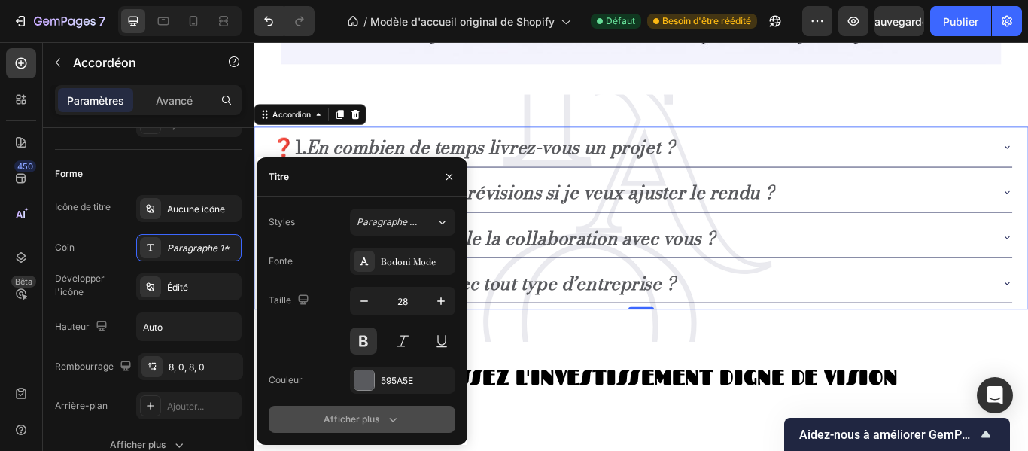
click at [389, 412] on icon "button" at bounding box center [392, 419] width 15 height 15
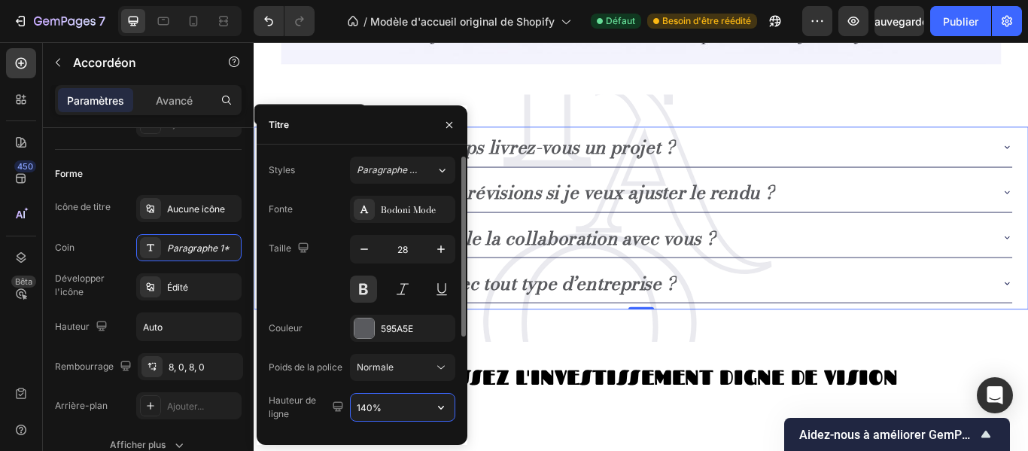
click at [389, 412] on input "140%" at bounding box center [403, 407] width 104 height 27
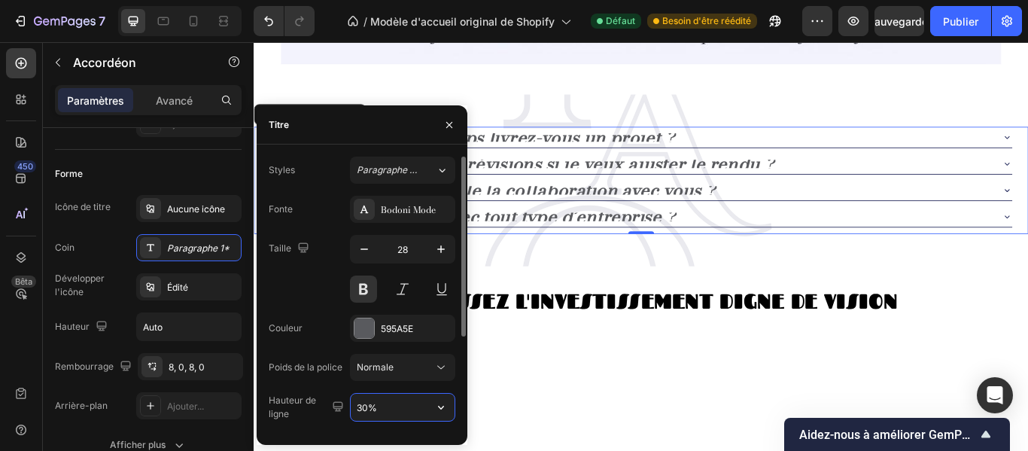
type input "300%"
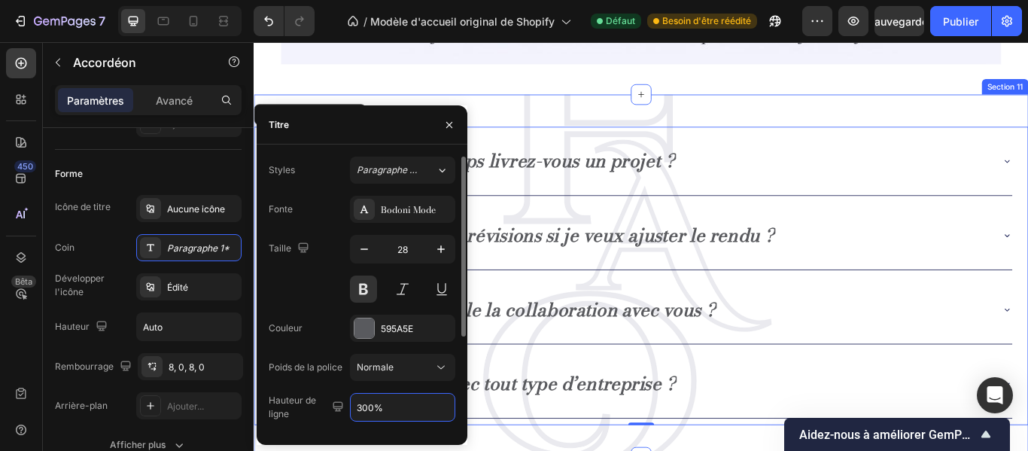
click at [516, 450] on div "❓1. En combien de temps livrez-vous un projet ? ❓2. Proposez-vous des révisions…" at bounding box center [705, 314] width 903 height 423
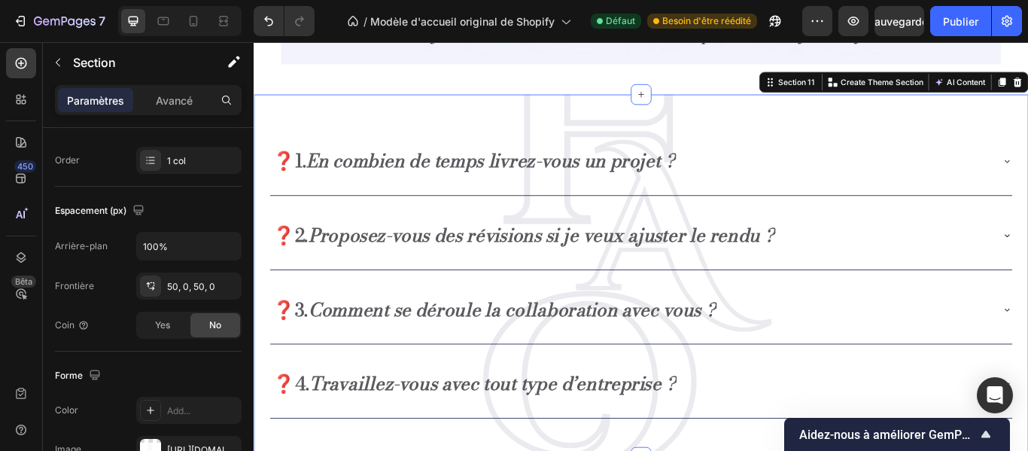
scroll to position [0, 0]
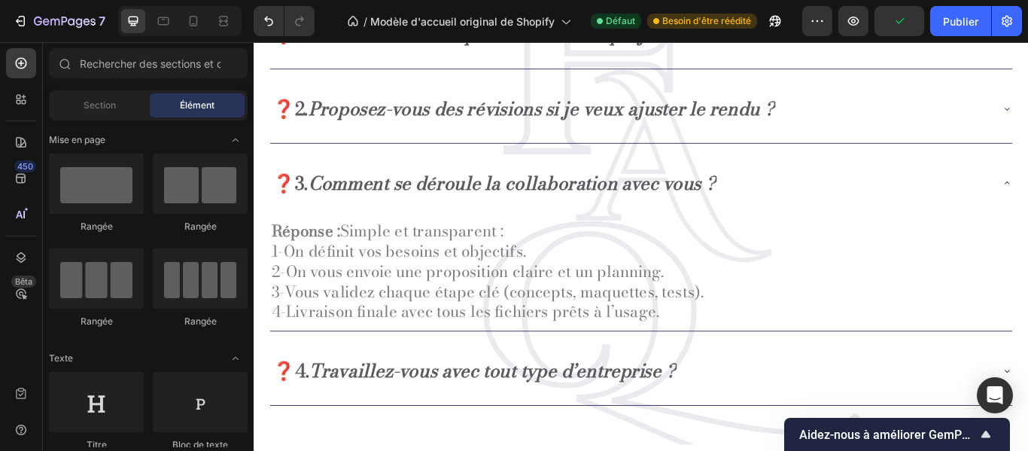
scroll to position [2154, 0]
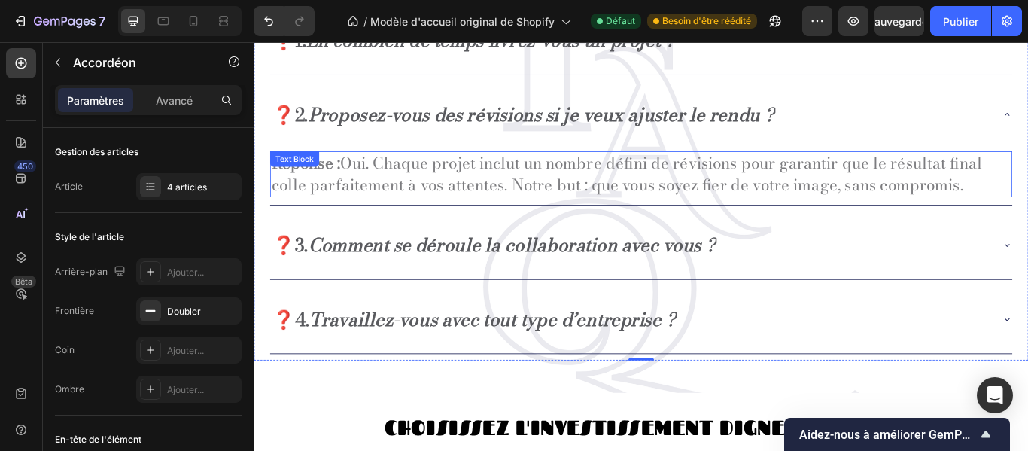
click at [1028, 193] on p "Réponse : Oui. Chaque projet inclut un nombre défini de révisions pour garantir…" at bounding box center [705, 196] width 863 height 50
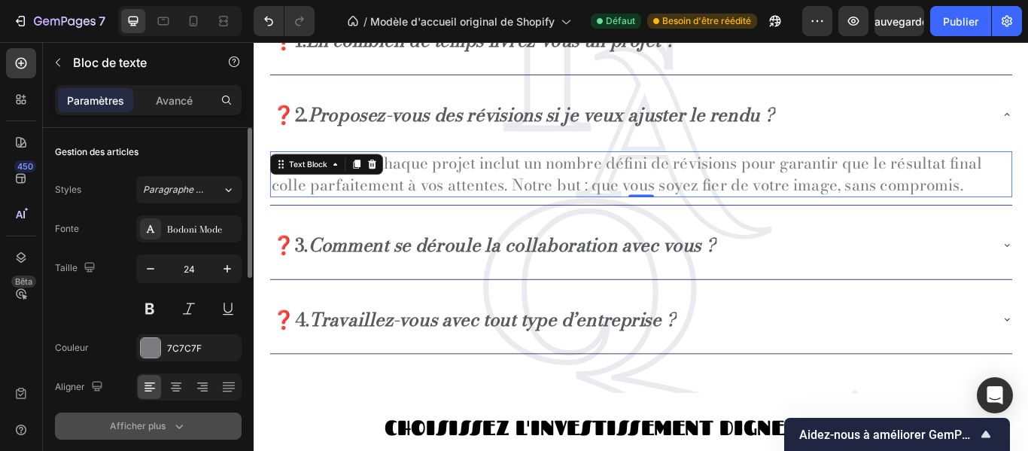
click at [178, 425] on icon "button" at bounding box center [179, 426] width 15 height 15
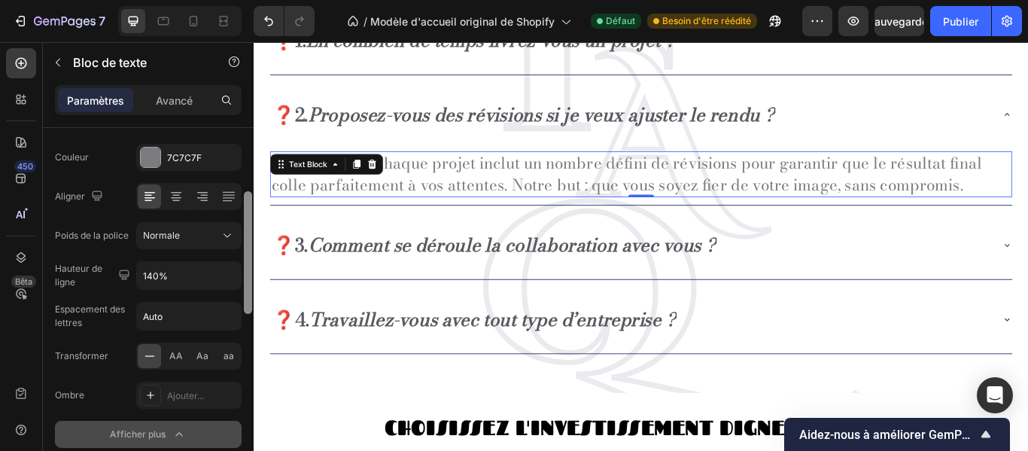
drag, startPoint x: 250, startPoint y: 270, endPoint x: 254, endPoint y: 349, distance: 79.1
click at [254, 0] on div "7 / Modèle d'accueil original de Shopify Défaut Besoin d'être réédité Aperçu Sa…" at bounding box center [514, 0] width 1028 height 0
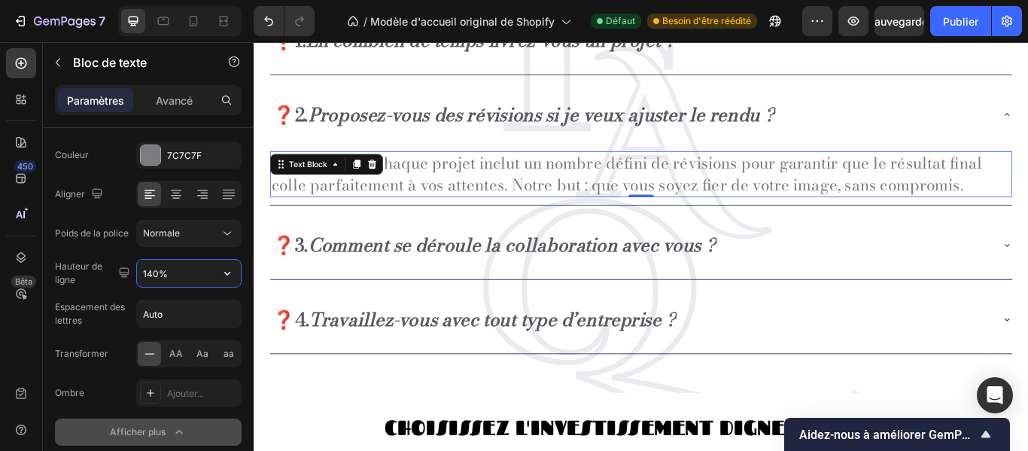
click at [161, 277] on input "140%" at bounding box center [189, 273] width 104 height 27
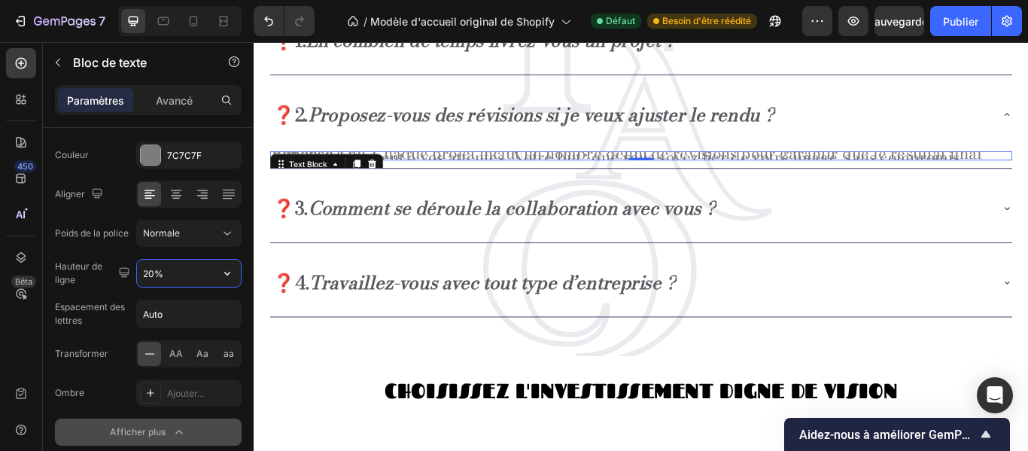
type input "200%"
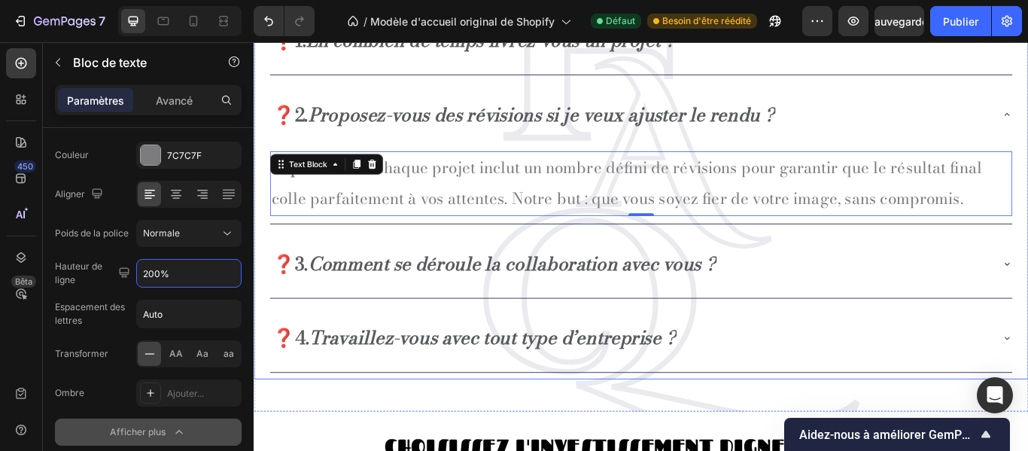
click at [495, 312] on icon "Comment se déroule la collaboration avec vous ?" at bounding box center [554, 300] width 475 height 32
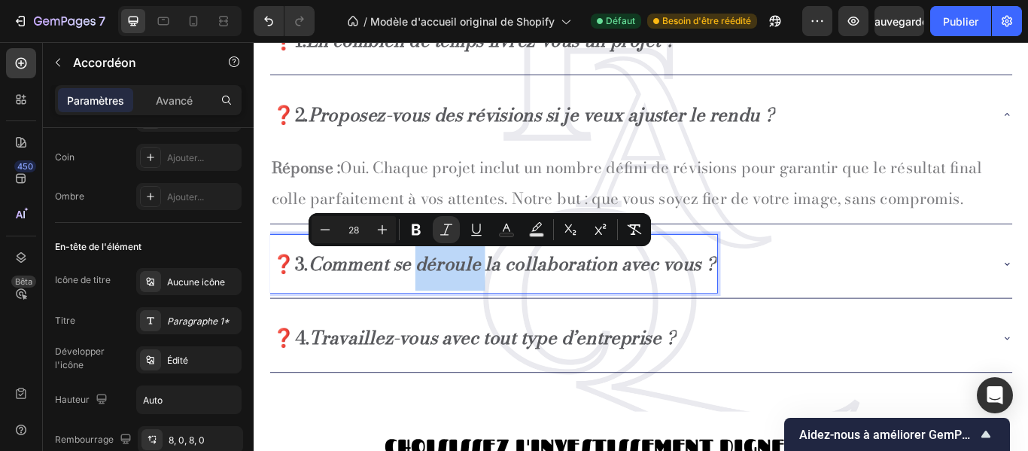
scroll to position [0, 0]
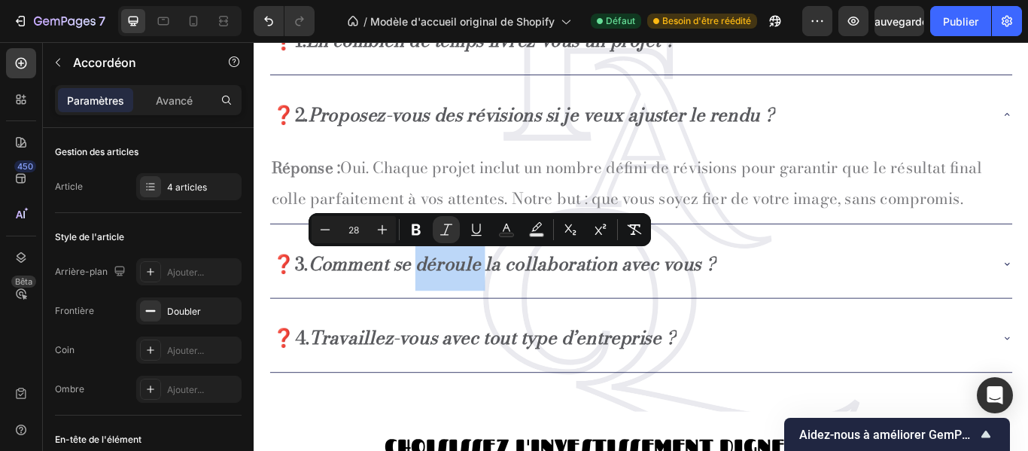
click at [1028, 303] on div "❓1. En combien de temps livrez-vous un projet ? ❓2. Proposez-vous des révisions…" at bounding box center [705, 217] width 903 height 435
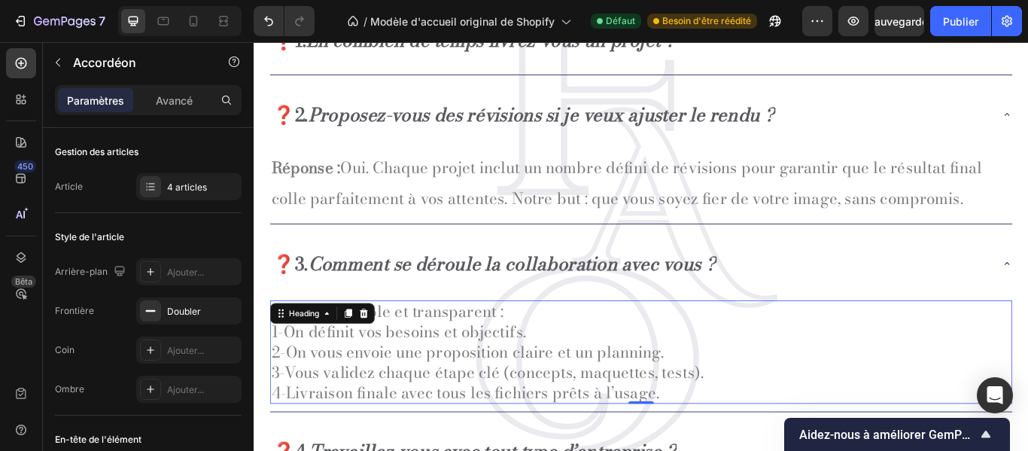
click at [668, 431] on h2 "Réponse : Simple et transparent : 1-On définit vos besoins et objectifs. 2-On v…" at bounding box center [706, 403] width 866 height 120
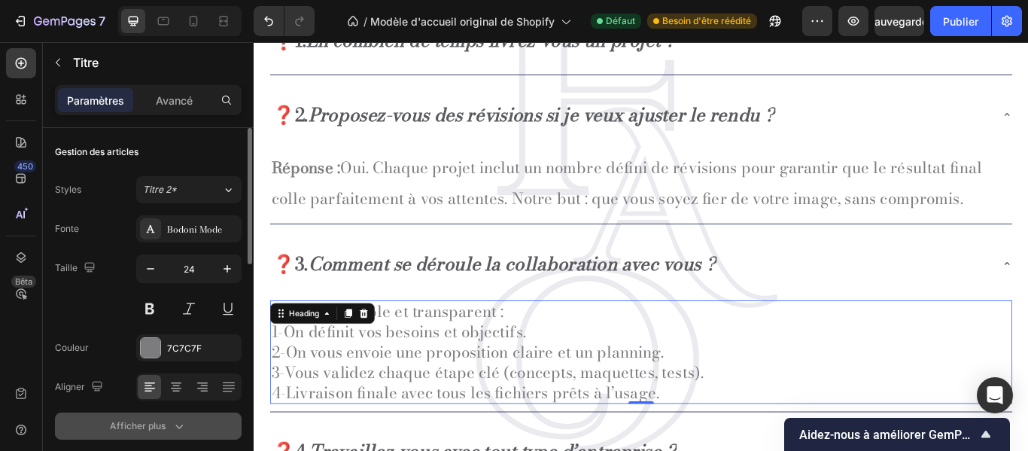
click at [166, 418] on button "Afficher plus" at bounding box center [148, 426] width 187 height 27
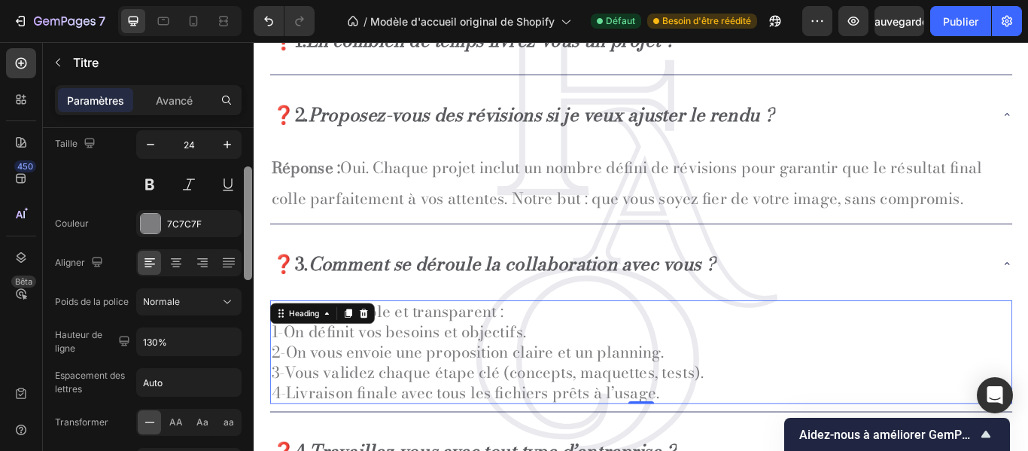
scroll to position [145, 0]
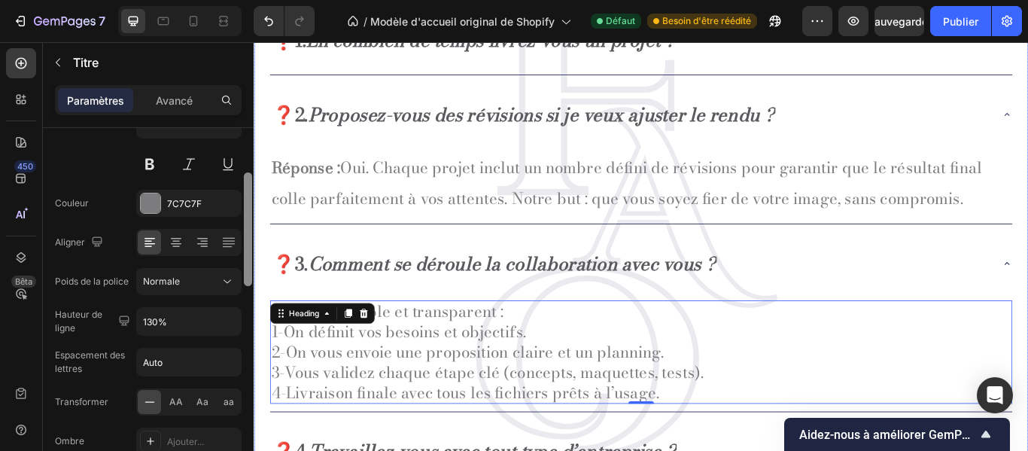
drag, startPoint x: 504, startPoint y: 296, endPoint x: 255, endPoint y: 387, distance: 265.3
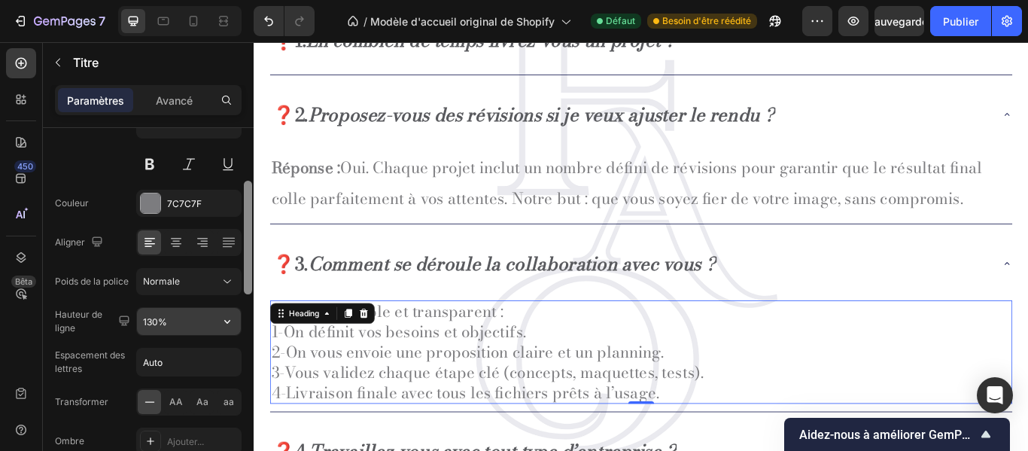
scroll to position [151, 0]
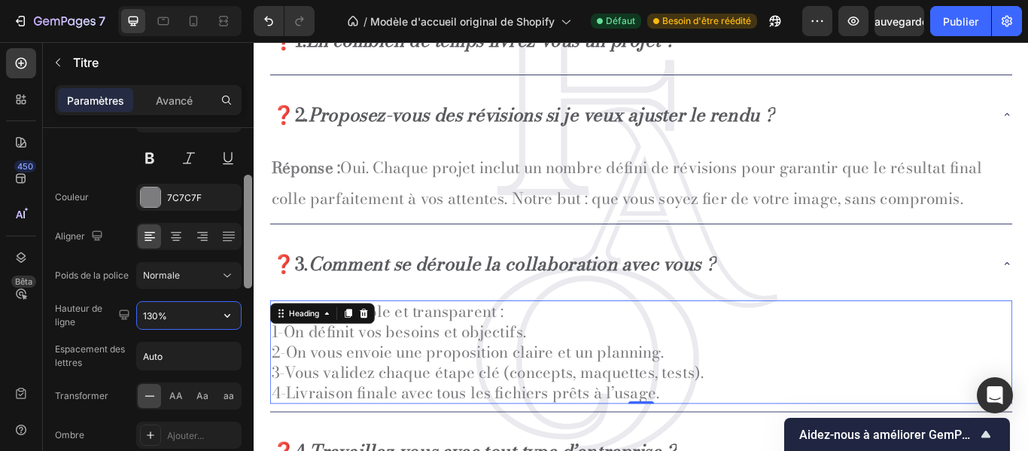
click at [166, 310] on input "130%" at bounding box center [189, 315] width 104 height 27
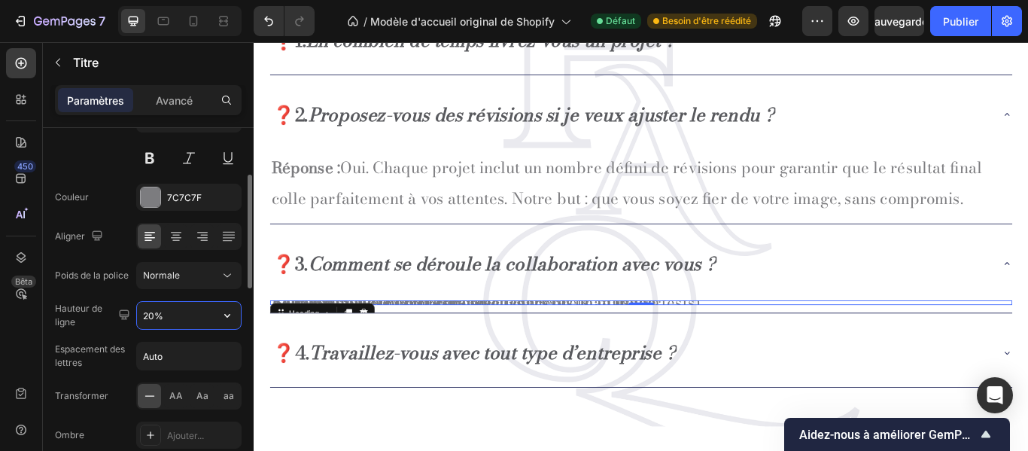
type input "200%"
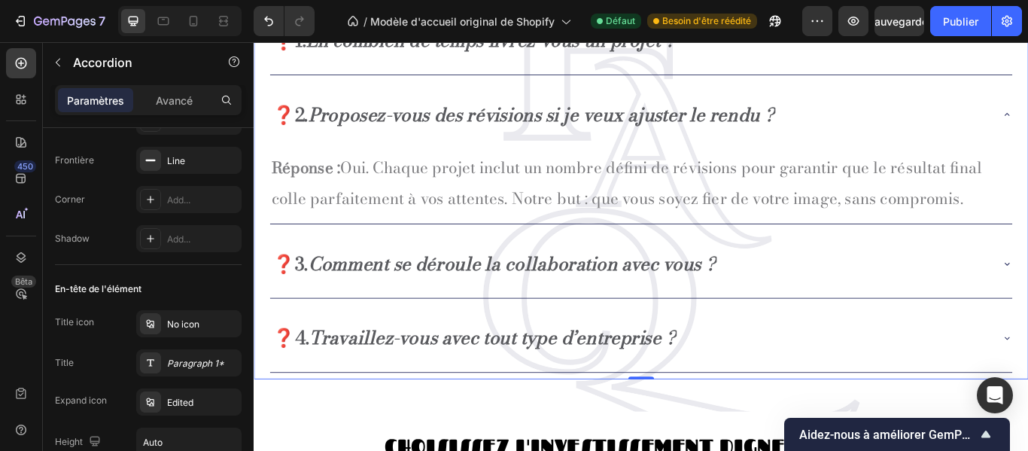
scroll to position [0, 0]
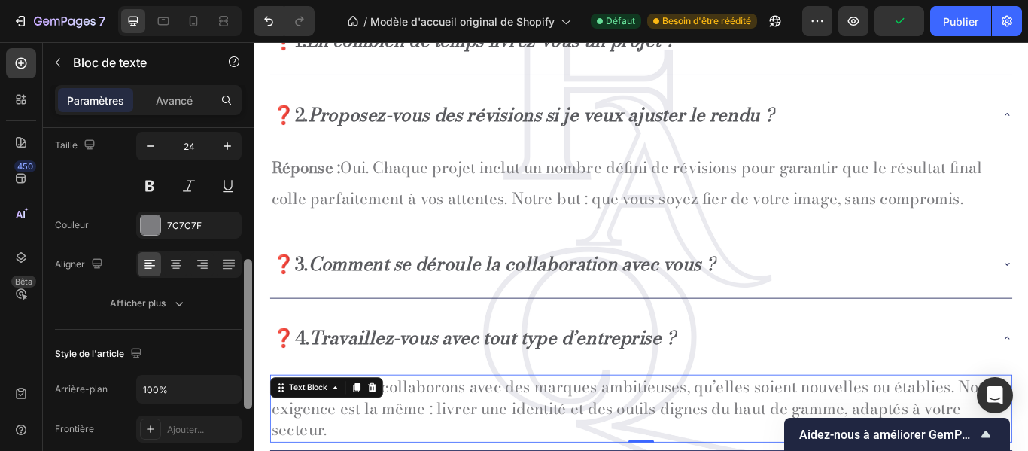
drag, startPoint x: 248, startPoint y: 214, endPoint x: 245, endPoint y: 288, distance: 73.8
click at [245, 288] on div at bounding box center [248, 334] width 8 height 150
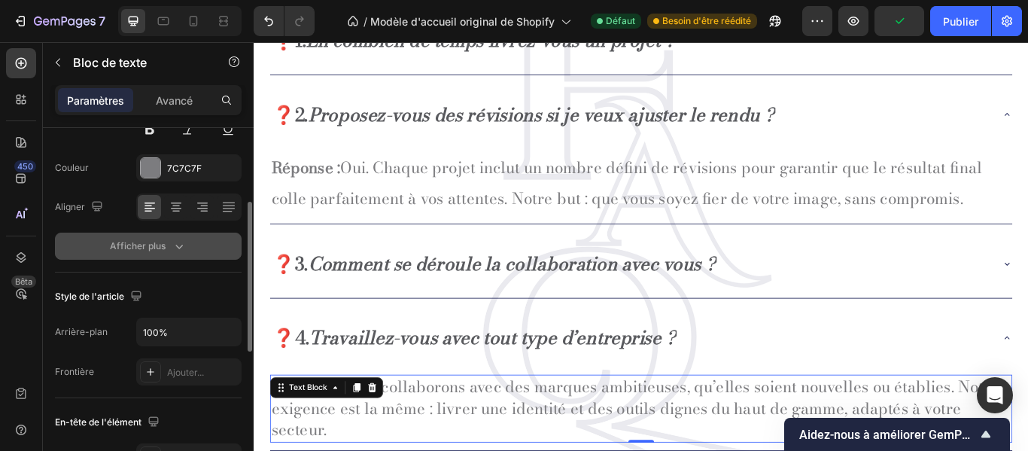
click at [185, 241] on icon "button" at bounding box center [179, 246] width 15 height 15
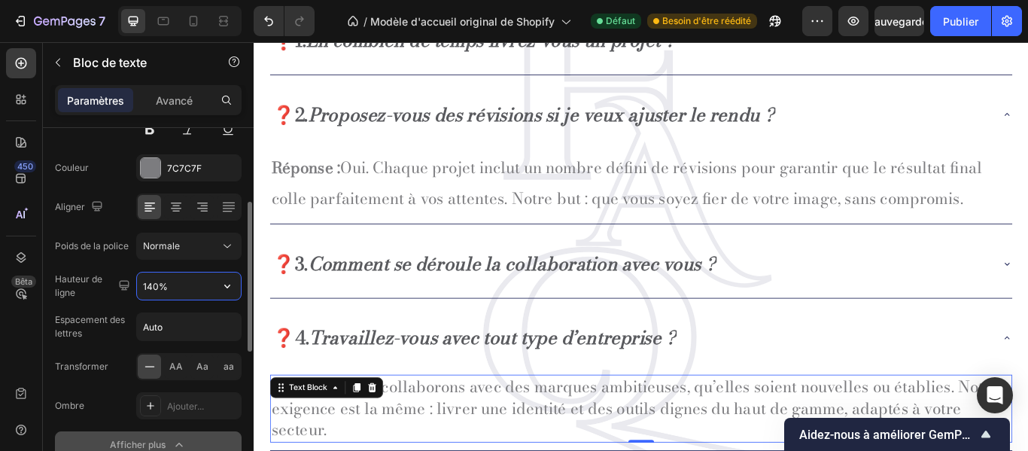
click at [187, 277] on input "140%" at bounding box center [189, 286] width 104 height 27
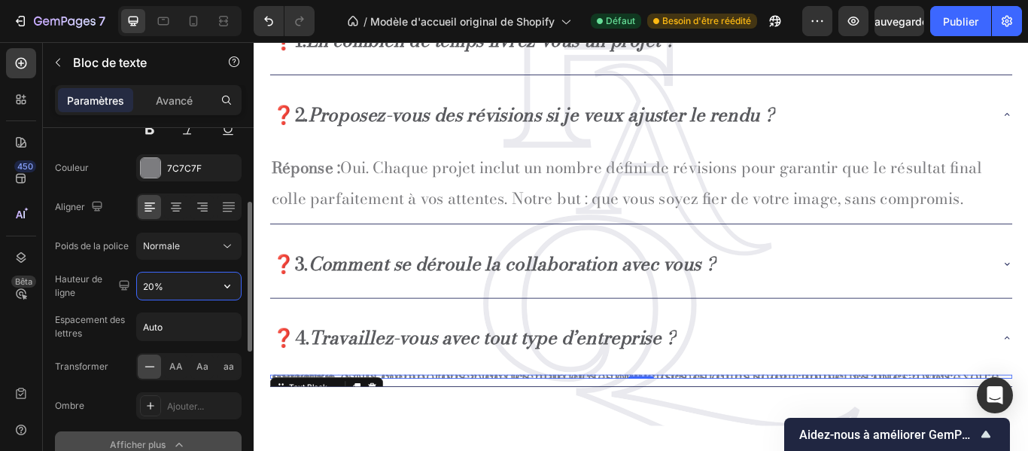
type input "200%"
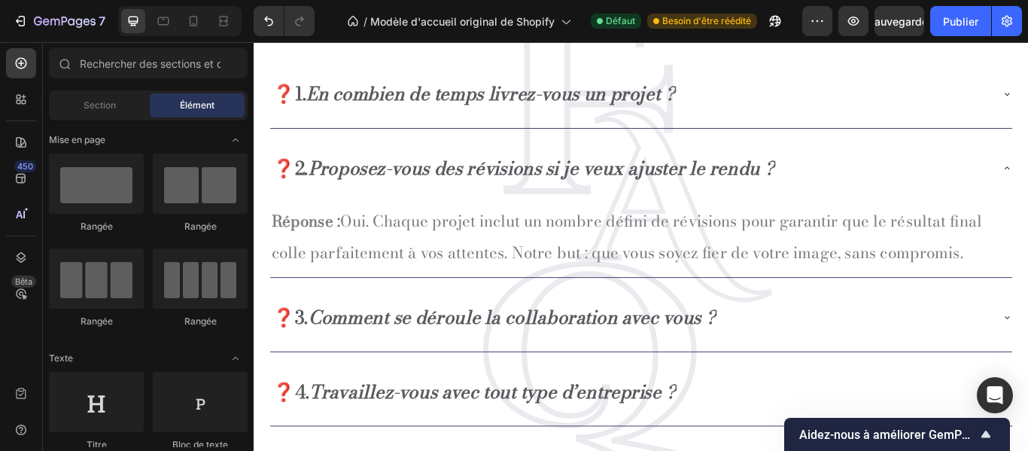
scroll to position [2004, 0]
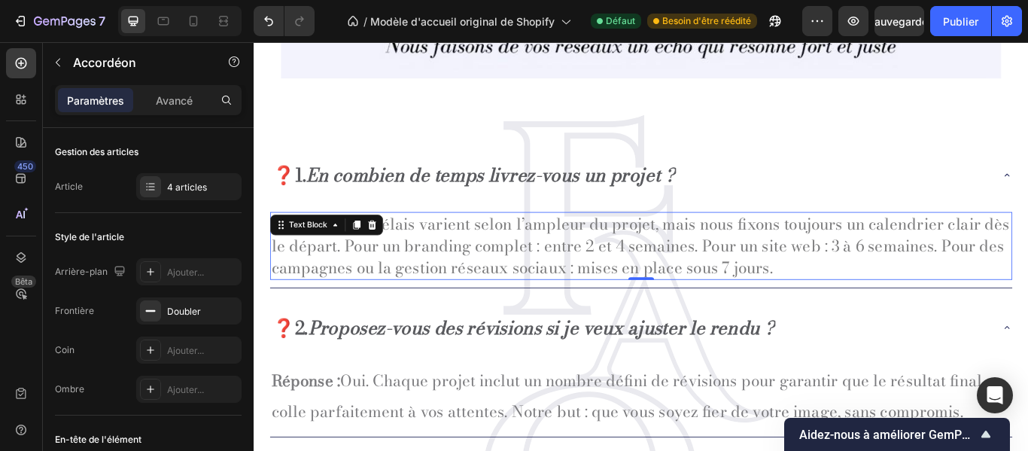
click at [1028, 260] on p "Réponse : Nos délais varient selon l’ampleur du projet, mais nous fixons toujou…" at bounding box center [705, 280] width 863 height 76
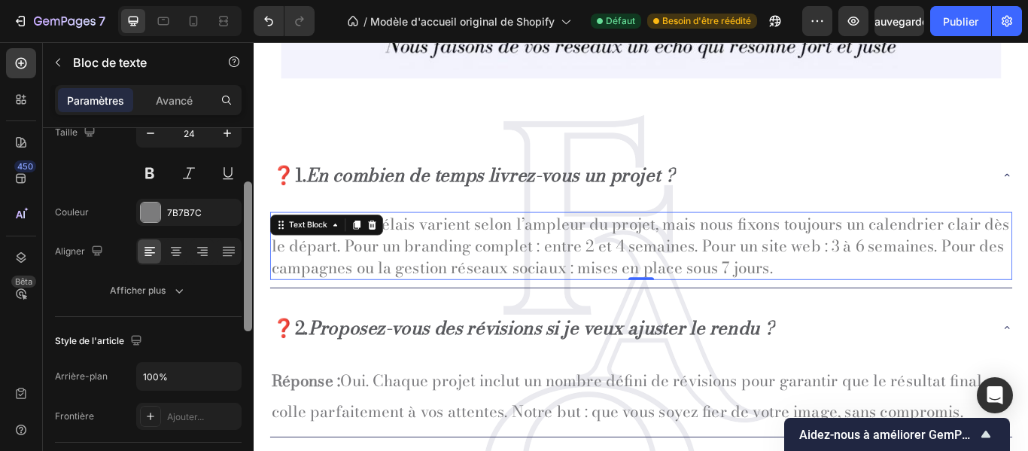
drag, startPoint x: 245, startPoint y: 256, endPoint x: 249, endPoint y: 313, distance: 57.3
click at [249, 313] on div at bounding box center [248, 256] width 8 height 150
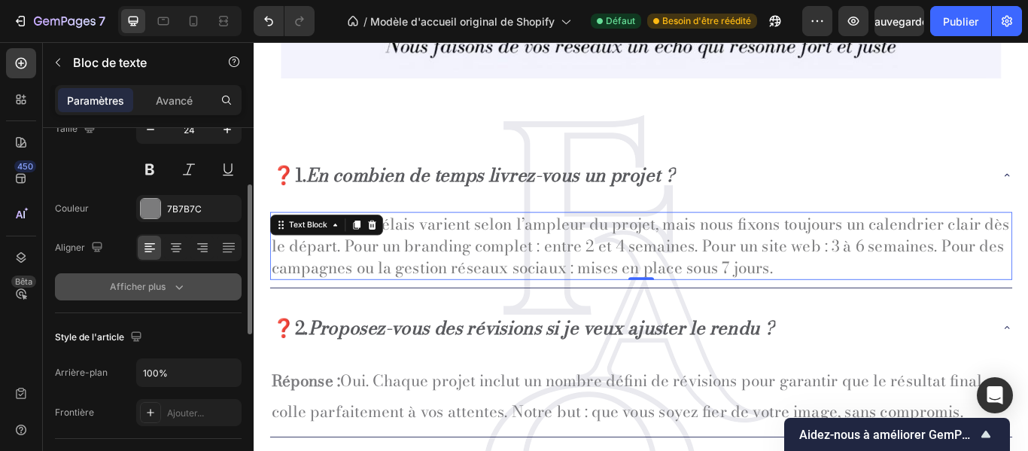
click at [178, 285] on icon "button" at bounding box center [179, 286] width 15 height 15
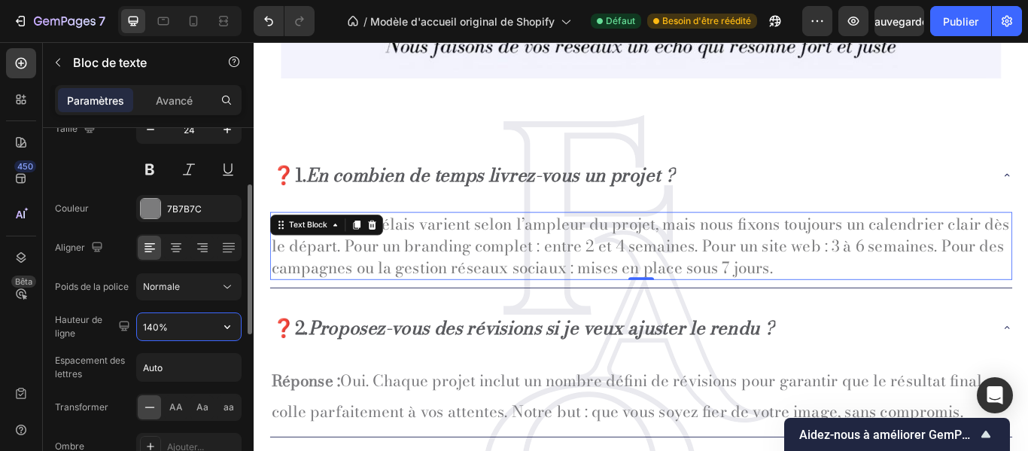
click at [178, 318] on input "140%" at bounding box center [189, 326] width 104 height 27
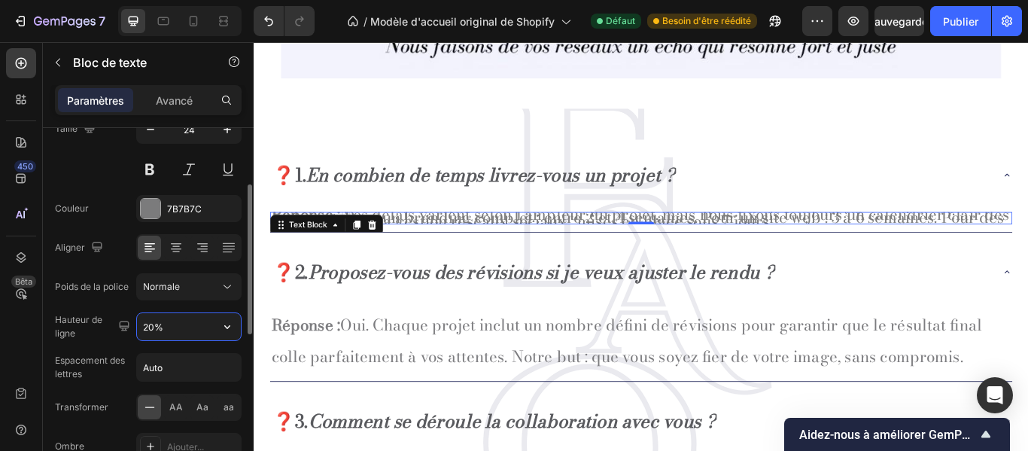
type input "200%"
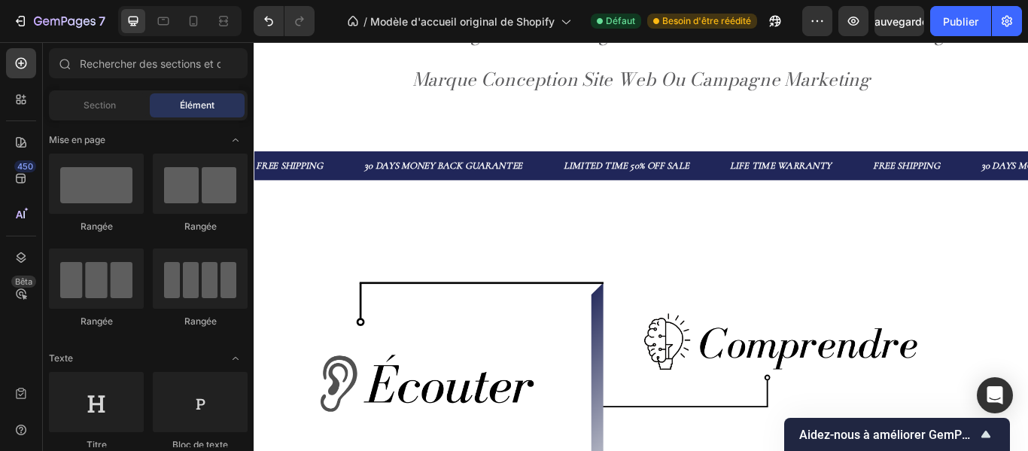
scroll to position [0, 0]
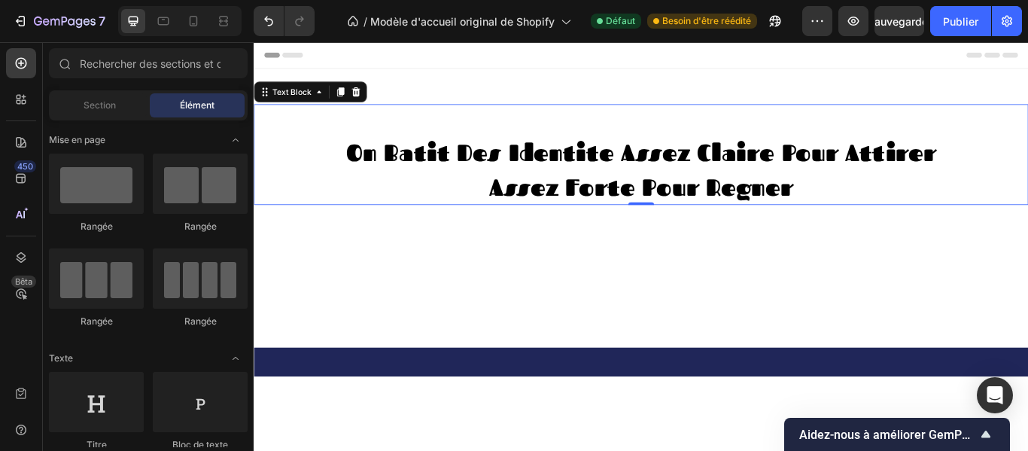
click at [889, 212] on p "assez forte pour regner" at bounding box center [705, 211] width 903 height 41
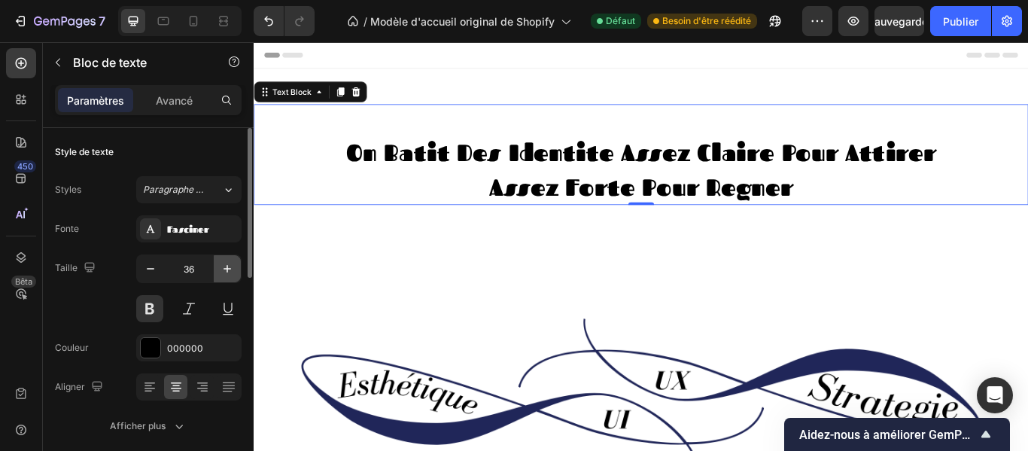
click at [225, 276] on icon "button" at bounding box center [227, 268] width 15 height 15
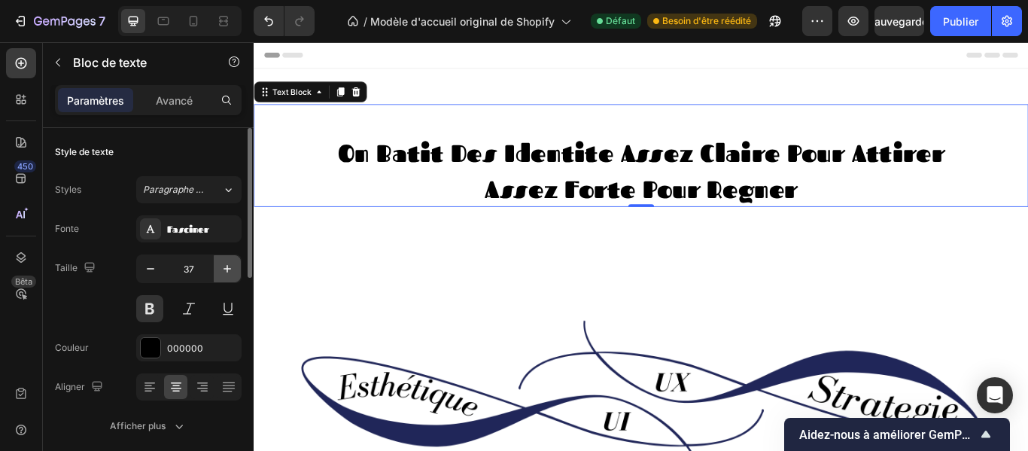
type input "38"
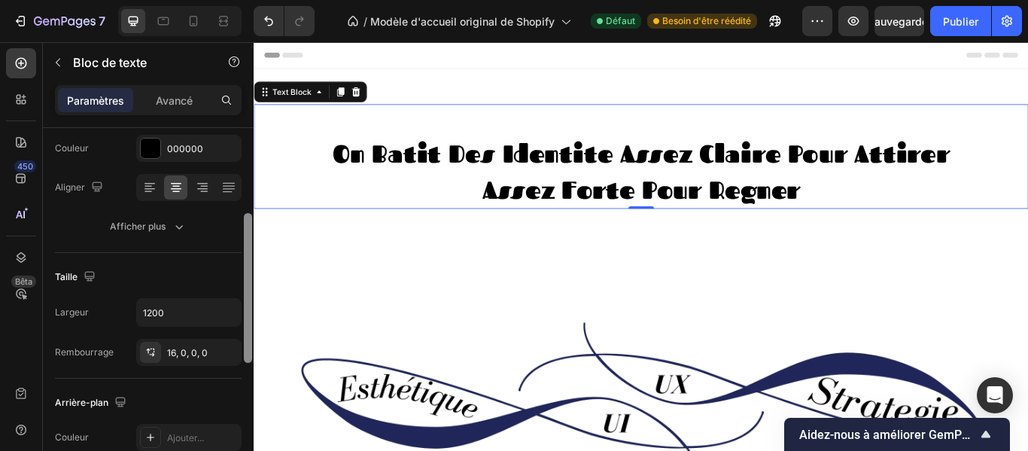
scroll to position [206, 0]
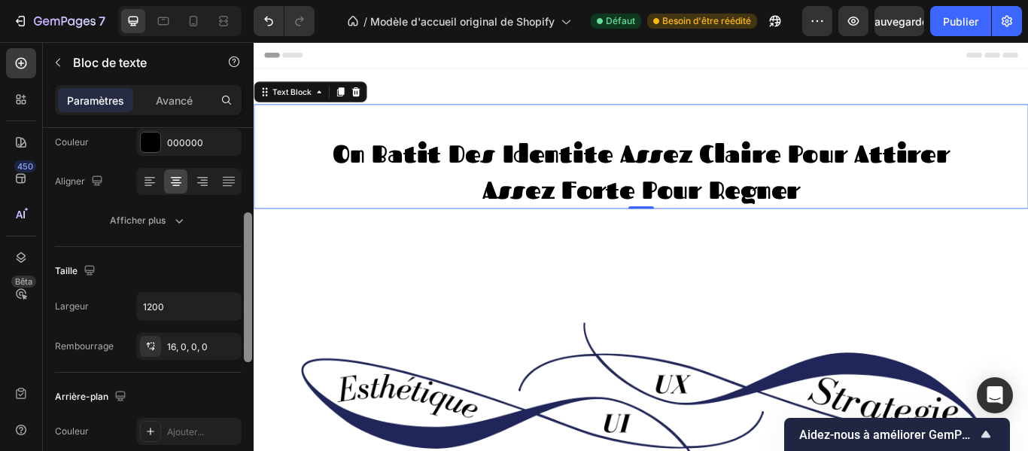
drag, startPoint x: 247, startPoint y: 187, endPoint x: 249, endPoint y: 271, distance: 84.3
click at [249, 271] on div at bounding box center [248, 287] width 8 height 150
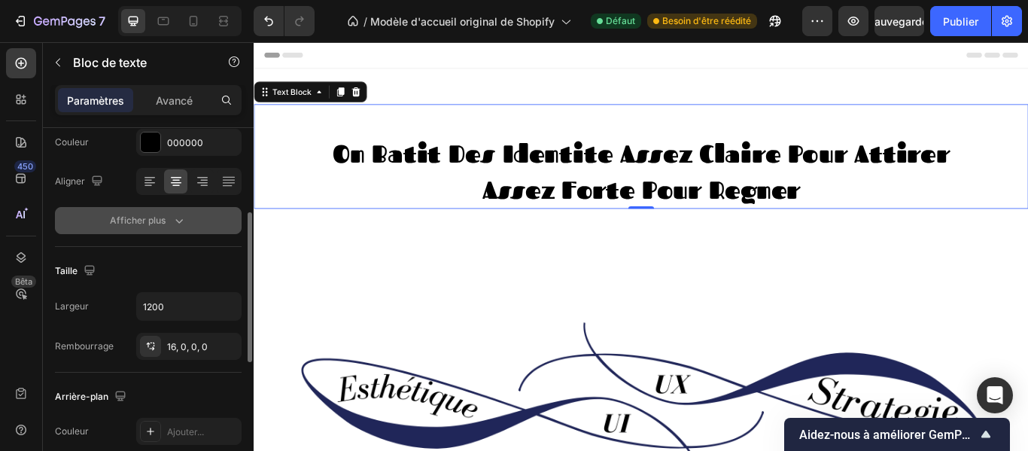
click at [175, 218] on icon "button" at bounding box center [179, 220] width 15 height 15
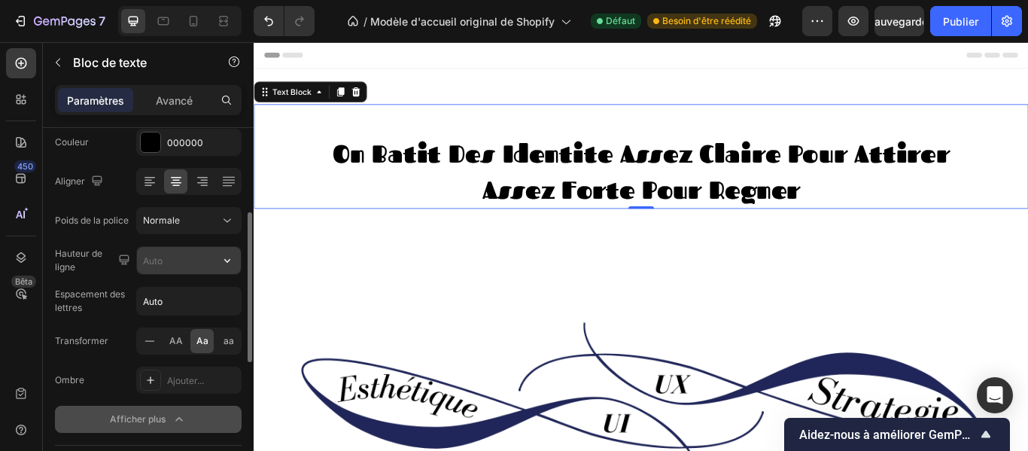
click at [173, 273] on input "text" at bounding box center [189, 260] width 104 height 27
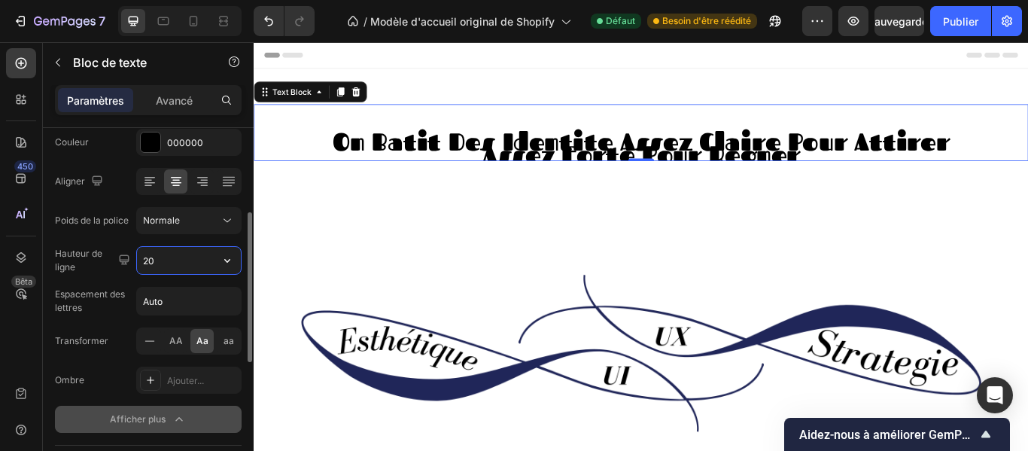
type input "2"
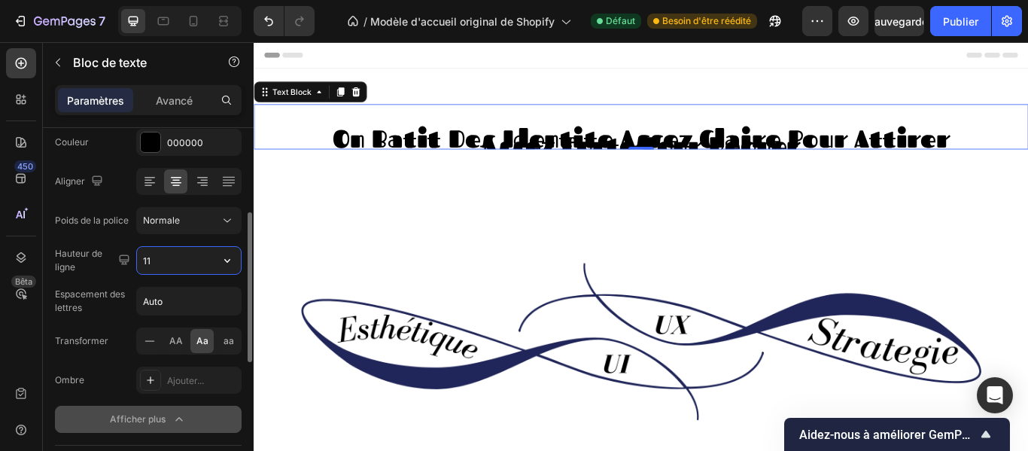
type input "110"
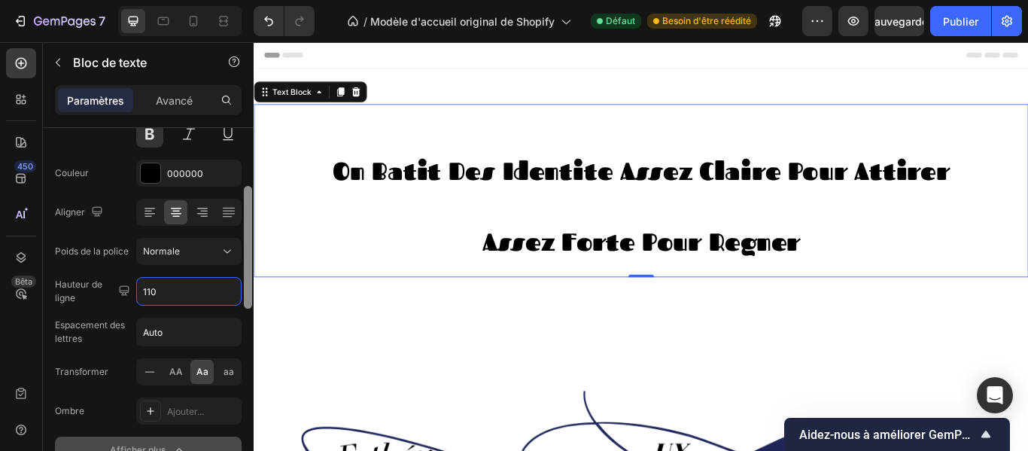
scroll to position [172, 0]
drag, startPoint x: 250, startPoint y: 243, endPoint x: 247, endPoint y: 230, distance: 13.9
click at [247, 230] on div at bounding box center [248, 246] width 8 height 123
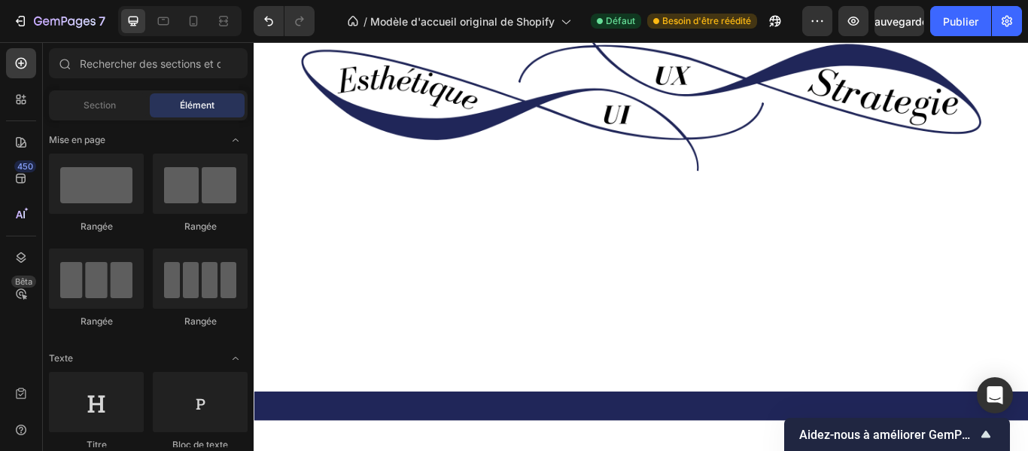
scroll to position [0, 0]
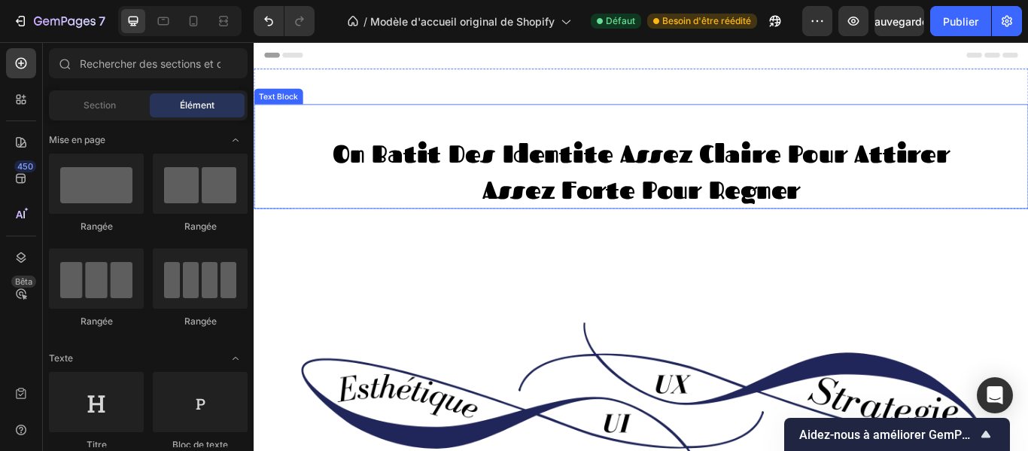
click at [910, 210] on p "assez forte pour regner" at bounding box center [705, 214] width 903 height 43
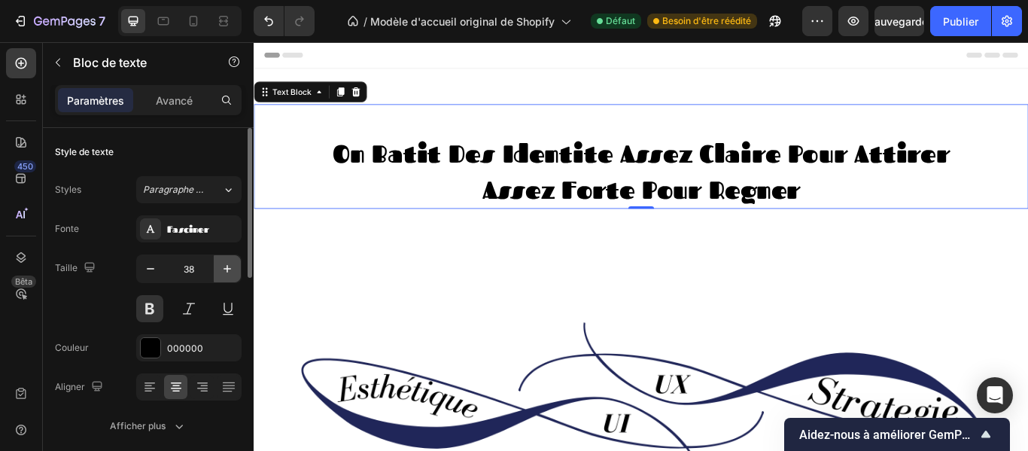
click at [232, 265] on icon "button" at bounding box center [227, 268] width 15 height 15
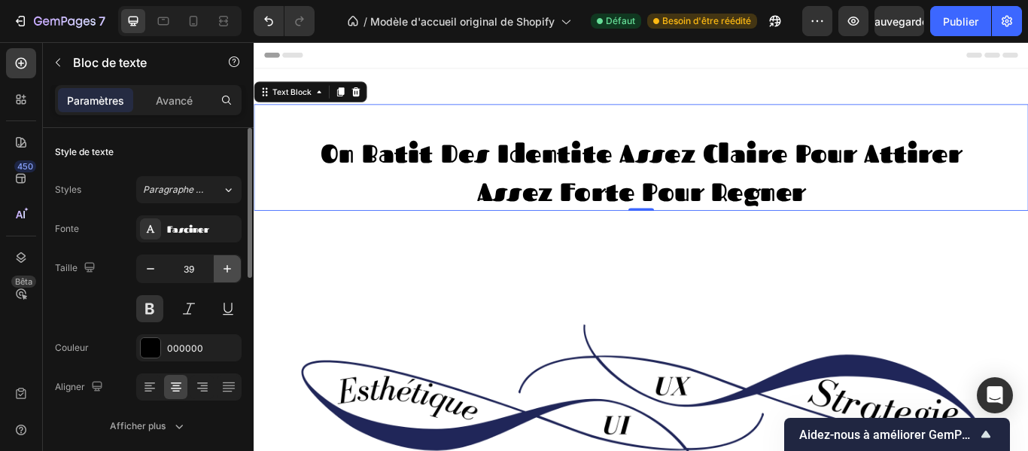
click at [232, 265] on icon "button" at bounding box center [227, 268] width 15 height 15
type input "40"
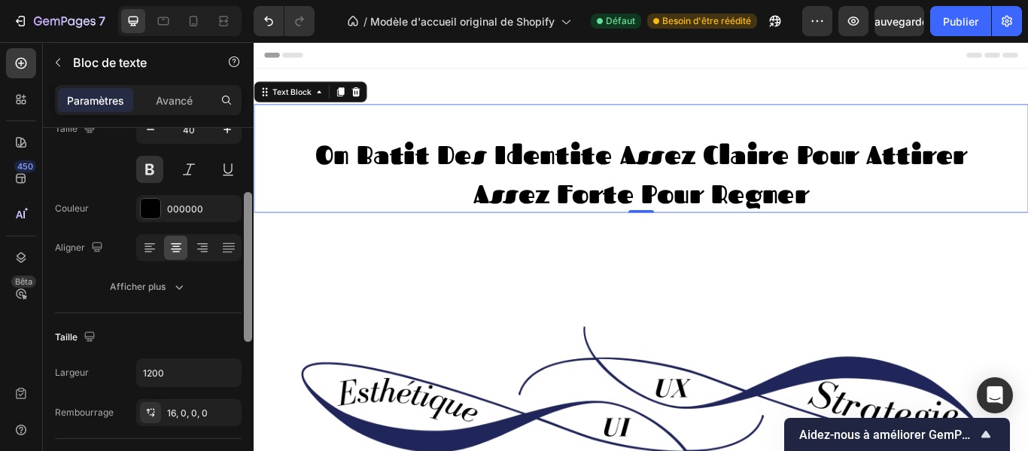
scroll to position [147, 0]
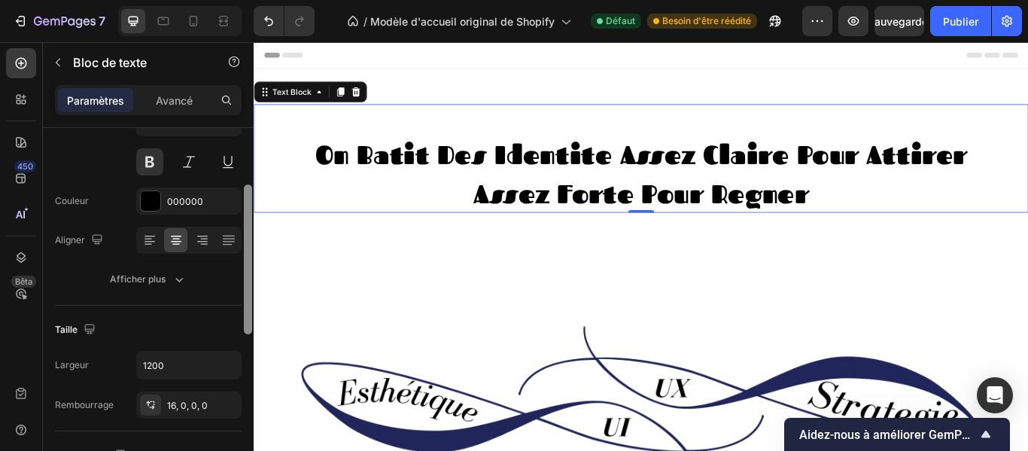
drag, startPoint x: 249, startPoint y: 228, endPoint x: 250, endPoint y: 288, distance: 60.2
click at [250, 288] on div at bounding box center [248, 259] width 8 height 150
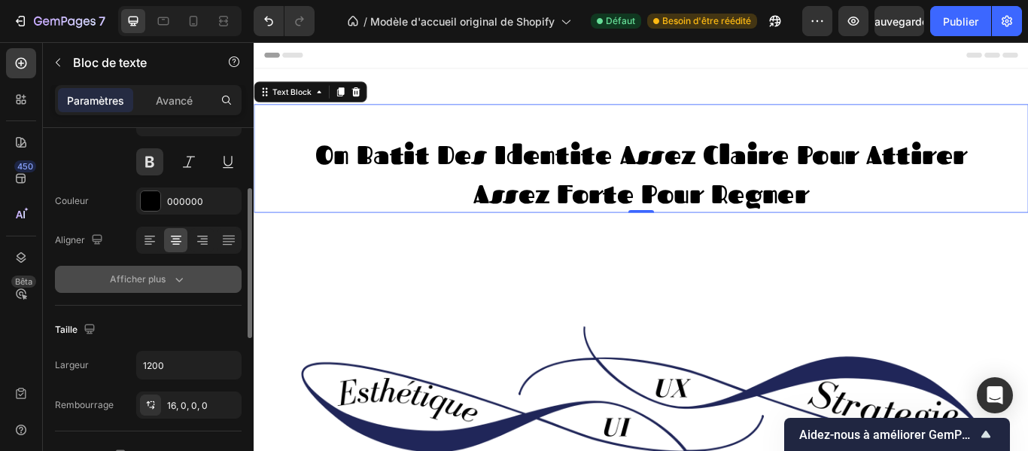
click at [184, 276] on icon "button" at bounding box center [179, 279] width 15 height 15
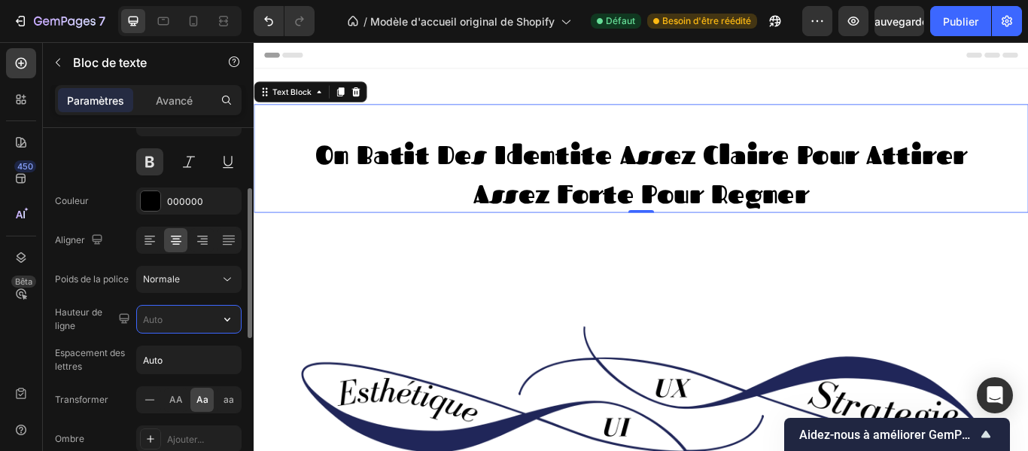
click at [172, 327] on input "text" at bounding box center [189, 319] width 104 height 27
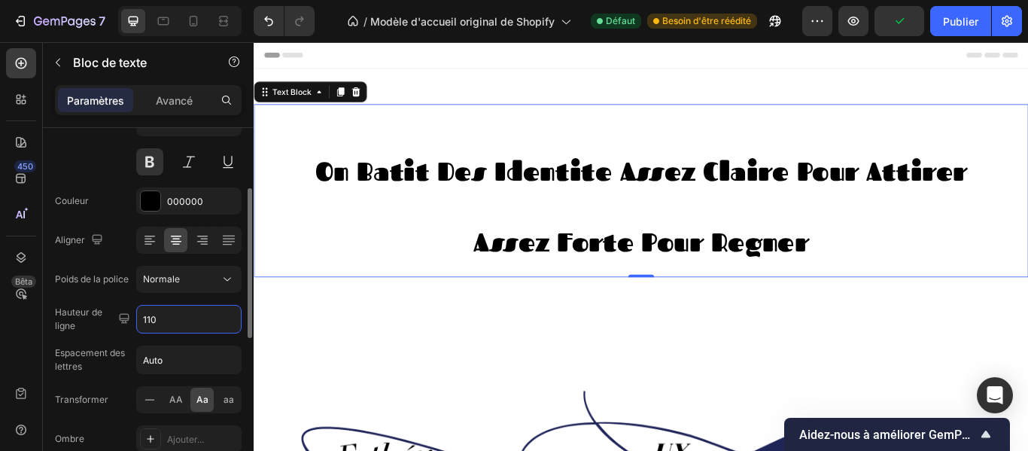
type input "110"
click at [240, 338] on div "Fonte Fasciner Taille 40 Couleur 000000 Aligner Poids de la police Normale Haut…" at bounding box center [148, 280] width 187 height 423
click at [86, 167] on div "Taille 40" at bounding box center [148, 142] width 187 height 68
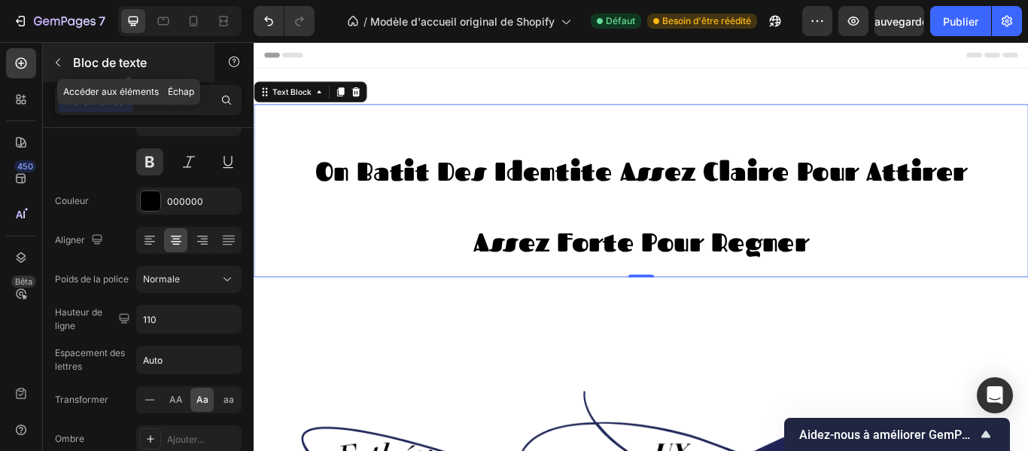
click at [57, 65] on icon "button" at bounding box center [58, 62] width 12 height 12
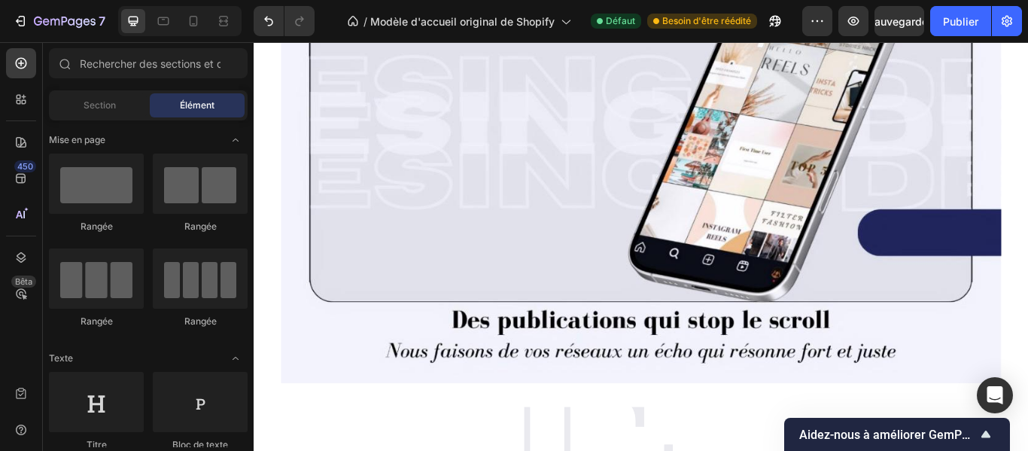
scroll to position [3574, 0]
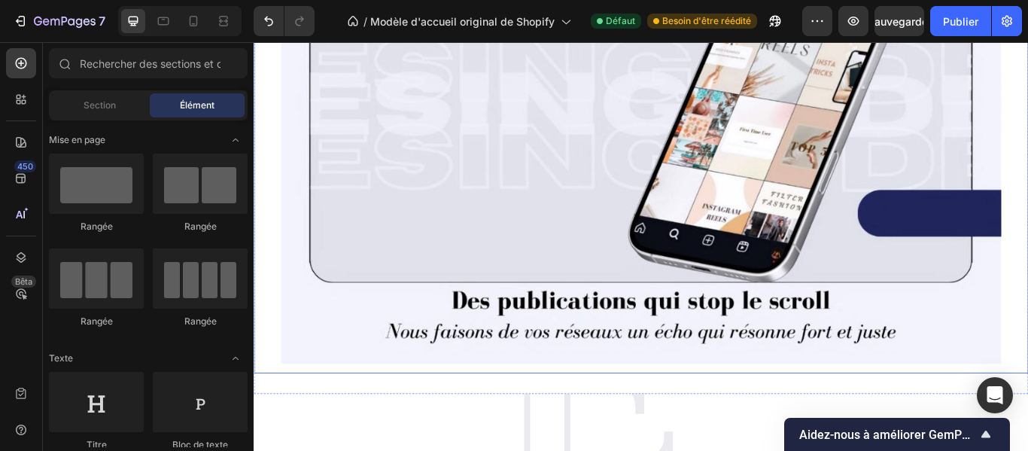
click at [1028, 418] on img at bounding box center [705, 130] width 840 height 576
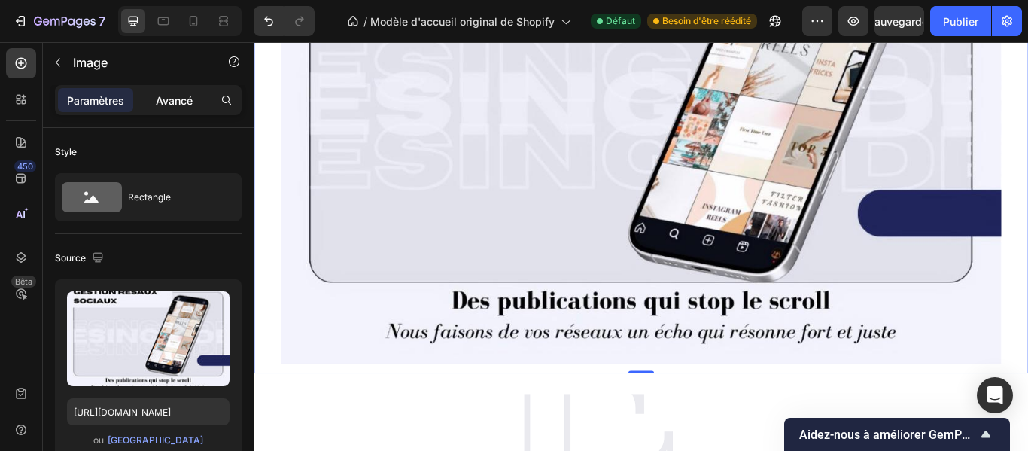
click at [175, 99] on font "Avancé" at bounding box center [174, 100] width 37 height 13
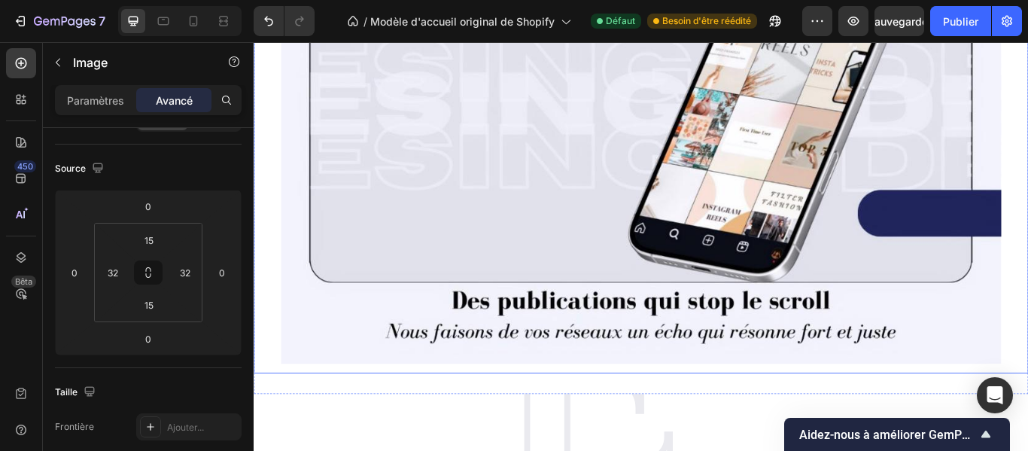
click at [309, 418] on img at bounding box center [705, 130] width 840 height 576
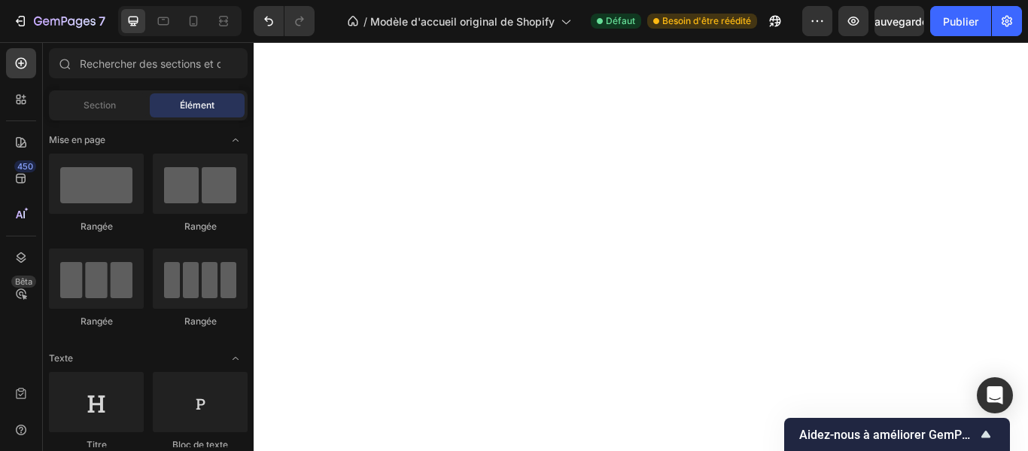
scroll to position [2666, 0]
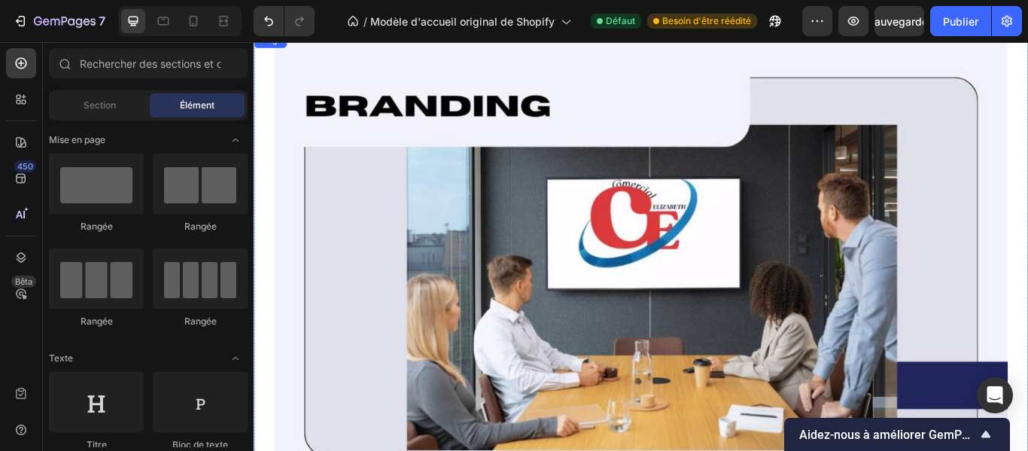
click at [1028, 256] on img at bounding box center [705, 328] width 855 height 572
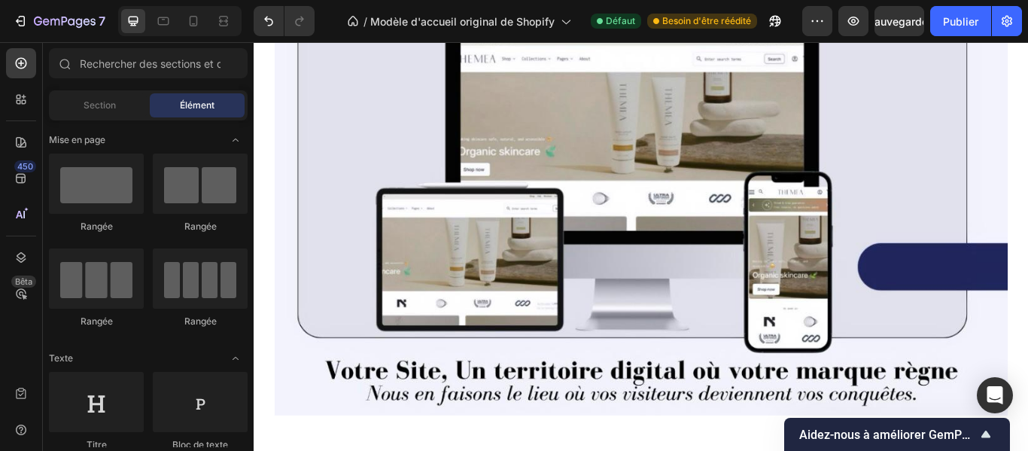
scroll to position [2158, 0]
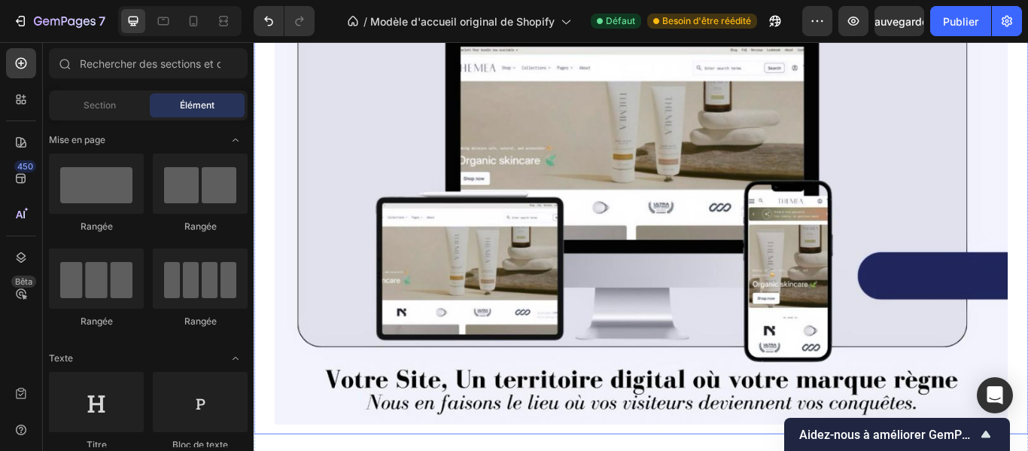
click at [1028, 221] on img at bounding box center [705, 200] width 855 height 576
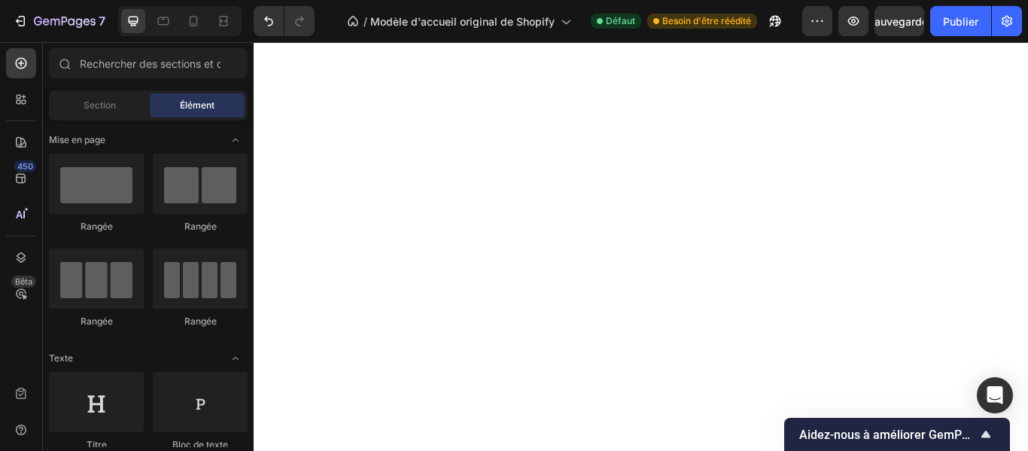
scroll to position [3463, 0]
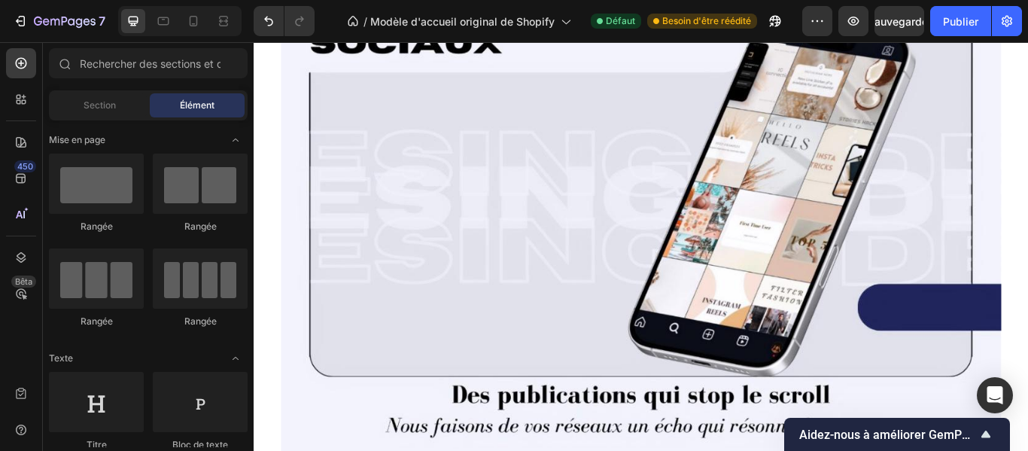
scroll to position [4038, 0]
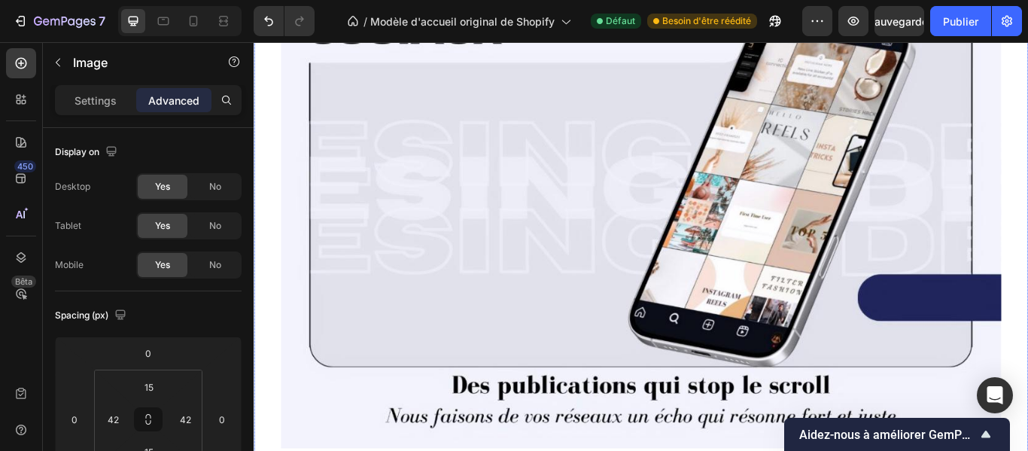
click at [1028, 382] on img at bounding box center [705, 228] width 840 height 576
click at [122, 419] on input "42" at bounding box center [113, 419] width 23 height 23
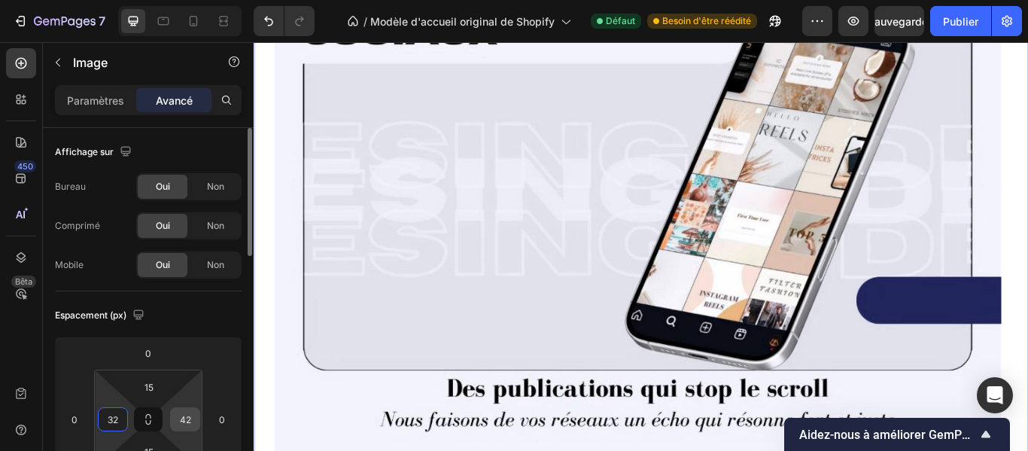
type input "32"
click at [196, 420] on input "42" at bounding box center [185, 419] width 23 height 23
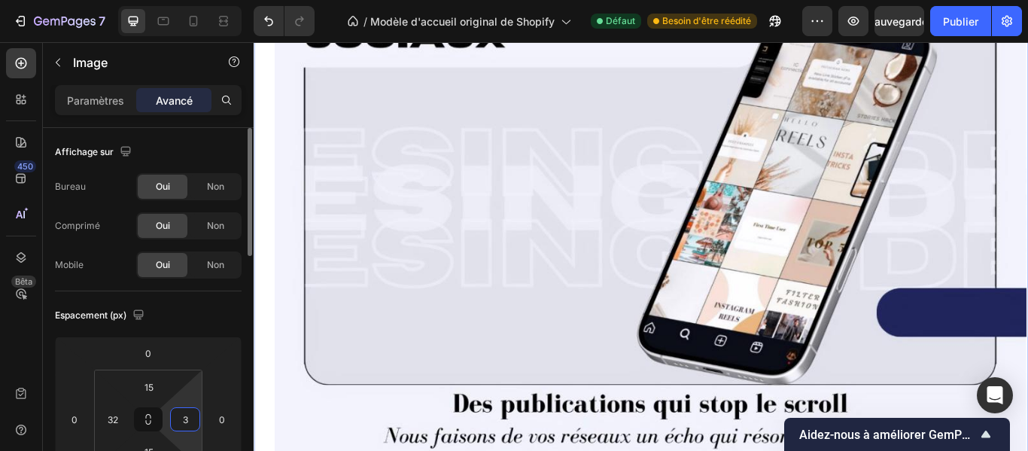
type input "32"
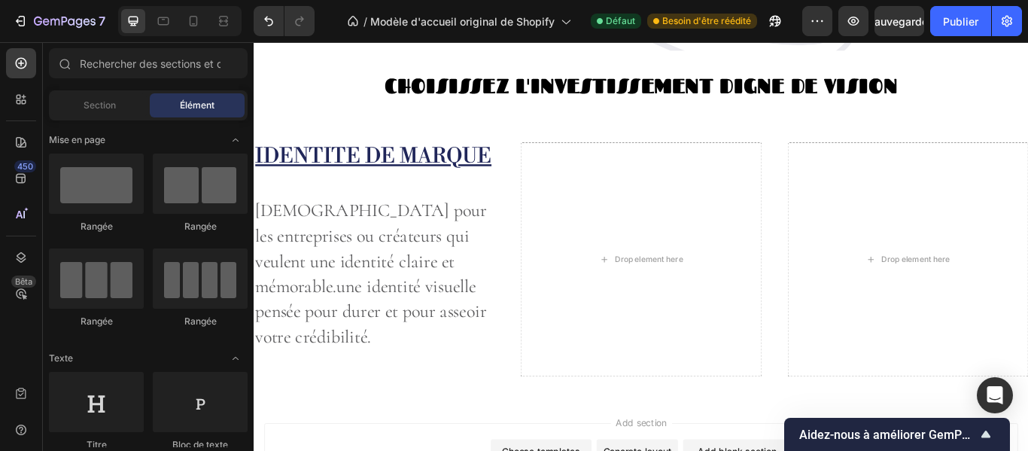
scroll to position [5108, 0]
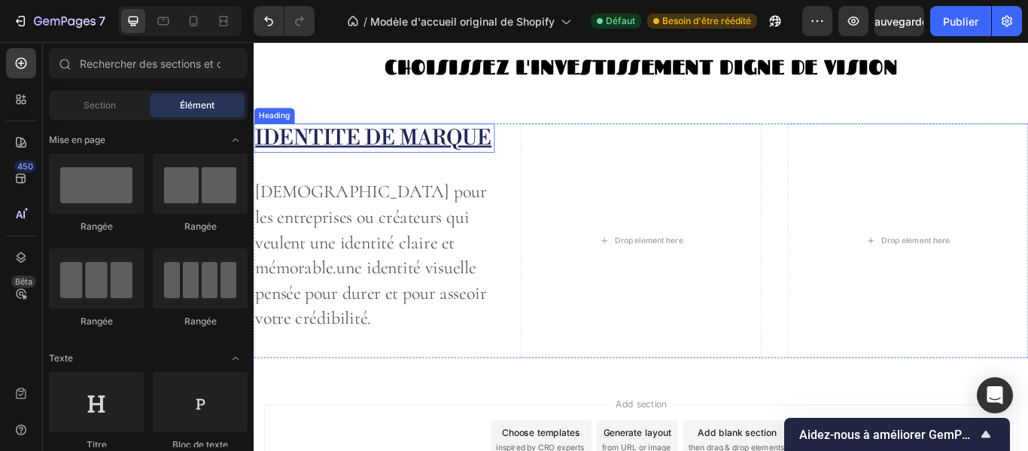
click at [413, 172] on h2 "IDENTITE DE MARQUE" at bounding box center [394, 154] width 281 height 35
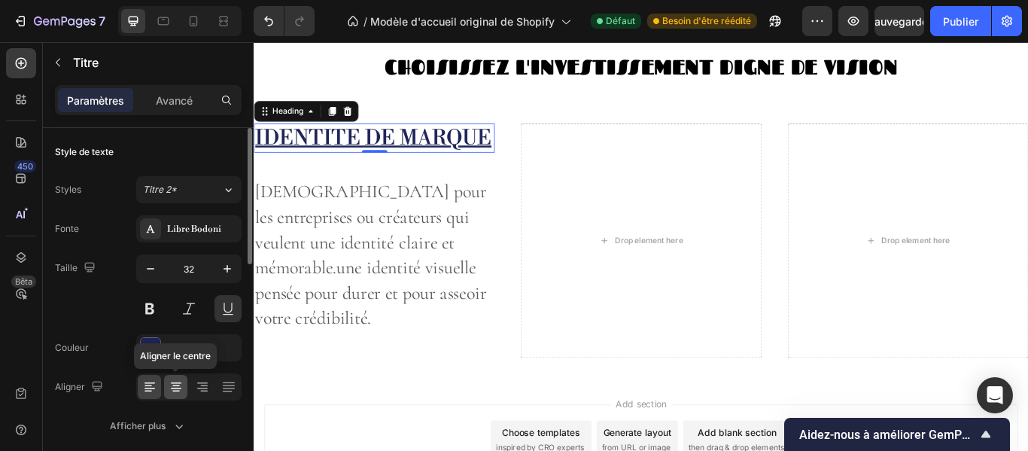
click at [177, 382] on icon at bounding box center [176, 383] width 11 height 2
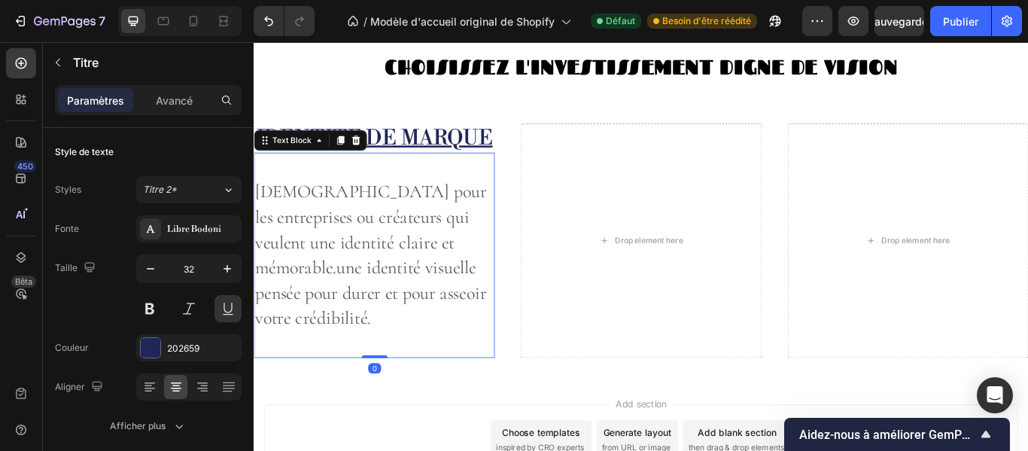
click at [348, 346] on p "[DEMOGRAPHIC_DATA] pour les entreprises ou créateurs qui veulent une identité c…" at bounding box center [394, 290] width 278 height 177
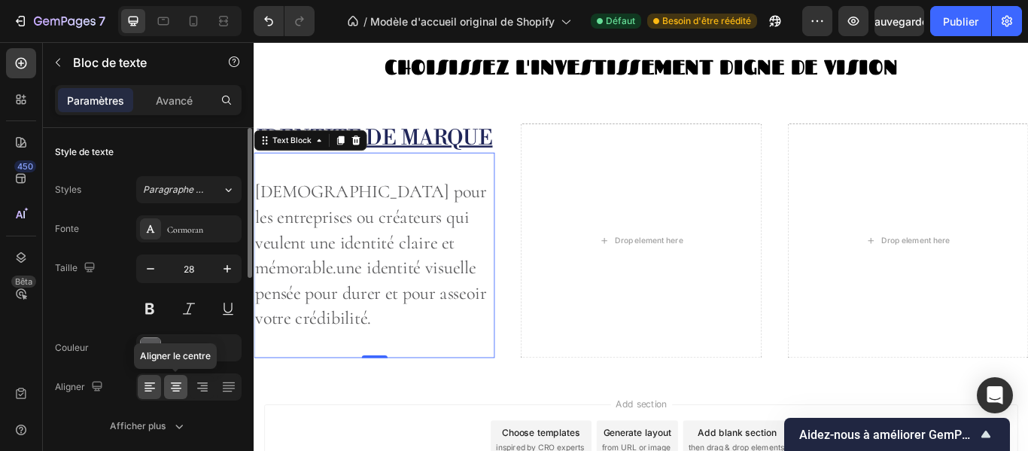
click at [181, 381] on icon at bounding box center [176, 386] width 15 height 15
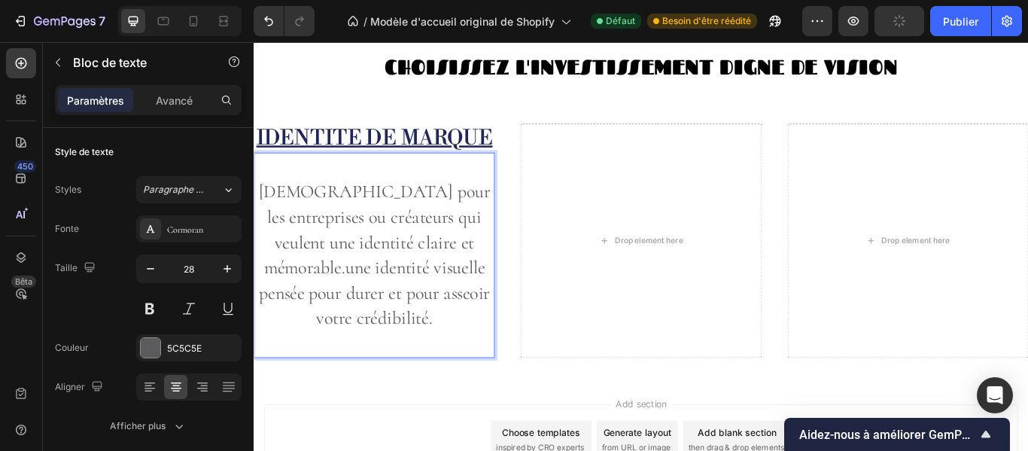
click at [279, 246] on p "[DEMOGRAPHIC_DATA] pour les entreprises ou créateurs qui veulent une identité c…" at bounding box center [394, 290] width 278 height 177
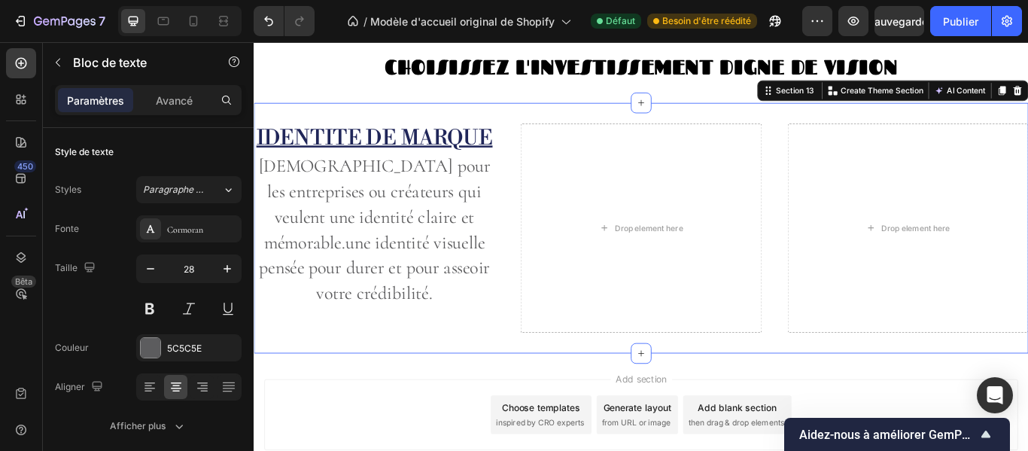
click at [397, 405] on div "IDENTITE DE MARQUE Heading Idéal pour les entreprises ou créateurs qui veulent …" at bounding box center [705, 259] width 903 height 292
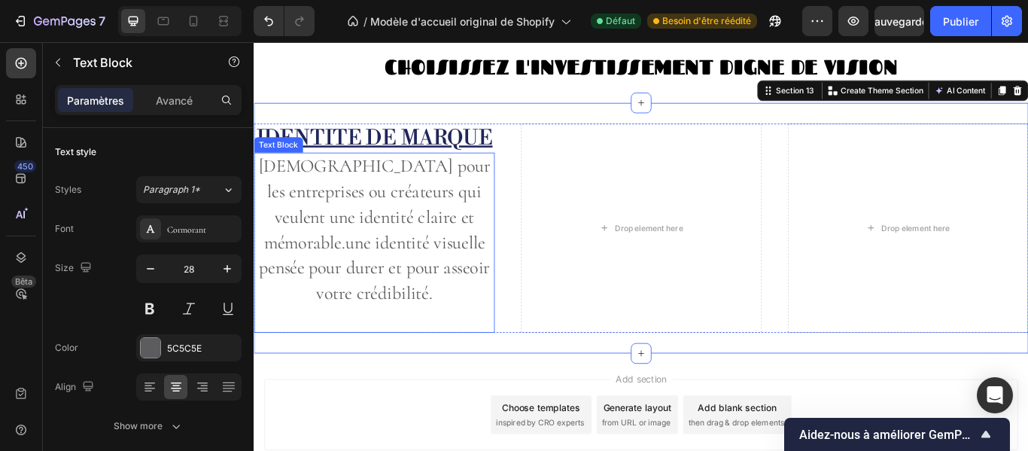
click at [400, 331] on p "[DEMOGRAPHIC_DATA] pour les entreprises ou créateurs qui veulent une identité c…" at bounding box center [394, 260] width 278 height 177
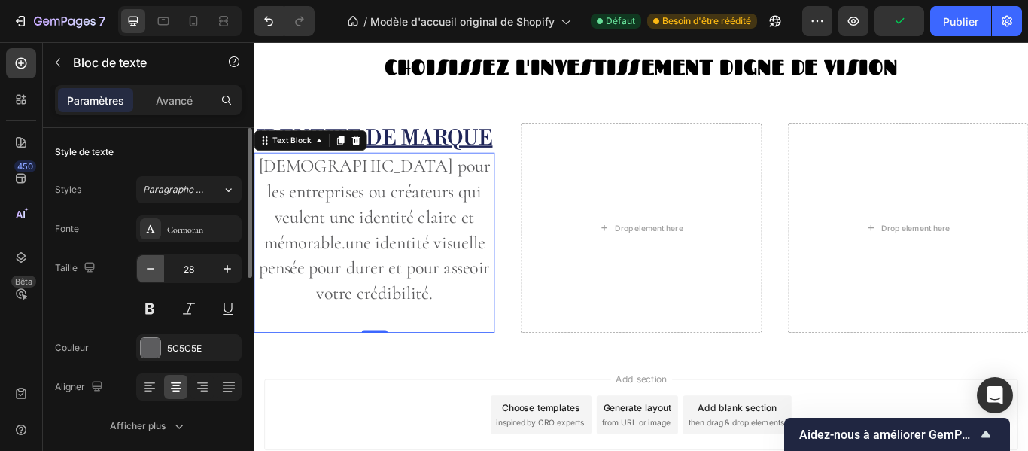
click at [154, 265] on icon "button" at bounding box center [150, 268] width 15 height 15
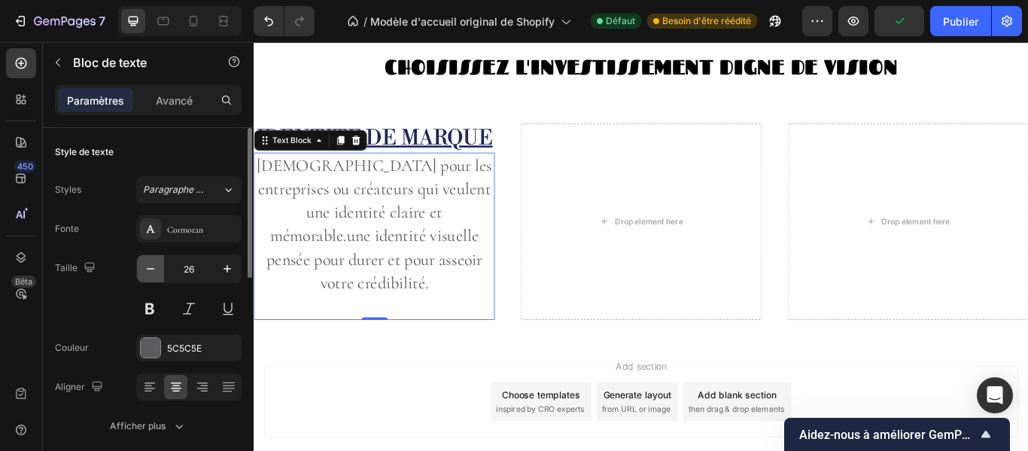
click at [154, 265] on icon "button" at bounding box center [150, 268] width 15 height 15
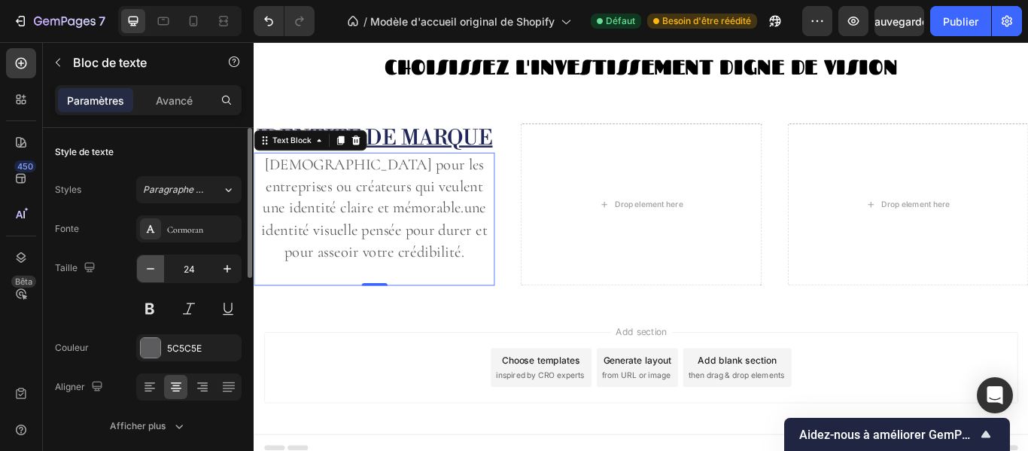
click at [154, 265] on icon "button" at bounding box center [150, 268] width 15 height 15
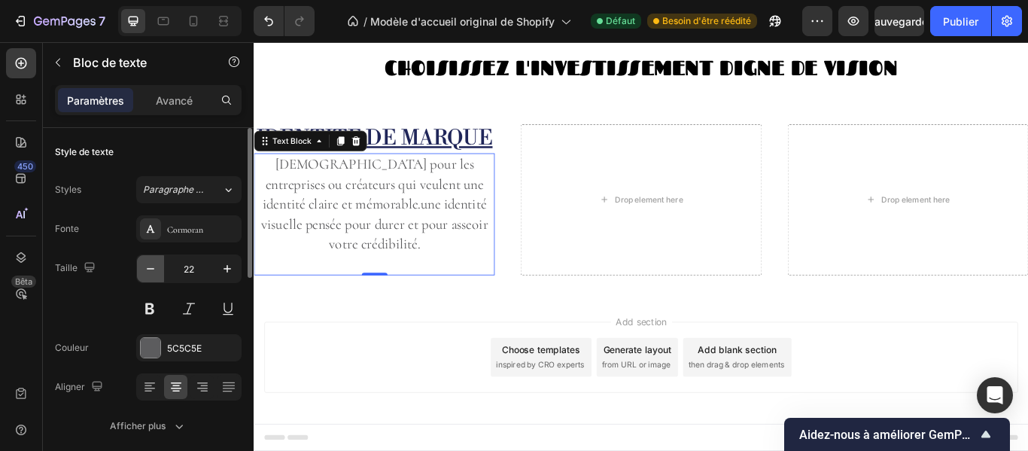
click at [154, 265] on icon "button" at bounding box center [150, 268] width 15 height 15
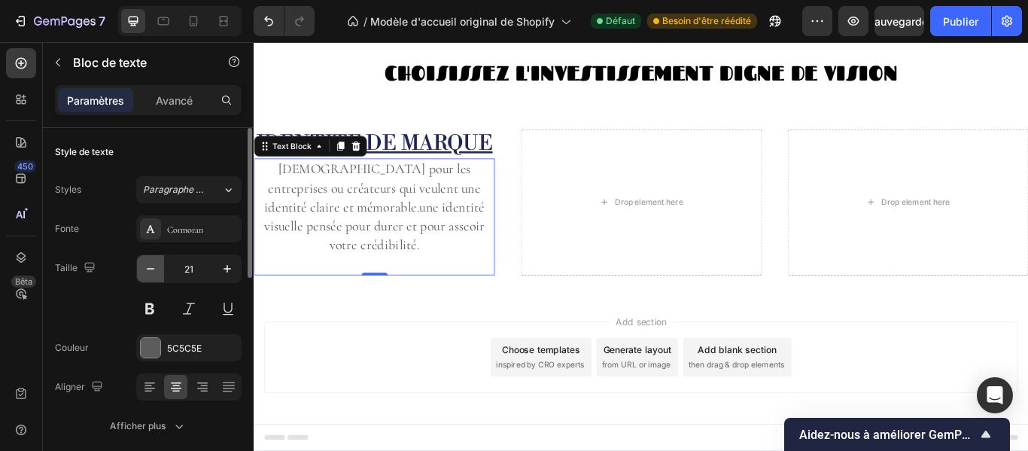
type input "20"
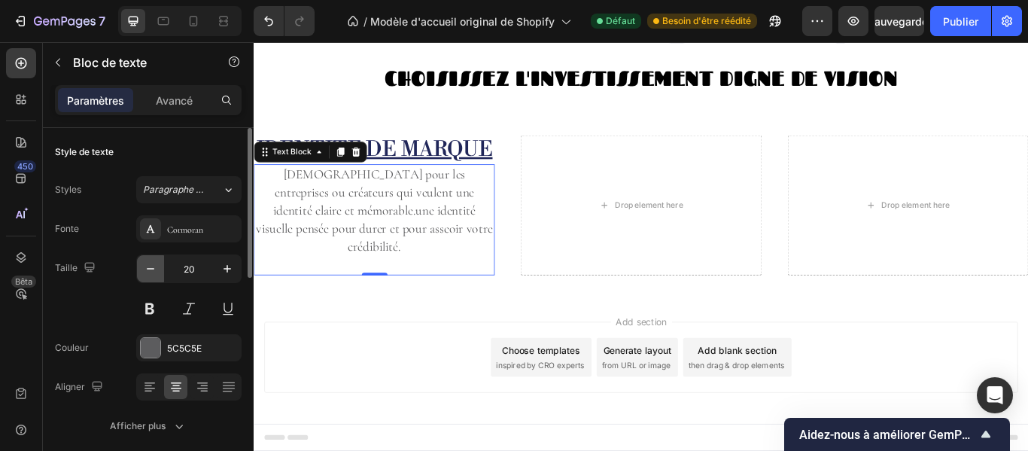
scroll to position [5105, 0]
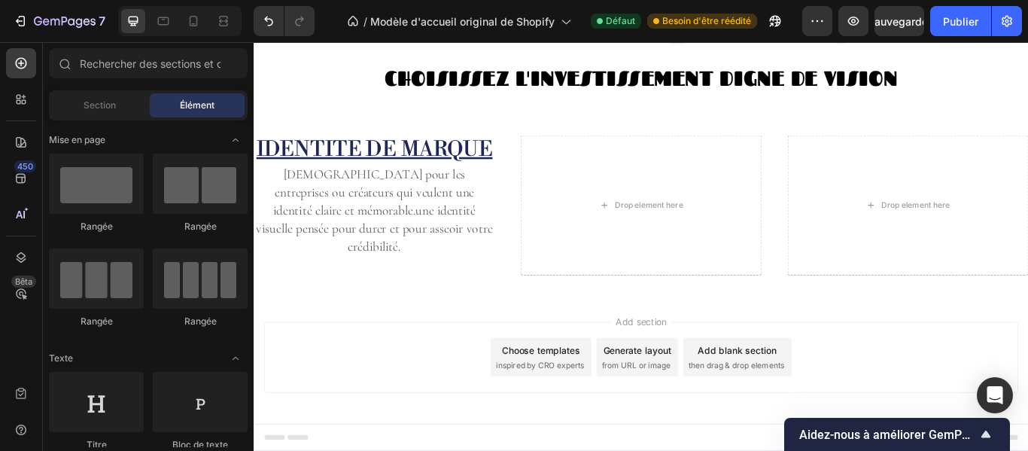
click at [294, 349] on div "Add section Choose templates inspired by CRO experts Generate layout from URL o…" at bounding box center [705, 412] width 903 height 149
click at [394, 249] on p "[DEMOGRAPHIC_DATA] pour les entreprises ou créateurs qui veulent une identité c…" at bounding box center [394, 238] width 278 height 105
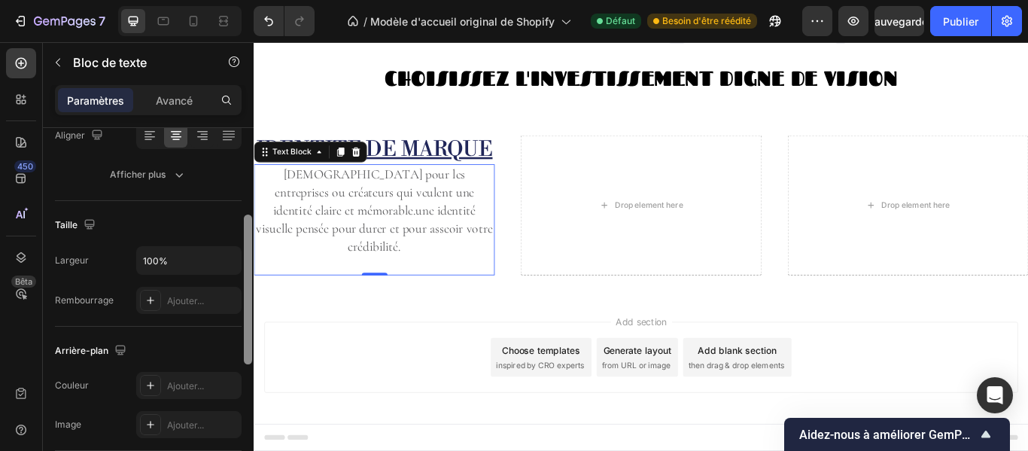
drag, startPoint x: 244, startPoint y: 183, endPoint x: 248, endPoint y: 287, distance: 104.0
click at [248, 287] on div at bounding box center [248, 290] width 8 height 150
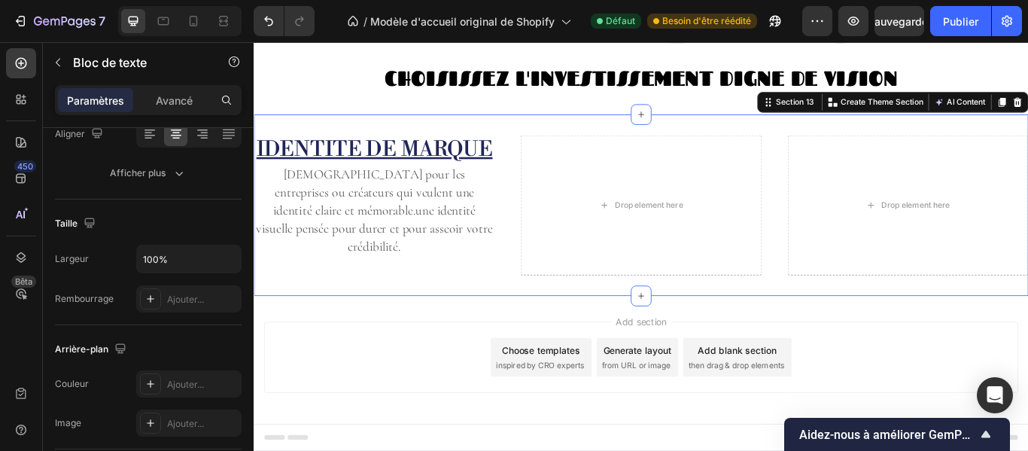
click at [289, 126] on div "IDENTITE DE MARQUE Heading Idéal pour les entreprises ou créateurs qui veulent …" at bounding box center [705, 232] width 903 height 212
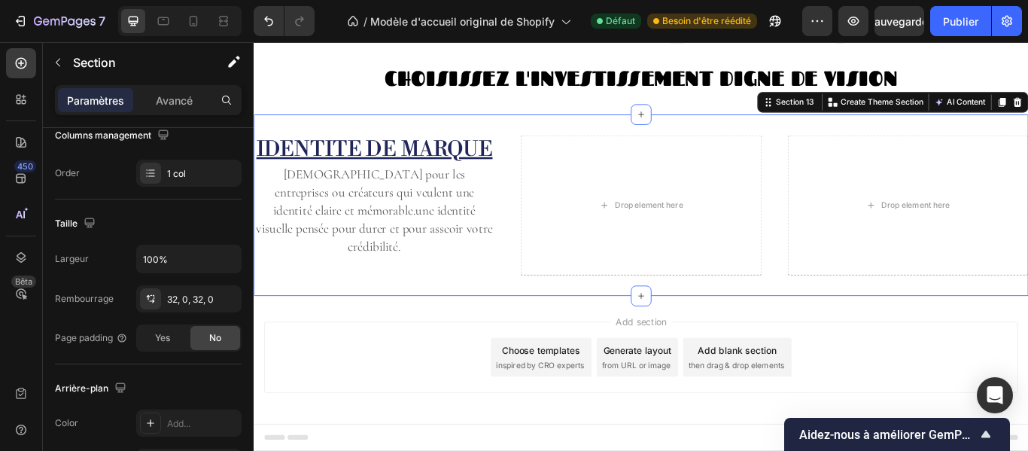
scroll to position [0, 0]
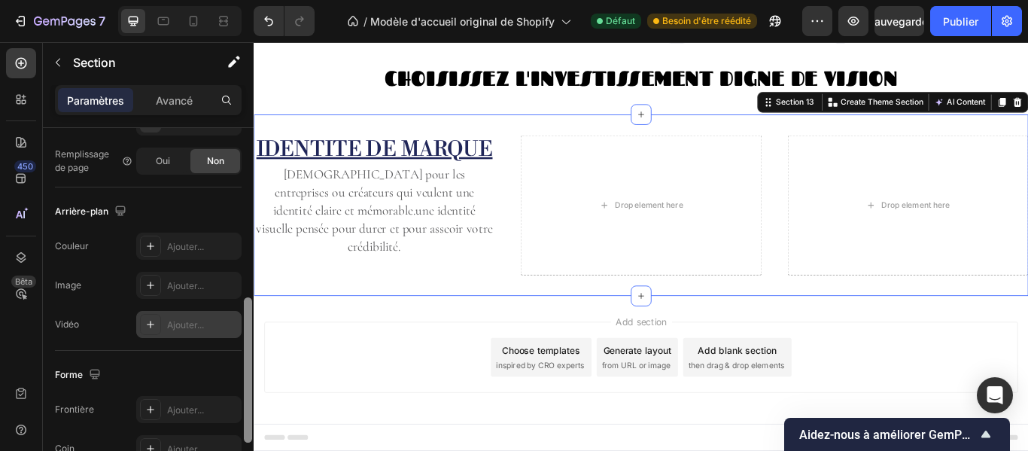
drag, startPoint x: 247, startPoint y: 140, endPoint x: 235, endPoint y: 312, distance: 172.8
click at [235, 312] on div "Mise en page Largeur de colonne Taux de changement Adapté au contenu 12 Gestion…" at bounding box center [148, 311] width 211 height 366
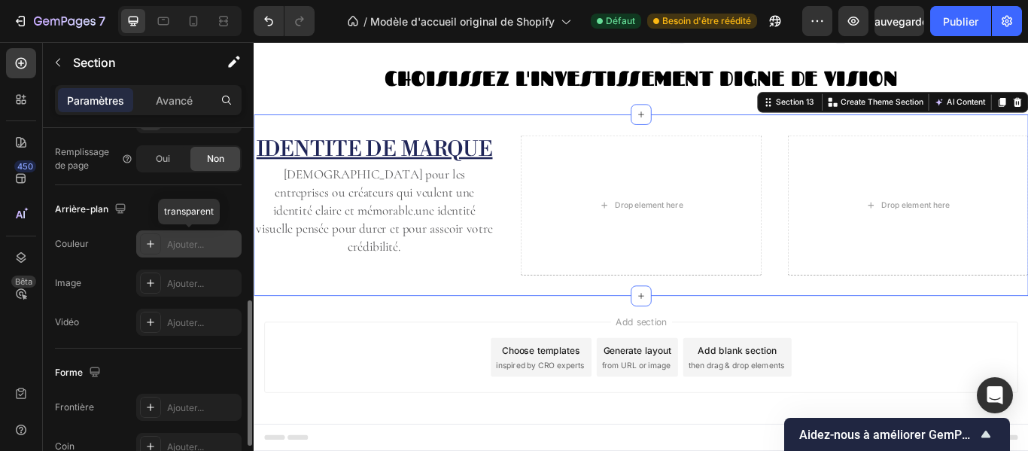
click at [204, 246] on font "Ajouter..." at bounding box center [185, 244] width 37 height 11
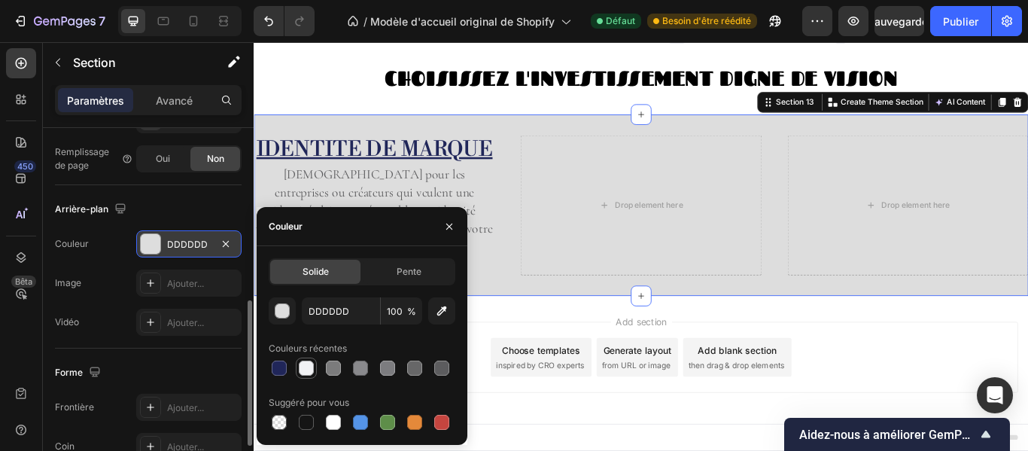
click at [307, 366] on div at bounding box center [306, 368] width 15 height 15
type input "F1F2F4"
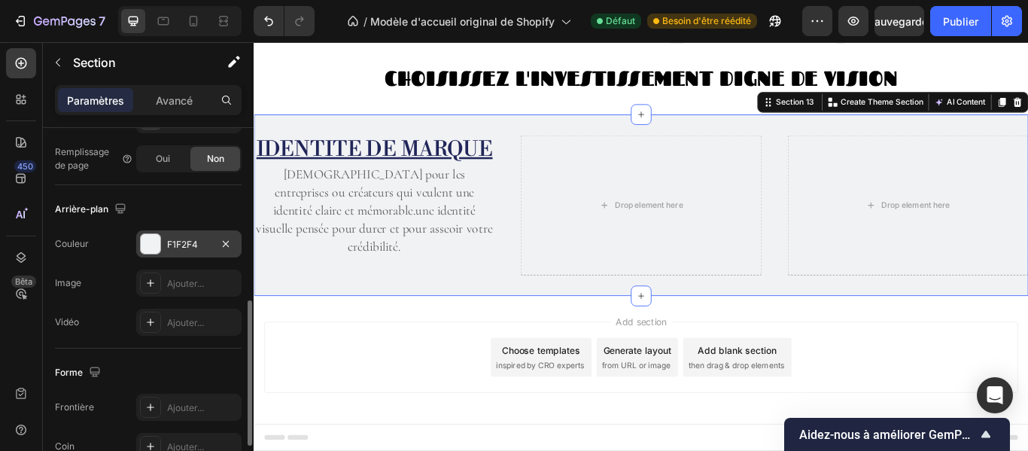
click at [201, 193] on div "Arrière-plan Les modifications peuvent être masquées par la vidéo. Couleur F1F2…" at bounding box center [148, 266] width 187 height 163
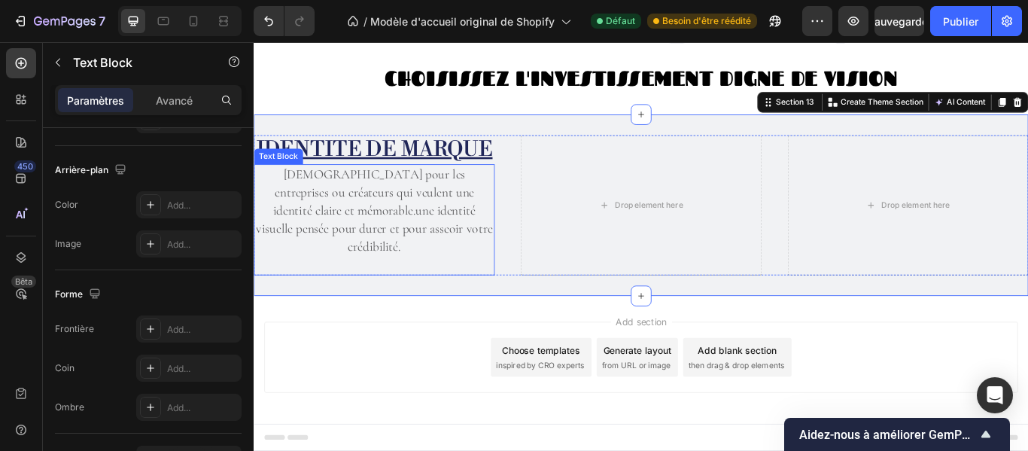
click at [319, 282] on p "[DEMOGRAPHIC_DATA] pour les entreprises ou créateurs qui veulent une identité c…" at bounding box center [394, 238] width 278 height 105
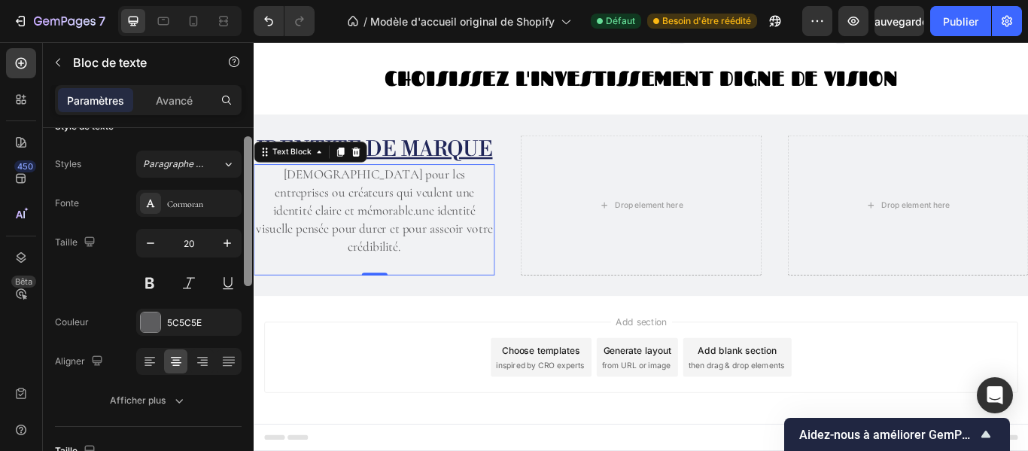
scroll to position [24, 0]
drag, startPoint x: 244, startPoint y: 258, endPoint x: 245, endPoint y: 268, distance: 9.8
click at [245, 268] on div at bounding box center [248, 213] width 8 height 150
click at [187, 18] on icon at bounding box center [193, 21] width 15 height 15
type input "16"
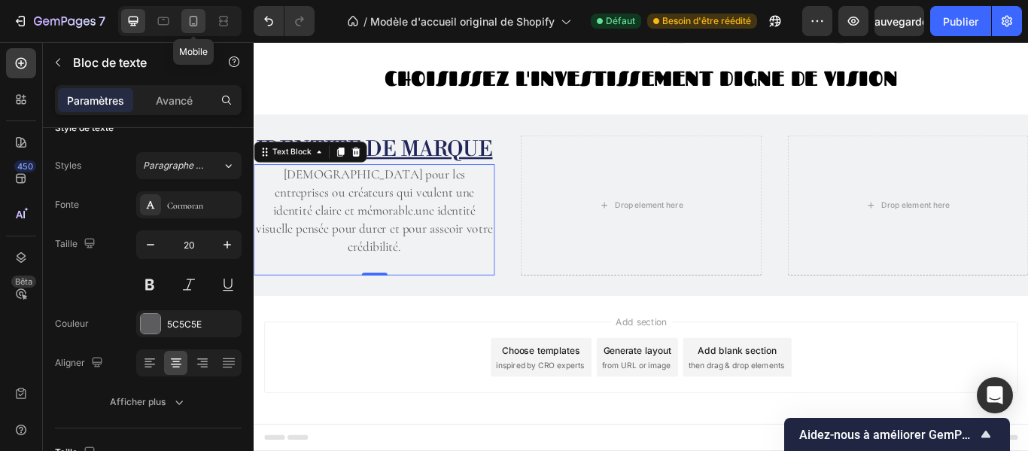
type input "90%"
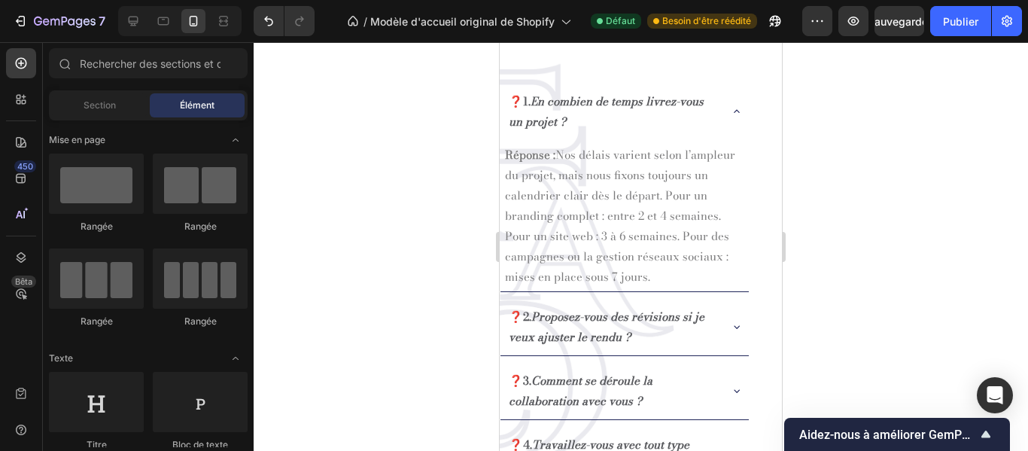
scroll to position [4070, 0]
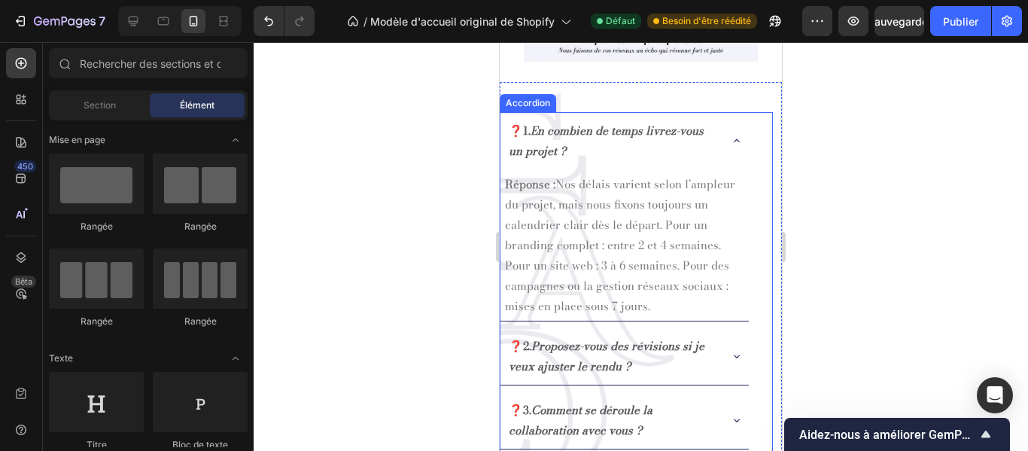
click at [731, 136] on icon at bounding box center [737, 141] width 12 height 12
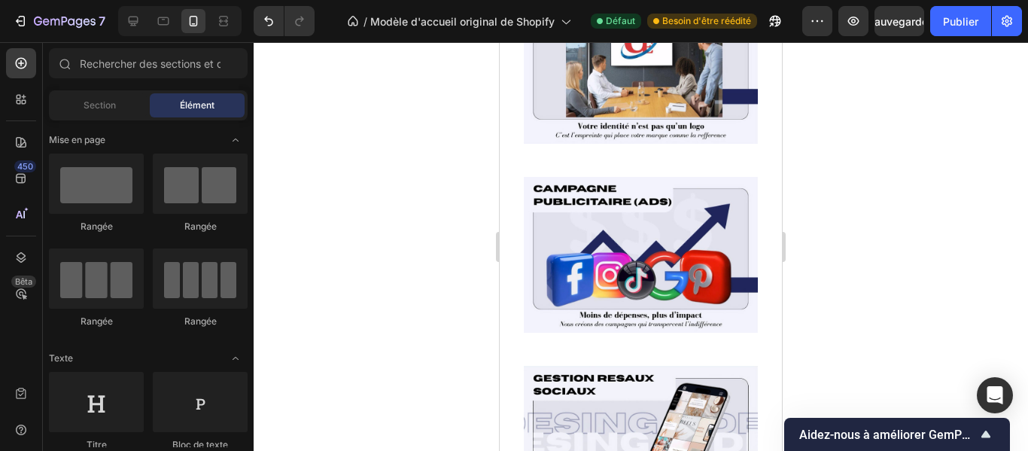
scroll to position [1077, 0]
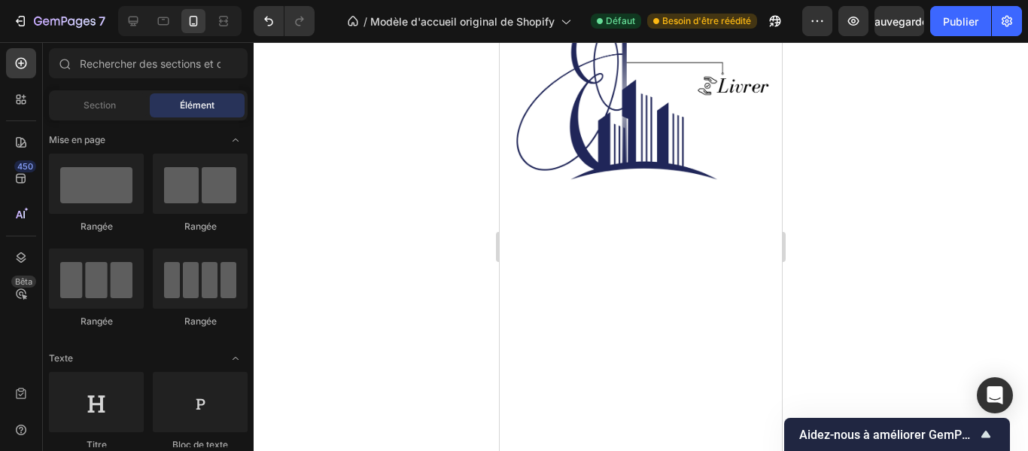
drag, startPoint x: 776, startPoint y: 139, endPoint x: 1267, endPoint y: 71, distance: 495.5
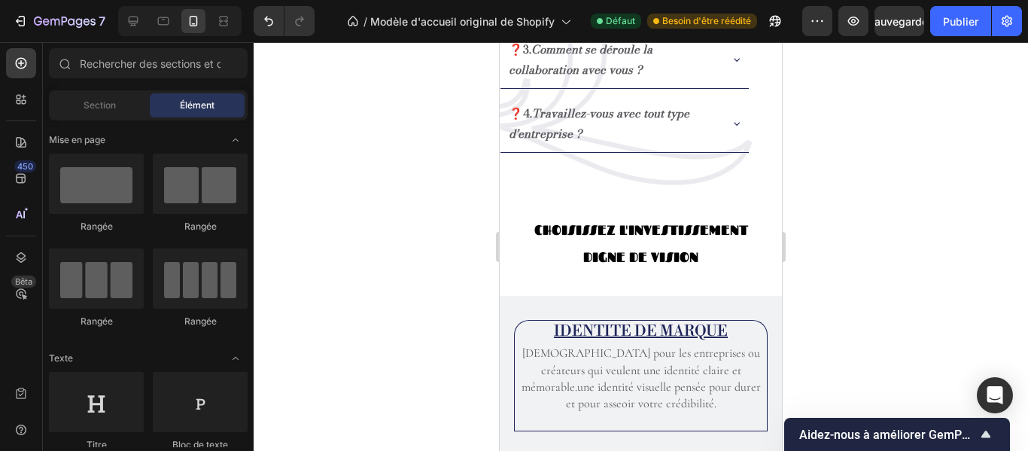
scroll to position [1987, 0]
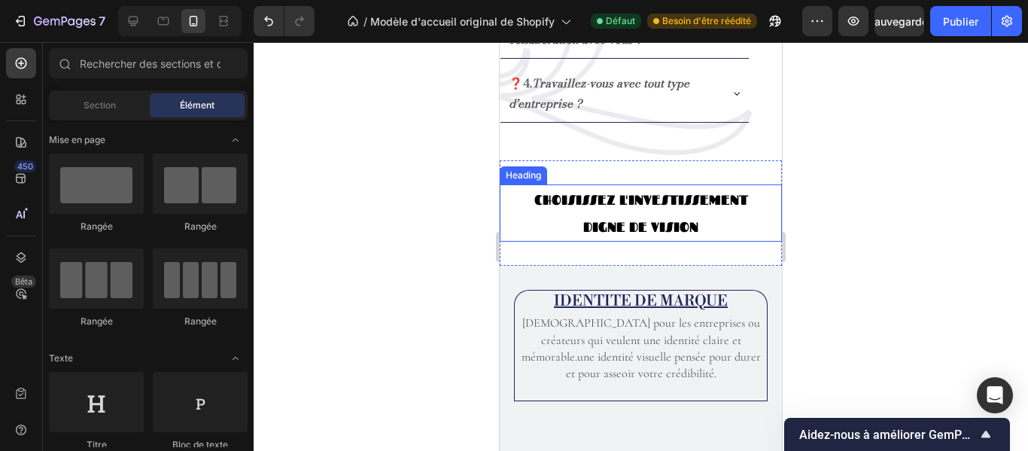
click at [641, 224] on h2 "CHOISISSEZ L'INVESTISSEMENT DIGNE DE VISION" at bounding box center [641, 212] width 254 height 57
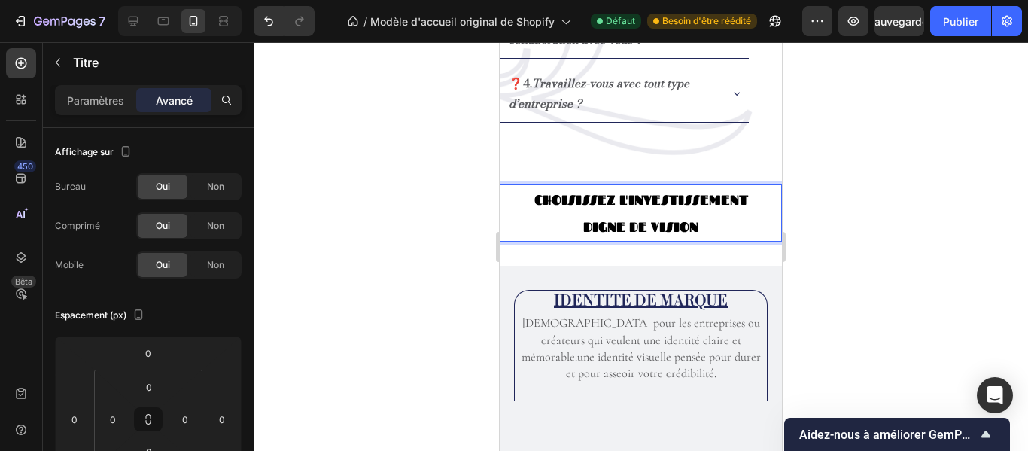
click at [640, 226] on p "CHOISISSEZ L'INVESTISSEMENT DIGNE DE VISION" at bounding box center [641, 213] width 251 height 54
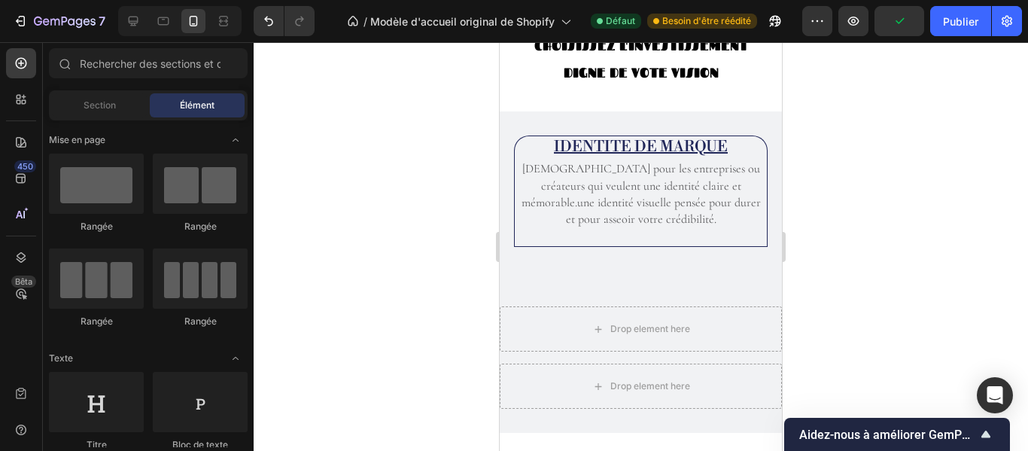
scroll to position [2112, 0]
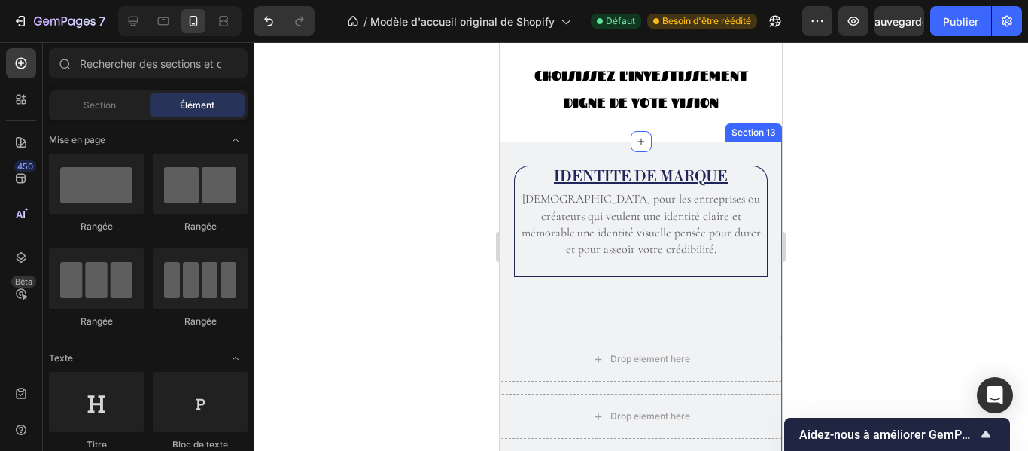
click at [766, 157] on div "IDENTITE DE MARQUE Heading Idéal pour les entreprises ou créateurs qui veulent …" at bounding box center [641, 302] width 282 height 321
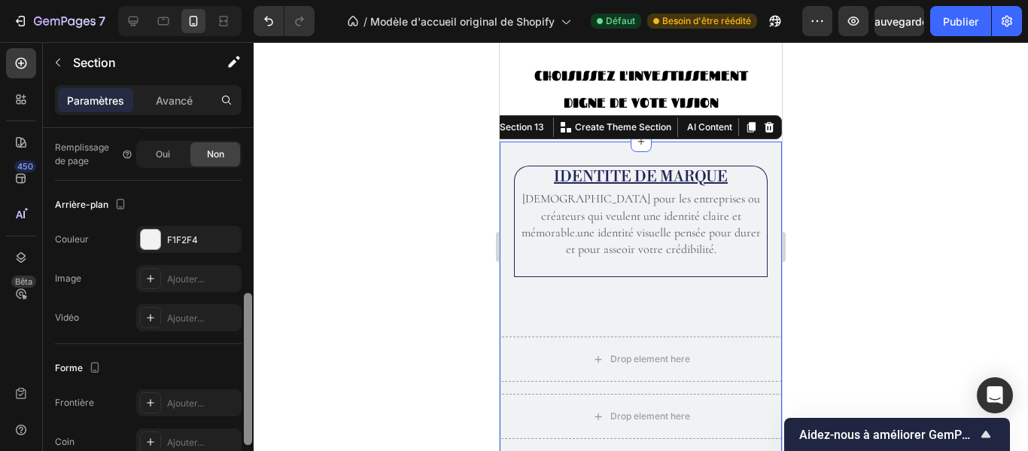
drag, startPoint x: 248, startPoint y: 212, endPoint x: 245, endPoint y: 381, distance: 169.4
click at [245, 381] on div at bounding box center [248, 369] width 8 height 152
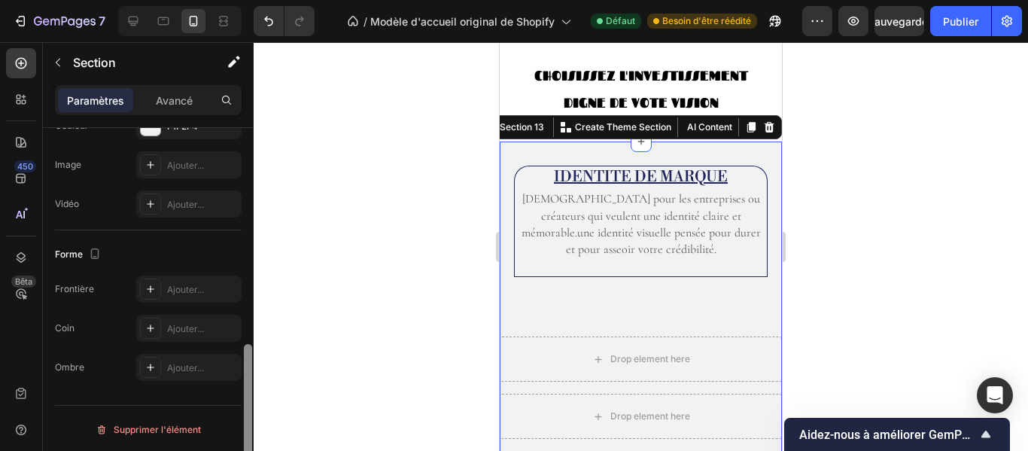
scroll to position [513, 0]
drag, startPoint x: 244, startPoint y: 358, endPoint x: 245, endPoint y: 426, distance: 68.5
click at [245, 426] on div at bounding box center [248, 418] width 8 height 152
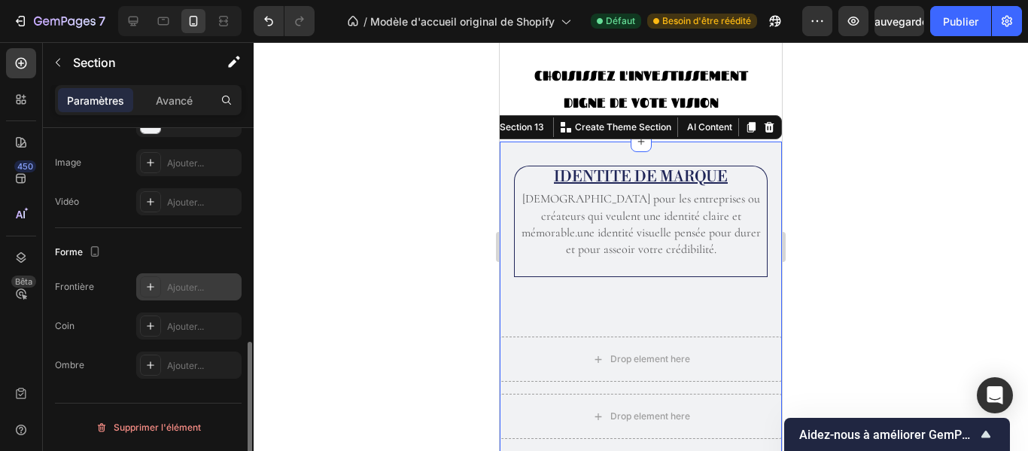
click at [196, 286] on font "Ajouter..." at bounding box center [185, 287] width 37 height 11
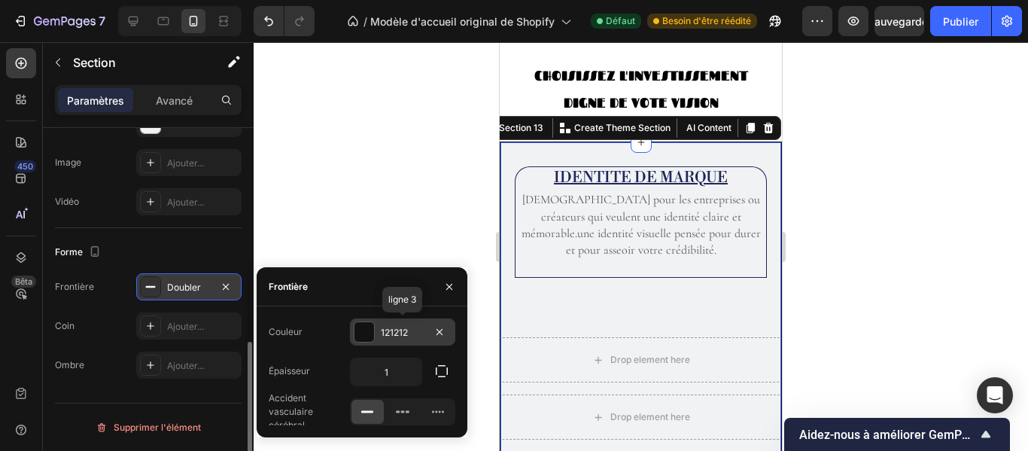
click at [402, 334] on font "121212" at bounding box center [394, 332] width 27 height 11
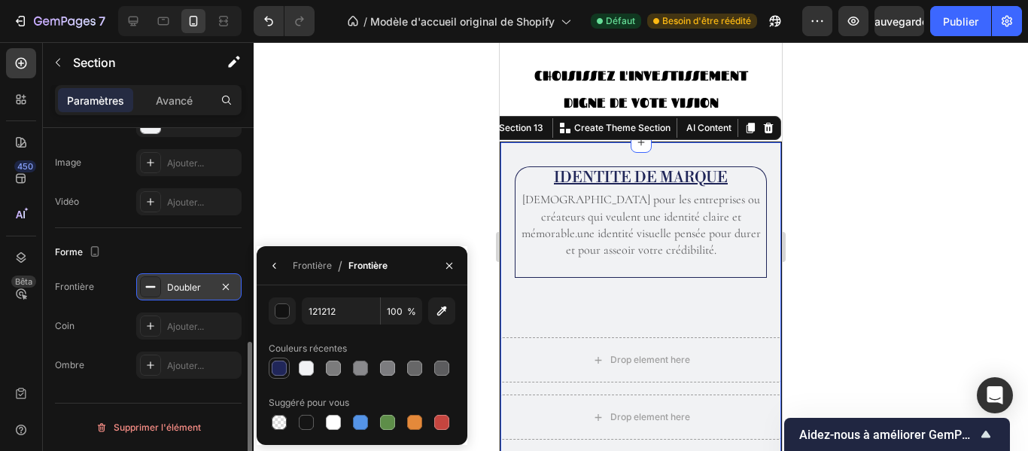
click at [278, 367] on div at bounding box center [279, 368] width 15 height 15
type input "202659"
click at [279, 264] on icon "button" at bounding box center [275, 266] width 12 height 12
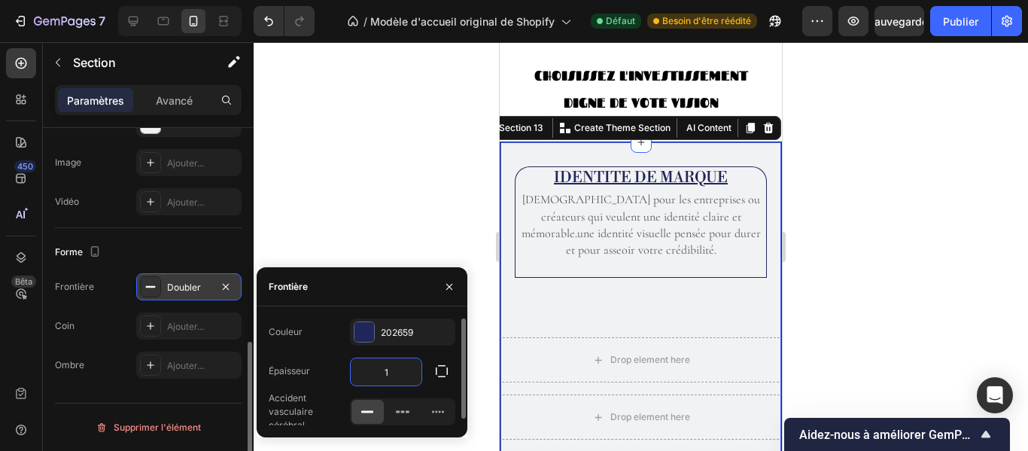
click at [394, 370] on input "1" at bounding box center [386, 371] width 71 height 27
type input "2"
click at [443, 372] on icon "button" at bounding box center [441, 371] width 15 height 15
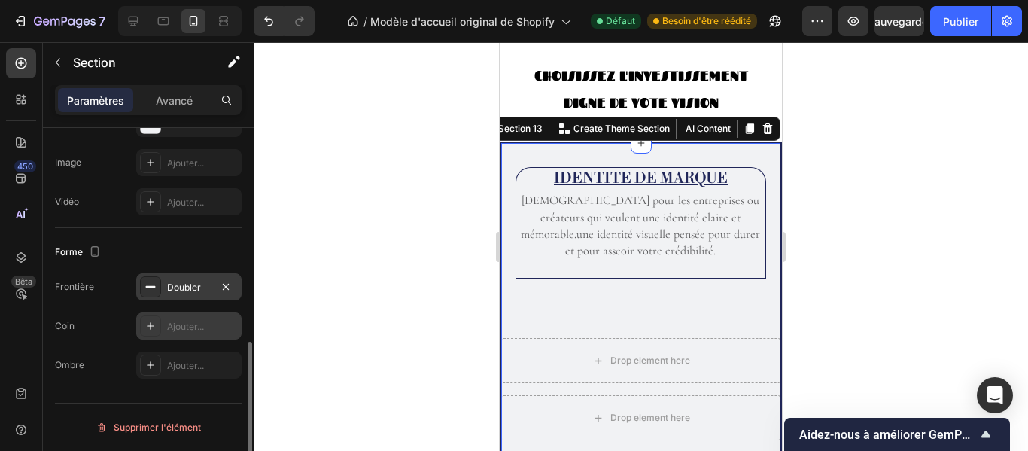
click at [197, 318] on div "Ajouter..." at bounding box center [188, 325] width 105 height 27
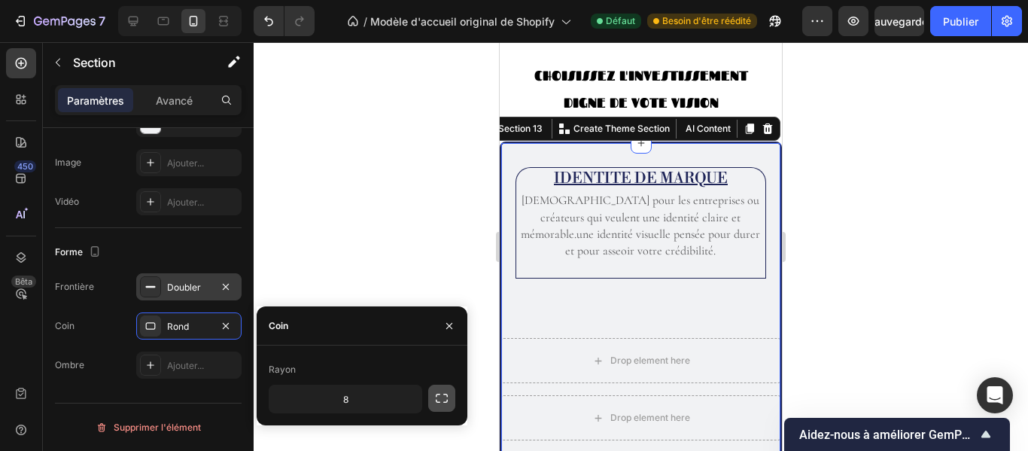
click at [439, 404] on icon "button" at bounding box center [441, 398] width 15 height 15
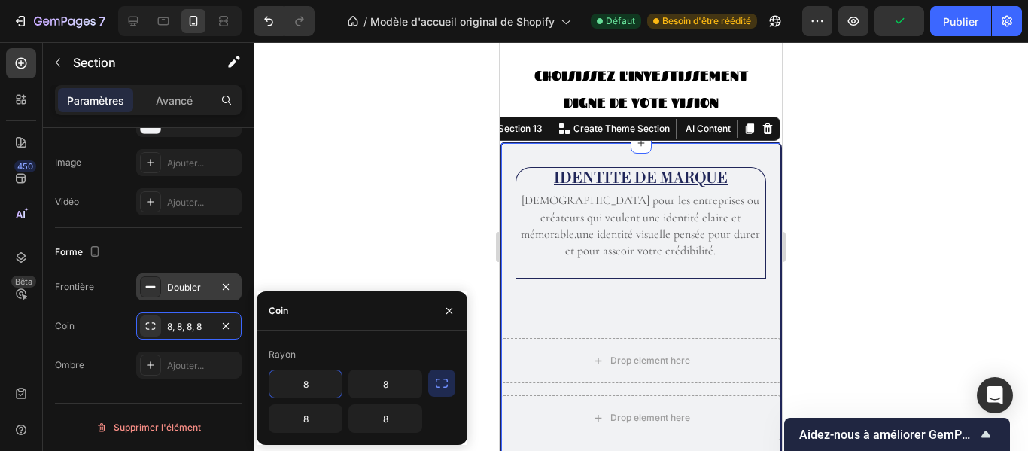
click at [324, 384] on input "8" at bounding box center [306, 383] width 72 height 27
type input "2"
type input "30"
click at [391, 389] on input "8" at bounding box center [385, 383] width 72 height 27
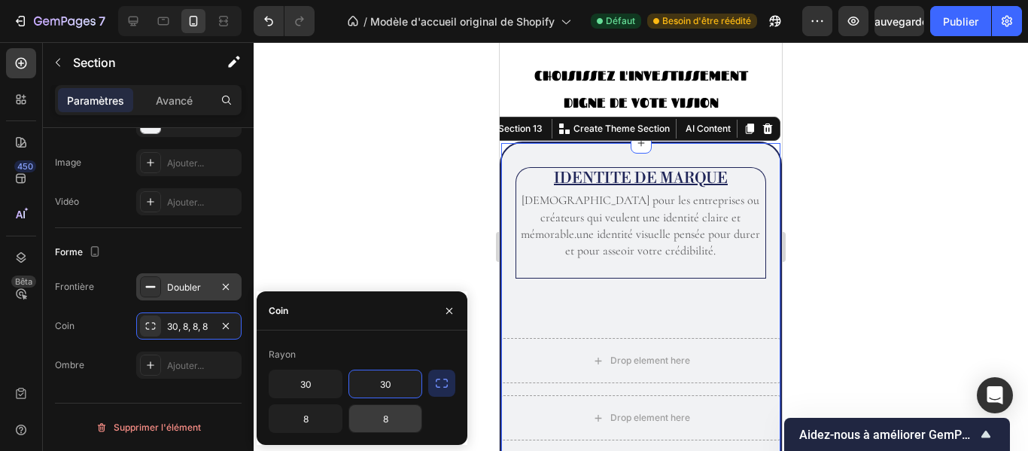
type input "30"
click at [393, 425] on input "8" at bounding box center [385, 418] width 72 height 27
type input "30"
click at [328, 419] on input "8" at bounding box center [306, 418] width 72 height 27
type input "30"
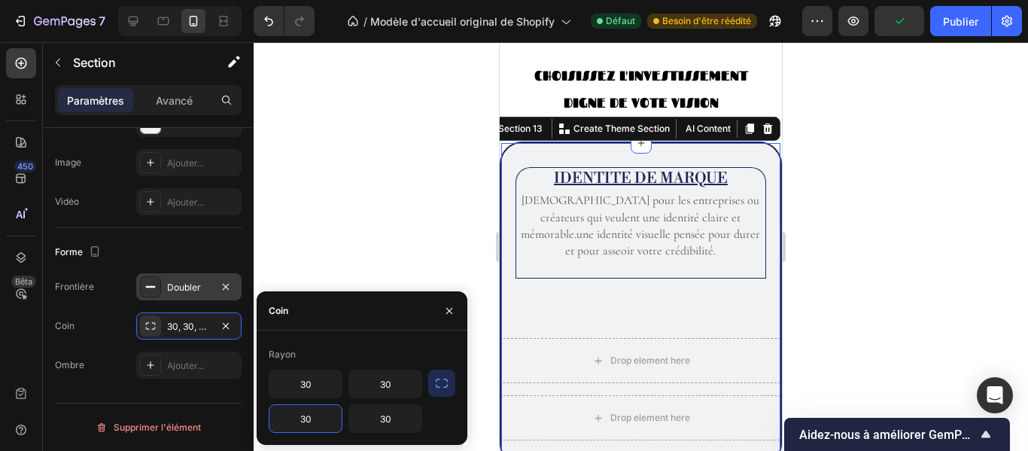
click at [437, 382] on icon "button" at bounding box center [441, 383] width 15 height 15
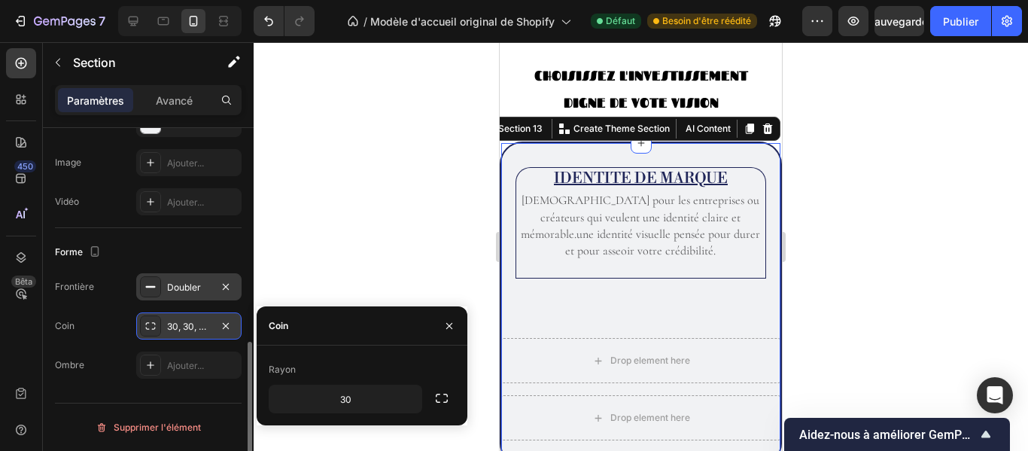
click at [153, 322] on icon at bounding box center [151, 326] width 12 height 12
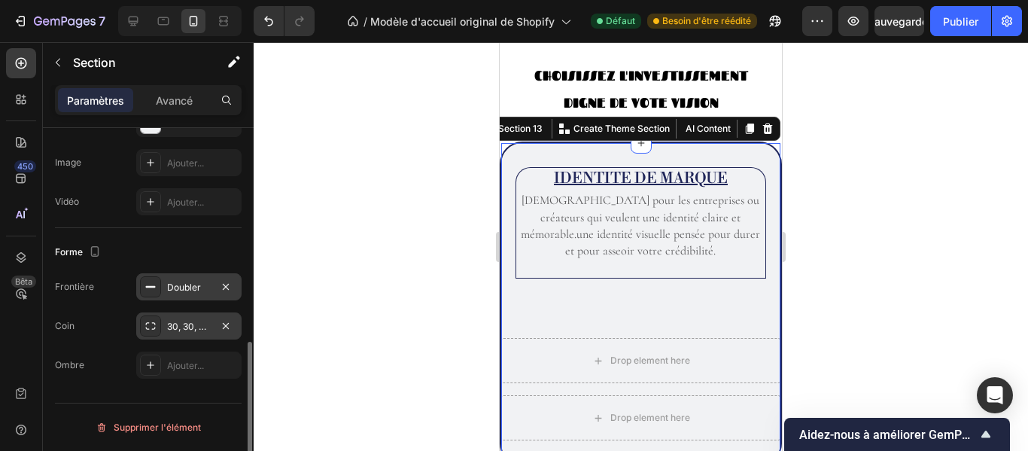
click at [153, 322] on icon at bounding box center [151, 326] width 12 height 12
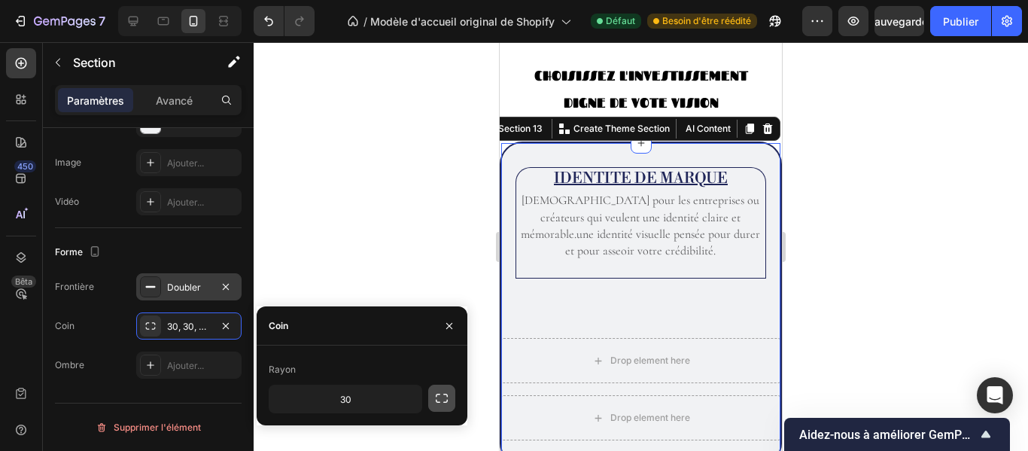
click at [433, 398] on button "button" at bounding box center [441, 398] width 27 height 27
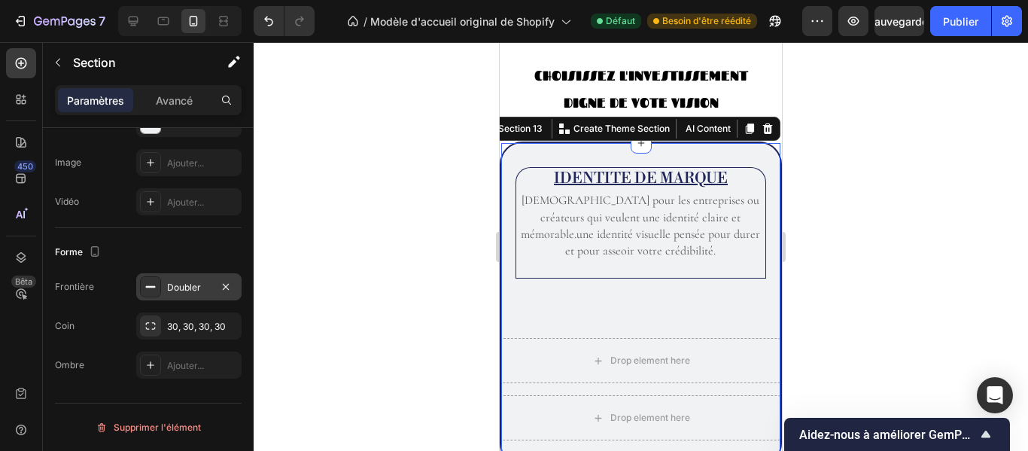
click at [203, 282] on div "Doubler" at bounding box center [189, 288] width 44 height 14
click at [200, 364] on font "Ajouter..." at bounding box center [185, 365] width 37 height 11
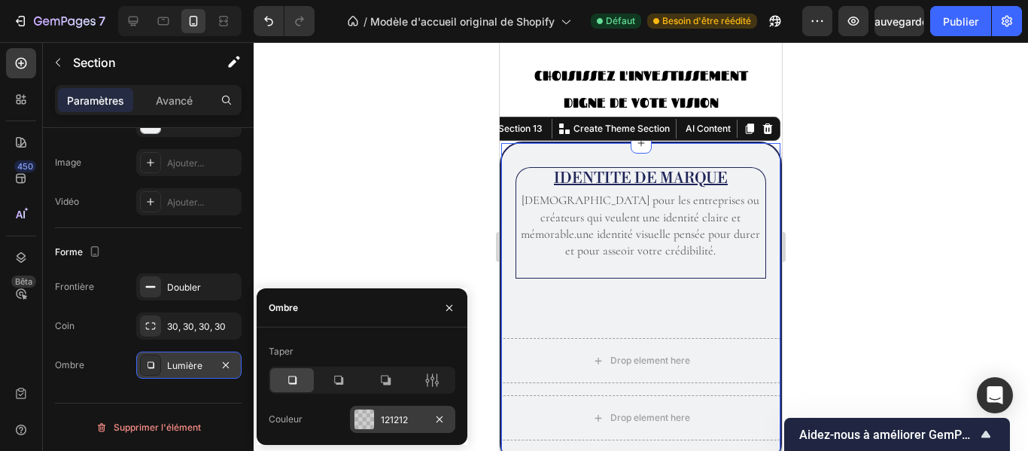
click at [411, 419] on div "121212" at bounding box center [403, 420] width 44 height 14
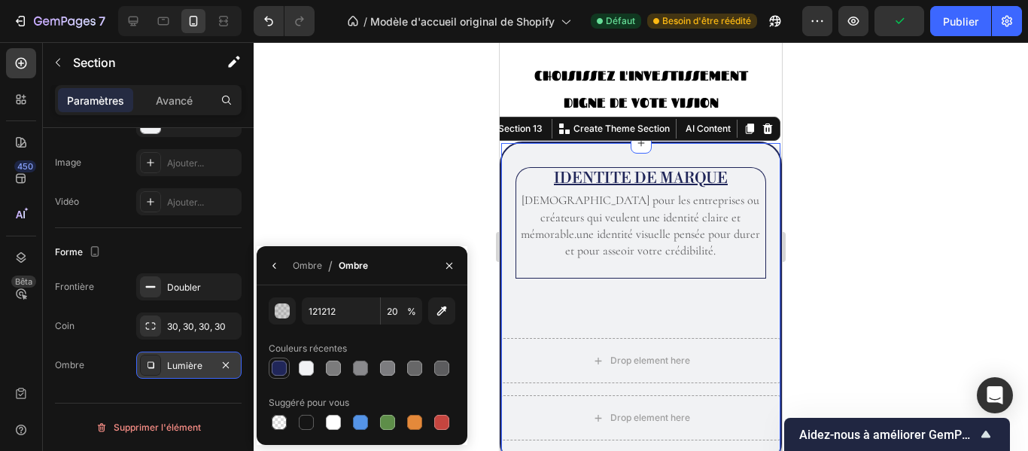
click at [278, 361] on div at bounding box center [279, 368] width 15 height 15
type input "202659"
click at [437, 316] on icon "button" at bounding box center [441, 310] width 15 height 15
click at [396, 313] on input "100" at bounding box center [401, 310] width 41 height 27
type input "50"
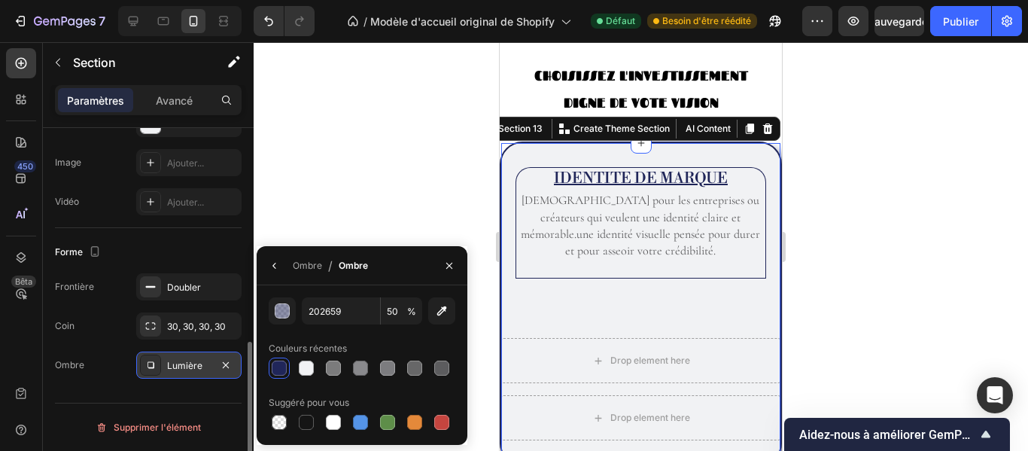
click at [225, 392] on div "Mise en page Largeur de colonne Taux de changement Adapté au contenu 12 Gestion…" at bounding box center [148, 54] width 211 height 879
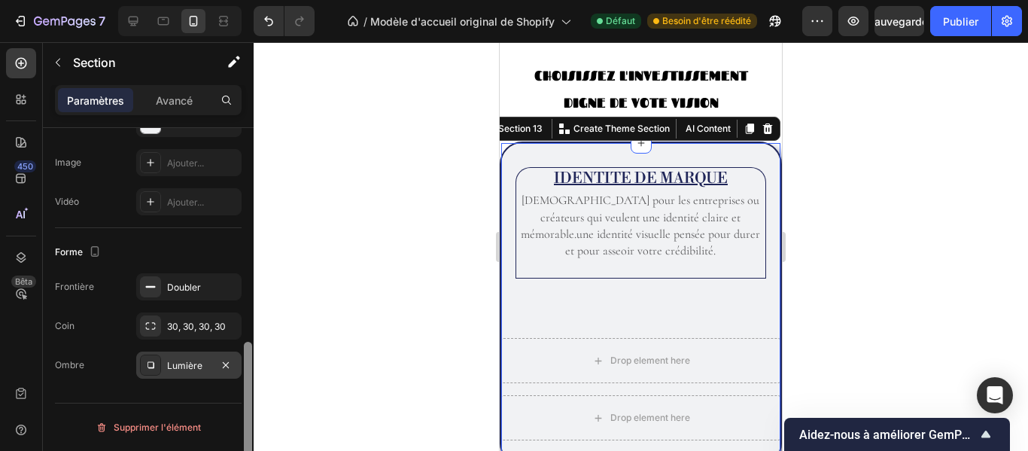
drag, startPoint x: 249, startPoint y: 382, endPoint x: 249, endPoint y: 420, distance: 37.6
click at [249, 420] on div at bounding box center [248, 418] width 8 height 152
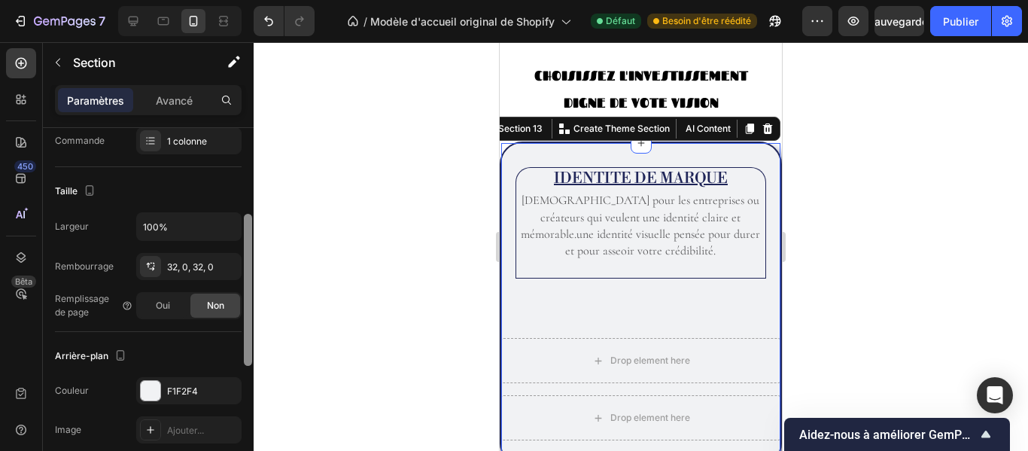
scroll to position [231, 0]
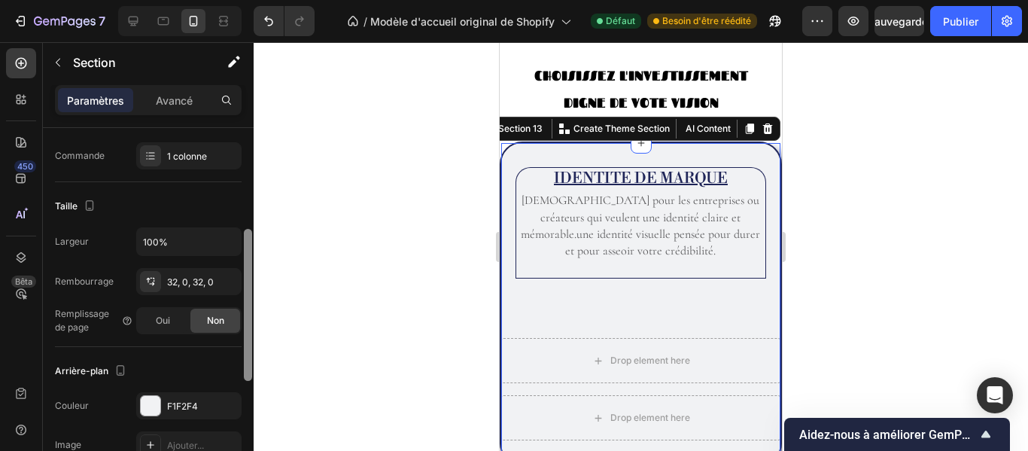
drag, startPoint x: 249, startPoint y: 420, endPoint x: 241, endPoint y: 303, distance: 117.7
click at [241, 303] on div "Mise en page Largeur de colonne Taux de changement Adapté au contenu 12 Gestion…" at bounding box center [148, 311] width 211 height 366
click at [202, 282] on font "32, 0, 32, 0" at bounding box center [190, 281] width 47 height 11
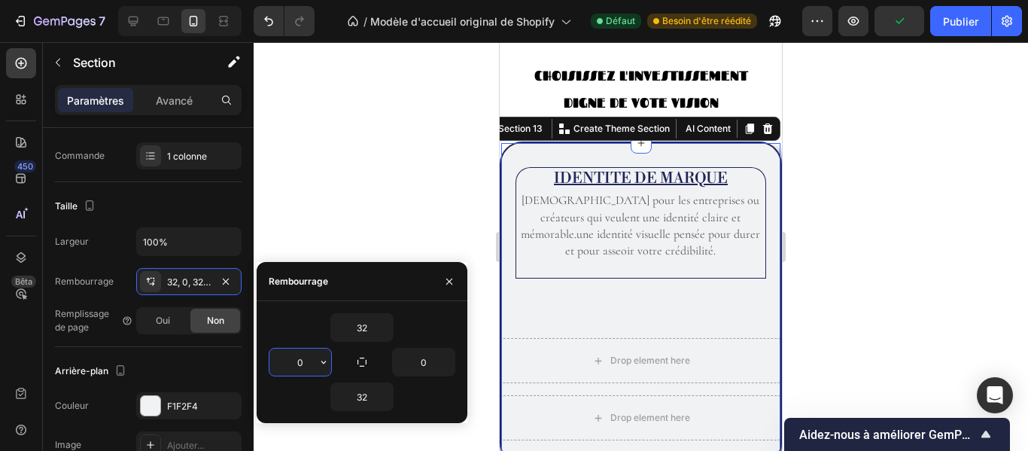
click at [311, 358] on input "0" at bounding box center [301, 362] width 62 height 27
type input "24"
click at [432, 361] on input "0" at bounding box center [424, 362] width 62 height 27
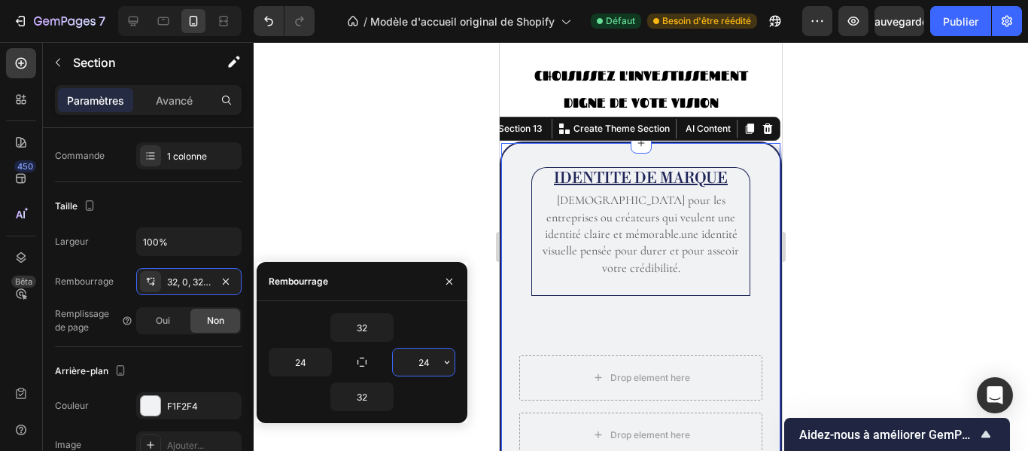
type input "2"
type input "40"
click at [316, 363] on button "button" at bounding box center [323, 362] width 15 height 27
click at [310, 362] on input "24" at bounding box center [301, 362] width 62 height 27
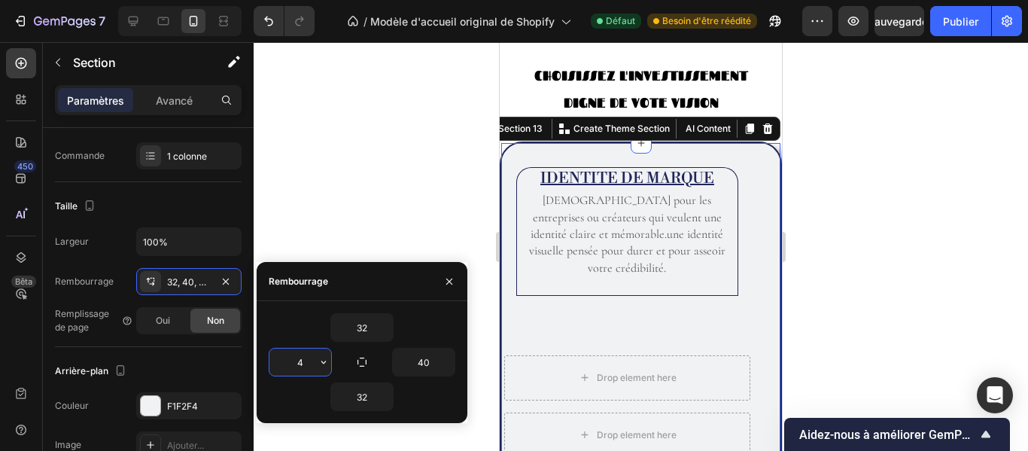
type input "40"
click at [184, 95] on font "Avancé" at bounding box center [174, 100] width 37 height 13
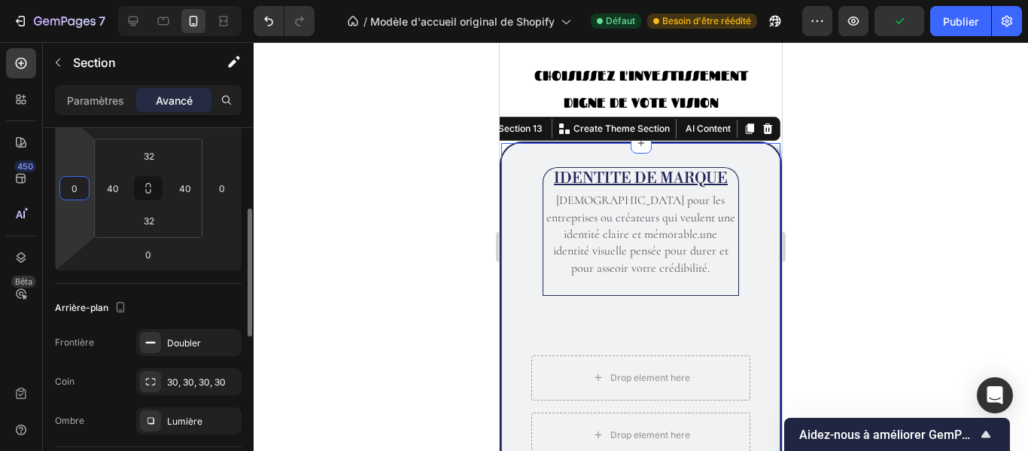
click at [82, 191] on input "0" at bounding box center [74, 188] width 23 height 23
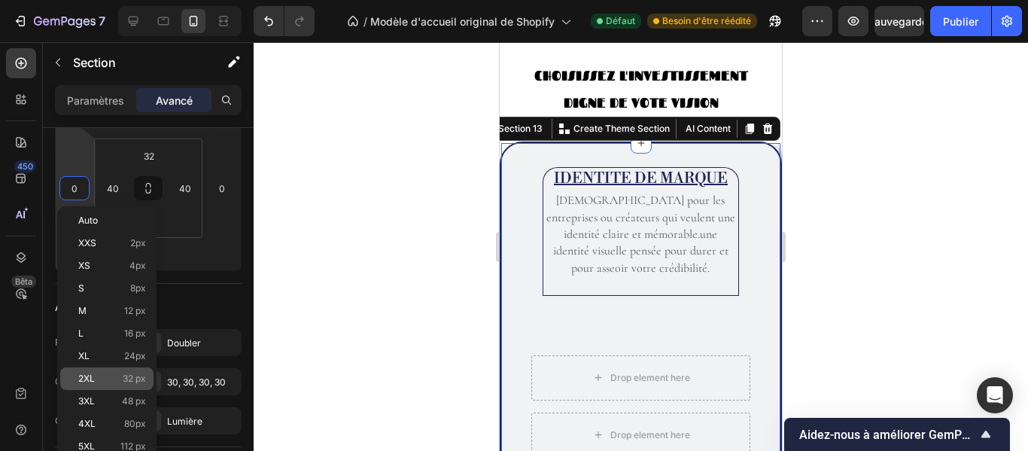
click at [118, 373] on div "2XL 32 px" at bounding box center [106, 378] width 93 height 23
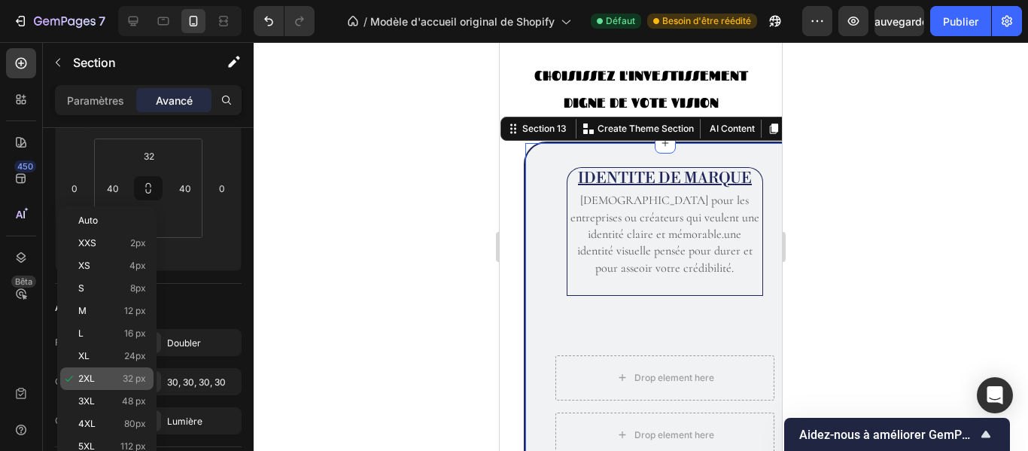
type input "32"
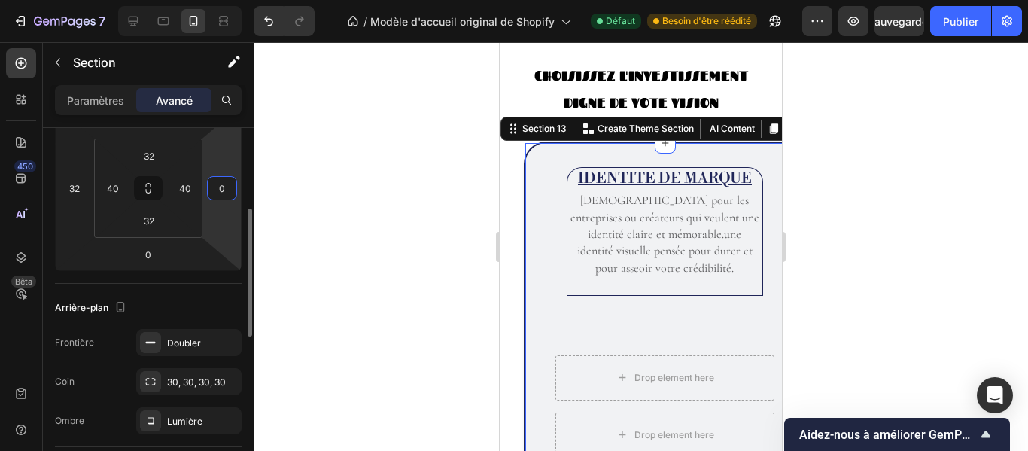
click at [233, 190] on input "0" at bounding box center [222, 188] width 23 height 23
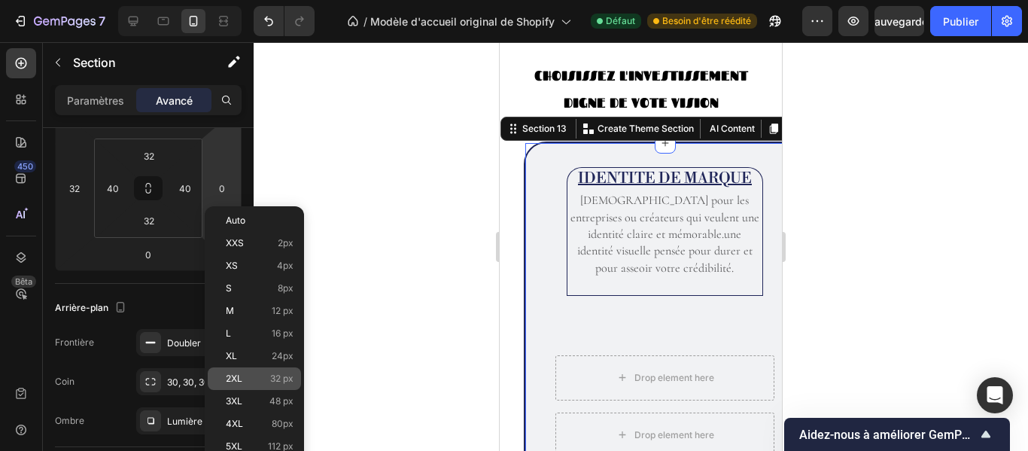
click at [250, 379] on p "2XL 32 px" at bounding box center [260, 378] width 68 height 11
type input "32"
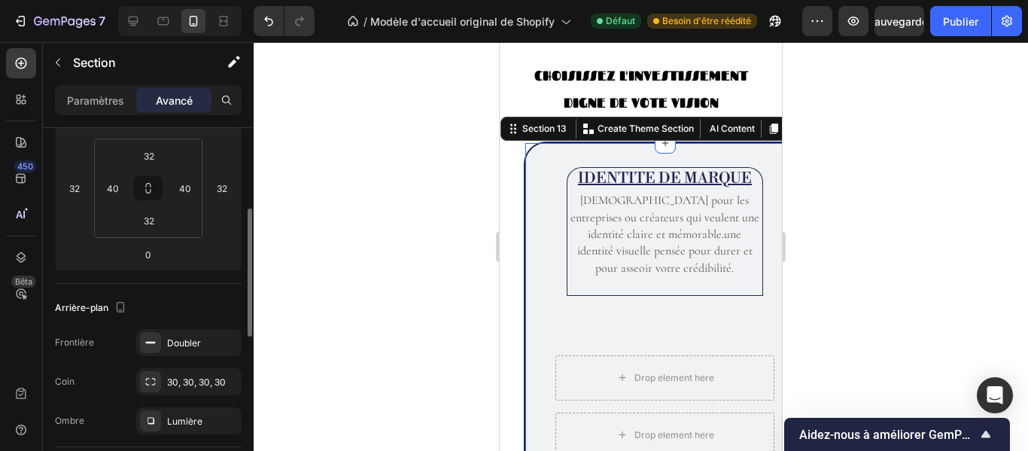
click at [208, 288] on div "Arrière-plan Frontière Doubler Coin 30, 30, 30, 30 Ombre Lumière" at bounding box center [148, 365] width 187 height 163
click at [100, 110] on div "Paramètres" at bounding box center [95, 100] width 75 height 24
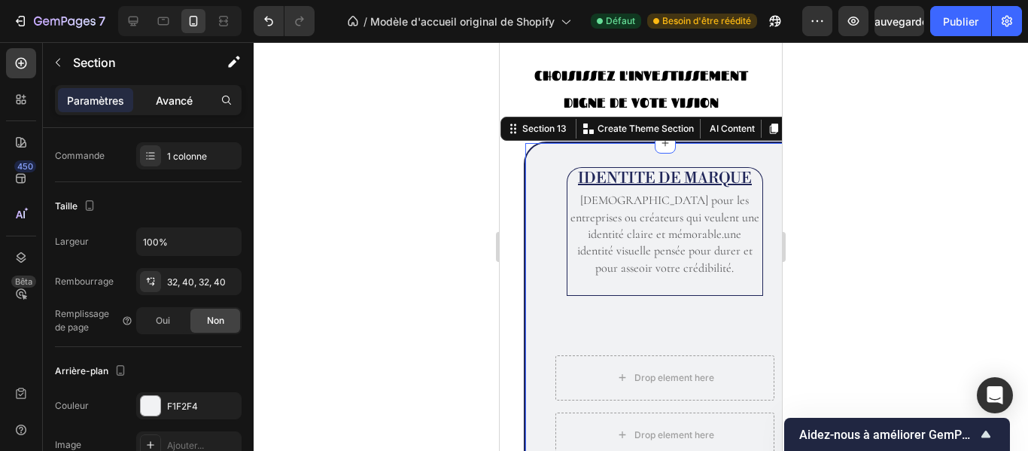
click at [178, 103] on font "Avancé" at bounding box center [174, 100] width 37 height 13
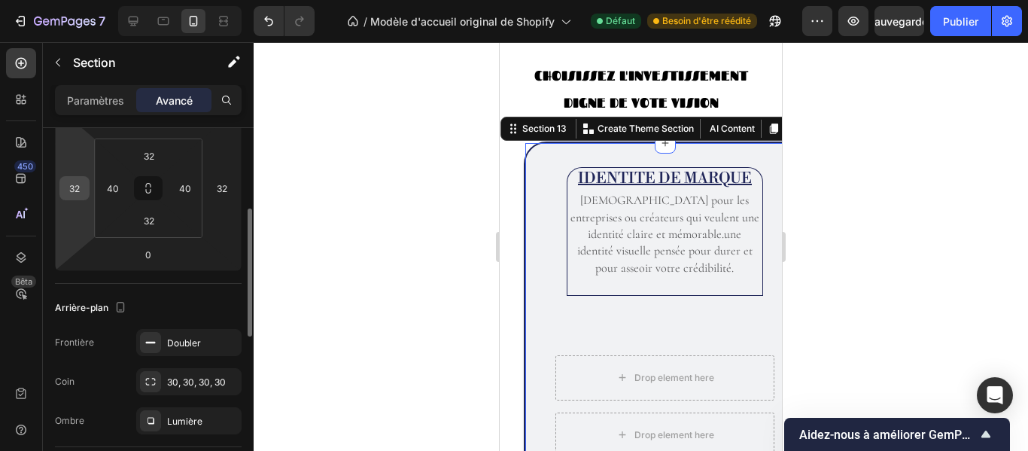
click at [87, 187] on div "32" at bounding box center [74, 188] width 30 height 24
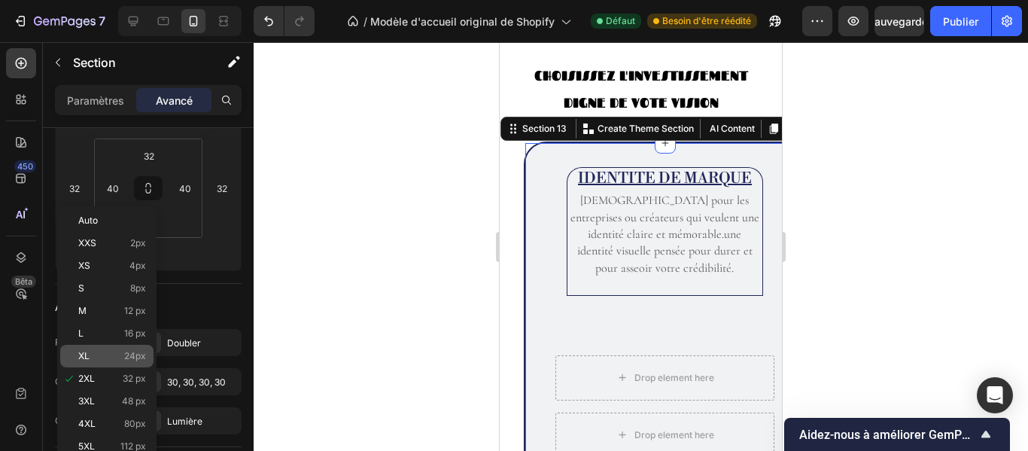
click at [142, 351] on font "24px" at bounding box center [135, 355] width 22 height 11
type input "24"
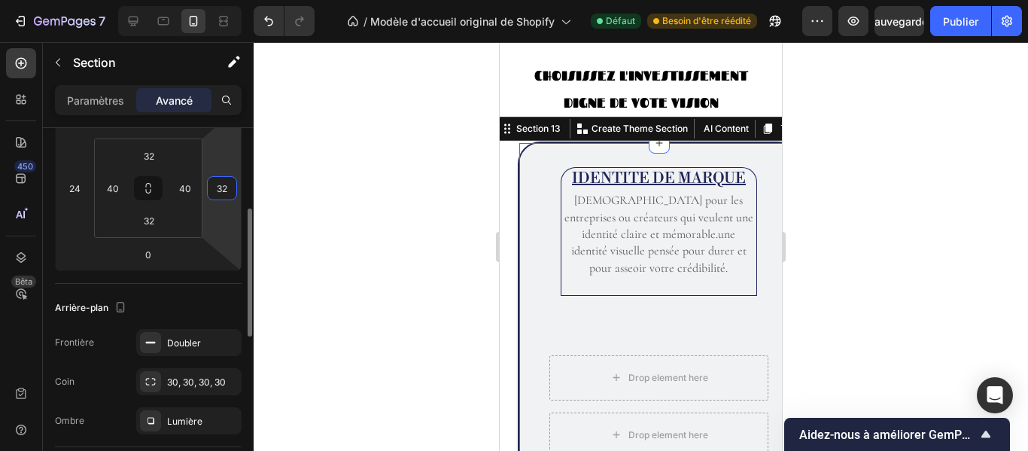
click at [225, 181] on input "32" at bounding box center [222, 188] width 23 height 23
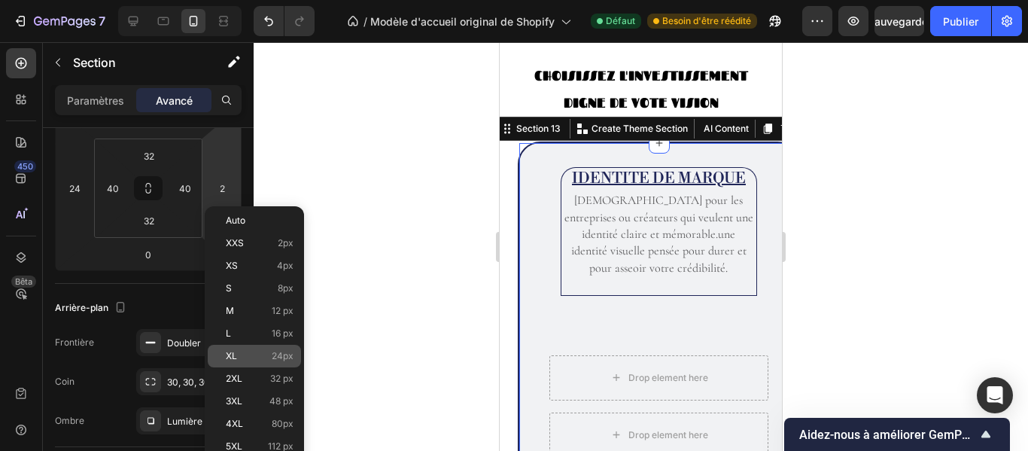
click at [254, 350] on div "XL 24px" at bounding box center [254, 356] width 93 height 23
type input "24"
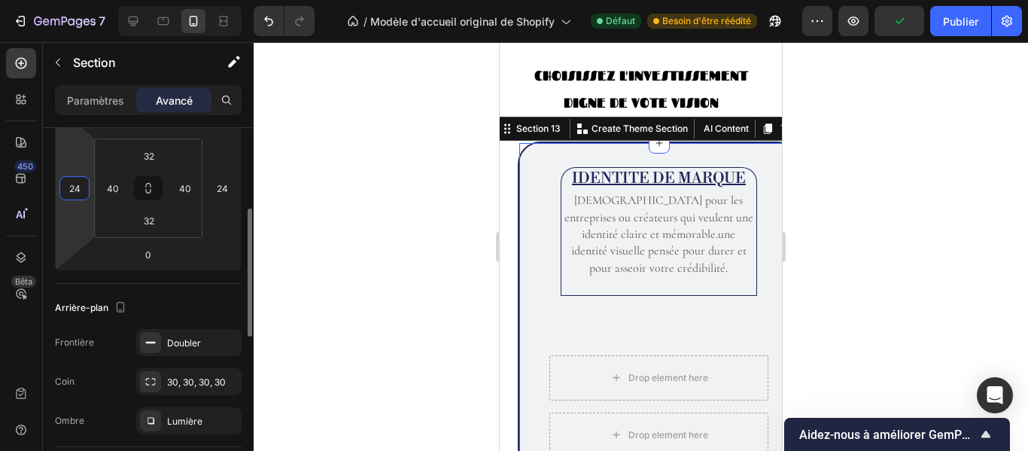
click at [83, 190] on input "24" at bounding box center [74, 188] width 23 height 23
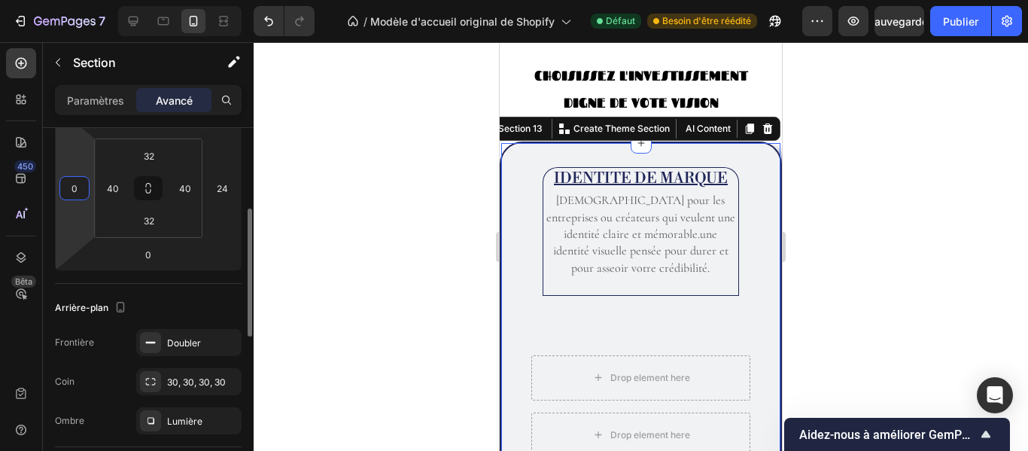
click at [81, 189] on input "0" at bounding box center [74, 188] width 23 height 23
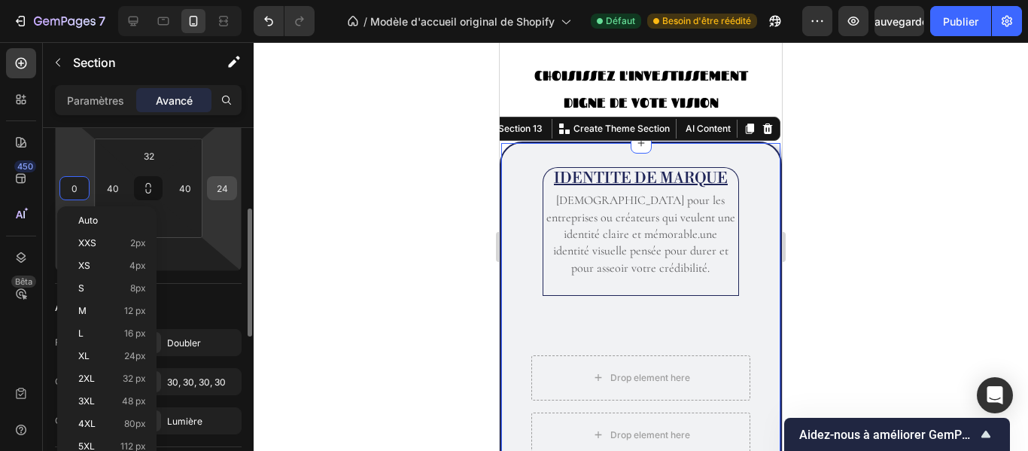
type input "0"
click at [227, 192] on input "24" at bounding box center [222, 188] width 23 height 23
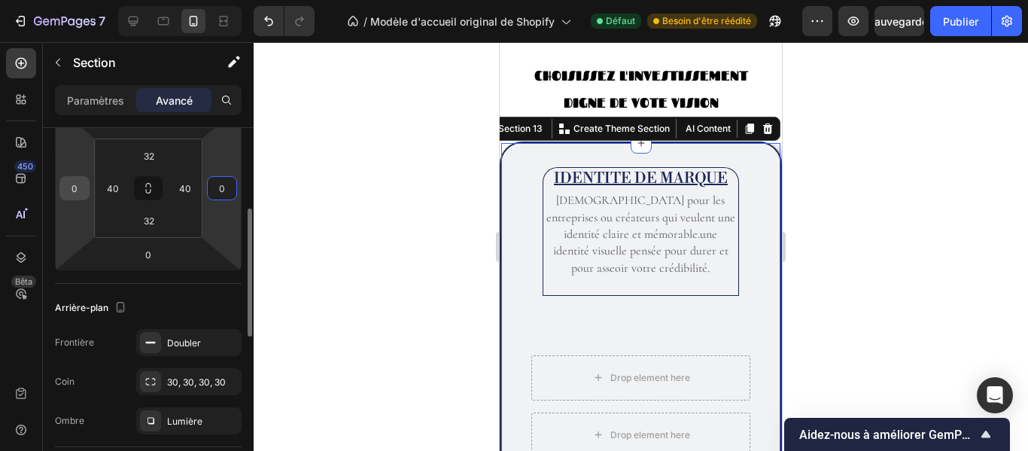
type input "0"
click at [85, 186] on input "0" at bounding box center [74, 188] width 23 height 23
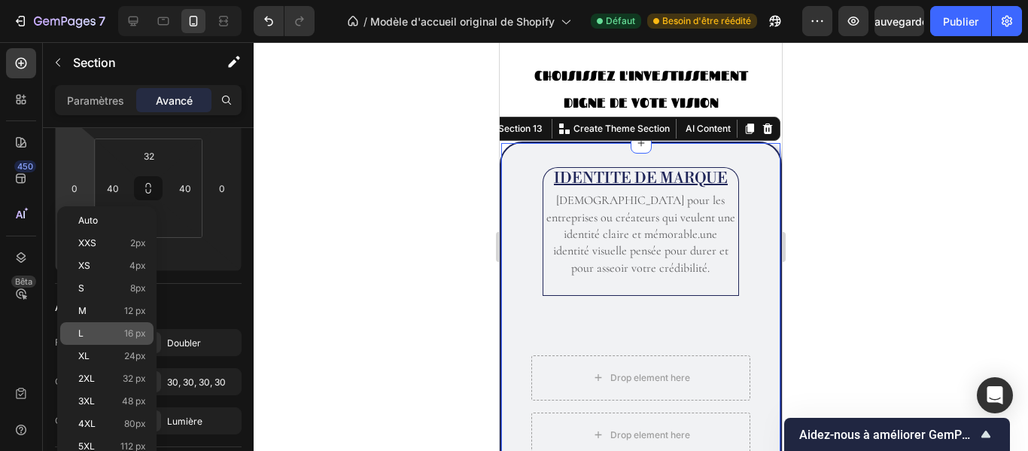
click at [121, 329] on p "L 16 px" at bounding box center [112, 333] width 68 height 11
type input "16"
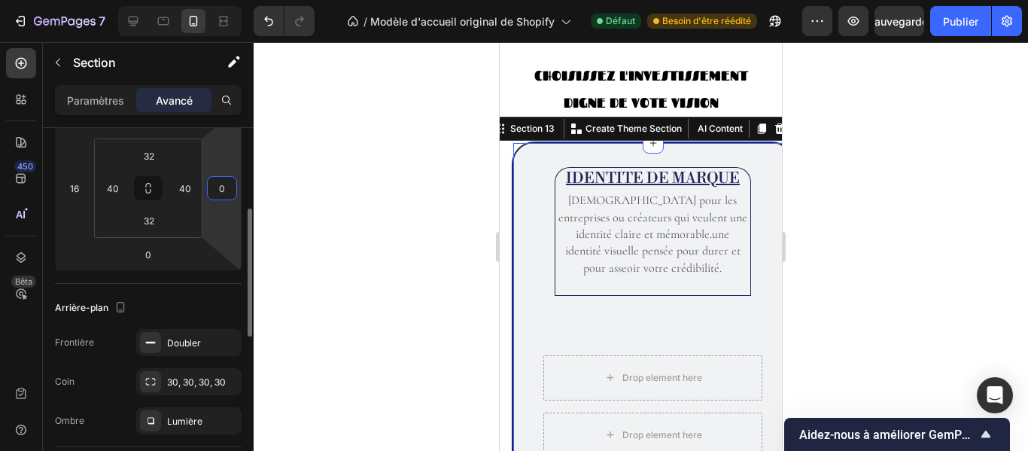
click at [228, 184] on input "0" at bounding box center [222, 188] width 23 height 23
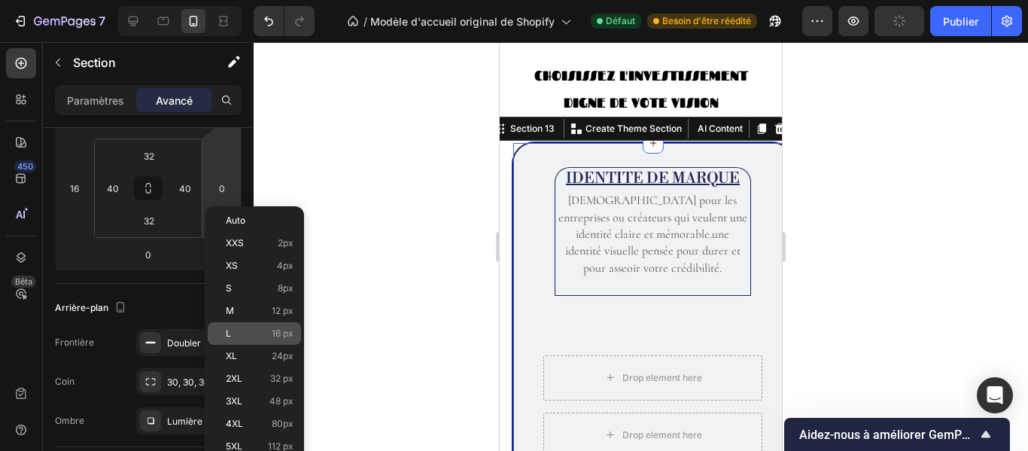
click at [237, 335] on p "L 16 px" at bounding box center [260, 333] width 68 height 11
type input "16"
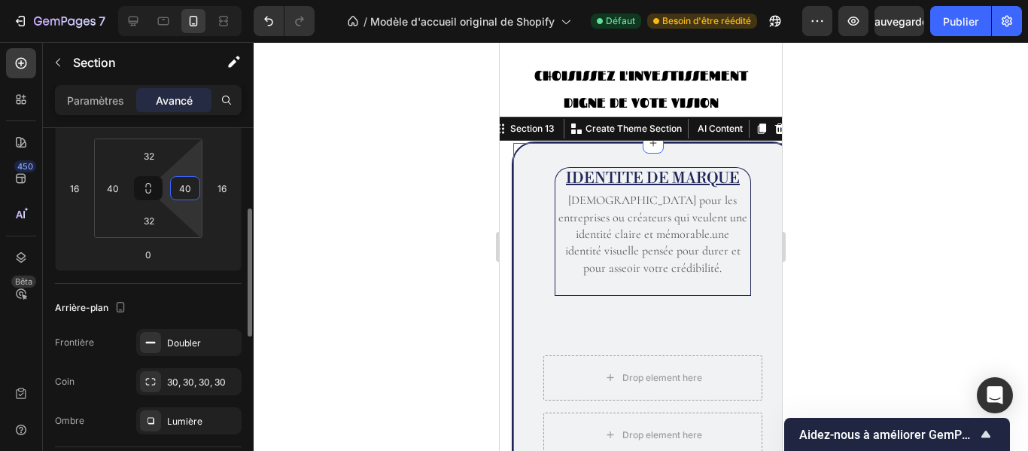
click at [191, 188] on input "40" at bounding box center [185, 188] width 23 height 23
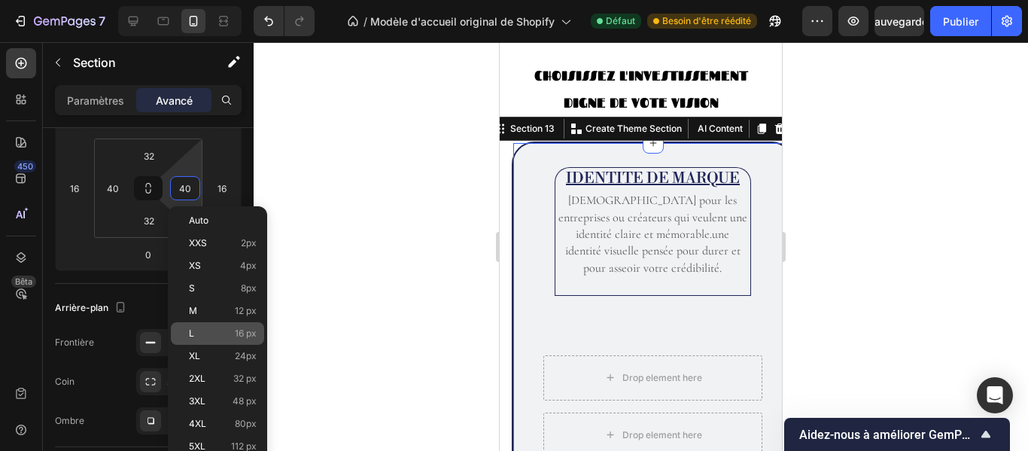
click at [207, 327] on div "L 16 px" at bounding box center [217, 333] width 93 height 23
type input "16"
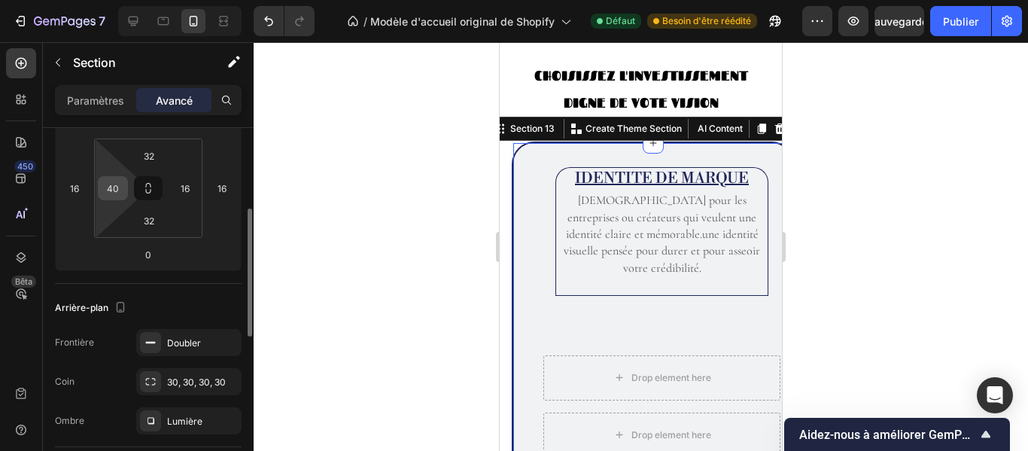
click at [117, 183] on input "40" at bounding box center [113, 188] width 23 height 23
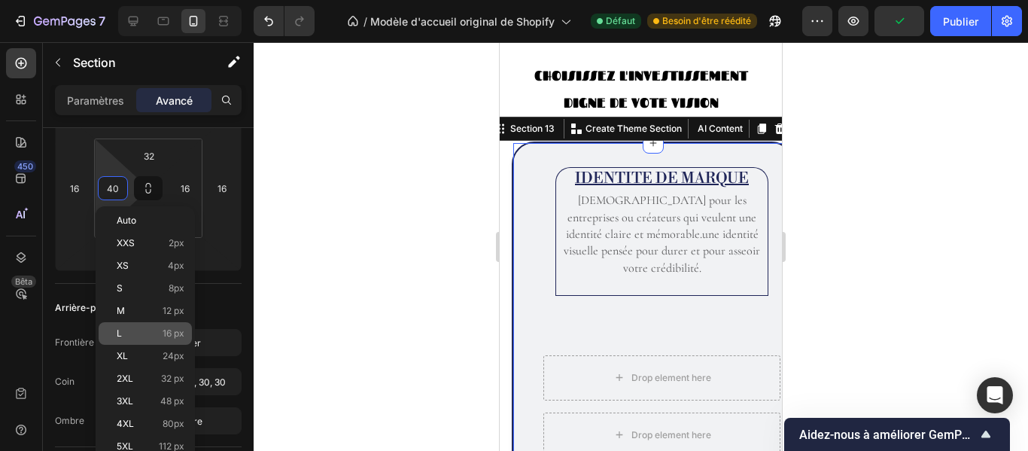
click at [150, 337] on p "L 16 px" at bounding box center [151, 333] width 68 height 11
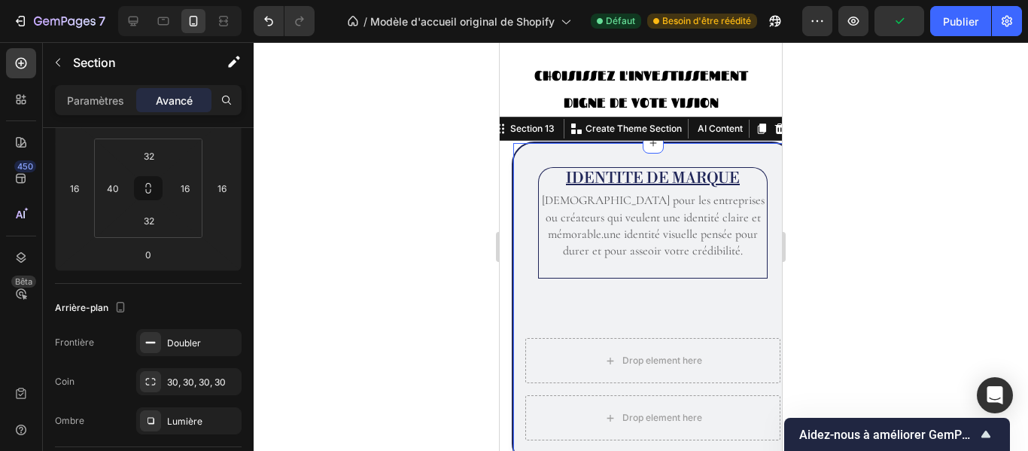
type input "16"
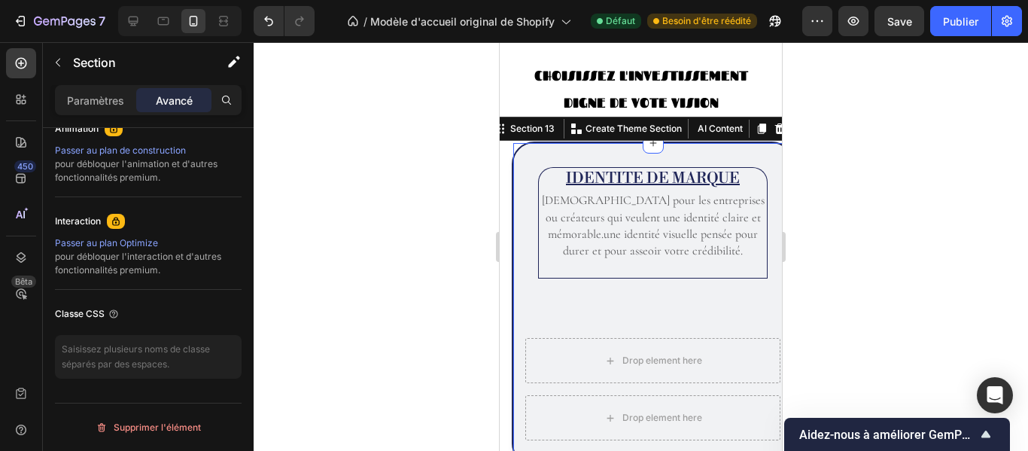
scroll to position [0, 0]
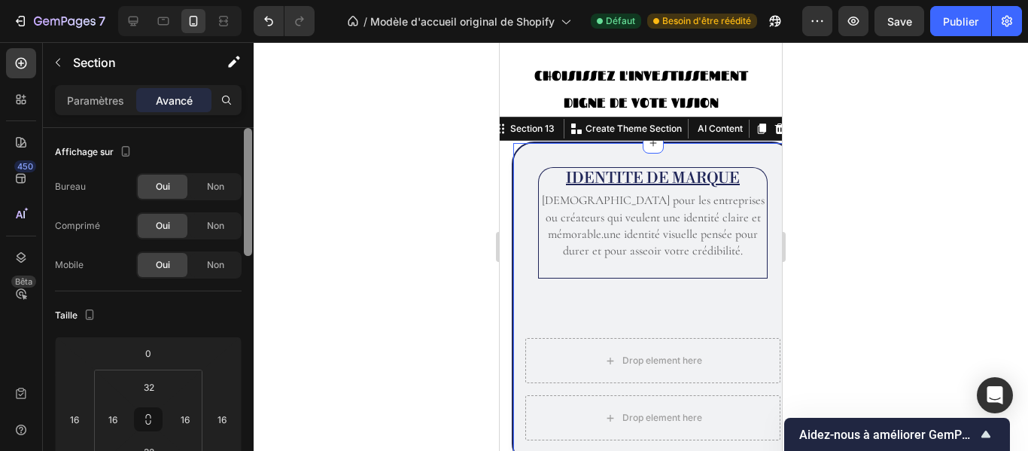
drag, startPoint x: 244, startPoint y: 235, endPoint x: 251, endPoint y: 120, distance: 114.7
click at [251, 120] on div "Paramètres Avancé Affichage sur Bureau Oui Non Comprimé Oui Non Mobile Oui Non …" at bounding box center [148, 289] width 211 height 409
click at [104, 98] on font "Paramètres" at bounding box center [95, 100] width 57 height 13
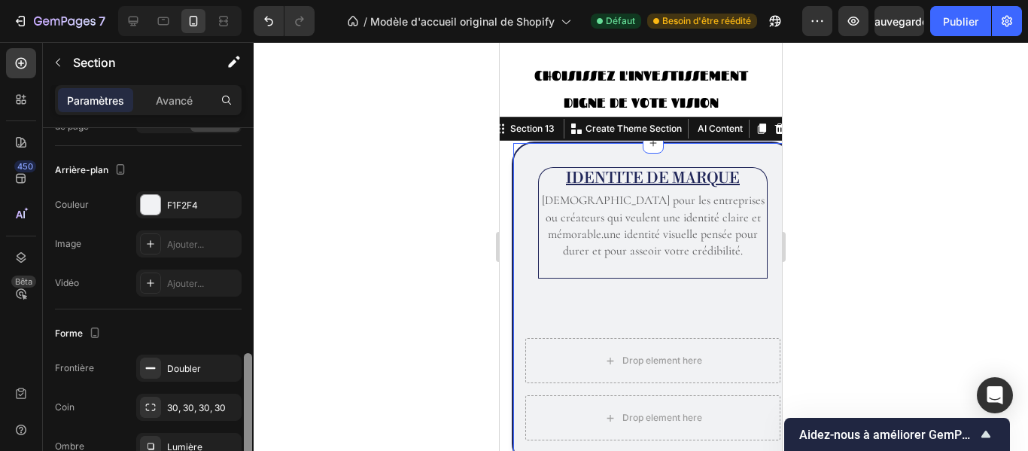
scroll to position [513, 0]
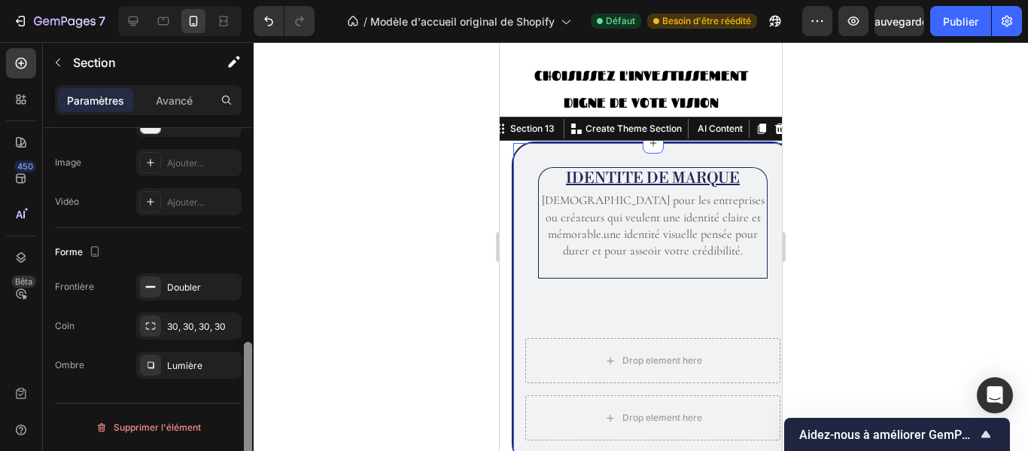
drag, startPoint x: 250, startPoint y: 215, endPoint x: 263, endPoint y: 486, distance: 272.1
click at [263, 0] on html "7 / Modèle d'accueil original de Shopify Défaut Besoin d'être réédité Aperçu Sa…" at bounding box center [514, 0] width 1028 height 0
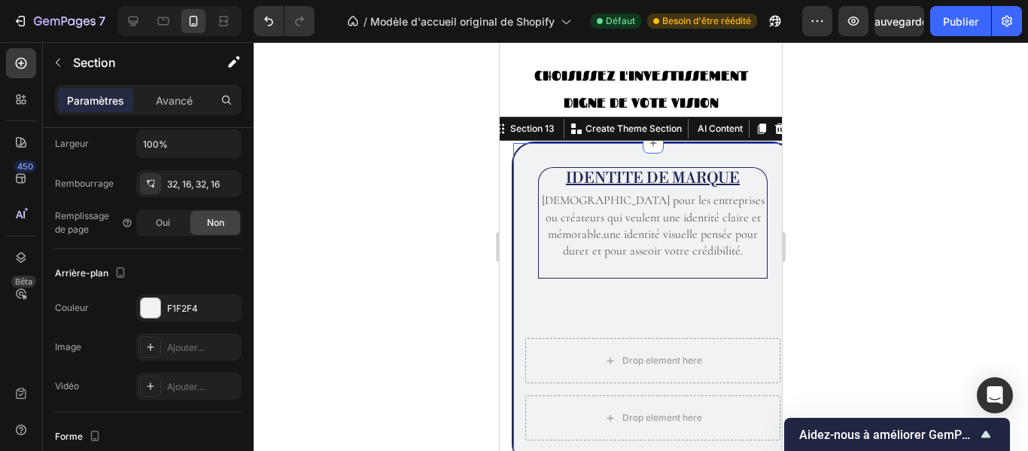
scroll to position [0, 0]
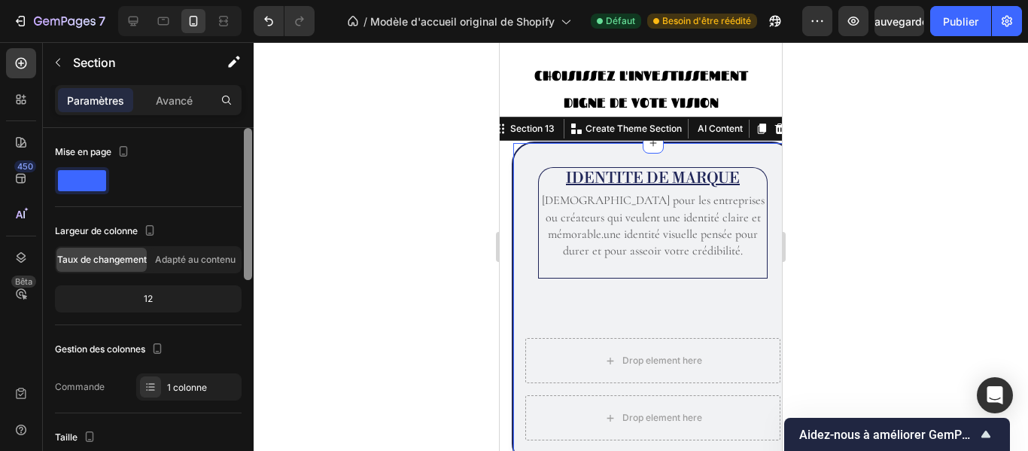
drag, startPoint x: 249, startPoint y: 380, endPoint x: 242, endPoint y: 148, distance: 232.0
click at [242, 148] on div "Mise en page Largeur de colonne Taux de changement Adapté au contenu 12 Gestion…" at bounding box center [148, 311] width 211 height 366
click at [175, 86] on div "Paramètres Avancé" at bounding box center [148, 100] width 187 height 30
click at [175, 97] on font "Avancé" at bounding box center [174, 100] width 37 height 13
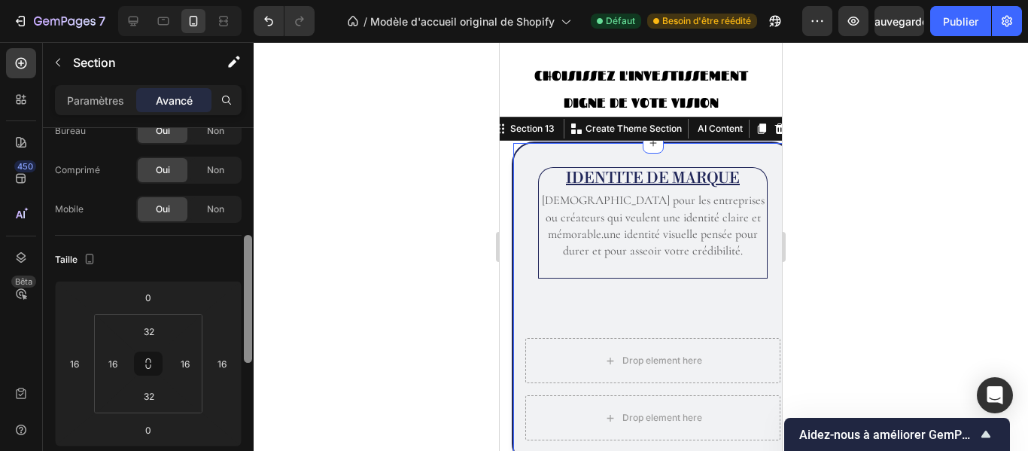
drag, startPoint x: 245, startPoint y: 244, endPoint x: 252, endPoint y: 288, distance: 44.2
click at [252, 288] on div at bounding box center [247, 376] width 11 height 366
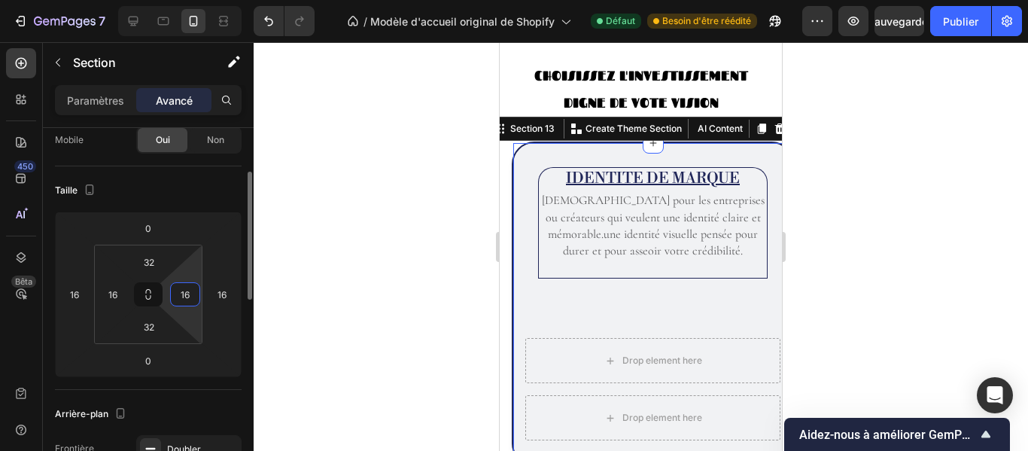
click at [195, 289] on input "16" at bounding box center [185, 294] width 23 height 23
type input "0"
click at [117, 293] on input "16" at bounding box center [113, 294] width 23 height 23
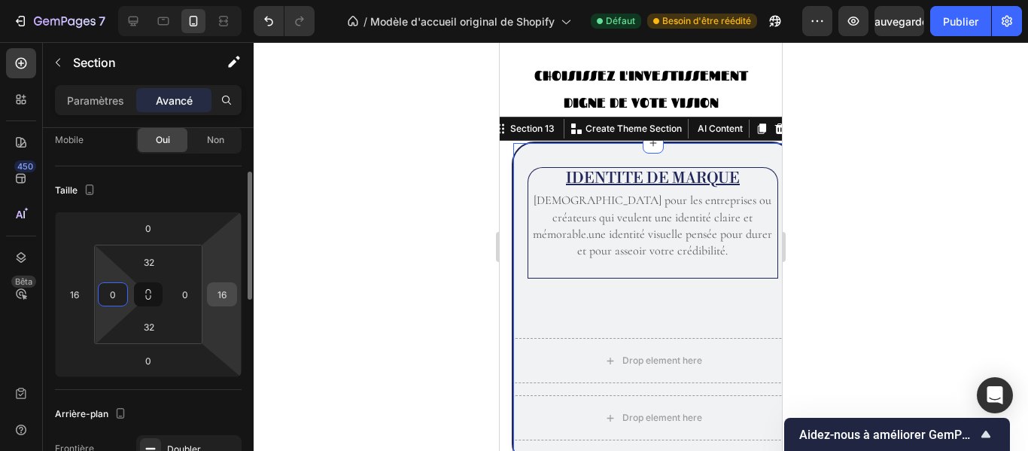
type input "0"
click at [233, 293] on input "16" at bounding box center [222, 294] width 23 height 23
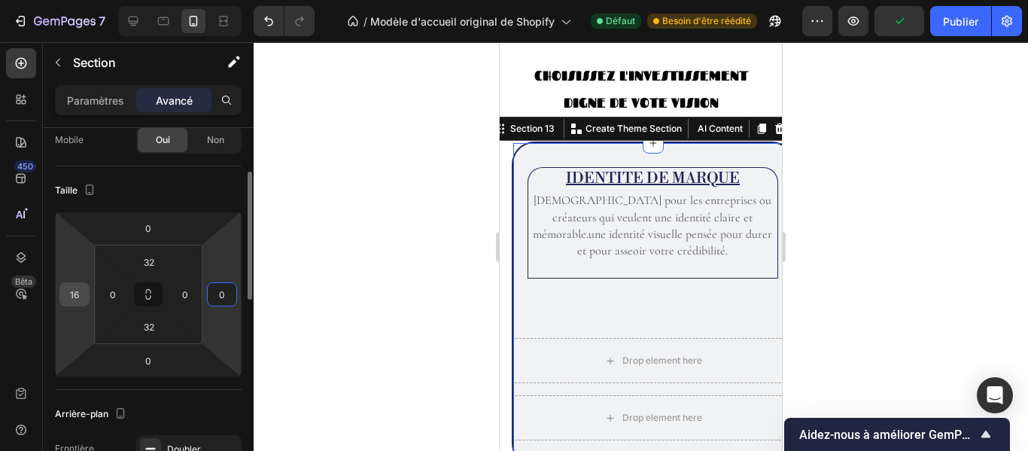
type input "0"
click at [87, 289] on div "16" at bounding box center [74, 294] width 30 height 24
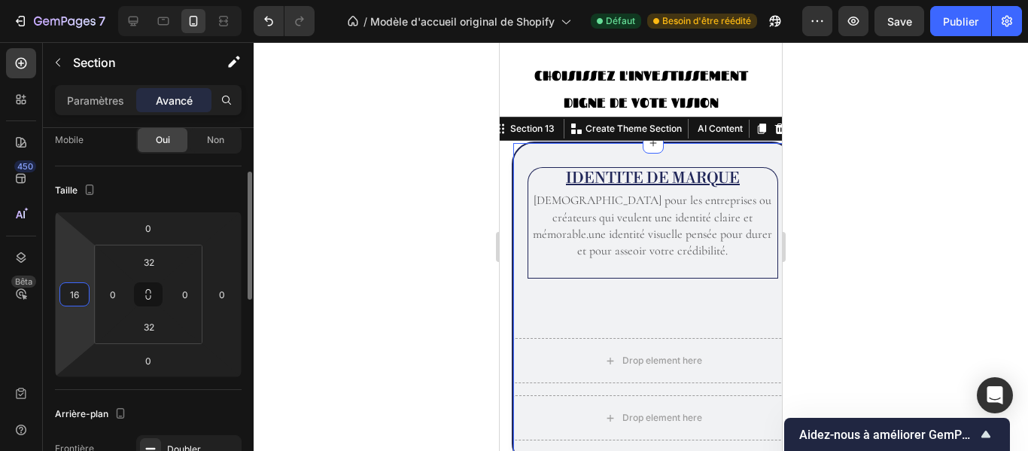
click at [78, 291] on input "16" at bounding box center [74, 294] width 23 height 23
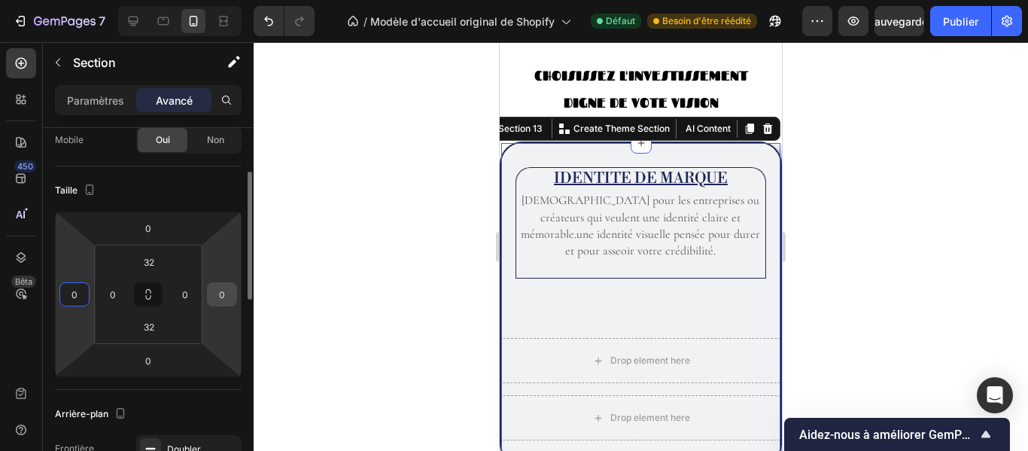
type input "0"
click at [226, 290] on input "0" at bounding box center [222, 294] width 23 height 23
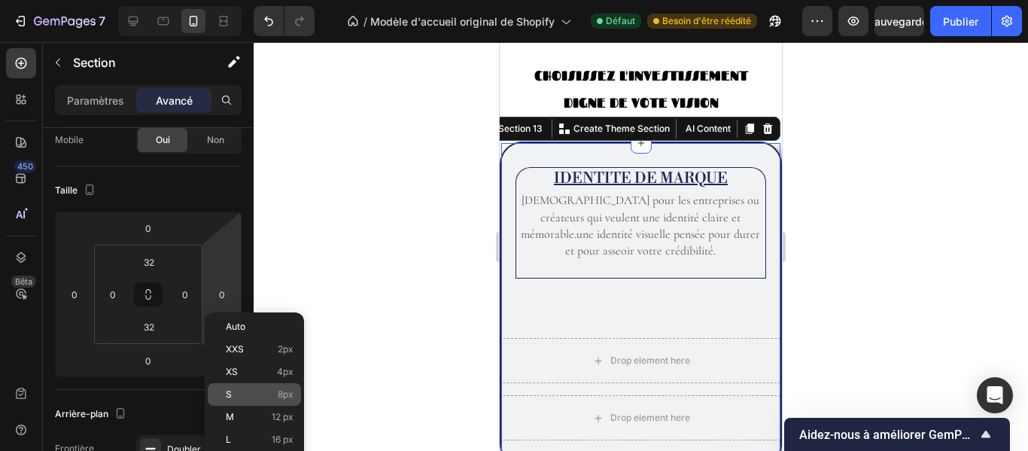
click at [263, 388] on div "S 8px" at bounding box center [254, 394] width 93 height 23
type input "8"
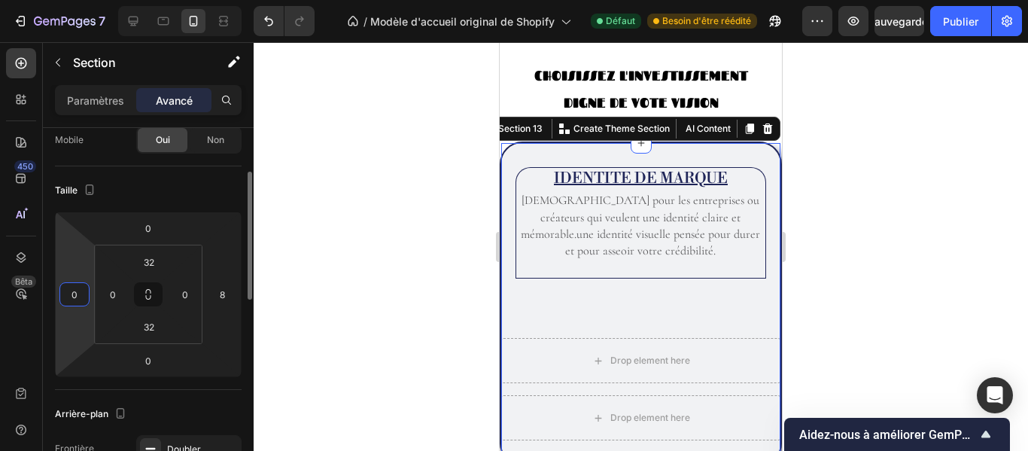
click at [81, 295] on input "0" at bounding box center [74, 294] width 23 height 23
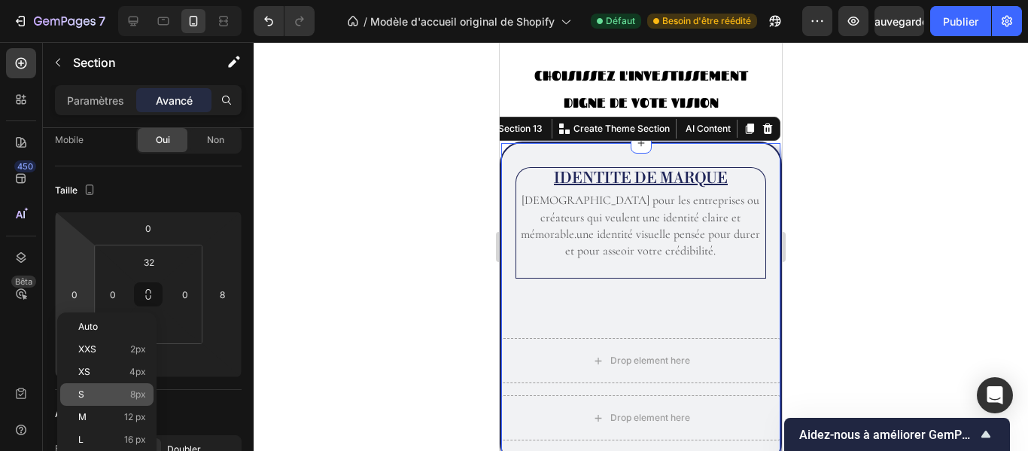
click at [132, 394] on font "8px" at bounding box center [138, 393] width 16 height 11
type input "8"
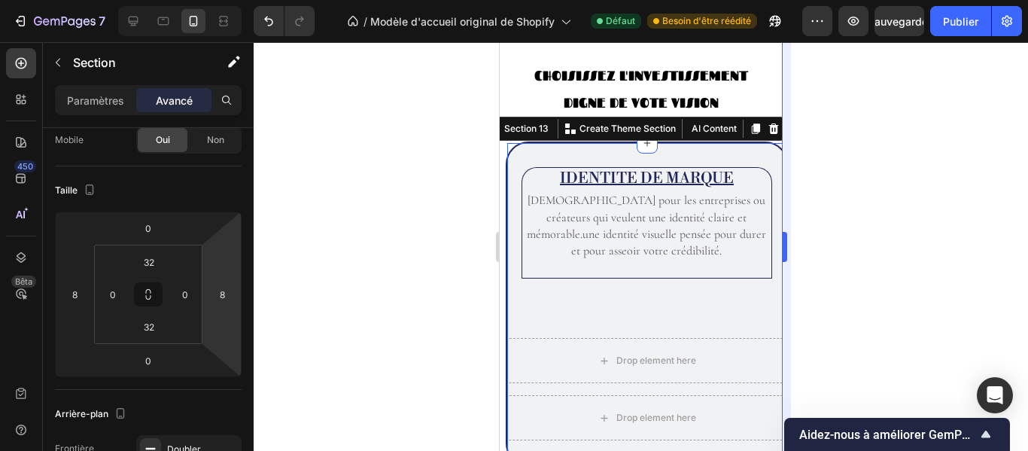
click at [819, 212] on div at bounding box center [641, 246] width 775 height 409
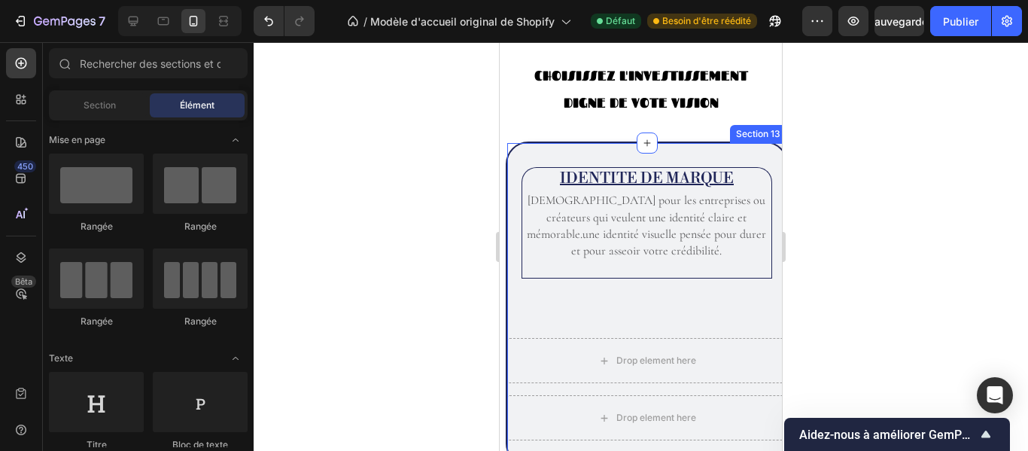
click at [606, 155] on div "IDENTITE DE MARQUE Heading Idéal pour les entreprises ou créateurs qui veulent …" at bounding box center [647, 304] width 282 height 324
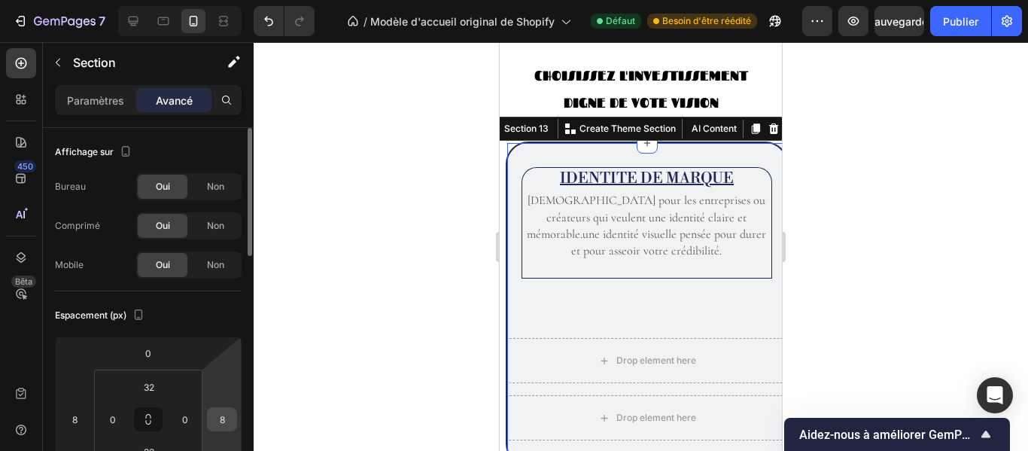
click at [227, 419] on input "8" at bounding box center [222, 419] width 23 height 23
type input "12"
click at [84, 425] on input "8" at bounding box center [74, 419] width 23 height 23
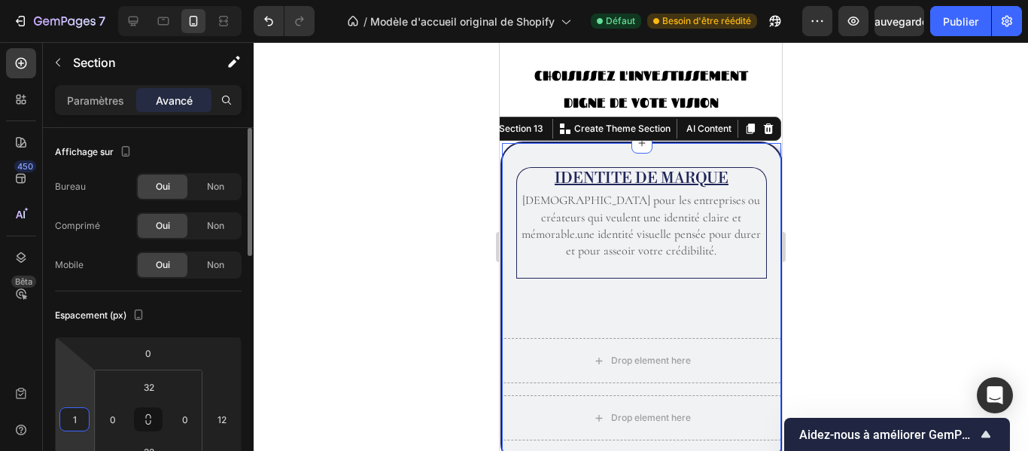
type input "12"
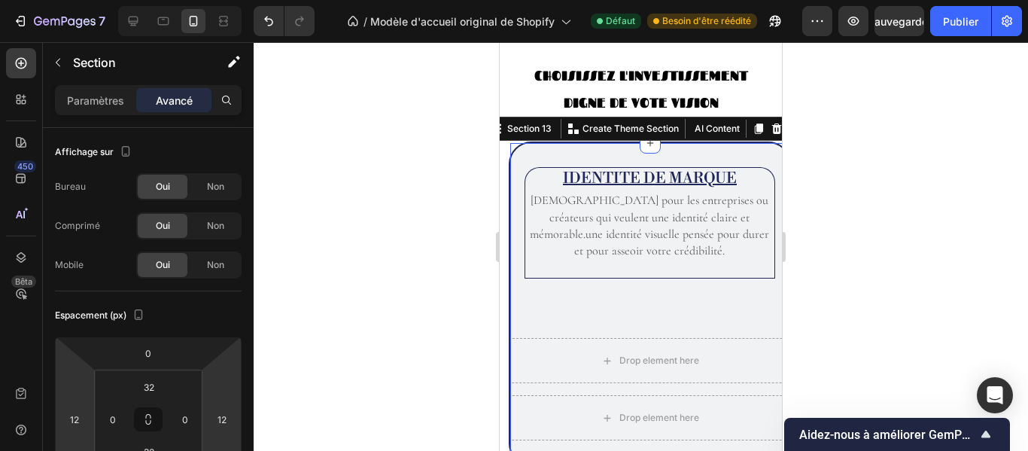
click at [373, 364] on div at bounding box center [641, 246] width 775 height 409
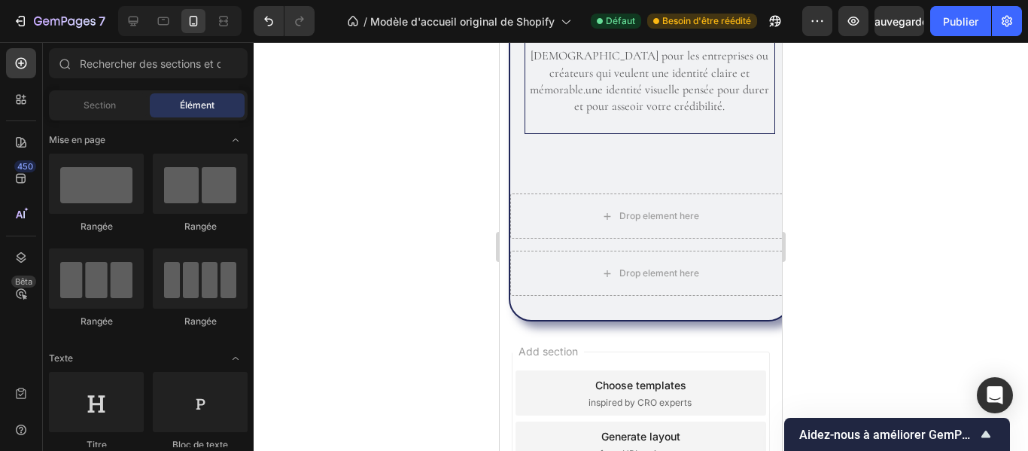
scroll to position [2251, 0]
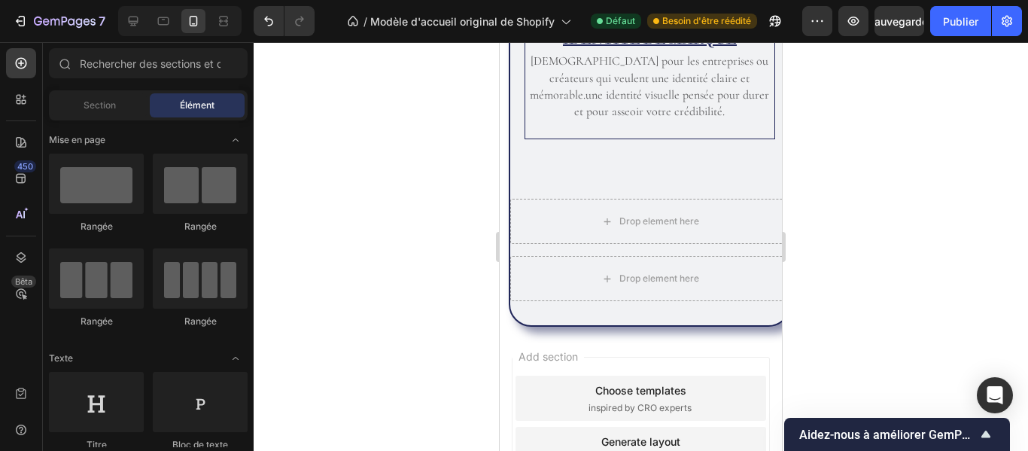
drag, startPoint x: 778, startPoint y: 358, endPoint x: 1287, endPoint y: 419, distance: 512.5
click at [726, 279] on div "Drop element here" at bounding box center [649, 278] width 279 height 45
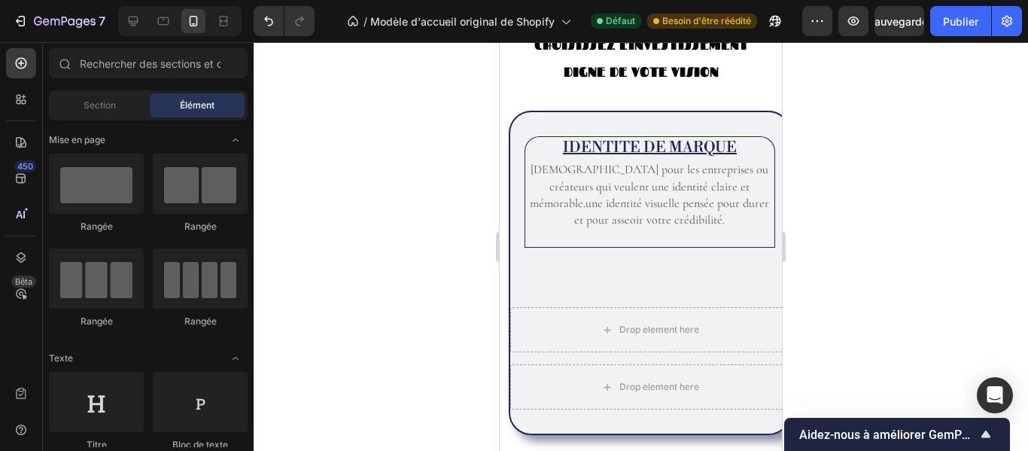
scroll to position [2143, 0]
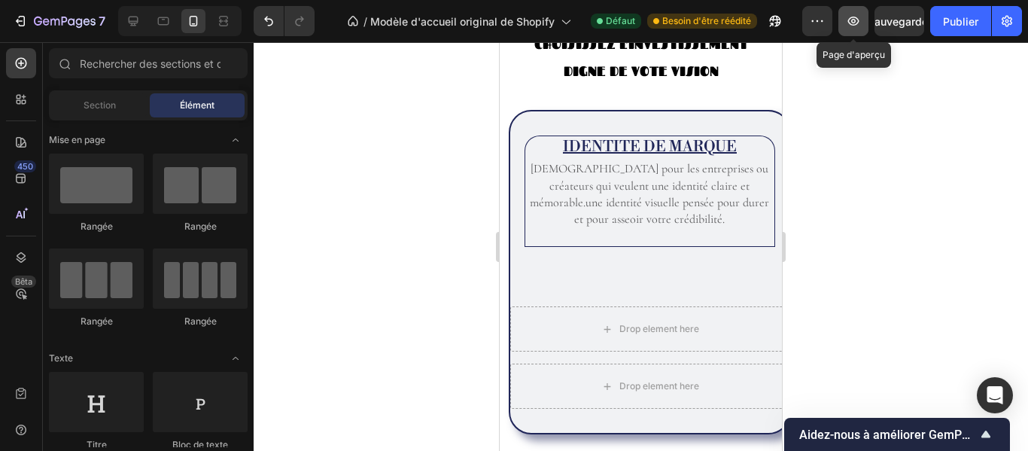
click at [857, 23] on icon "button" at bounding box center [853, 21] width 15 height 15
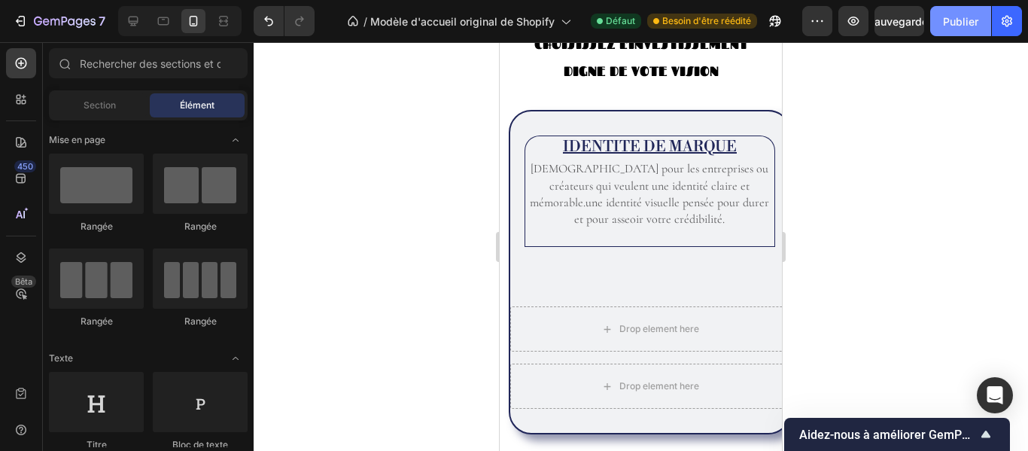
click at [956, 17] on font "Publier" at bounding box center [960, 21] width 35 height 13
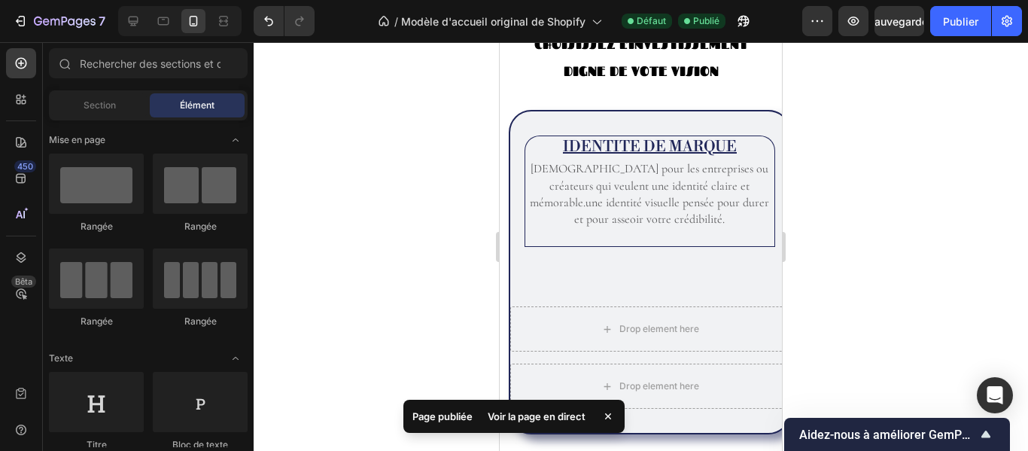
click at [563, 416] on font "Voir la page en direct" at bounding box center [537, 416] width 98 height 12
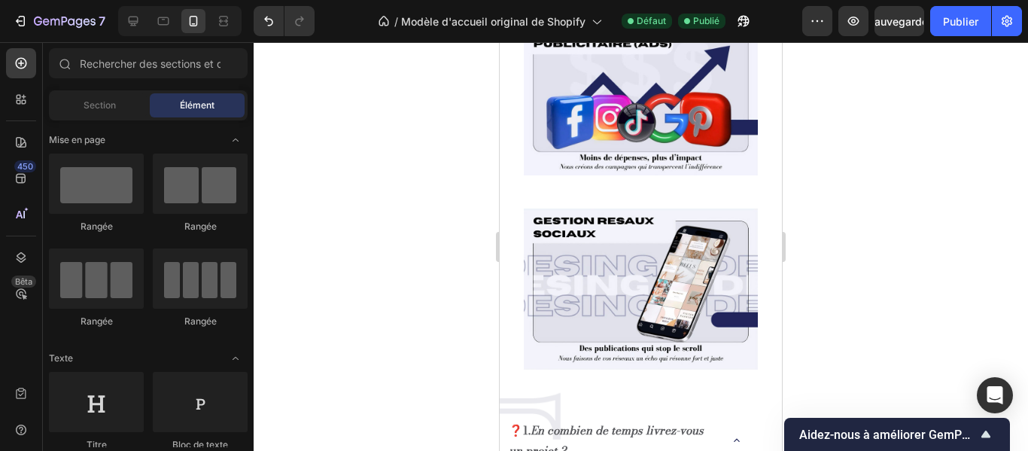
scroll to position [1275, 0]
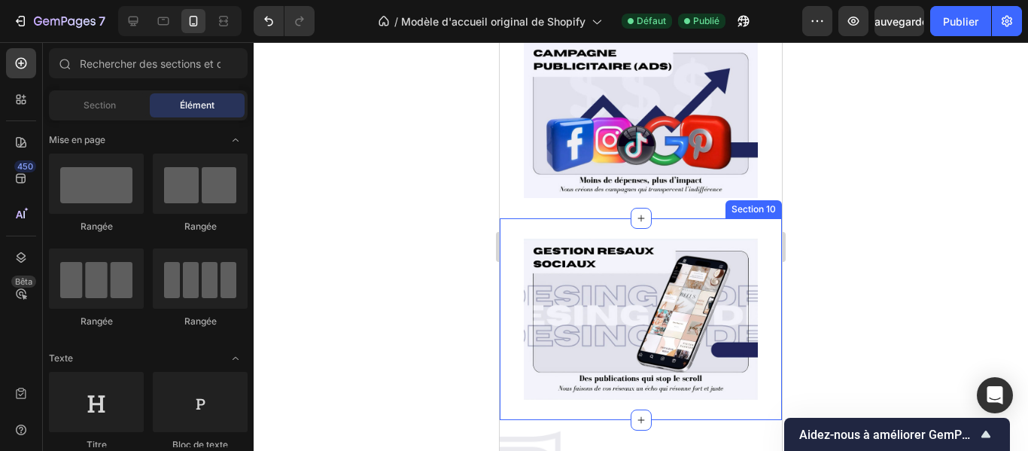
click at [762, 229] on div "Image Section 10" at bounding box center [641, 319] width 282 height 202
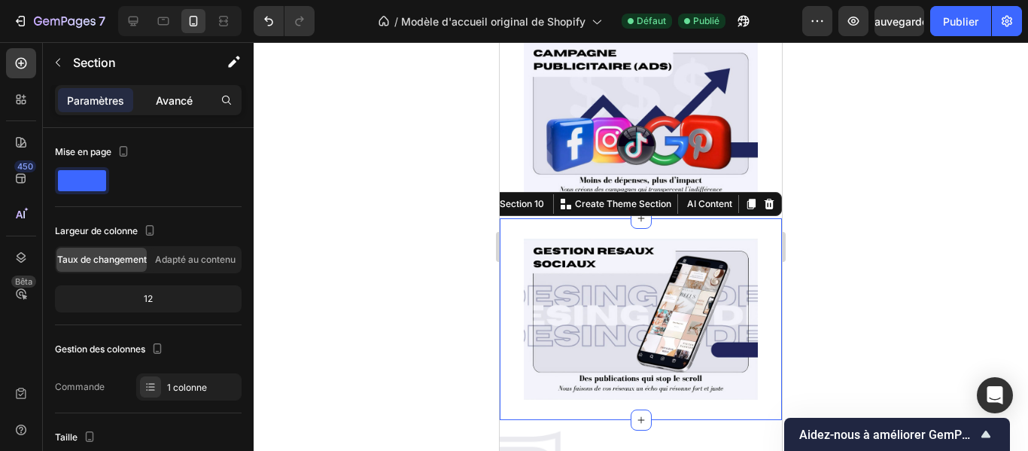
click at [178, 96] on font "Avancé" at bounding box center [174, 100] width 37 height 13
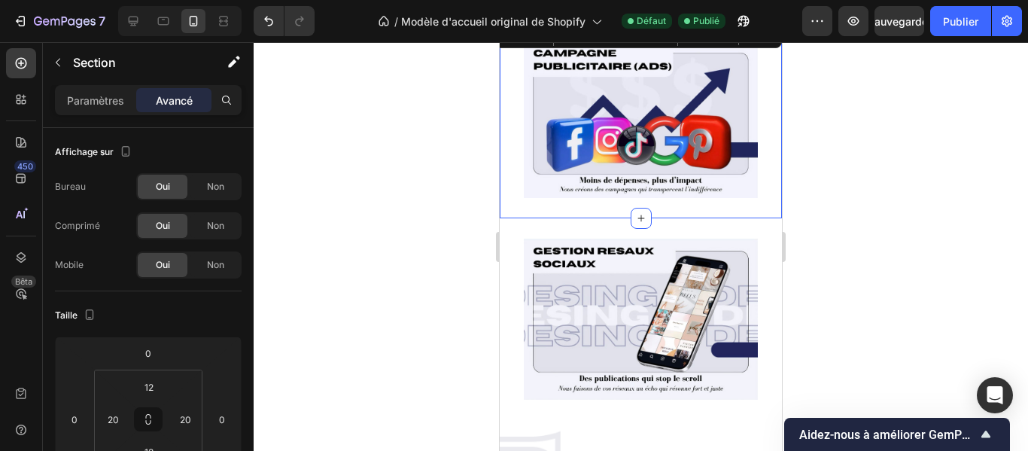
click at [514, 120] on div "Image Section 9 You can create reusable sections Create Theme Section AI Conten…" at bounding box center [641, 119] width 282 height 196
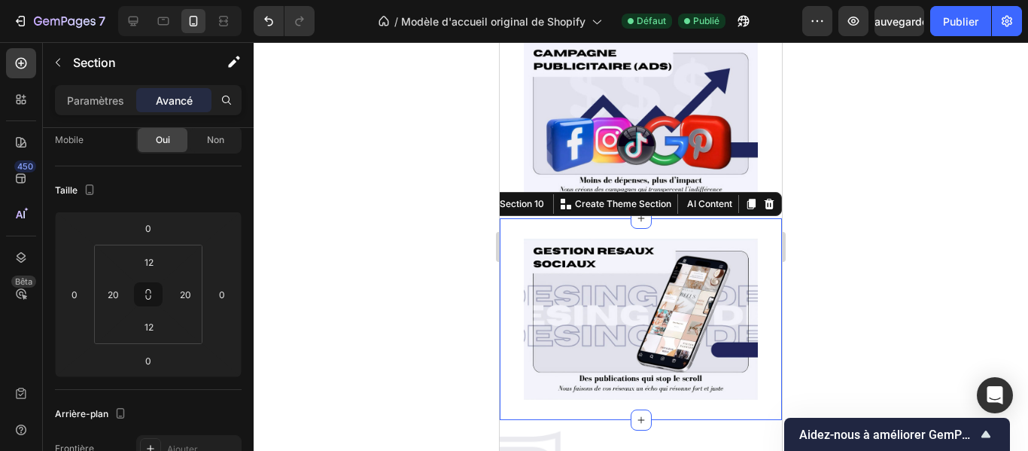
click at [504, 272] on div "Image Section 10 You can create reusable sections Create Theme Section AI Conte…" at bounding box center [641, 319] width 282 height 202
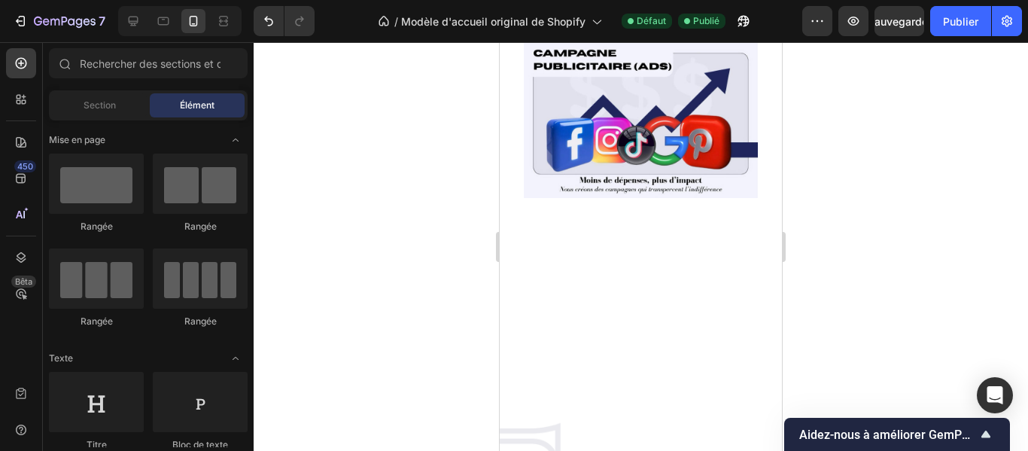
scroll to position [985, 0]
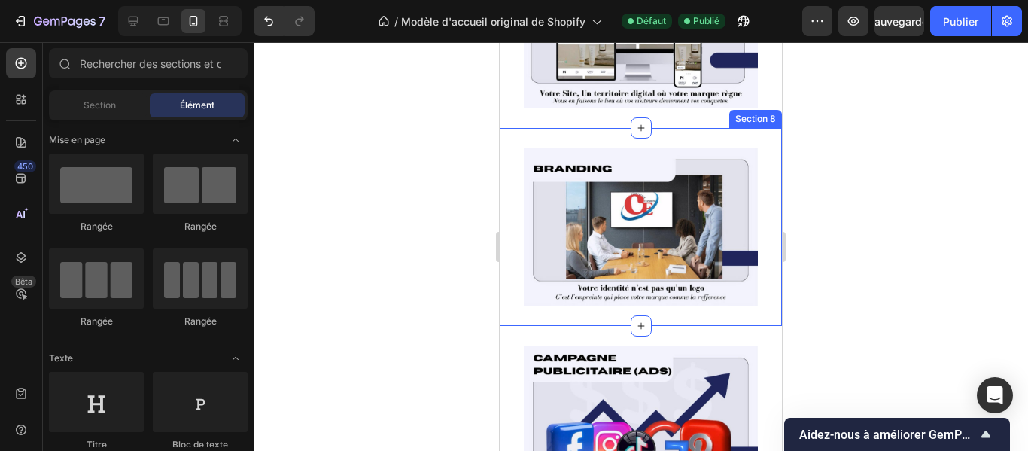
click at [757, 199] on div "Image Section 8" at bounding box center [641, 226] width 282 height 197
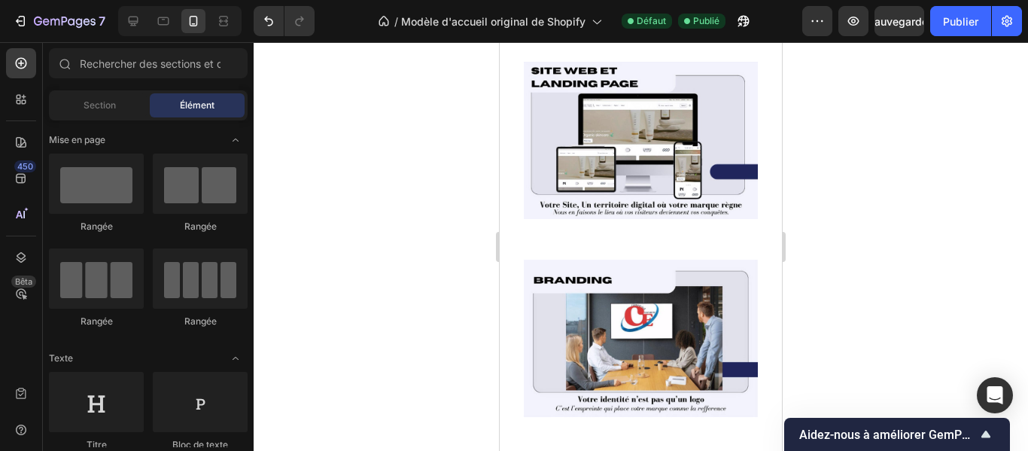
scroll to position [824, 0]
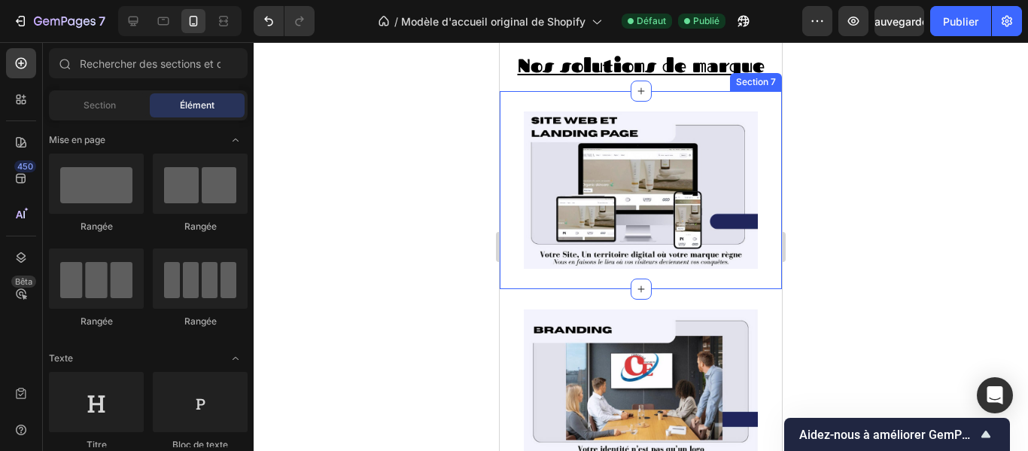
click at [763, 186] on div "Image Section 7" at bounding box center [641, 190] width 282 height 198
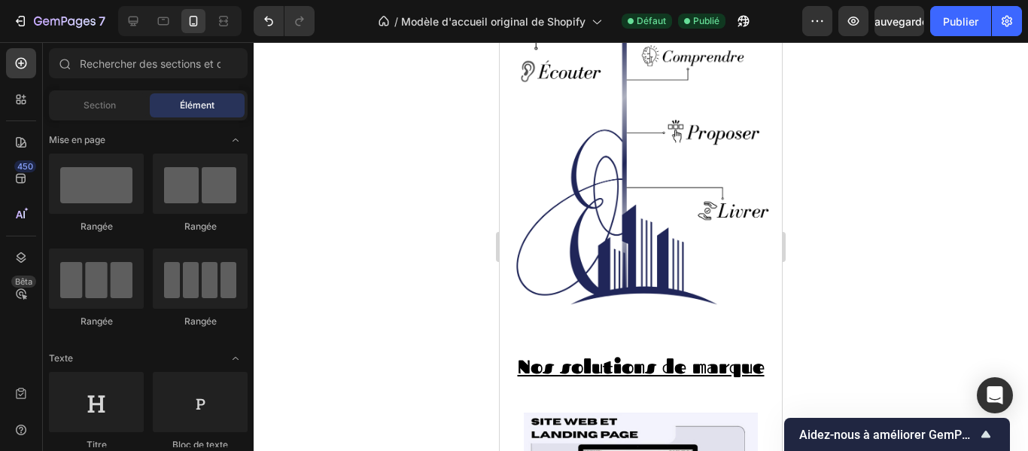
scroll to position [513, 0]
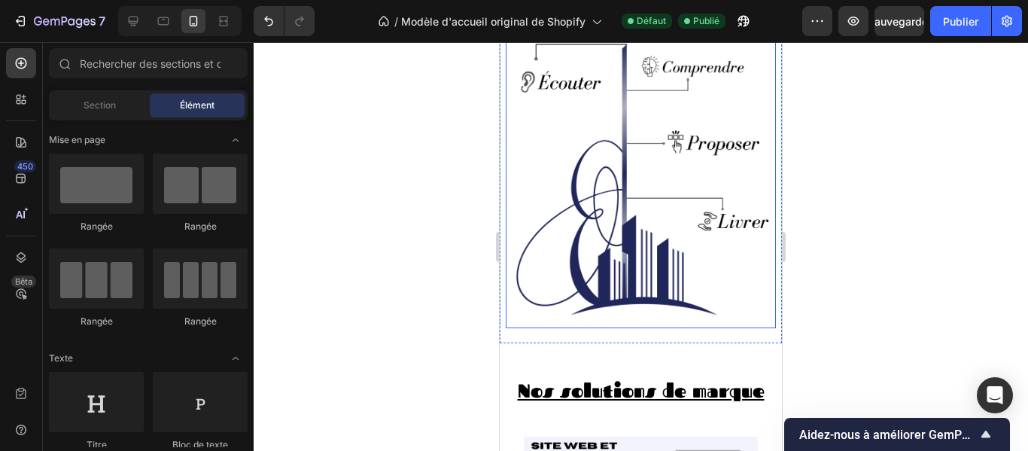
click at [751, 214] on img at bounding box center [641, 172] width 258 height 309
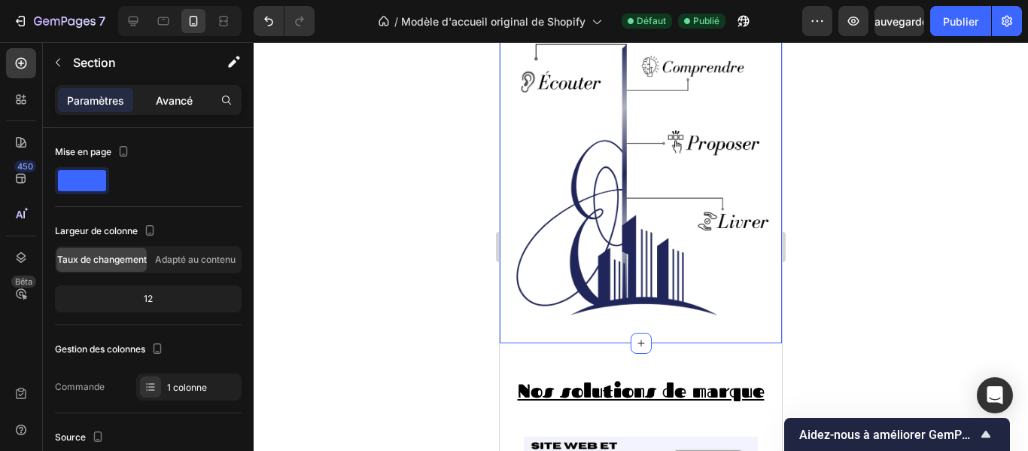
click at [176, 93] on p "Avancé" at bounding box center [174, 101] width 37 height 16
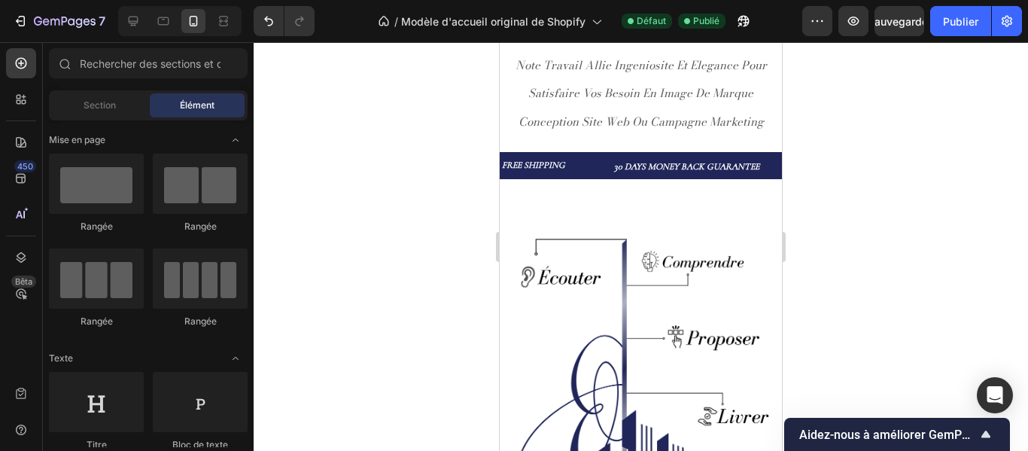
scroll to position [234, 0]
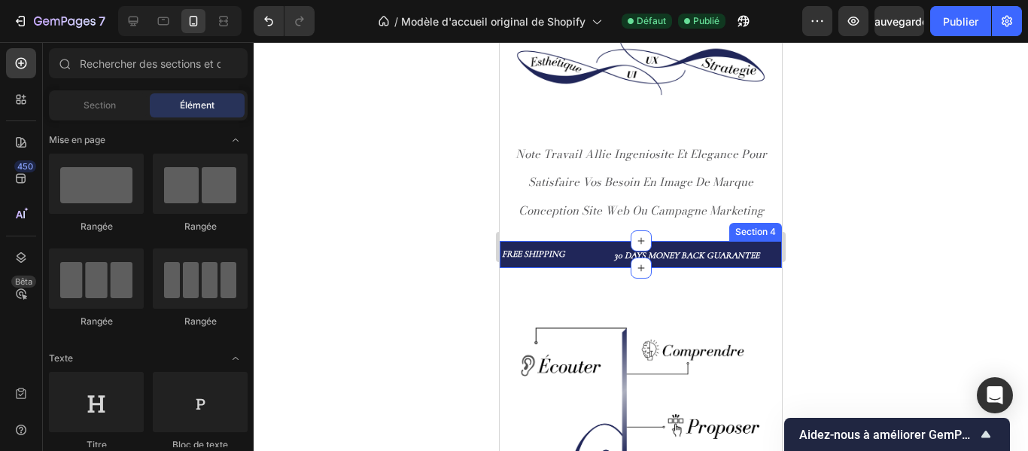
click at [706, 241] on div "FREE SHIPPING Text Block 30 DAYS MONEY BACK GUARANTEE Text Block LIMITED TIME 5…" at bounding box center [641, 254] width 282 height 27
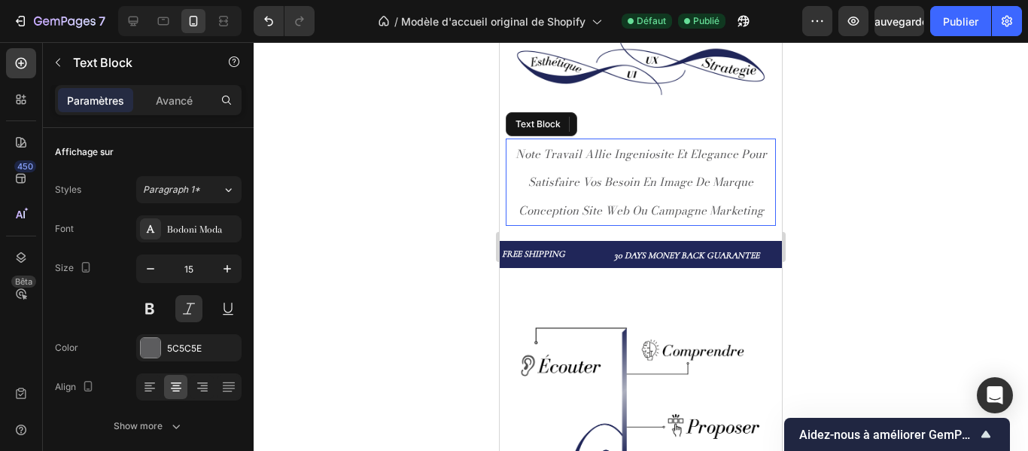
click at [763, 175] on p "note travail allie ingeniosite et elegance pour satisfaire vos besoin en image …" at bounding box center [640, 182] width 267 height 85
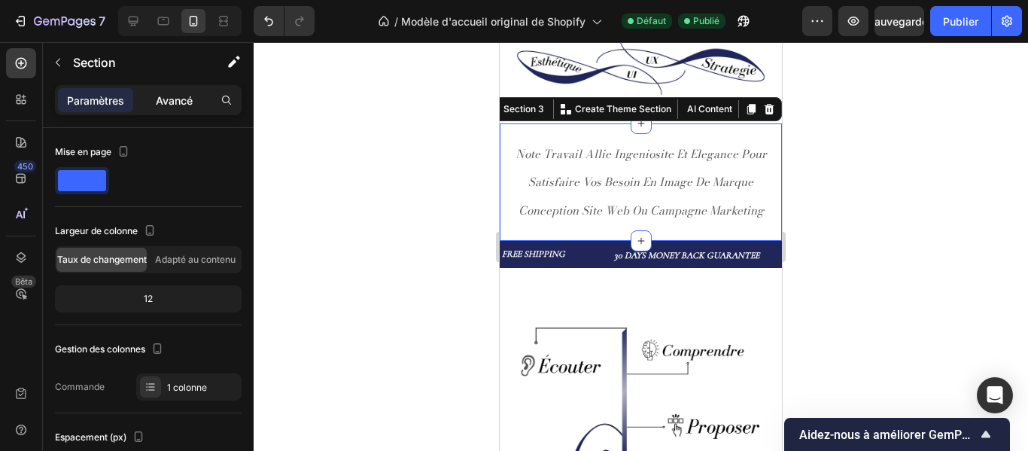
click at [191, 103] on font "Avancé" at bounding box center [174, 100] width 37 height 13
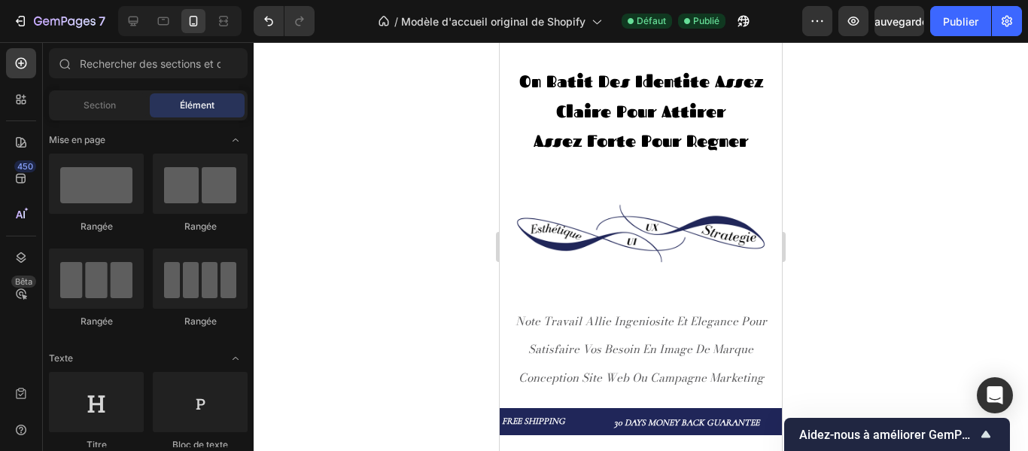
scroll to position [23, 0]
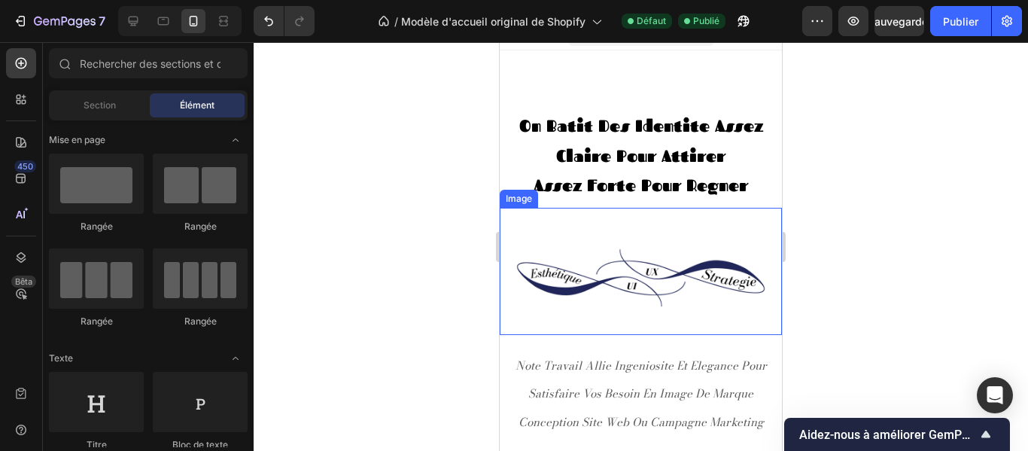
click at [762, 239] on div at bounding box center [641, 271] width 282 height 127
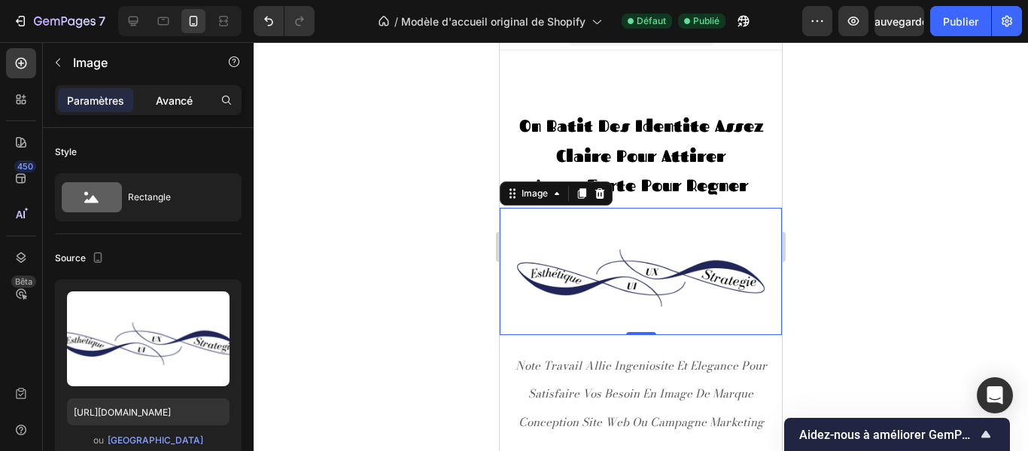
click at [186, 106] on font "Avancé" at bounding box center [174, 100] width 37 height 13
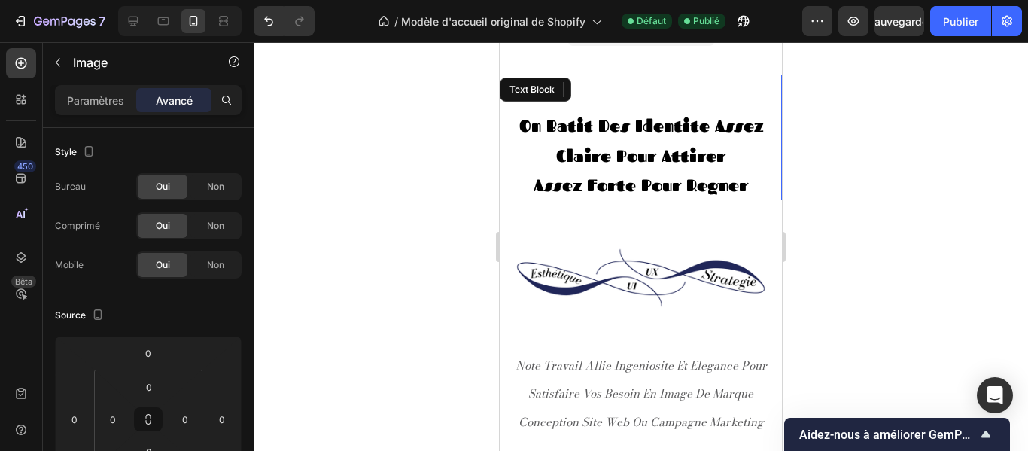
click at [758, 139] on p "on batit des identite assez claire pour attirer" at bounding box center [641, 140] width 282 height 59
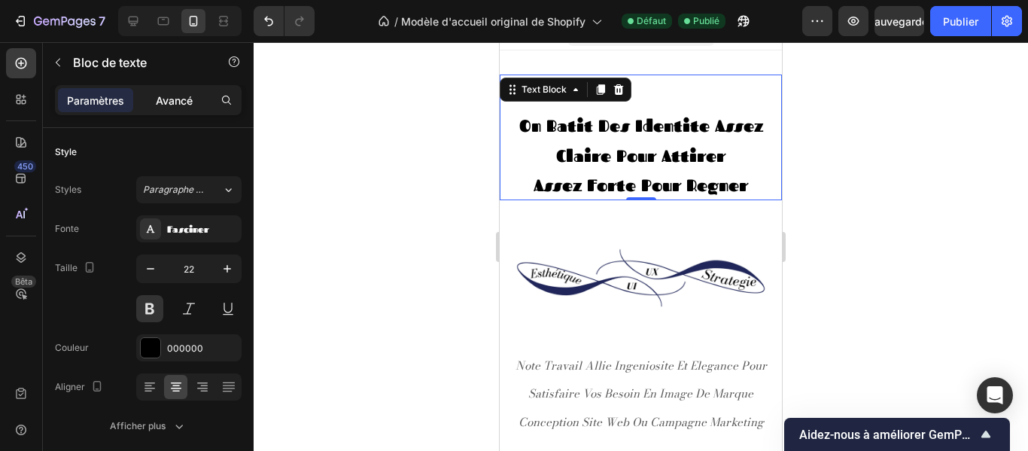
click at [175, 98] on font "Avancé" at bounding box center [174, 100] width 37 height 13
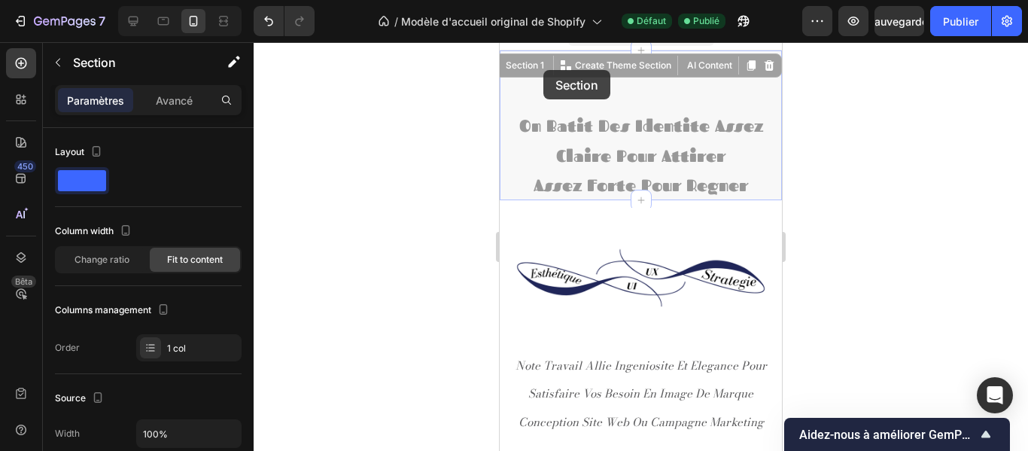
scroll to position [0, 0]
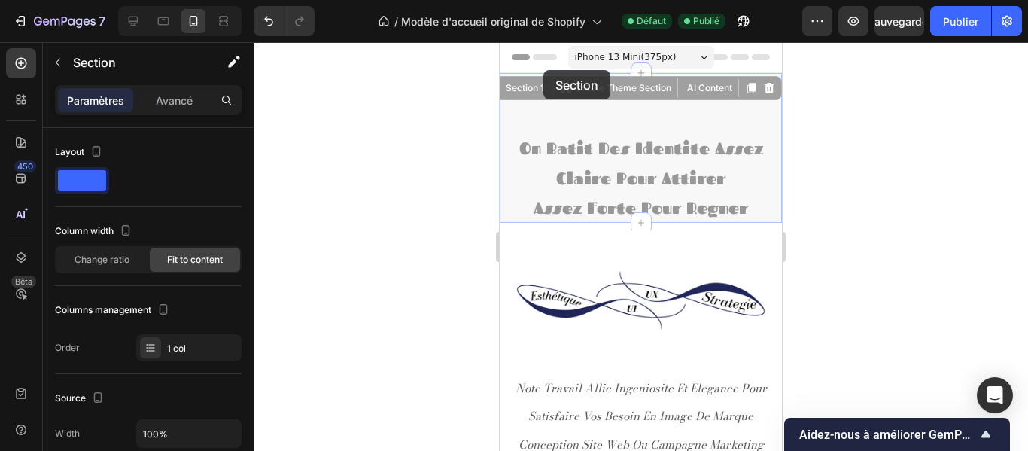
click at [184, 96] on font "Avancé" at bounding box center [174, 100] width 37 height 13
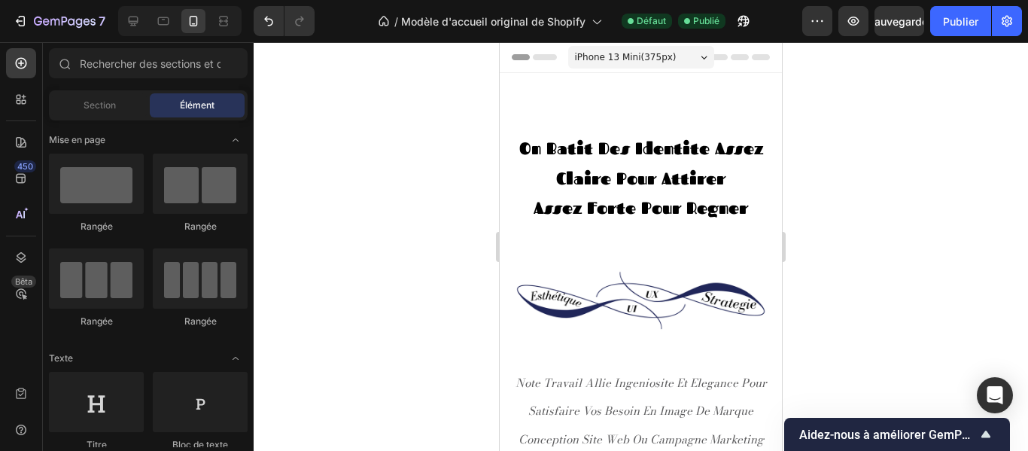
scroll to position [1219, 0]
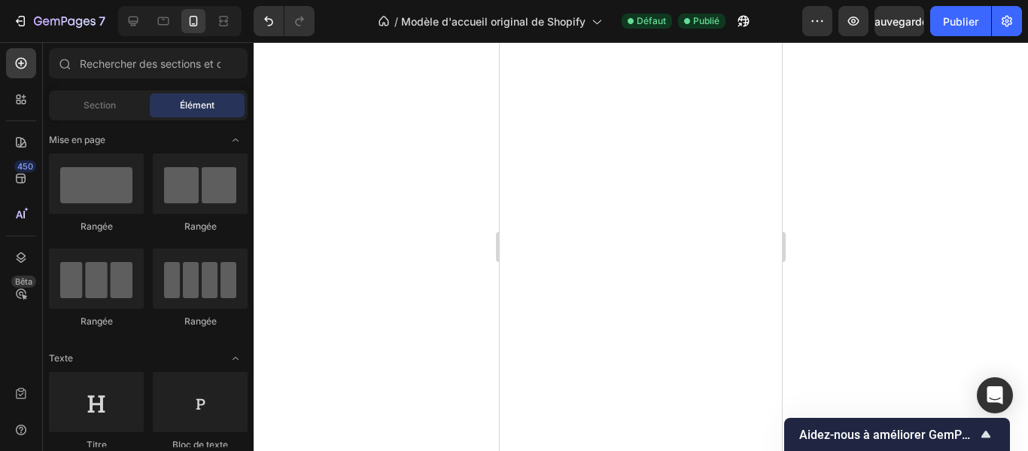
drag, startPoint x: 773, startPoint y: 75, endPoint x: 1282, endPoint y: 290, distance: 552.6
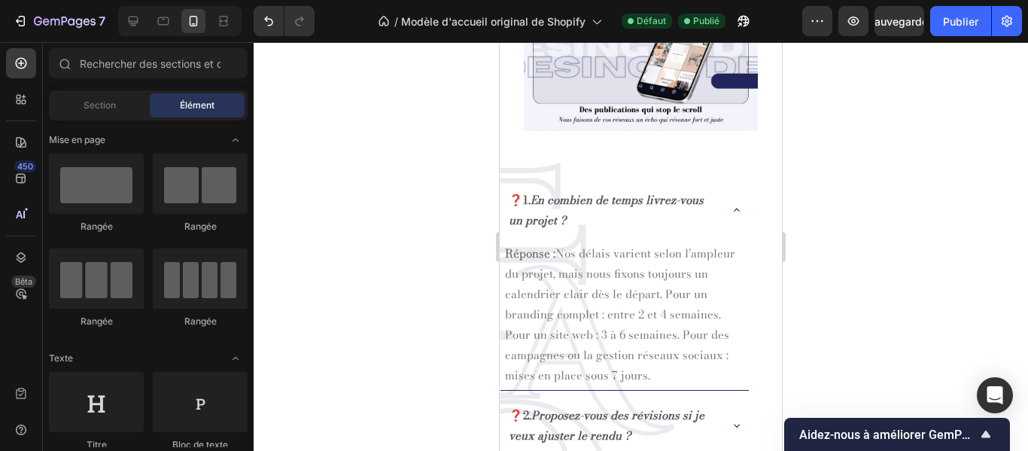
scroll to position [1547, 0]
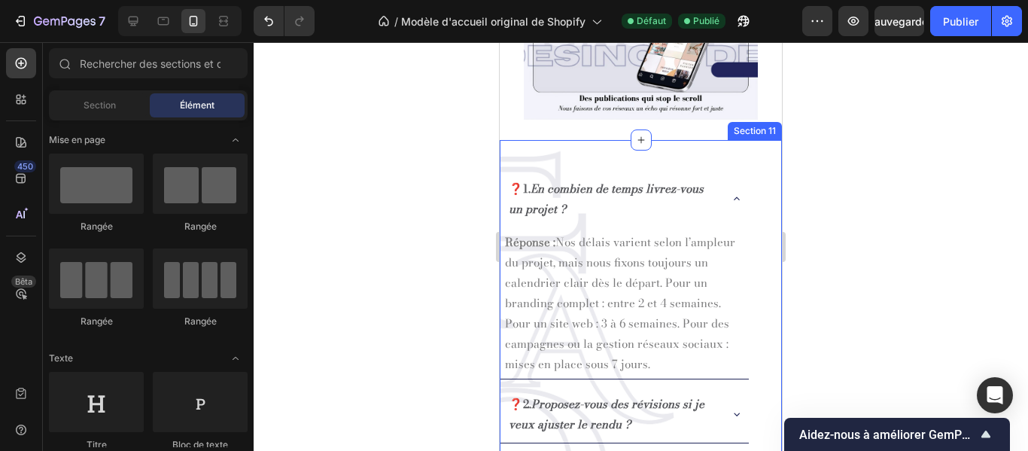
click at [732, 152] on div "❓1. En combien de temps livrez-vous un projet ? Réponse : Nos délais varient se…" at bounding box center [641, 374] width 282 height 469
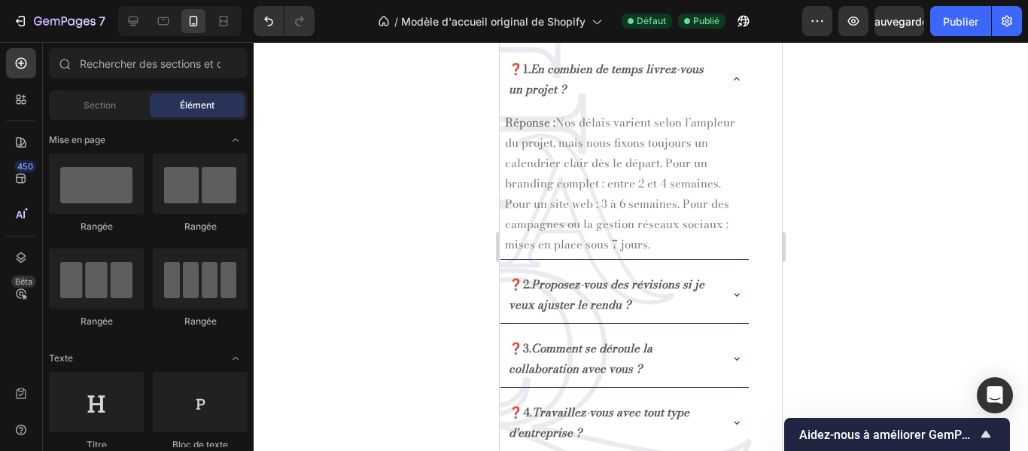
scroll to position [1664, 0]
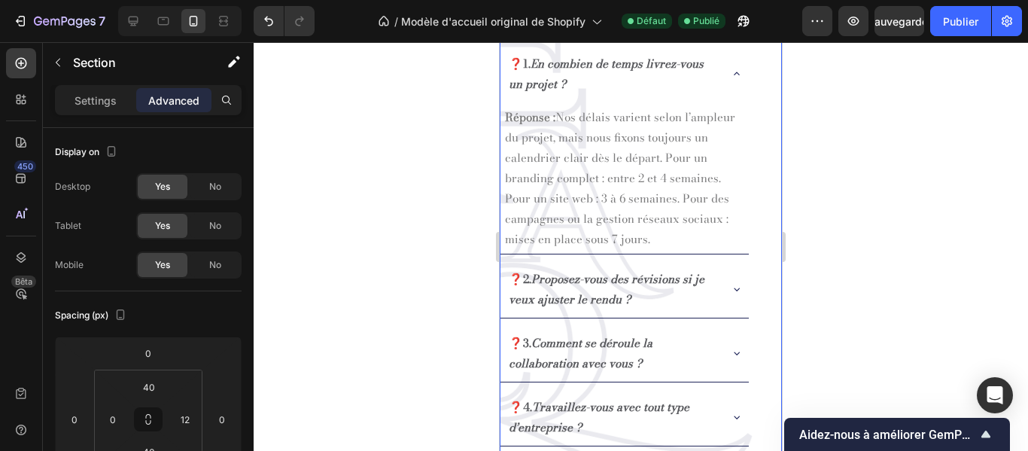
click at [762, 219] on div "❓1. En combien de temps livrez-vous un projet ? Réponse : Nos délais varient se…" at bounding box center [641, 249] width 282 height 469
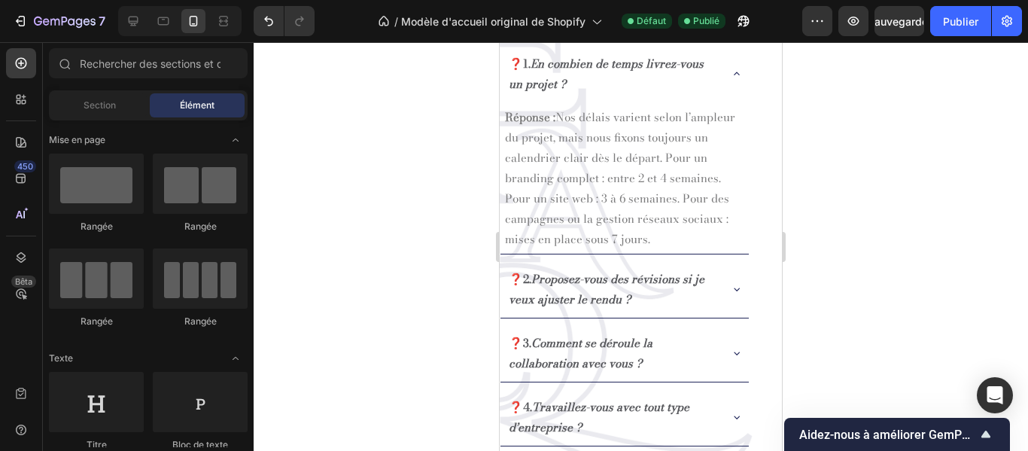
scroll to position [1508, 0]
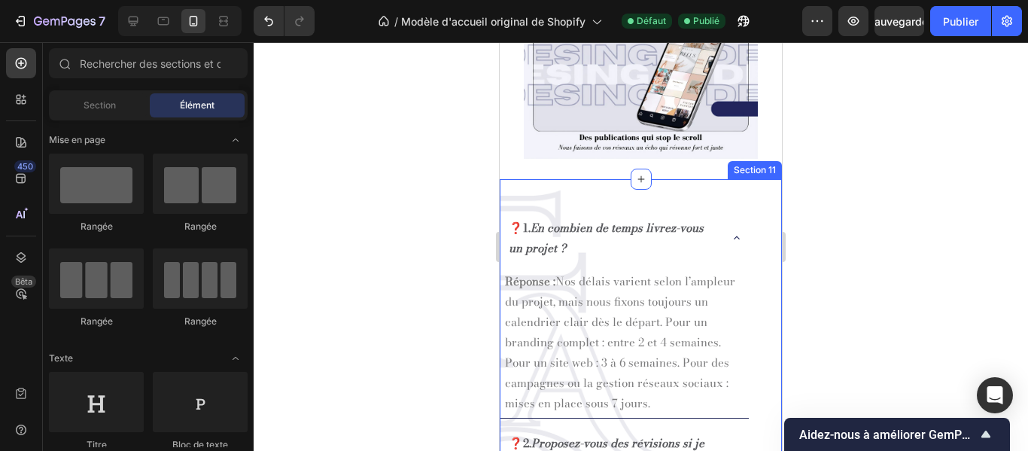
click at [674, 191] on div "❓1. En combien de temps livrez-vous un projet ? Réponse : Nos délais varient se…" at bounding box center [641, 413] width 282 height 469
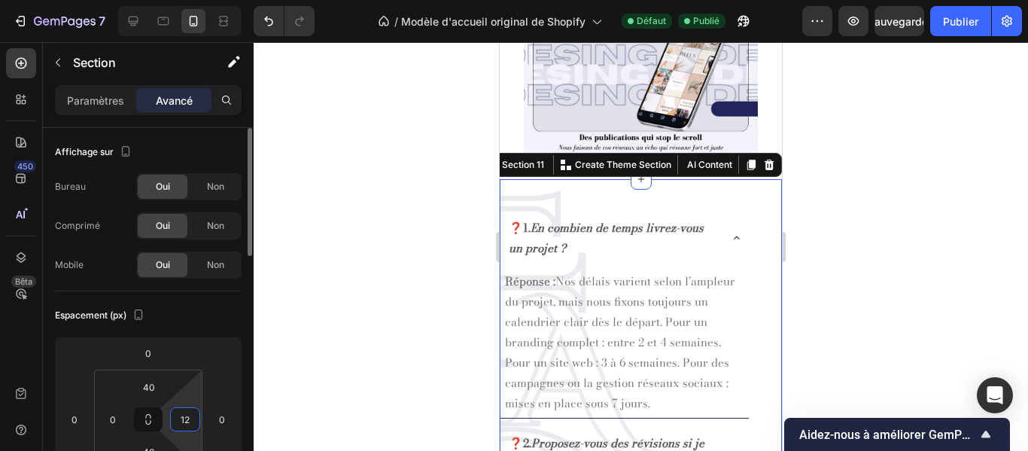
click at [195, 421] on input "12" at bounding box center [185, 419] width 23 height 23
type input "0"
click at [746, 273] on div "❓1. En combien de temps livrez-vous un projet ? Réponse : Nos délais varient se…" at bounding box center [636, 413] width 273 height 409
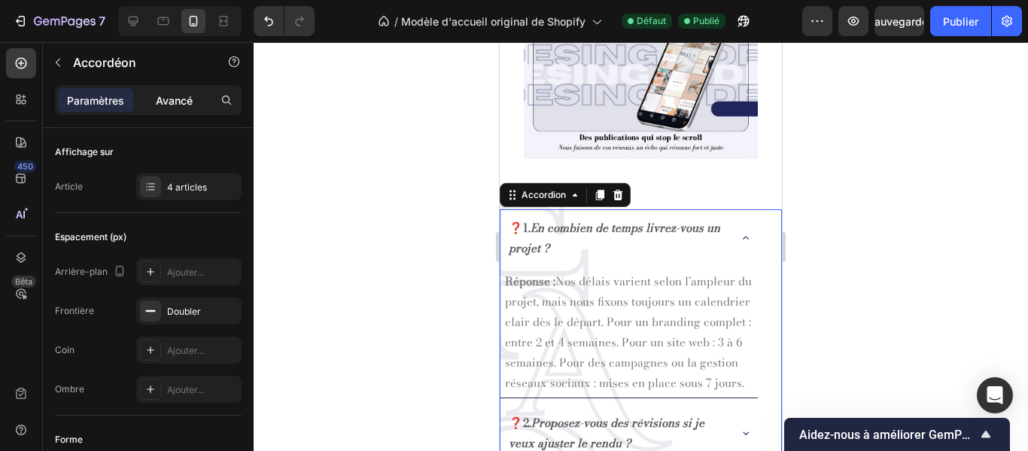
click at [172, 103] on font "Avancé" at bounding box center [174, 100] width 37 height 13
type input "100%"
type input "100"
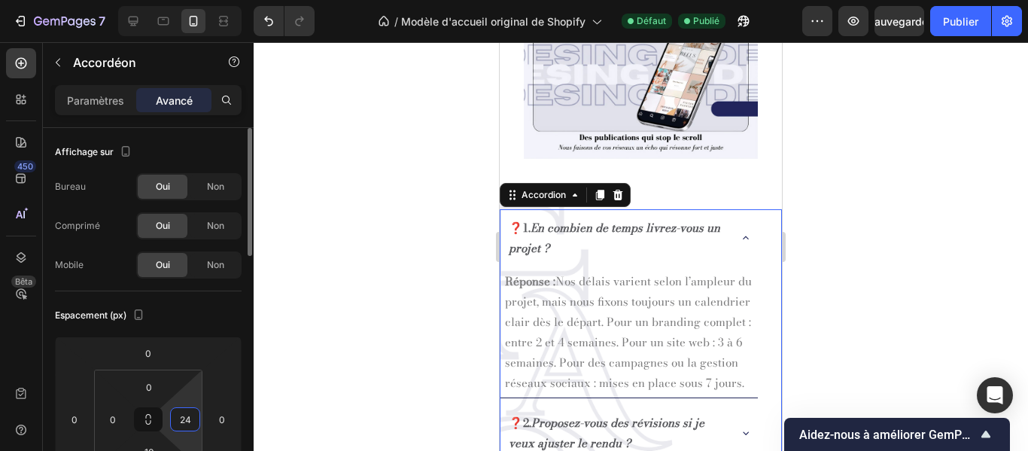
click at [193, 413] on input "24" at bounding box center [185, 419] width 23 height 23
type input "0"
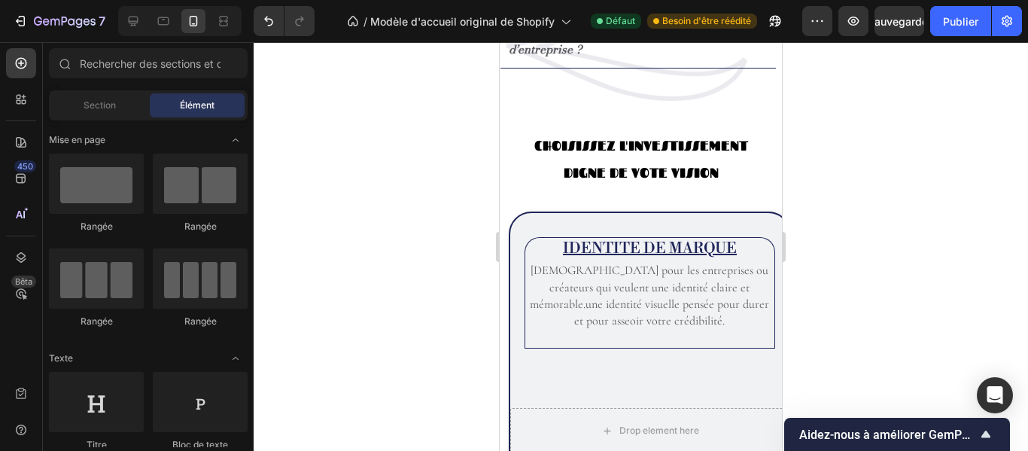
scroll to position [2027, 0]
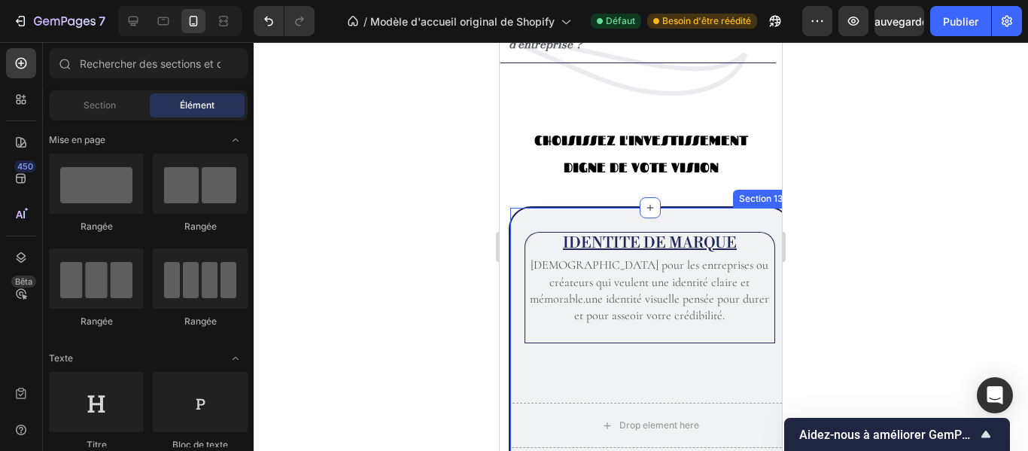
click at [766, 227] on div "IDENTITE DE MARQUE Heading Idéal pour les entreprises ou créateurs qui veulent …" at bounding box center [650, 368] width 282 height 324
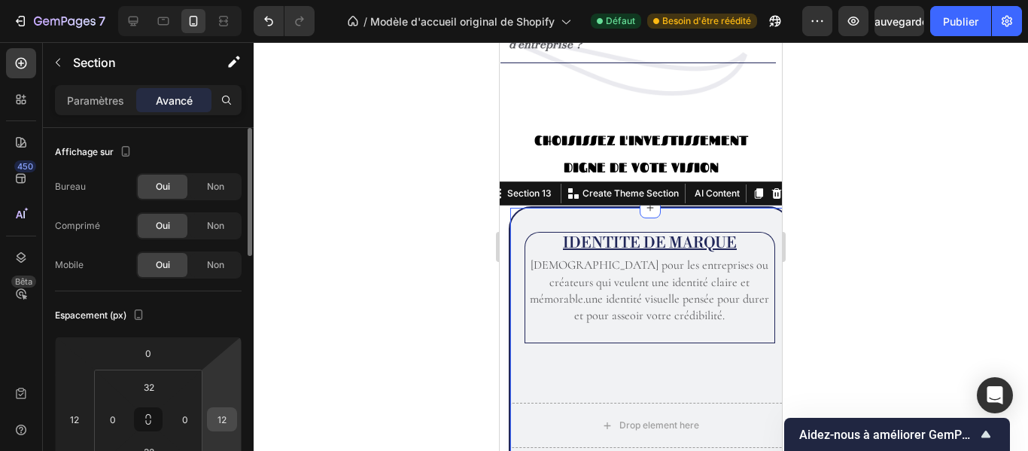
click at [236, 420] on div "12" at bounding box center [222, 419] width 30 height 24
click at [231, 417] on input "12" at bounding box center [222, 419] width 23 height 23
type input "0"
click at [79, 420] on input "12" at bounding box center [74, 419] width 23 height 23
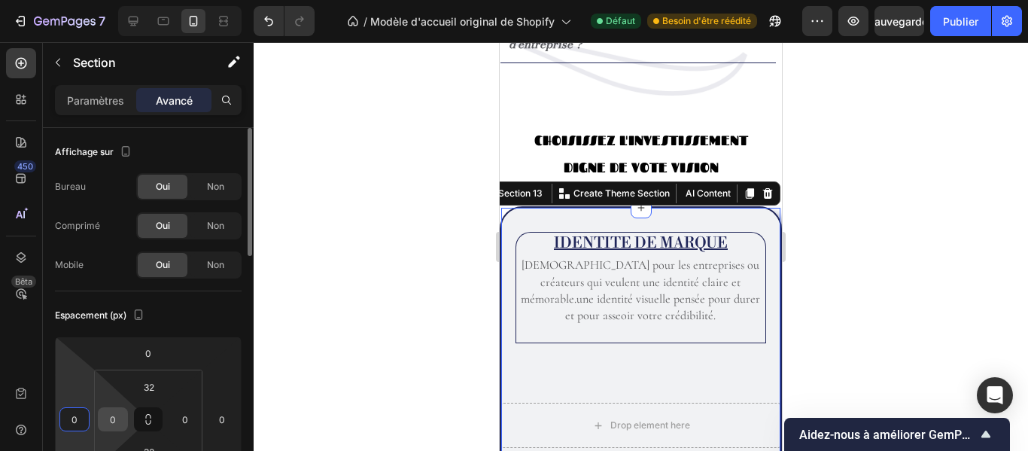
type input "0"
click at [115, 417] on input "0" at bounding box center [113, 419] width 23 height 23
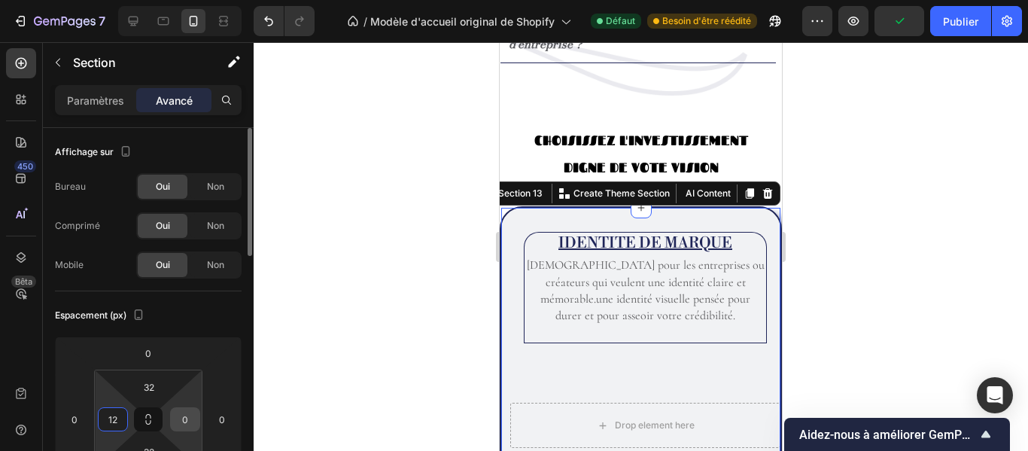
type input "12"
click at [196, 416] on div "0" at bounding box center [185, 419] width 30 height 24
click at [192, 416] on input "0" at bounding box center [185, 419] width 23 height 23
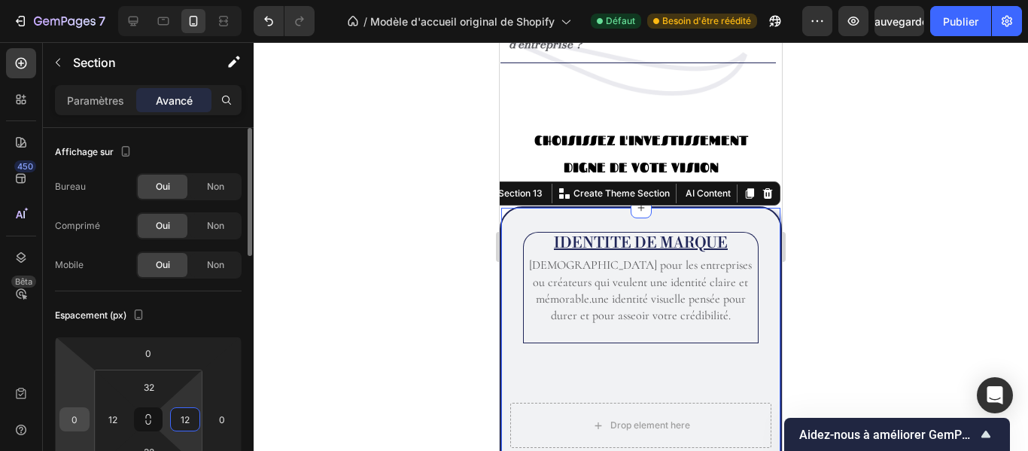
type input "12"
click at [84, 417] on input "0" at bounding box center [74, 419] width 23 height 23
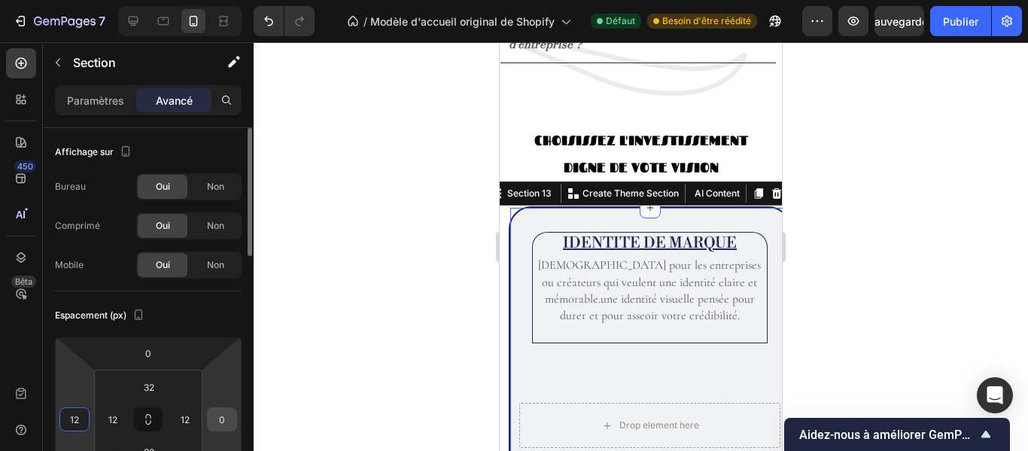
type input "12"
click at [227, 420] on input "0" at bounding box center [222, 419] width 23 height 23
click at [227, 420] on input "12" at bounding box center [222, 419] width 23 height 23
type input "16"
click at [81, 420] on input "12" at bounding box center [74, 419] width 23 height 23
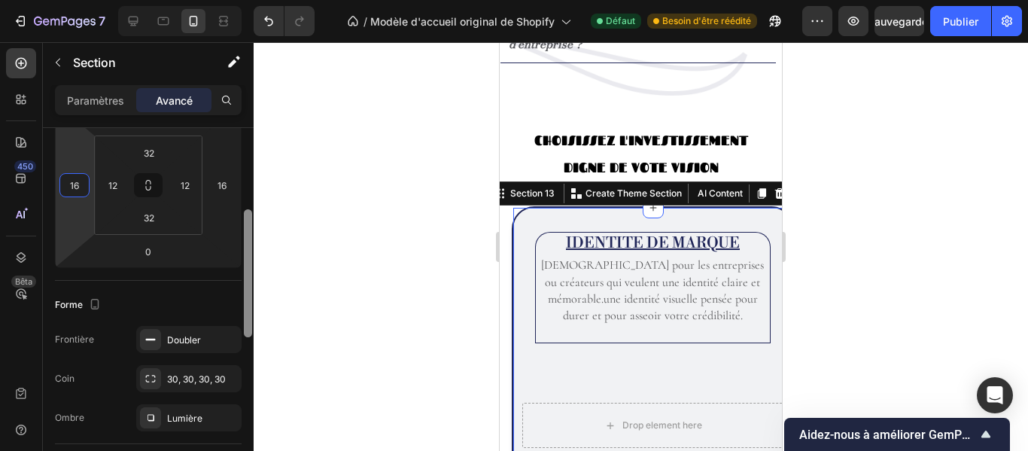
drag, startPoint x: 248, startPoint y: 236, endPoint x: 262, endPoint y: 319, distance: 83.9
click at [262, 0] on div "7 / Modèle d'accueil original de Shopify Défaut Besoin d'être réédité Aperçu Sa…" at bounding box center [514, 0] width 1028 height 0
type input "16"
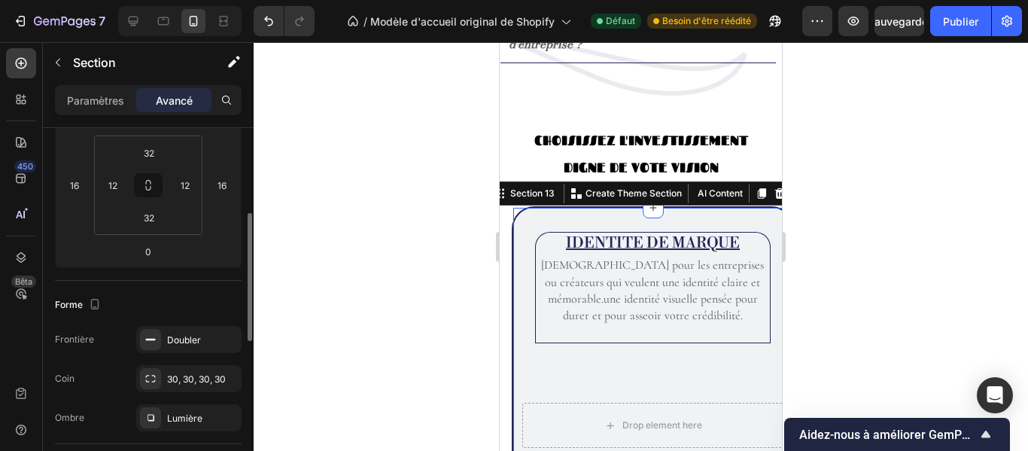
scroll to position [236, 0]
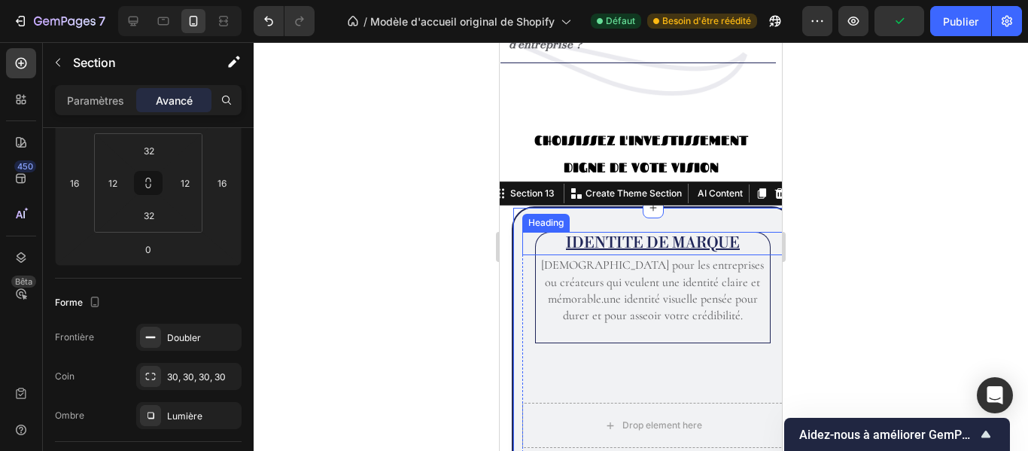
click at [527, 232] on div "IDENTITE DE MARQUE Heading" at bounding box center [652, 243] width 261 height 23
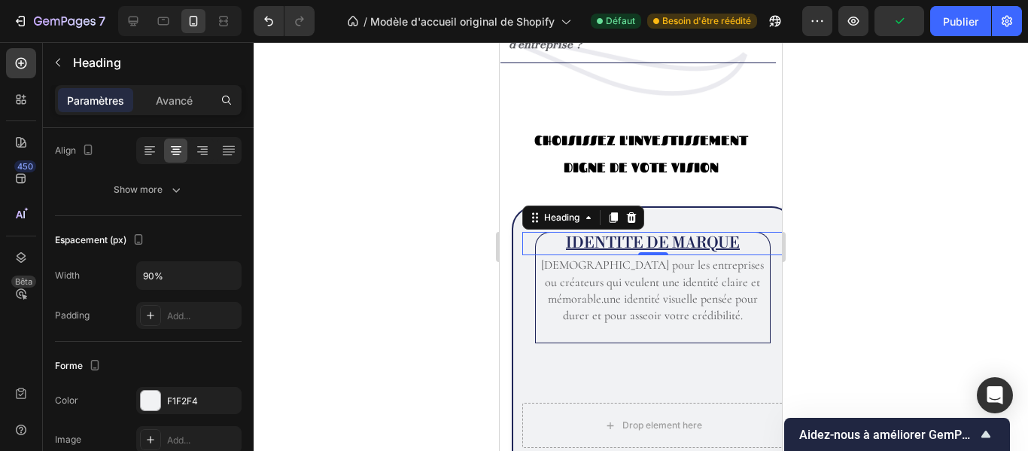
scroll to position [0, 0]
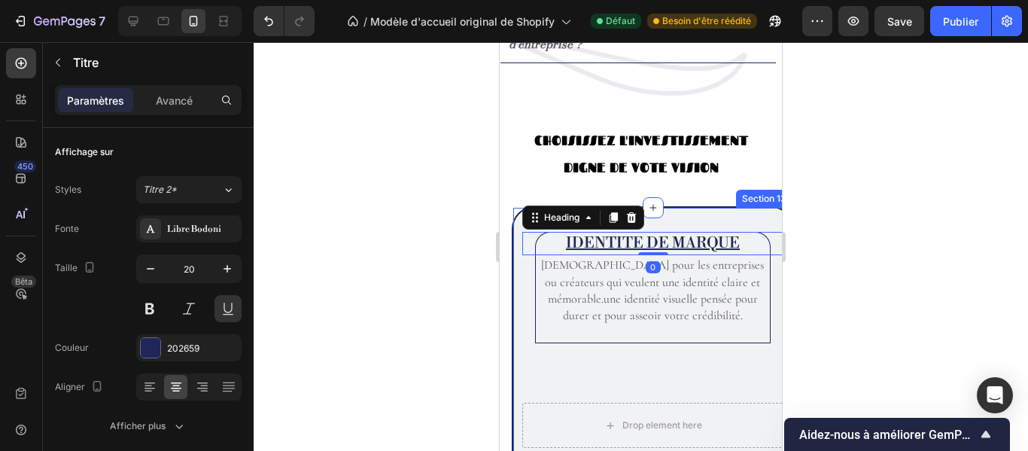
click at [519, 259] on div "IDENTITE DE MARQUE Heading 0 Idéal pour les entreprises ou créateurs qui veulen…" at bounding box center [653, 368] width 282 height 324
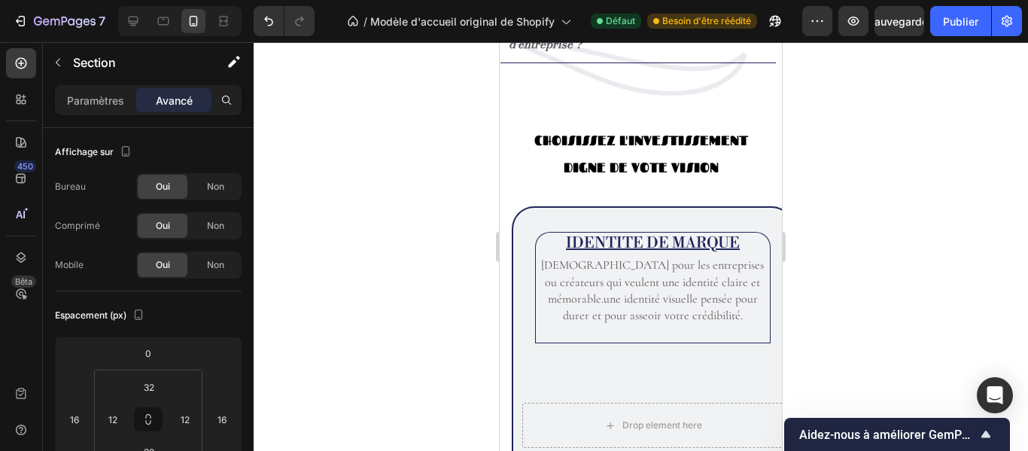
click at [504, 242] on section "IDENTITE DE MARQUE Heading Idéal pour les entreprises ou créateurs qui veulent …" at bounding box center [641, 368] width 282 height 324
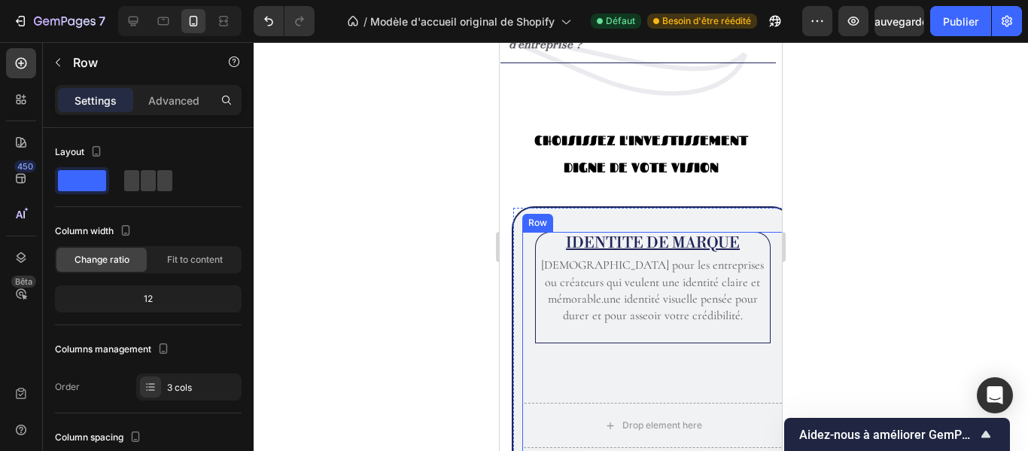
click at [743, 369] on div "IDENTITE DE MARQUE Heading Idéal pour les entreprises ou créateurs qui veulent …" at bounding box center [652, 311] width 261 height 159
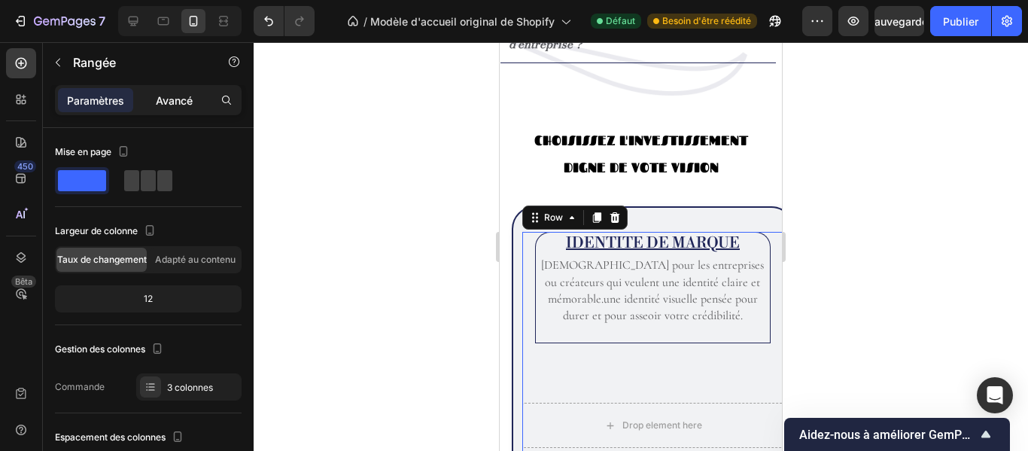
click at [186, 99] on font "Avancé" at bounding box center [174, 100] width 37 height 13
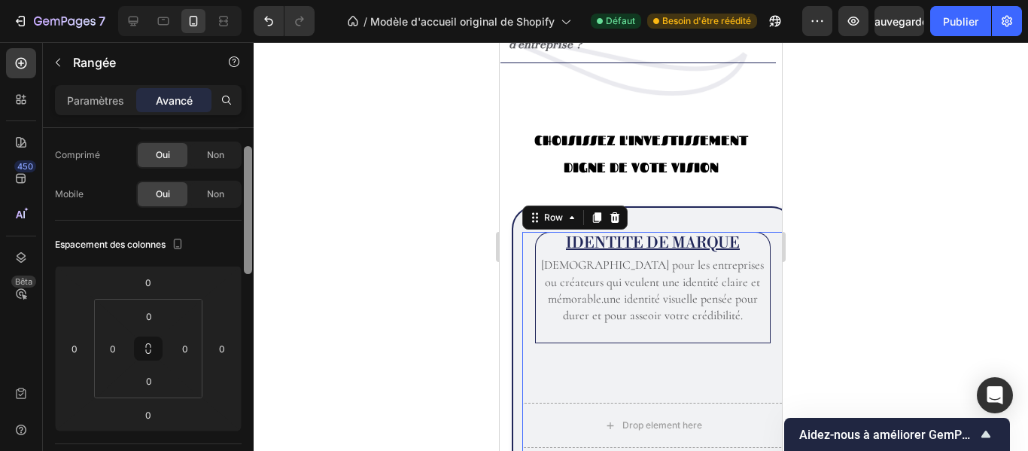
drag, startPoint x: 246, startPoint y: 222, endPoint x: 251, endPoint y: 251, distance: 29.1
click at [251, 251] on div at bounding box center [248, 210] width 8 height 128
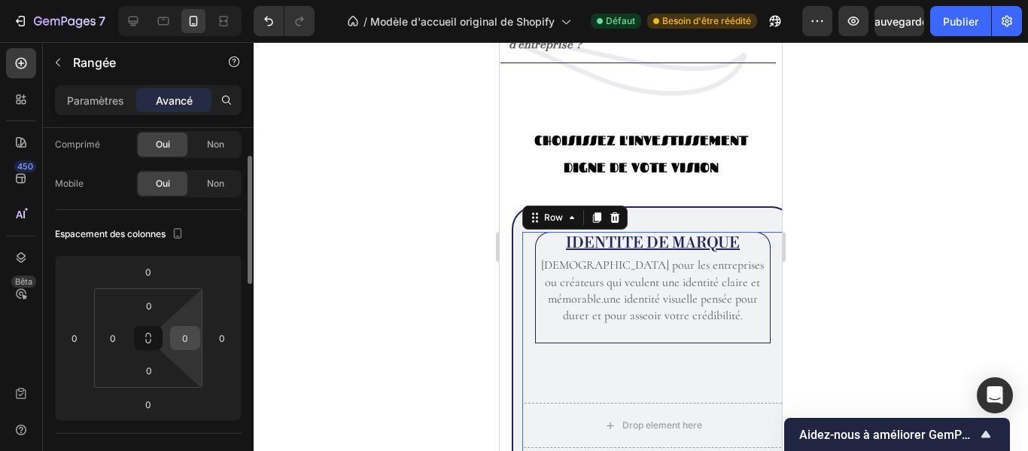
click at [195, 337] on input "0" at bounding box center [185, 338] width 23 height 23
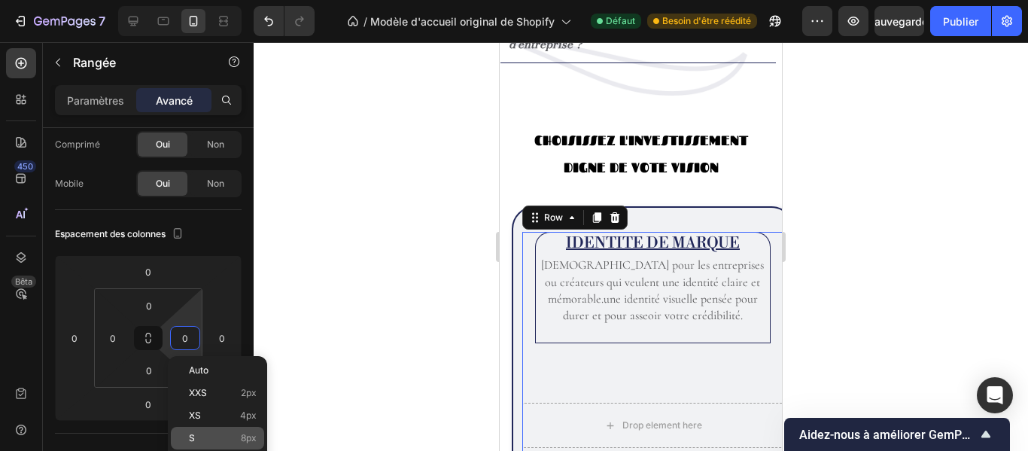
click at [199, 431] on div "S 8px" at bounding box center [217, 438] width 93 height 23
type input "8"
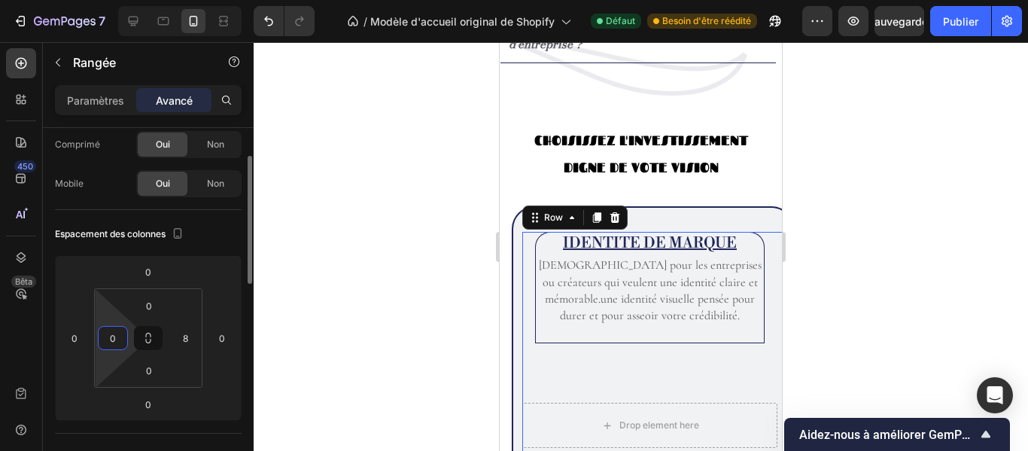
click at [117, 342] on input "0" at bounding box center [113, 338] width 23 height 23
click at [158, 432] on div "S 8px" at bounding box center [145, 438] width 93 height 23
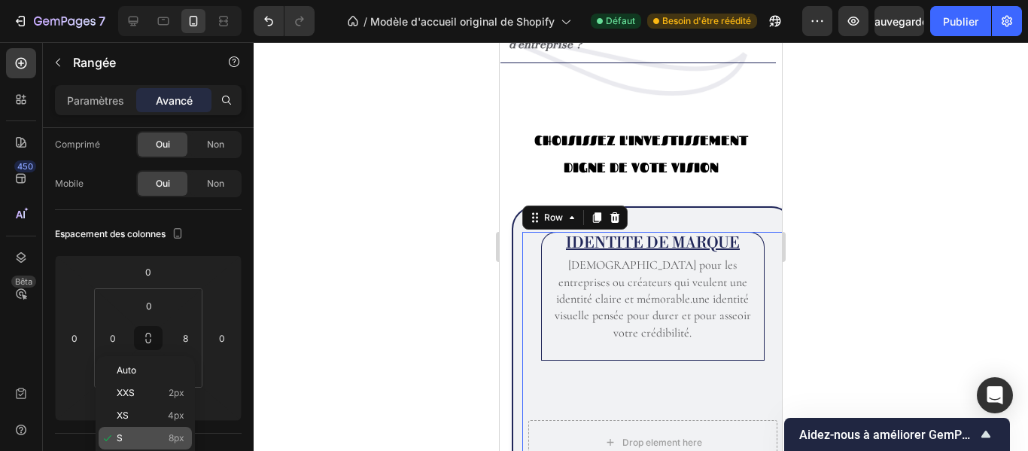
type input "8"
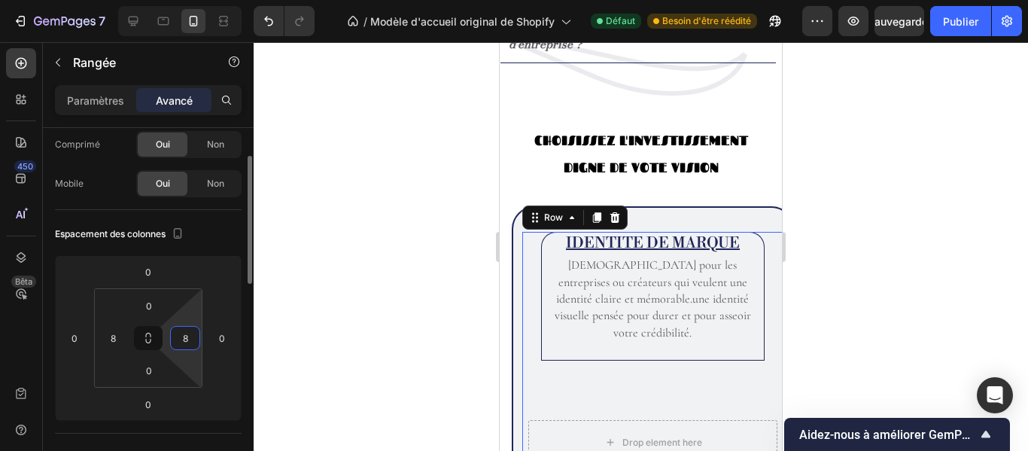
click at [190, 343] on input "8" at bounding box center [185, 338] width 23 height 23
type input "0"
click at [124, 346] on div "8" at bounding box center [113, 338] width 30 height 24
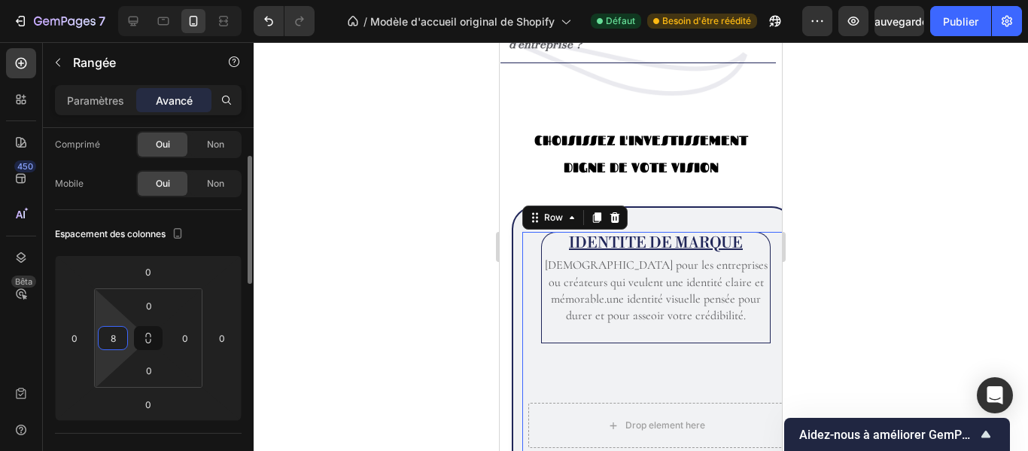
click at [118, 336] on input "8" at bounding box center [113, 338] width 23 height 23
drag, startPoint x: 251, startPoint y: 264, endPoint x: 267, endPoint y: 333, distance: 71.2
click at [267, 0] on div "7 / Modèle d'accueil original de Shopify Défaut Besoin d'être réédité Aperçu Sa…" at bounding box center [514, 0] width 1028 height 0
type input "0"
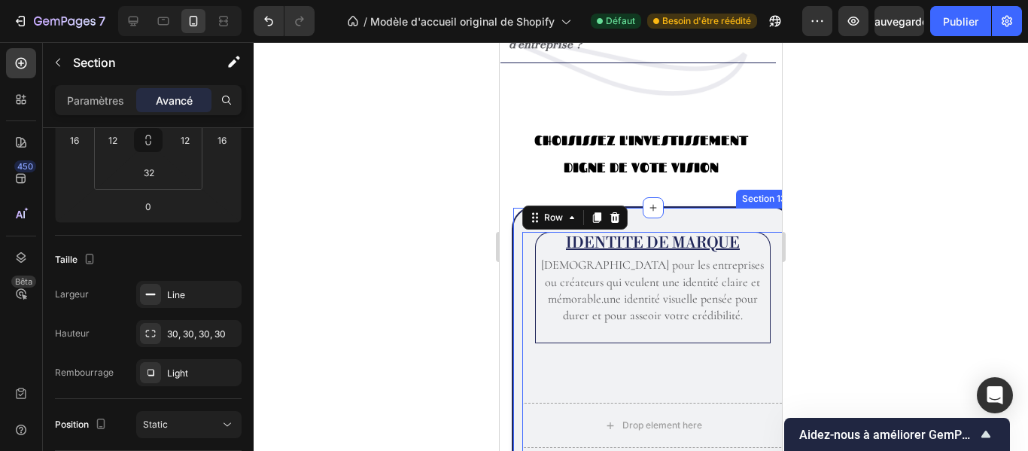
click at [516, 239] on div "IDENTITE DE MARQUE Heading Idéal pour les entreprises ou créateurs qui veulent …" at bounding box center [653, 368] width 282 height 324
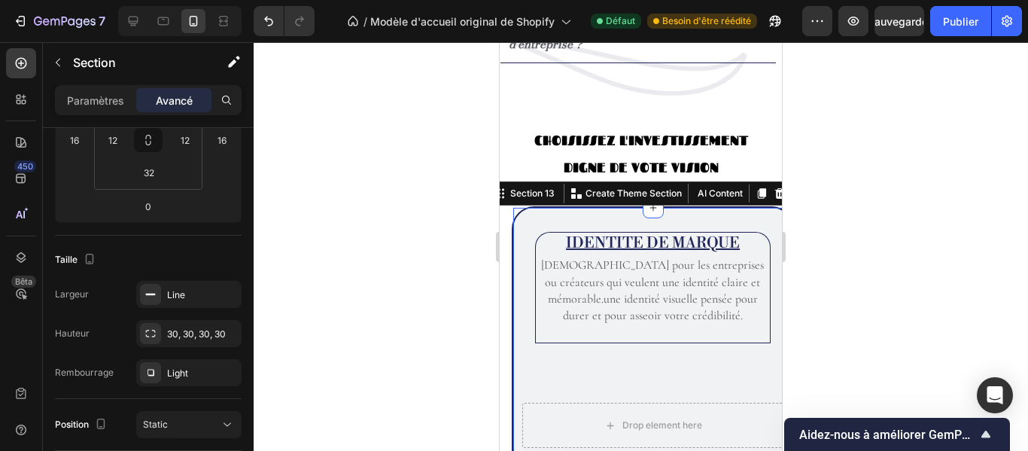
scroll to position [0, 0]
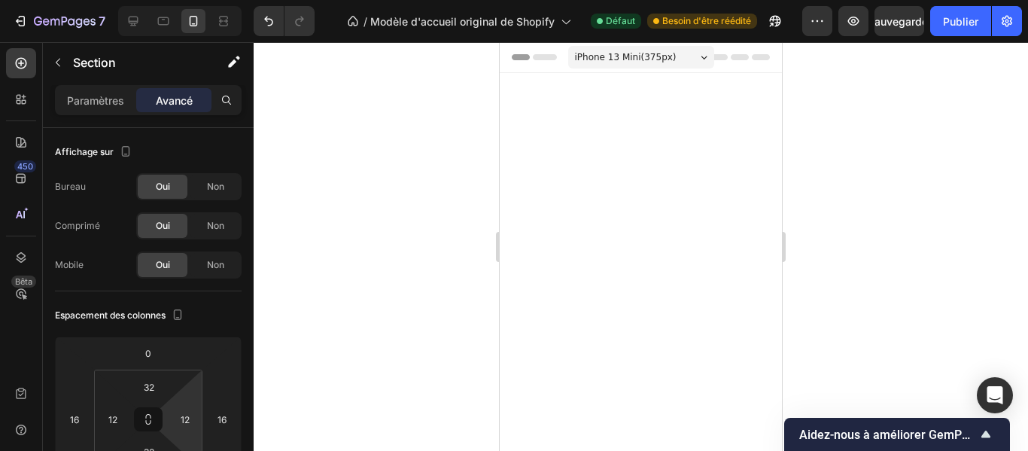
scroll to position [2027, 0]
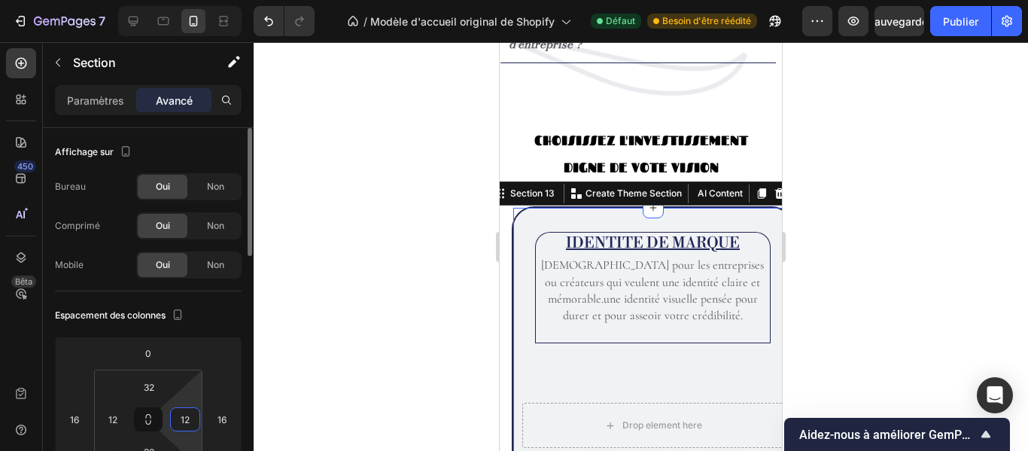
click at [190, 417] on input "12" at bounding box center [185, 419] width 23 height 23
type input "0"
click at [125, 417] on div "12" at bounding box center [113, 419] width 30 height 24
click at [118, 416] on input "12" at bounding box center [113, 419] width 23 height 23
type input "0"
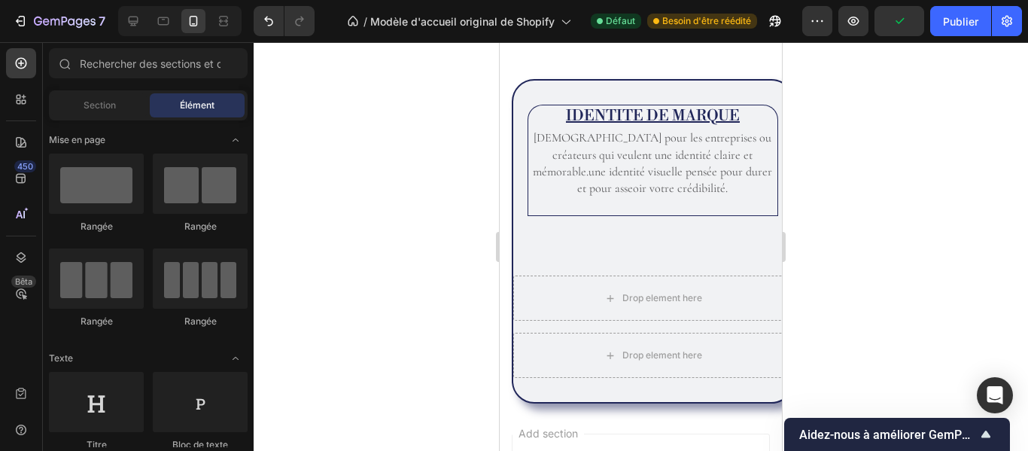
scroll to position [2389, 0]
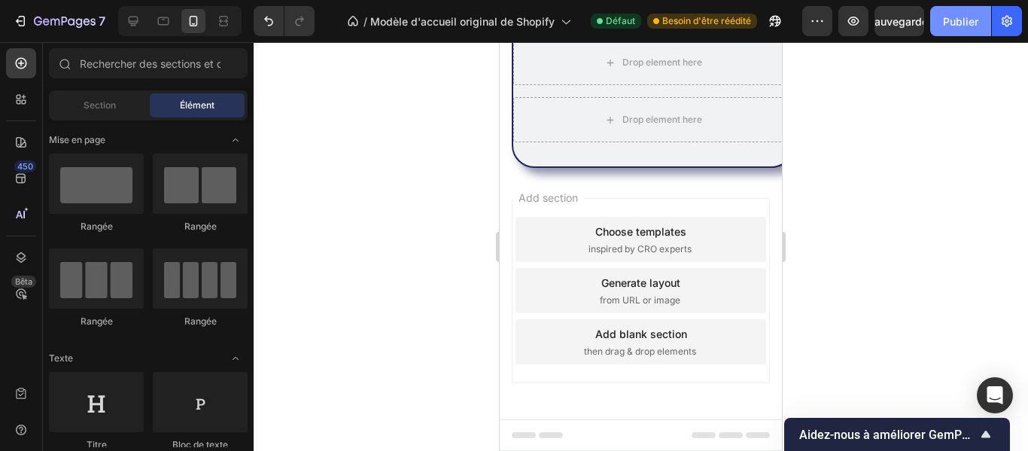
click at [958, 26] on font "Publier" at bounding box center [960, 21] width 35 height 13
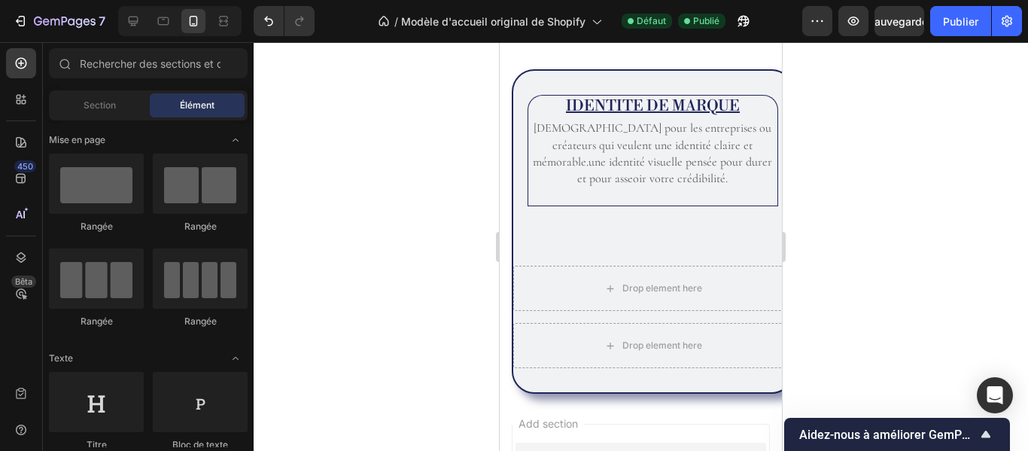
scroll to position [2158, 0]
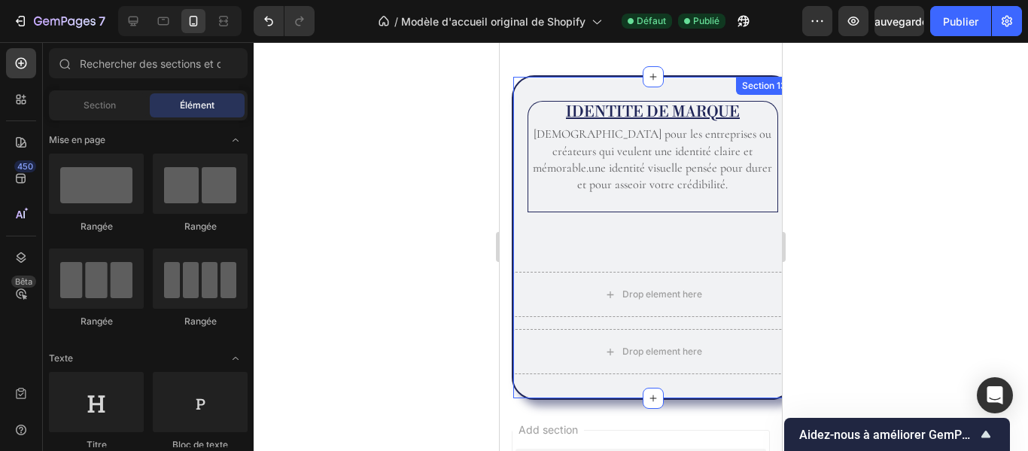
click at [525, 84] on div "IDENTITE DE MARQUE Heading Idéal pour les entreprises ou créateurs qui veulent …" at bounding box center [653, 237] width 282 height 324
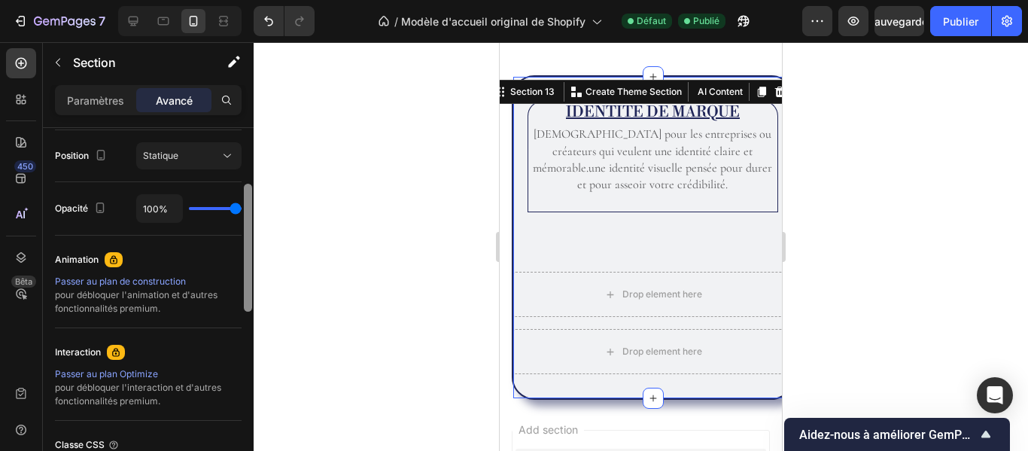
scroll to position [447, 0]
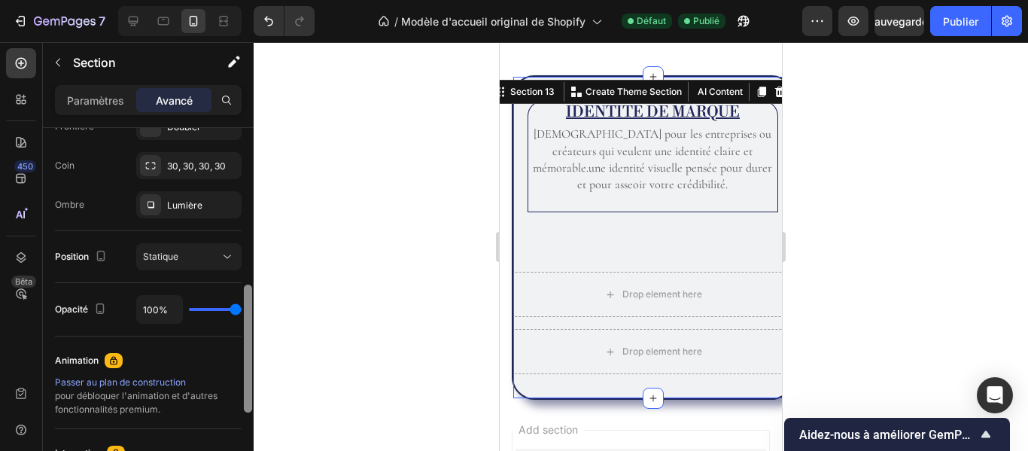
drag, startPoint x: 248, startPoint y: 138, endPoint x: 239, endPoint y: 294, distance: 156.9
click at [239, 294] on div "Affichage sur Bureau Oui Non Comprimé Oui Non Mobile Oui Non Espacement (px) 0 …" at bounding box center [148, 311] width 211 height 366
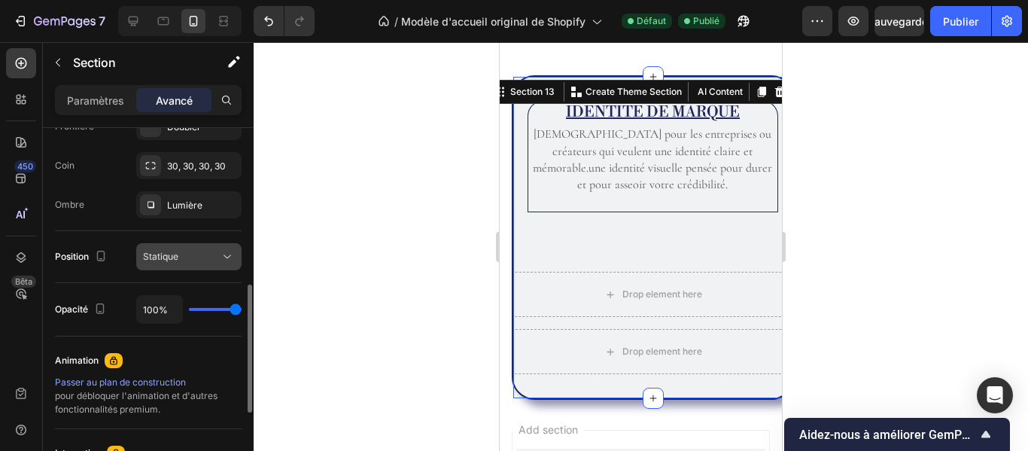
click at [227, 258] on icon at bounding box center [227, 256] width 15 height 15
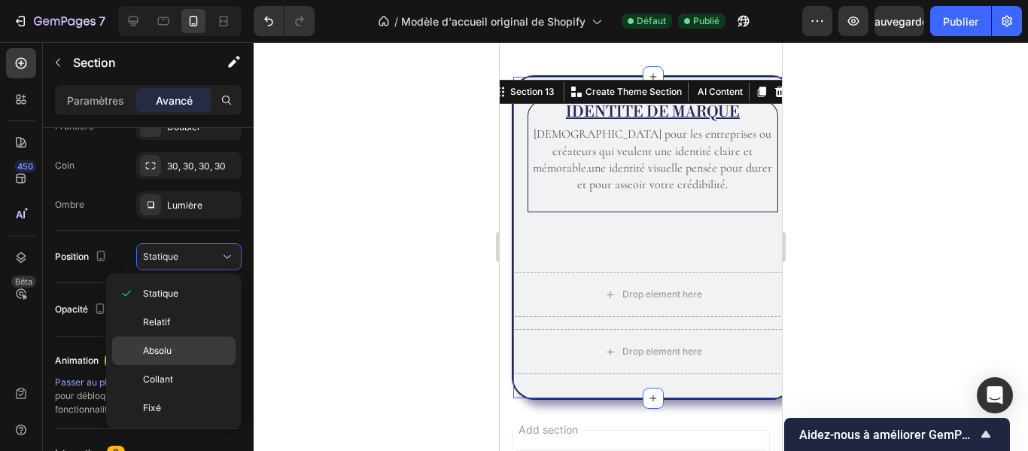
click at [183, 349] on p "Absolu" at bounding box center [186, 351] width 86 height 14
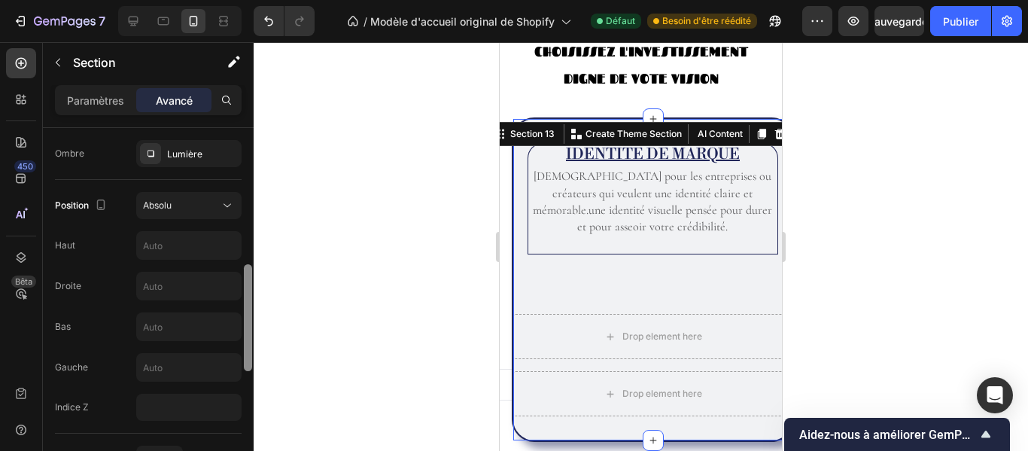
scroll to position [491, 0]
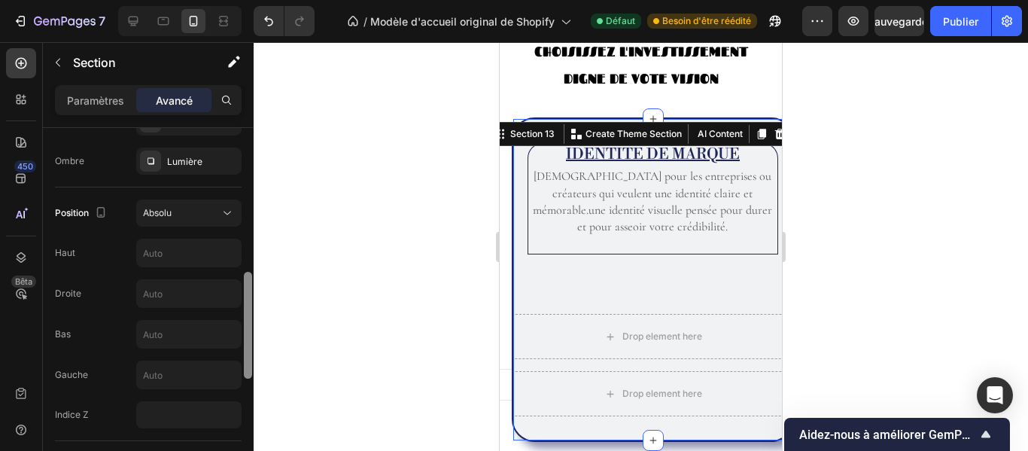
drag, startPoint x: 248, startPoint y: 297, endPoint x: 237, endPoint y: 310, distance: 17.1
click at [237, 310] on div "Affichage sur Bureau Oui Non Comprimé Oui Non Mobile Oui Non Espacement (px) 0 …" at bounding box center [148, 311] width 211 height 366
click at [193, 285] on input "text" at bounding box center [189, 293] width 104 height 27
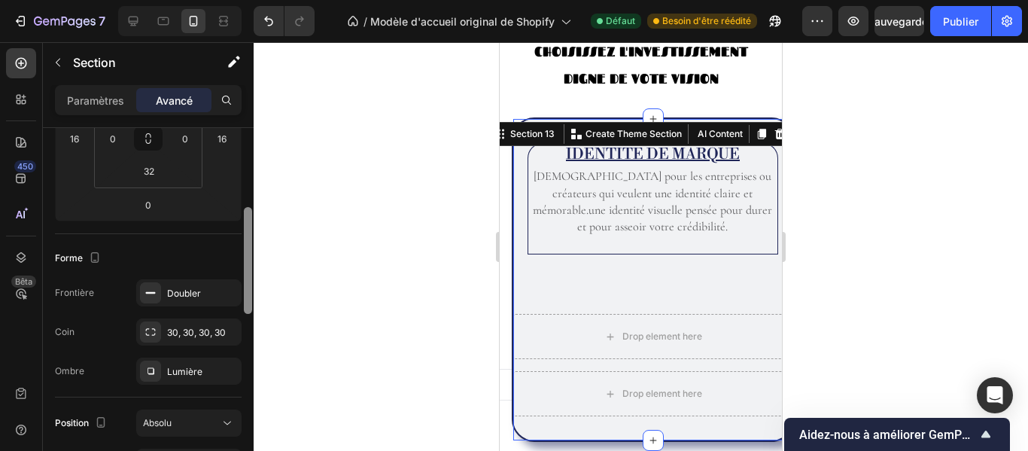
scroll to position [279, 0]
drag, startPoint x: 249, startPoint y: 297, endPoint x: 230, endPoint y: 235, distance: 65.5
click at [230, 235] on div "Affichage sur Bureau Oui Non Comprimé Oui Non Mobile Oui Non Espacement (px) 0 …" at bounding box center [148, 311] width 211 height 366
click at [212, 371] on div "Lumière" at bounding box center [188, 373] width 105 height 27
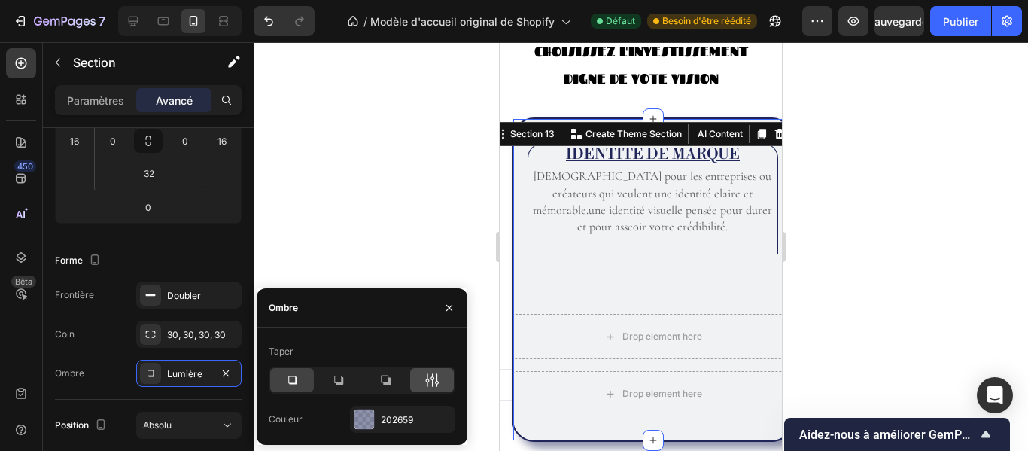
click at [430, 374] on icon at bounding box center [432, 380] width 15 height 15
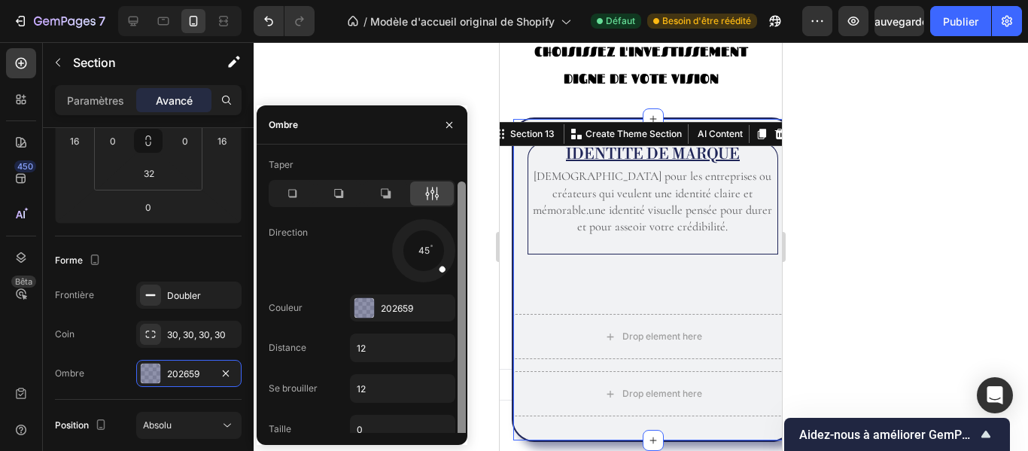
scroll to position [14, 0]
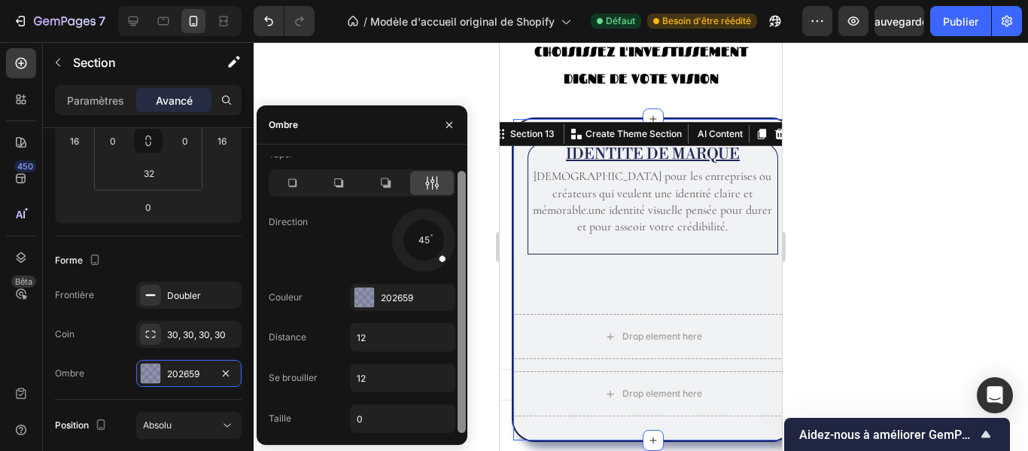
drag, startPoint x: 462, startPoint y: 221, endPoint x: 466, endPoint y: 281, distance: 60.3
click at [466, 281] on div at bounding box center [461, 295] width 11 height 276
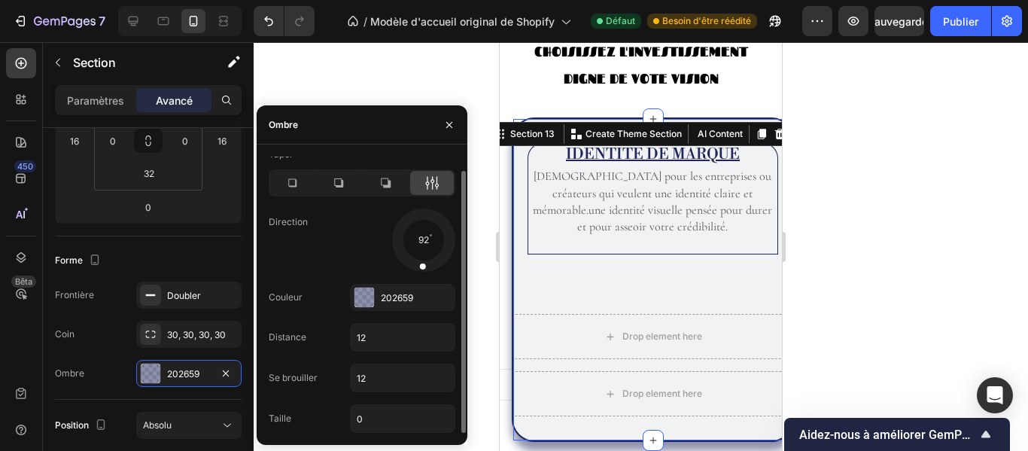
drag, startPoint x: 441, startPoint y: 262, endPoint x: 420, endPoint y: 276, distance: 25.1
click at [420, 276] on div "Taper Direction 92 Couleur 202659 Distance 12 Se brouiller 12 Taille 0" at bounding box center [362, 287] width 211 height 291
click at [421, 269] on span at bounding box center [423, 266] width 6 height 6
click at [421, 271] on div at bounding box center [424, 256] width 10 height 34
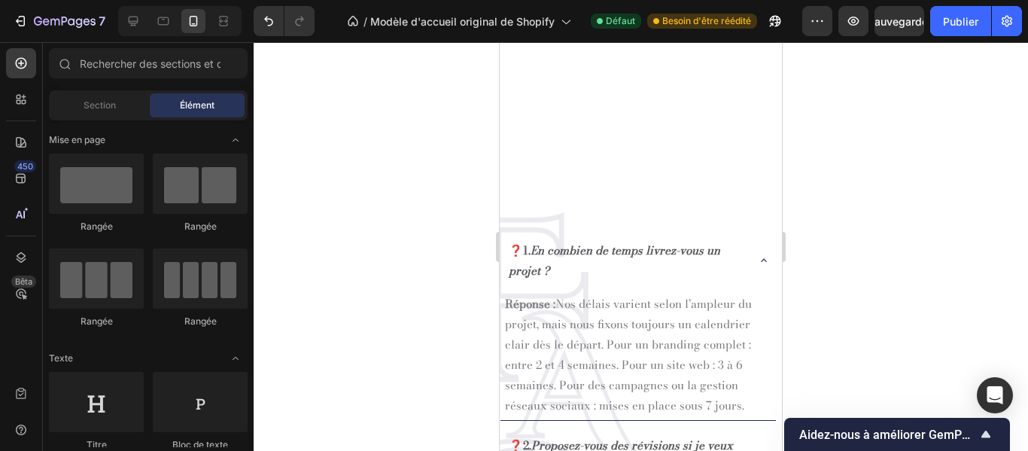
scroll to position [2106, 0]
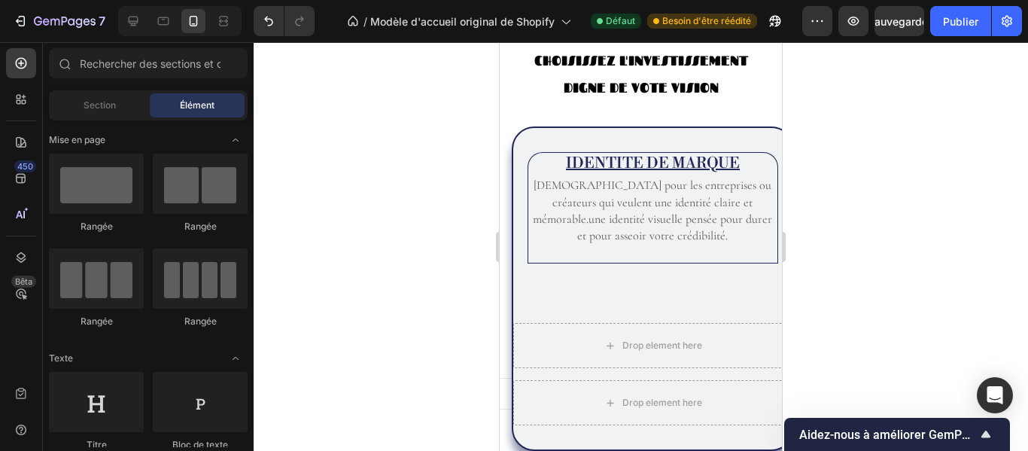
click at [908, 292] on div at bounding box center [641, 246] width 775 height 409
click at [892, 310] on div at bounding box center [641, 246] width 775 height 409
click at [268, 31] on button "Annuler/Rétablir" at bounding box center [269, 21] width 30 height 30
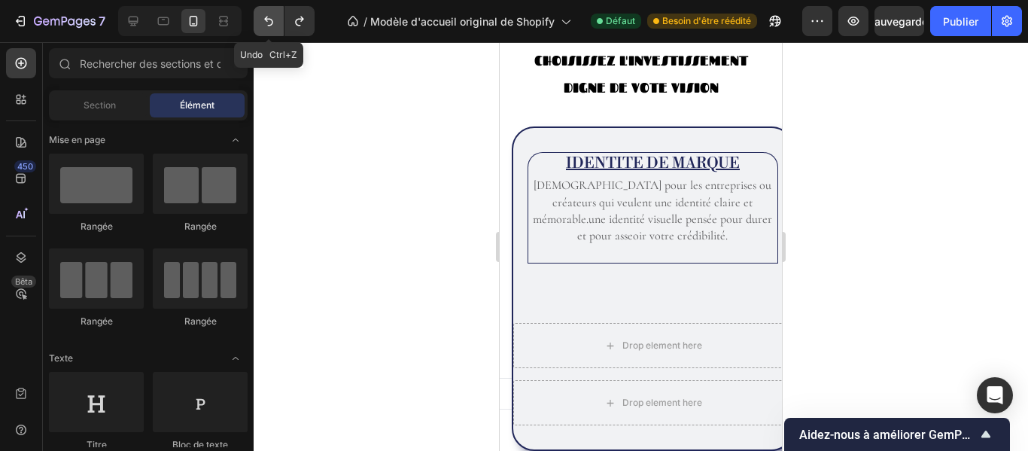
click at [268, 31] on button "Annuler/Rétablir" at bounding box center [269, 21] width 30 height 30
click at [917, 285] on div at bounding box center [641, 246] width 775 height 409
click at [961, 16] on font "Publier" at bounding box center [960, 21] width 35 height 13
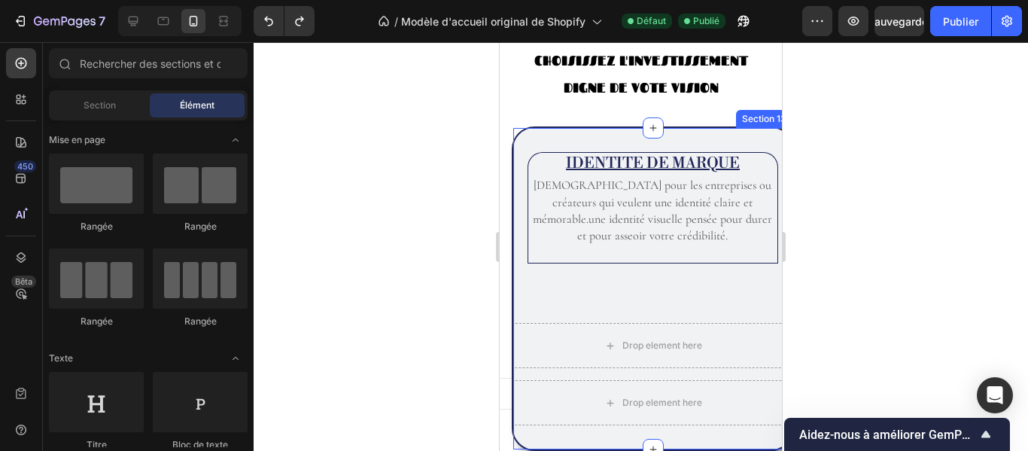
click at [546, 137] on div "IDENTITE DE MARQUE Heading Idéal pour les entreprises ou créateurs qui veulent …" at bounding box center [653, 288] width 282 height 324
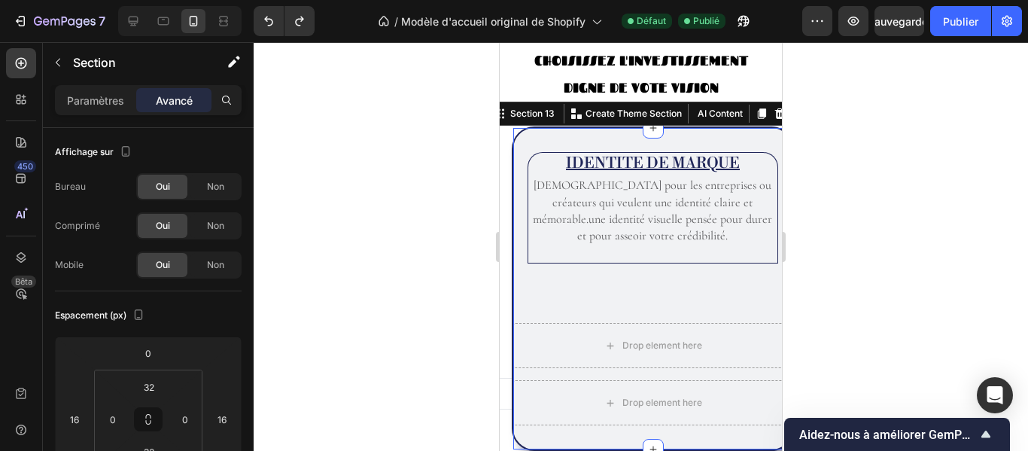
scroll to position [881, 0]
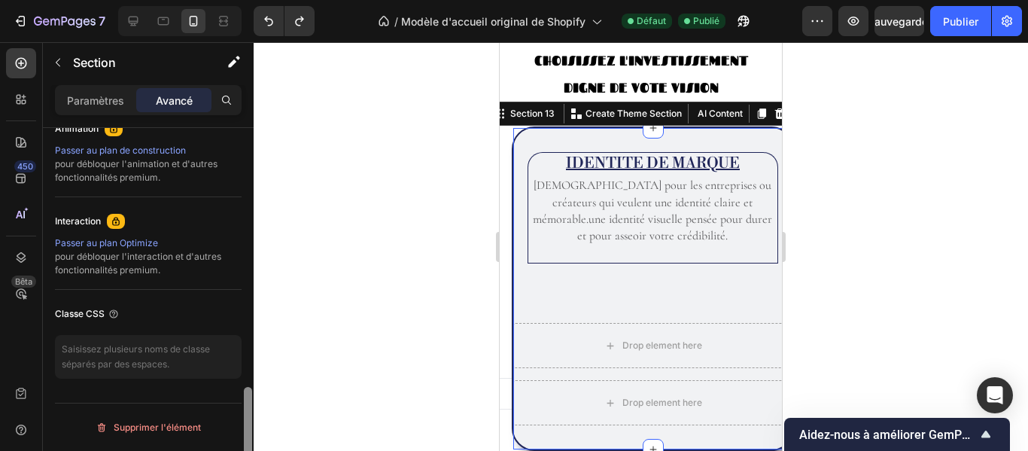
drag, startPoint x: 247, startPoint y: 161, endPoint x: 239, endPoint y: 466, distance: 305.0
click at [239, 0] on html "7 / Modèle d'accueil original de Shopify Défaut Publié Aperçu Sauvegarder Publi…" at bounding box center [514, 0] width 1028 height 0
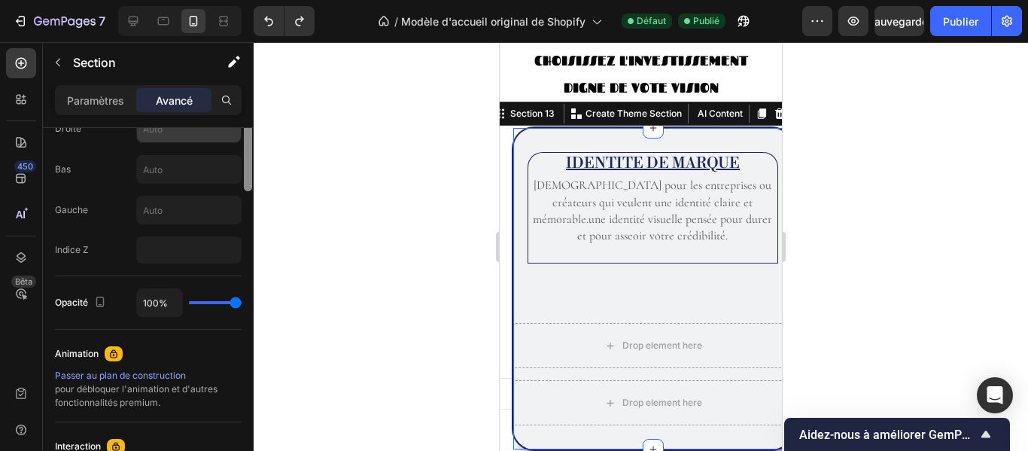
scroll to position [471, 0]
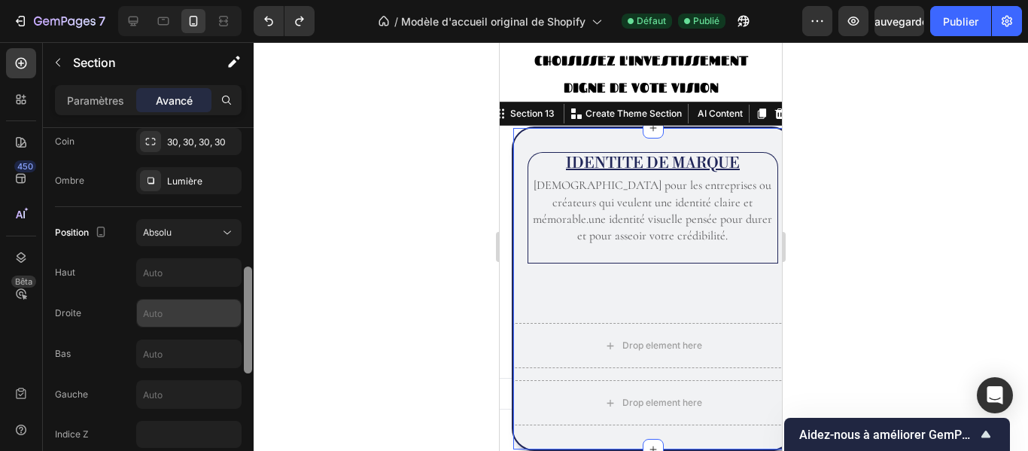
drag, startPoint x: 247, startPoint y: 428, endPoint x: 234, endPoint y: 308, distance: 121.1
click at [234, 308] on div "Affichage sur Bureau Oui Non Comprimé Oui Non Mobile Oui Non Espacement (px) 0 …" at bounding box center [148, 311] width 211 height 366
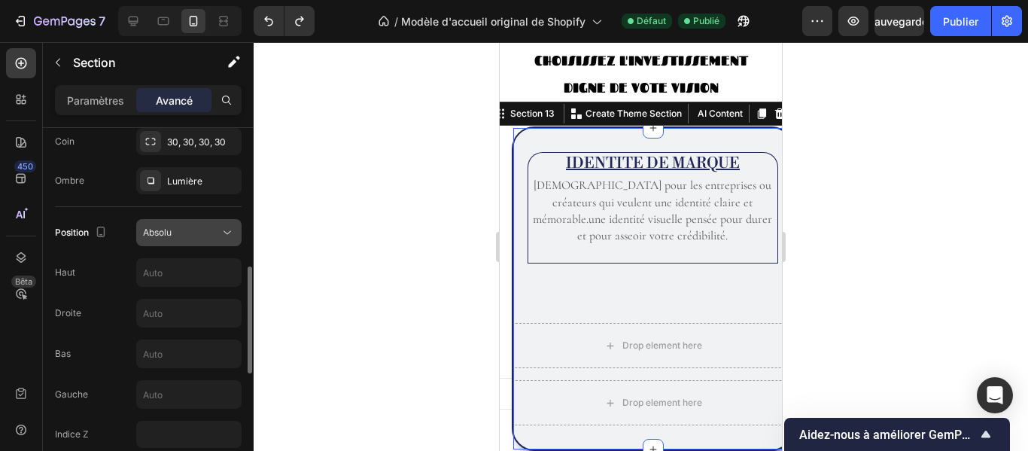
click at [227, 224] on button "Absolu" at bounding box center [188, 232] width 105 height 27
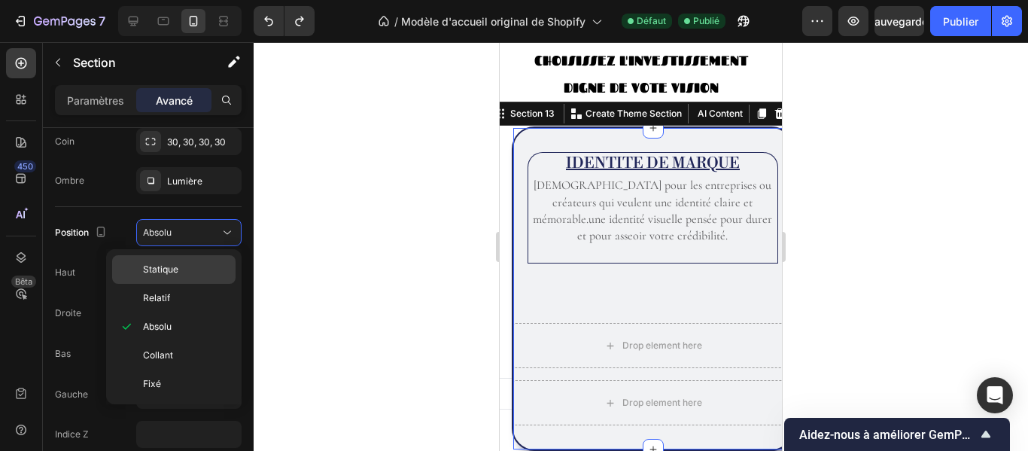
click at [181, 262] on div "Statique" at bounding box center [173, 269] width 123 height 29
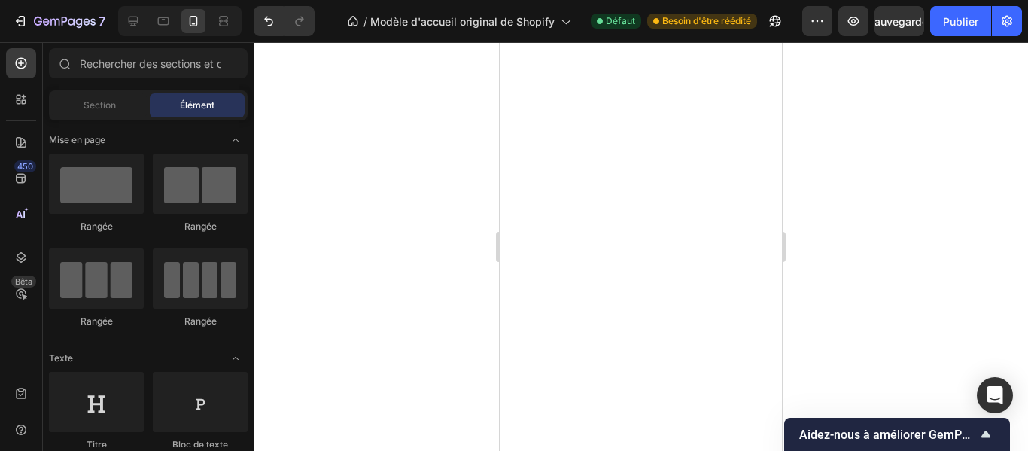
scroll to position [0, 0]
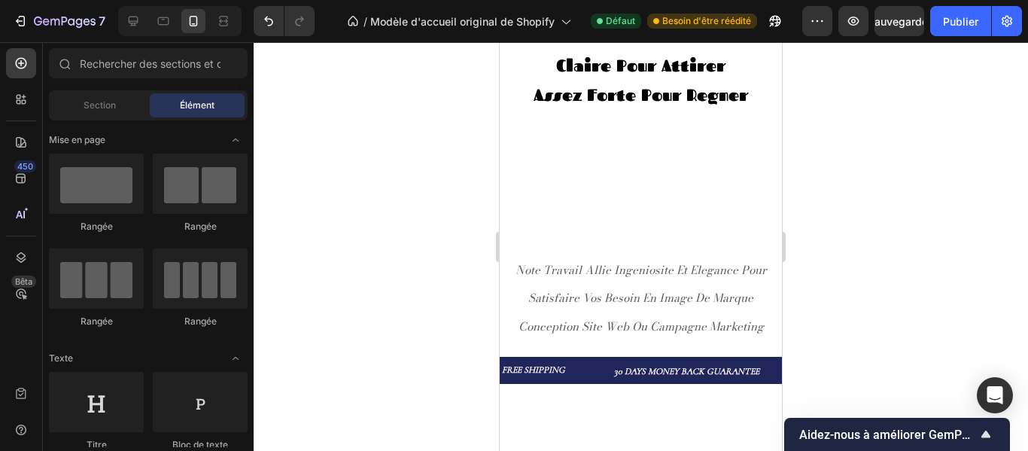
drag, startPoint x: 772, startPoint y: 230, endPoint x: 1260, endPoint y: 75, distance: 511.9
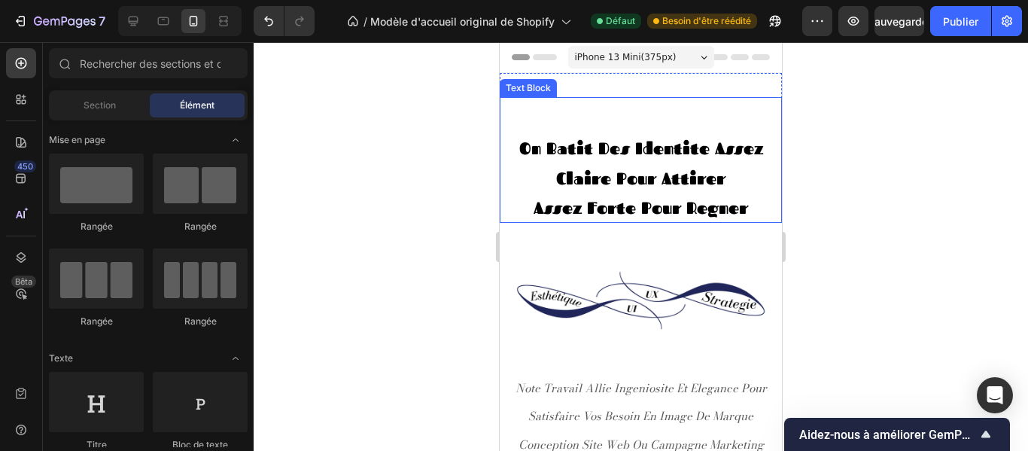
click at [706, 154] on strong "on batit des identite assez claire pour attirer" at bounding box center [641, 163] width 244 height 52
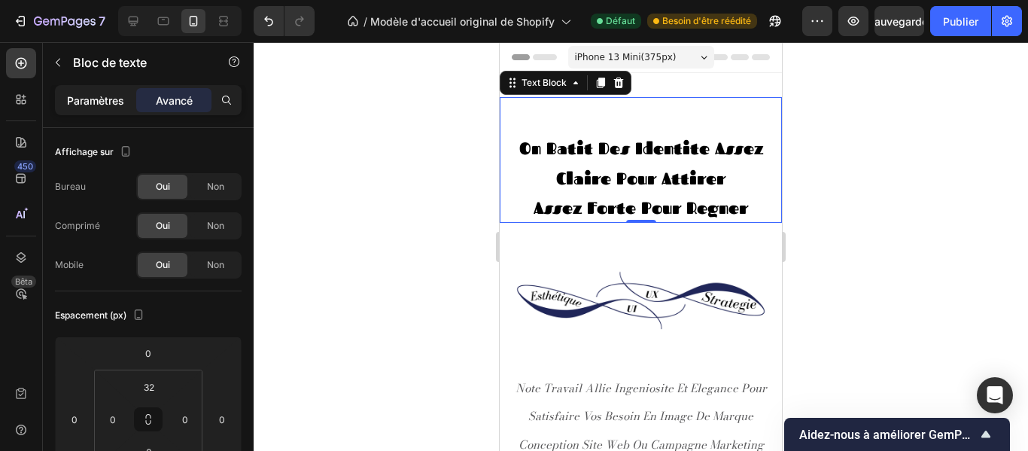
click at [111, 97] on font "Paramètres" at bounding box center [95, 100] width 57 height 13
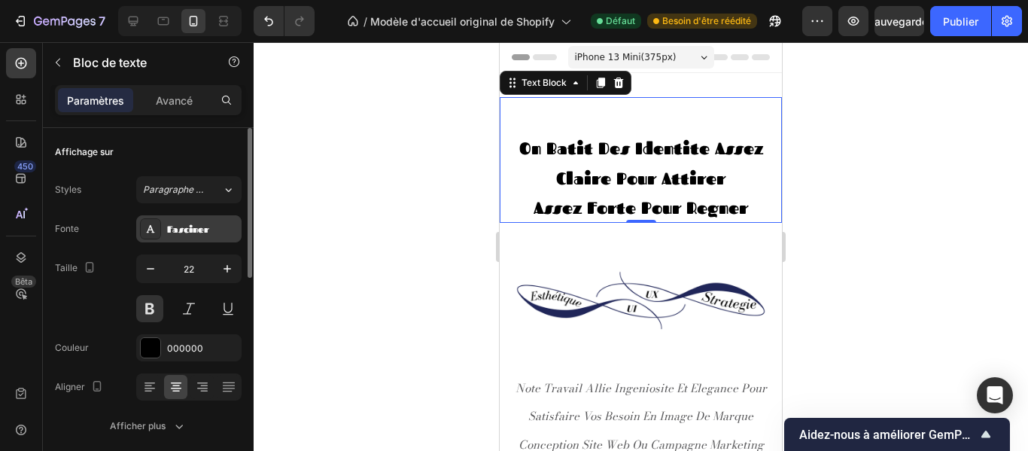
click at [211, 235] on div "Fasciner" at bounding box center [202, 230] width 71 height 14
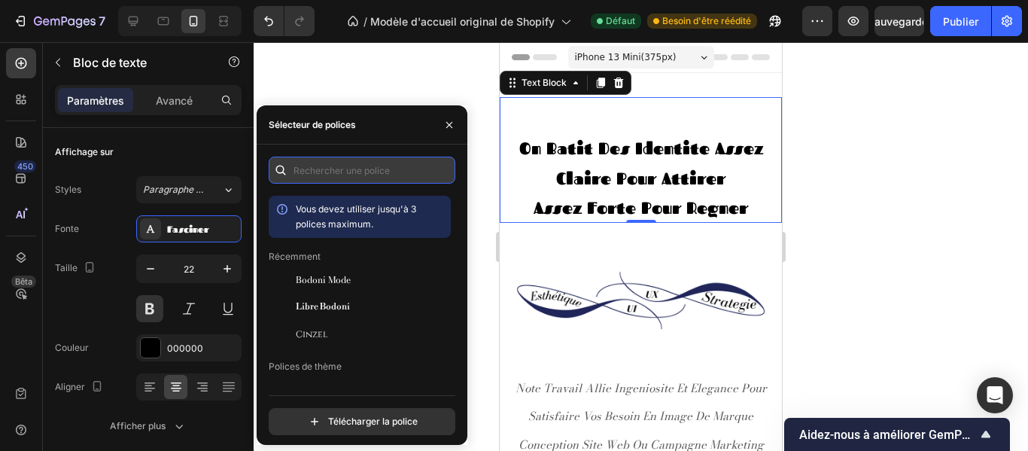
click at [352, 172] on input "text" at bounding box center [362, 170] width 187 height 27
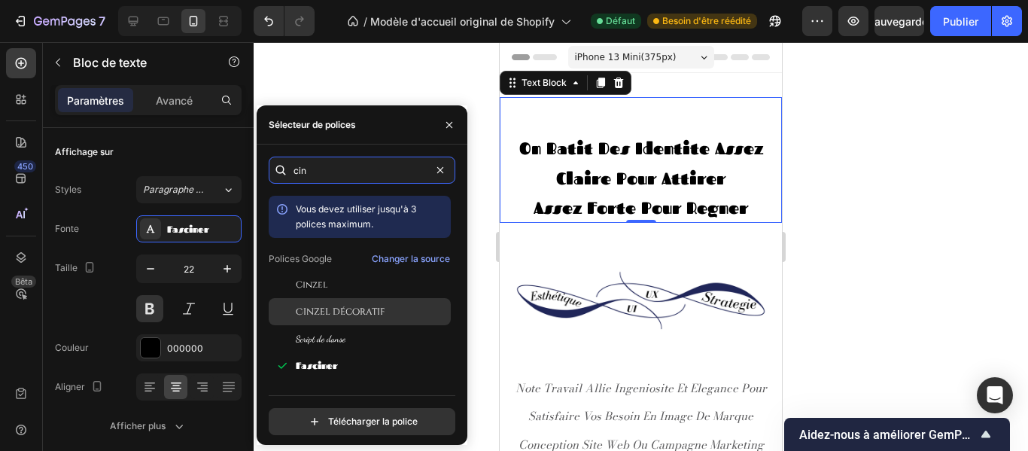
type input "cin"
click at [330, 308] on font "Cinzel décoratif" at bounding box center [340, 312] width 89 height 12
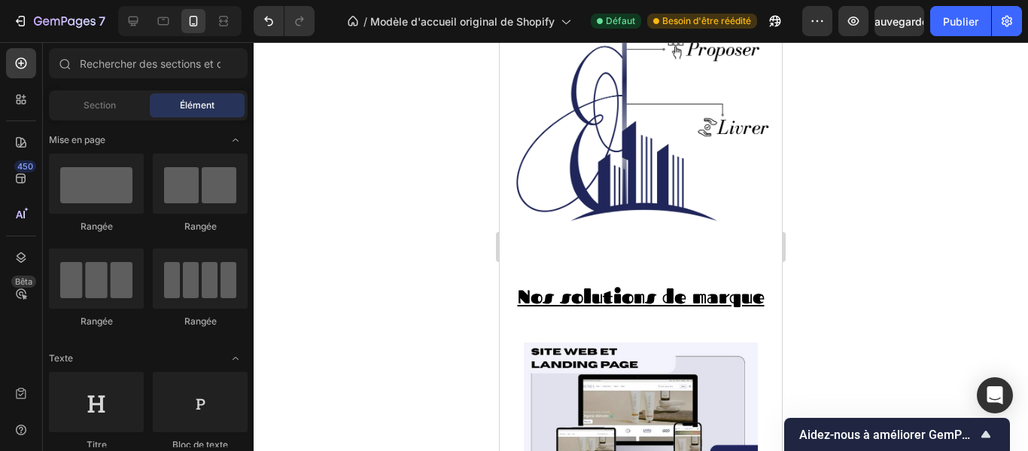
scroll to position [613, 0]
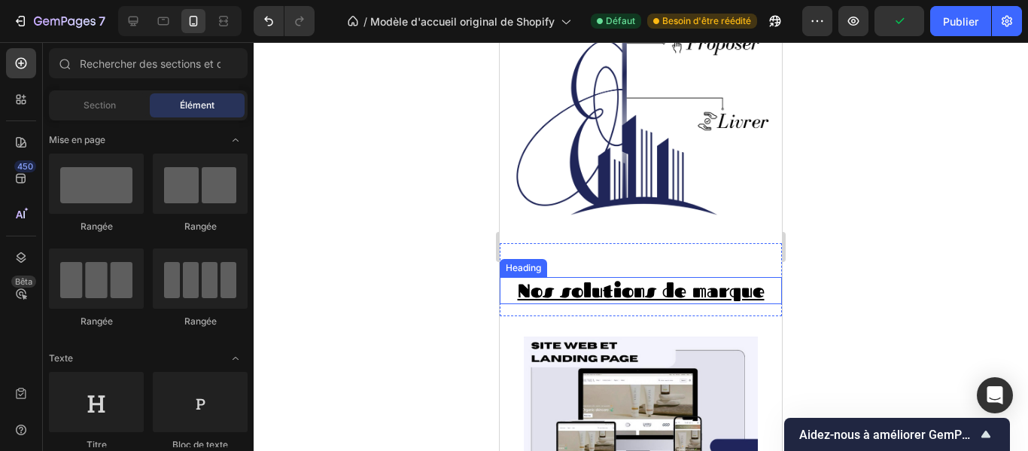
click at [726, 278] on strong "Nos solutions de marque" at bounding box center [641, 290] width 247 height 25
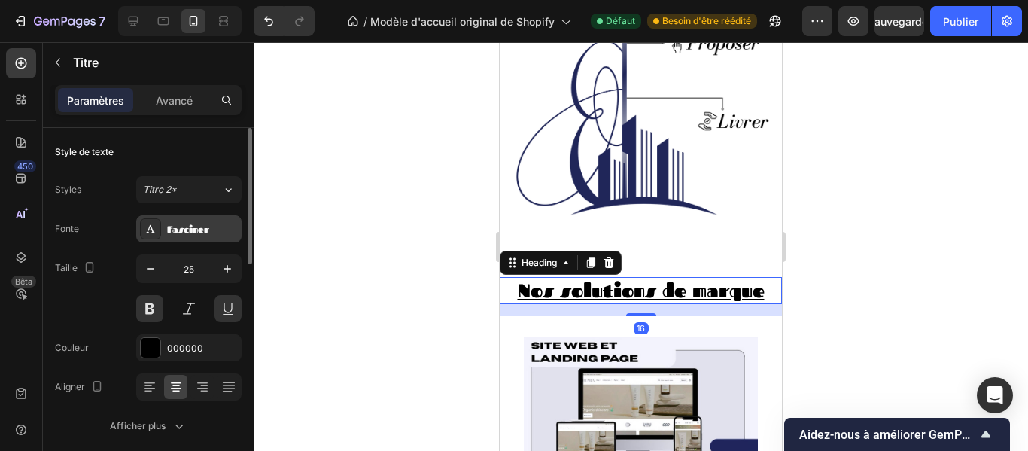
click at [210, 226] on div "Fasciner" at bounding box center [202, 230] width 71 height 14
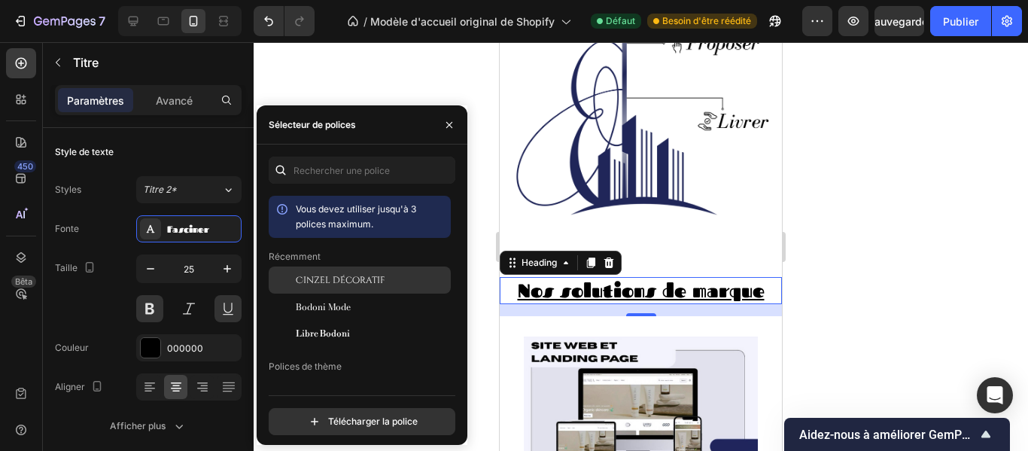
click at [330, 279] on font "Cinzel décoratif" at bounding box center [340, 280] width 89 height 12
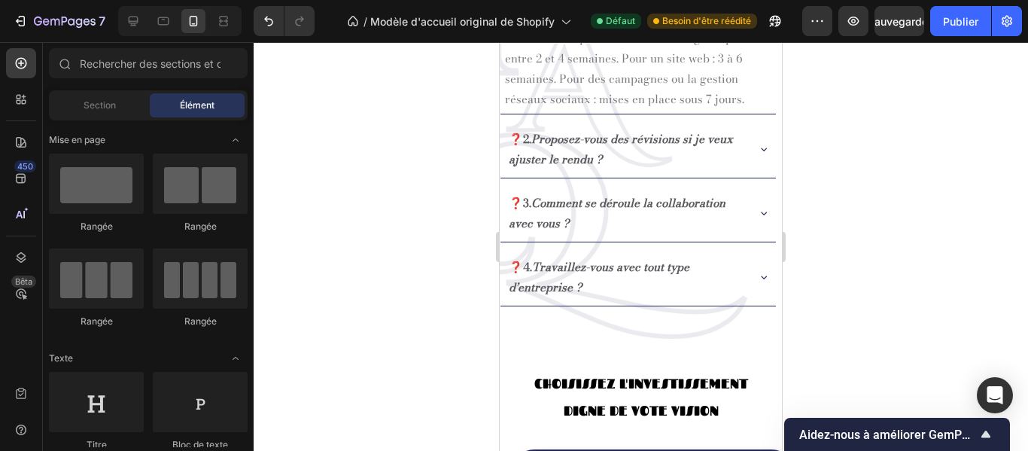
scroll to position [1831, 0]
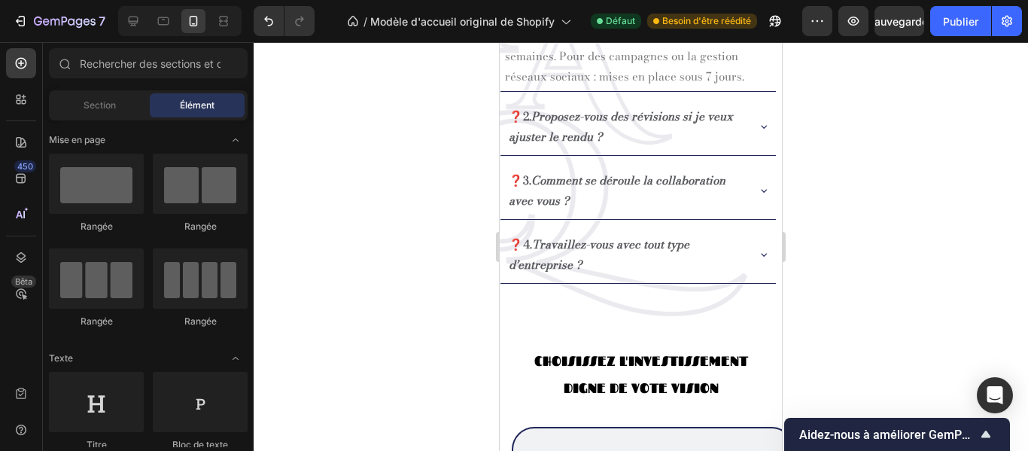
drag, startPoint x: 777, startPoint y: 163, endPoint x: 1299, endPoint y: 370, distance: 561.3
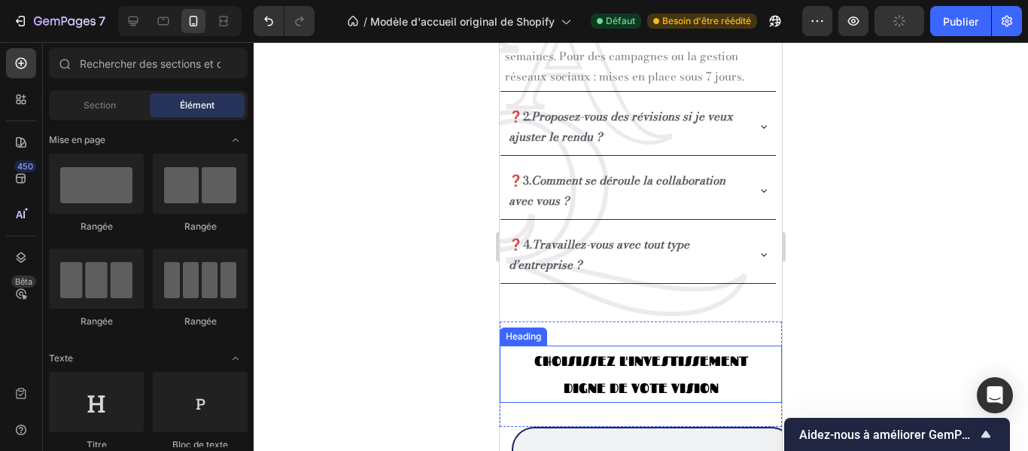
click at [672, 368] on h2 "CHOISISSEZ L'INVESTISSEMENT DIGNE DE VOTE VISION" at bounding box center [641, 374] width 254 height 57
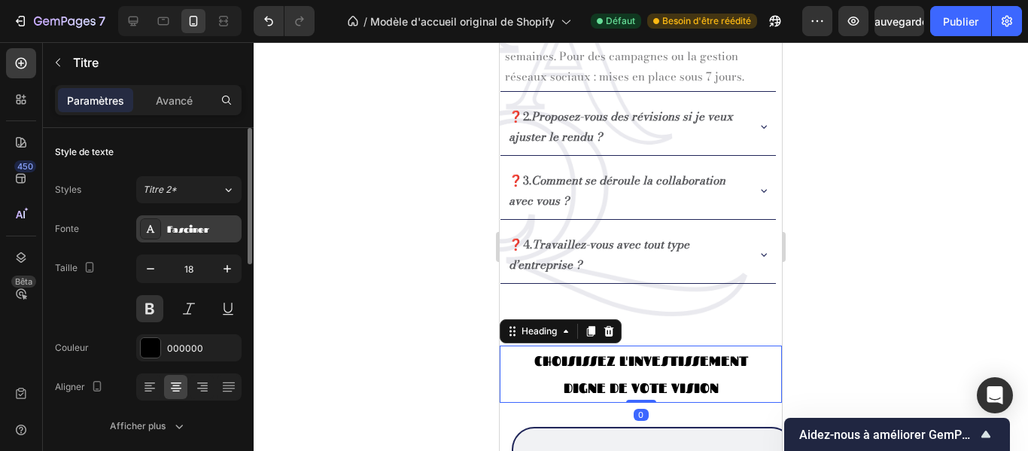
click at [213, 236] on div "Fasciner" at bounding box center [188, 228] width 105 height 27
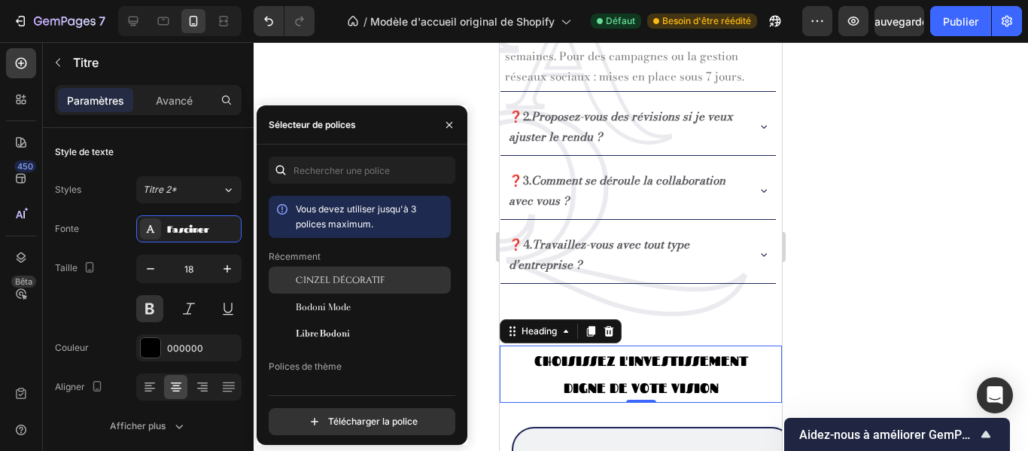
click at [333, 285] on font "Cinzel décoratif" at bounding box center [340, 280] width 89 height 12
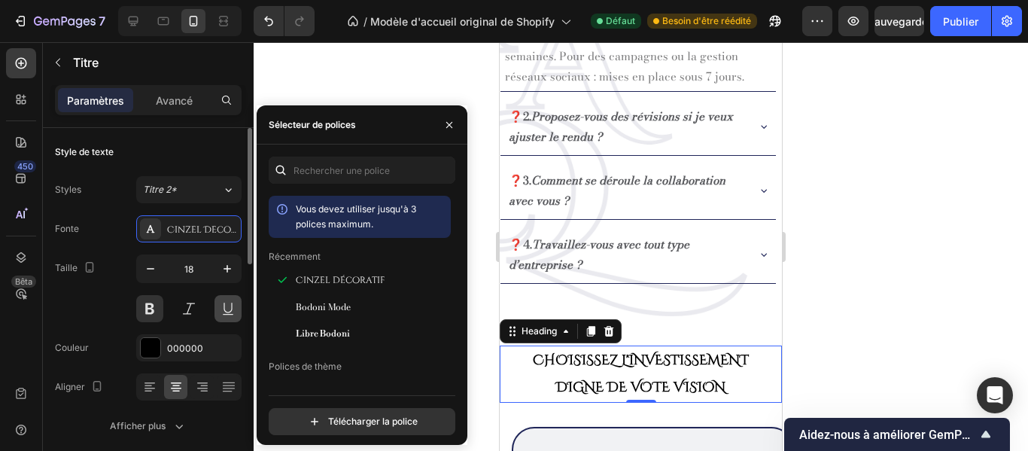
click at [225, 309] on button at bounding box center [228, 308] width 27 height 27
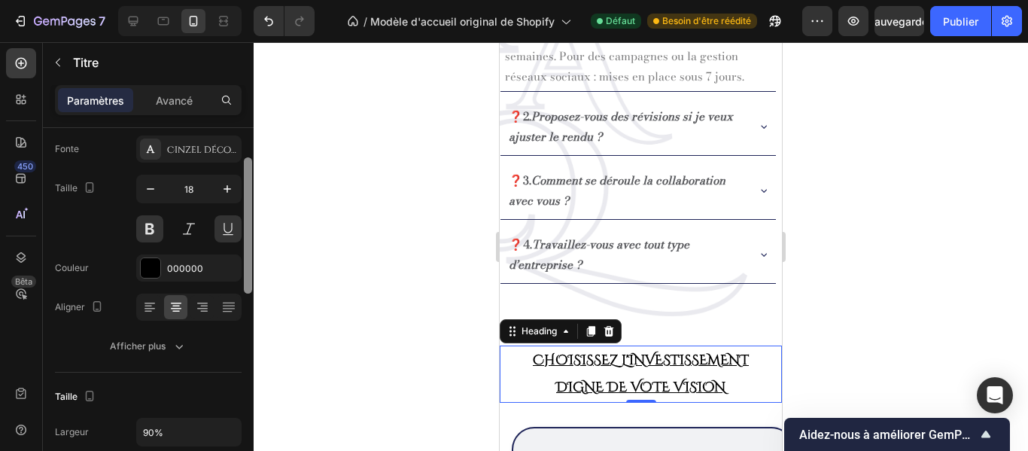
drag, startPoint x: 248, startPoint y: 255, endPoint x: 257, endPoint y: 288, distance: 34.3
click at [257, 0] on div "7 / Modèle d'accueil original de Shopify Défaut Besoin d'être réédité Aperçu Sa…" at bounding box center [514, 0] width 1028 height 0
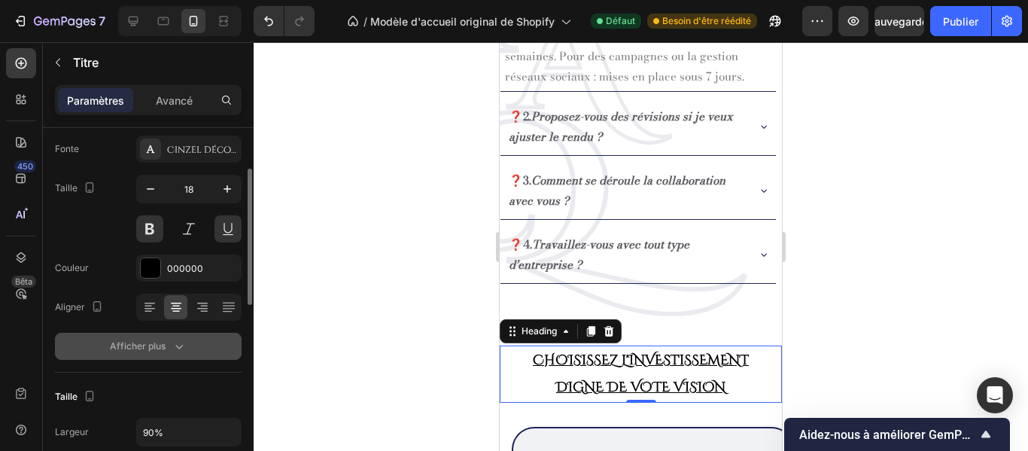
scroll to position [88, 0]
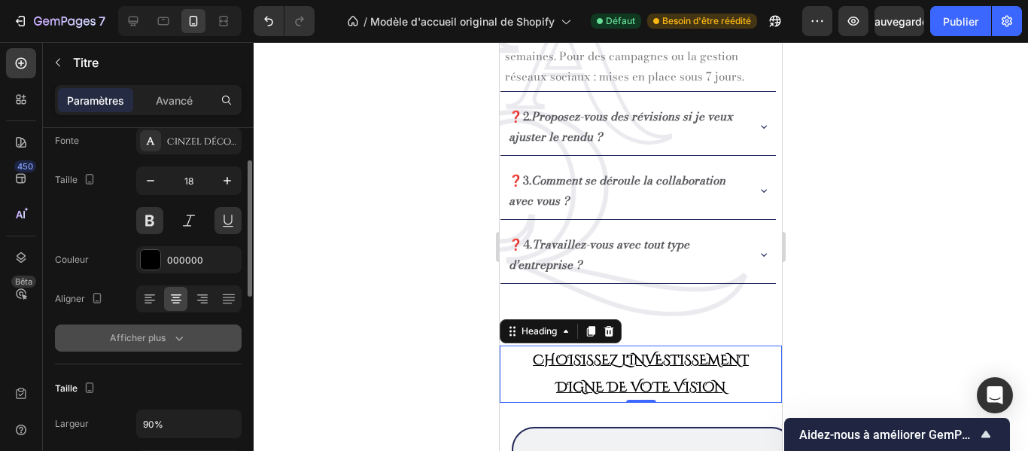
click at [187, 334] on button "Afficher plus" at bounding box center [148, 337] width 187 height 27
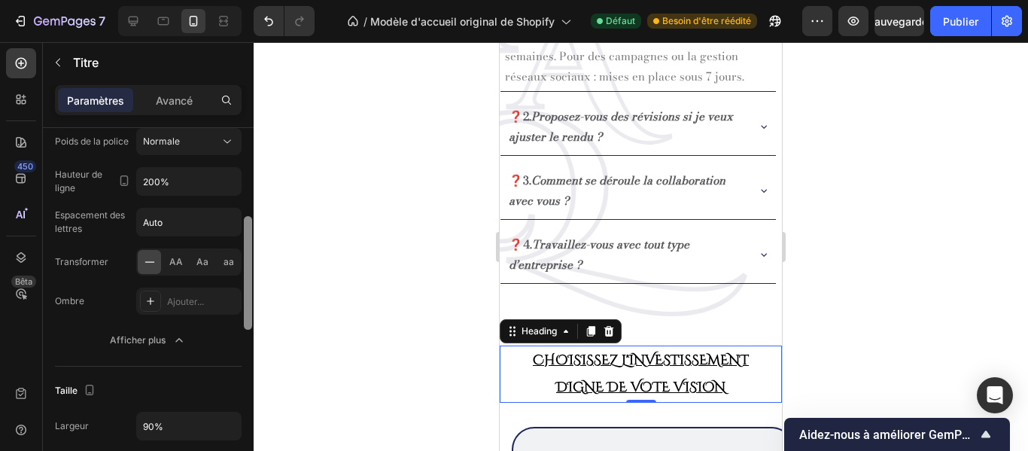
scroll to position [288, 0]
drag, startPoint x: 251, startPoint y: 266, endPoint x: 251, endPoint y: 342, distance: 75.3
click at [251, 342] on div at bounding box center [247, 311] width 11 height 366
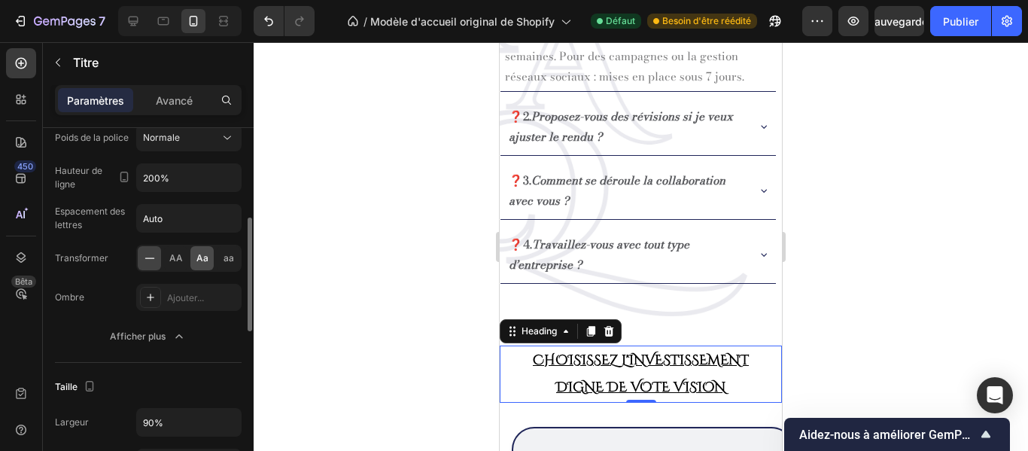
click at [203, 259] on font "Aa" at bounding box center [202, 257] width 12 height 11
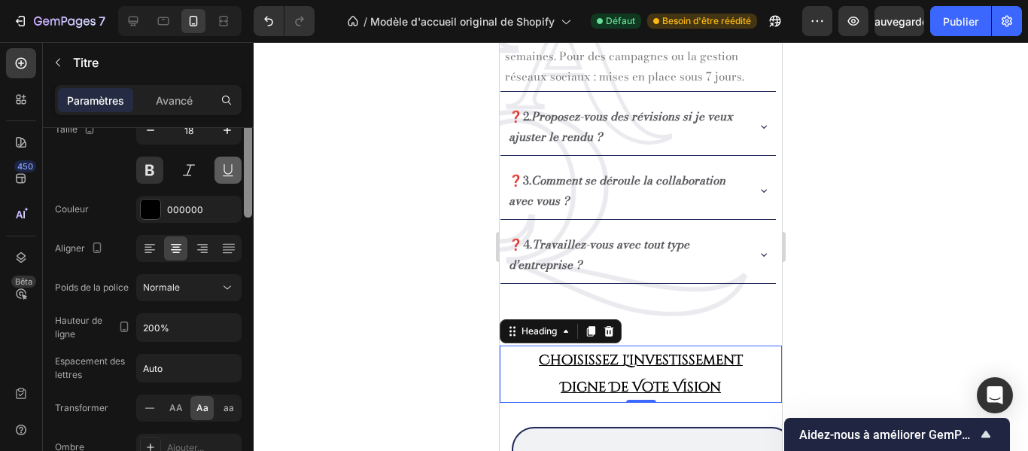
scroll to position [87, 0]
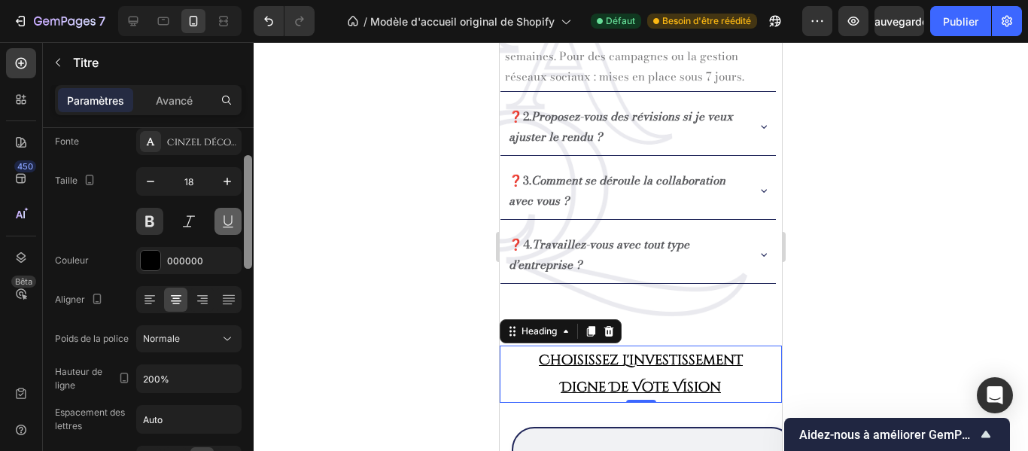
drag, startPoint x: 244, startPoint y: 283, endPoint x: 239, endPoint y: 221, distance: 62.6
click at [239, 221] on div "Style de texte Styles Titre 2* Fonte Cinzel décoratif Taille 18 Couleur 000000 …" at bounding box center [148, 311] width 211 height 366
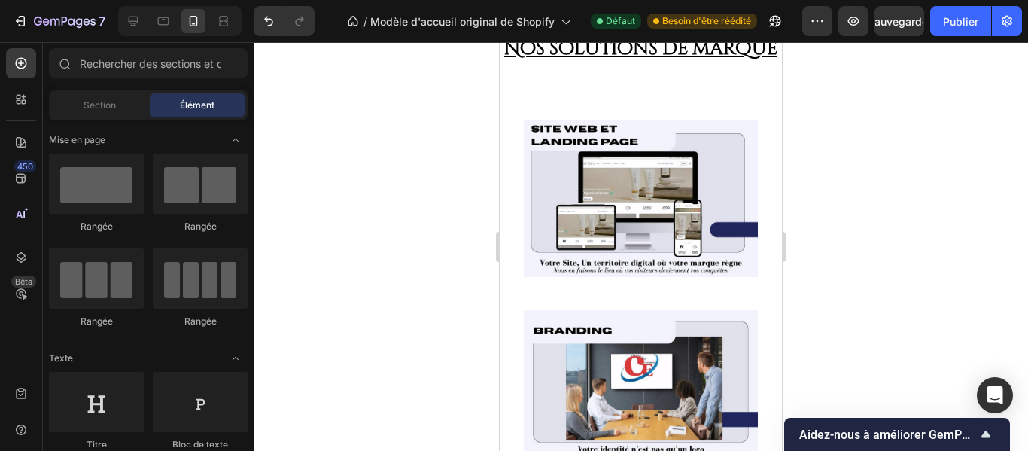
scroll to position [751, 0]
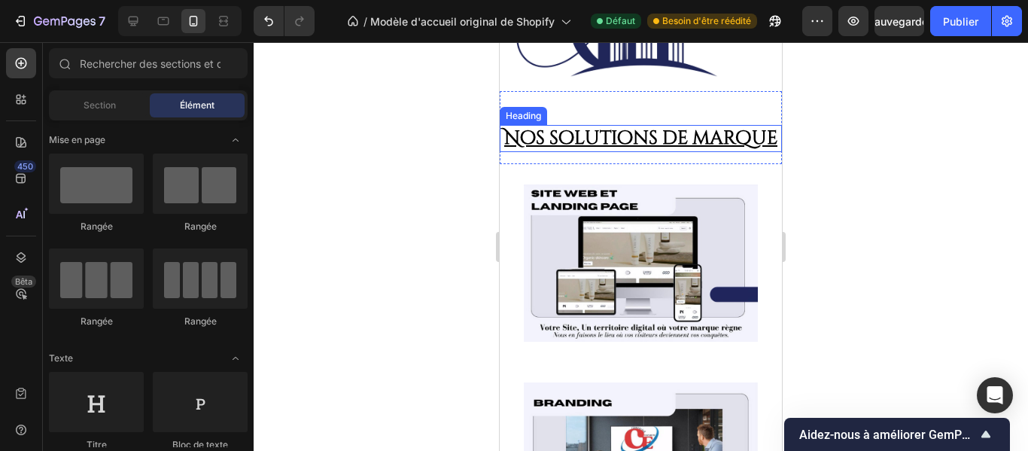
click at [642, 151] on strong "Nos solutions de marque" at bounding box center [640, 138] width 273 height 25
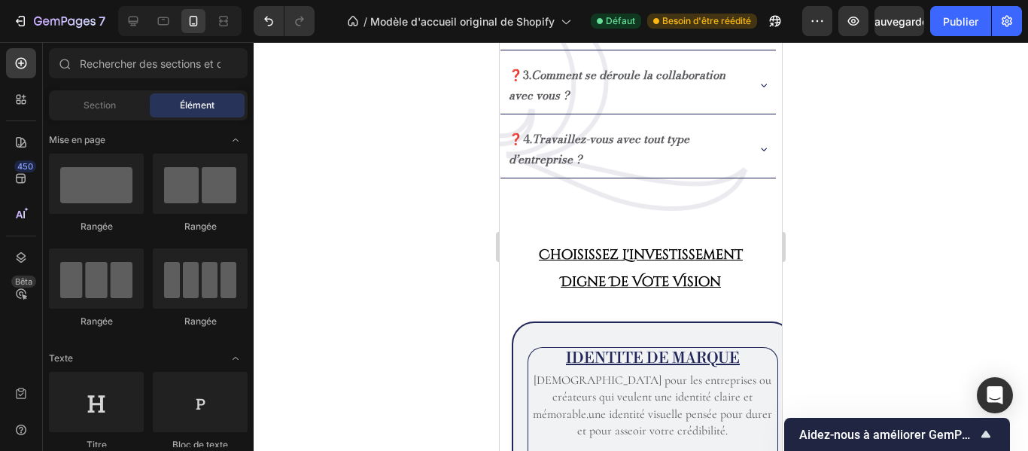
scroll to position [1942, 0]
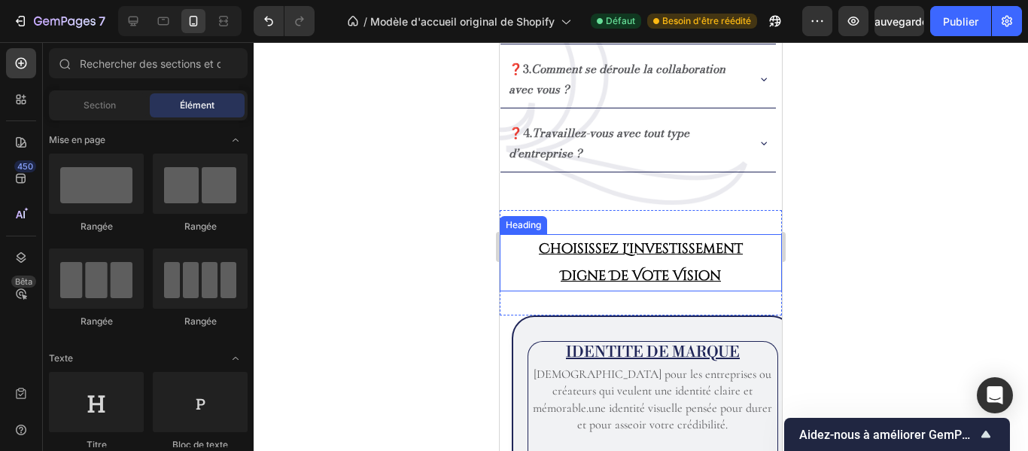
click at [714, 265] on h2 "choisissez l'investissement digne de vote vision" at bounding box center [641, 262] width 254 height 57
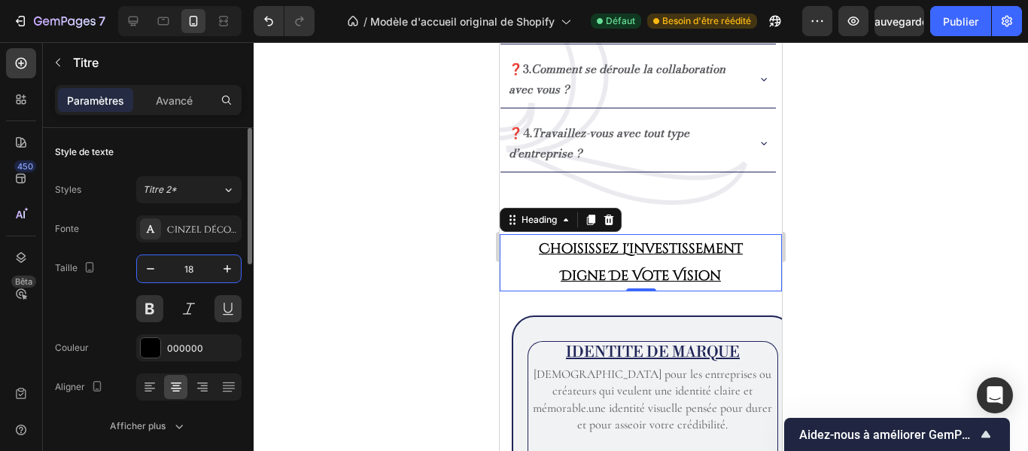
click at [199, 268] on input "18" at bounding box center [189, 268] width 50 height 27
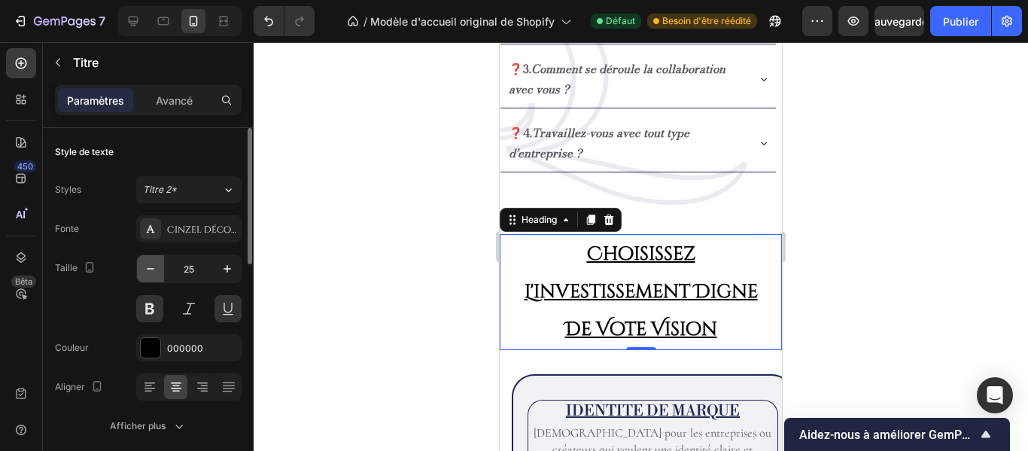
click at [154, 272] on icon "button" at bounding box center [150, 268] width 15 height 15
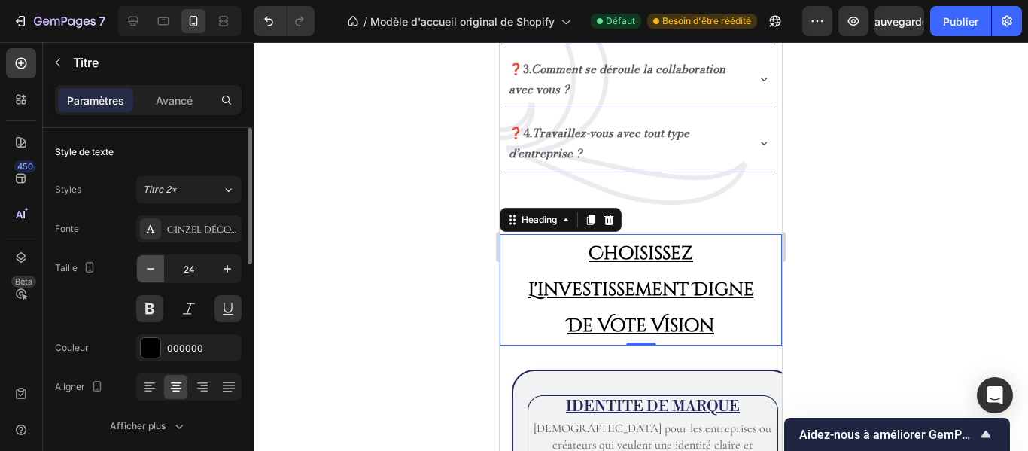
click at [154, 272] on icon "button" at bounding box center [150, 268] width 15 height 15
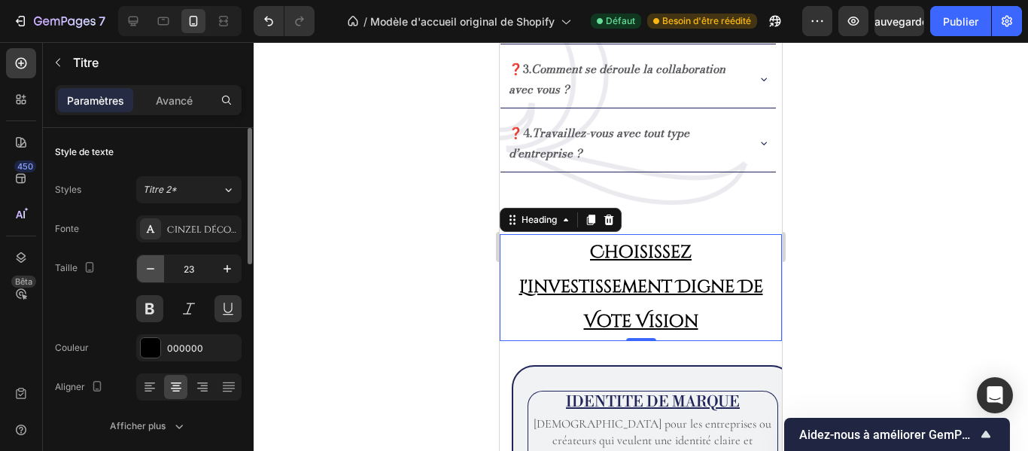
click at [154, 272] on icon "button" at bounding box center [150, 268] width 15 height 15
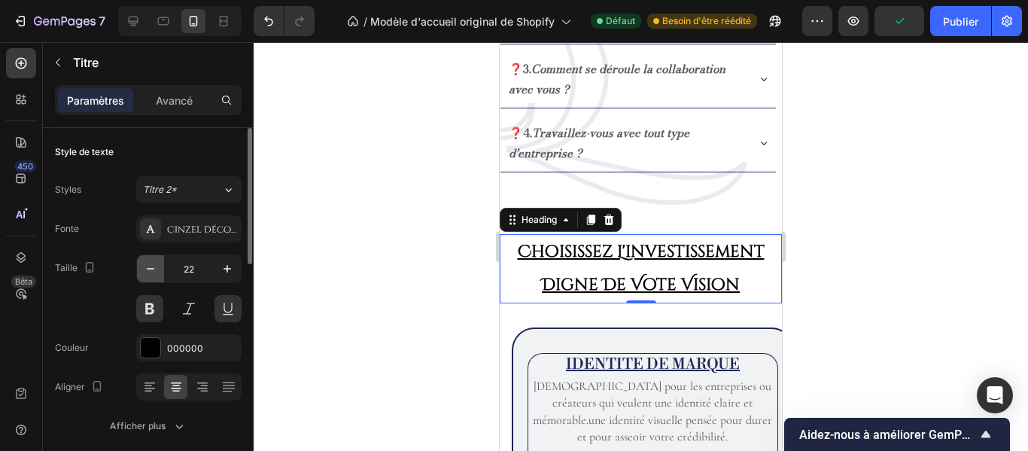
click at [154, 272] on icon "button" at bounding box center [150, 268] width 15 height 15
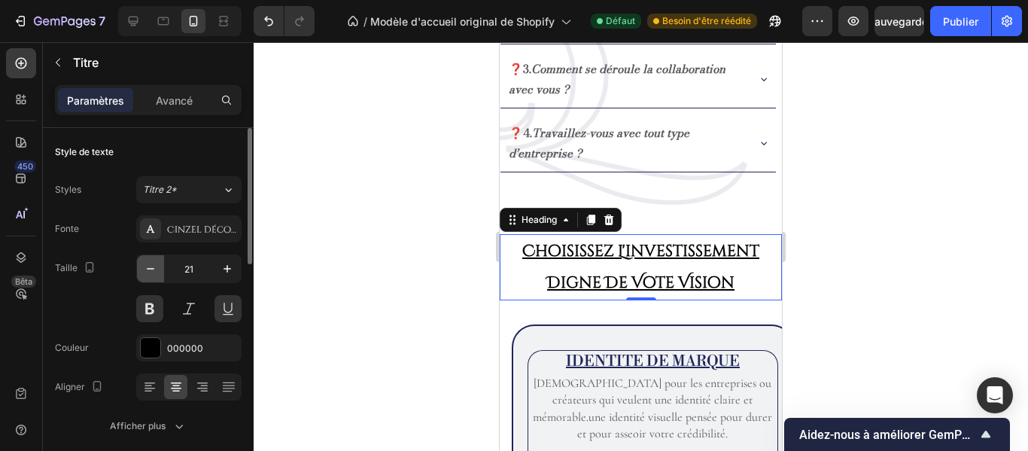
click at [151, 266] on icon "button" at bounding box center [150, 268] width 15 height 15
type input "20"
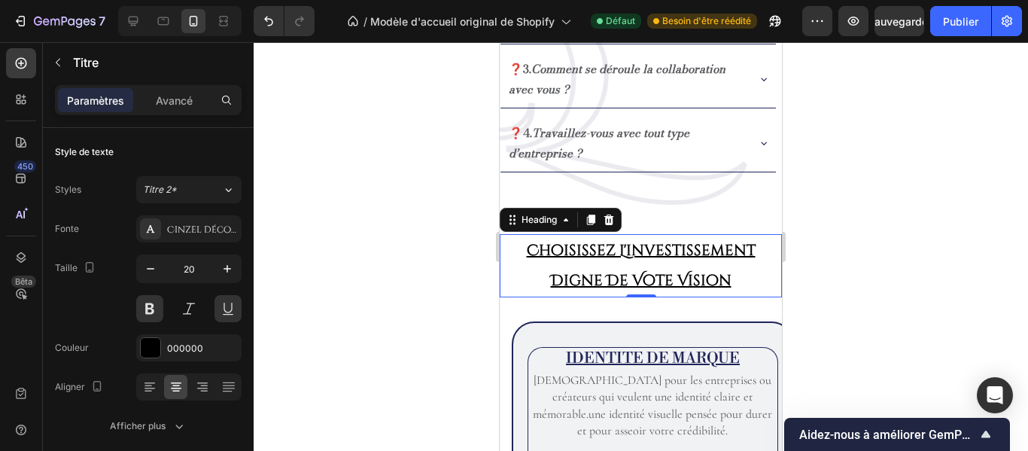
click at [732, 276] on h2 "choisissez l'investissement digne de vote vision" at bounding box center [641, 265] width 254 height 63
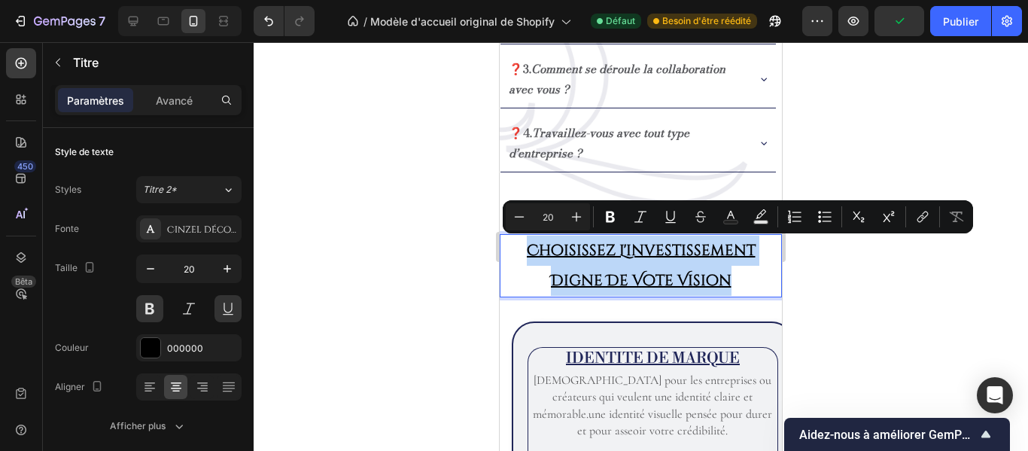
drag, startPoint x: 724, startPoint y: 278, endPoint x: 519, endPoint y: 254, distance: 206.2
click at [519, 254] on p "choisissez l'investissement digne de vote vision" at bounding box center [641, 266] width 251 height 60
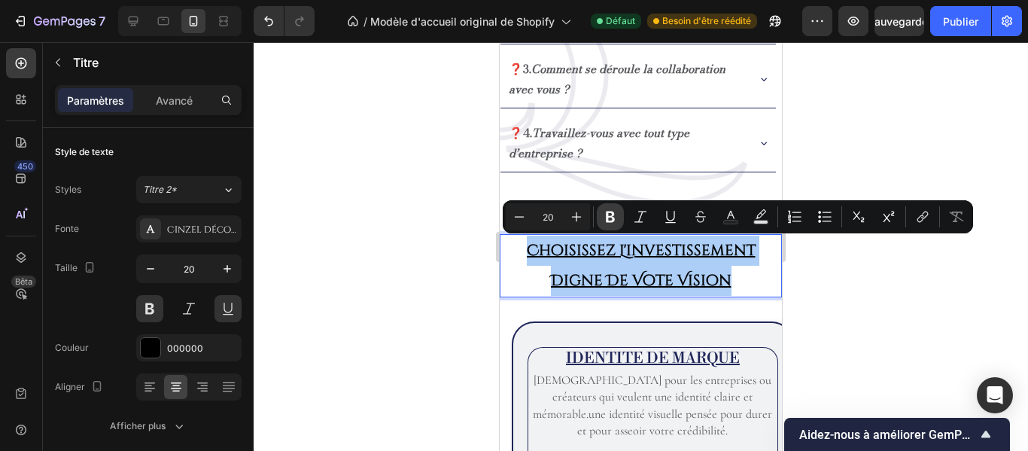
click at [611, 213] on icon "Barre d'outils contextuelle de l'éditeur" at bounding box center [610, 217] width 9 height 11
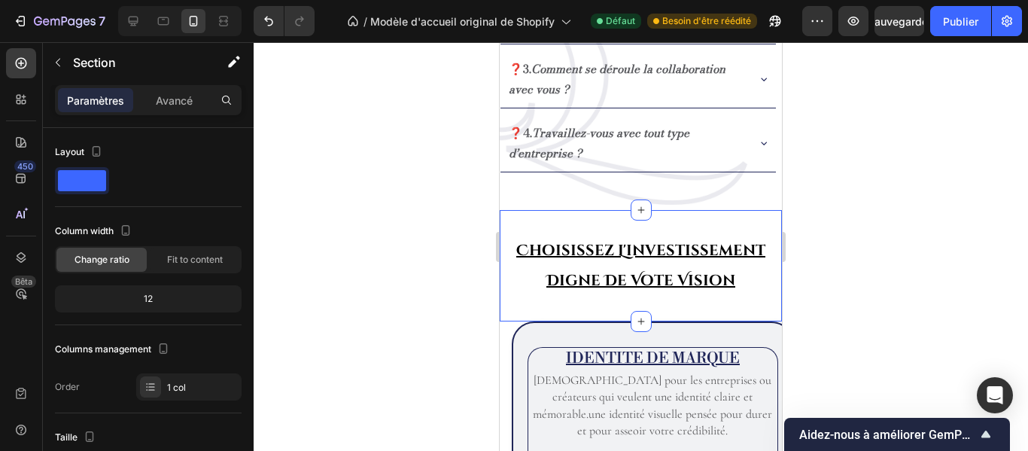
click at [612, 218] on div "choisissez l'investissement digne de vote vision Heading 0 Section 12" at bounding box center [641, 265] width 282 height 111
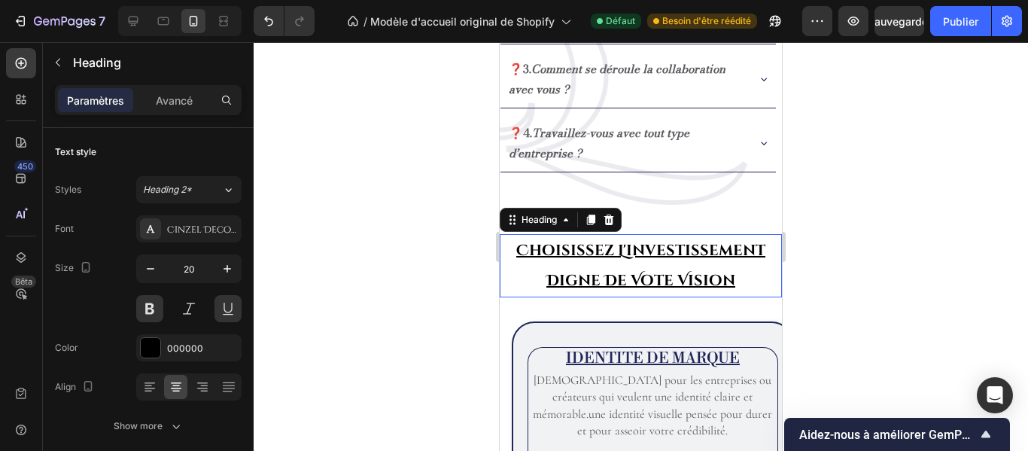
click at [723, 288] on p "choisissez l'investissement digne de vote vision" at bounding box center [641, 266] width 251 height 60
click at [152, 266] on icon "button" at bounding box center [150, 268] width 15 height 15
type input "19"
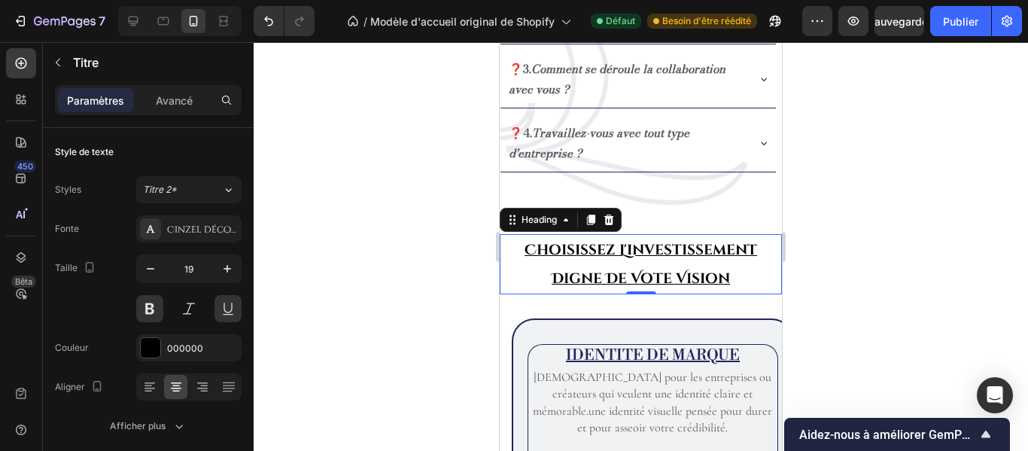
click at [855, 301] on div at bounding box center [641, 246] width 775 height 409
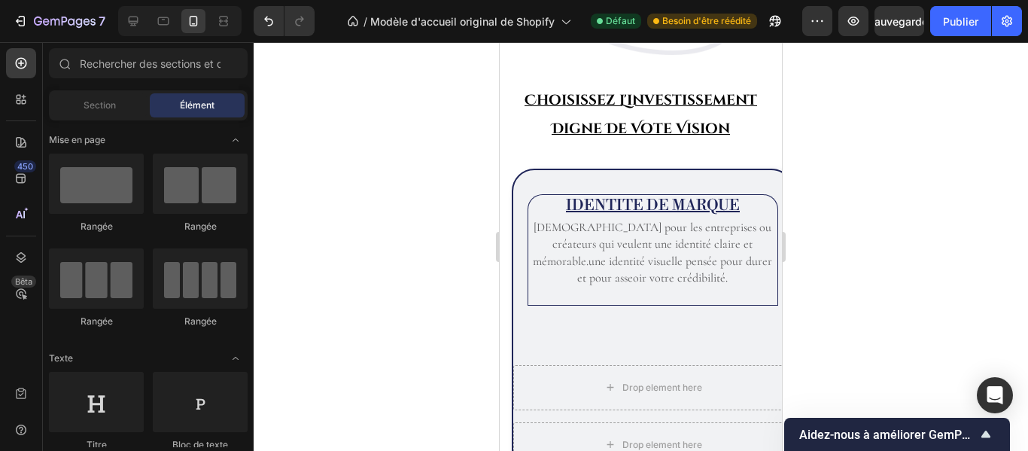
scroll to position [2098, 0]
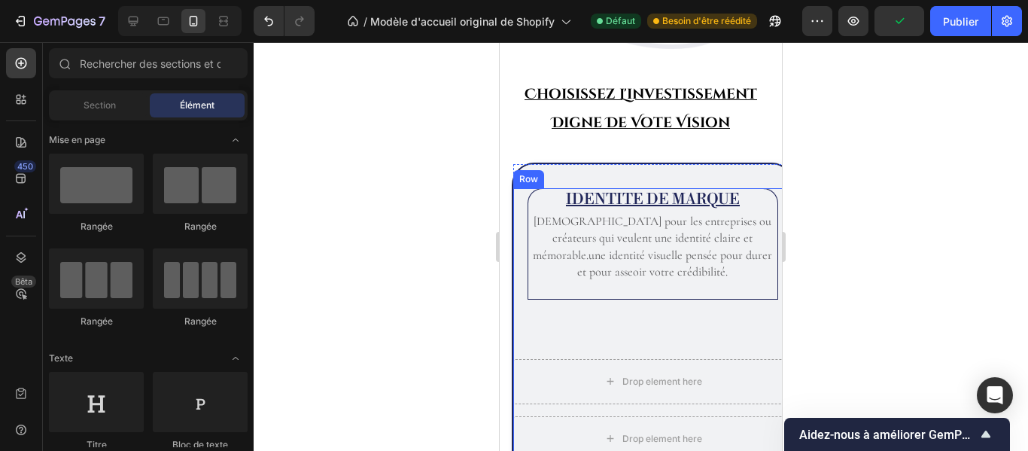
click at [704, 337] on div "IDENTITE DE MARQUE Heading Idéal pour les entreprises ou créateurs qui veulent …" at bounding box center [652, 267] width 279 height 159
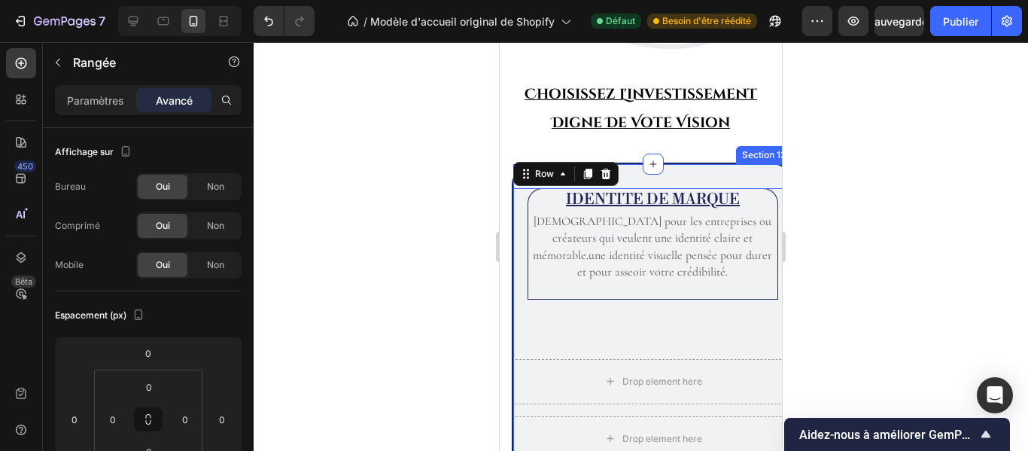
click at [687, 171] on div "IDENTITE DE MARQUE Heading Idéal pour les entreprises ou créateurs qui veulent …" at bounding box center [653, 325] width 282 height 324
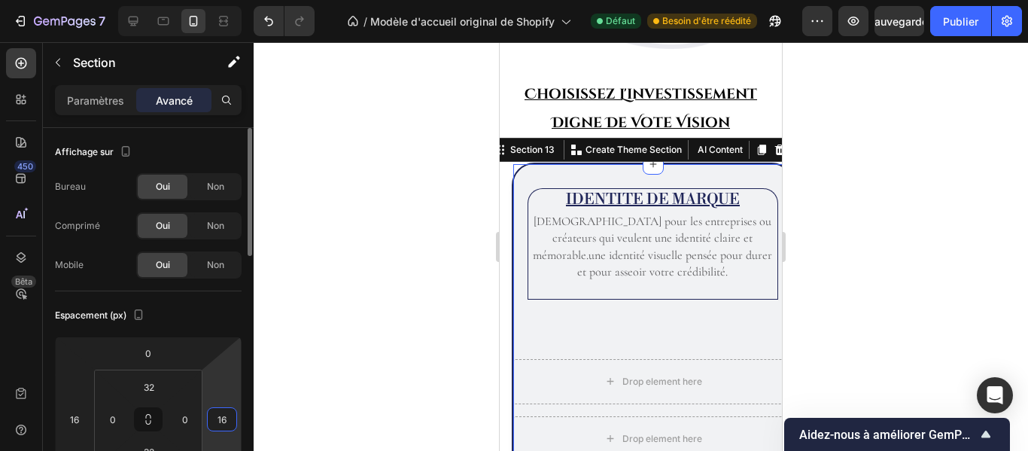
click at [232, 425] on input "16" at bounding box center [222, 419] width 23 height 23
type input "0"
click at [78, 426] on input "16" at bounding box center [74, 419] width 23 height 23
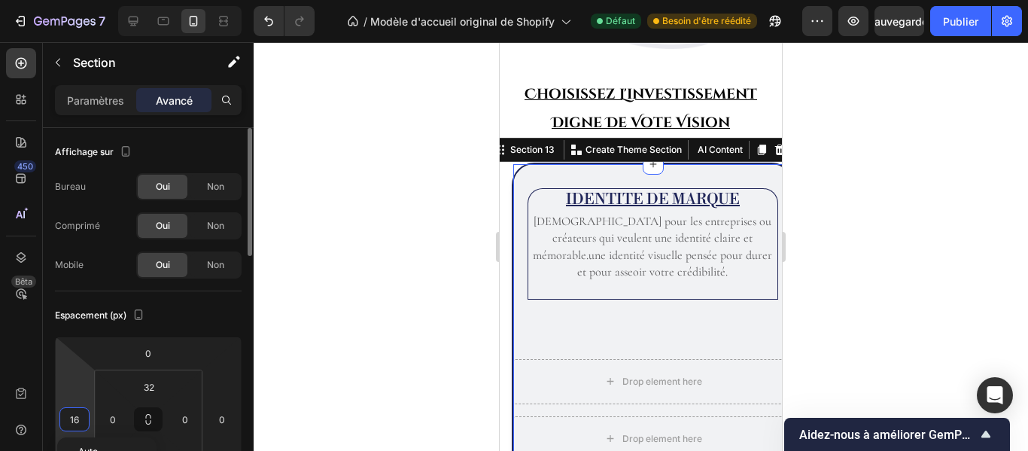
type input "0"
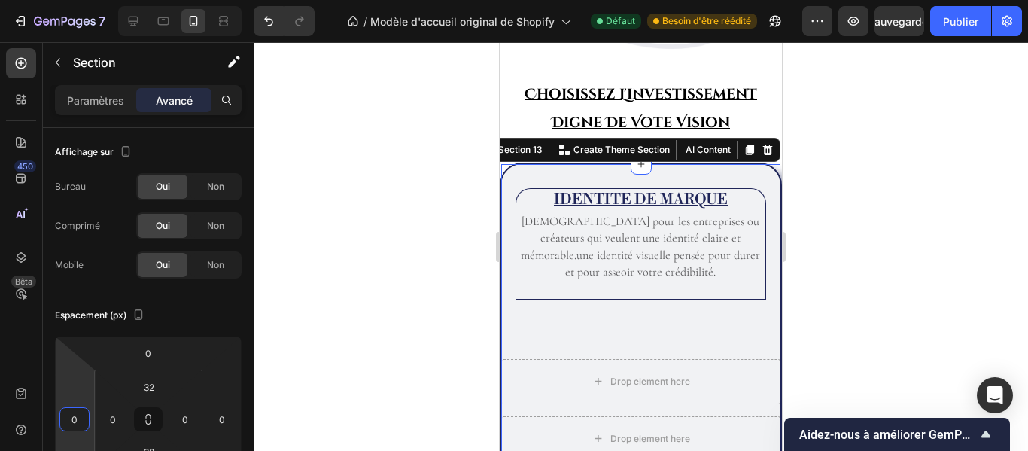
click at [844, 297] on div at bounding box center [641, 246] width 775 height 409
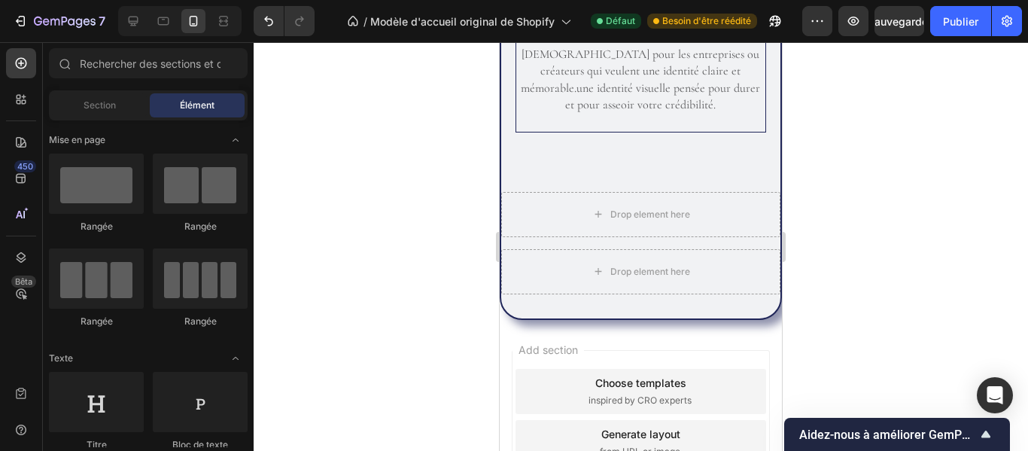
scroll to position [2243, 0]
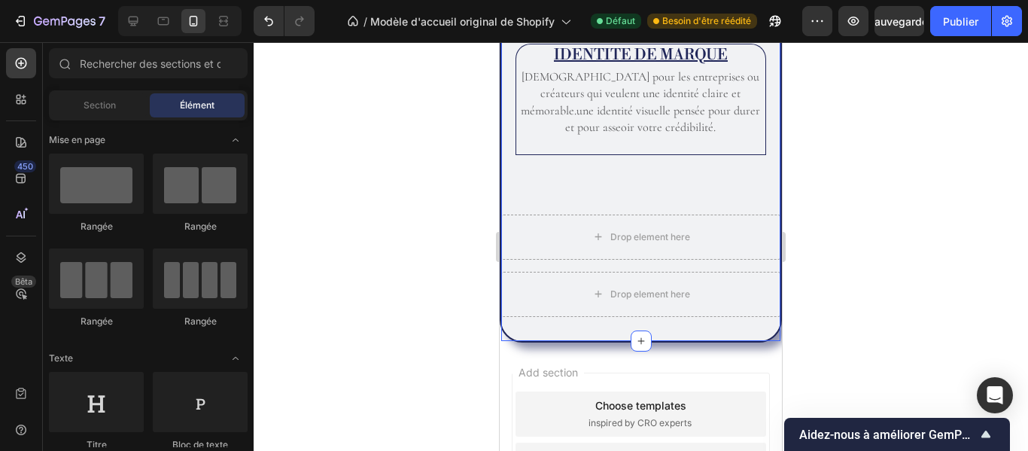
click at [739, 337] on div "IDENTITE DE MARQUE Heading Idéal pour les entreprises ou créateurs qui veulent …" at bounding box center [641, 180] width 282 height 324
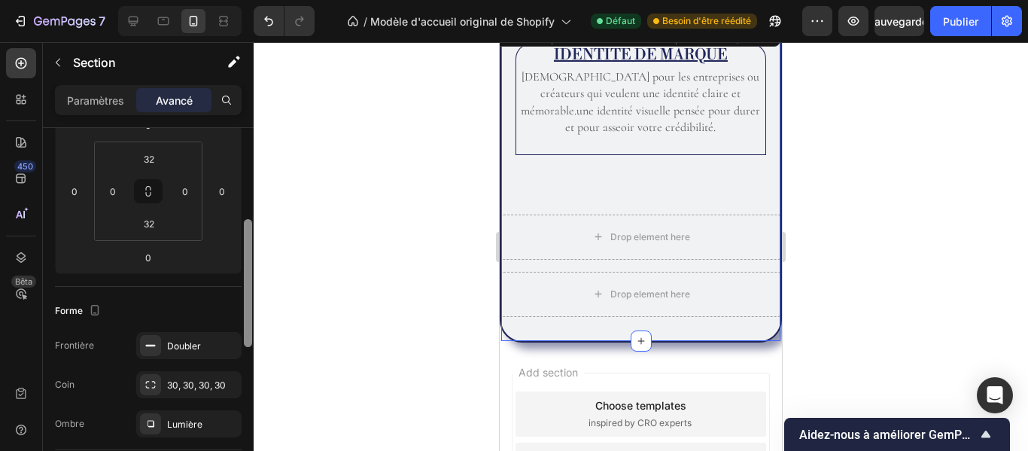
scroll to position [236, 0]
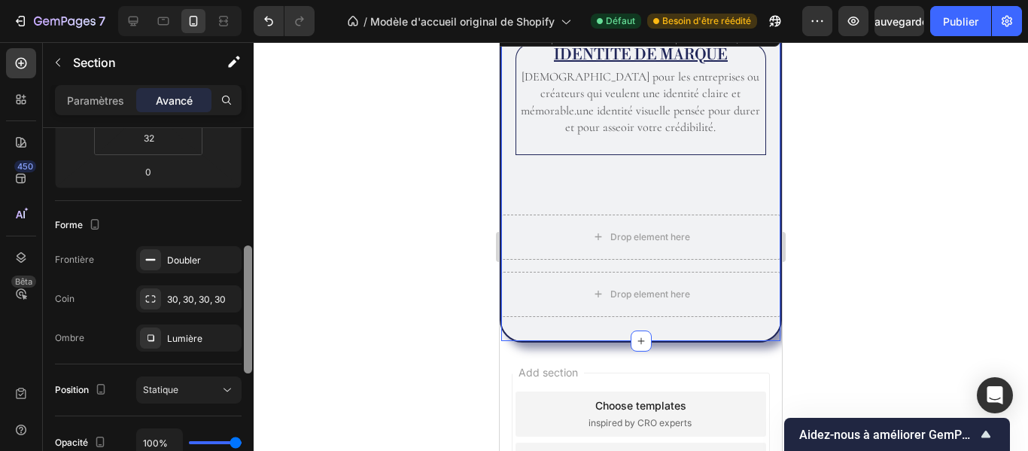
drag, startPoint x: 249, startPoint y: 197, endPoint x: 259, endPoint y: 311, distance: 114.1
click at [259, 0] on div "7 / Modèle d'accueil original de Shopify Défaut Besoin d'être réédité Aperçu Sa…" at bounding box center [514, 0] width 1028 height 0
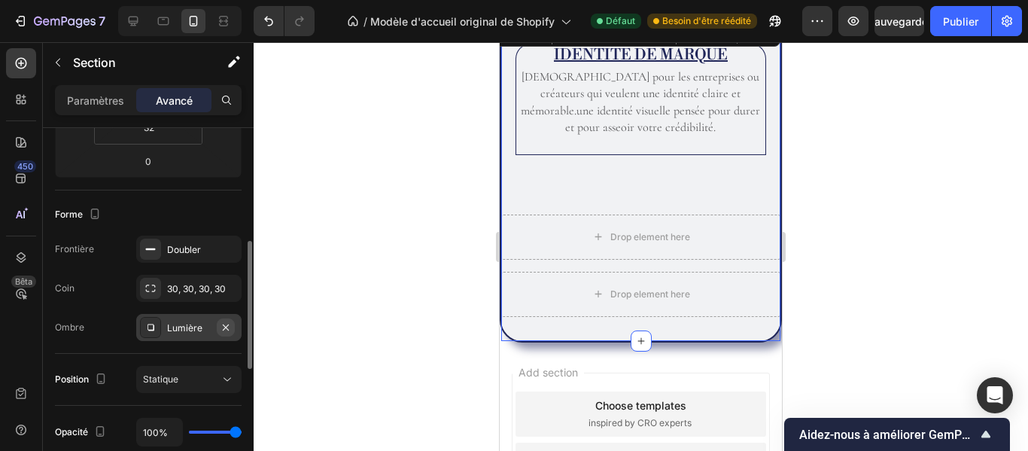
click at [226, 327] on icon "button" at bounding box center [226, 327] width 6 height 6
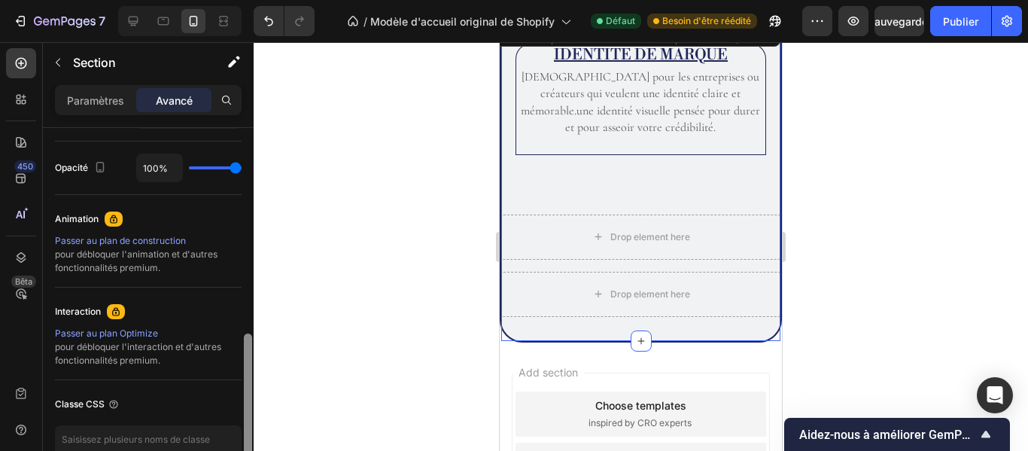
scroll to position [595, 0]
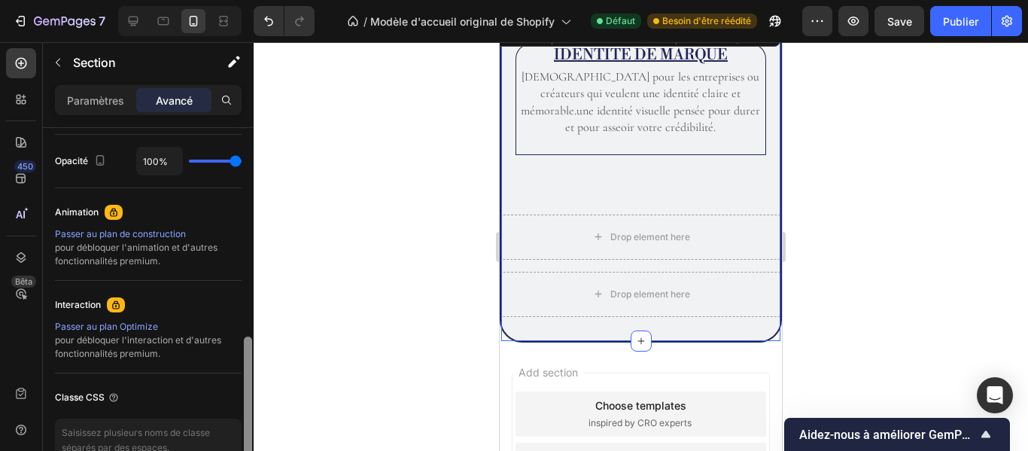
drag, startPoint x: 248, startPoint y: 342, endPoint x: 254, endPoint y: 438, distance: 96.5
click at [254, 0] on div "7 / Modèle d'accueil original de Shopify Défaut Besoin d'être réédité Aperçu Sa…" at bounding box center [514, 0] width 1028 height 0
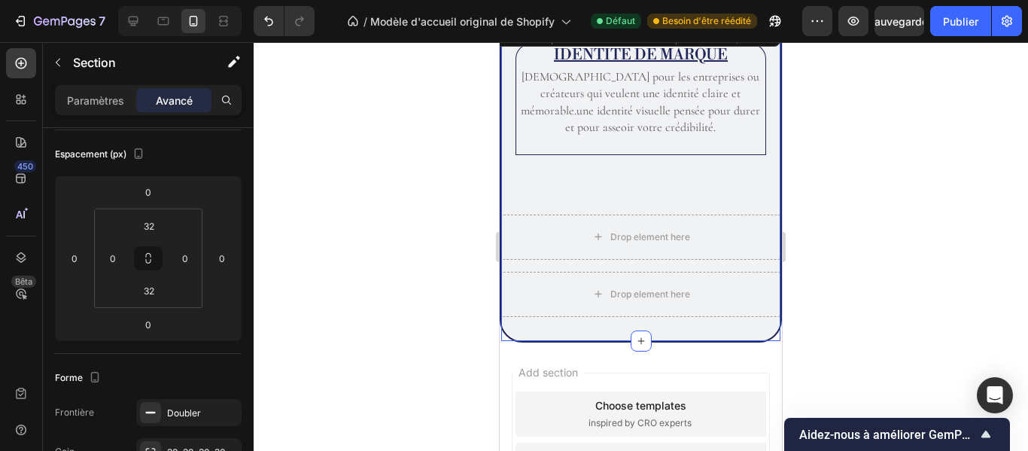
scroll to position [0, 0]
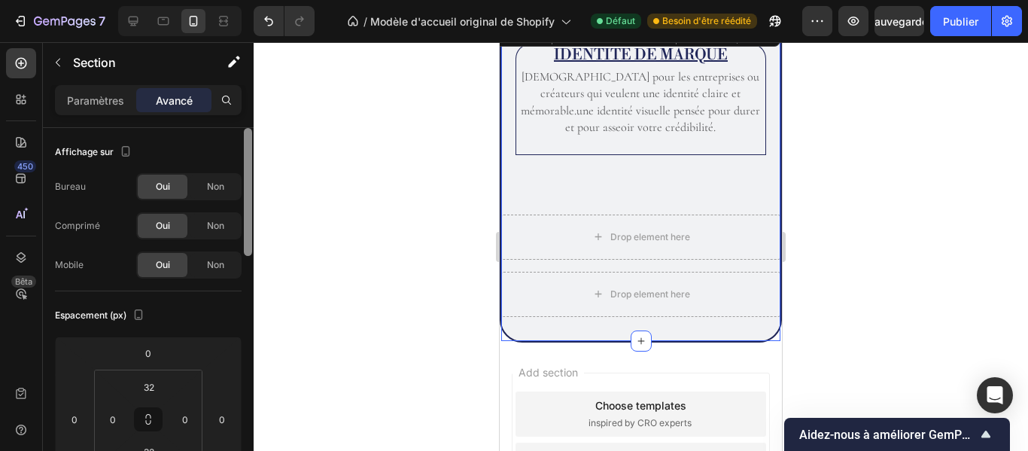
drag, startPoint x: 247, startPoint y: 434, endPoint x: 251, endPoint y: 186, distance: 248.5
click at [251, 186] on div at bounding box center [248, 192] width 8 height 128
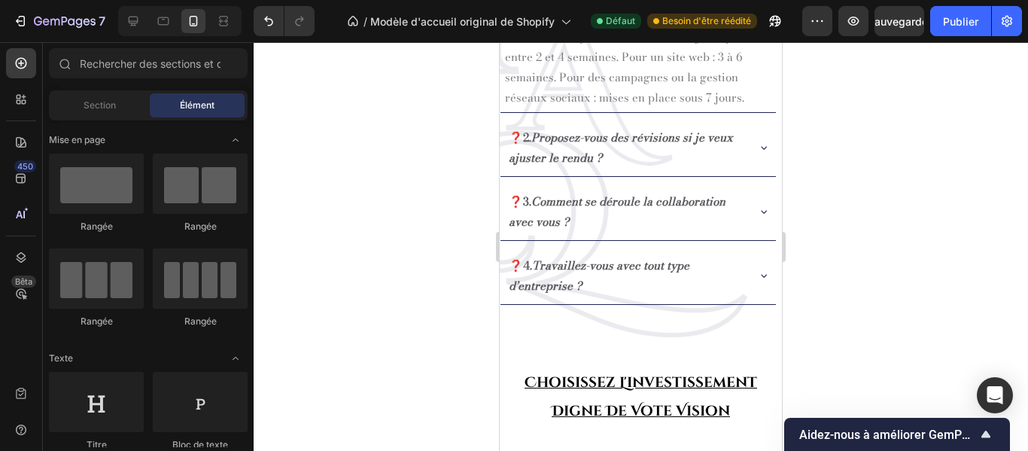
scroll to position [1805, 0]
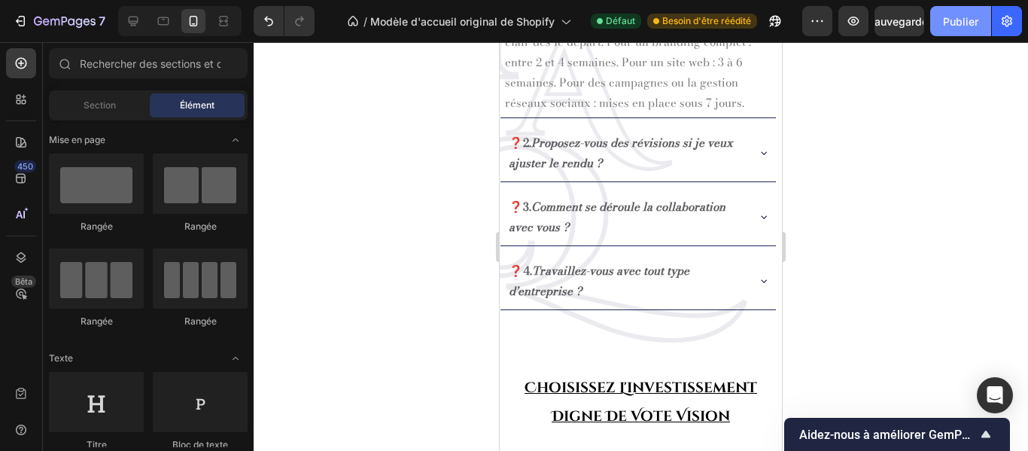
click at [972, 15] on font "Publier" at bounding box center [960, 21] width 35 height 13
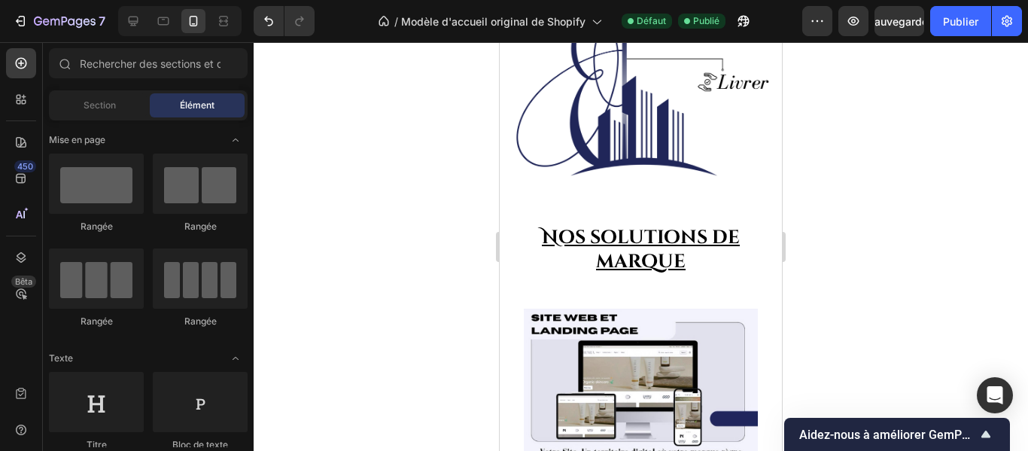
scroll to position [629, 0]
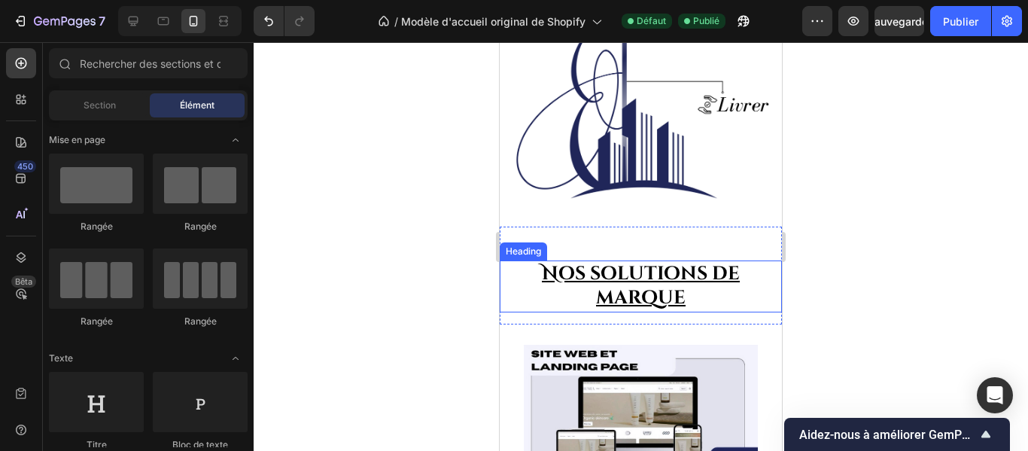
click at [721, 288] on h2 "Nos solutions de marque" at bounding box center [641, 286] width 282 height 52
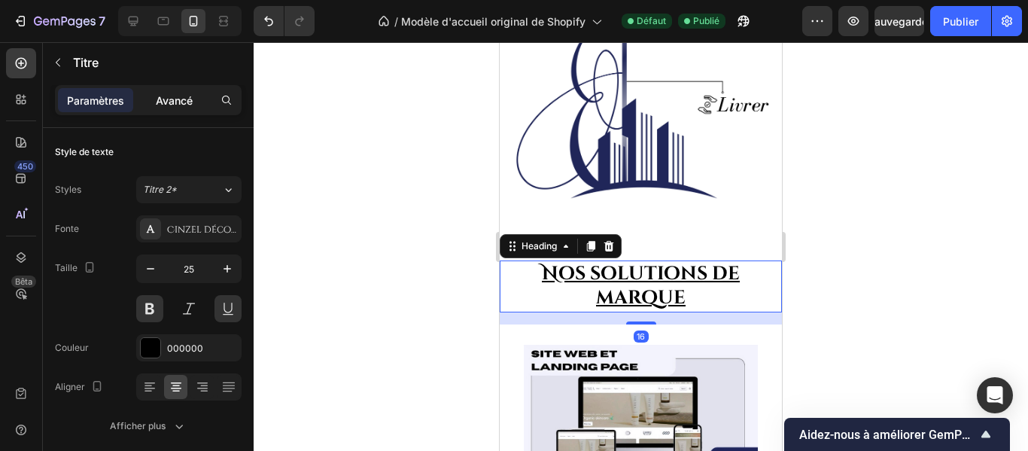
click at [182, 105] on font "Avancé" at bounding box center [174, 100] width 37 height 13
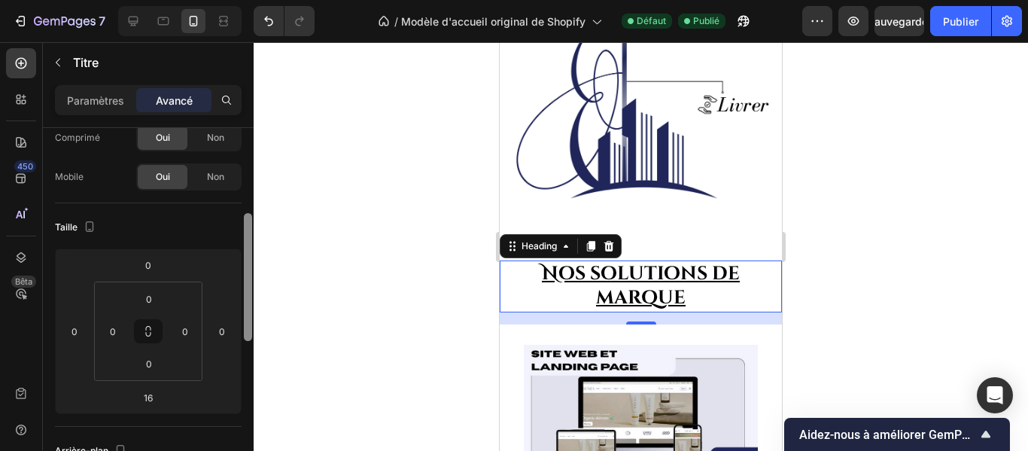
drag, startPoint x: 248, startPoint y: 239, endPoint x: 245, endPoint y: 286, distance: 47.6
click at [245, 286] on div at bounding box center [248, 277] width 8 height 128
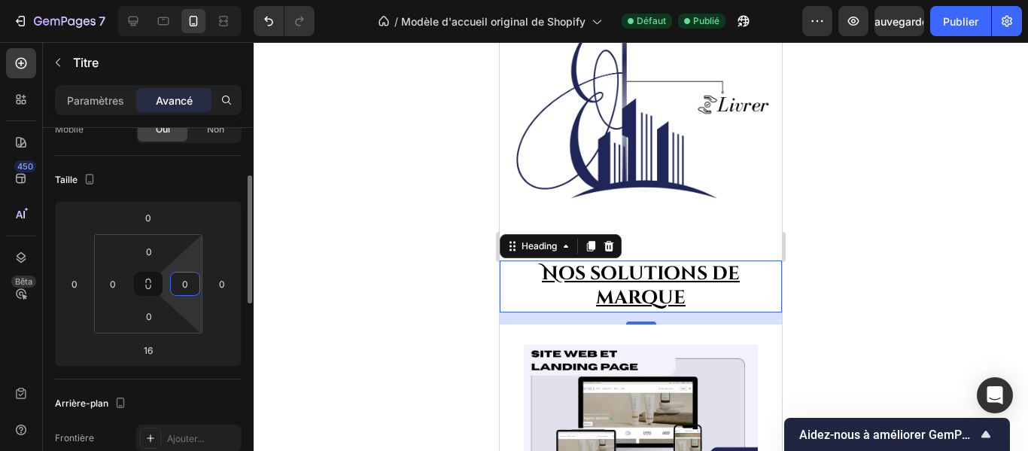
click at [186, 282] on input "0" at bounding box center [185, 284] width 23 height 23
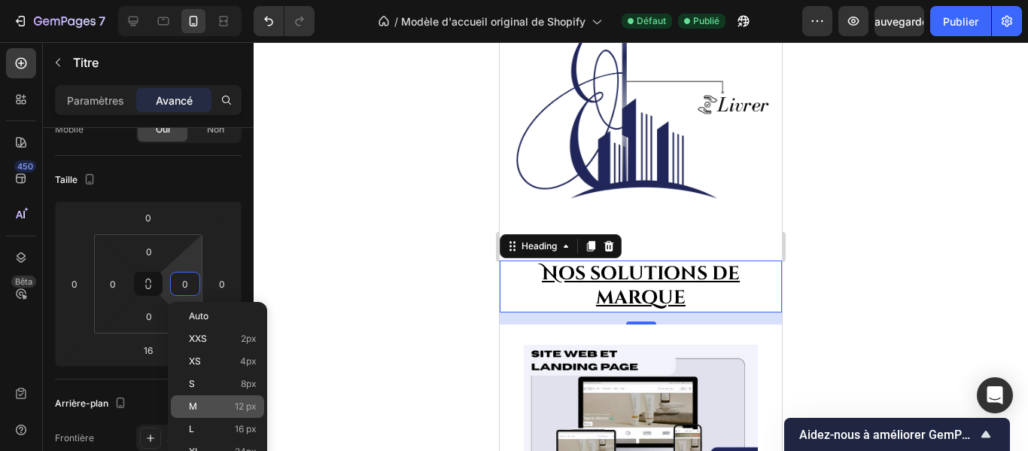
click at [233, 399] on div "M 12 px" at bounding box center [217, 406] width 93 height 23
type input "12"
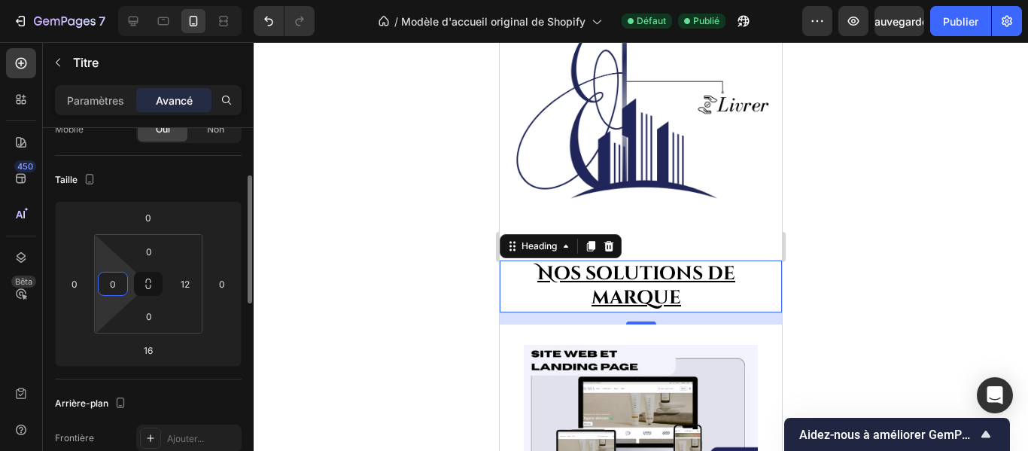
click at [118, 288] on input "0" at bounding box center [113, 284] width 23 height 23
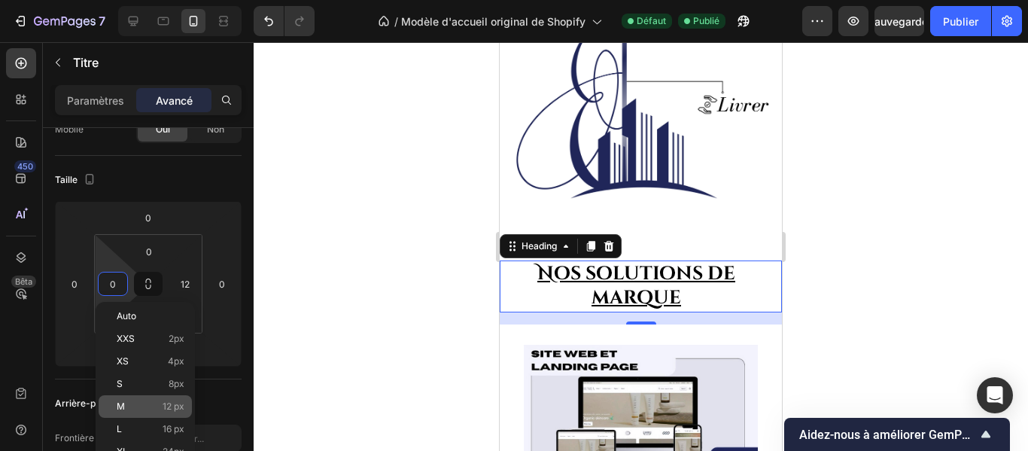
click at [151, 407] on p "M 12 px" at bounding box center [151, 406] width 68 height 11
type input "12"
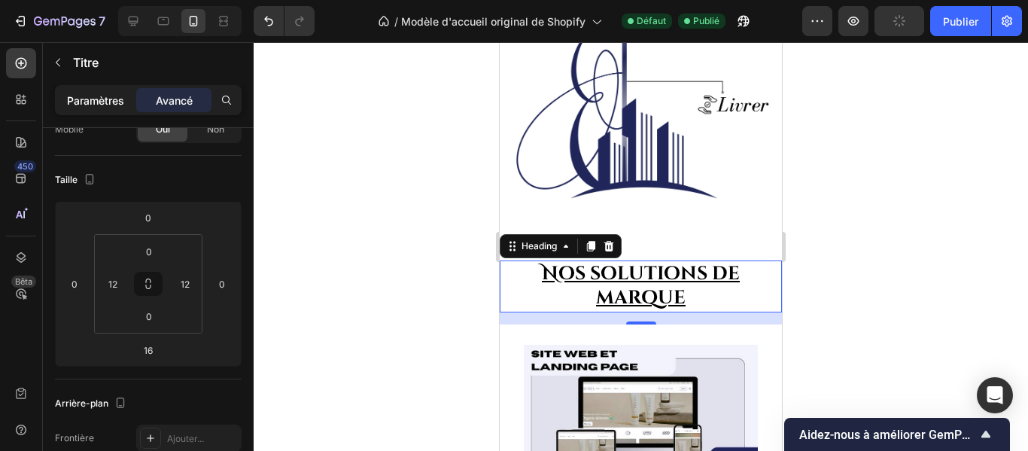
click at [96, 106] on font "Paramètres" at bounding box center [95, 100] width 57 height 13
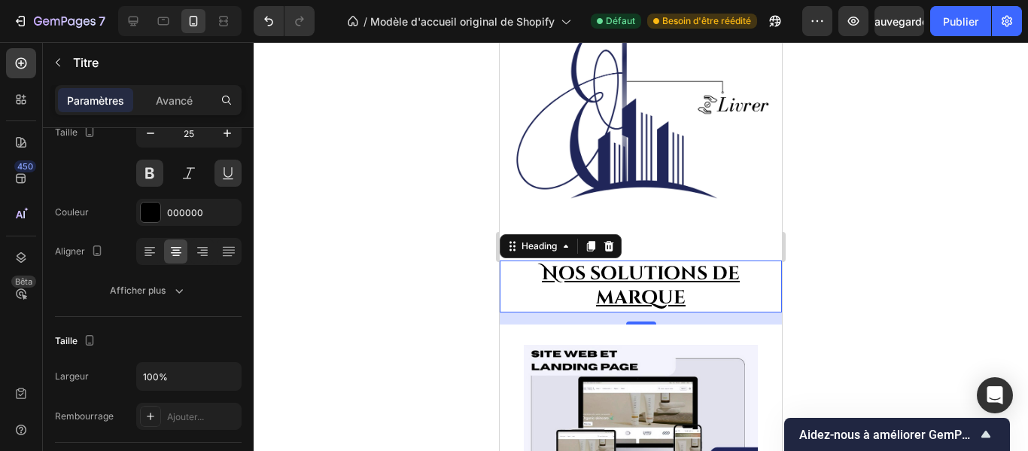
click at [821, 206] on div at bounding box center [641, 246] width 775 height 409
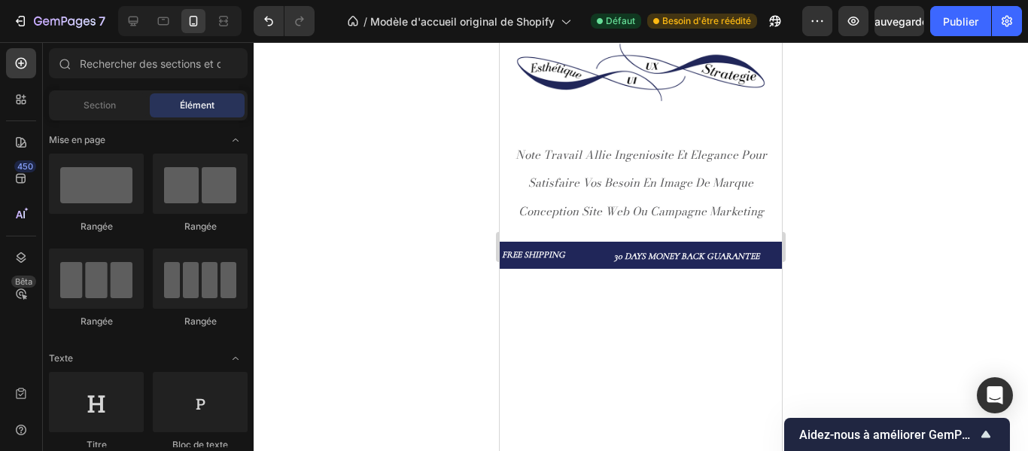
scroll to position [0, 0]
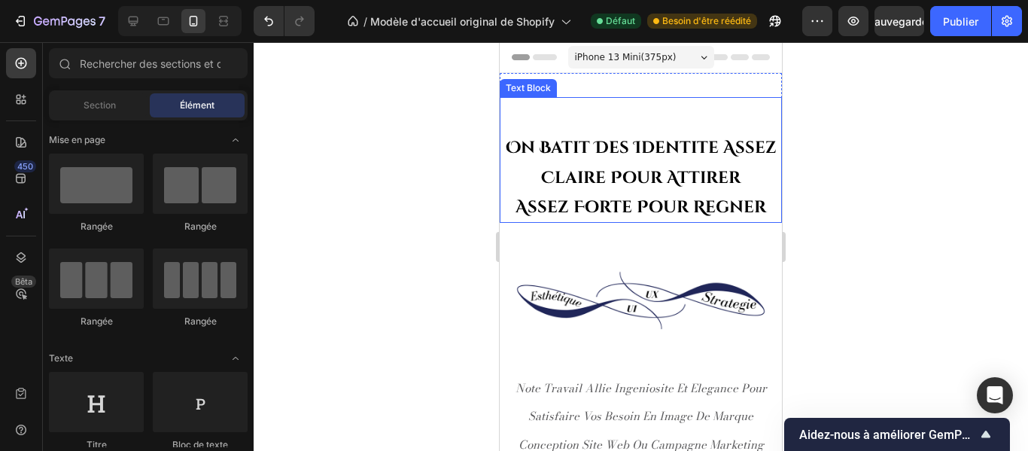
click at [623, 139] on strong "on batit des identite assez claire pour attirer" at bounding box center [641, 163] width 271 height 52
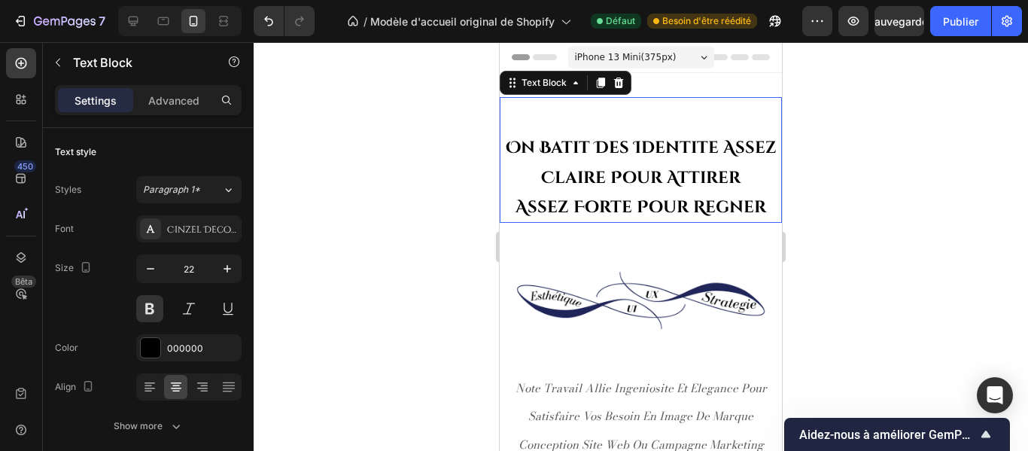
click at [623, 139] on strong "on batit des identite assez claire pour attirer" at bounding box center [641, 163] width 271 height 52
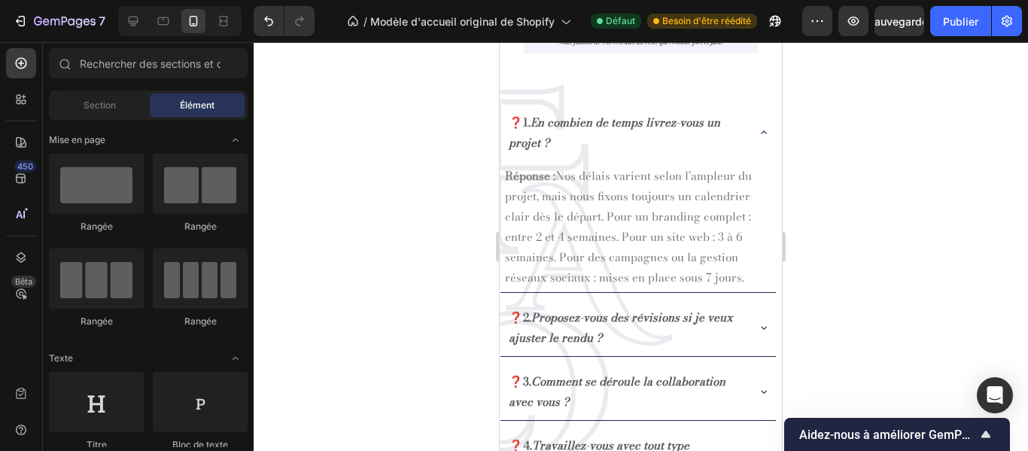
scroll to position [1654, 0]
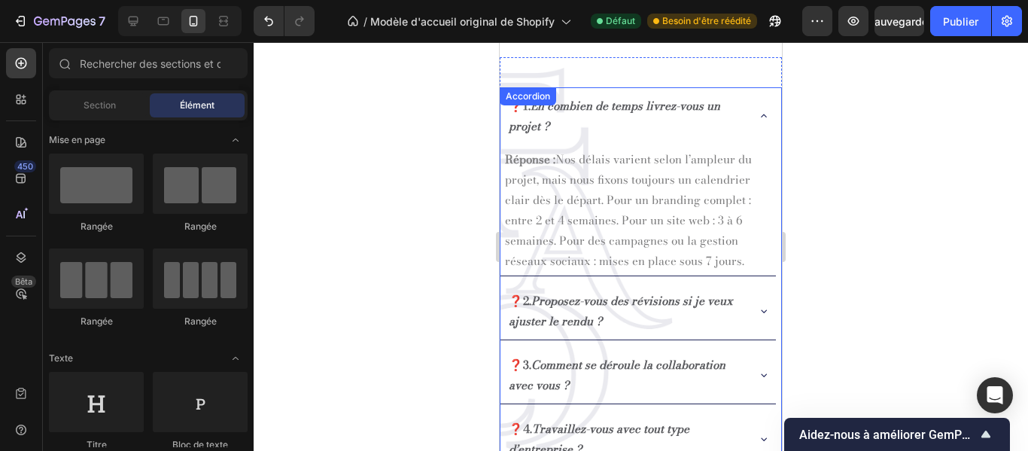
click at [650, 105] on icon "En combien de temps livrez-vous un projet ?" at bounding box center [615, 116] width 212 height 38
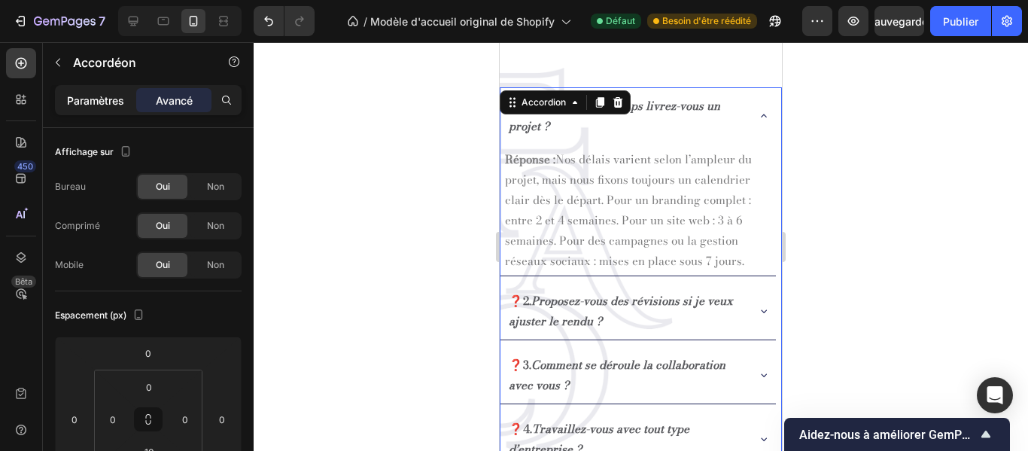
click at [112, 102] on font "Paramètres" at bounding box center [95, 100] width 57 height 13
type input "8"
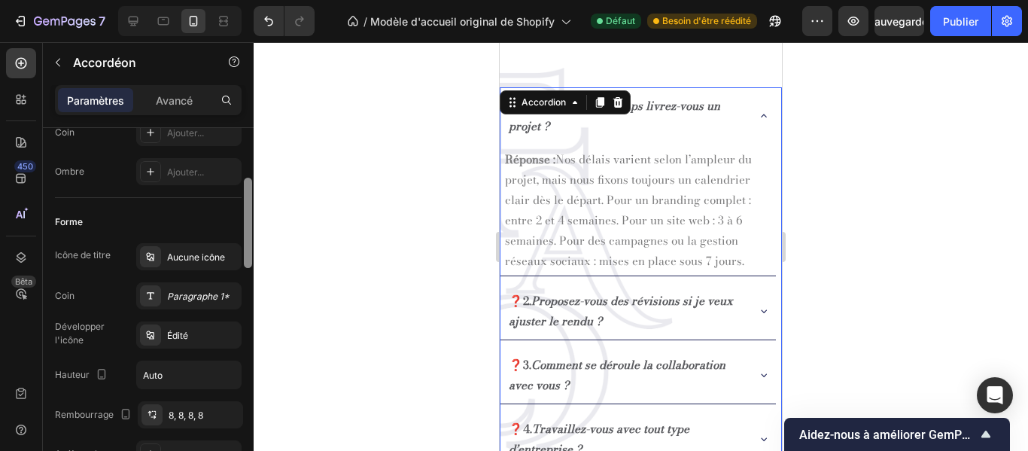
scroll to position [215, 0]
drag, startPoint x: 248, startPoint y: 134, endPoint x: 239, endPoint y: 187, distance: 54.1
click at [239, 187] on div "Affichage sur Article 4 articles Espacement (px) Arrière-plan Ajouter... Fronti…" at bounding box center [148, 311] width 211 height 366
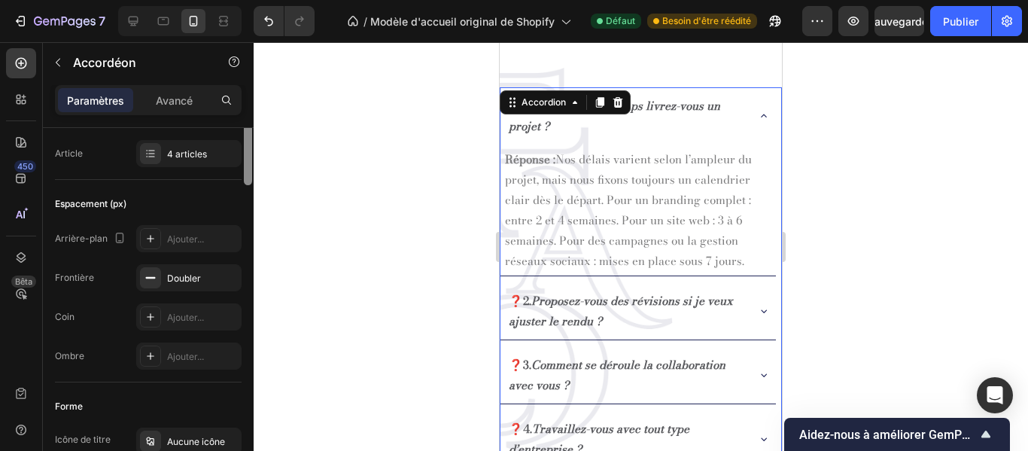
scroll to position [0, 0]
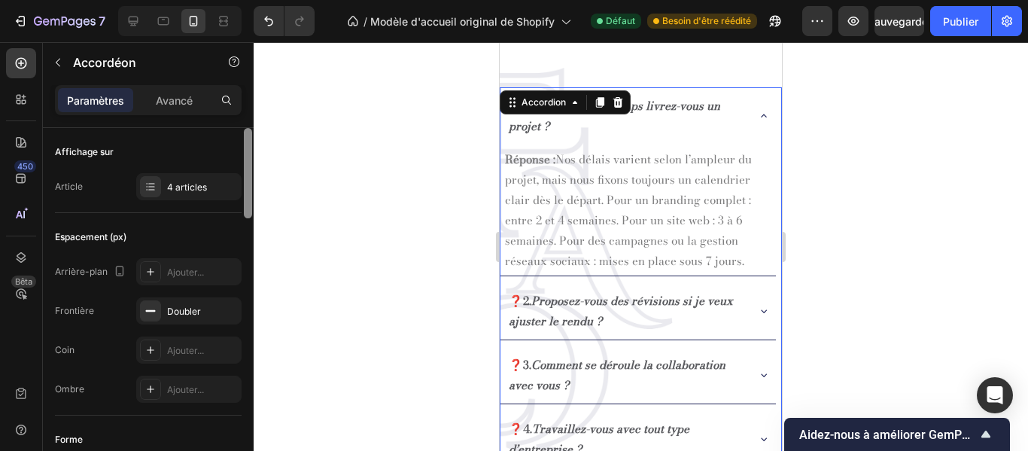
drag, startPoint x: 247, startPoint y: 224, endPoint x: 252, endPoint y: 144, distance: 80.7
click at [252, 144] on div at bounding box center [247, 311] width 11 height 366
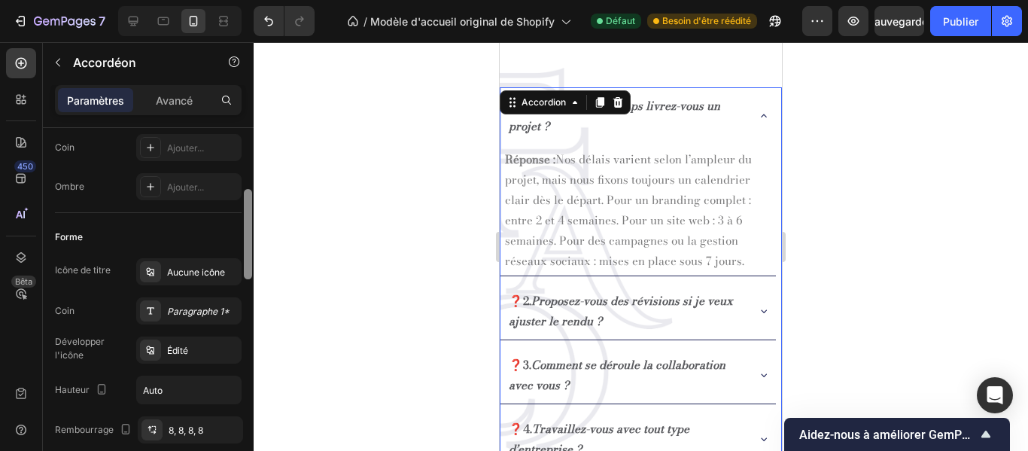
scroll to position [224, 0]
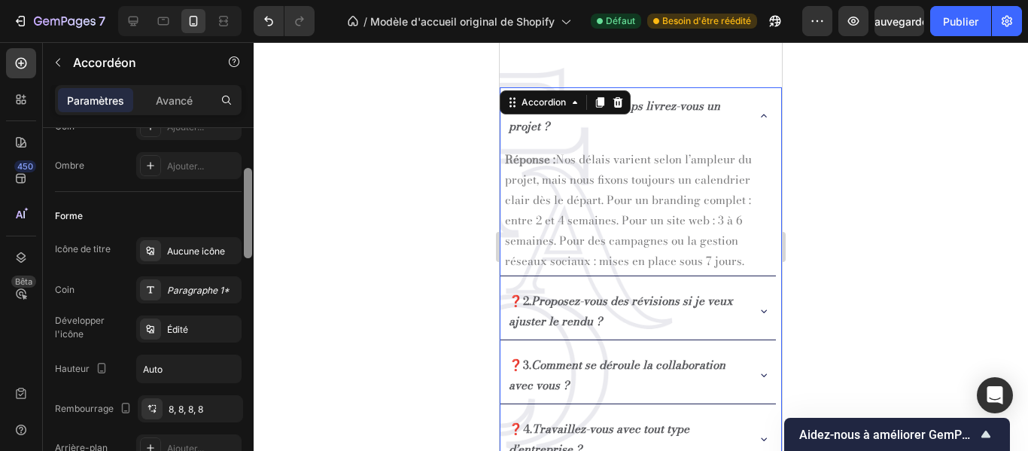
drag, startPoint x: 246, startPoint y: 129, endPoint x: 250, endPoint y: 184, distance: 55.8
click at [250, 184] on div at bounding box center [248, 213] width 8 height 90
click at [213, 282] on div "Paragraphe 1*" at bounding box center [188, 289] width 105 height 27
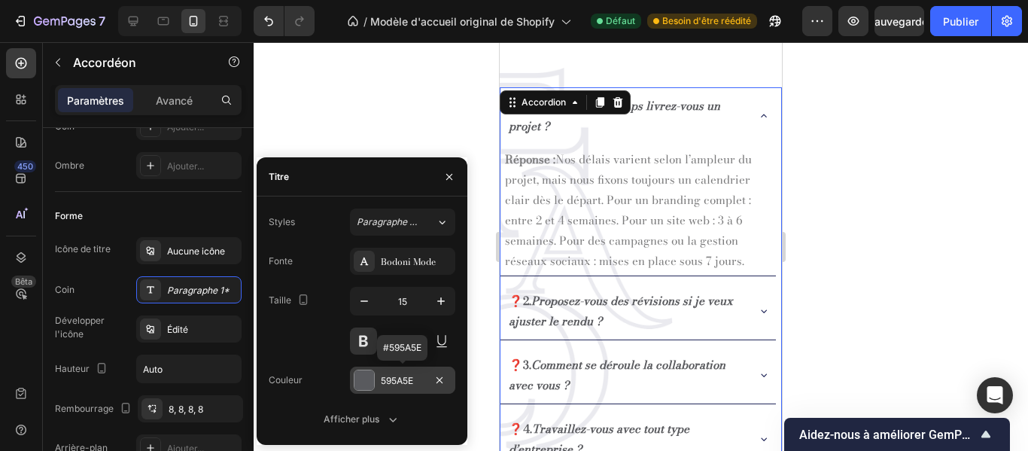
click at [427, 376] on div "595A5E" at bounding box center [402, 380] width 105 height 27
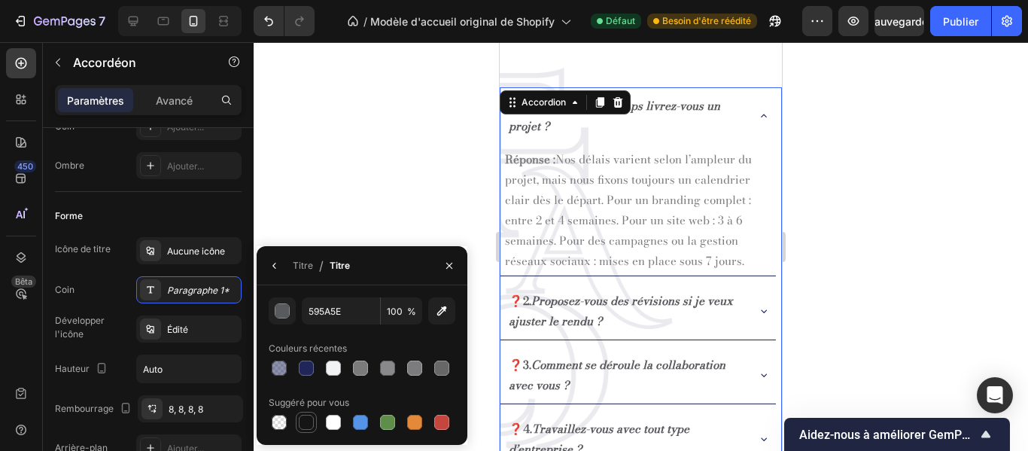
click at [306, 415] on div at bounding box center [306, 422] width 15 height 15
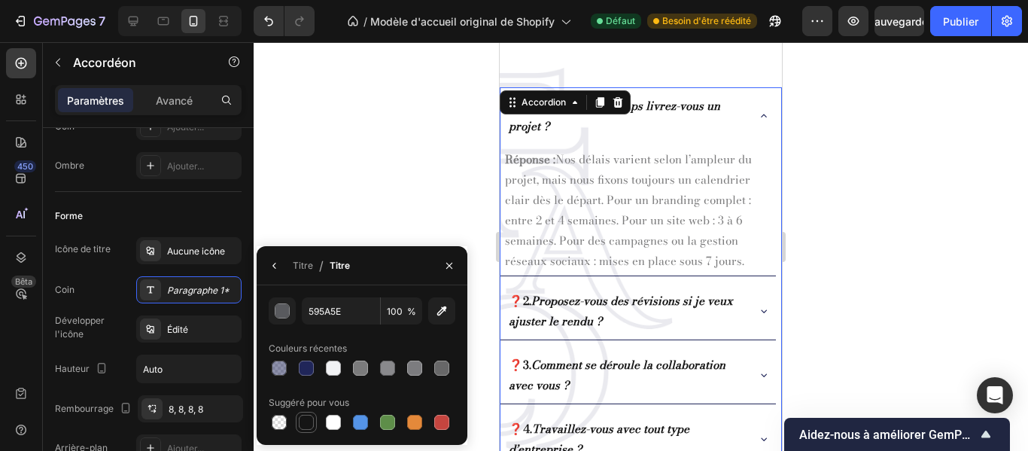
type input "151515"
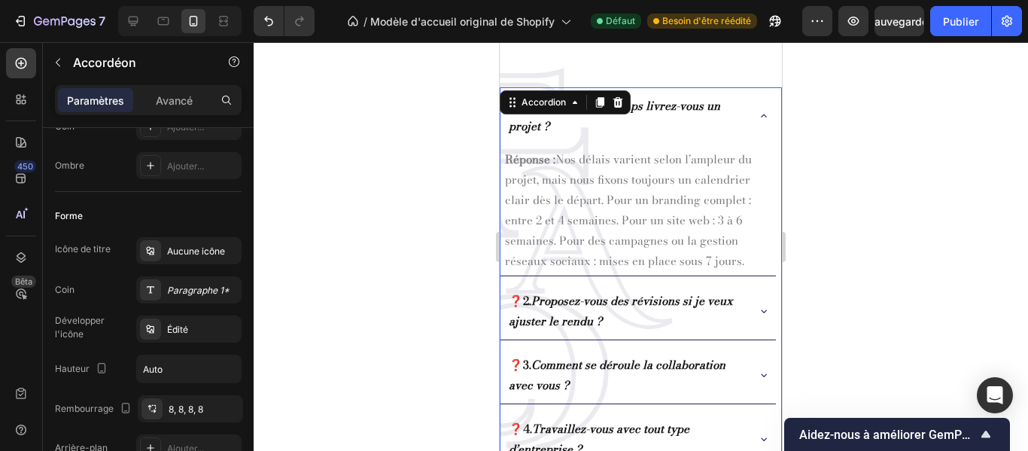
click at [327, 181] on div at bounding box center [641, 246] width 775 height 409
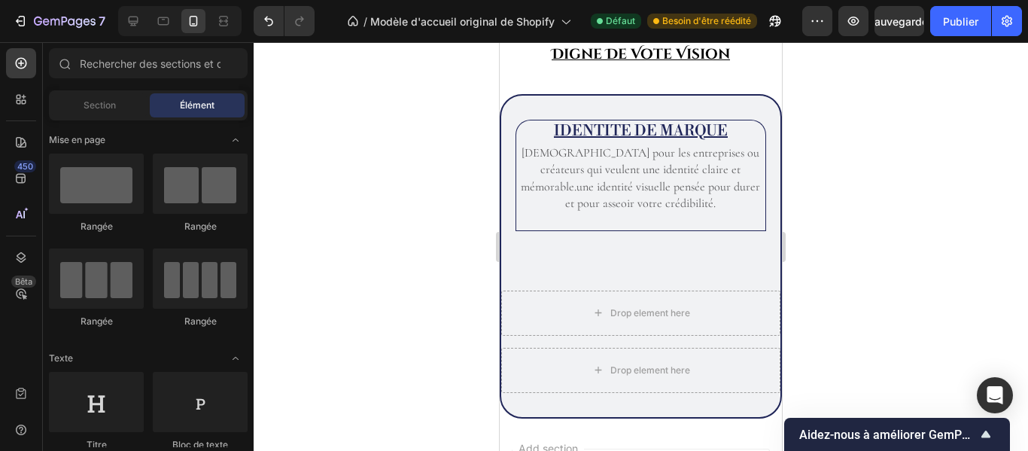
scroll to position [2161, 0]
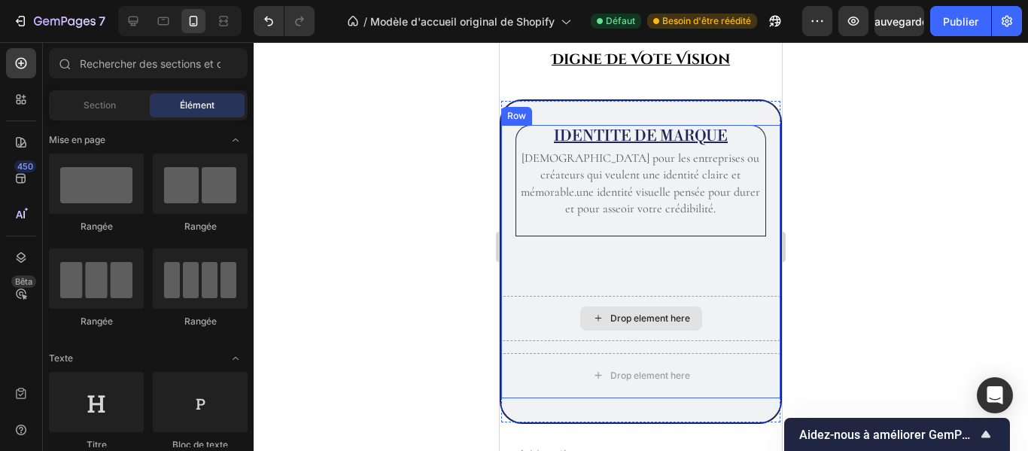
click at [723, 312] on div "Drop element here" at bounding box center [640, 318] width 279 height 45
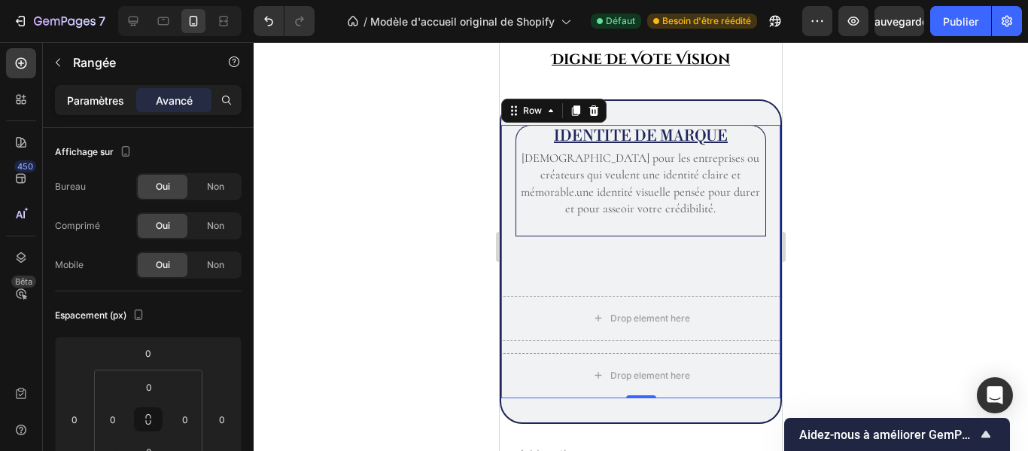
click at [106, 107] on p "Paramètres" at bounding box center [95, 101] width 57 height 16
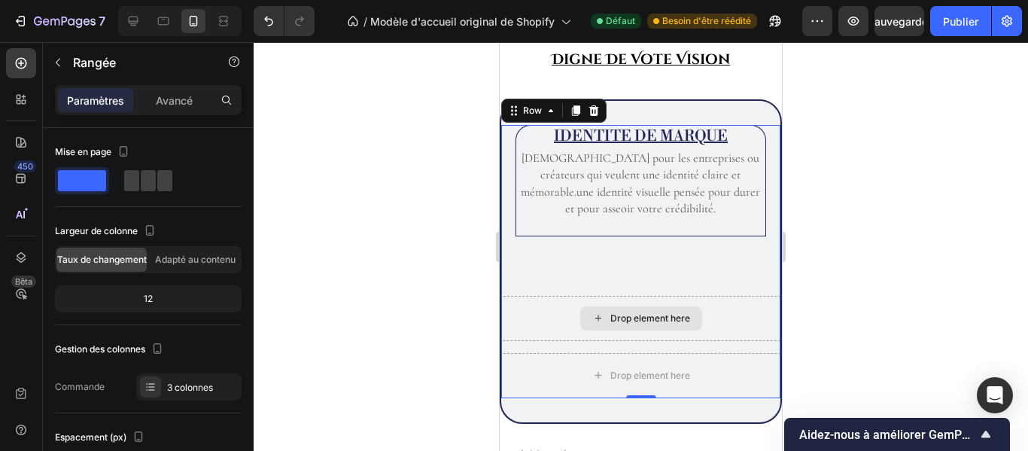
click at [676, 318] on div "Drop element here" at bounding box center [651, 318] width 80 height 12
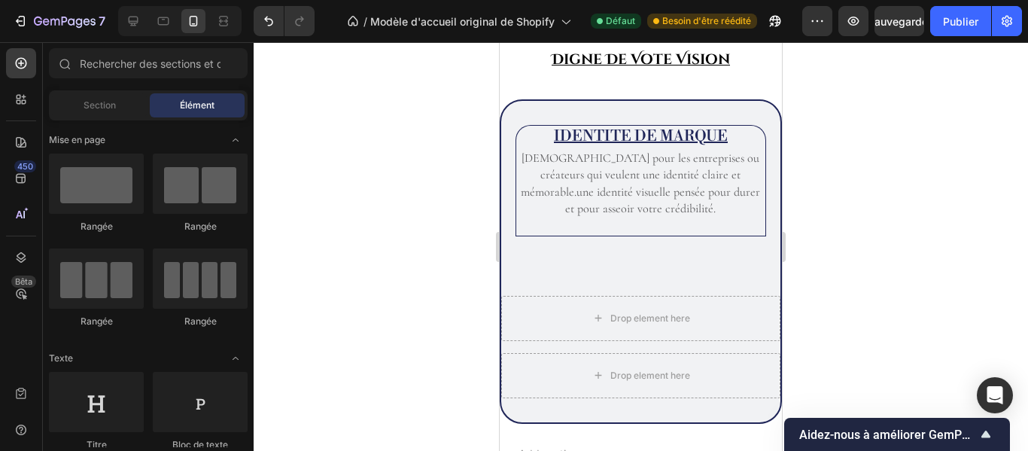
click at [242, 239] on div "Rangée [GEOGRAPHIC_DATA] [GEOGRAPHIC_DATA] [GEOGRAPHIC_DATA]" at bounding box center [148, 248] width 199 height 188
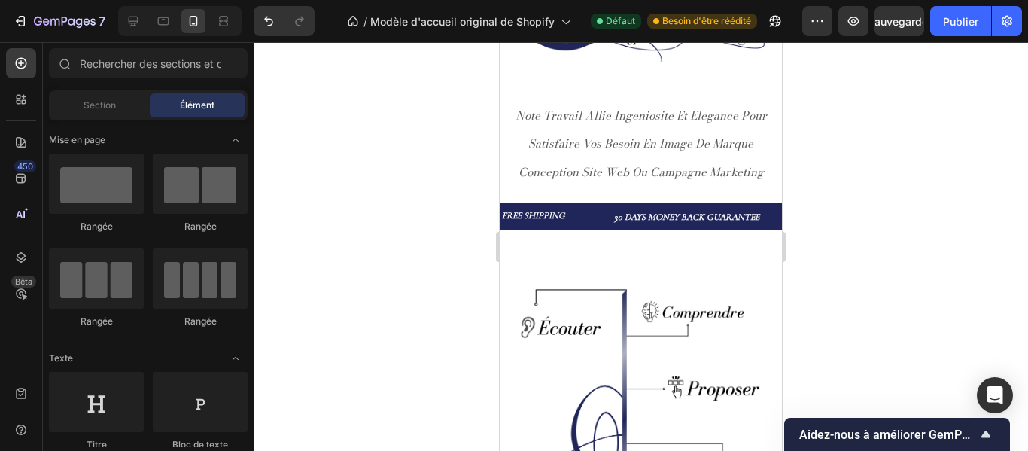
scroll to position [262, 0]
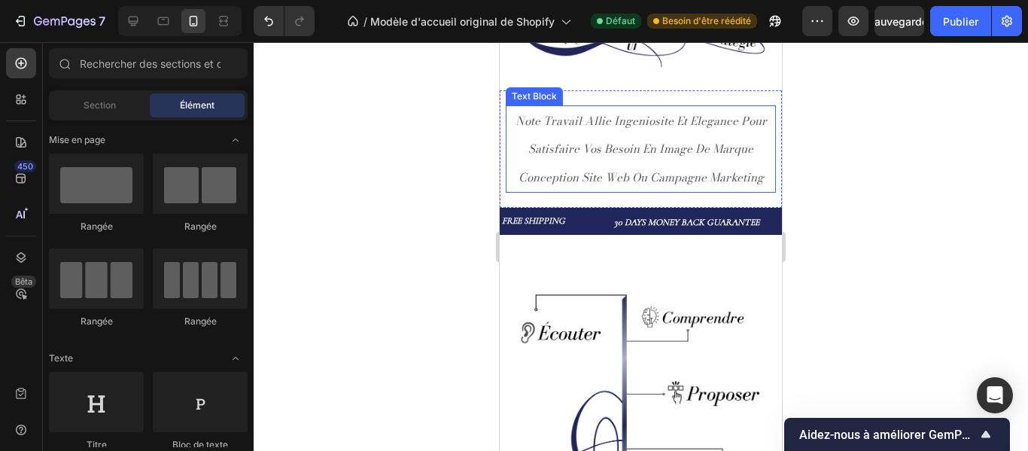
click at [704, 139] on p "note travail allie ingeniosite et elegance pour satisfaire vos besoin en image …" at bounding box center [640, 149] width 267 height 85
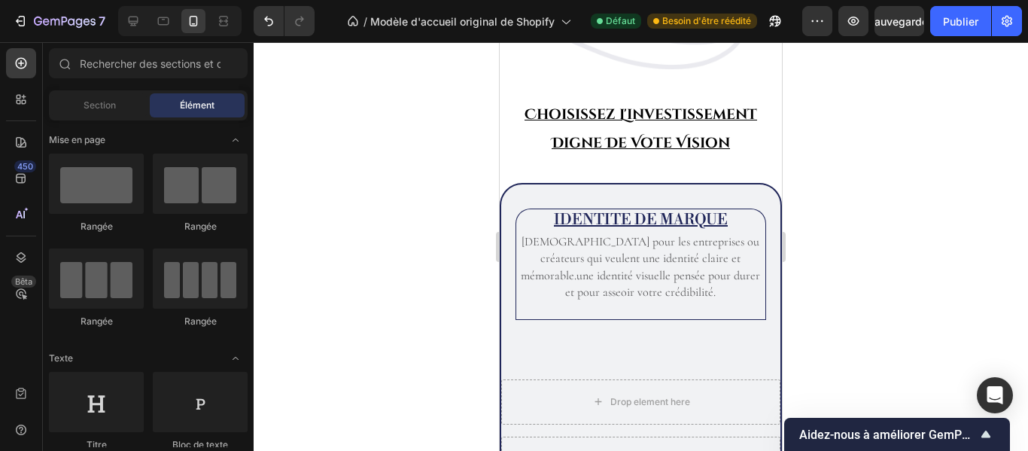
scroll to position [2072, 0]
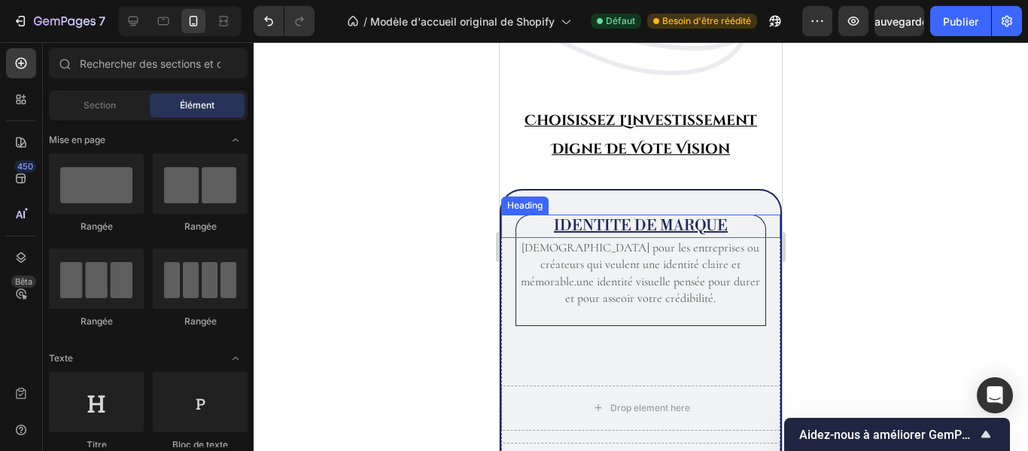
click at [696, 224] on h2 "IDENTITE DE MARQUE" at bounding box center [641, 226] width 251 height 23
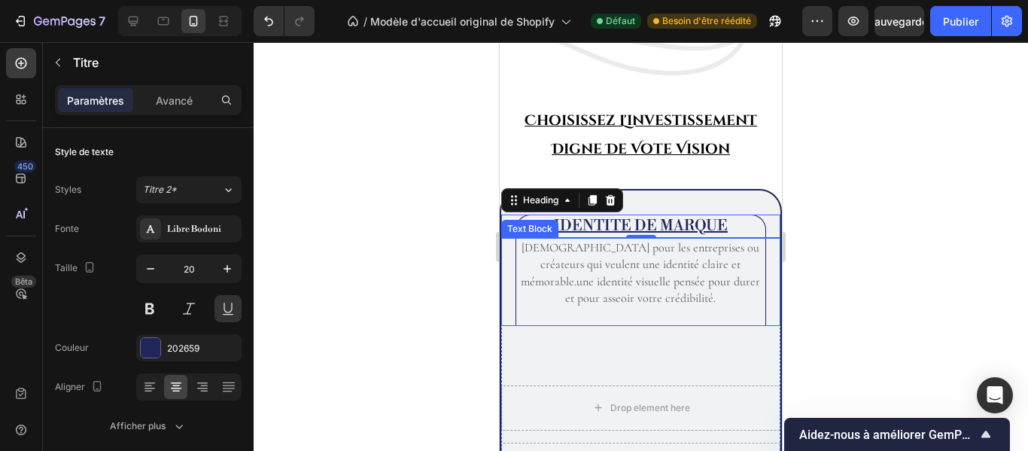
click at [723, 273] on p "[DEMOGRAPHIC_DATA] pour les entreprises ou créateurs qui veulent une identité c…" at bounding box center [641, 273] width 247 height 68
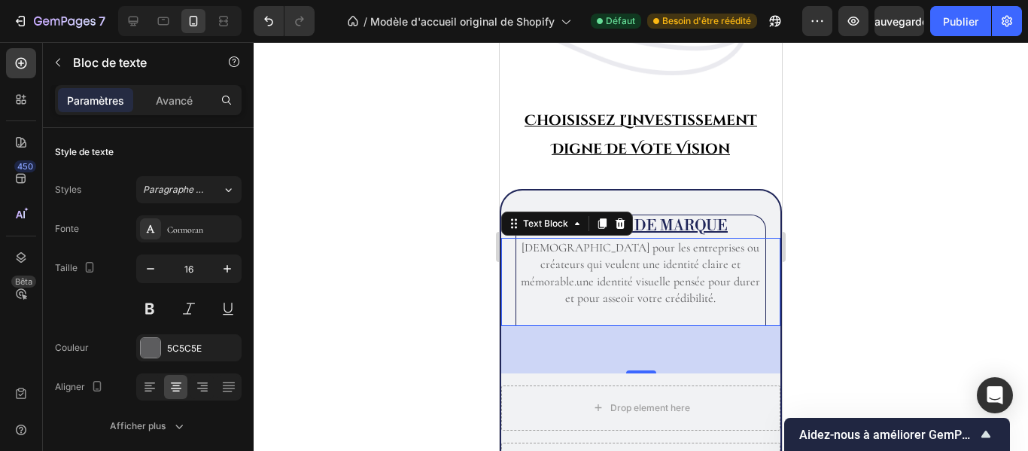
click at [799, 280] on div at bounding box center [641, 246] width 775 height 409
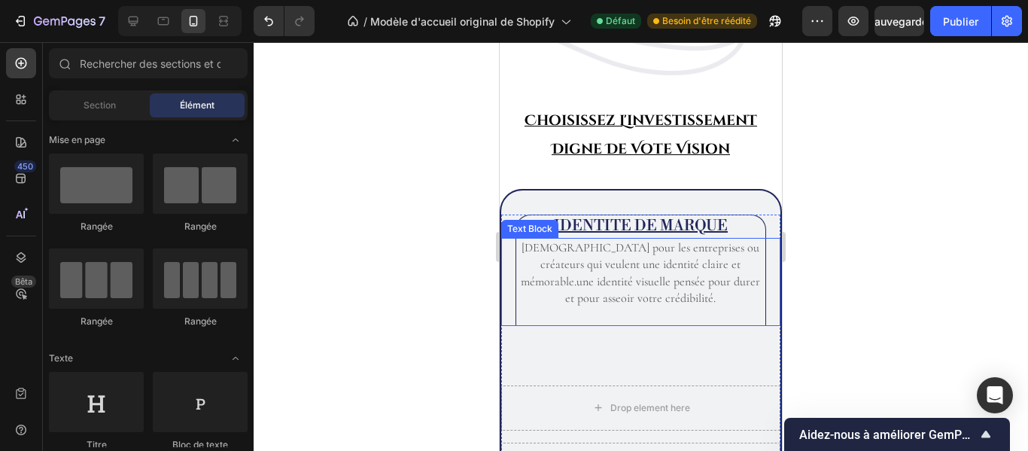
click at [720, 239] on p "[DEMOGRAPHIC_DATA] pour les entreprises ou créateurs qui veulent une identité c…" at bounding box center [641, 273] width 247 height 68
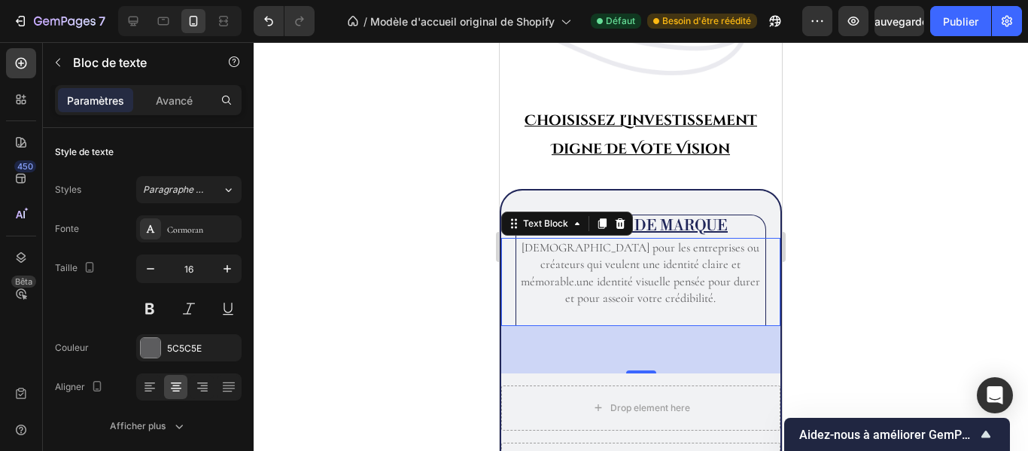
click at [720, 239] on p "[DEMOGRAPHIC_DATA] pour les entreprises ou créateurs qui veulent une identité c…" at bounding box center [641, 273] width 247 height 68
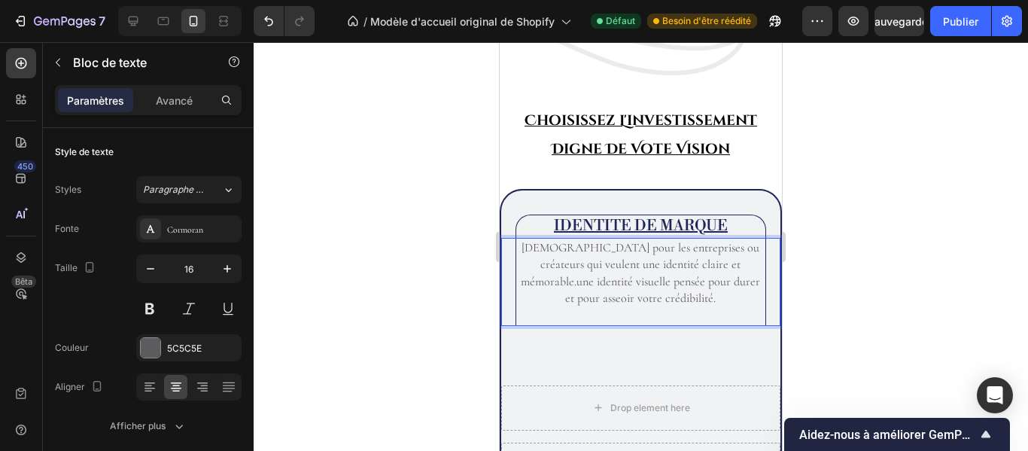
click at [522, 246] on p "[DEMOGRAPHIC_DATA] pour les entreprises ou créateurs qui veulent une identité c…" at bounding box center [641, 273] width 247 height 68
click at [518, 246] on p "[DEMOGRAPHIC_DATA] pour les entreprises ou créateurs qui veulent une identité c…" at bounding box center [641, 273] width 247 height 68
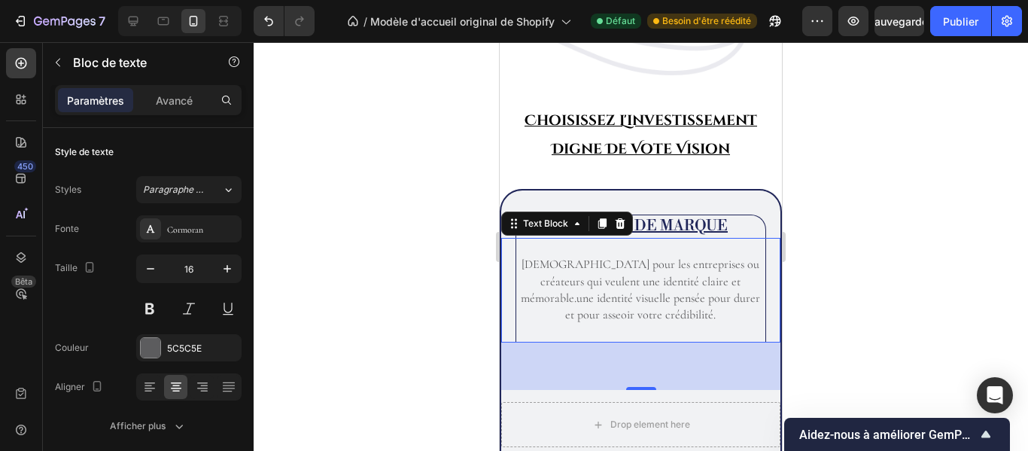
click at [842, 228] on div at bounding box center [641, 246] width 775 height 409
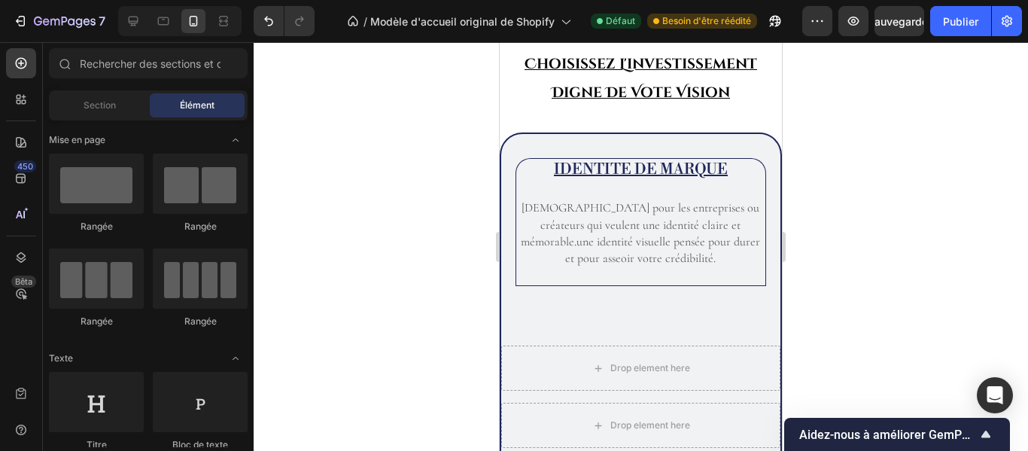
scroll to position [2133, 0]
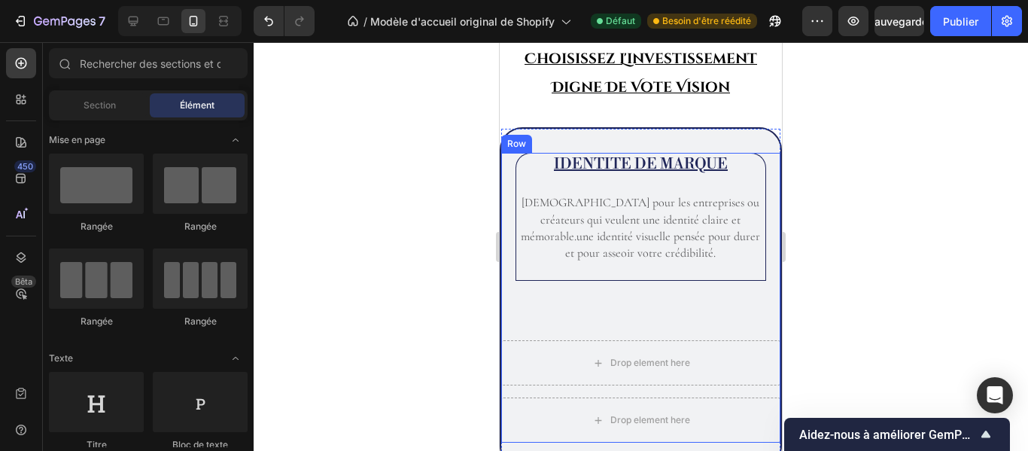
click at [714, 303] on div "IDENTITE DE MARQUE Heading Idéal pour les entreprises ou créateurs qui veulent …" at bounding box center [640, 240] width 279 height 175
click at [767, 130] on section "IDENTITE DE MARQUE Heading Idéal pour les entreprises ou créateurs qui veulent …" at bounding box center [641, 297] width 282 height 341
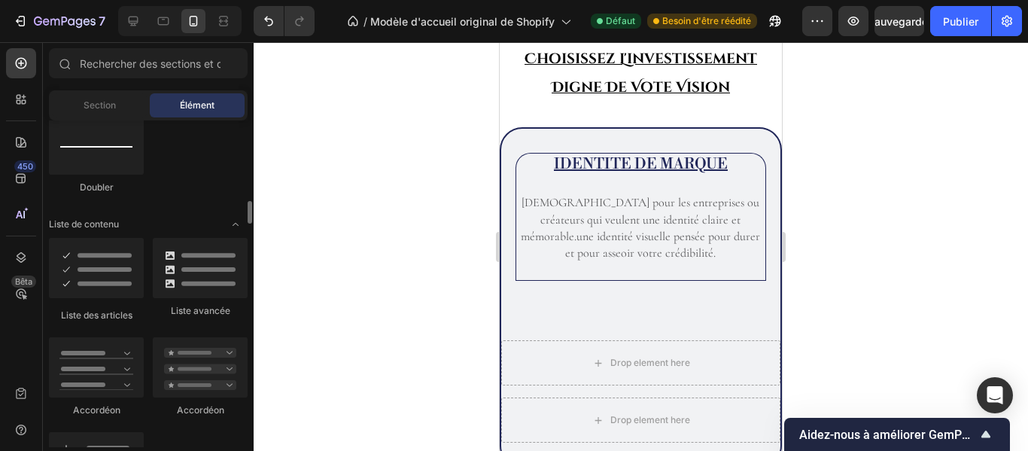
scroll to position [1152, 0]
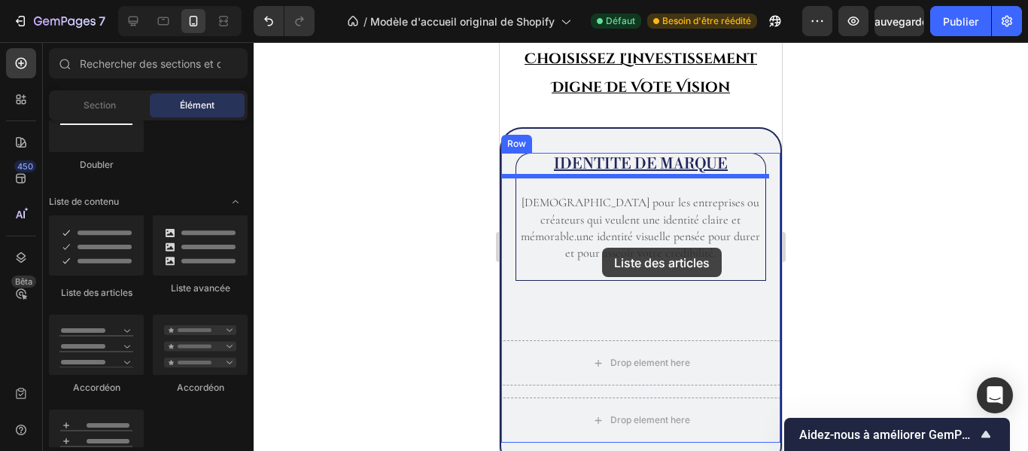
drag, startPoint x: 595, startPoint y: 285, endPoint x: 602, endPoint y: 248, distance: 37.5
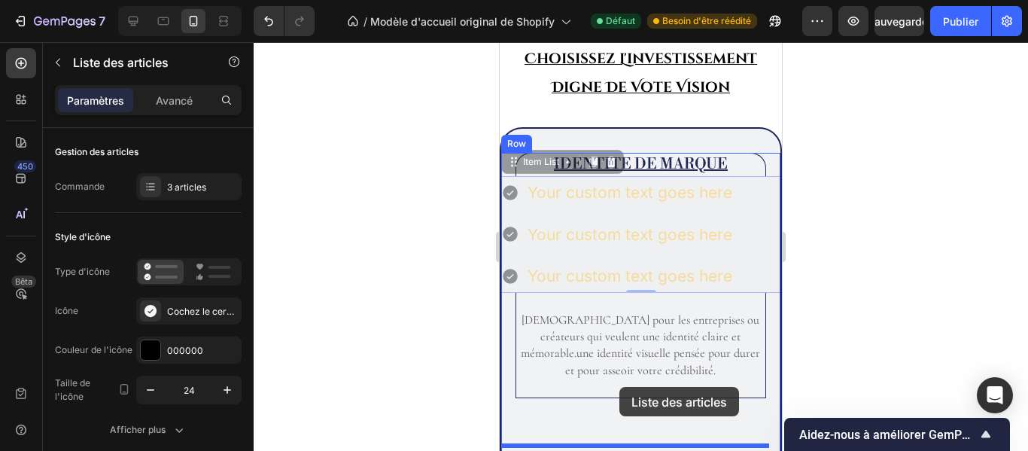
drag, startPoint x: 752, startPoint y: 204, endPoint x: 620, endPoint y: 387, distance: 225.9
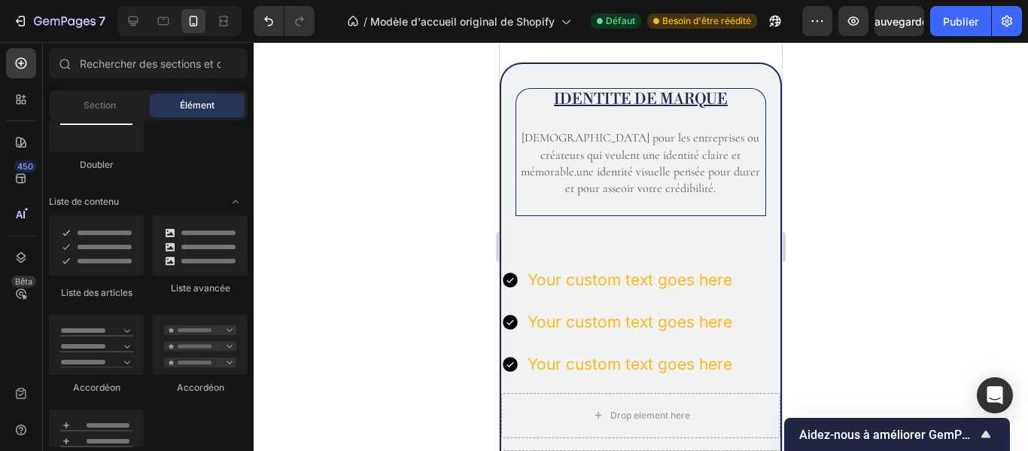
scroll to position [2186, 0]
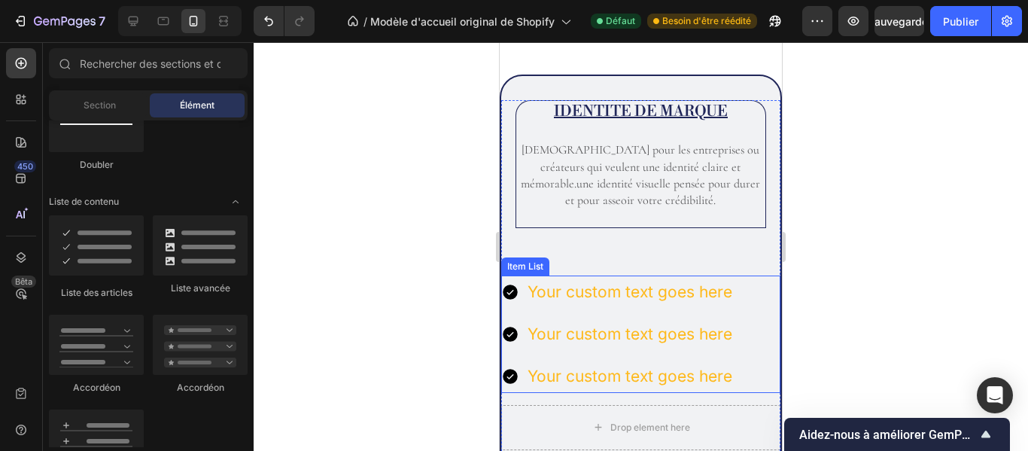
click at [653, 279] on div "Your custom text goes here" at bounding box center [629, 292] width 209 height 33
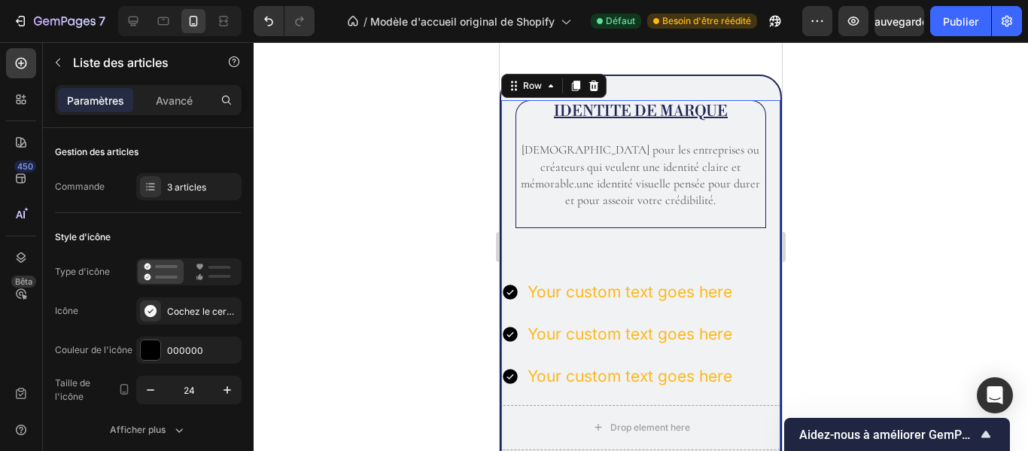
click at [660, 270] on div "IDENTITE DE MARQUE Heading Idéal pour les entreprises ou créateurs qui veulent …" at bounding box center [640, 246] width 279 height 293
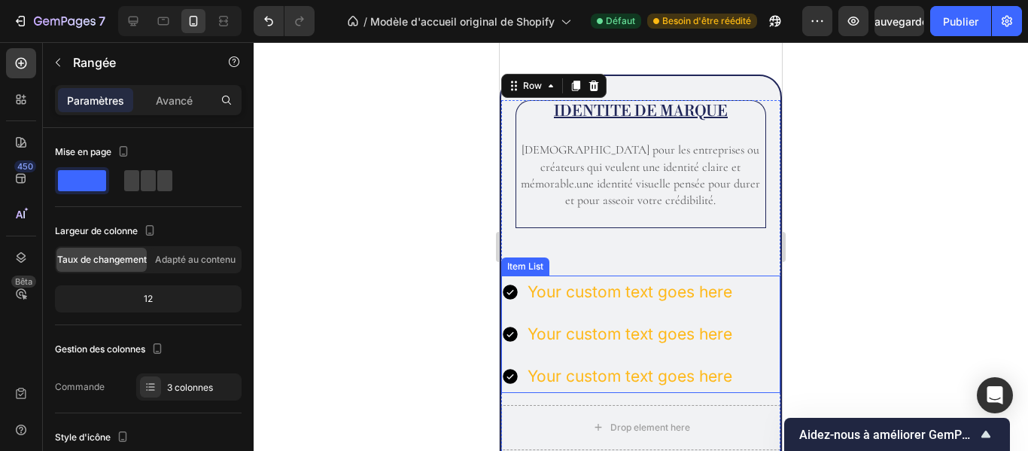
click at [752, 318] on div "Your custom text goes here Your custom text goes here Your custom text goes here" at bounding box center [640, 334] width 279 height 117
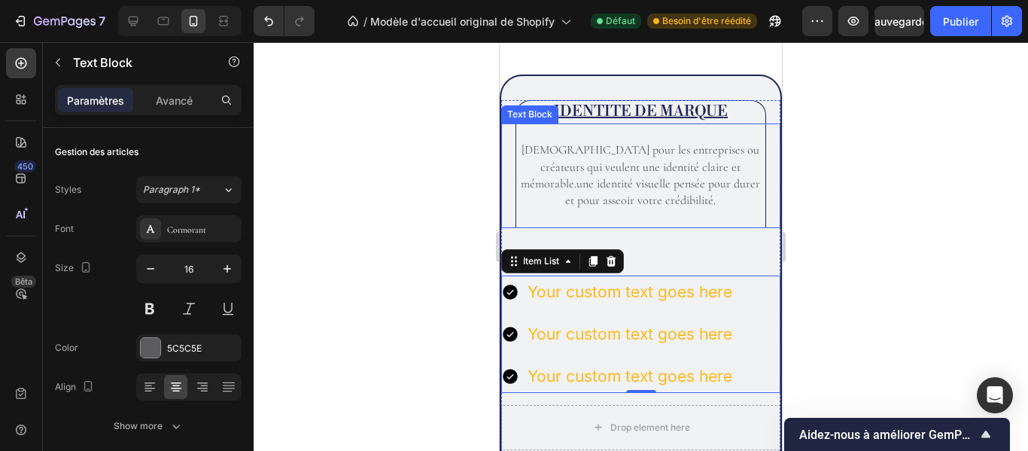
click at [735, 212] on p at bounding box center [641, 217] width 247 height 17
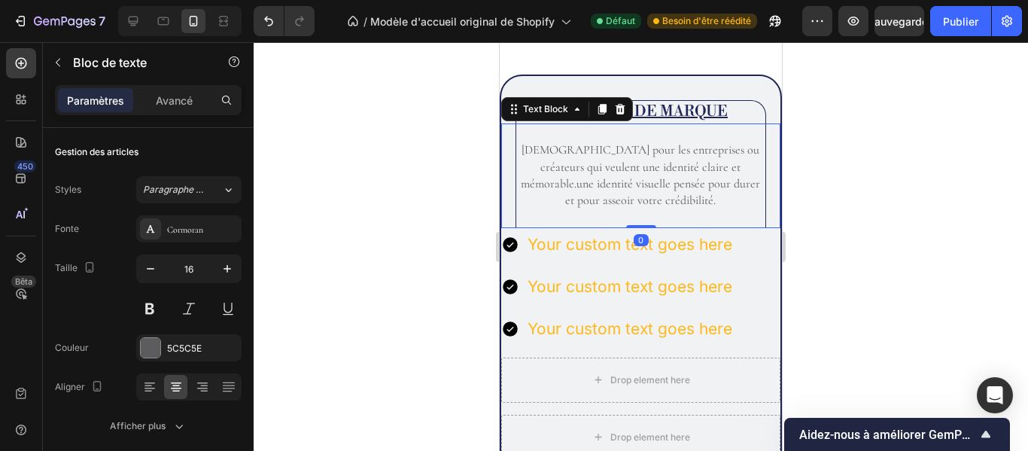
drag, startPoint x: 644, startPoint y: 274, endPoint x: 639, endPoint y: 222, distance: 52.2
click at [639, 222] on div "Idéal pour les entreprises ou créateurs qui veulent une identité claire et mémo…" at bounding box center [640, 175] width 279 height 105
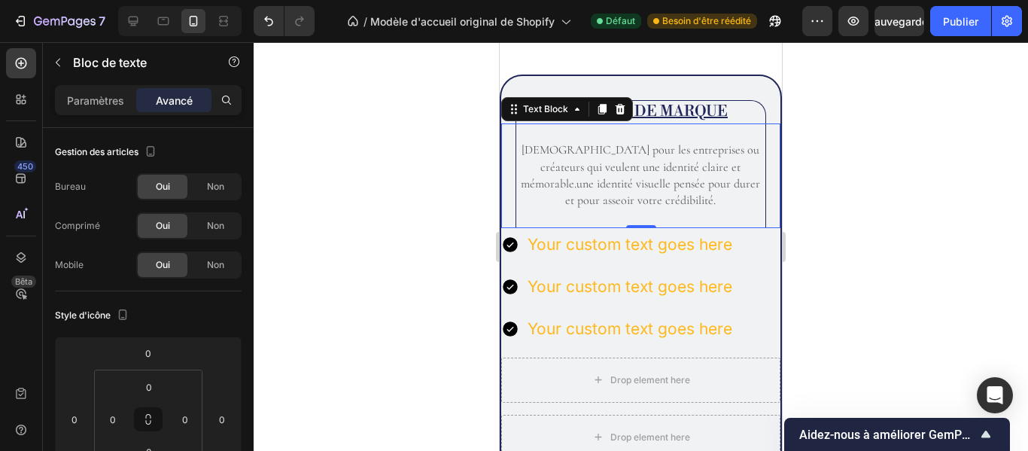
click at [524, 181] on p "[DEMOGRAPHIC_DATA] pour les entreprises ou créateurs qui veulent une identité c…" at bounding box center [641, 176] width 247 height 68
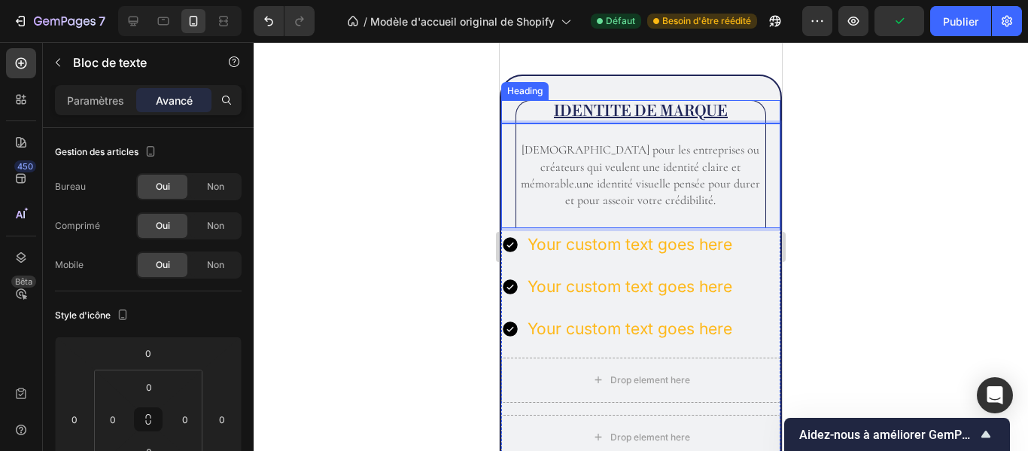
click at [541, 111] on h2 "IDENTITE DE MARQUE" at bounding box center [641, 111] width 251 height 23
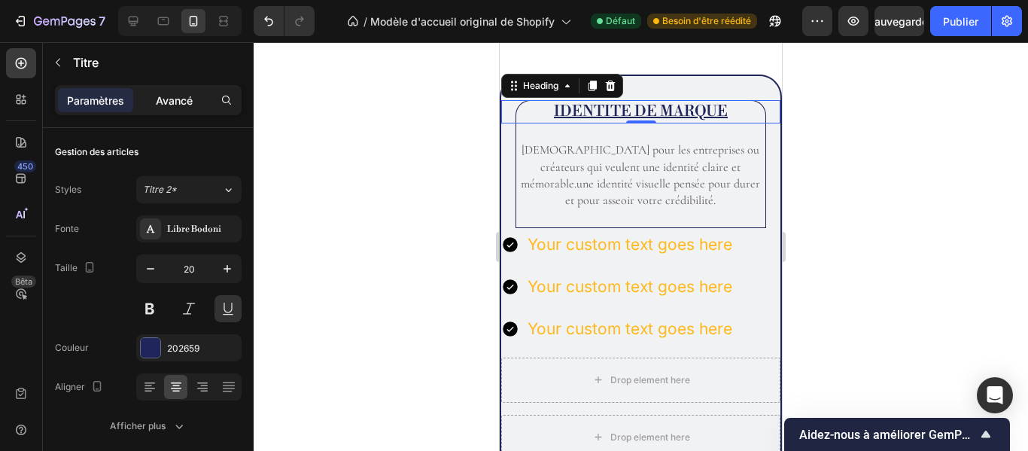
click at [178, 94] on font "Avancé" at bounding box center [174, 100] width 37 height 13
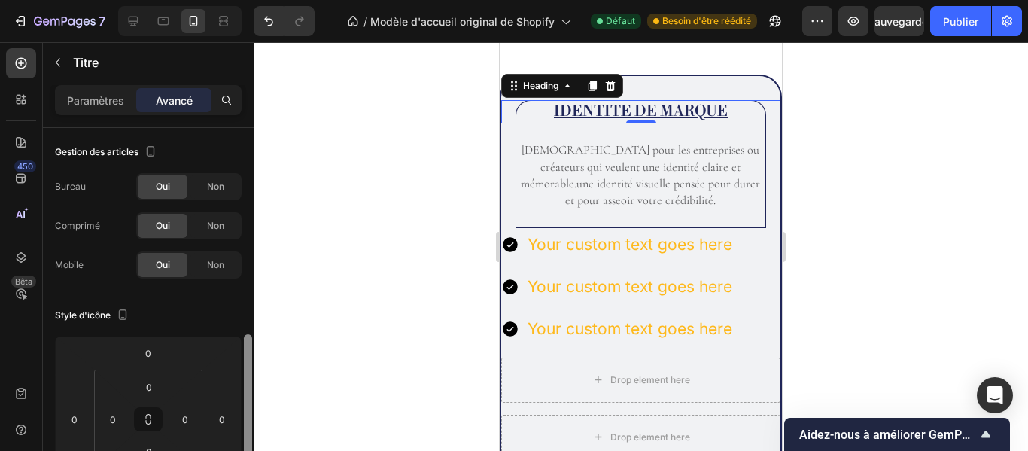
scroll to position [153, 0]
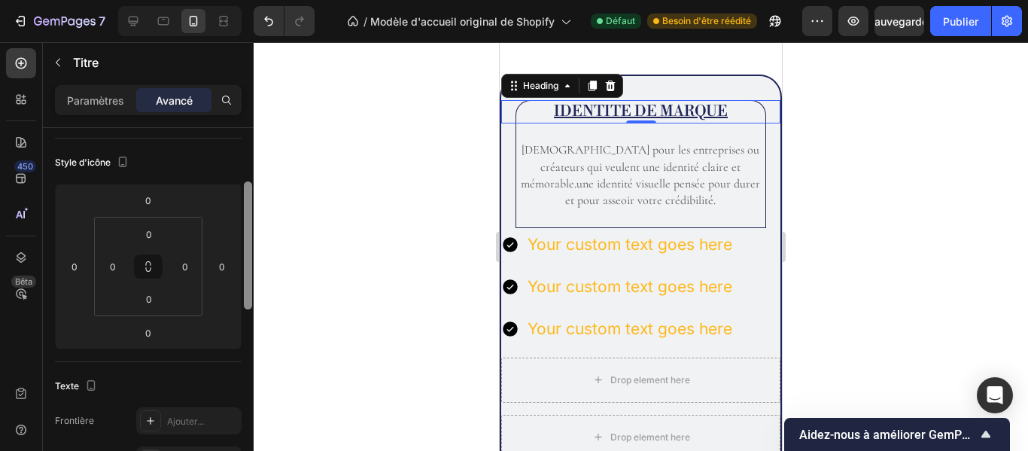
drag, startPoint x: 247, startPoint y: 172, endPoint x: 254, endPoint y: 233, distance: 62.1
click at [254, 0] on div "7 / Modèle d'accueil original de Shopify Défaut Besoin d'être réédité Aperçu Sa…" at bounding box center [514, 0] width 1028 height 0
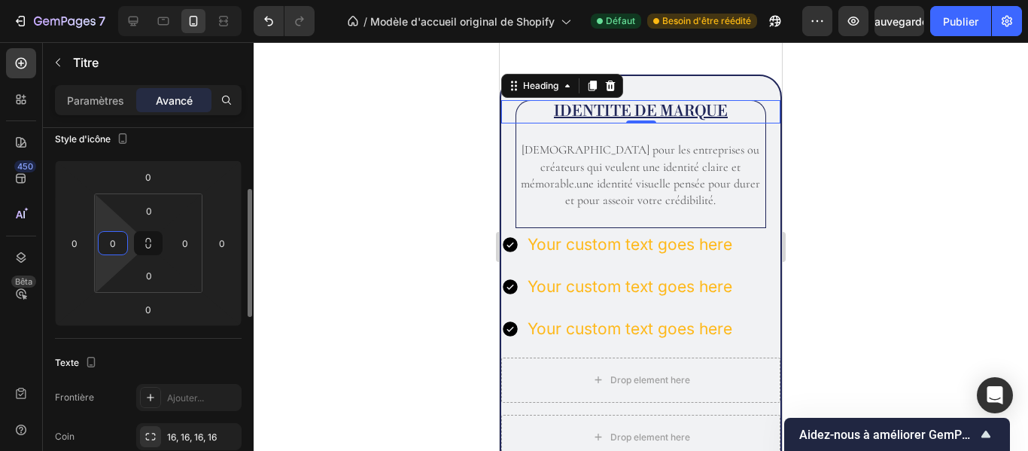
click at [122, 245] on input "0" at bounding box center [113, 243] width 23 height 23
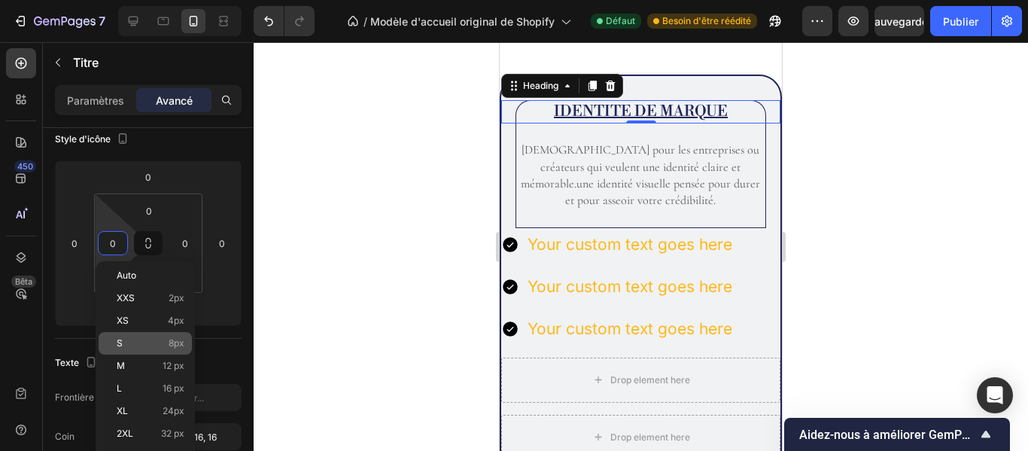
click at [166, 338] on p "S 8px" at bounding box center [151, 343] width 68 height 11
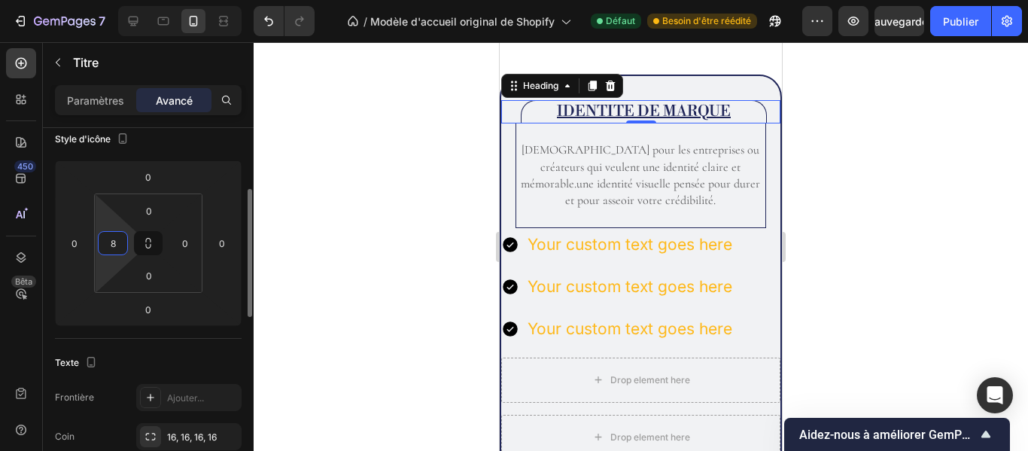
click at [112, 241] on input "8" at bounding box center [113, 243] width 23 height 23
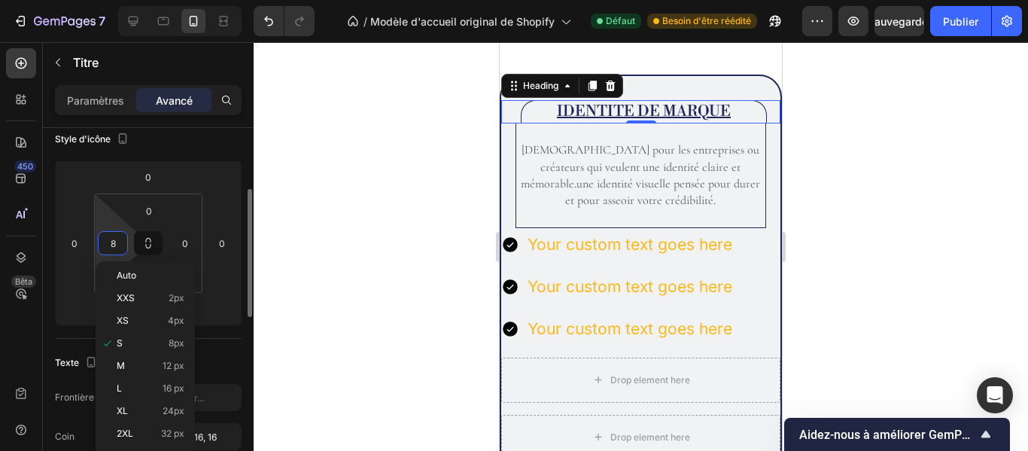
type input "0"
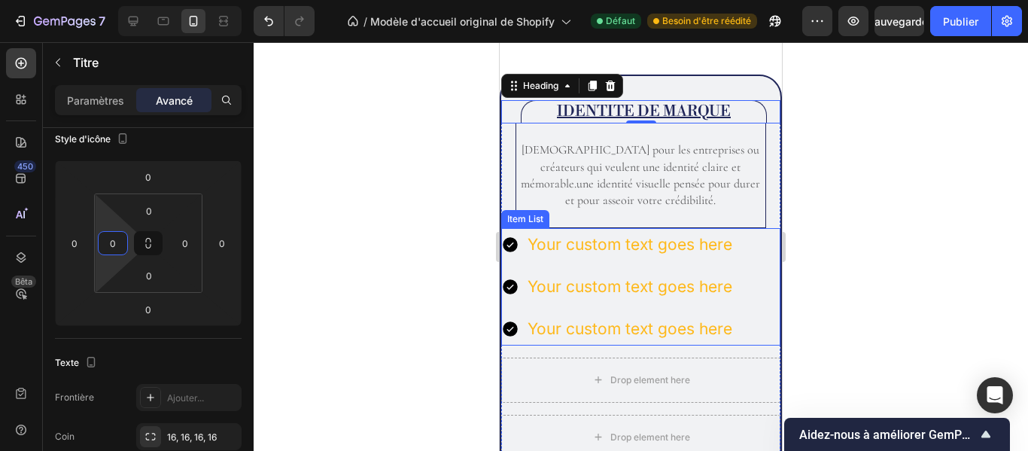
click at [525, 338] on div "Your custom text goes here" at bounding box center [617, 328] width 233 height 33
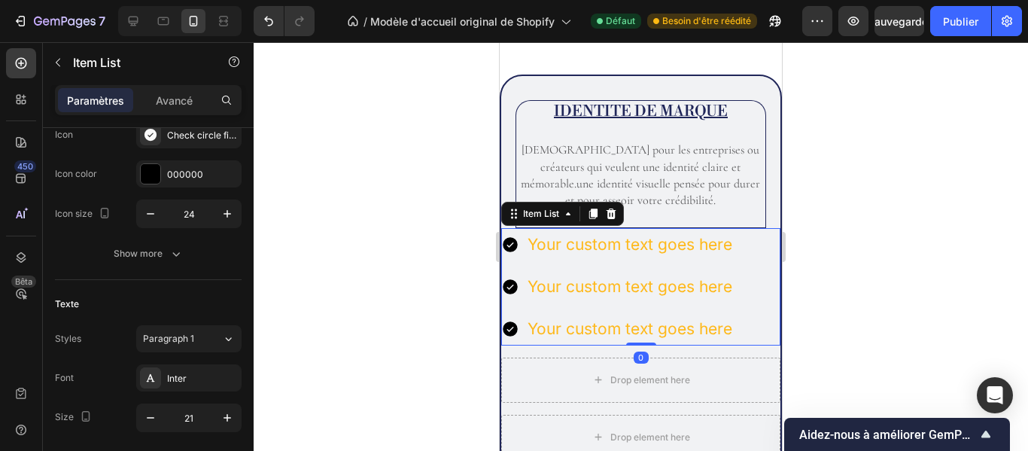
scroll to position [0, 0]
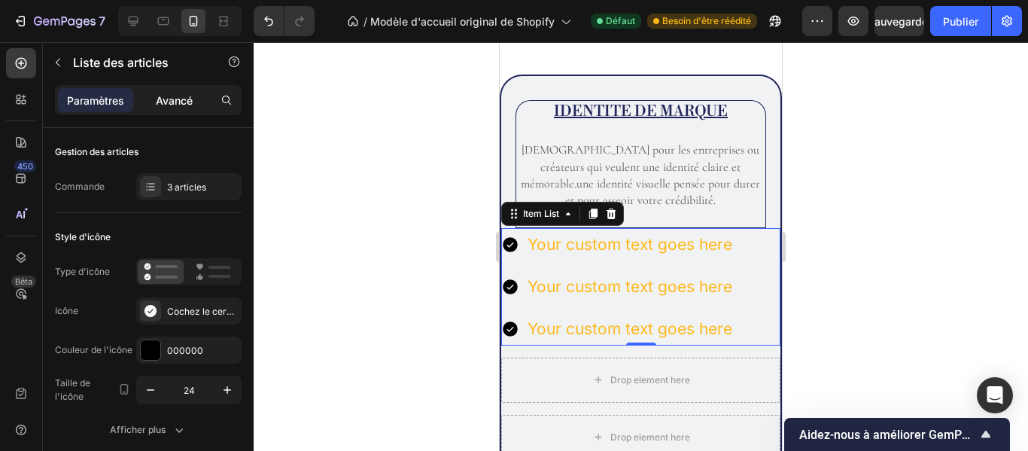
click at [183, 101] on font "Avancé" at bounding box center [174, 100] width 37 height 13
type input "100%"
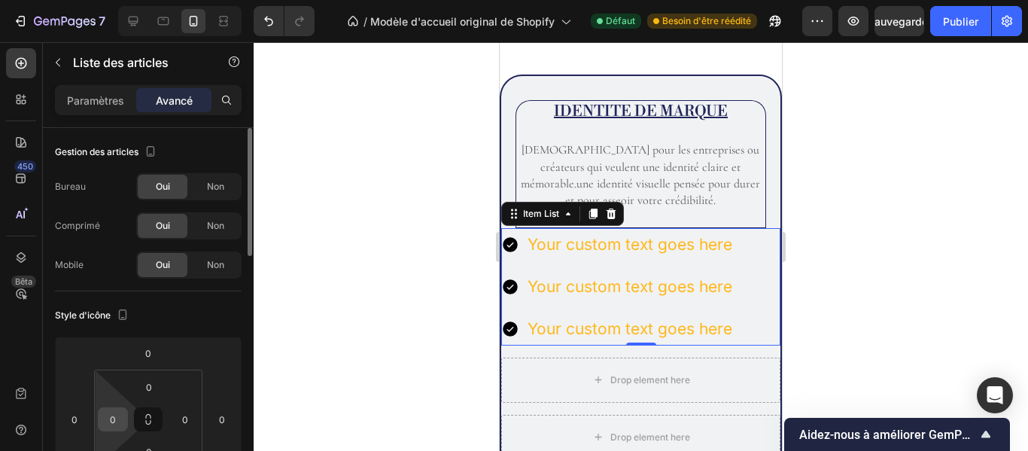
click at [117, 427] on input "0" at bounding box center [113, 419] width 23 height 23
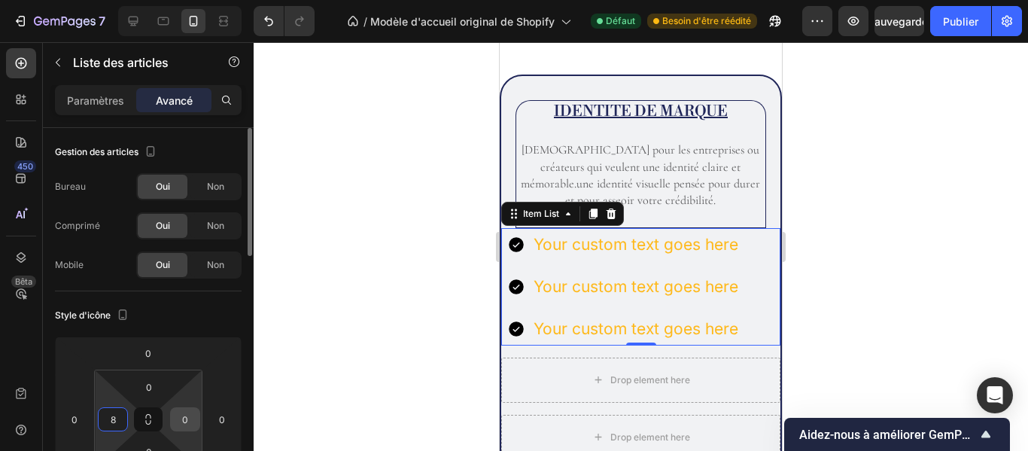
type input "8"
click at [189, 427] on input "0" at bounding box center [185, 419] width 23 height 23
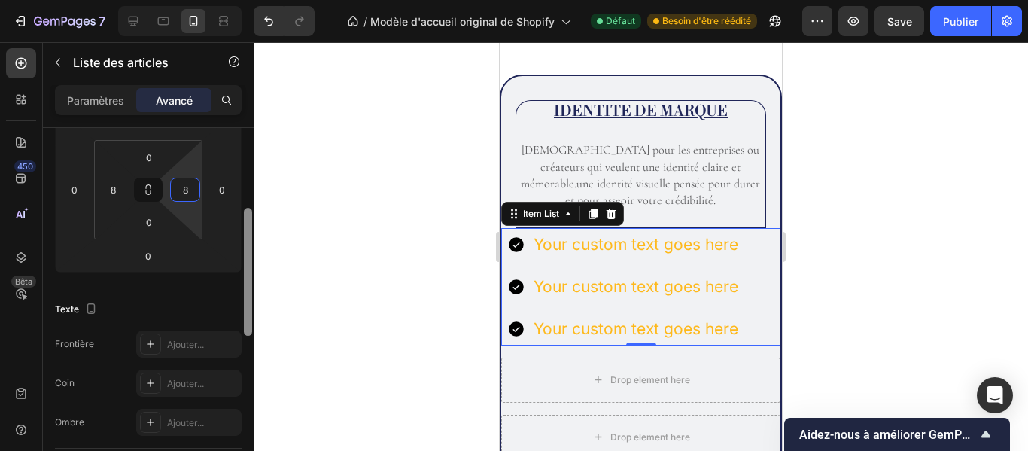
drag, startPoint x: 247, startPoint y: 218, endPoint x: 260, endPoint y: 300, distance: 83.2
click at [260, 0] on div "7 / Modèle d'accueil original de Shopify Défaut Besoin d'être réédité Aperçu Sa…" at bounding box center [514, 0] width 1028 height 0
type input "8"
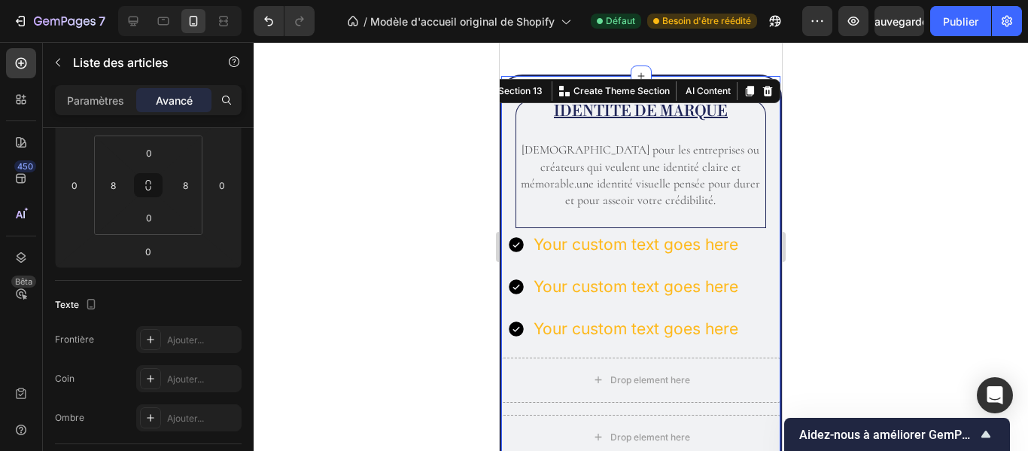
click at [544, 84] on div "IDENTITE DE MARQUE Heading Idéal pour les entreprises ou créateurs qui veulent …" at bounding box center [641, 280] width 282 height 411
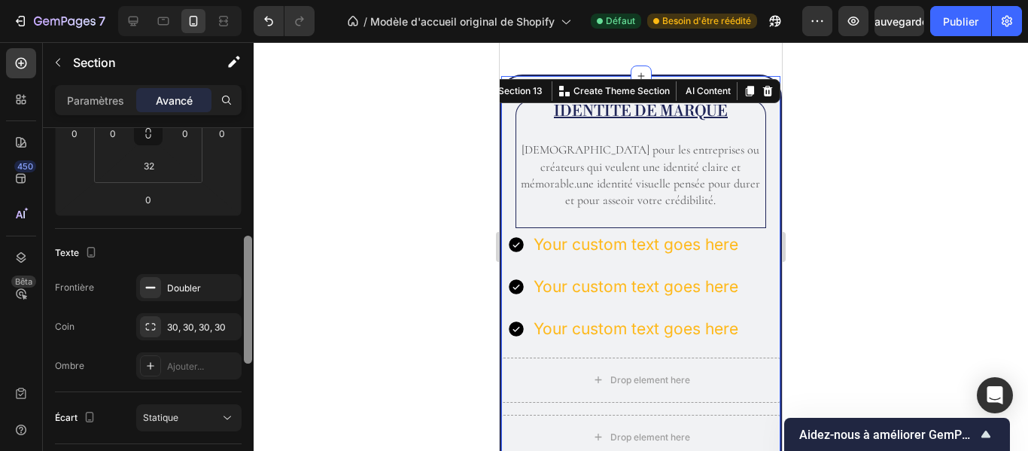
scroll to position [292, 0]
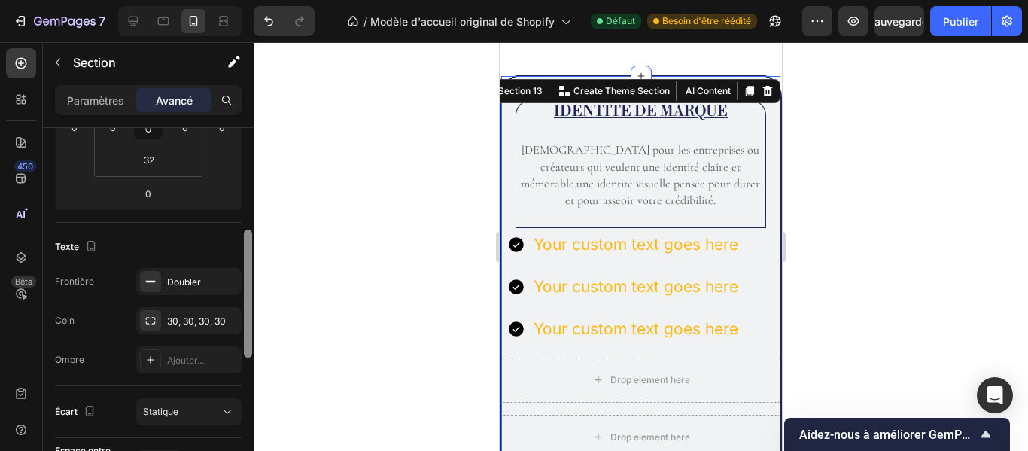
drag, startPoint x: 249, startPoint y: 160, endPoint x: 249, endPoint y: 263, distance: 102.4
click at [249, 263] on div at bounding box center [248, 294] width 8 height 128
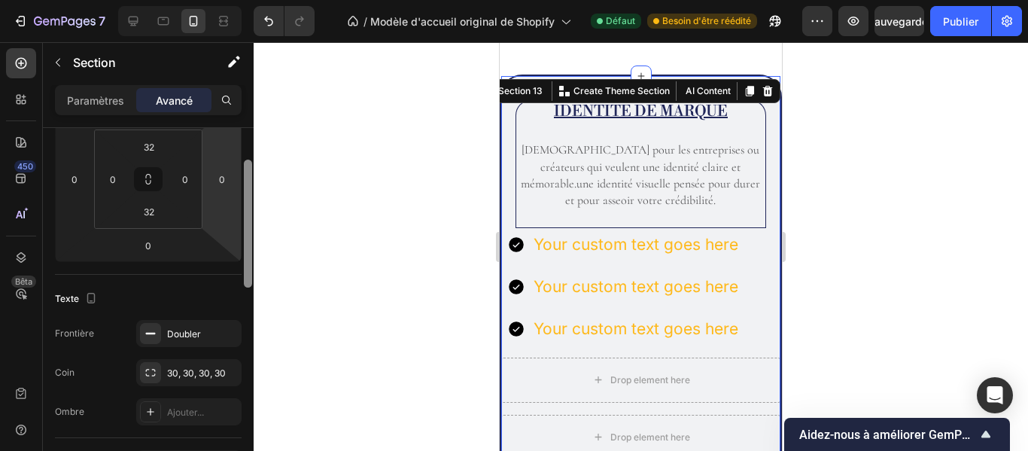
drag, startPoint x: 244, startPoint y: 251, endPoint x: 241, endPoint y: 211, distance: 40.0
click at [241, 211] on div "Gestion des articles Bureau Oui Non Comprimé Oui Non Mobile Oui Non Style d'icô…" at bounding box center [148, 311] width 211 height 366
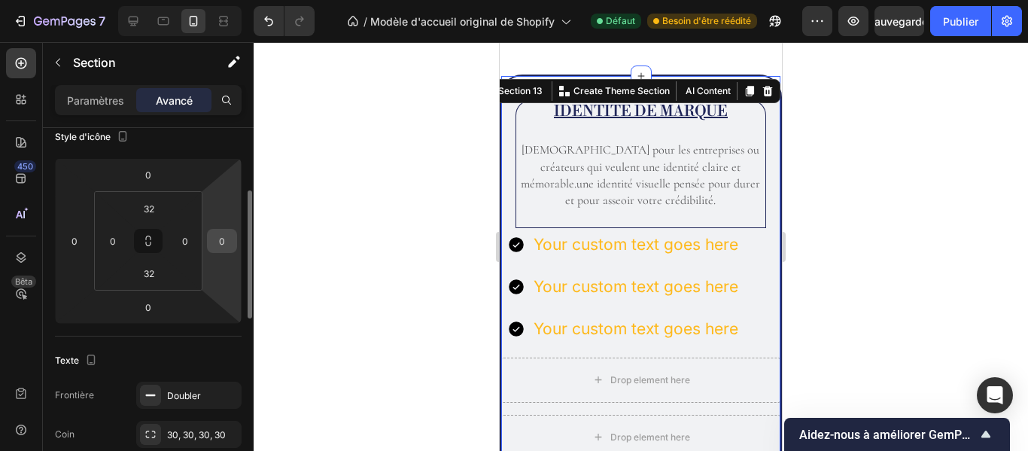
click at [229, 244] on input "0" at bounding box center [222, 241] width 23 height 23
type input "12"
click at [82, 237] on input "0" at bounding box center [74, 241] width 23 height 23
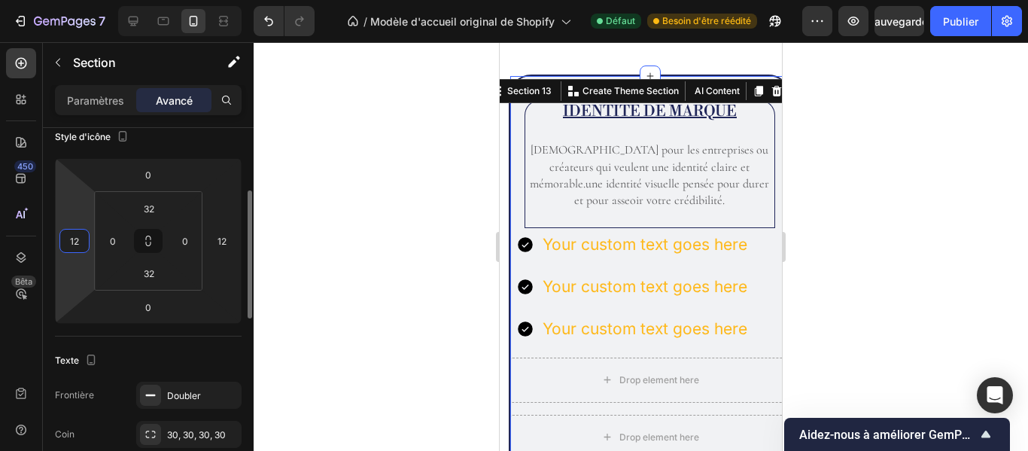
type input "1"
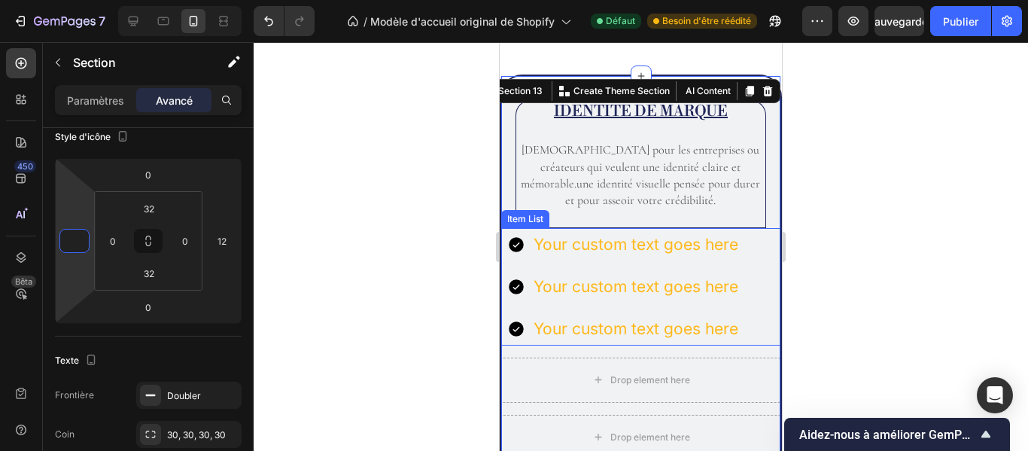
click at [700, 245] on div "Your custom text goes here" at bounding box center [635, 244] width 209 height 33
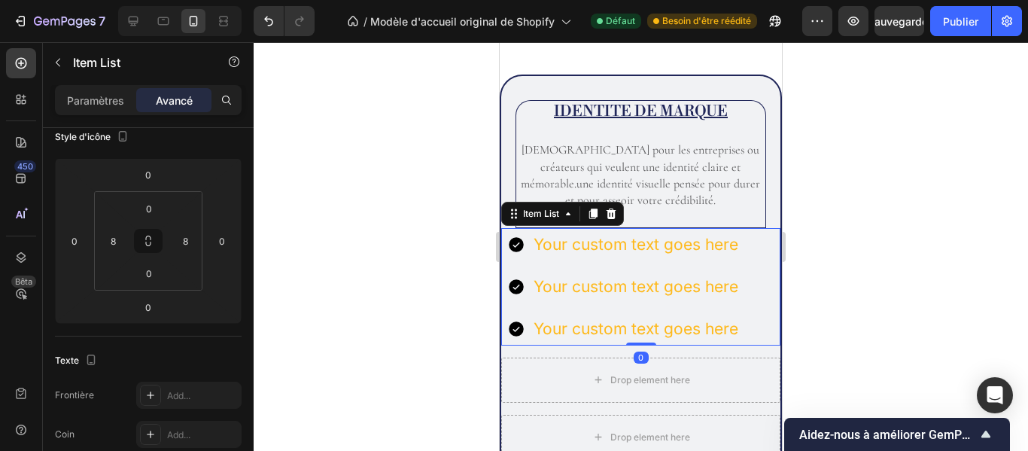
scroll to position [0, 0]
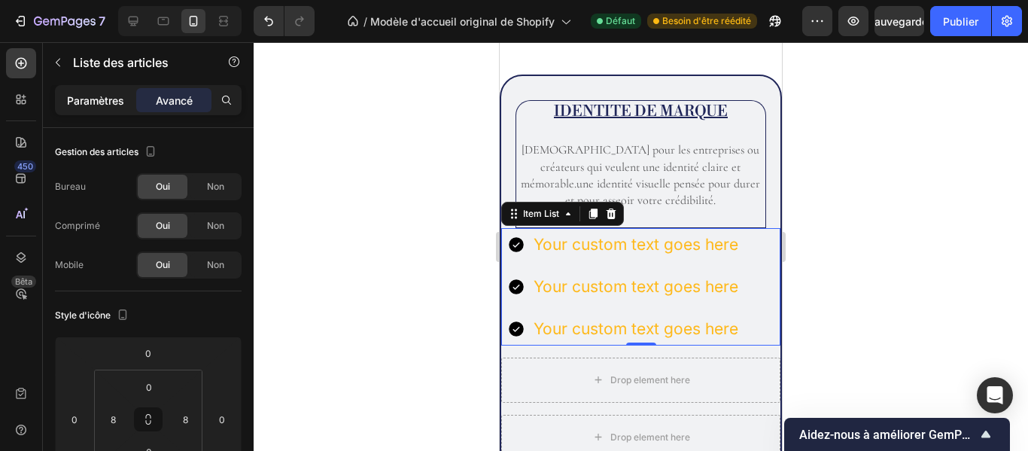
click at [90, 98] on font "Paramètres" at bounding box center [95, 100] width 57 height 13
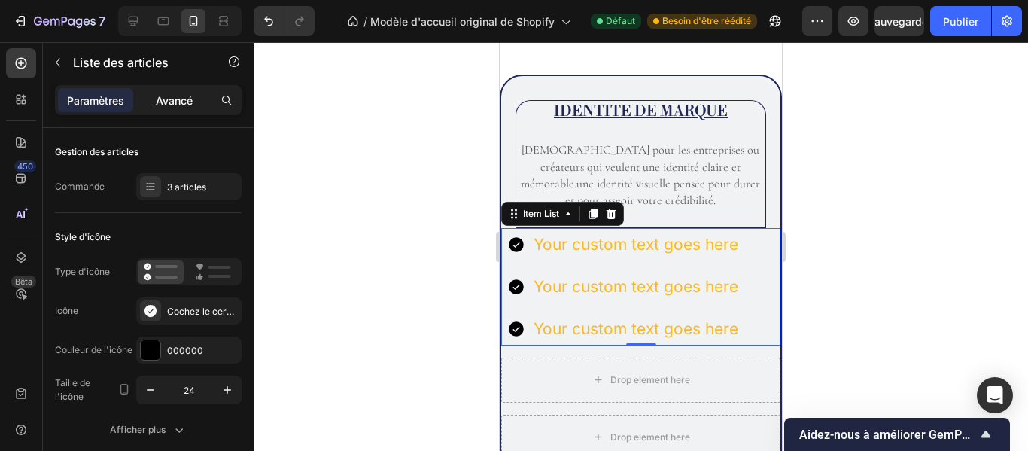
click at [189, 99] on font "Avancé" at bounding box center [174, 100] width 37 height 13
type input "100%"
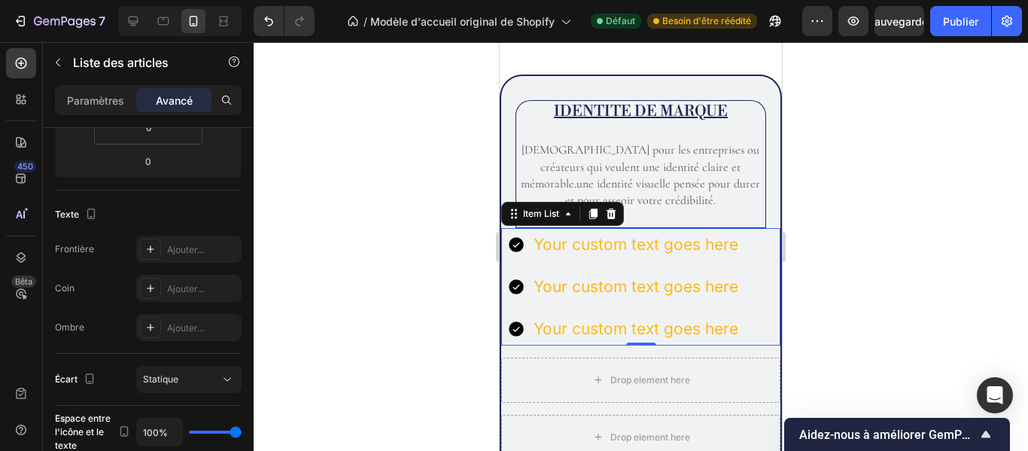
scroll to position [118, 0]
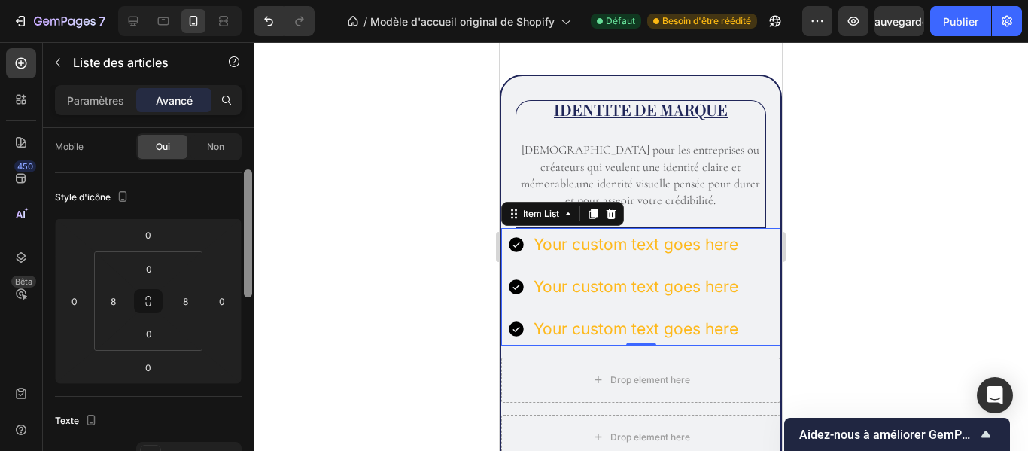
drag, startPoint x: 247, startPoint y: 246, endPoint x: 250, endPoint y: 288, distance: 41.5
click at [250, 288] on div at bounding box center [248, 233] width 8 height 128
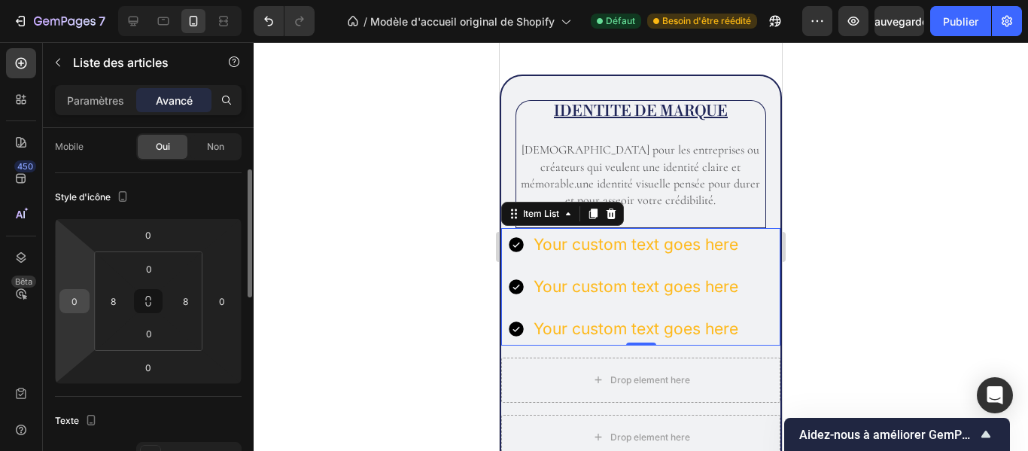
click at [78, 306] on input "0" at bounding box center [74, 301] width 23 height 23
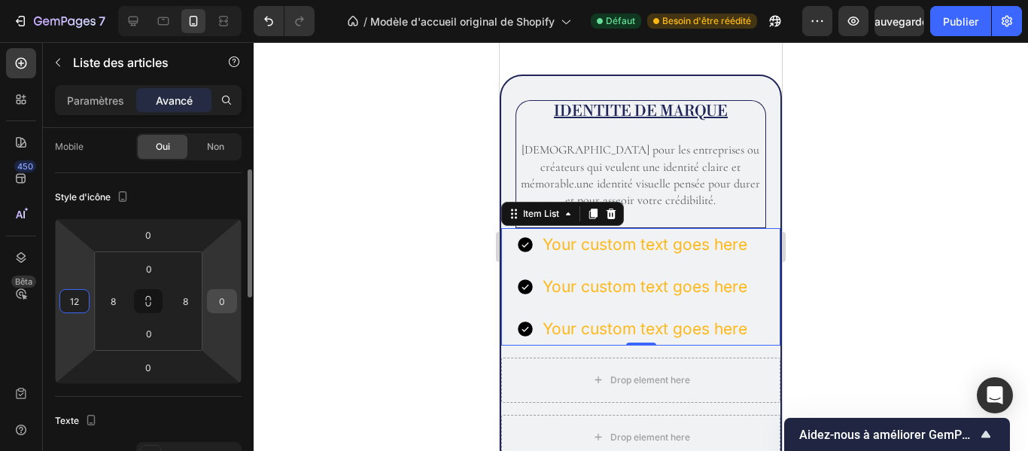
type input "12"
click at [224, 300] on input "0" at bounding box center [222, 301] width 23 height 23
click at [199, 201] on div "Style d'icône" at bounding box center [148, 197] width 187 height 24
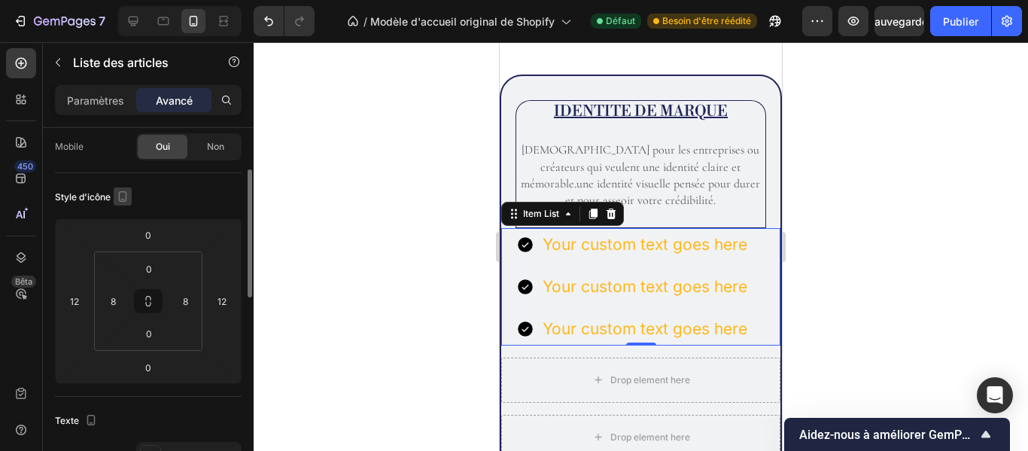
click at [121, 197] on icon "button" at bounding box center [122, 196] width 15 height 15
click at [171, 196] on div "Style d'icône" at bounding box center [148, 197] width 187 height 24
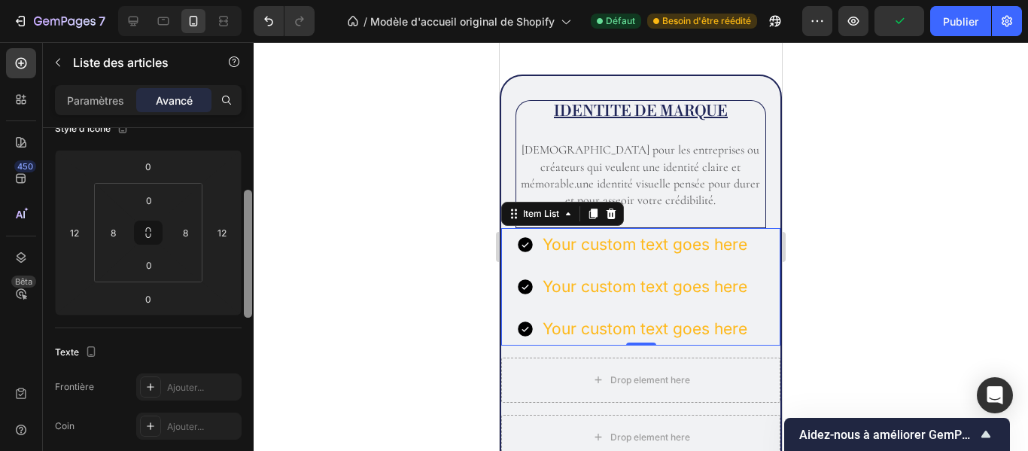
scroll to position [184, 0]
drag, startPoint x: 245, startPoint y: 206, endPoint x: 254, endPoint y: 230, distance: 24.8
click at [254, 0] on div "7 / Modèle d'accueil original de Shopify Défaut Besoin d'être réédité Aperçu Sa…" at bounding box center [514, 0] width 1028 height 0
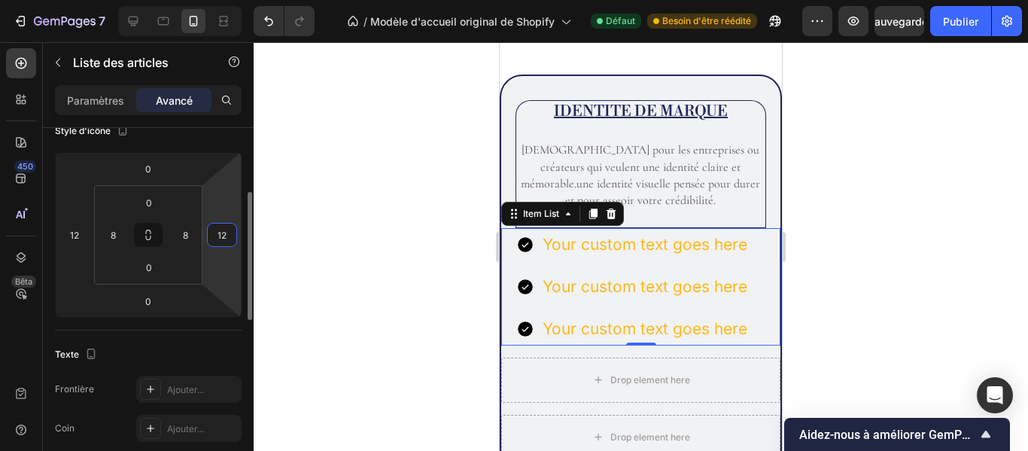
click at [229, 227] on input "12" at bounding box center [222, 235] width 23 height 23
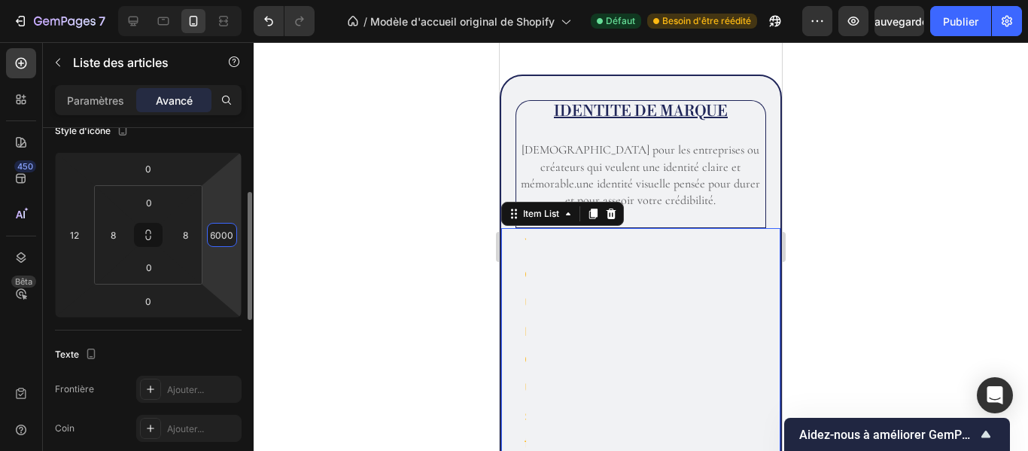
scroll to position [0, 0]
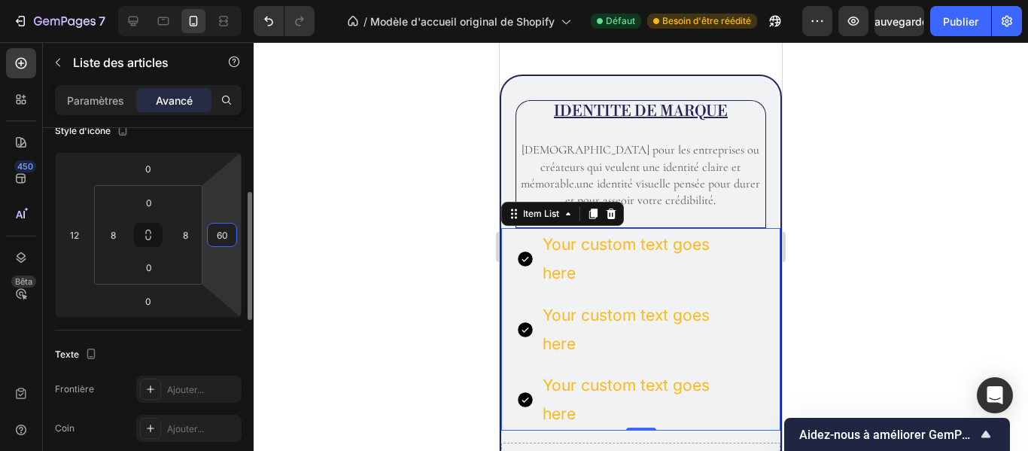
type input "6"
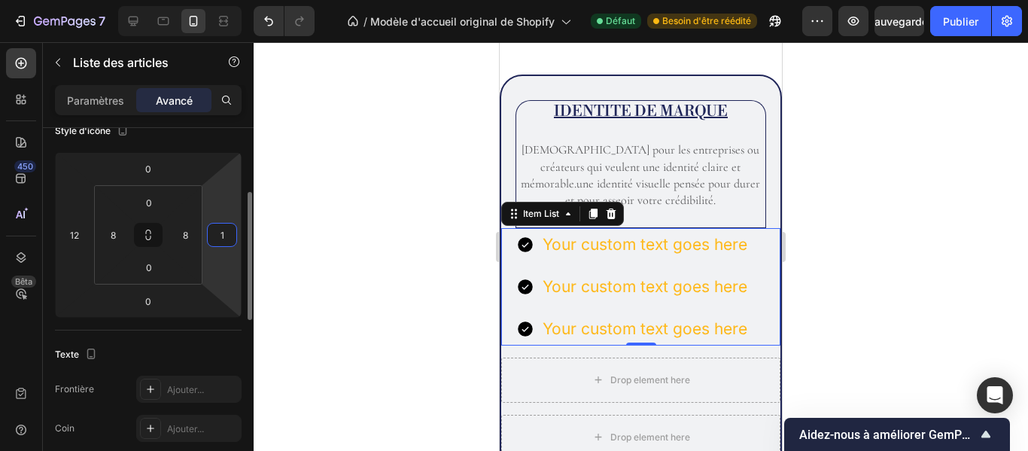
type input "12"
click at [526, 248] on icon at bounding box center [525, 244] width 15 height 15
click at [583, 253] on div "Your custom text goes here" at bounding box center [645, 244] width 209 height 33
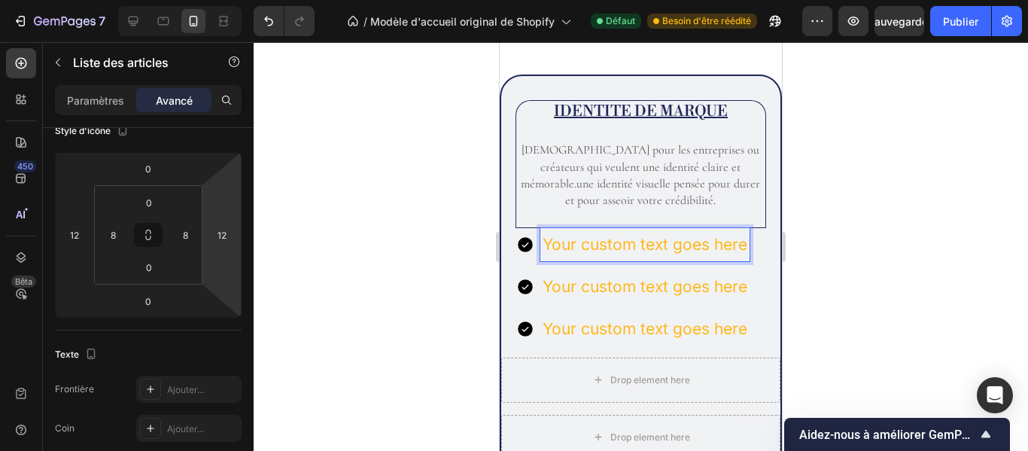
click at [731, 260] on div "Your custom text goes here" at bounding box center [645, 244] width 209 height 33
click at [105, 97] on font "Paramètres" at bounding box center [95, 100] width 57 height 13
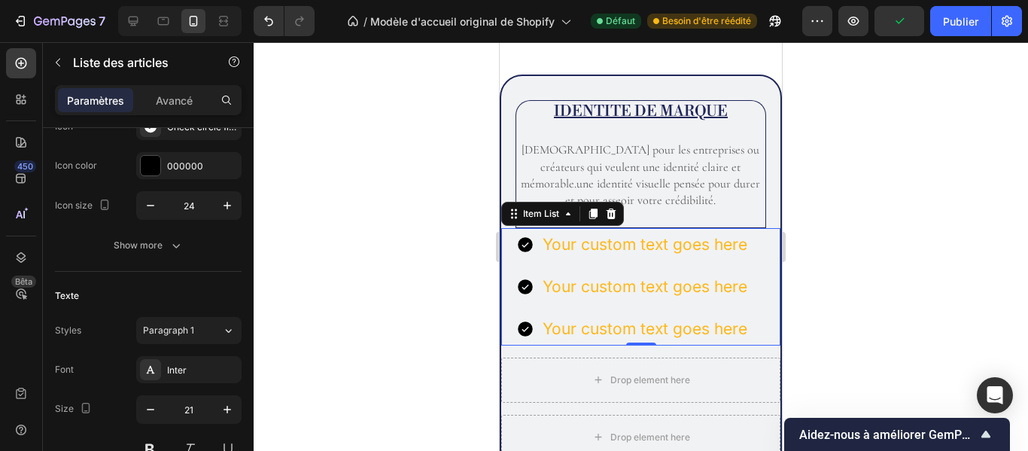
click at [105, 97] on font "Paramètres" at bounding box center [95, 100] width 57 height 13
click at [187, 105] on font "Avancé" at bounding box center [174, 100] width 37 height 13
type input "100%"
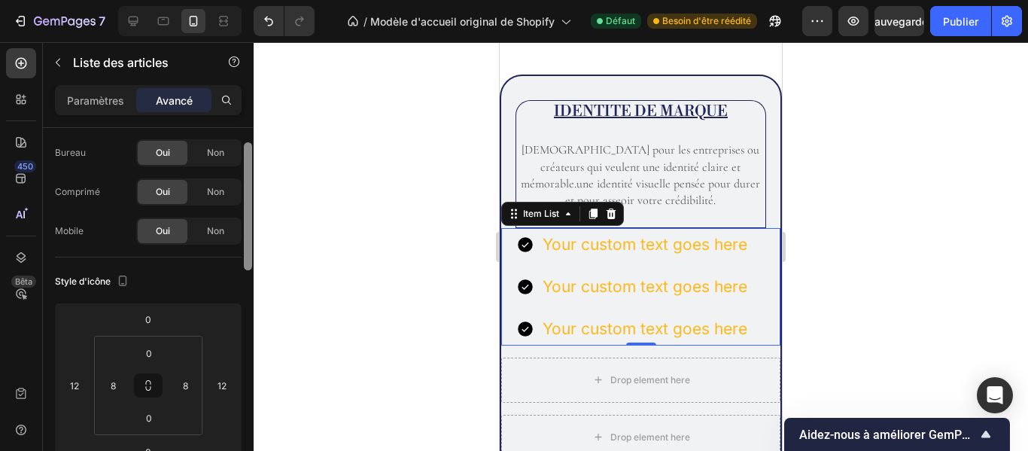
drag, startPoint x: 250, startPoint y: 225, endPoint x: 248, endPoint y: 173, distance: 52.0
click at [248, 173] on div at bounding box center [248, 206] width 8 height 128
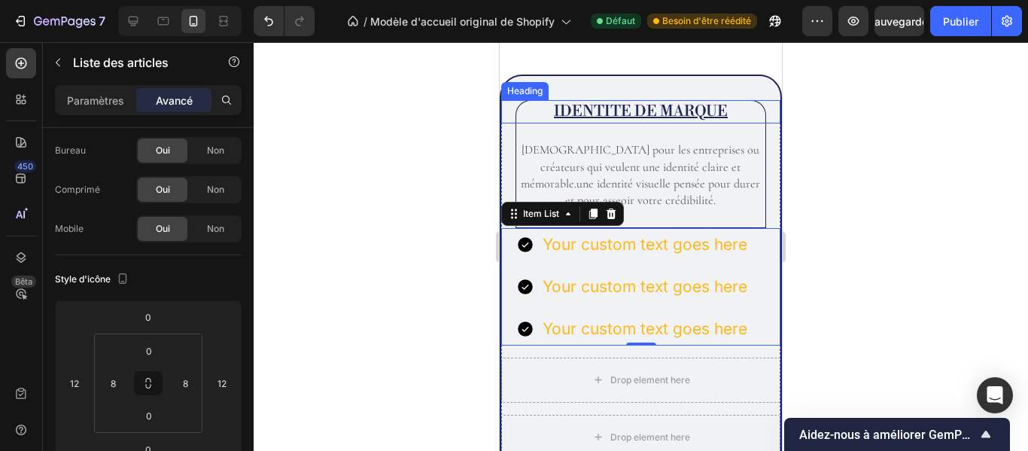
click at [528, 118] on h2 "IDENTITE DE MARQUE" at bounding box center [641, 111] width 251 height 23
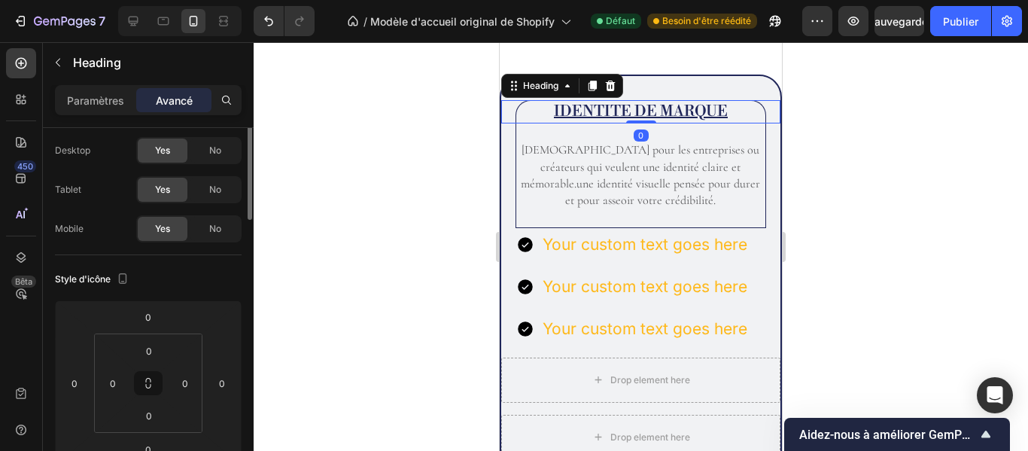
scroll to position [0, 0]
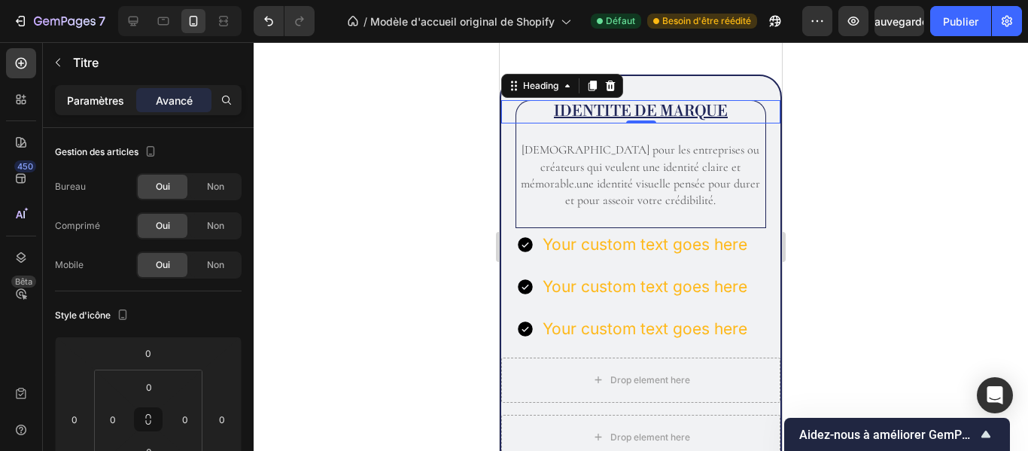
click at [125, 99] on div "Paramètres" at bounding box center [95, 100] width 75 height 24
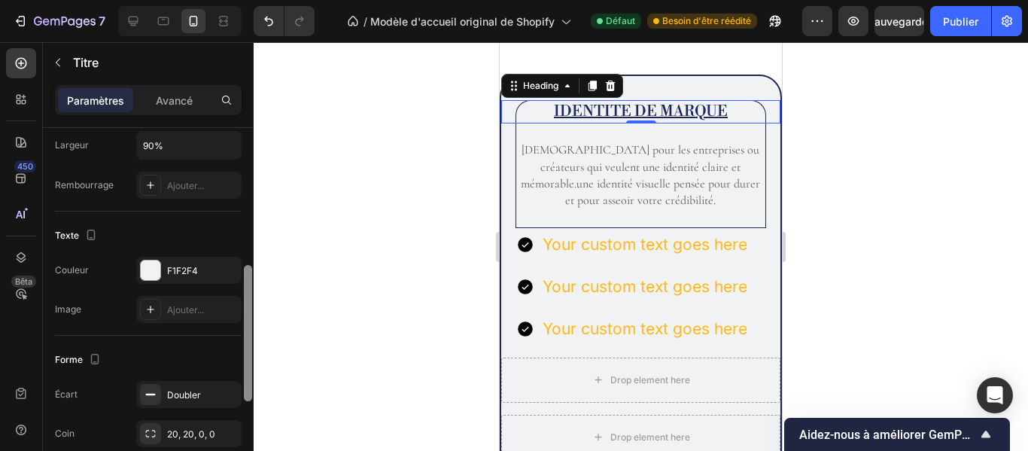
scroll to position [369, 0]
drag, startPoint x: 248, startPoint y: 227, endPoint x: 254, endPoint y: 366, distance: 138.6
click at [254, 0] on div "7 / Modèle d'accueil original de Shopify Défaut Besoin d'être réédité Aperçu Sa…" at bounding box center [514, 0] width 1028 height 0
click at [224, 391] on icon "button" at bounding box center [226, 392] width 12 height 12
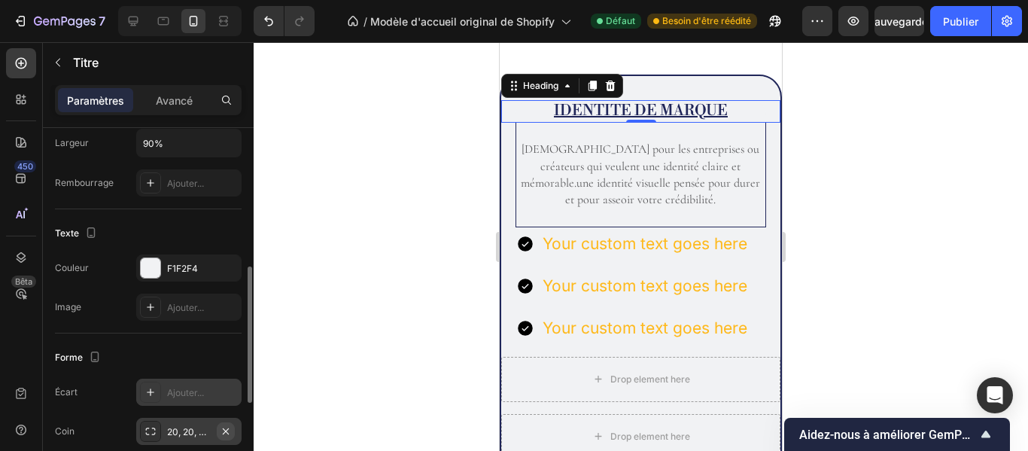
click at [224, 428] on icon "button" at bounding box center [226, 431] width 12 height 12
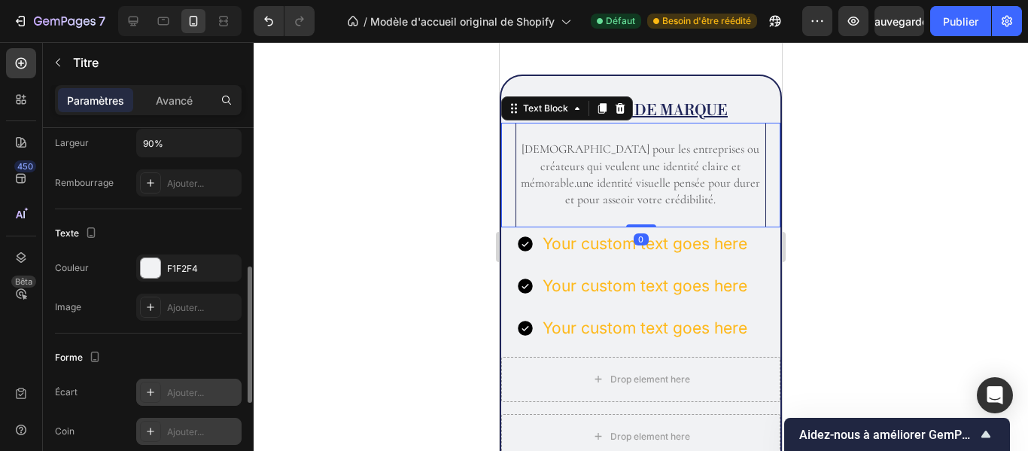
click at [538, 210] on p "Rich Text Editor. Editing area: main" at bounding box center [641, 217] width 247 height 17
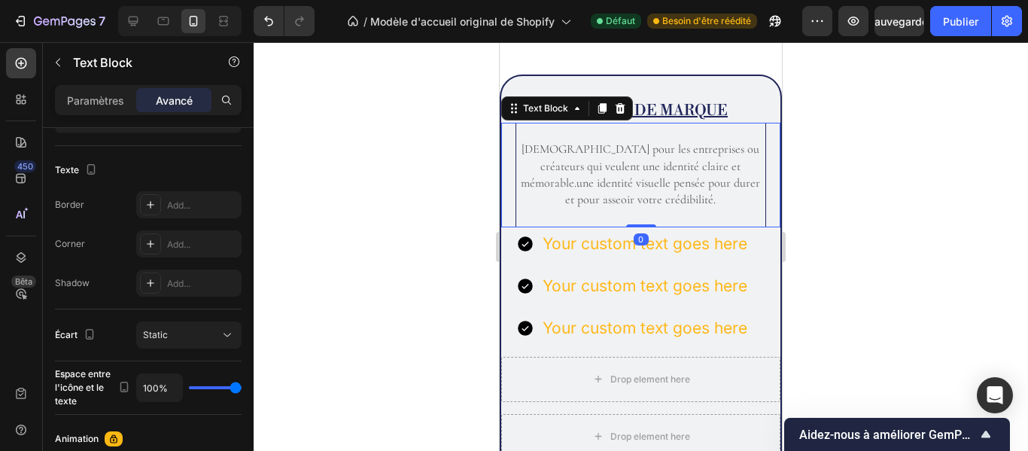
scroll to position [0, 0]
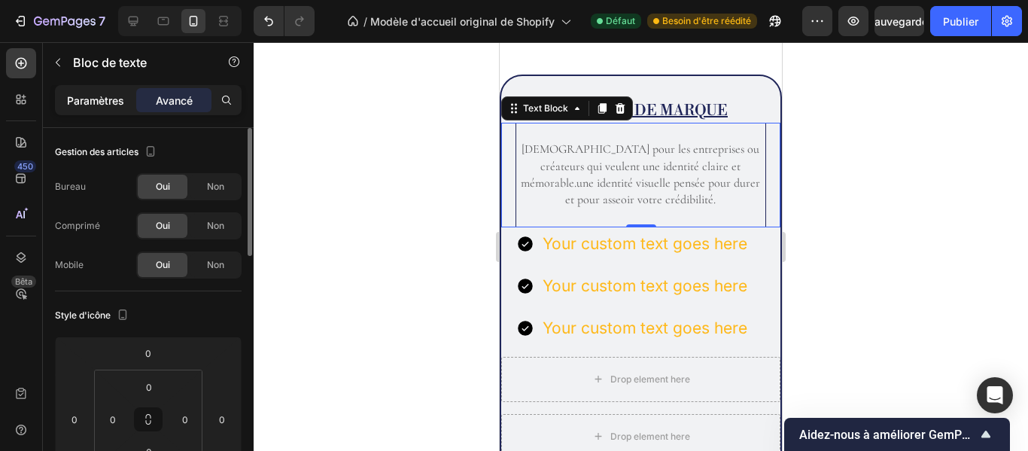
click at [105, 90] on div "Paramètres" at bounding box center [95, 100] width 75 height 24
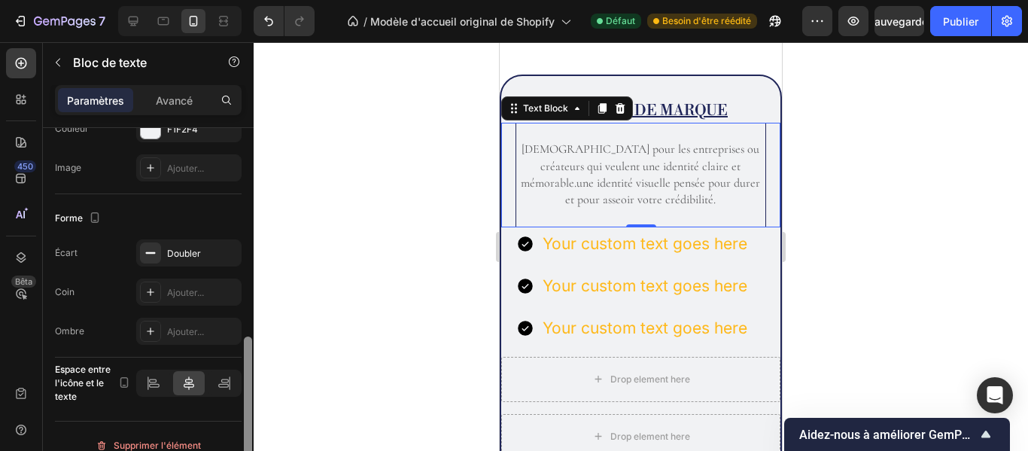
scroll to position [526, 0]
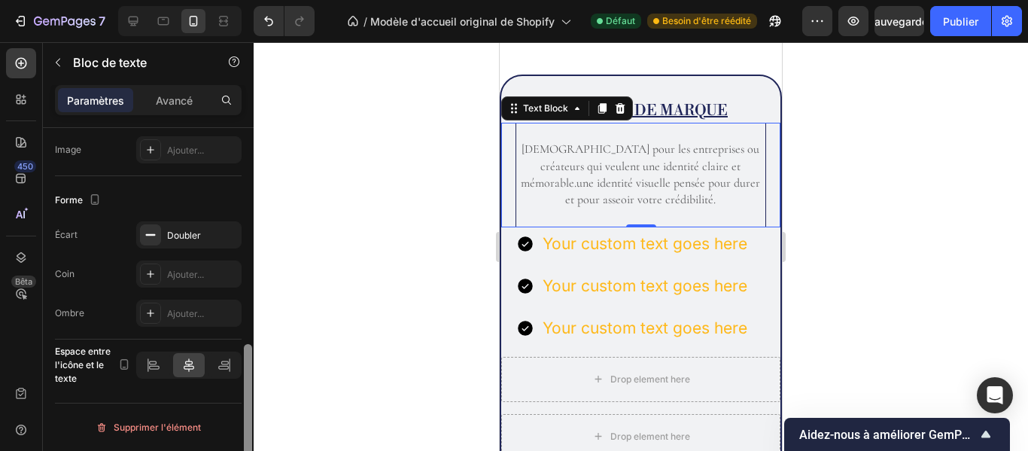
drag, startPoint x: 247, startPoint y: 184, endPoint x: 240, endPoint y: 404, distance: 219.9
click at [240, 404] on div "Gestion des articles Styles Paragraphe 1* Fonte Cormoran Taille 16 Couleur 5C5C…" at bounding box center [148, 311] width 211 height 366
click at [224, 233] on icon "button" at bounding box center [226, 235] width 12 height 12
click at [824, 170] on div at bounding box center [641, 246] width 775 height 409
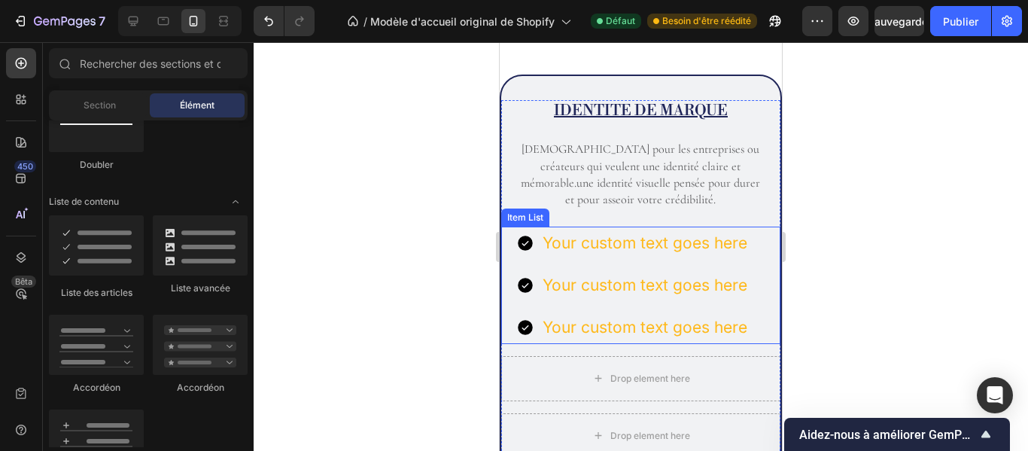
click at [729, 250] on p "Your custom text goes here" at bounding box center [645, 243] width 205 height 29
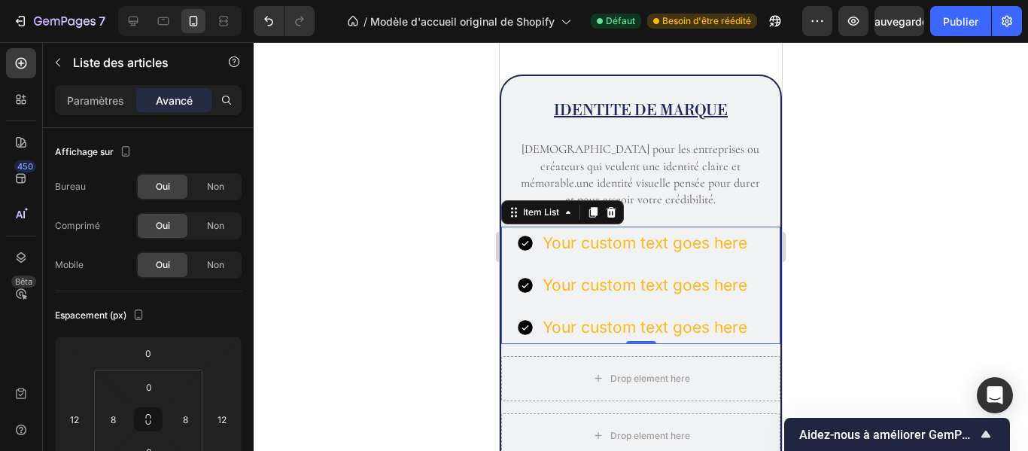
drag, startPoint x: 166, startPoint y: 215, endPoint x: 874, endPoint y: 361, distance: 722.6
click at [874, 361] on div at bounding box center [641, 246] width 775 height 409
click at [665, 248] on p "Your custom text goes here" at bounding box center [645, 243] width 205 height 29
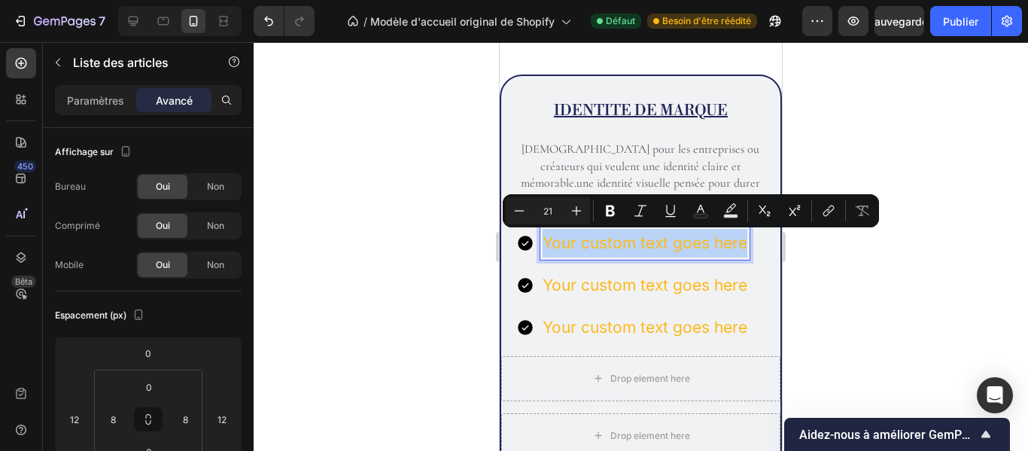
drag, startPoint x: 541, startPoint y: 243, endPoint x: 755, endPoint y: 247, distance: 213.8
click at [755, 247] on div "Your custom text goes here Your custom text goes here Your custom text goes here" at bounding box center [640, 285] width 261 height 117
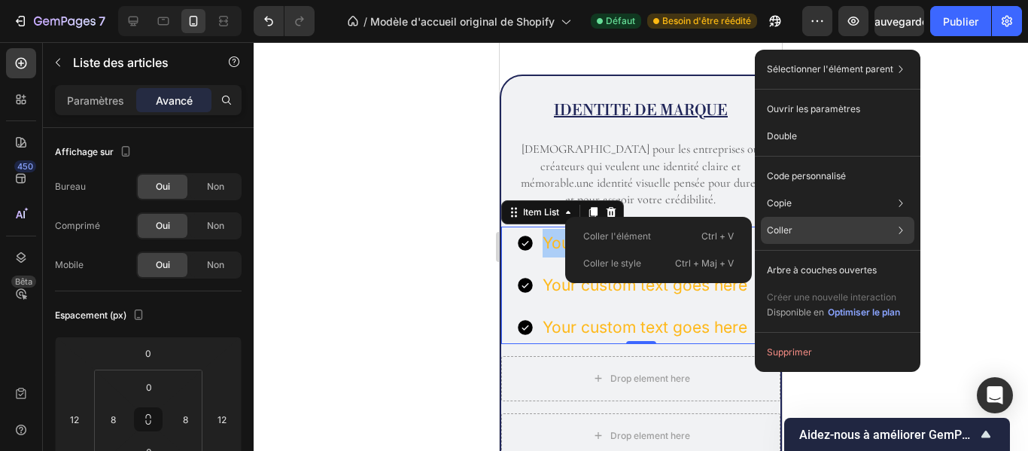
click at [778, 227] on font "Coller" at bounding box center [780, 229] width 26 height 11
click at [801, 230] on div "Coller Coller l'élément Ctrl + V Coller le style Ctrl + Maj + V" at bounding box center [838, 230] width 154 height 27
click at [796, 229] on div "Coller Coller l'élément Ctrl + V Coller le style Ctrl + Maj + V" at bounding box center [838, 230] width 154 height 27
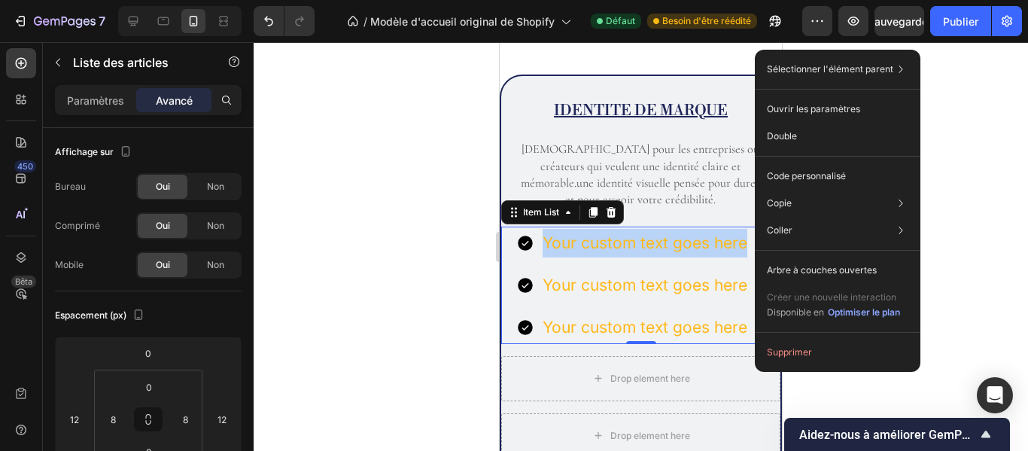
click at [709, 303] on div "Your custom text goes here Your custom text goes here Your custom text goes here" at bounding box center [632, 285] width 233 height 117
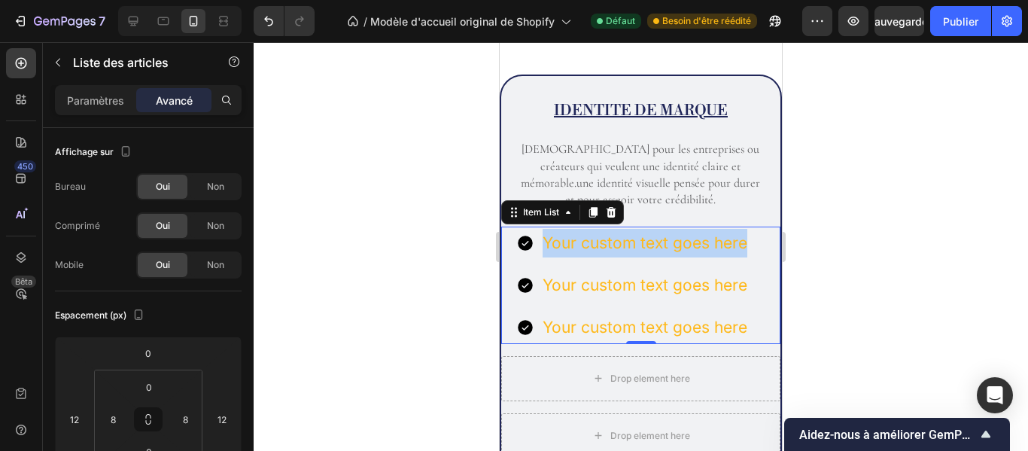
click at [544, 239] on p "Your custom text goes here" at bounding box center [645, 243] width 205 height 29
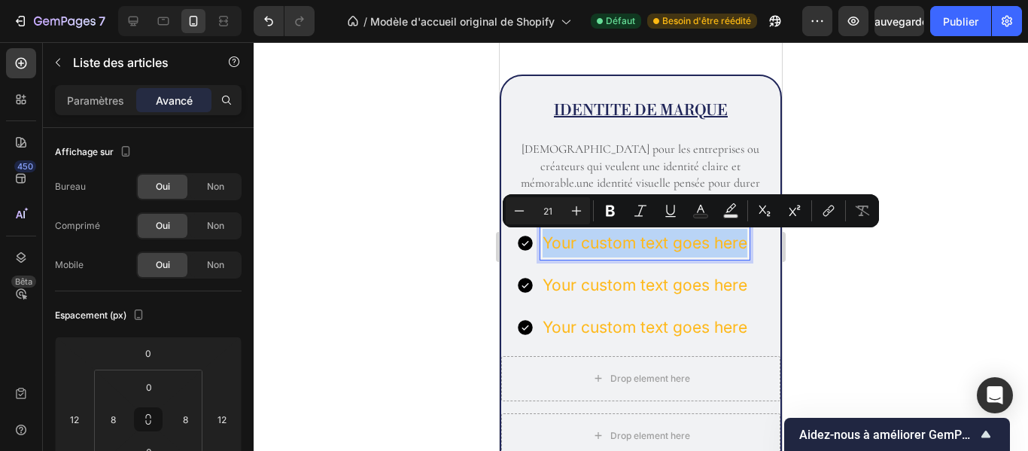
drag, startPoint x: 547, startPoint y: 238, endPoint x: 748, endPoint y: 237, distance: 201.8
click at [748, 237] on div "Your custom text goes here" at bounding box center [645, 243] width 209 height 33
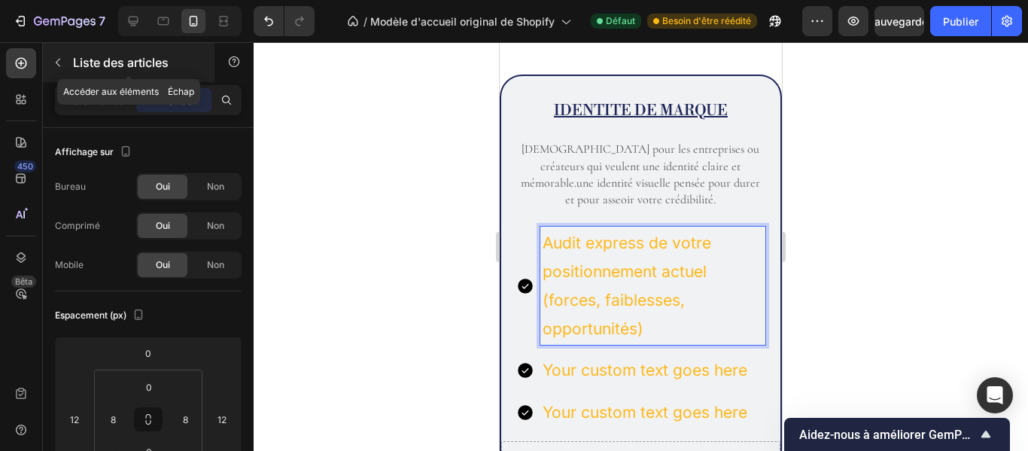
click at [59, 59] on icon "button" at bounding box center [58, 63] width 5 height 8
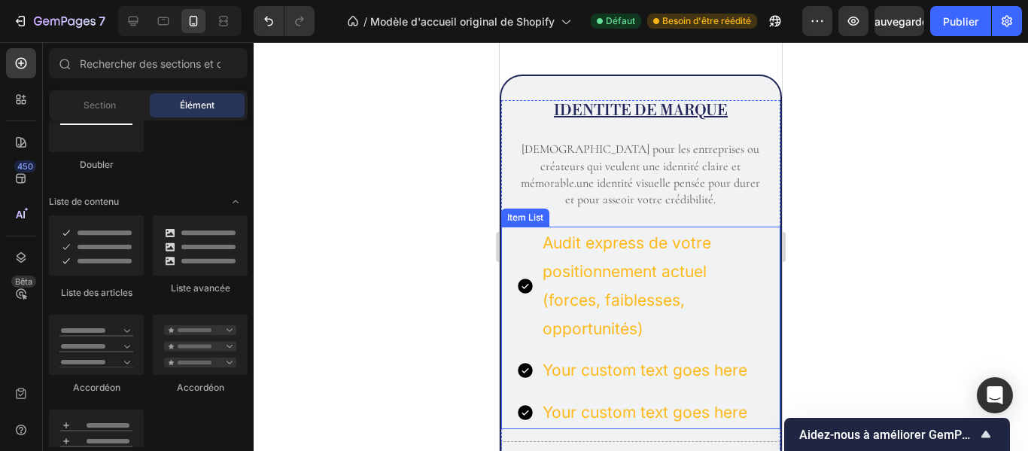
click at [676, 264] on p "Audit express de votre positionnement actuel (forces, faiblesses, opportunités)" at bounding box center [653, 286] width 221 height 114
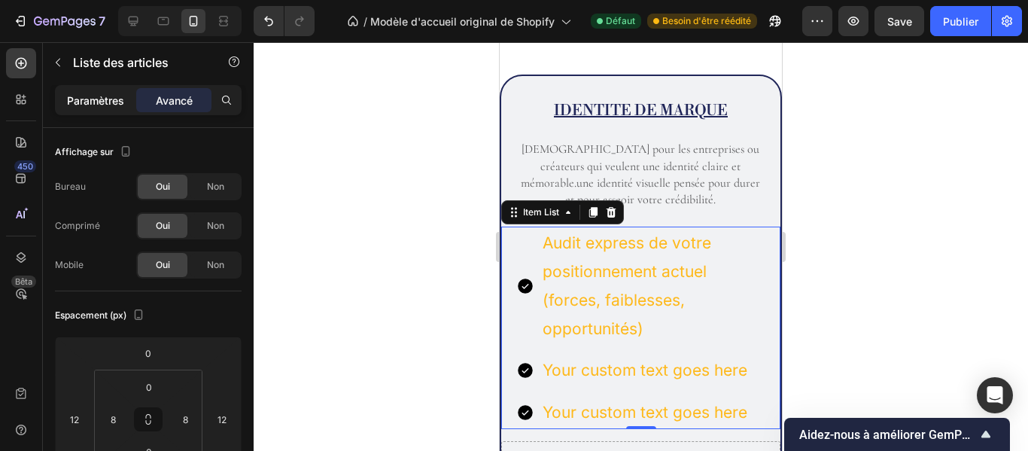
click at [112, 96] on font "Paramètres" at bounding box center [95, 100] width 57 height 13
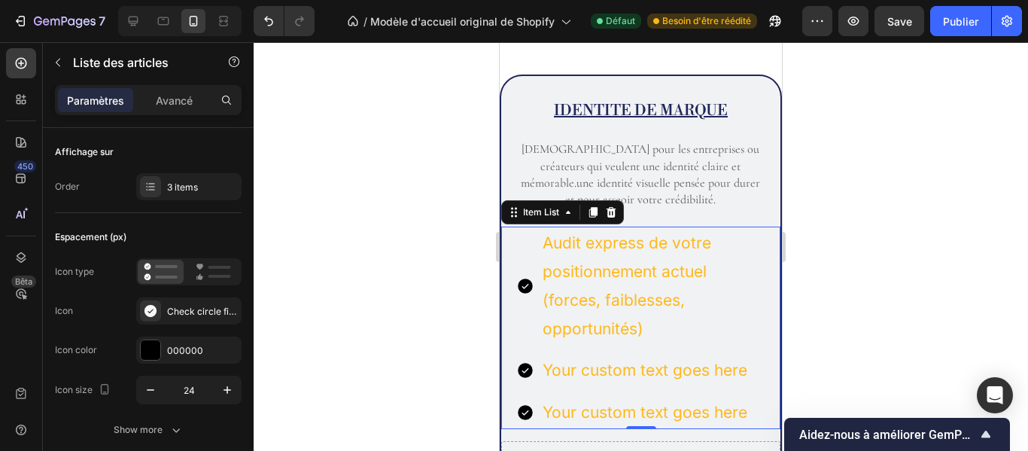
type input "8"
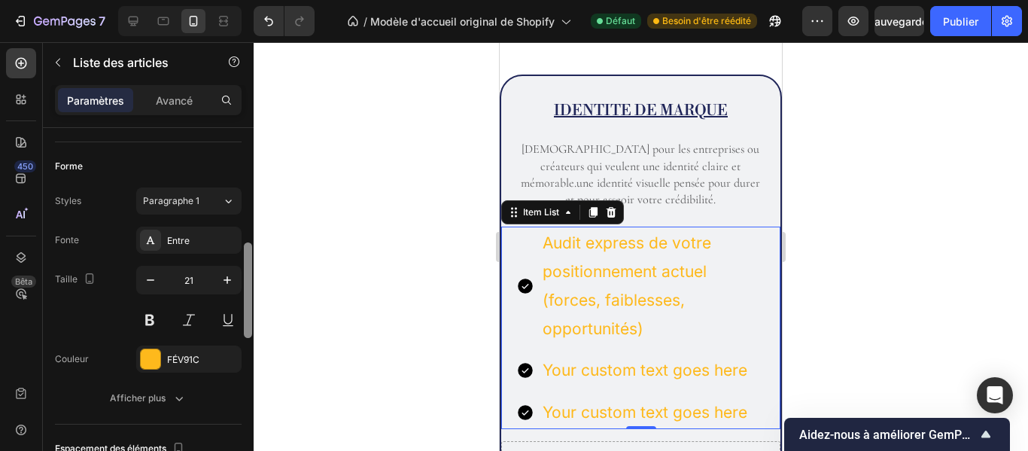
drag, startPoint x: 245, startPoint y: 204, endPoint x: 244, endPoint y: 294, distance: 89.6
click at [244, 294] on div at bounding box center [248, 290] width 8 height 96
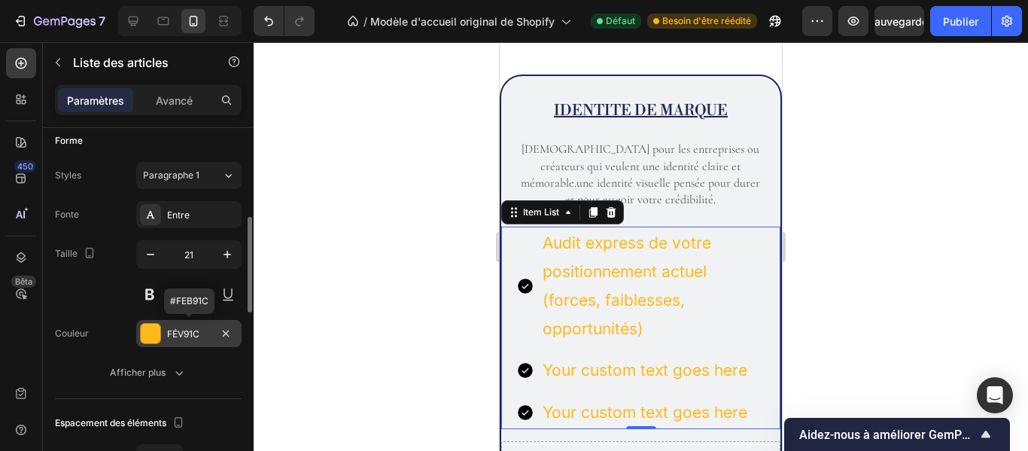
click at [196, 328] on font "FÉV91C" at bounding box center [183, 333] width 32 height 11
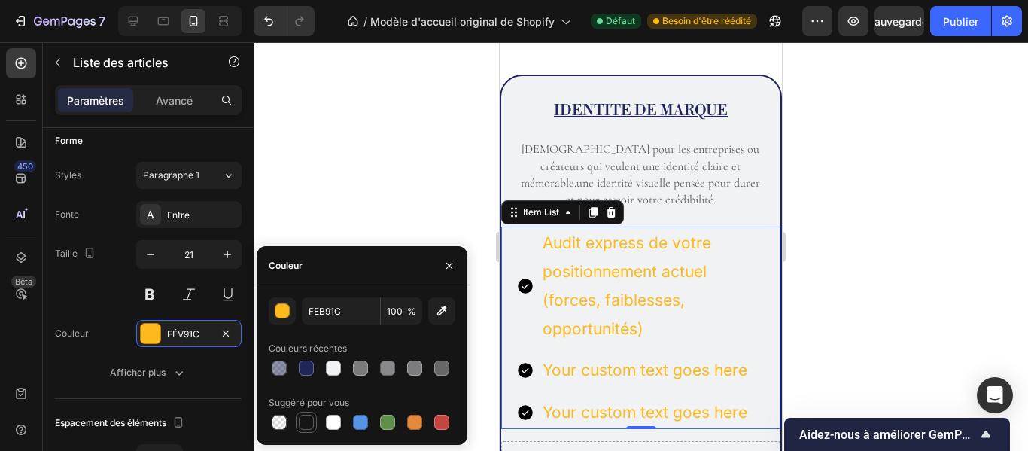
click at [306, 422] on div at bounding box center [306, 422] width 15 height 15
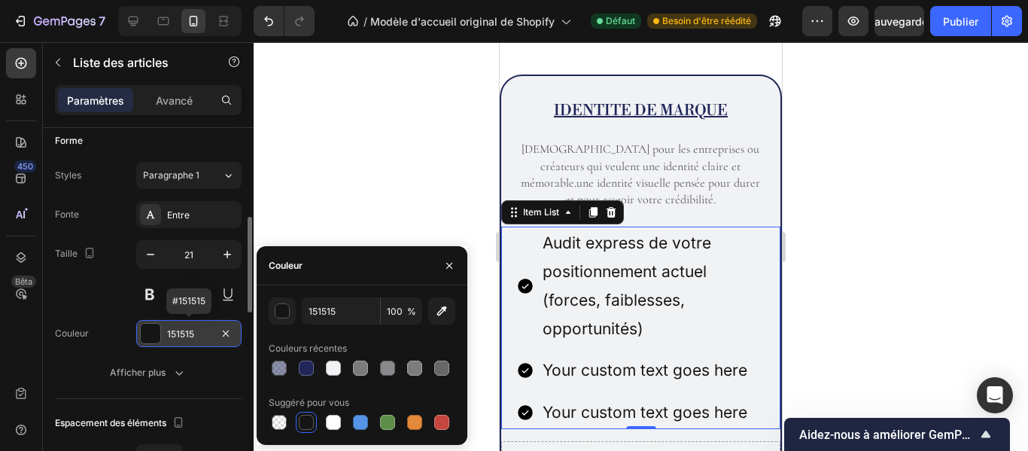
click at [197, 333] on div "151515" at bounding box center [189, 334] width 44 height 14
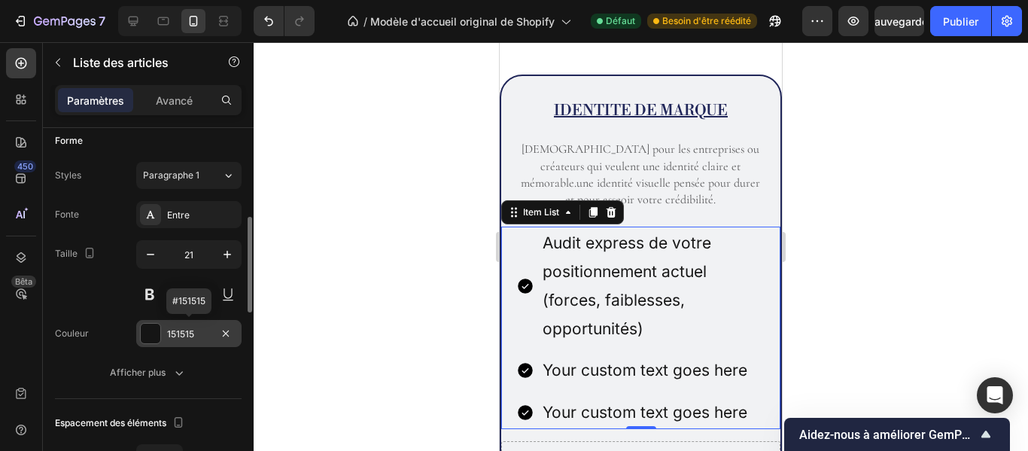
click at [197, 333] on div "151515" at bounding box center [189, 334] width 44 height 14
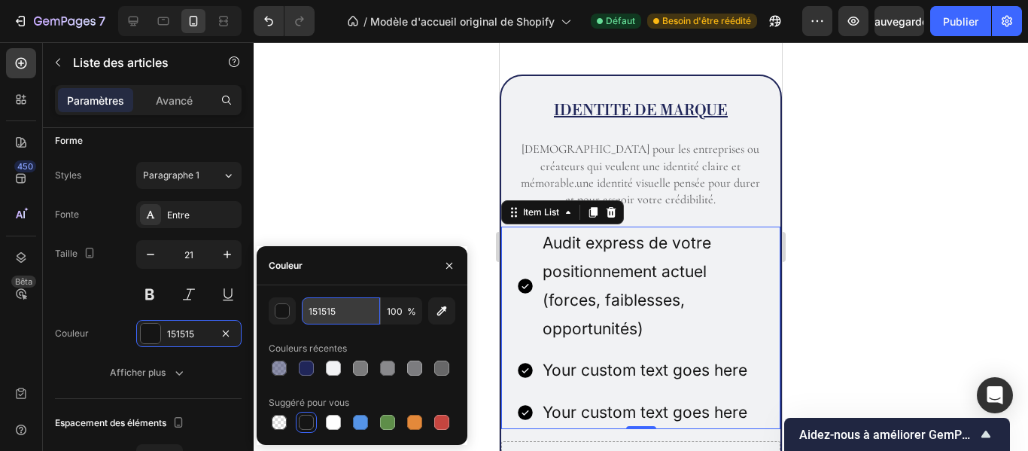
click at [340, 313] on input "151515" at bounding box center [341, 310] width 78 height 27
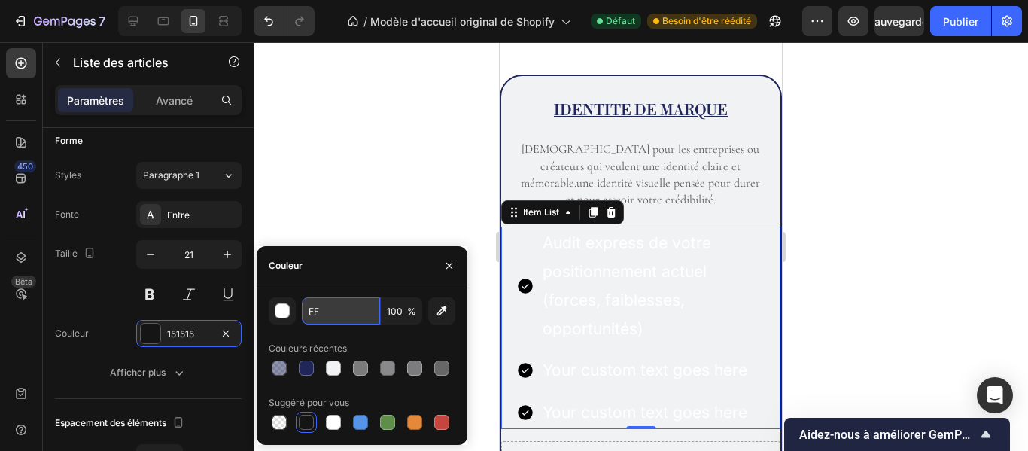
type input "F"
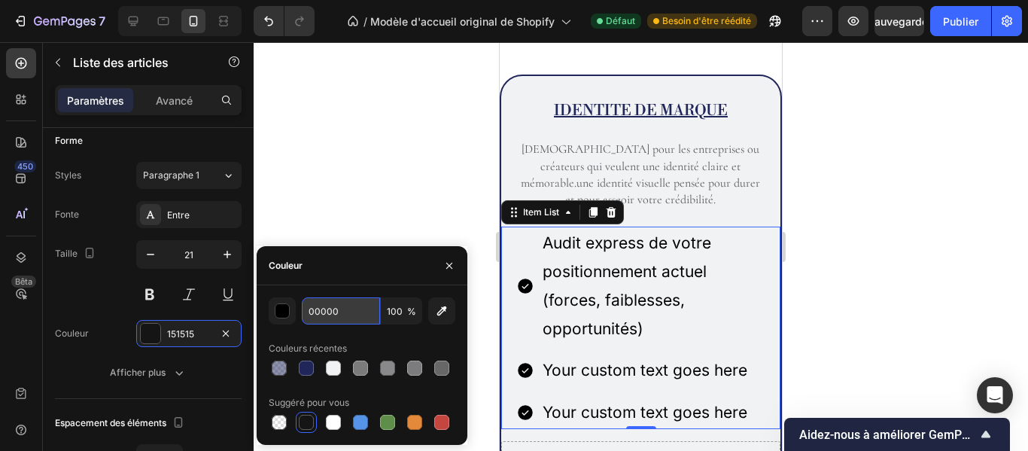
type input "000000"
click at [323, 201] on div at bounding box center [641, 246] width 775 height 409
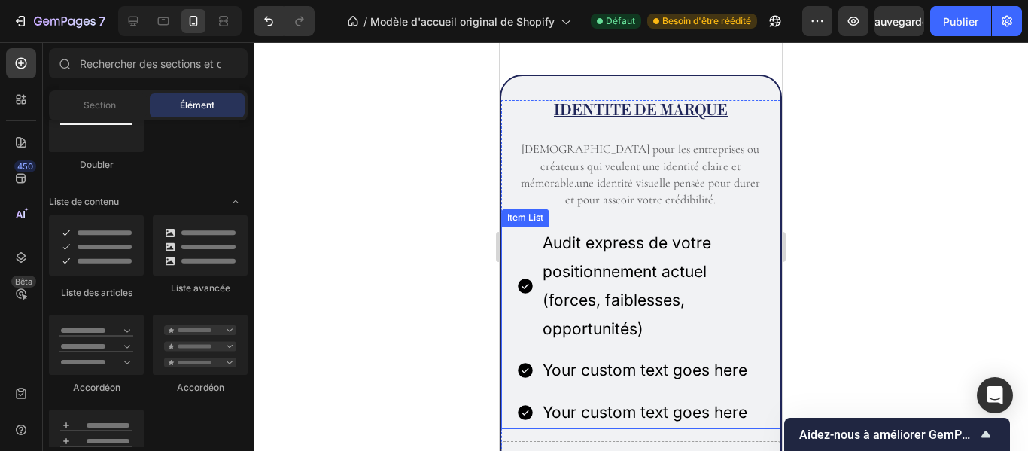
click at [618, 272] on p "Audit express de votre positionnement actuel (forces, faiblesses, opportunités)" at bounding box center [653, 286] width 221 height 114
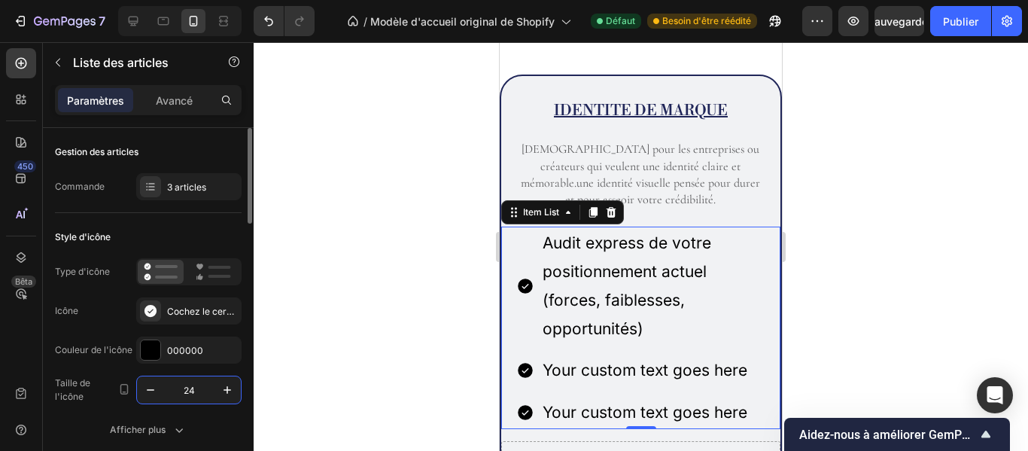
click at [199, 388] on input "24" at bounding box center [189, 389] width 50 height 27
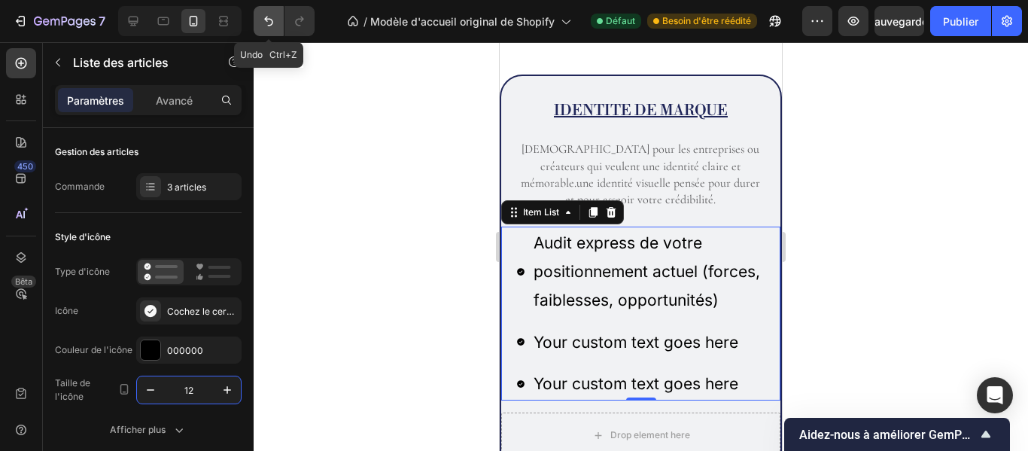
click at [276, 26] on icon "Annuler/Rétablir" at bounding box center [268, 21] width 15 height 15
type input "24"
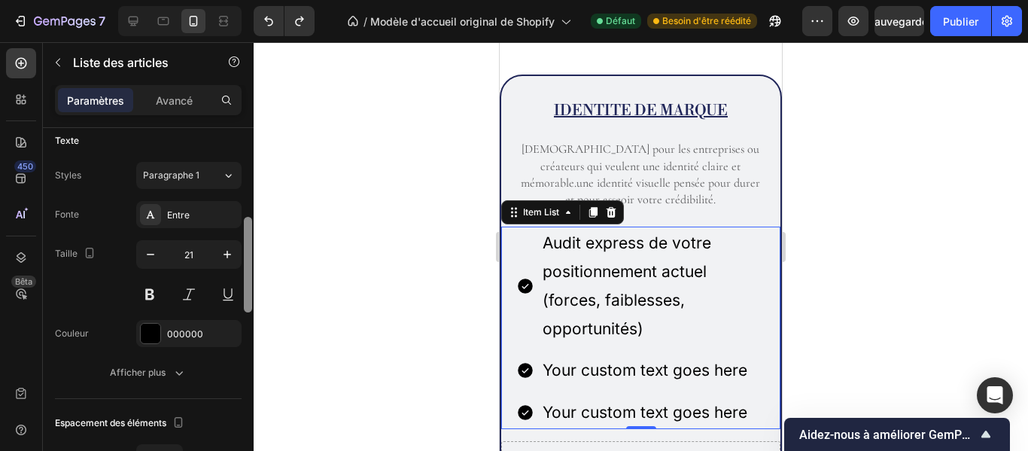
drag, startPoint x: 248, startPoint y: 203, endPoint x: 252, endPoint y: 292, distance: 89.7
click at [252, 292] on div at bounding box center [247, 311] width 11 height 366
click at [203, 251] on input "21" at bounding box center [189, 254] width 50 height 27
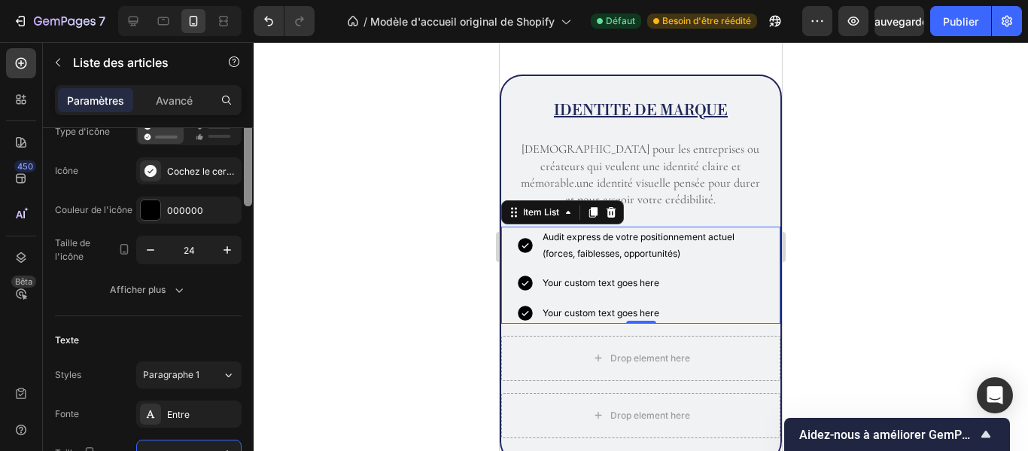
scroll to position [97, 0]
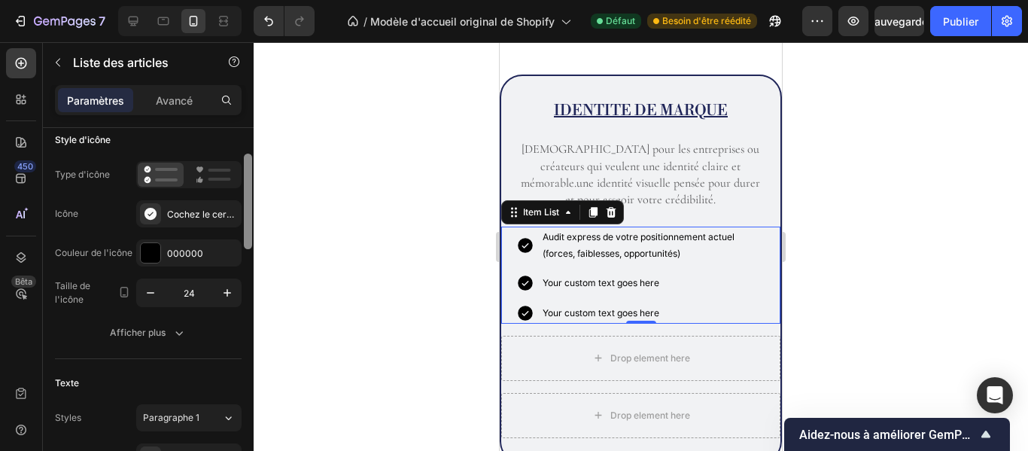
drag, startPoint x: 247, startPoint y: 232, endPoint x: 244, endPoint y: 168, distance: 64.1
click at [244, 168] on div at bounding box center [248, 202] width 8 height 96
type input "12"
click at [147, 287] on icon "button" at bounding box center [150, 292] width 15 height 15
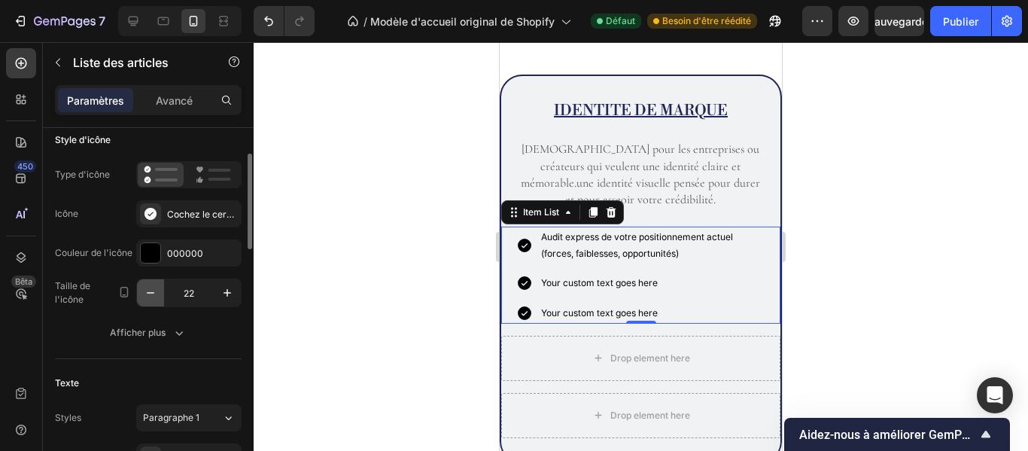
click at [147, 287] on icon "button" at bounding box center [150, 292] width 15 height 15
type input "20"
click at [203, 254] on div "000000" at bounding box center [189, 254] width 44 height 14
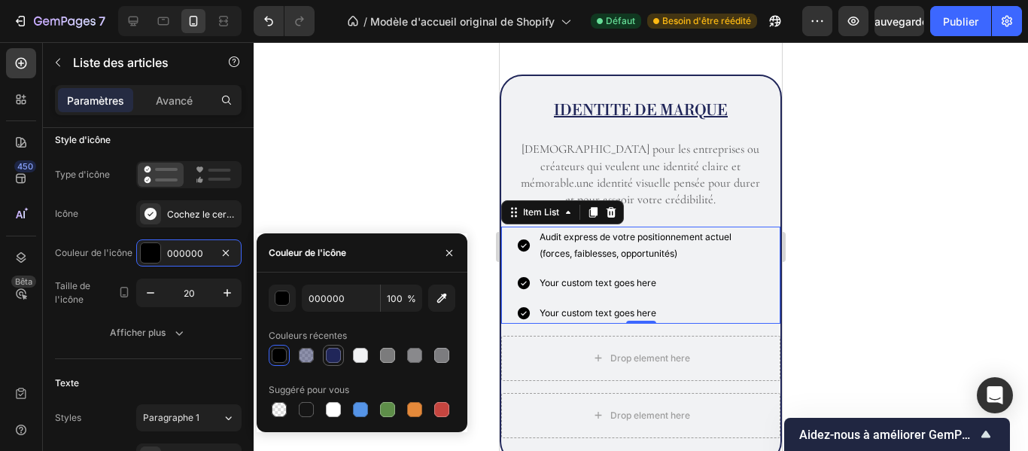
click at [333, 355] on div at bounding box center [333, 355] width 15 height 15
type input "202659"
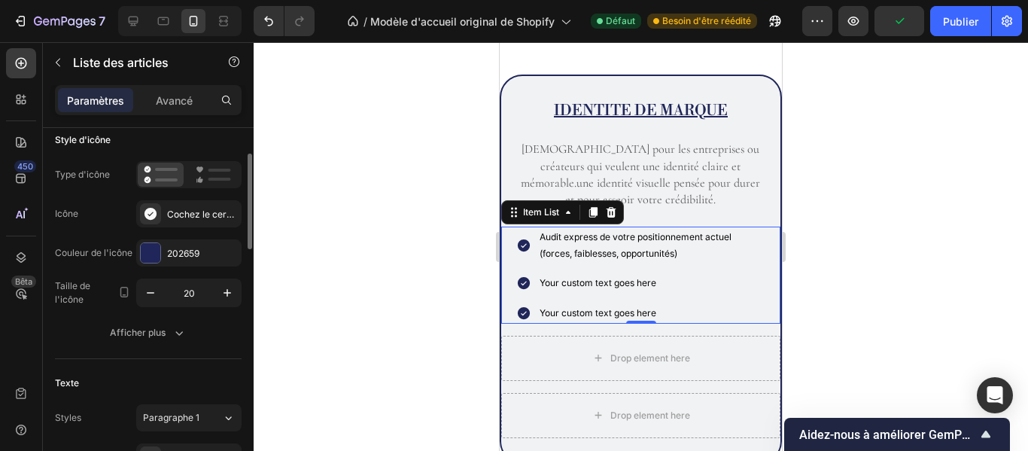
click at [230, 233] on div "Type d'icône Icône Cochez le cercle rempli Couleur de l'icône 202659 Taille de …" at bounding box center [148, 234] width 187 height 146
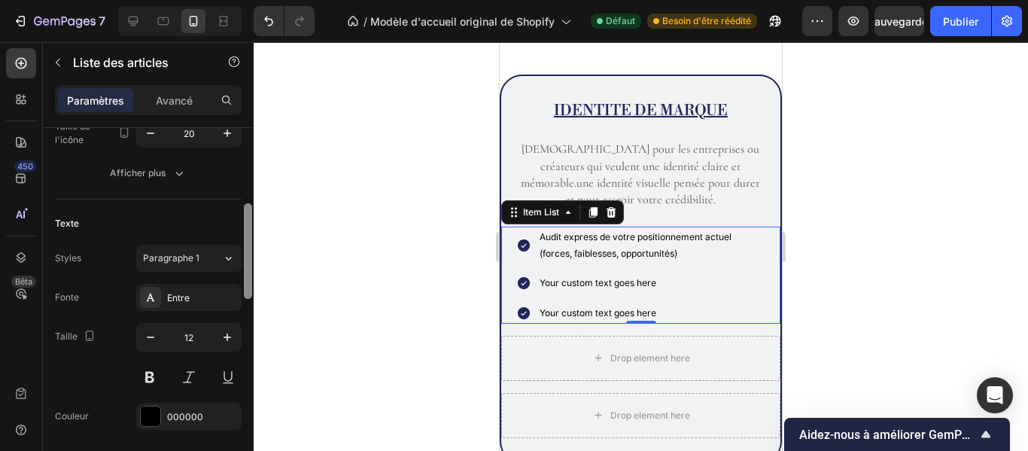
scroll to position [268, 0]
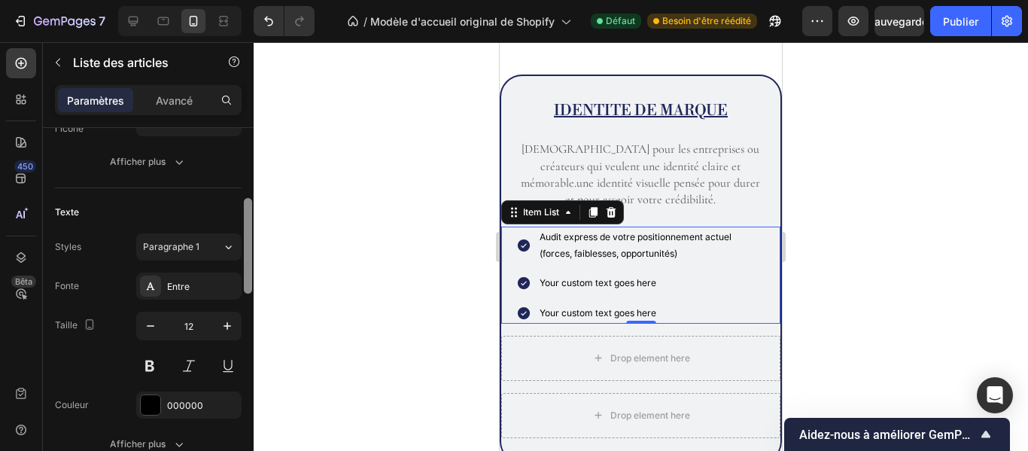
drag, startPoint x: 246, startPoint y: 209, endPoint x: 249, endPoint y: 254, distance: 45.3
click at [249, 254] on div at bounding box center [248, 246] width 8 height 96
click at [196, 324] on input "12" at bounding box center [189, 325] width 50 height 27
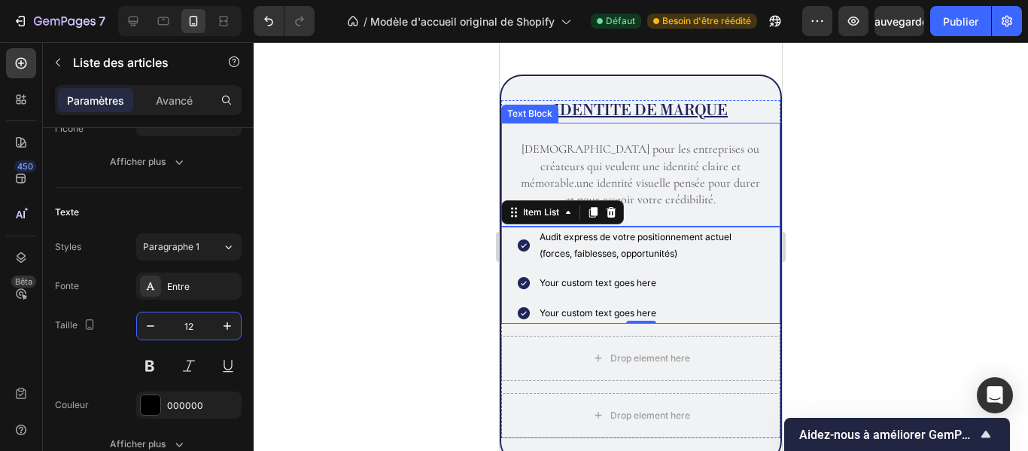
click at [578, 154] on p "[DEMOGRAPHIC_DATA] pour les entreprises ou créateurs qui veulent une identité c…" at bounding box center [641, 175] width 248 height 68
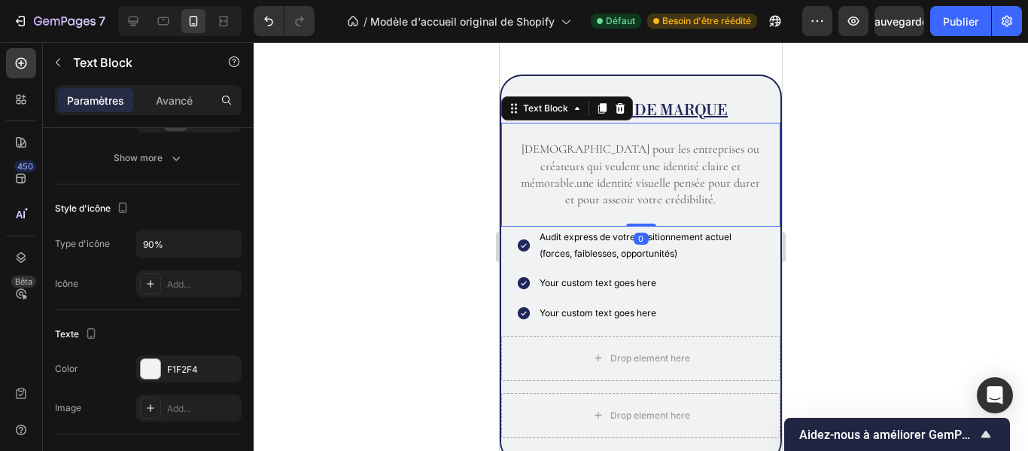
scroll to position [0, 0]
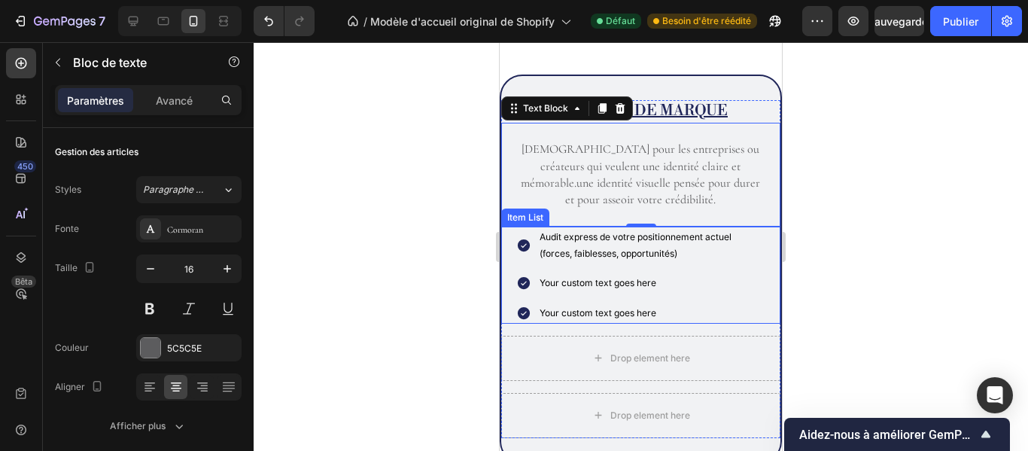
click at [577, 252] on p "Audit express de votre positionnement actuel (forces, faiblesses, opportunités)" at bounding box center [652, 245] width 224 height 32
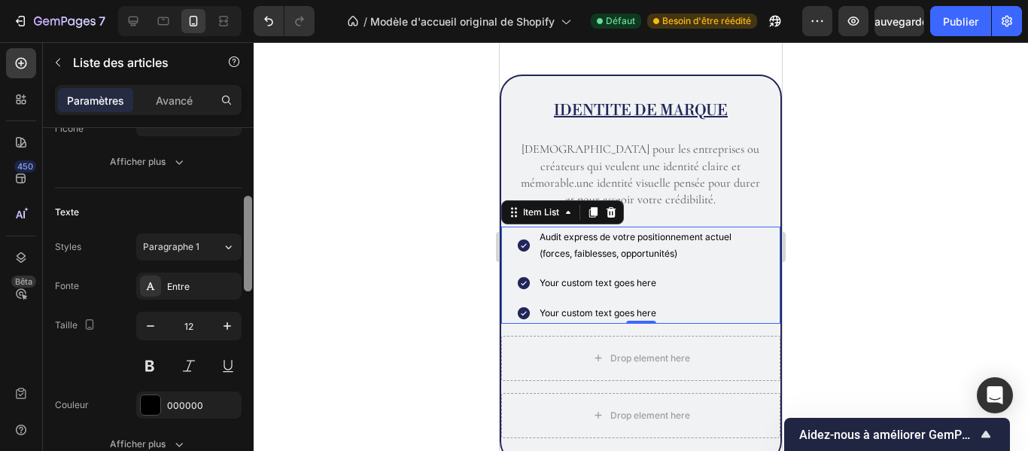
drag, startPoint x: 251, startPoint y: 209, endPoint x: 251, endPoint y: 282, distance: 73.0
click at [251, 282] on div at bounding box center [248, 244] width 8 height 96
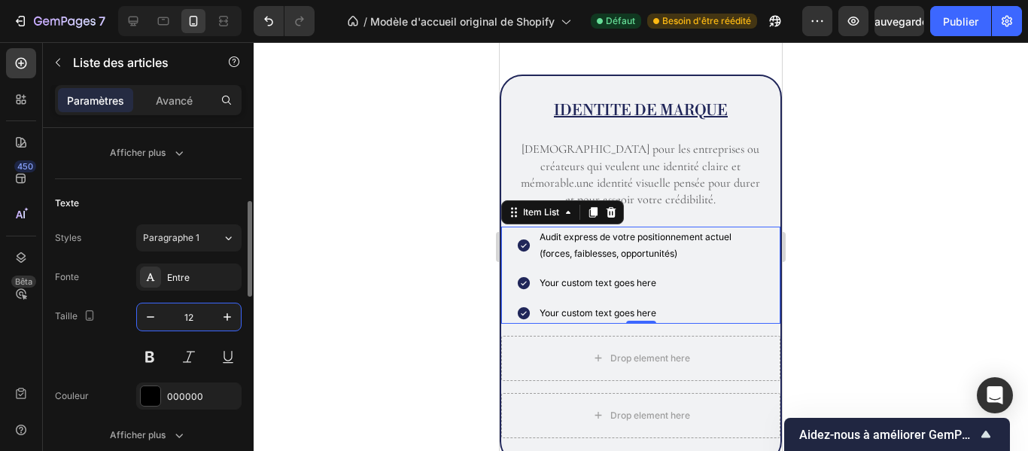
click at [199, 315] on input "12" at bounding box center [189, 316] width 50 height 27
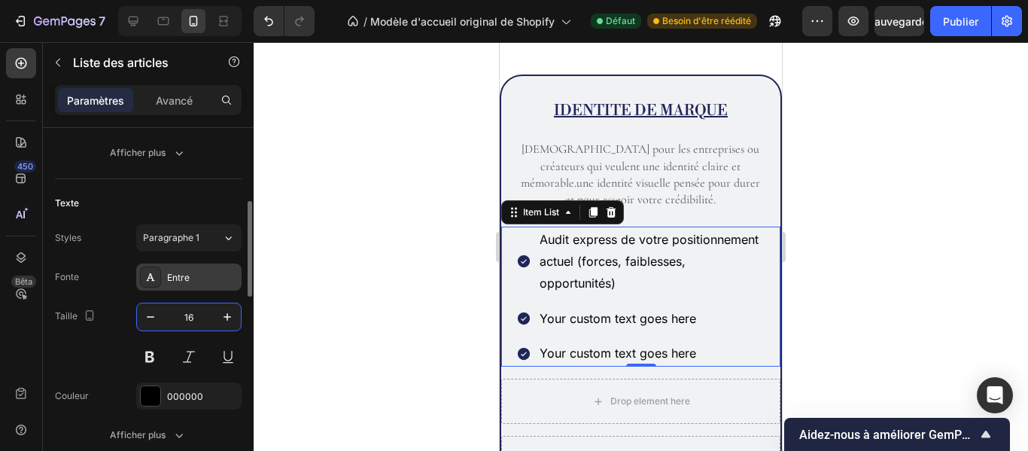
type input "16"
click at [199, 270] on div "Entre" at bounding box center [188, 276] width 105 height 27
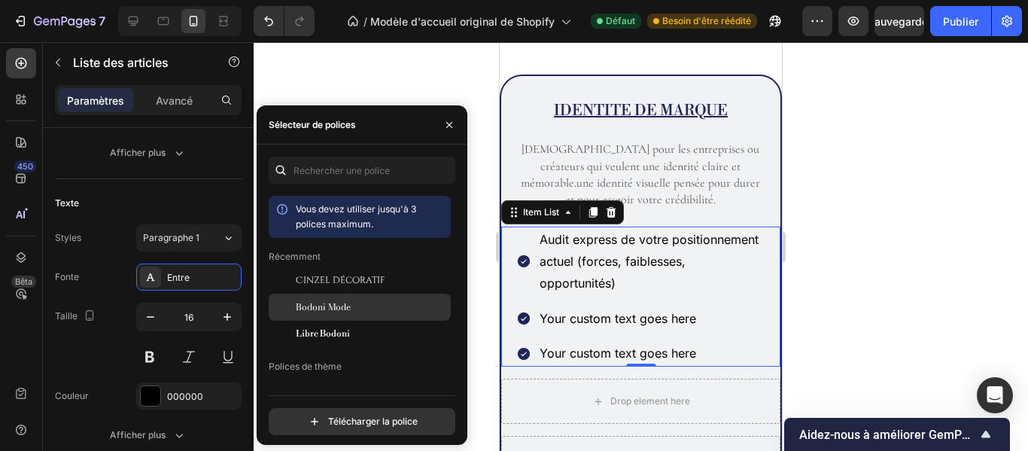
click at [330, 301] on font "Bodoni Mode" at bounding box center [323, 307] width 55 height 14
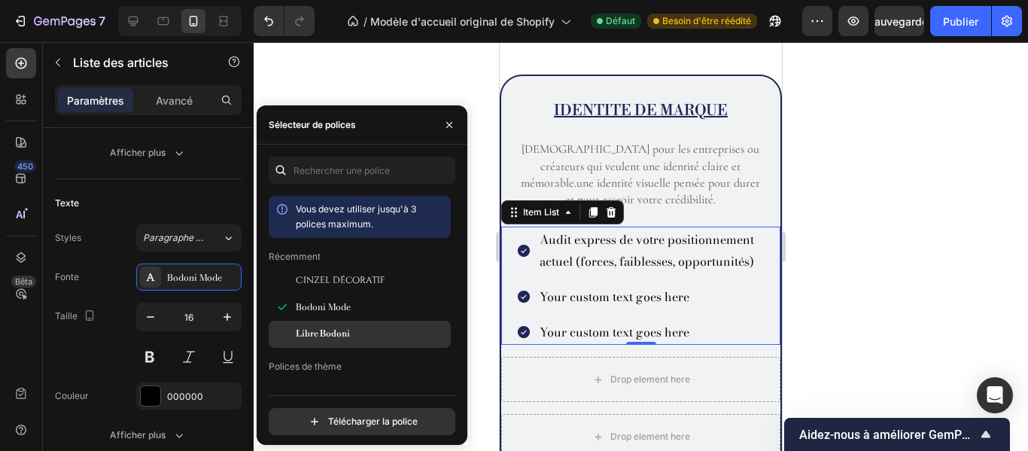
click at [330, 324] on div "Libre Bodoni" at bounding box center [360, 334] width 182 height 27
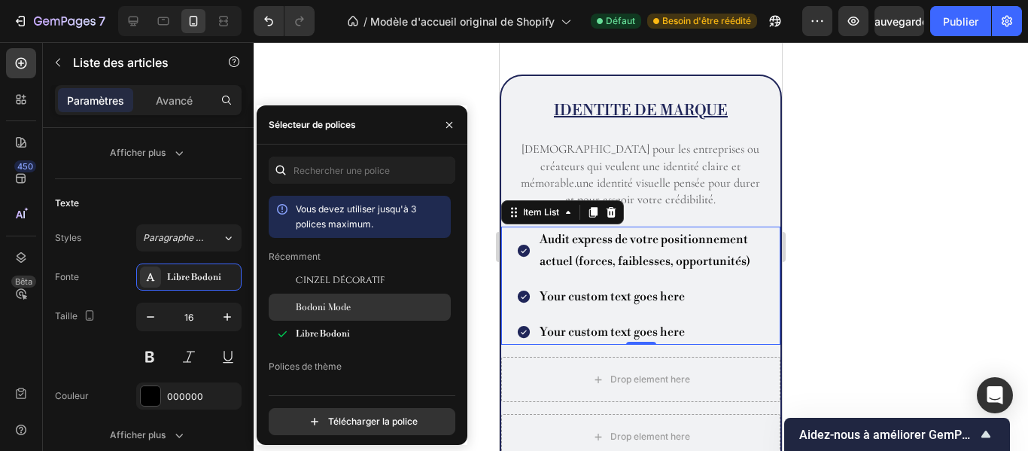
click at [338, 302] on font "Bodoni Mode" at bounding box center [323, 307] width 55 height 14
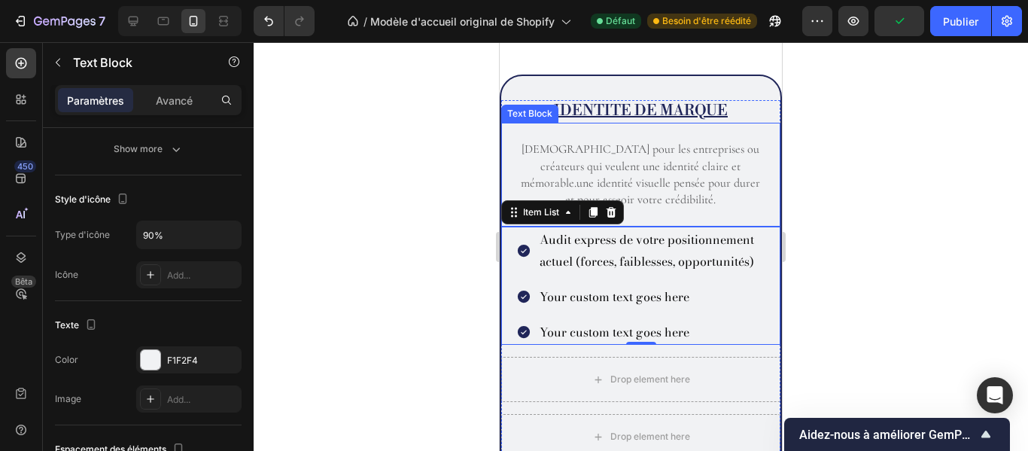
click at [521, 171] on p "[DEMOGRAPHIC_DATA] pour les entreprises ou créateurs qui veulent une identité c…" at bounding box center [641, 175] width 248 height 68
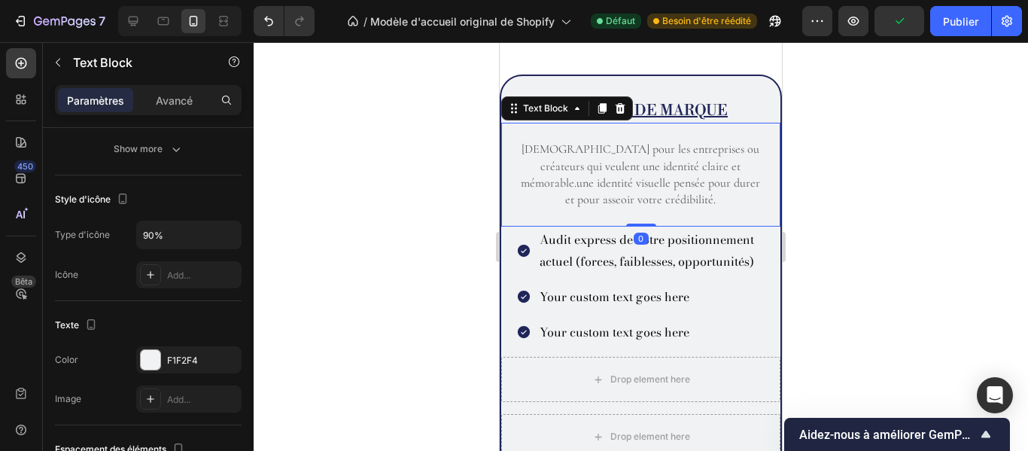
scroll to position [0, 0]
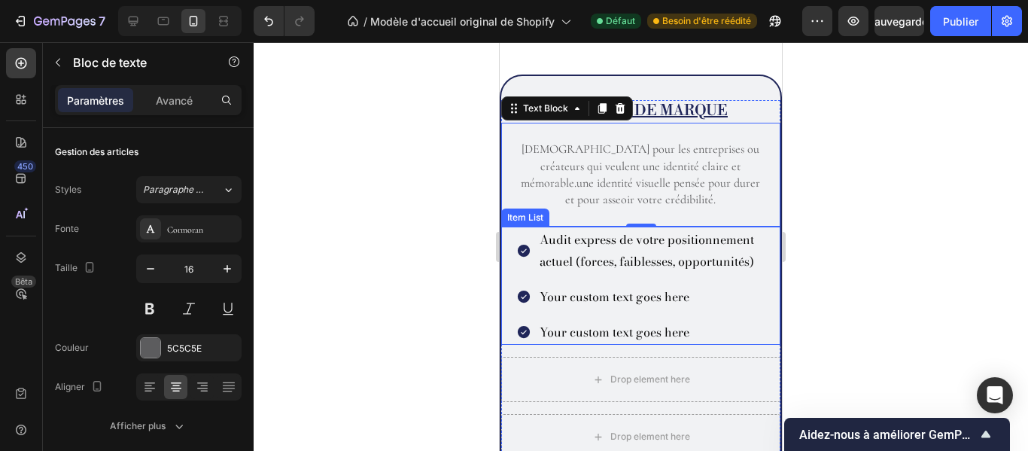
click at [681, 273] on p "Audit express de votre positionnement actuel (forces, faiblesses, opportunités)" at bounding box center [652, 251] width 224 height 44
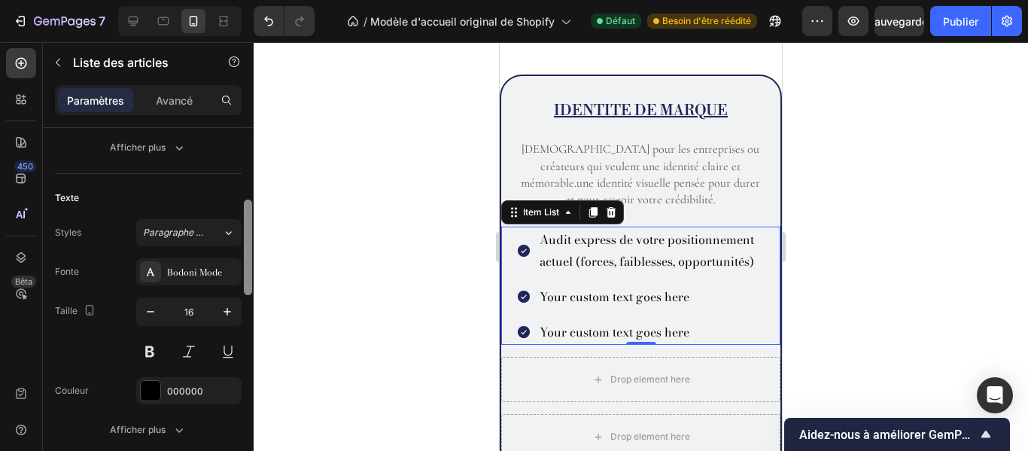
drag, startPoint x: 247, startPoint y: 209, endPoint x: 251, endPoint y: 285, distance: 76.9
click at [251, 285] on div at bounding box center [248, 247] width 8 height 96
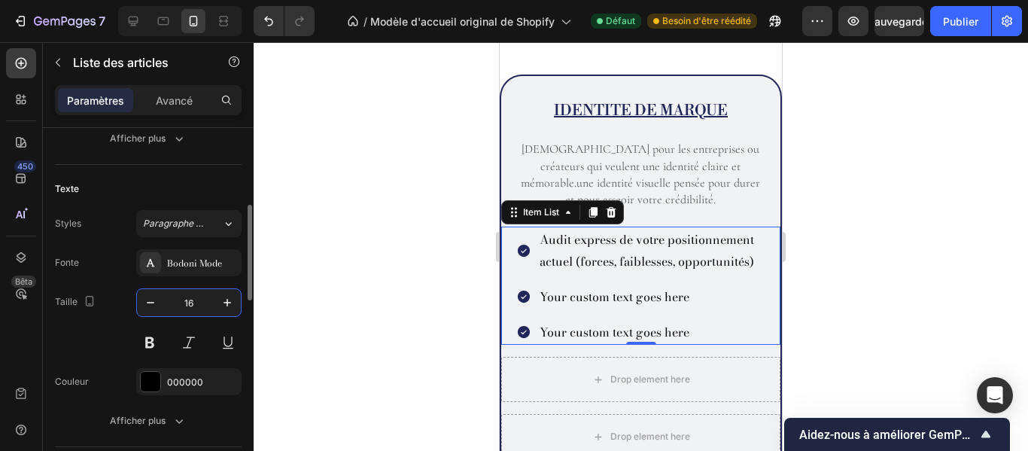
click at [193, 302] on input "16" at bounding box center [189, 302] width 50 height 27
type input "12"
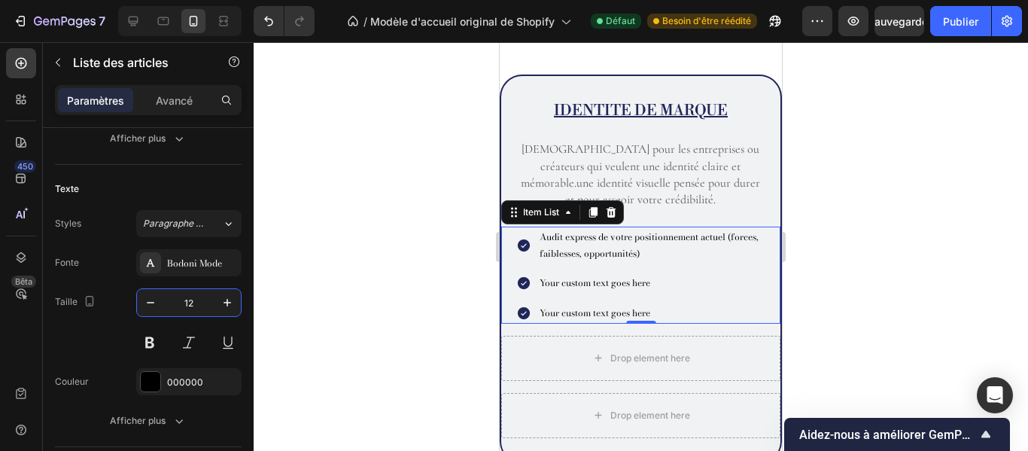
click at [371, 327] on div at bounding box center [641, 246] width 775 height 409
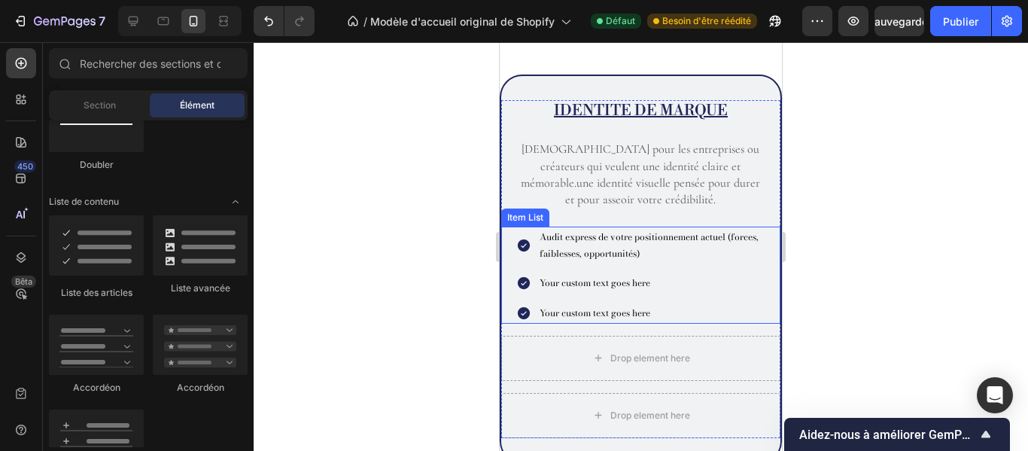
click at [593, 271] on div "Audit express de votre positionnement actuel (forces, faiblesses, opportunités)…" at bounding box center [640, 275] width 249 height 96
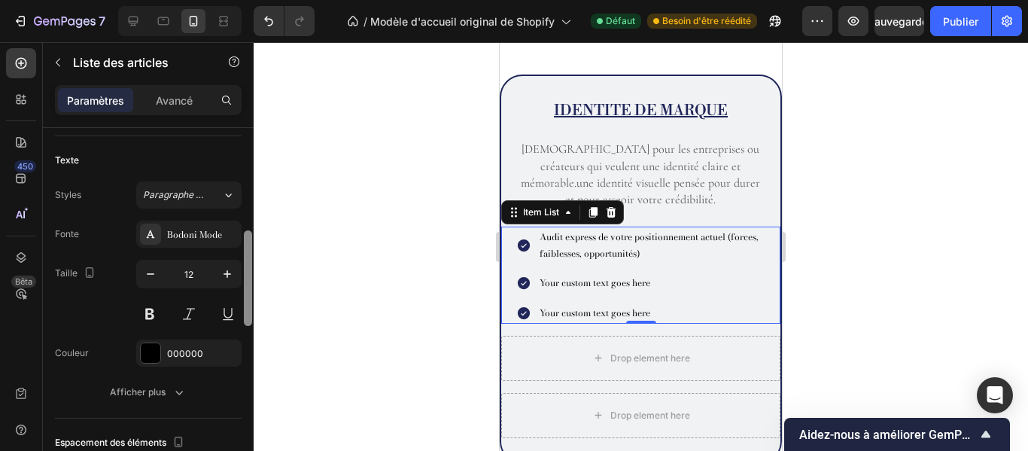
drag, startPoint x: 248, startPoint y: 196, endPoint x: 245, endPoint y: 286, distance: 90.4
click at [245, 286] on div at bounding box center [248, 278] width 8 height 96
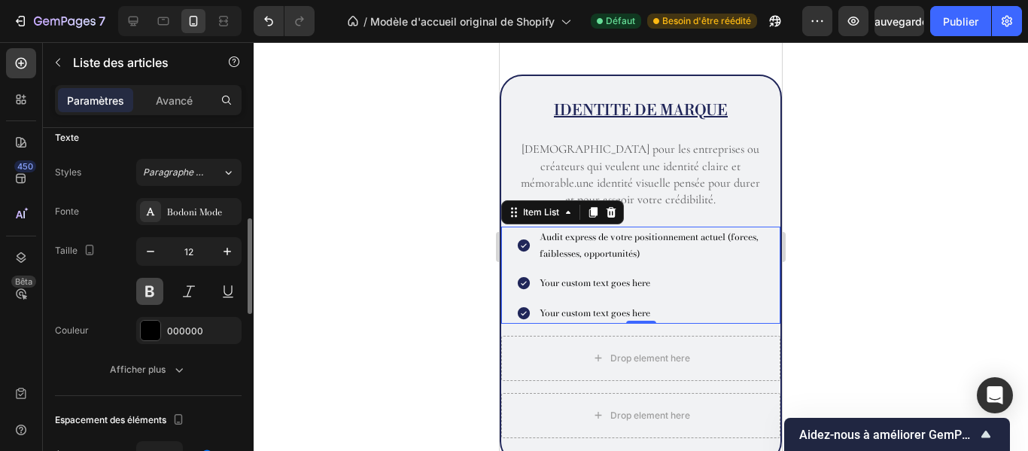
click at [157, 290] on button at bounding box center [149, 291] width 27 height 27
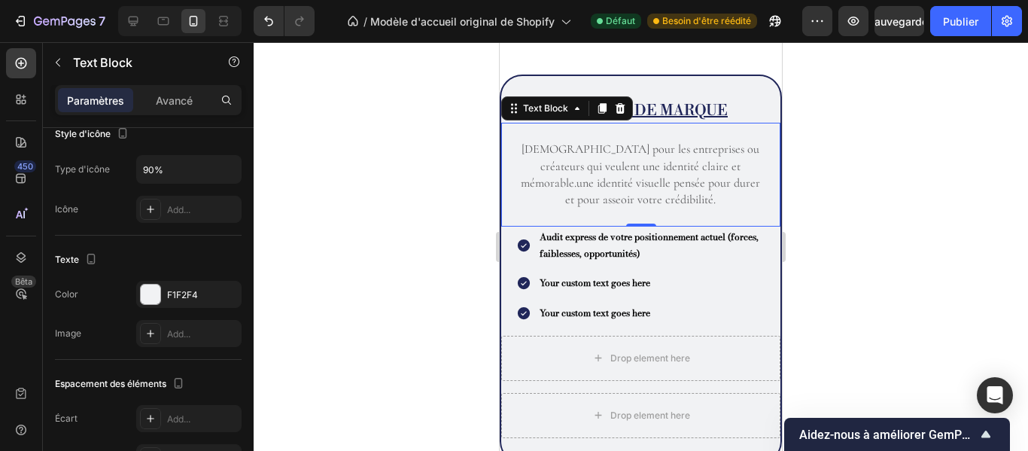
click at [559, 182] on p "[DEMOGRAPHIC_DATA] pour les entreprises ou créateurs qui veulent une identité c…" at bounding box center [641, 175] width 248 height 68
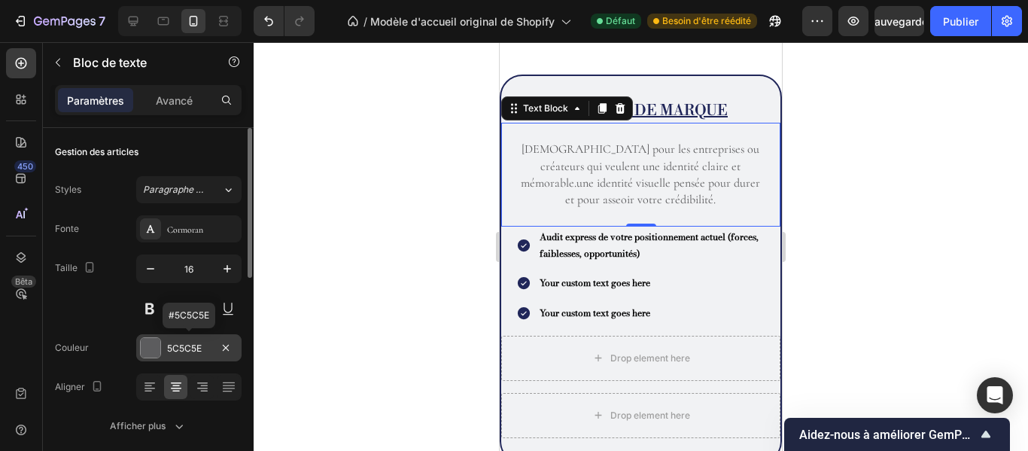
click at [192, 346] on font "5C5C5E" at bounding box center [184, 348] width 35 height 11
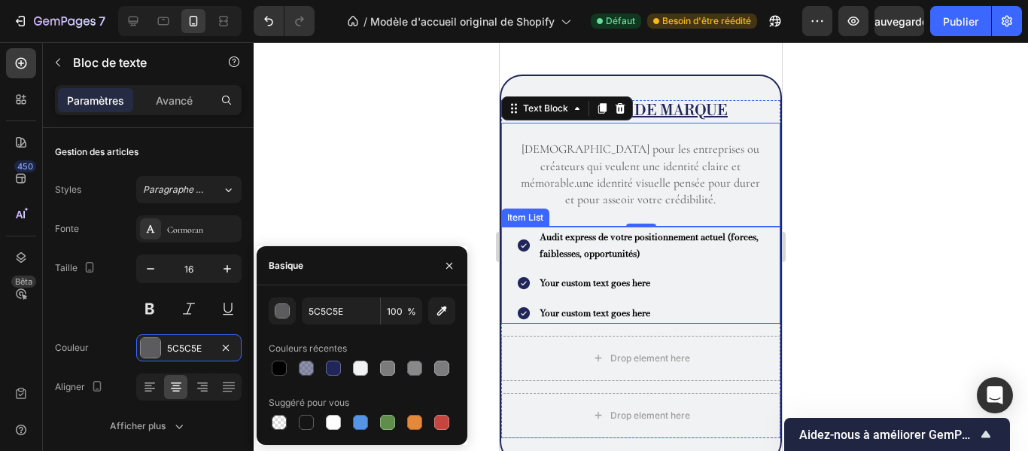
click at [653, 299] on div "Audit express de votre positionnement actuel (forces, faiblesses, opportunités)…" at bounding box center [640, 275] width 249 height 96
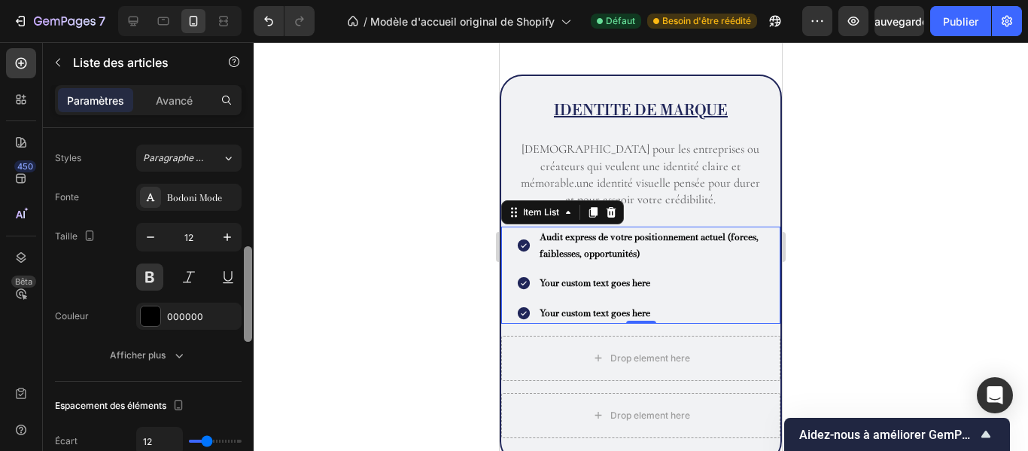
drag, startPoint x: 249, startPoint y: 216, endPoint x: 254, endPoint y: 315, distance: 99.5
click at [254, 0] on div "7 / Modèle d'accueil original de Shopify Défaut Besoin d'être réédité Aperçu Sa…" at bounding box center [514, 0] width 1028 height 0
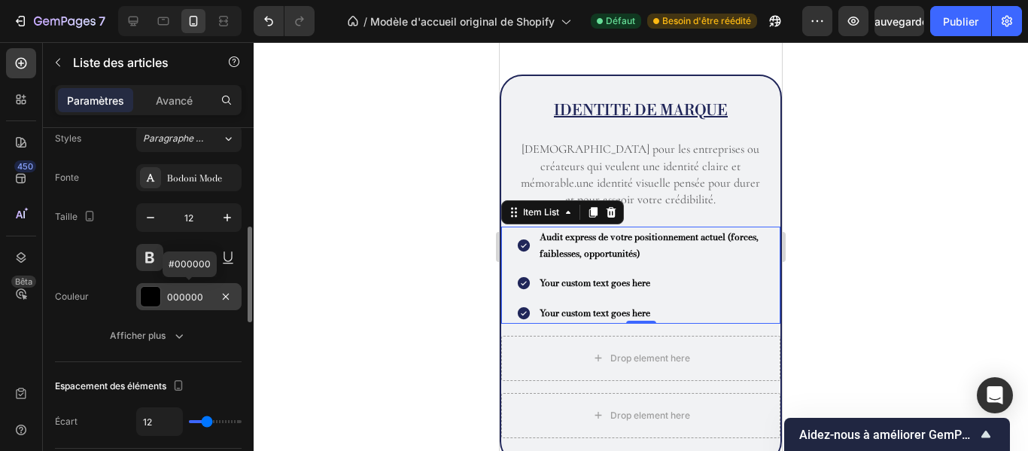
click at [205, 297] on div "000000" at bounding box center [189, 298] width 44 height 14
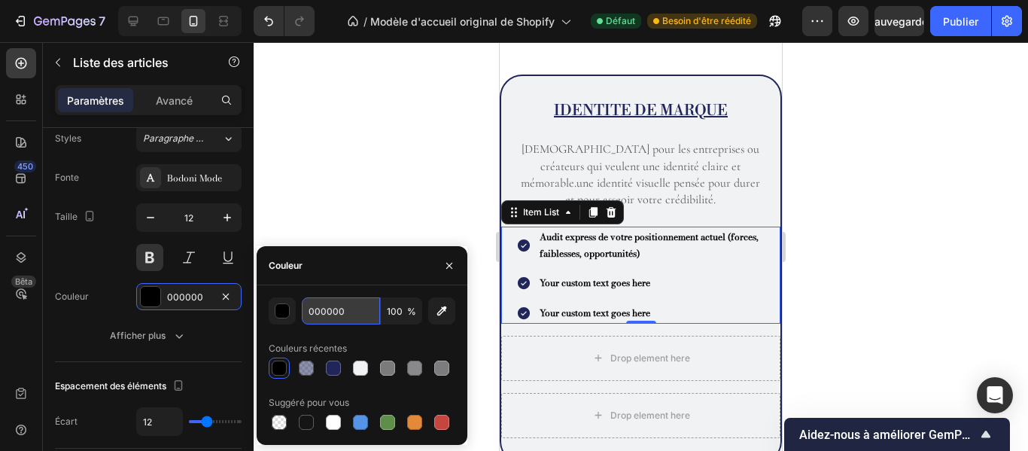
click at [360, 315] on input "000000" at bounding box center [341, 310] width 78 height 27
click at [439, 370] on div at bounding box center [441, 368] width 15 height 15
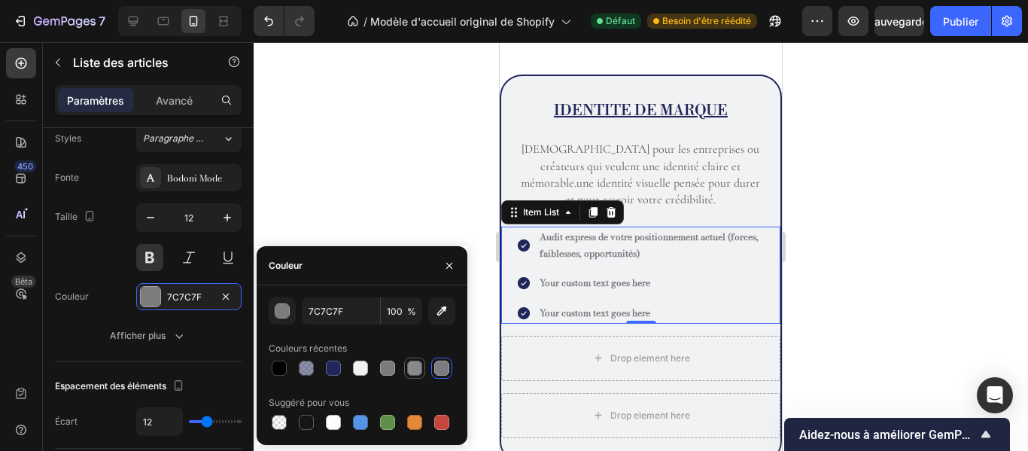
click at [414, 371] on div at bounding box center [414, 368] width 15 height 15
click at [388, 368] on div at bounding box center [387, 368] width 15 height 15
click at [441, 366] on div at bounding box center [441, 368] width 15 height 15
click at [348, 315] on input "7C7C7F" at bounding box center [341, 310] width 78 height 27
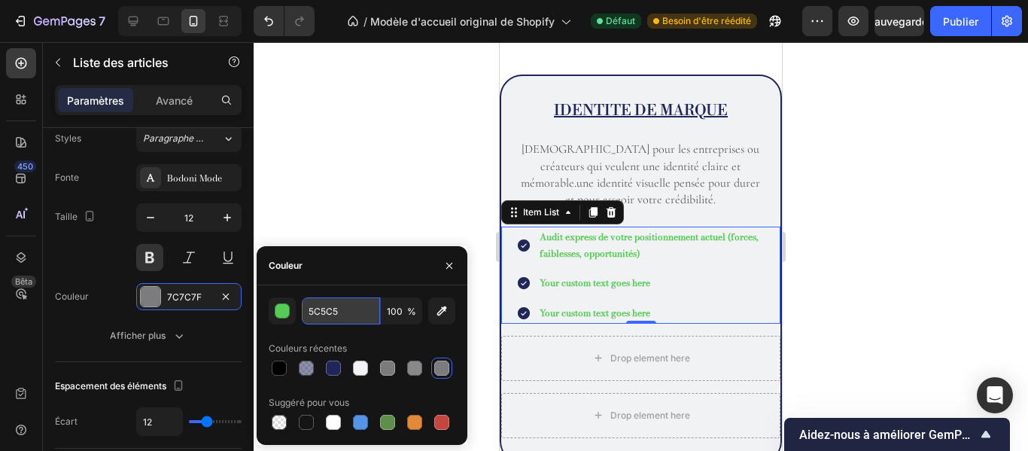
type input "5C5C5E"
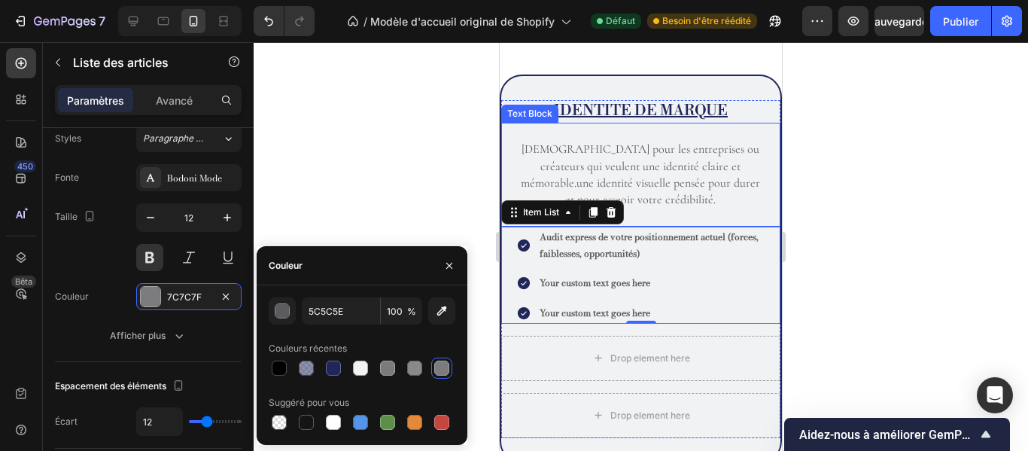
click at [581, 181] on p "[DEMOGRAPHIC_DATA] pour les entreprises ou créateurs qui veulent une identité c…" at bounding box center [641, 175] width 248 height 68
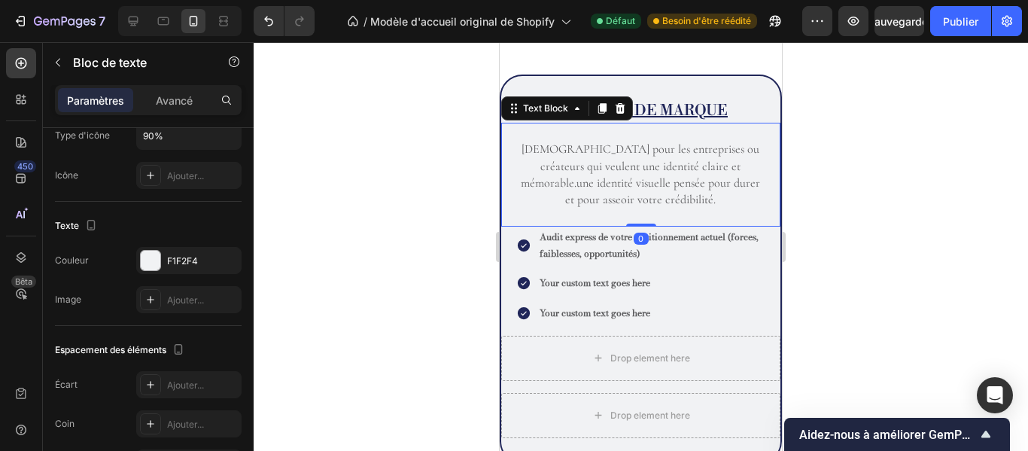
scroll to position [0, 0]
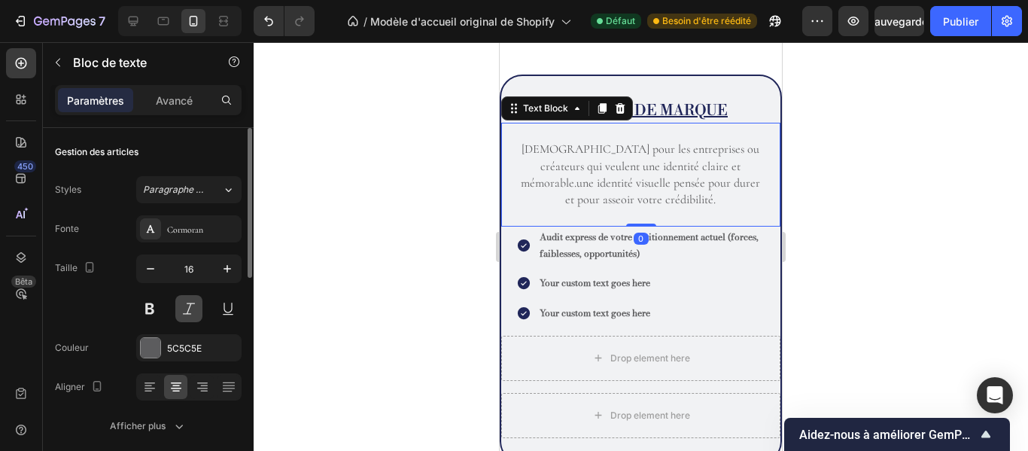
click at [180, 315] on button at bounding box center [188, 308] width 27 height 27
click at [149, 308] on button at bounding box center [149, 308] width 27 height 27
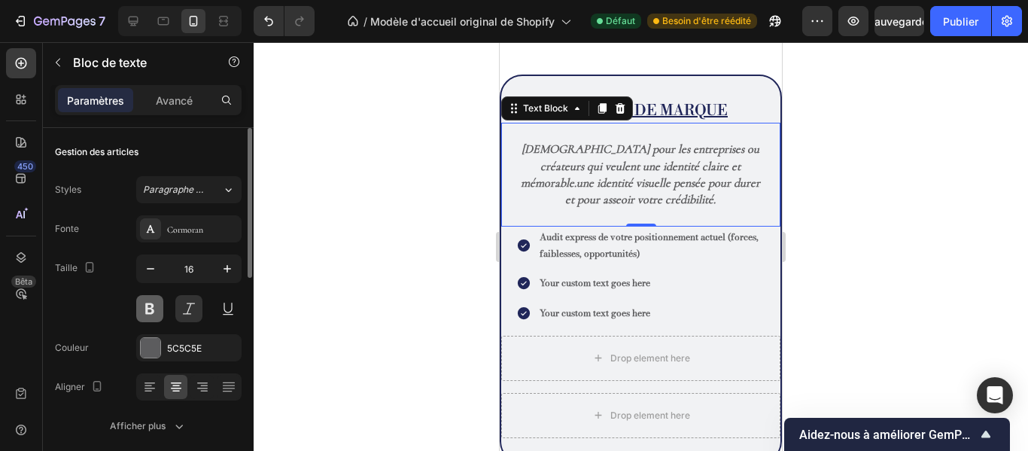
click at [149, 308] on button at bounding box center [149, 308] width 27 height 27
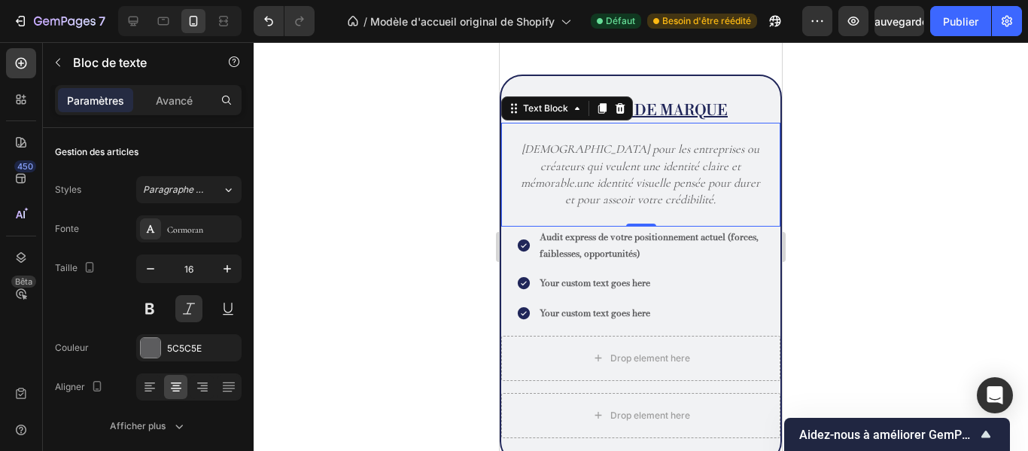
click at [814, 215] on div at bounding box center [641, 246] width 775 height 409
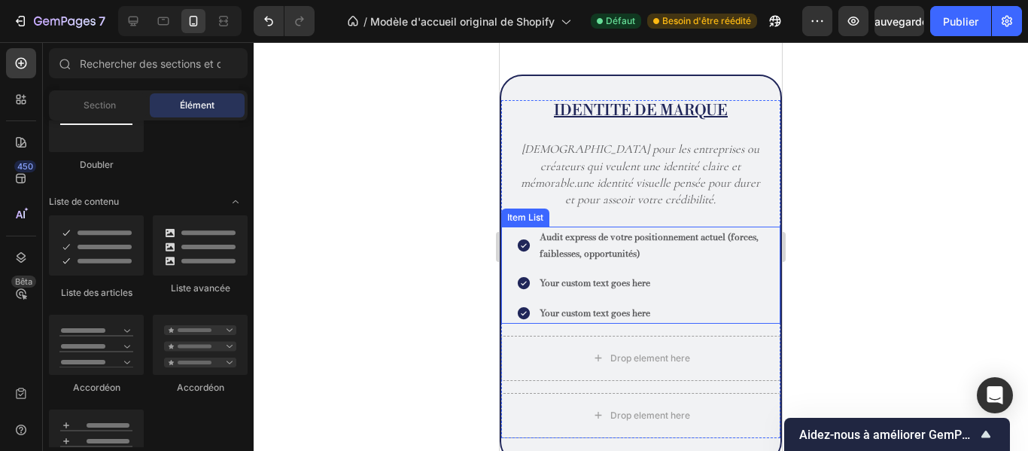
click at [516, 238] on div "Audit express de votre positionnement actuel (forces, faiblesses, opportunités)…" at bounding box center [640, 275] width 261 height 96
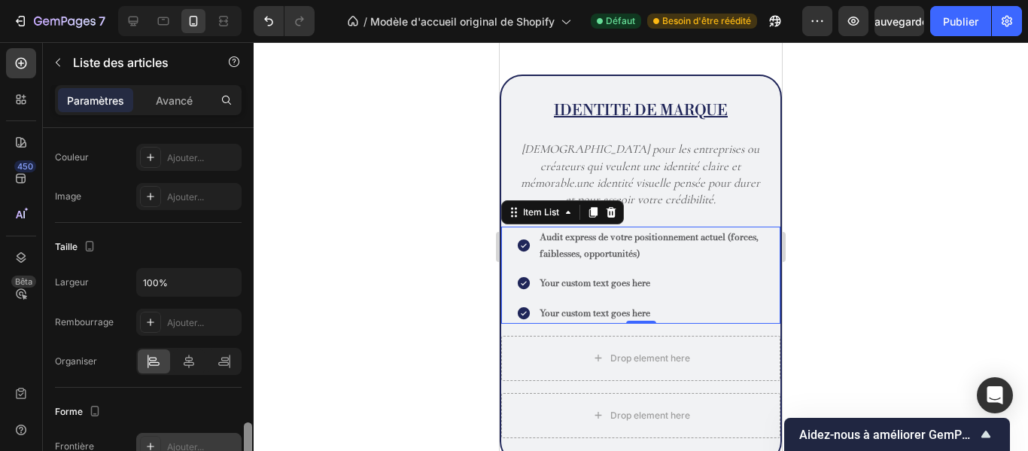
scroll to position [876, 0]
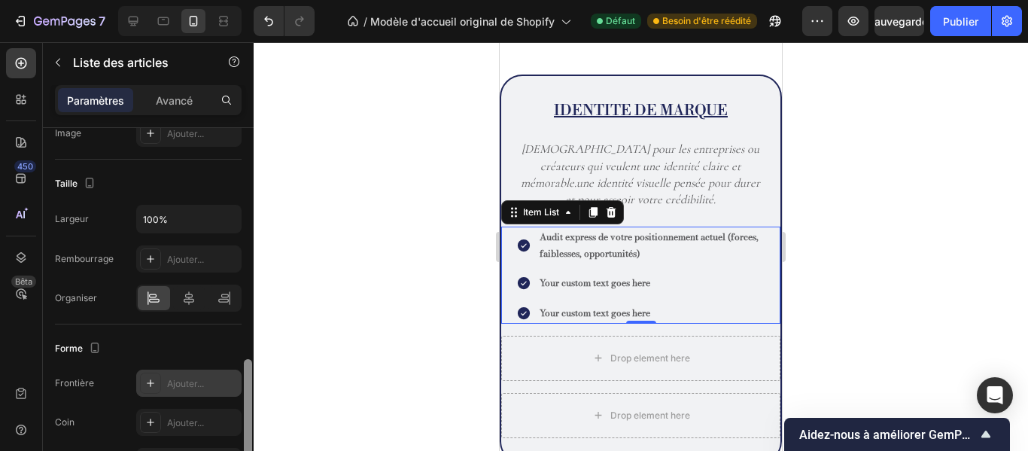
drag, startPoint x: 248, startPoint y: 161, endPoint x: 218, endPoint y: 392, distance: 233.0
click at [218, 392] on div "Gestion des articles Commande 3 articles Style d'icône Type d'icône Icône Coche…" at bounding box center [148, 311] width 211 height 366
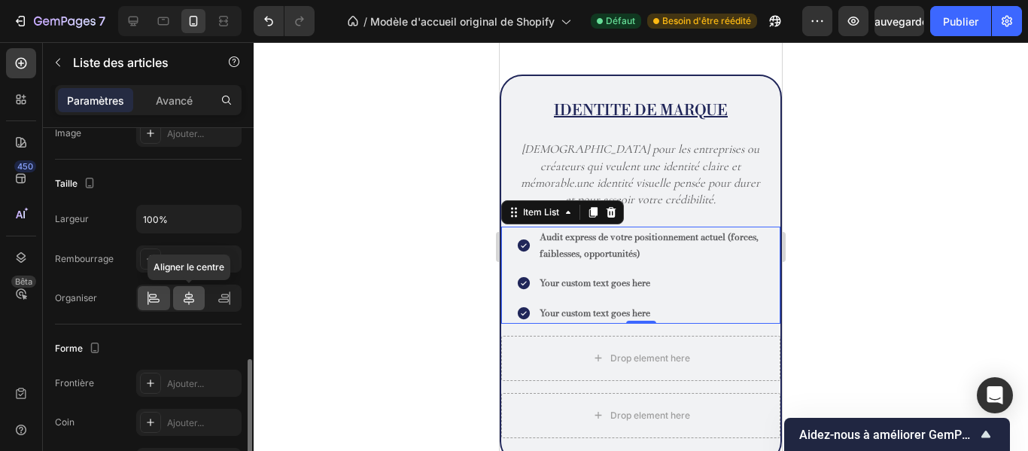
click at [193, 306] on div at bounding box center [189, 298] width 32 height 24
click at [296, 309] on div at bounding box center [641, 246] width 775 height 409
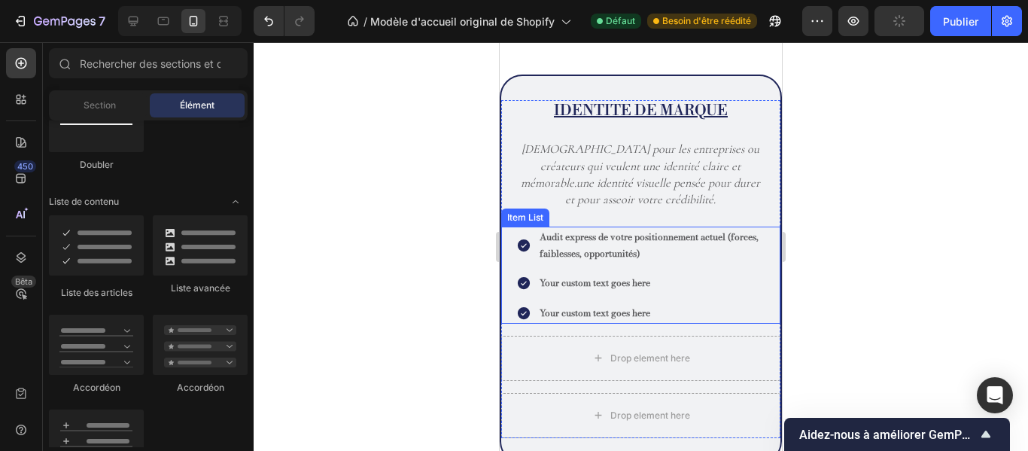
click at [532, 320] on div "Your custom text goes here" at bounding box center [640, 313] width 249 height 21
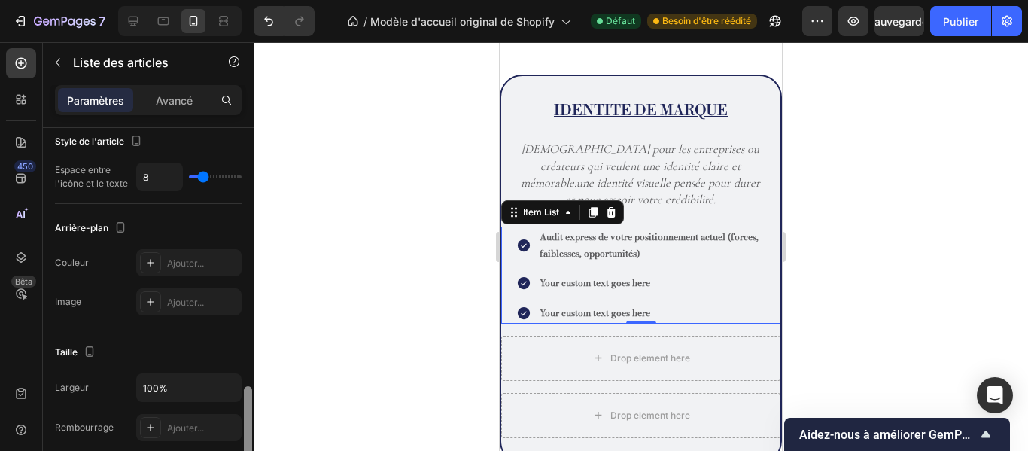
scroll to position [1025, 0]
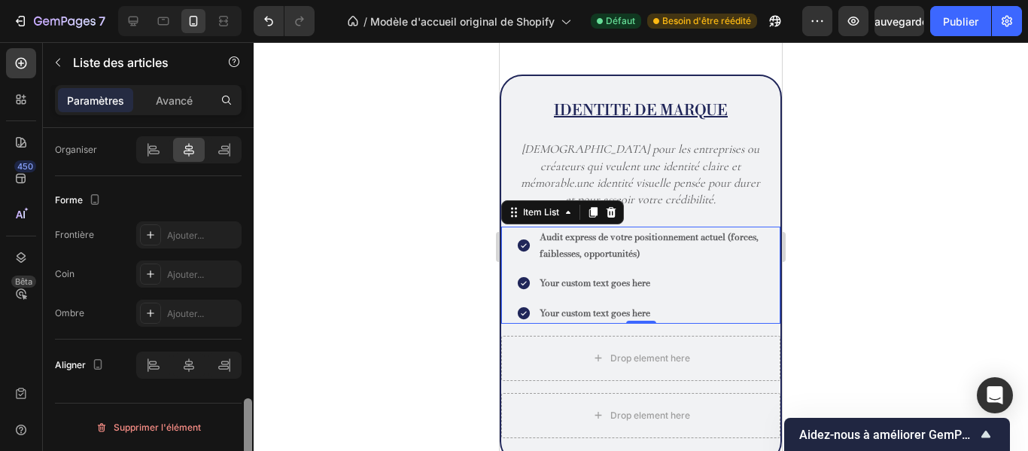
drag, startPoint x: 247, startPoint y: 198, endPoint x: 242, endPoint y: 486, distance: 288.4
click at [242, 0] on html "7 / Modèle d'accueil original de Shopify Défaut Besoin d'être réédité Aperçu Sa…" at bounding box center [514, 0] width 1028 height 0
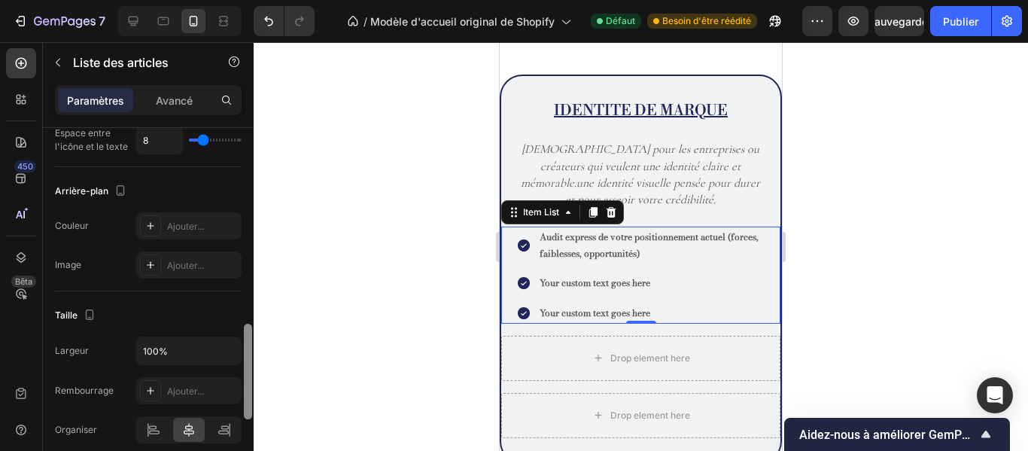
scroll to position [757, 0]
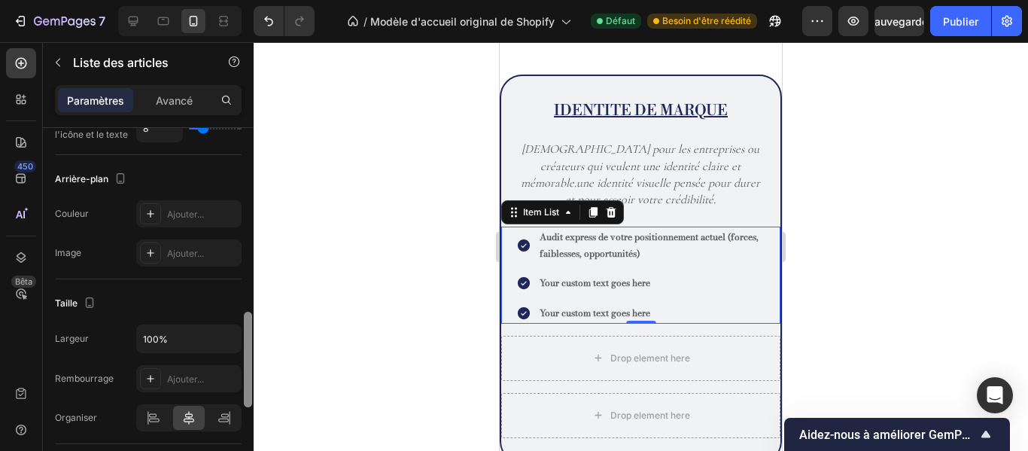
drag, startPoint x: 250, startPoint y: 422, endPoint x: 259, endPoint y: 352, distance: 71.3
click at [259, 0] on div "7 / Modèle d'accueil original de Shopify Défaut Besoin d'être réédité Aperçu Sa…" at bounding box center [514, 0] width 1028 height 0
click at [185, 337] on input "100%" at bounding box center [189, 338] width 104 height 27
type input "90%"
click at [178, 303] on div "Taille" at bounding box center [148, 303] width 187 height 24
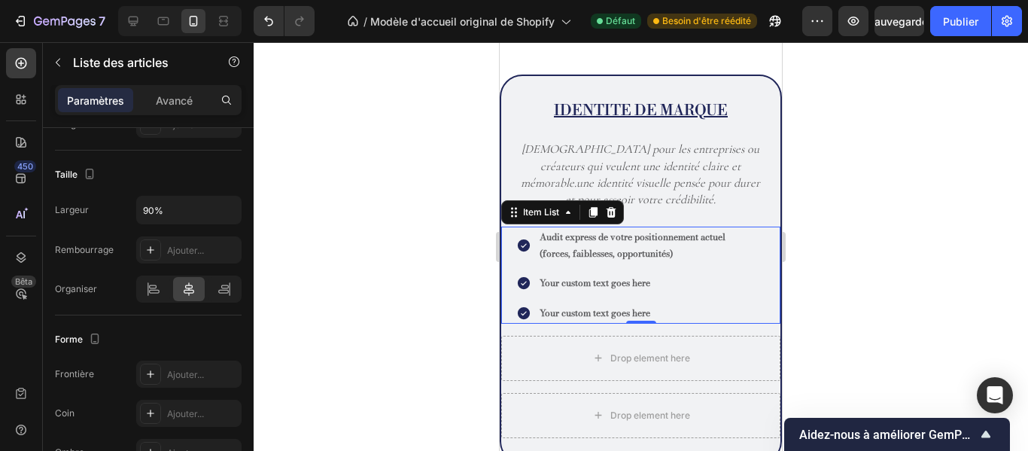
scroll to position [1025, 0]
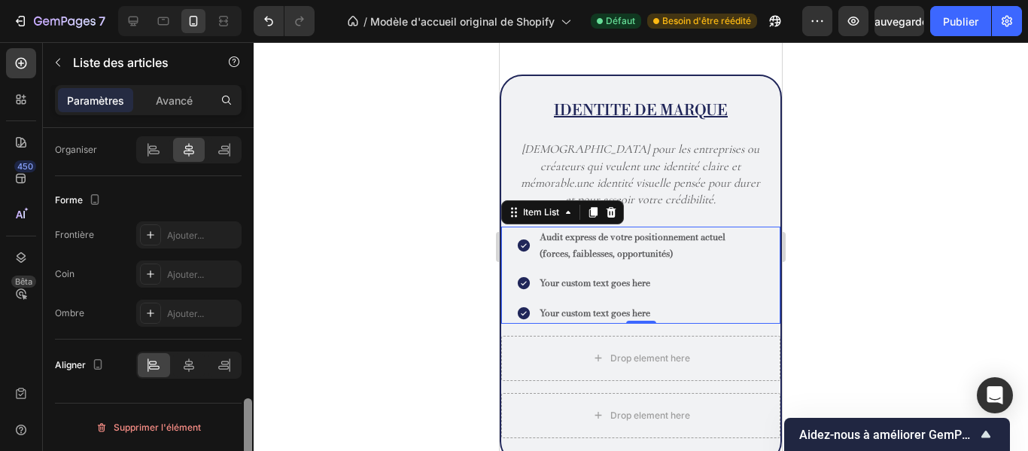
drag, startPoint x: 250, startPoint y: 352, endPoint x: 242, endPoint y: 474, distance: 122.2
click at [242, 0] on html "7 / Modèle d'accueil original de Shopify Défaut Besoin d'être réédité Aperçu Sa…" at bounding box center [514, 0] width 1028 height 0
click at [190, 358] on icon at bounding box center [188, 365] width 15 height 15
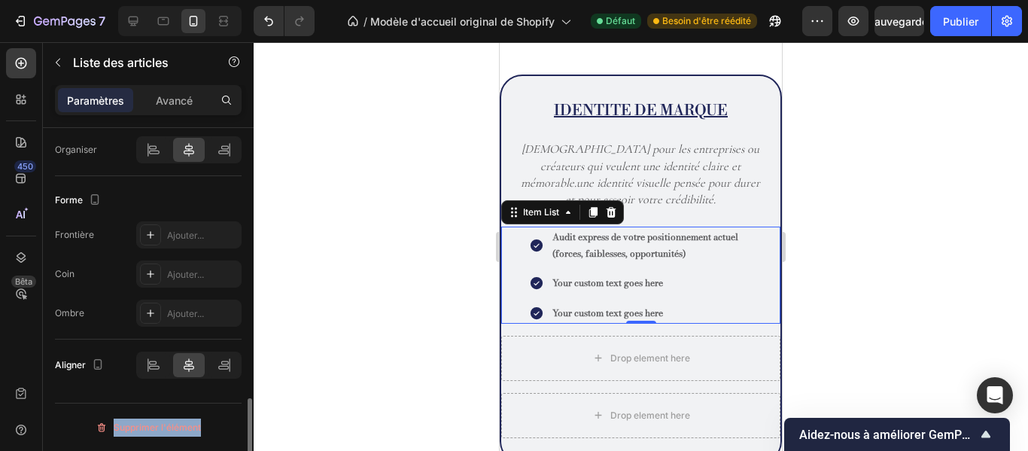
drag, startPoint x: 243, startPoint y: 419, endPoint x: 242, endPoint y: 376, distance: 42.9
click at [242, 376] on div "Gestion des articles Commande 3 articles Style d'icône Type d'icône Icône Coche…" at bounding box center [148, 311] width 211 height 366
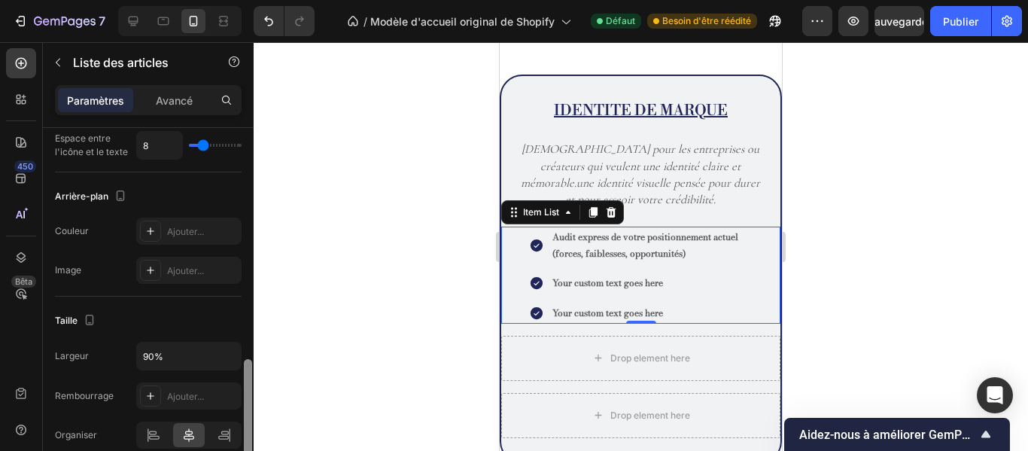
drag, startPoint x: 245, startPoint y: 416, endPoint x: 253, endPoint y: 300, distance: 117.0
click at [253, 300] on div at bounding box center [247, 340] width 11 height 366
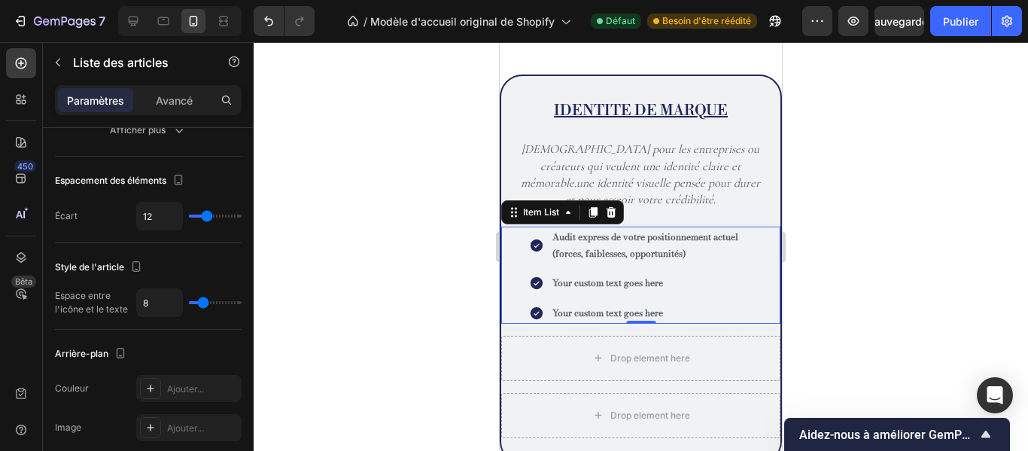
click at [453, 178] on div at bounding box center [641, 246] width 775 height 409
click at [891, 173] on div at bounding box center [641, 246] width 775 height 409
click at [818, 168] on div at bounding box center [641, 246] width 775 height 409
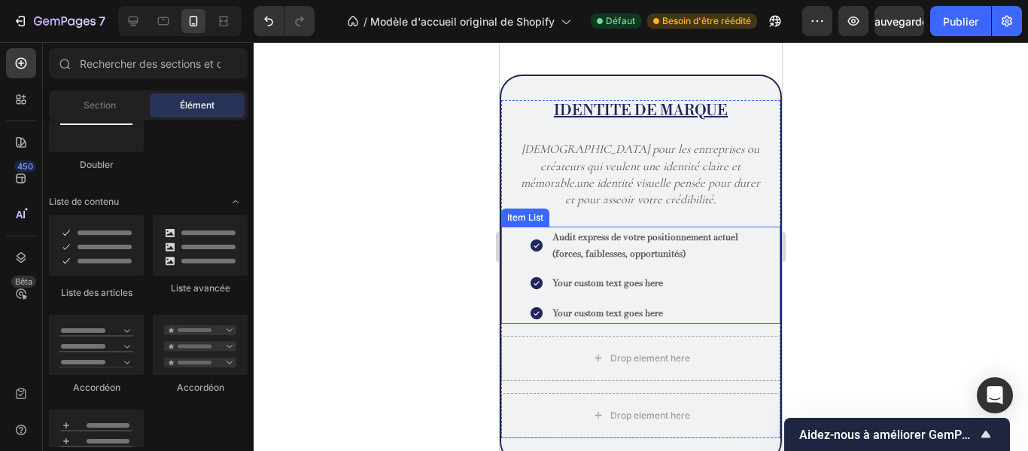
click at [764, 238] on div "Audit express de votre positionnement actuel (forces, faiblesses, opportunités)…" at bounding box center [640, 275] width 279 height 96
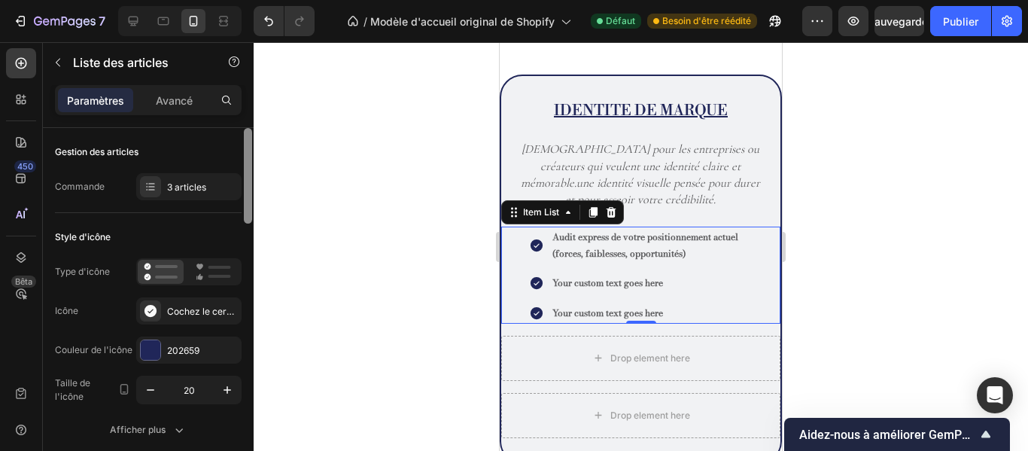
click at [247, 197] on div at bounding box center [248, 176] width 8 height 96
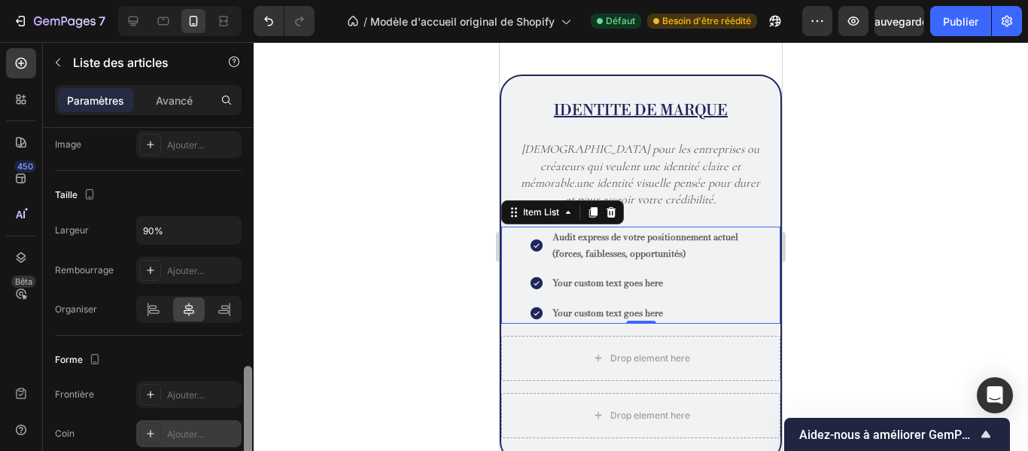
scroll to position [879, 0]
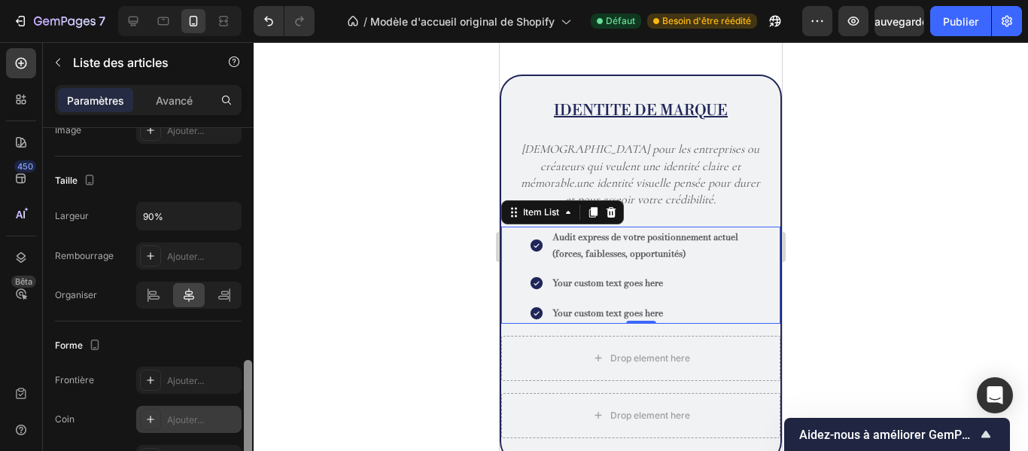
drag, startPoint x: 247, startPoint y: 197, endPoint x: 238, endPoint y: 411, distance: 214.0
click at [238, 411] on div "Gestion des articles Commande 3 articles Style d'icône Type d'icône Icône Coche…" at bounding box center [148, 311] width 211 height 366
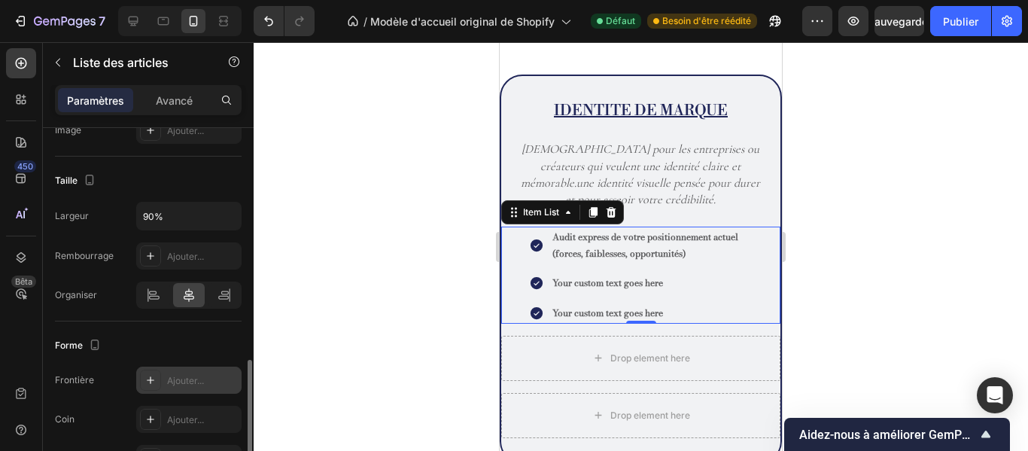
click at [204, 375] on font "Ajouter..." at bounding box center [185, 380] width 37 height 11
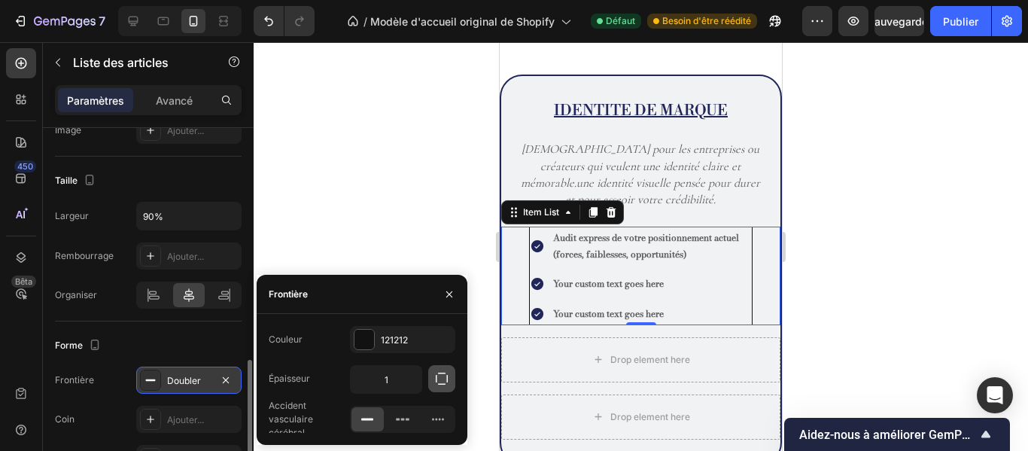
click at [445, 376] on icon "button" at bounding box center [441, 378] width 15 height 15
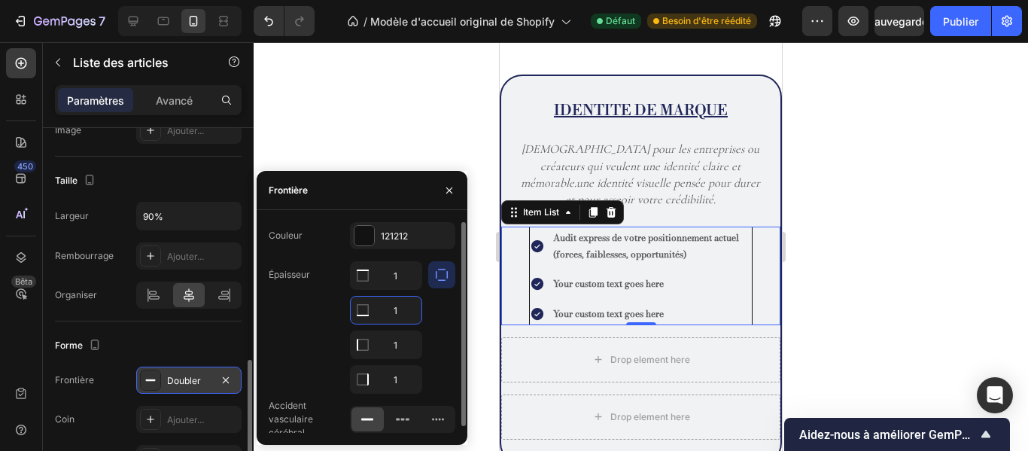
click at [404, 319] on input "1" at bounding box center [386, 310] width 71 height 27
type input "0"
click at [407, 340] on input "1" at bounding box center [386, 344] width 71 height 27
type input "0"
click at [408, 379] on input "1" at bounding box center [386, 379] width 71 height 27
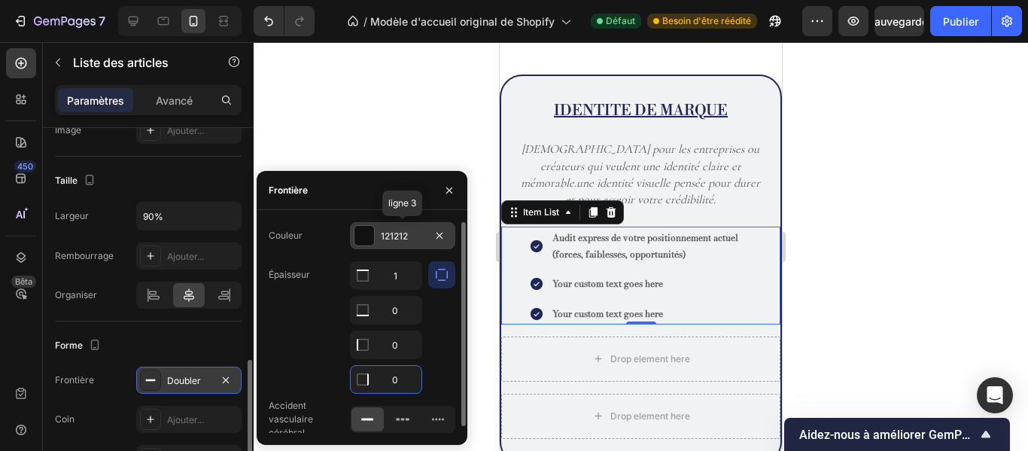
type input "0"
click at [385, 235] on font "121212" at bounding box center [394, 235] width 27 height 11
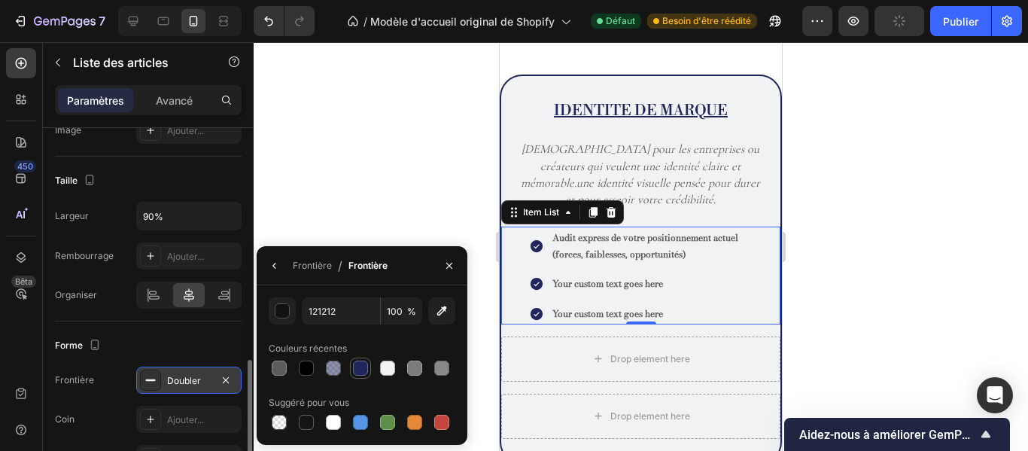
click at [358, 363] on div at bounding box center [360, 368] width 15 height 15
type input "202659"
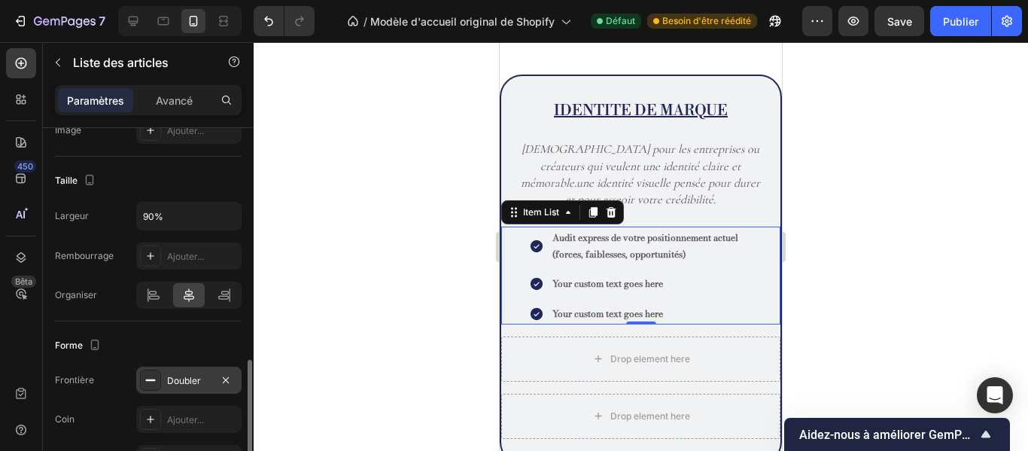
click at [370, 182] on div at bounding box center [641, 246] width 775 height 409
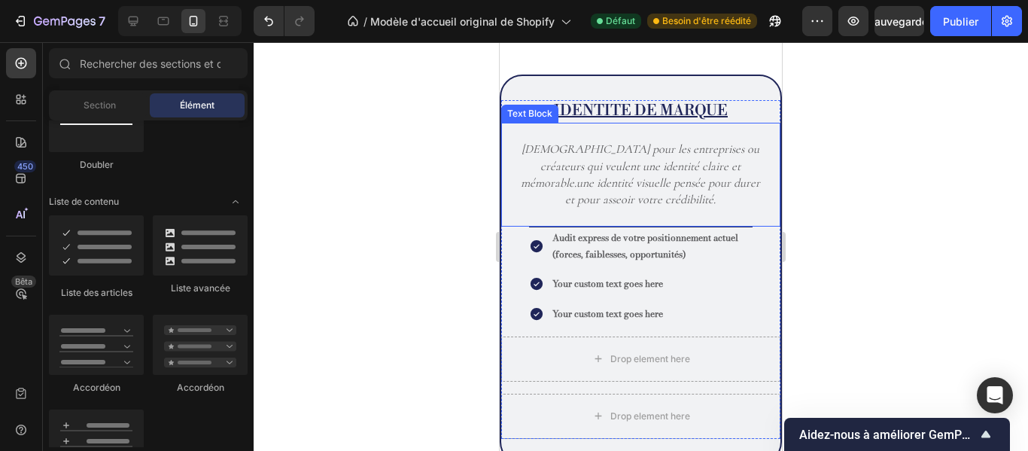
click at [587, 224] on p "Rich Text Editor. Editing area: main" at bounding box center [641, 217] width 248 height 17
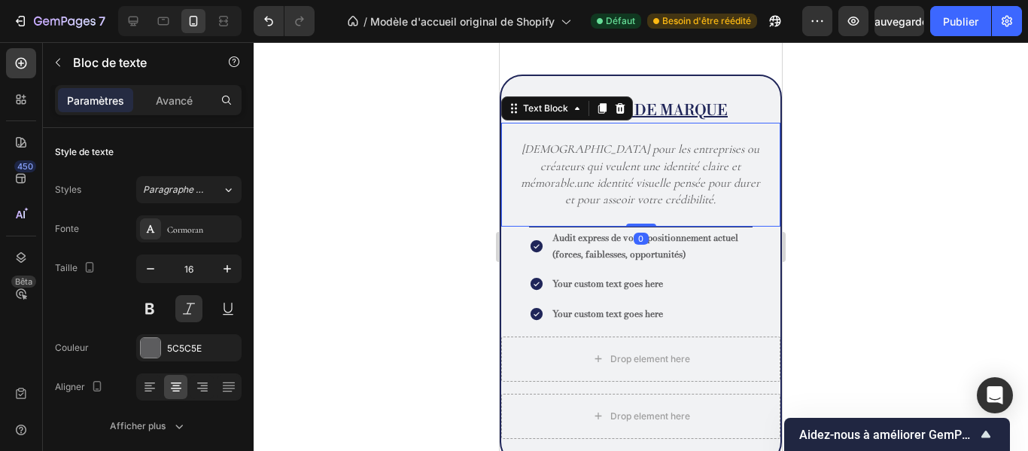
click at [641, 223] on div "Idéal pour les entreprises ou créateurs qui veulent une identité claire et mémo…" at bounding box center [640, 175] width 279 height 104
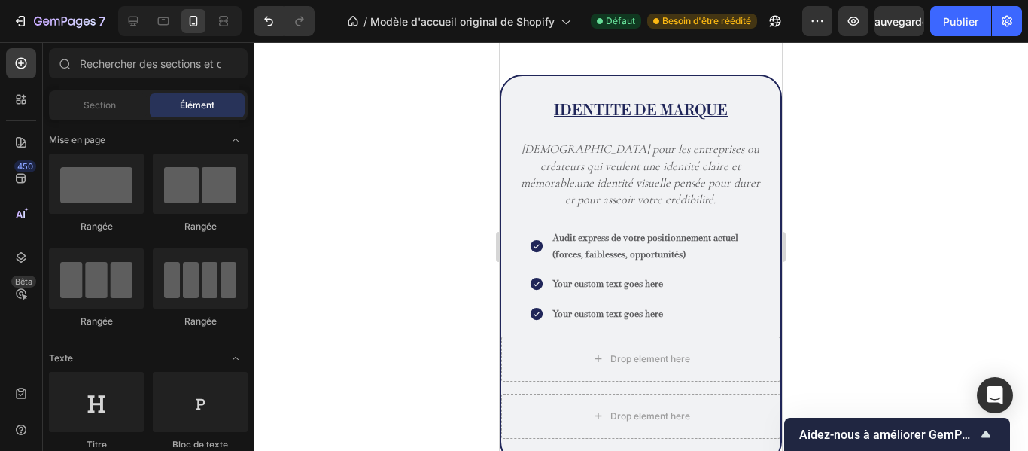
scroll to position [1152, 0]
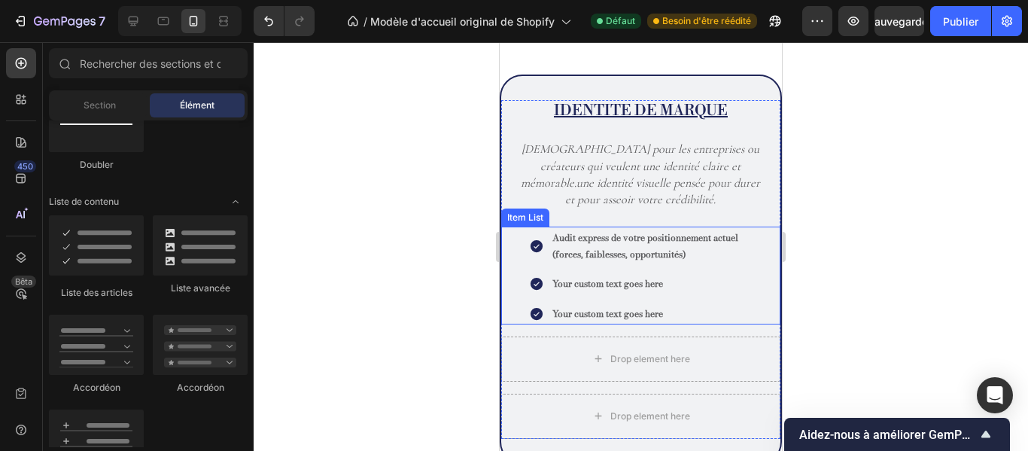
click at [555, 237] on p "Audit express de votre positionnement actuel (forces, faiblesses, opportunités)" at bounding box center [652, 246] width 199 height 32
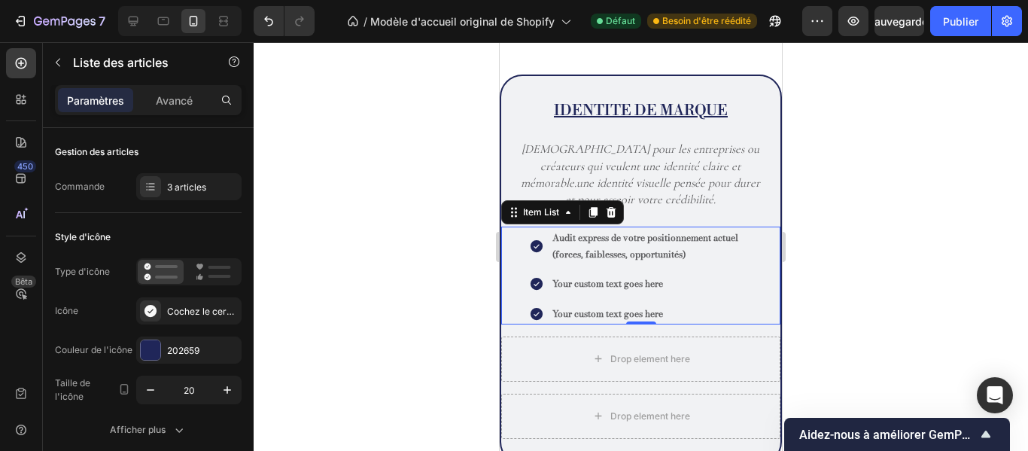
click at [550, 235] on div "Audit express de votre positionnement actuel (forces, faiblesses, opportunités)" at bounding box center [651, 245] width 203 height 37
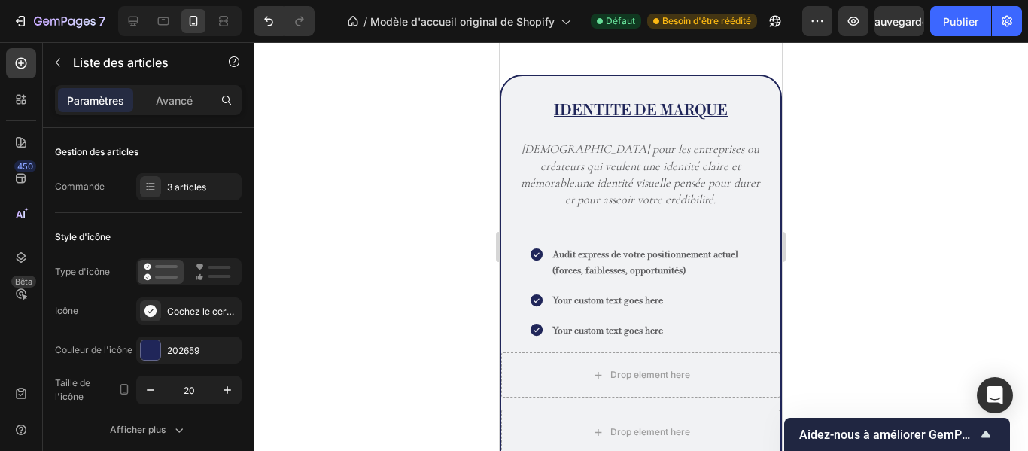
click at [839, 227] on div at bounding box center [641, 246] width 775 height 409
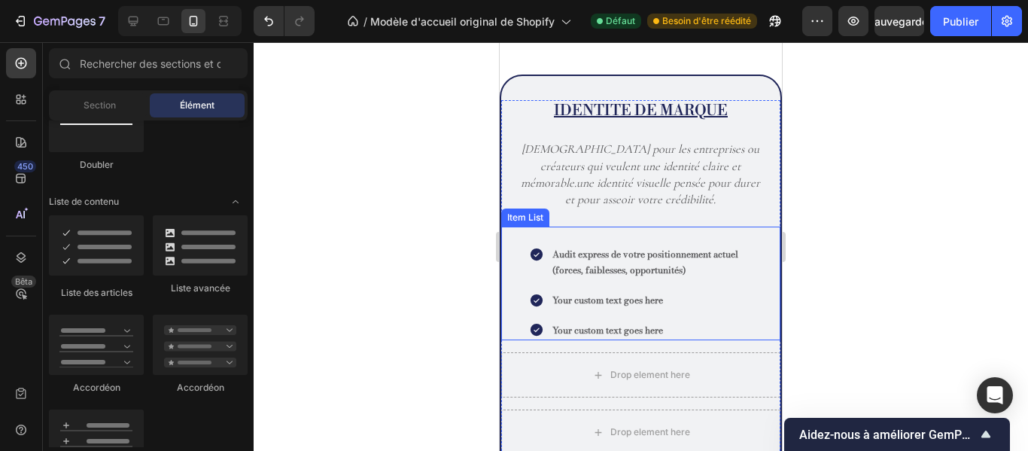
click at [515, 256] on div "Audit express de votre positionnement actuel (forces, faiblesses, opportunités)…" at bounding box center [640, 284] width 261 height 114
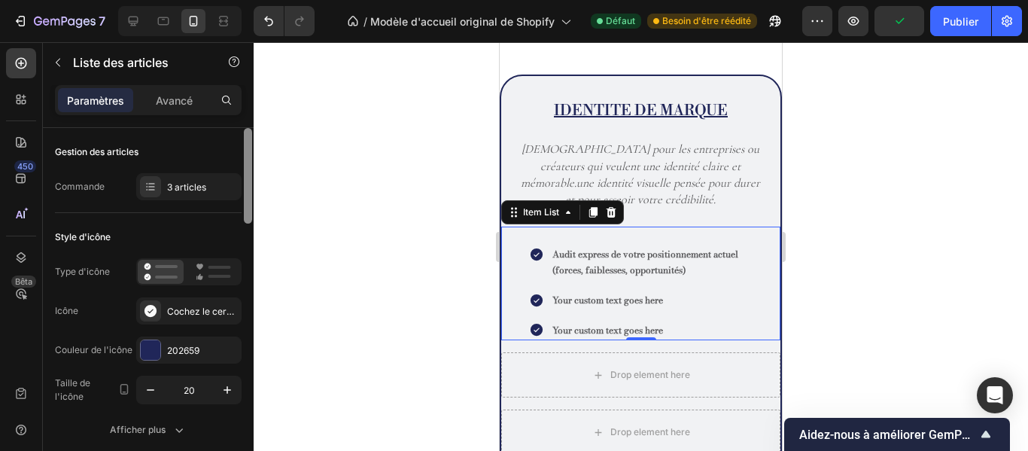
scroll to position [366, 0]
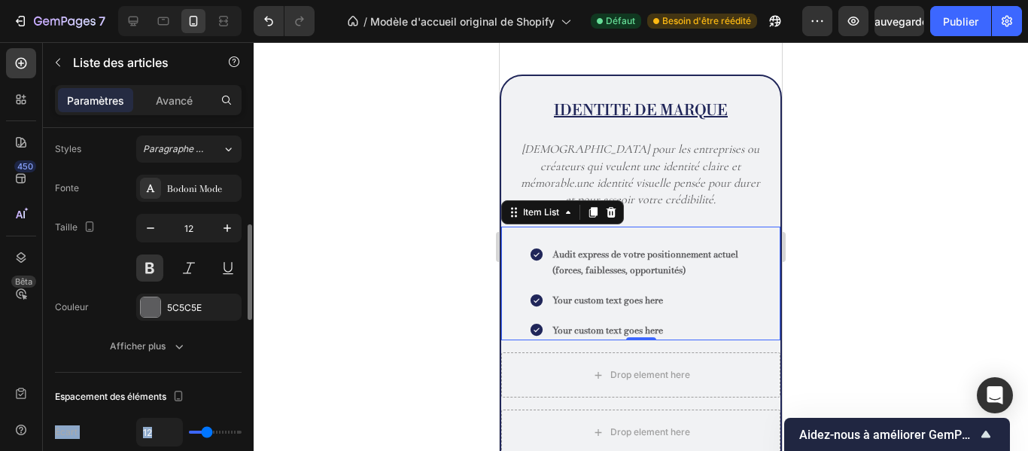
drag, startPoint x: 242, startPoint y: 186, endPoint x: 222, endPoint y: 384, distance: 199.0
click at [222, 384] on div "Gestion des articles Commande 3 articles Style d'icône Type d'icône Icône Coche…" at bounding box center [148, 311] width 211 height 366
drag, startPoint x: 248, startPoint y: 290, endPoint x: 239, endPoint y: 486, distance: 196.7
click at [239, 0] on html "7 / Modèle d'accueil original de Shopify Défaut Besoin d'être réédité Aperçu Sa…" at bounding box center [514, 0] width 1028 height 0
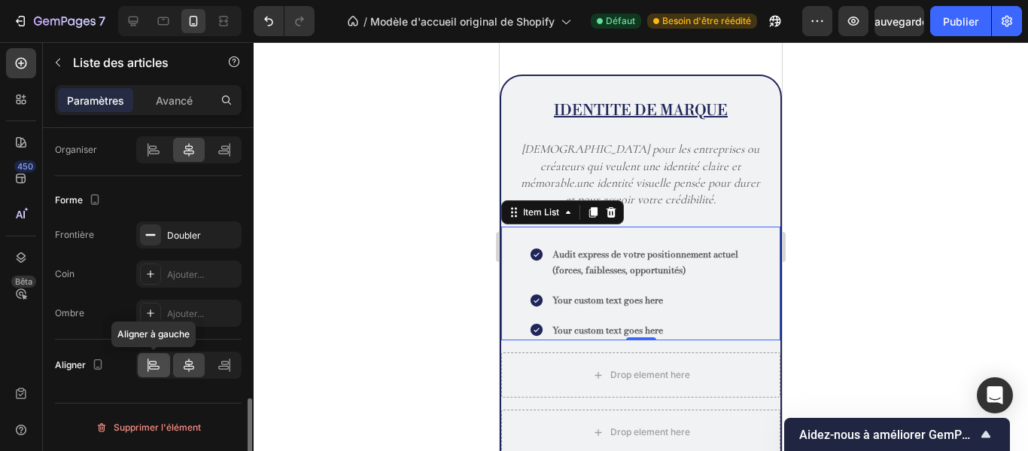
click at [150, 373] on div at bounding box center [154, 365] width 32 height 24
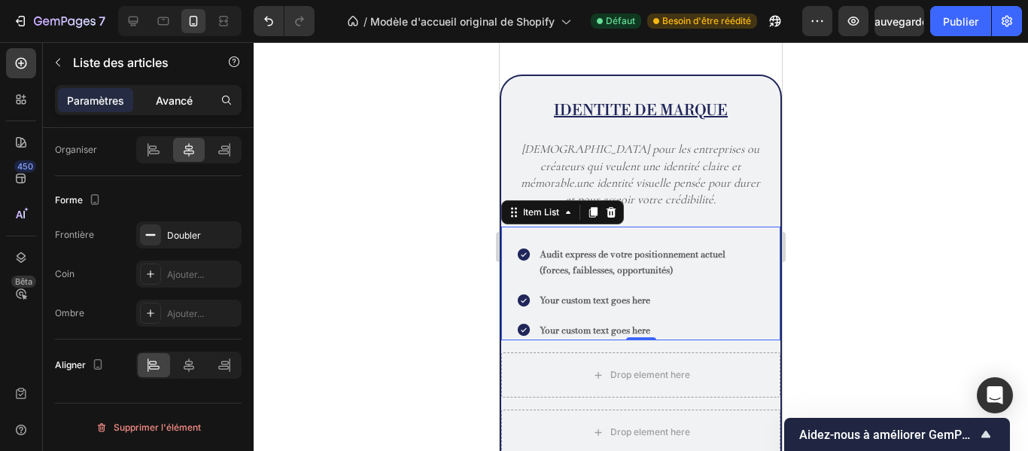
click at [175, 111] on div "Avancé" at bounding box center [173, 100] width 75 height 24
type input "100%"
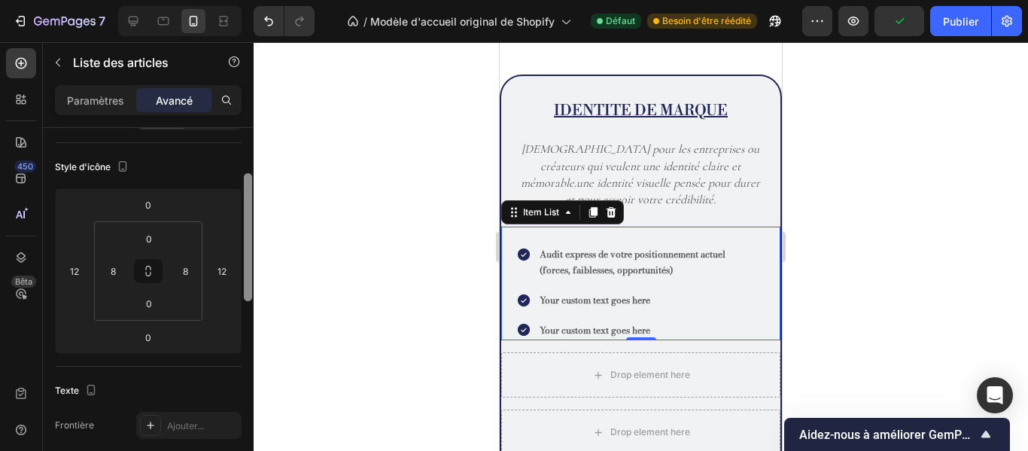
scroll to position [144, 0]
drag, startPoint x: 248, startPoint y: 392, endPoint x: 253, endPoint y: 205, distance: 187.5
click at [253, 205] on div at bounding box center [247, 311] width 11 height 366
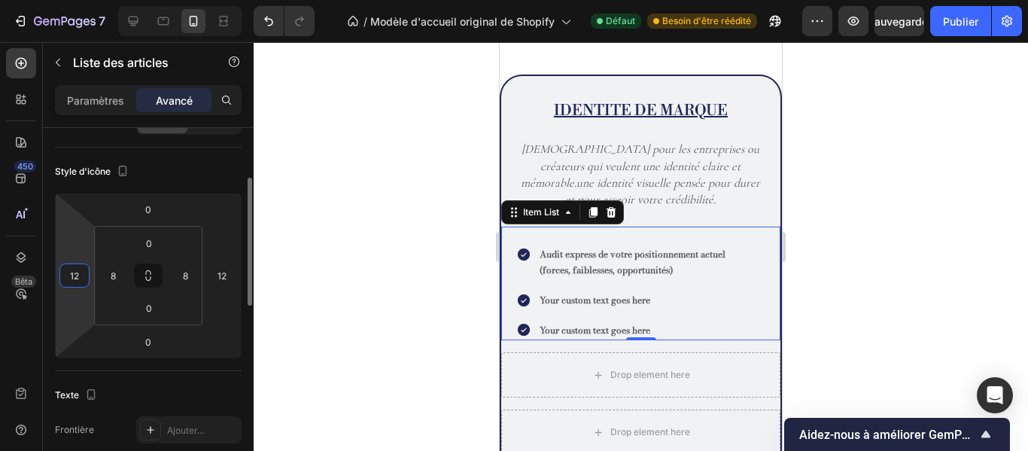
click at [81, 277] on input "12" at bounding box center [74, 275] width 23 height 23
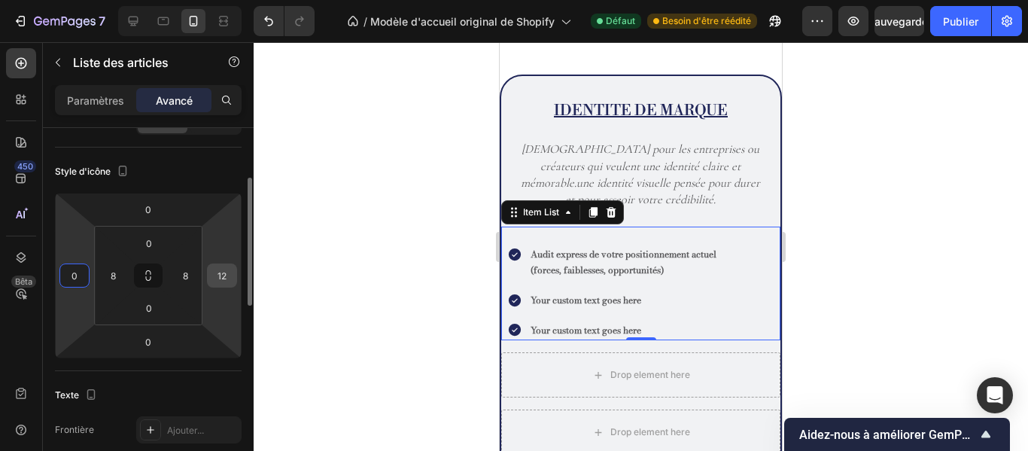
type input "0"
click at [230, 278] on input "12" at bounding box center [222, 275] width 23 height 23
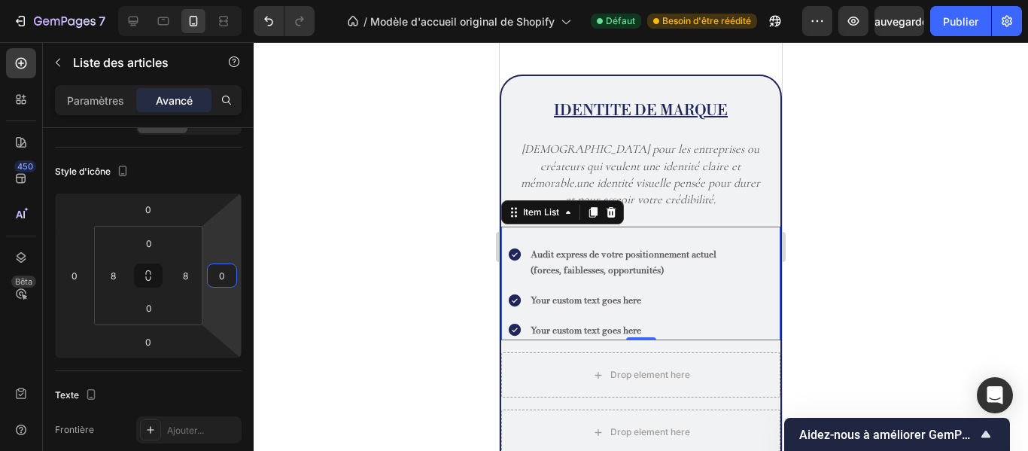
type input "0"
click at [358, 196] on div at bounding box center [641, 246] width 775 height 409
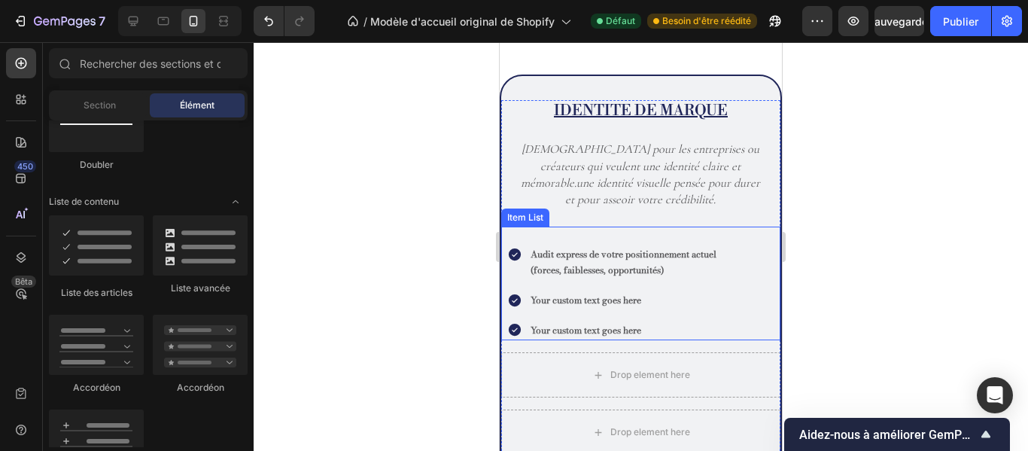
click at [669, 270] on p "Audit express de votre positionnement actuel (forces, faiblesses, opportunités)" at bounding box center [638, 262] width 215 height 32
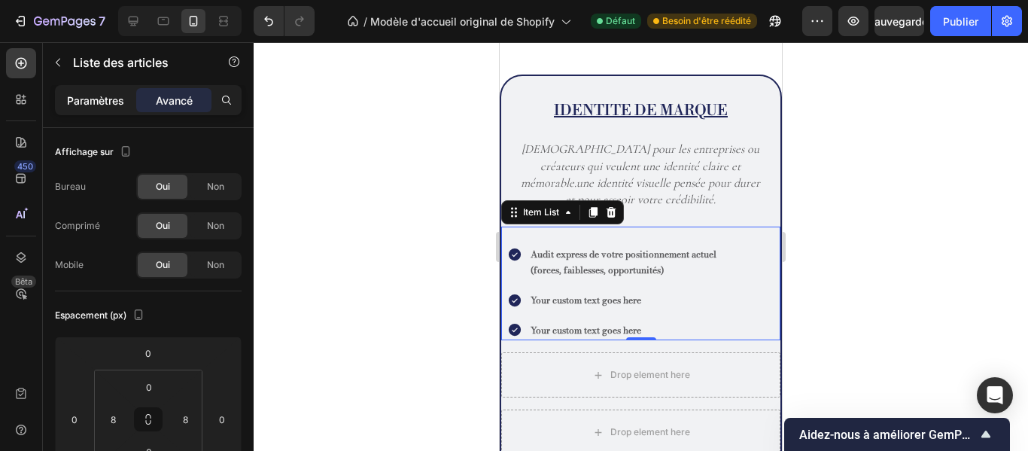
click at [95, 108] on p "Paramètres" at bounding box center [95, 101] width 57 height 16
type input "8"
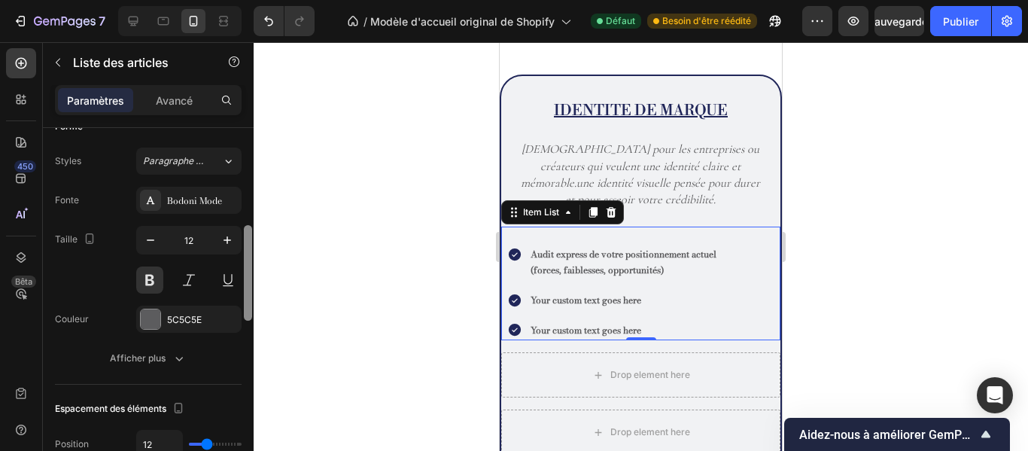
scroll to position [357, 0]
drag, startPoint x: 246, startPoint y: 205, endPoint x: 256, endPoint y: 299, distance: 94.6
click at [256, 0] on div "7 / Modèle d'accueil original de Shopify Défaut Besoin d'être réédité Aperçu Sa…" at bounding box center [514, 0] width 1028 height 0
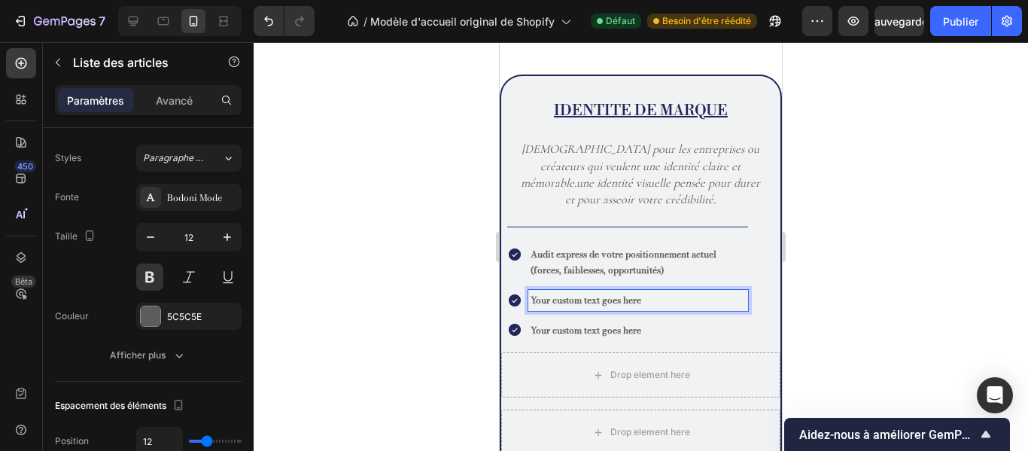
click at [882, 160] on div at bounding box center [641, 246] width 775 height 409
click at [617, 307] on p "Your custom text goes here" at bounding box center [638, 300] width 215 height 17
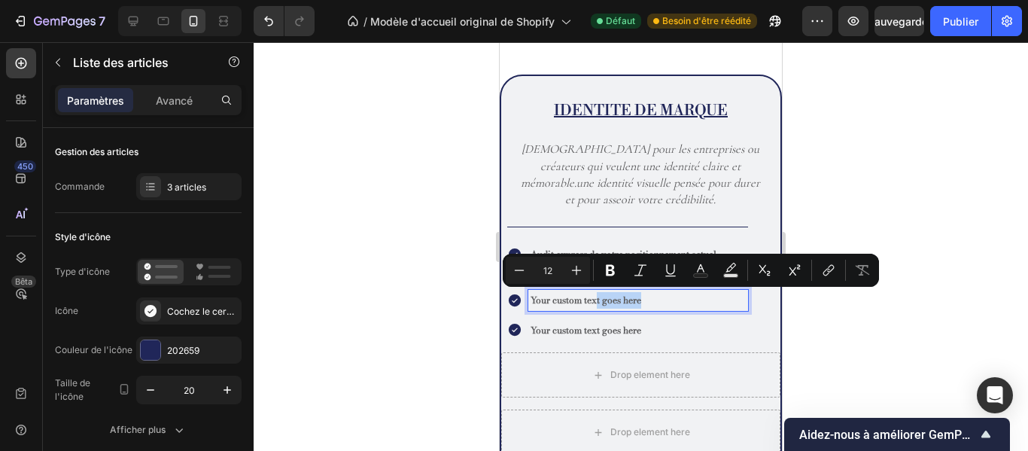
click at [655, 297] on p "Your custom text goes here" at bounding box center [638, 300] width 215 height 17
drag, startPoint x: 644, startPoint y: 299, endPoint x: 528, endPoint y: 301, distance: 116.0
click at [528, 301] on div "Your custom text goes here" at bounding box center [627, 300] width 241 height 21
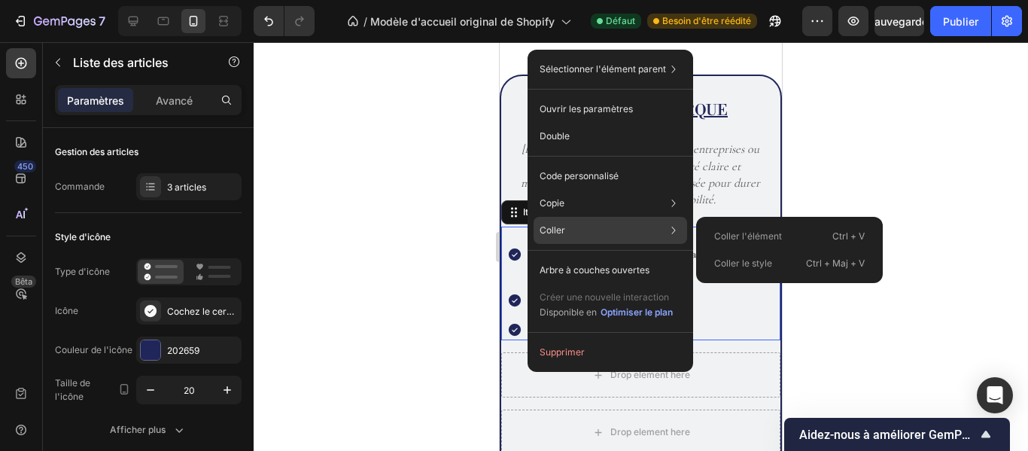
click at [568, 229] on div "Coller Coller l'élément Ctrl + V Coller le style Ctrl + Maj + V" at bounding box center [611, 230] width 154 height 27
click at [596, 221] on div "Coller Coller l'élément Ctrl + V Coller le style Ctrl + Maj + V" at bounding box center [611, 230] width 154 height 27
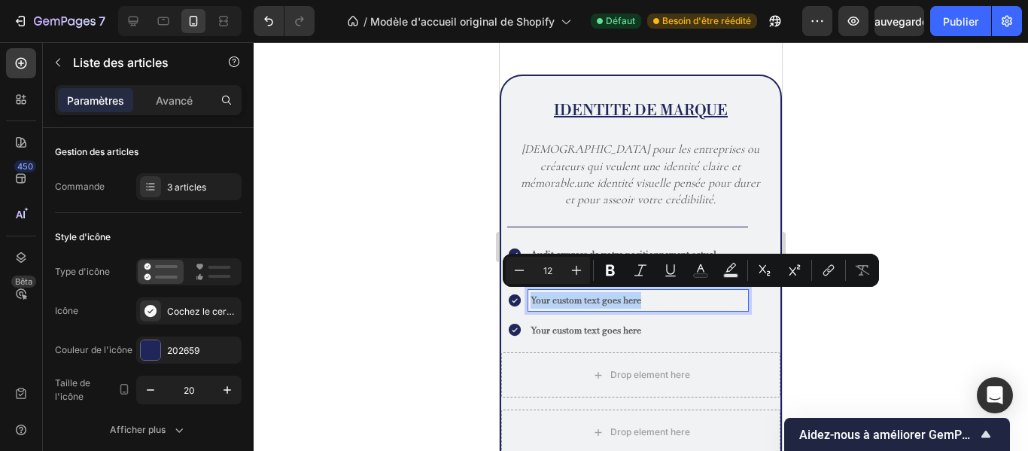
click at [700, 302] on p "Your custom text goes here" at bounding box center [638, 300] width 215 height 17
drag, startPoint x: 653, startPoint y: 297, endPoint x: 525, endPoint y: 300, distance: 128.0
click at [525, 300] on div "Your custom text goes here" at bounding box center [627, 300] width 241 height 21
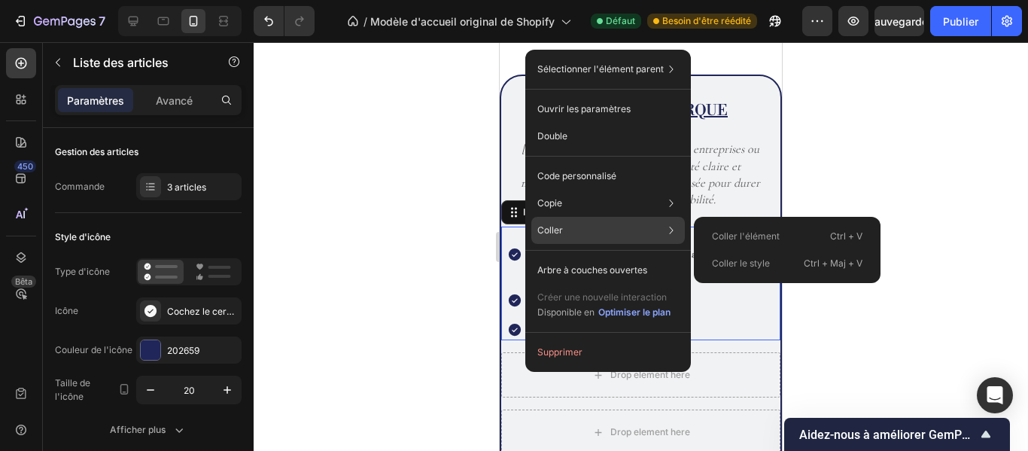
click at [556, 230] on font "Coller" at bounding box center [551, 229] width 26 height 11
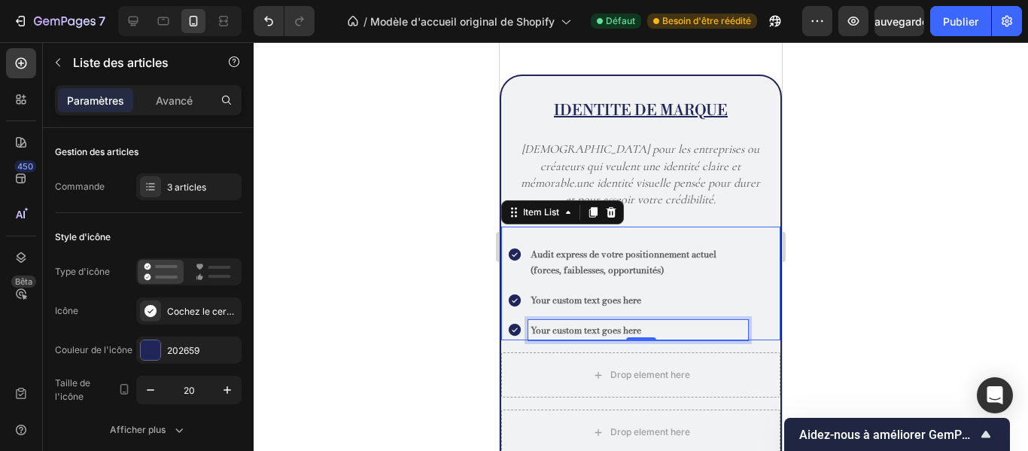
click at [732, 327] on p "Your custom text goes here" at bounding box center [638, 330] width 215 height 17
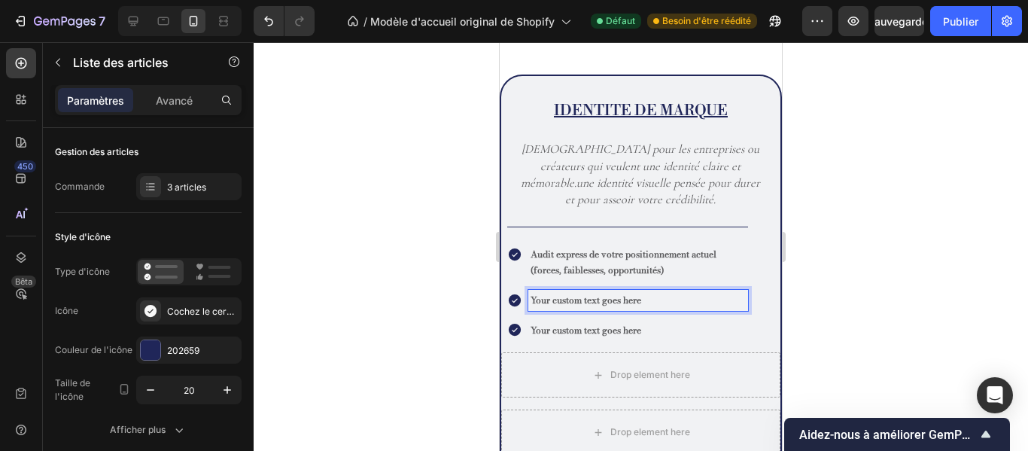
click at [673, 299] on p "Your custom text goes here" at bounding box center [638, 300] width 215 height 17
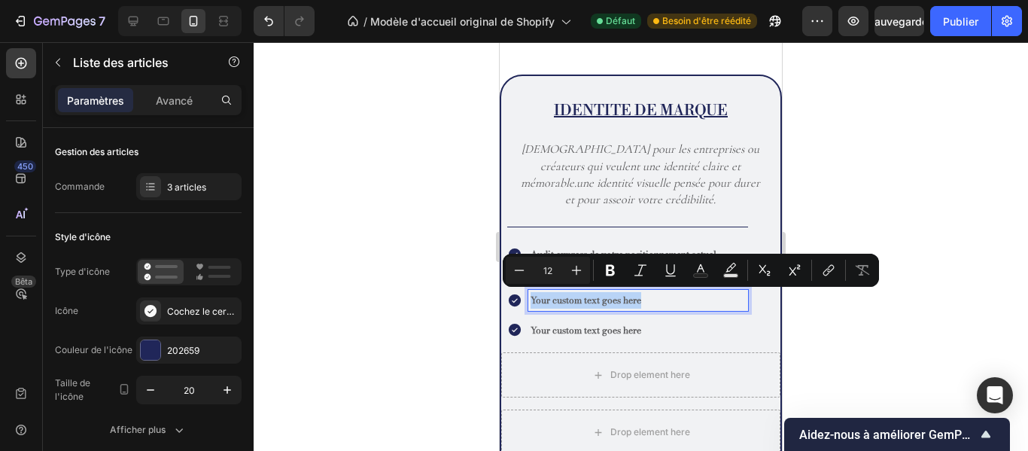
drag, startPoint x: 646, startPoint y: 299, endPoint x: 528, endPoint y: 299, distance: 117.4
click at [528, 299] on div "Your custom text goes here" at bounding box center [638, 300] width 220 height 21
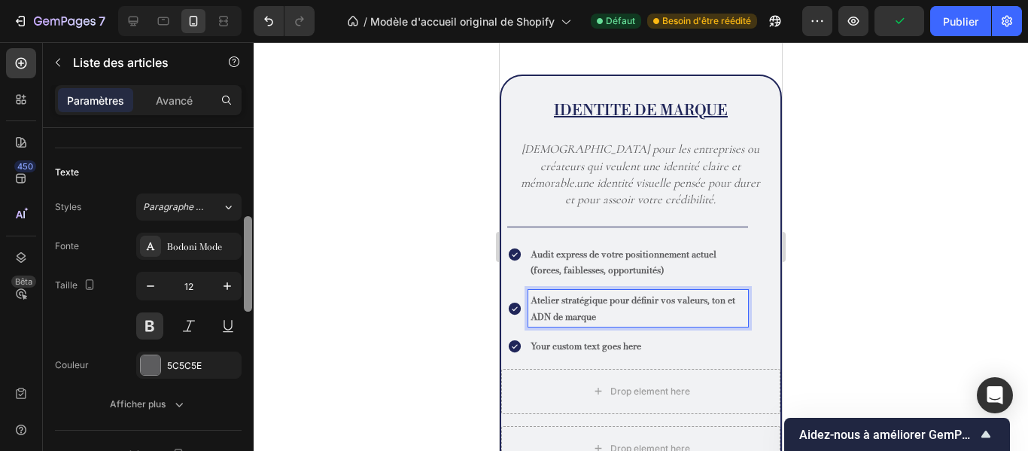
scroll to position [314, 0]
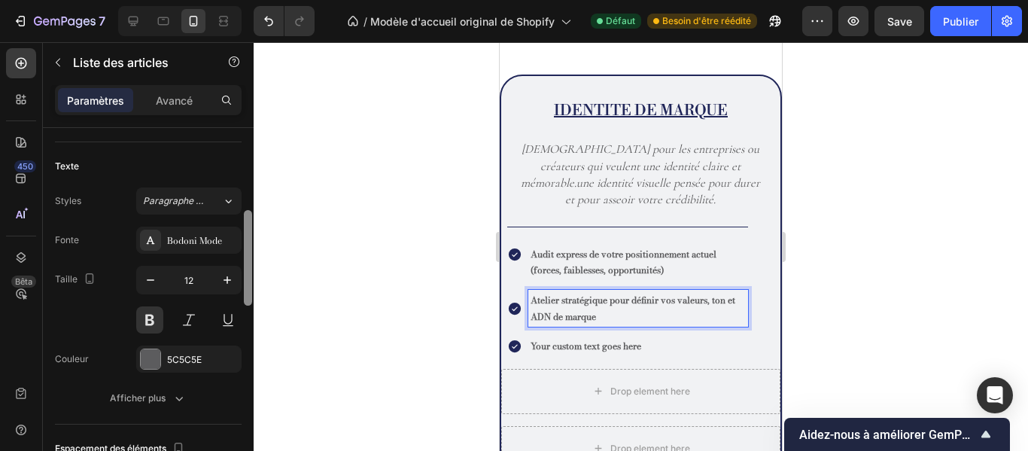
drag, startPoint x: 246, startPoint y: 207, endPoint x: 259, endPoint y: 290, distance: 83.8
click at [259, 0] on div "7 / Modèle d'accueil original de Shopify Défaut Besoin d'être réédité Aperçu Sa…" at bounding box center [514, 0] width 1028 height 0
click at [216, 236] on font "Bodoni Mode" at bounding box center [194, 240] width 55 height 14
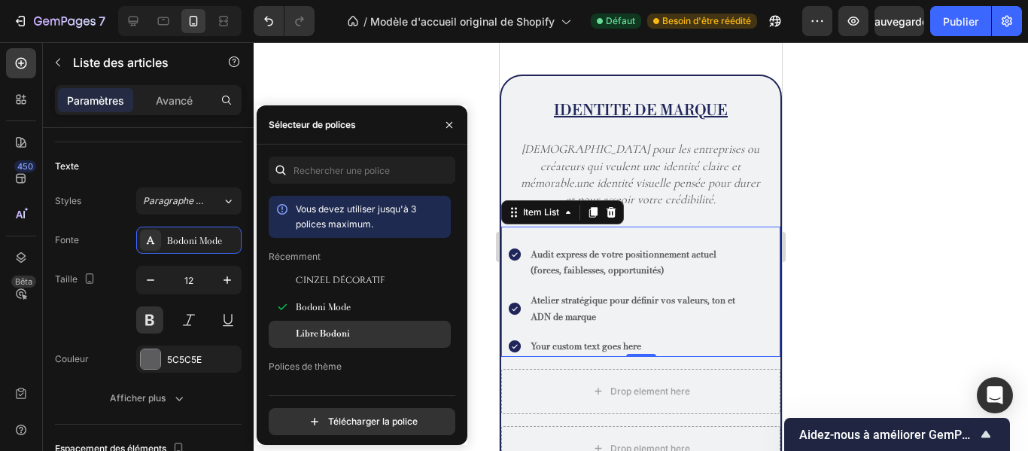
click at [308, 327] on span "Libre Bodoni" at bounding box center [323, 334] width 54 height 14
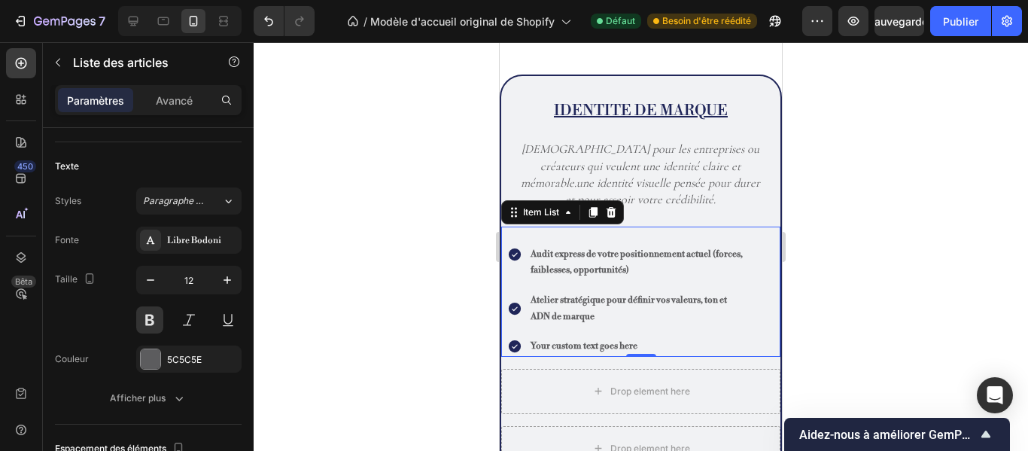
click at [481, 190] on div at bounding box center [641, 246] width 775 height 409
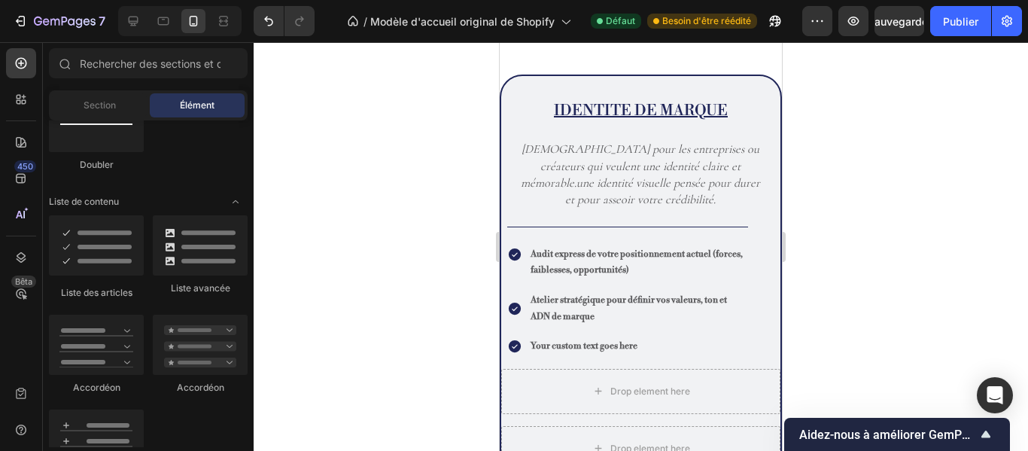
click at [481, 190] on div at bounding box center [641, 246] width 775 height 409
click at [631, 341] on p "Your custom text goes here" at bounding box center [638, 346] width 215 height 17
